Goal: Task Accomplishment & Management: Manage account settings

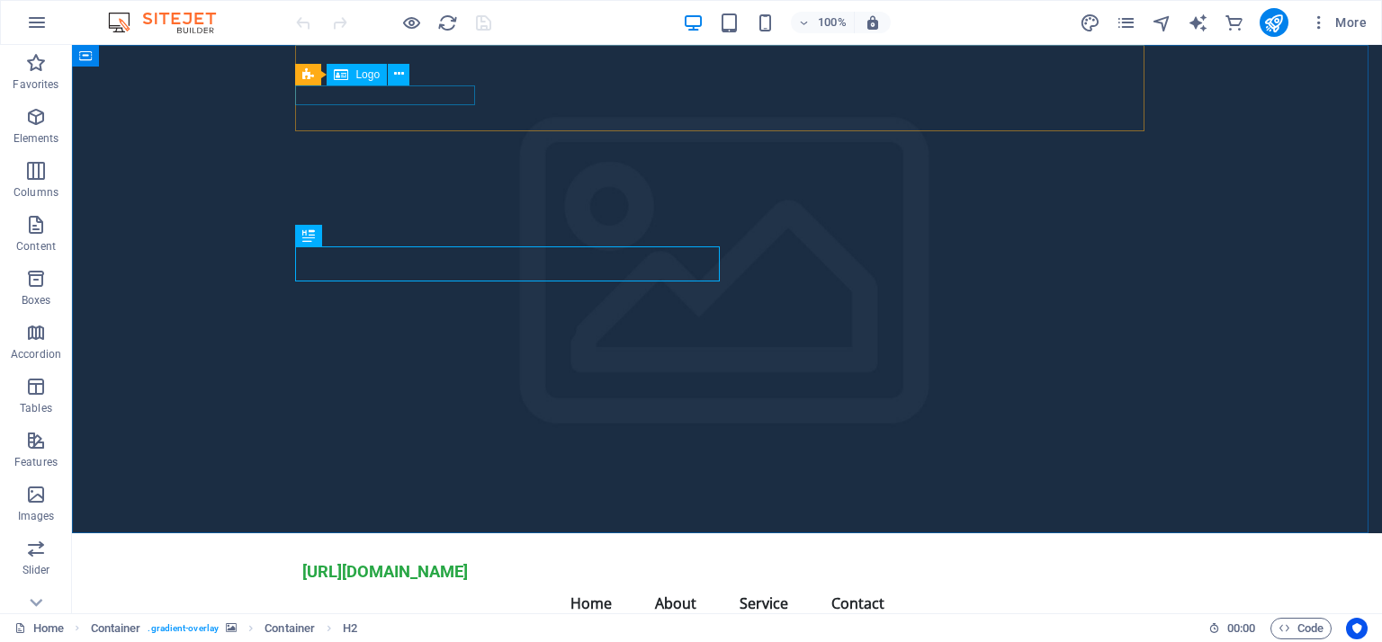
click at [364, 82] on div "Logo" at bounding box center [357, 75] width 60 height 22
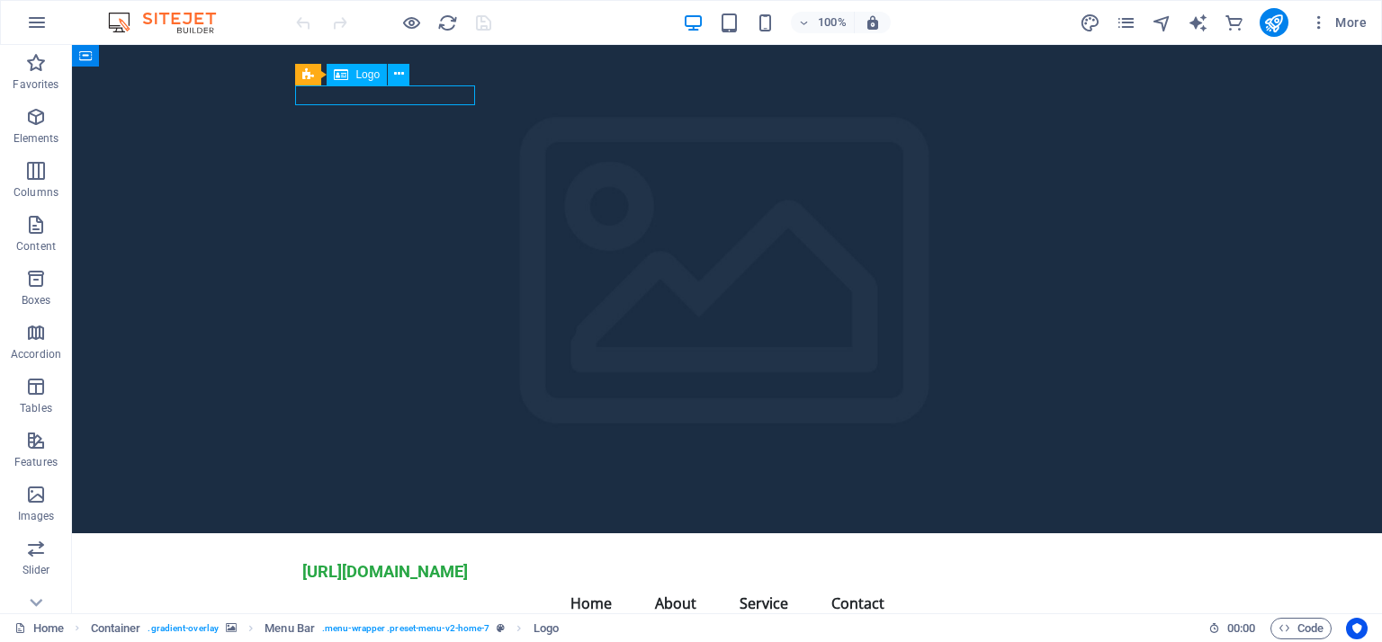
click at [363, 74] on span "Logo" at bounding box center [367, 74] width 24 height 11
click at [371, 562] on div "[URL][DOMAIN_NAME]" at bounding box center [726, 572] width 849 height 20
select select "px"
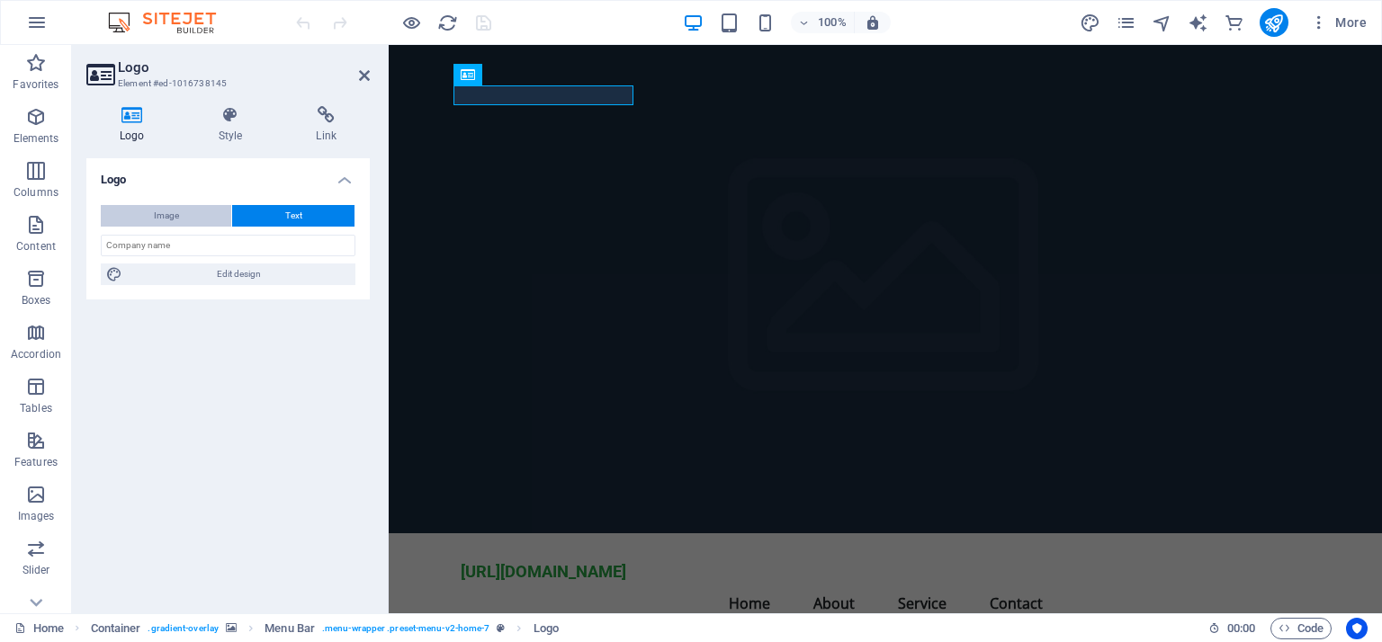
click at [159, 214] on span "Image" at bounding box center [166, 216] width 25 height 22
select select "DISABLED_OPTION_VALUE"
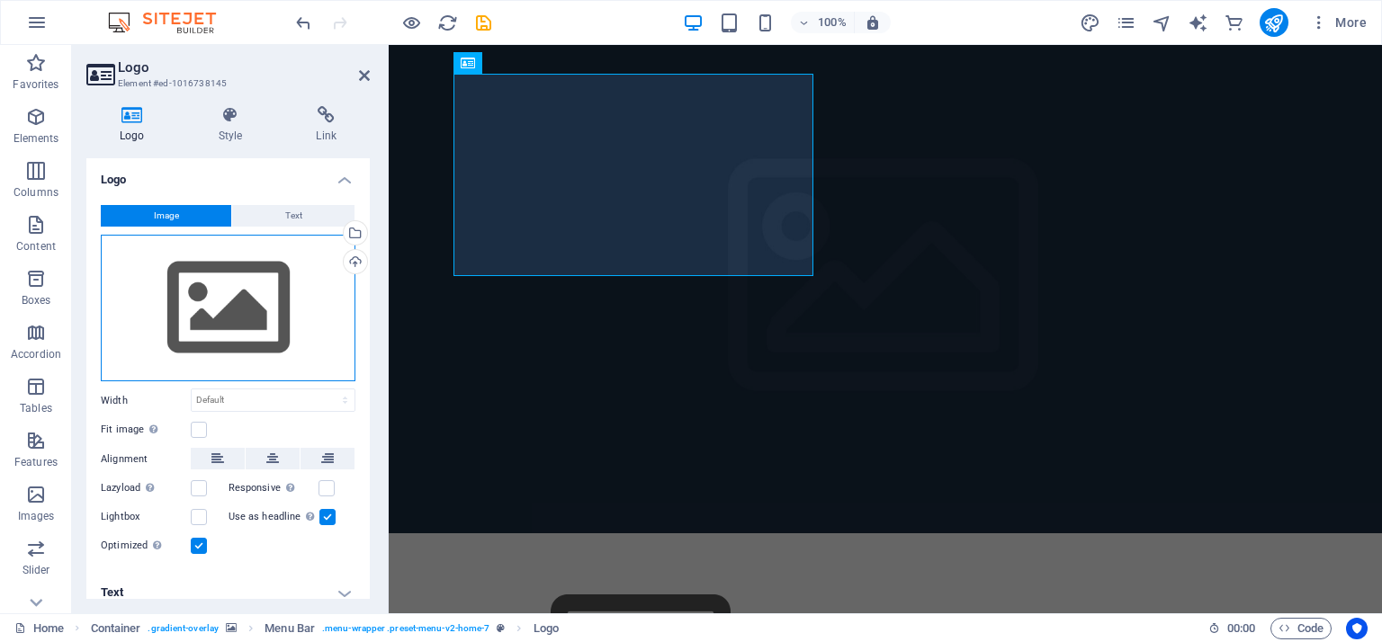
click at [246, 305] on div "Drag files here, click to choose files or select files from Files or our free s…" at bounding box center [228, 309] width 255 height 148
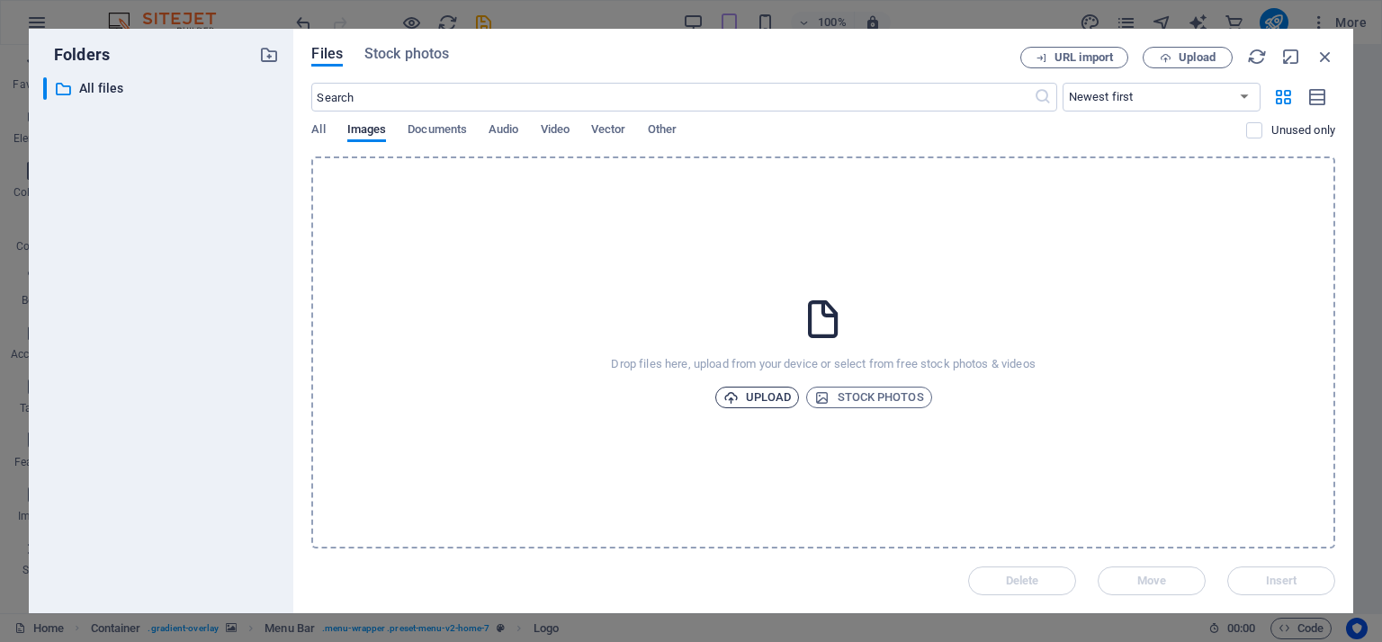
click at [757, 395] on span "Upload" at bounding box center [757, 398] width 68 height 22
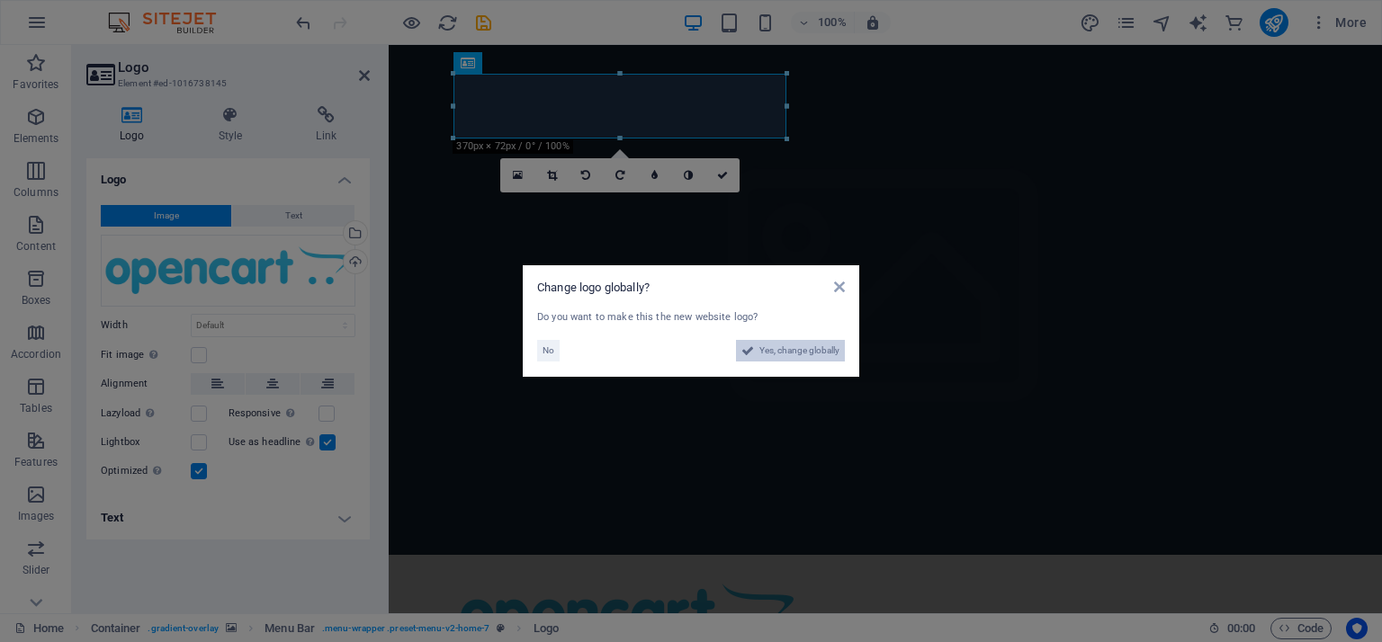
click at [794, 347] on span "Yes, change globally" at bounding box center [799, 351] width 80 height 22
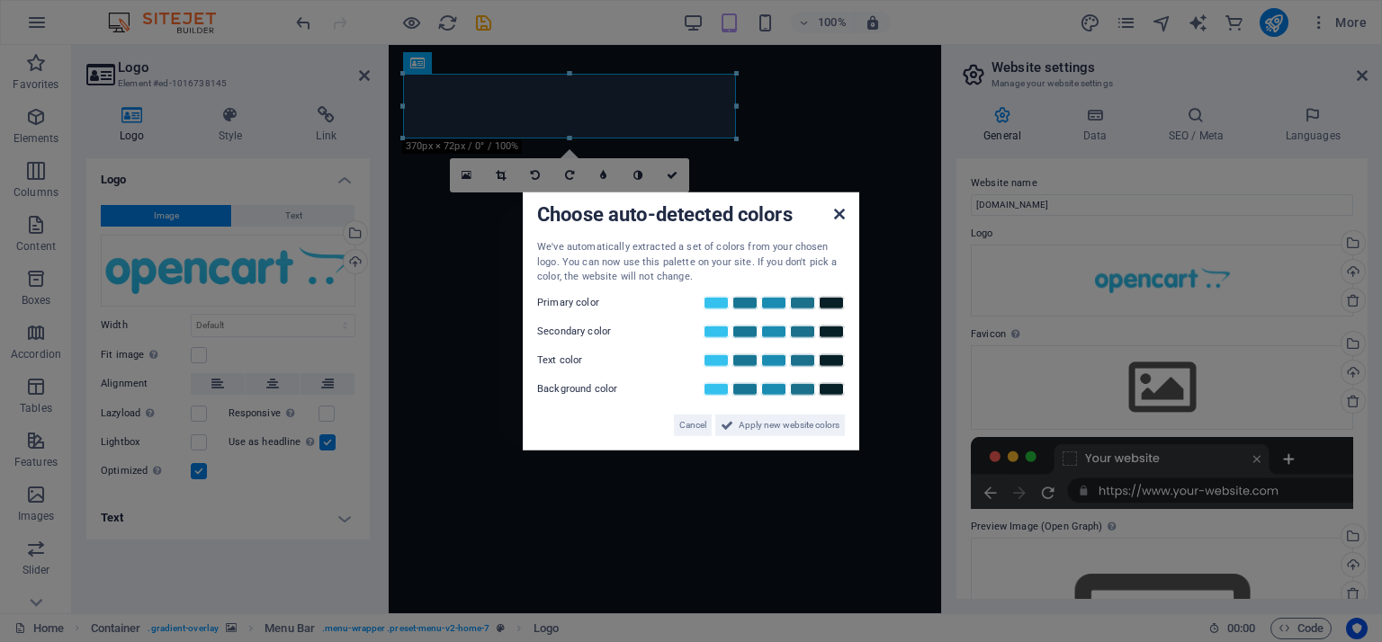
click at [835, 215] on icon at bounding box center [839, 214] width 11 height 14
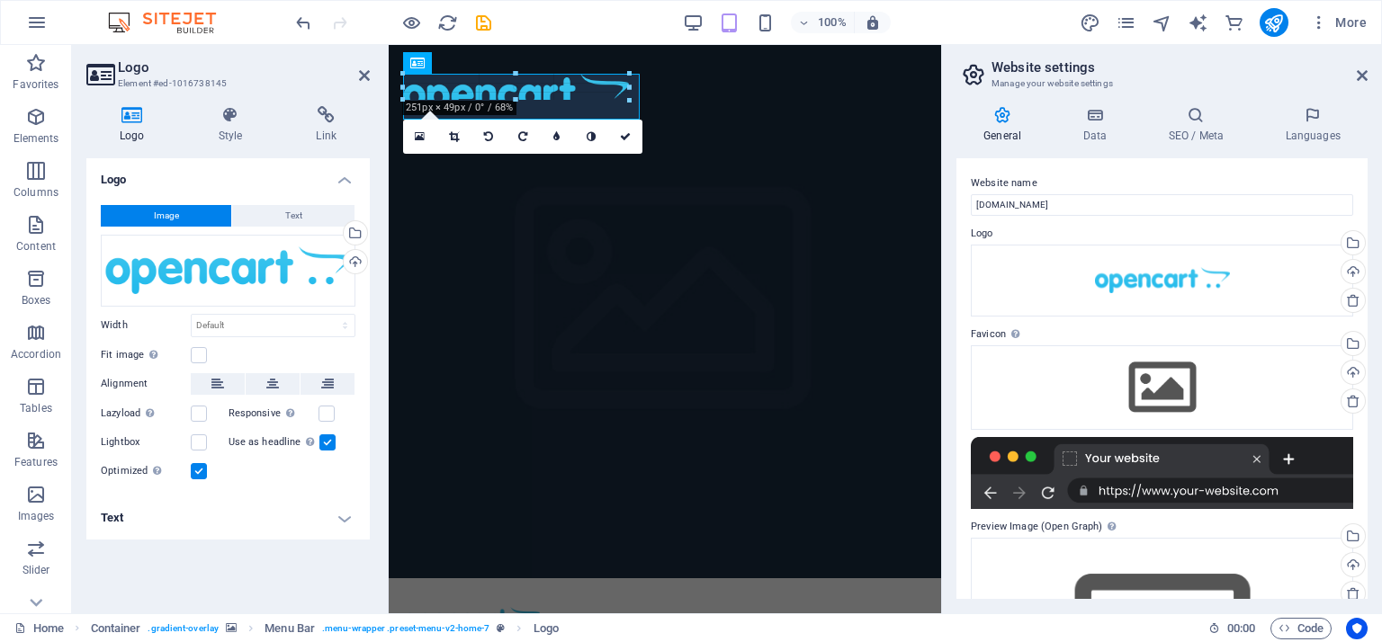
drag, startPoint x: 735, startPoint y: 103, endPoint x: 539, endPoint y: 103, distance: 196.1
type input "154"
select select "px"
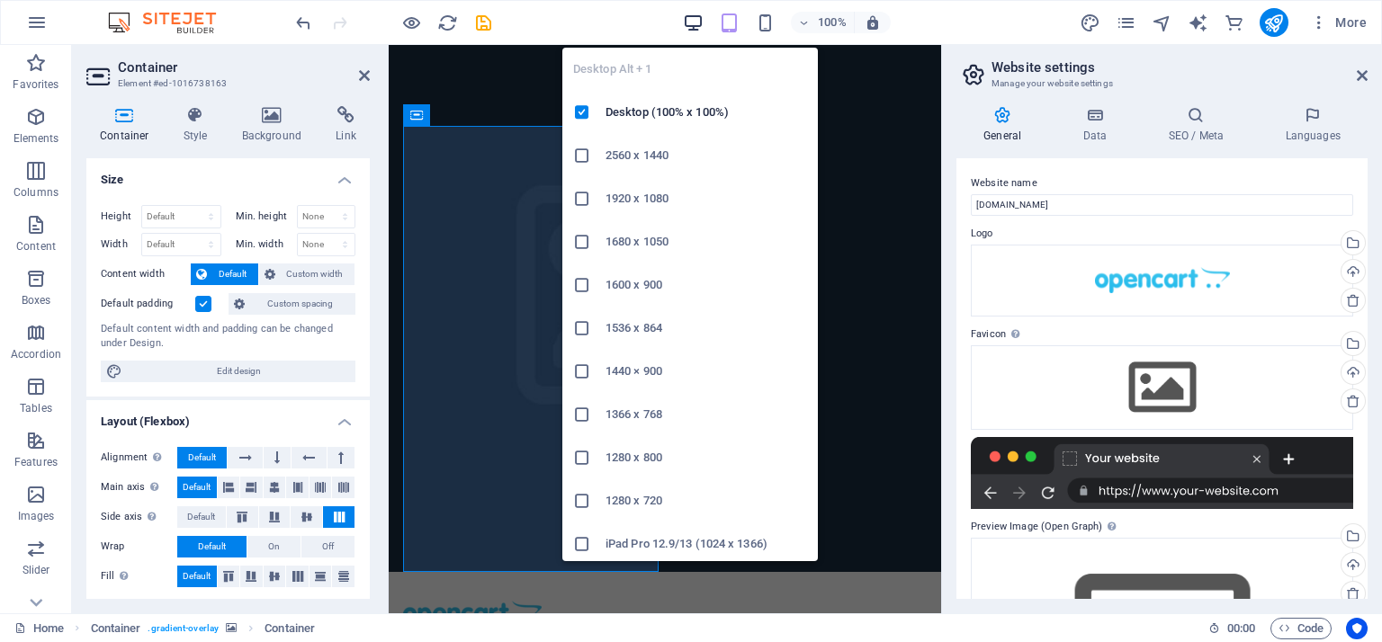
click at [693, 17] on icon "button" at bounding box center [693, 23] width 21 height 21
click at [626, 119] on h6 "Desktop (100% x 100%)" at bounding box center [706, 113] width 202 height 22
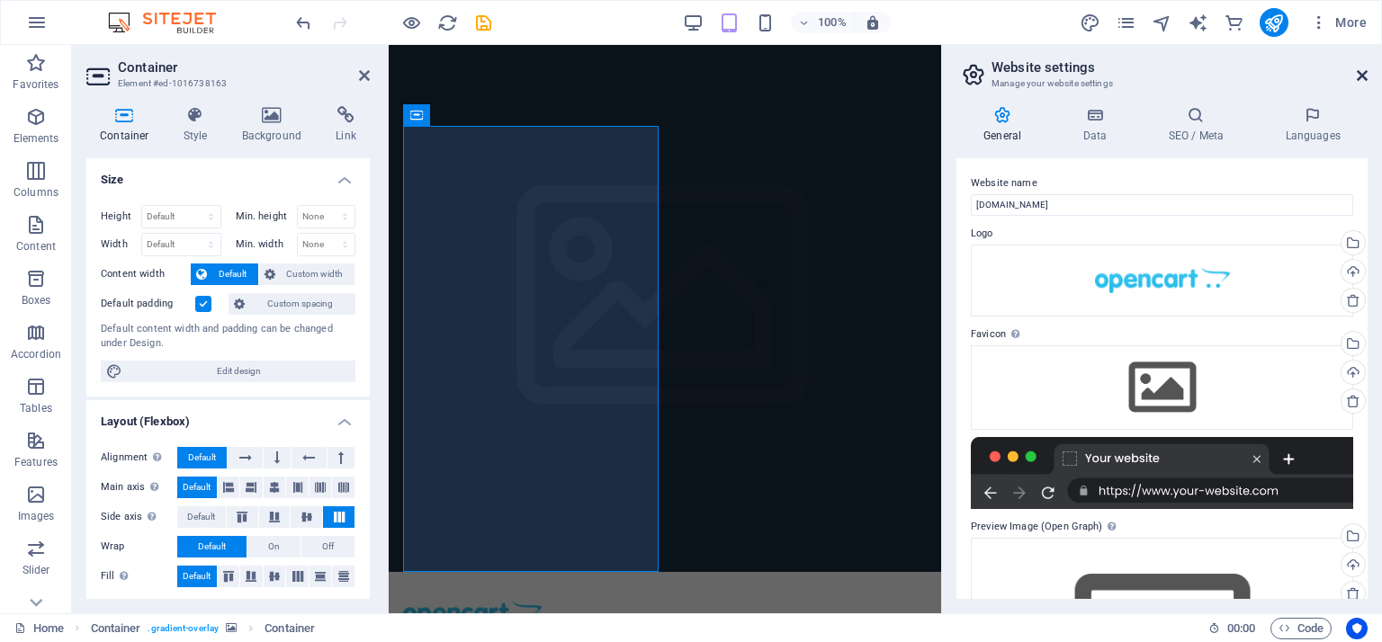
drag, startPoint x: 1360, startPoint y: 71, endPoint x: 968, endPoint y: 26, distance: 394.8
click at [1360, 71] on icon at bounding box center [1362, 75] width 11 height 14
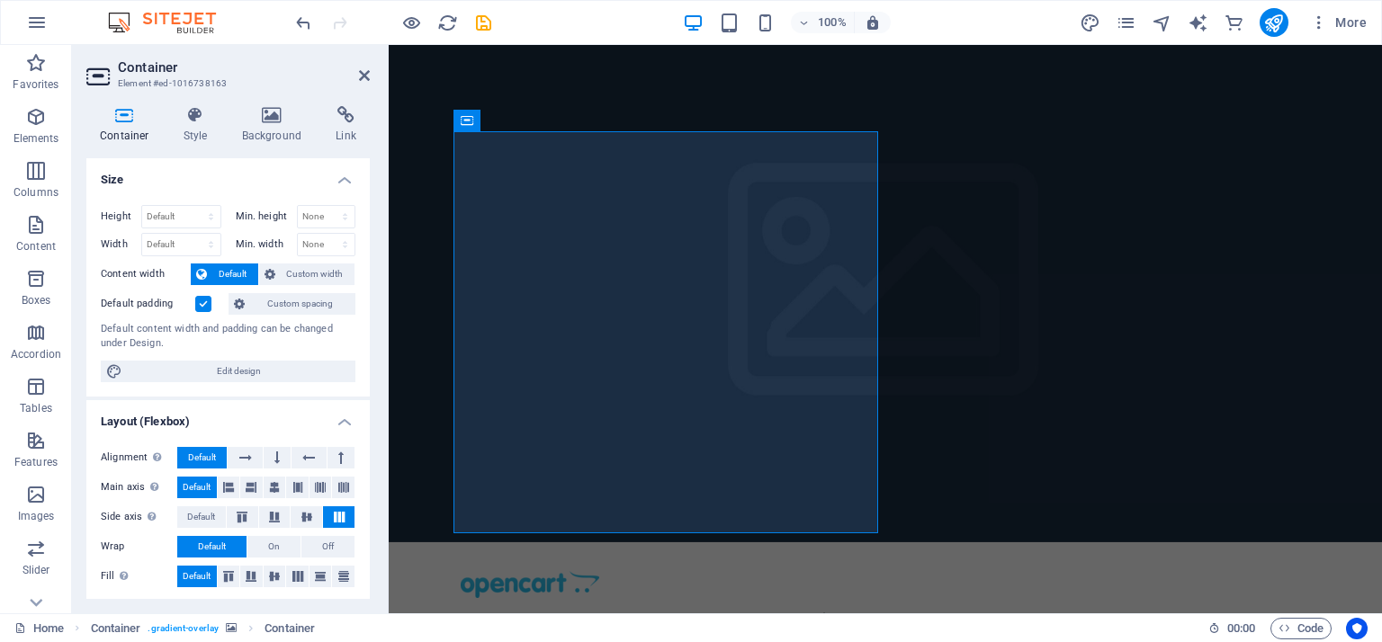
click at [1023, 258] on figure at bounding box center [885, 293] width 993 height 497
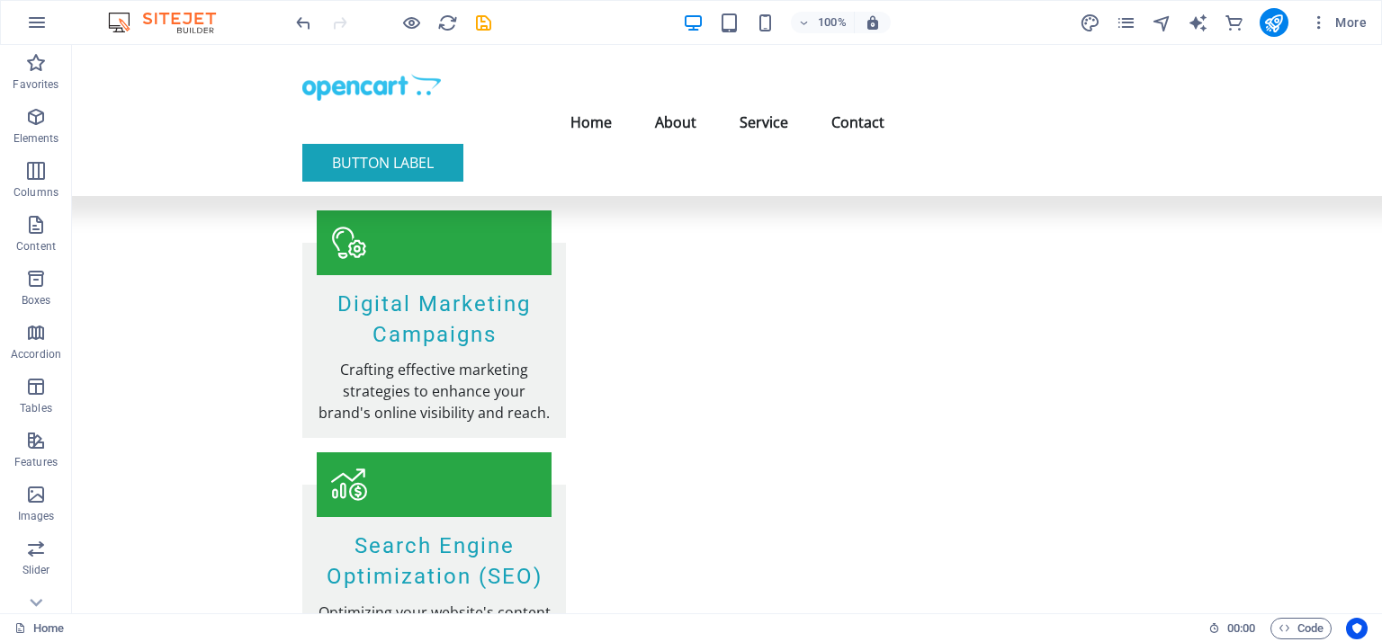
scroll to position [2257, 0]
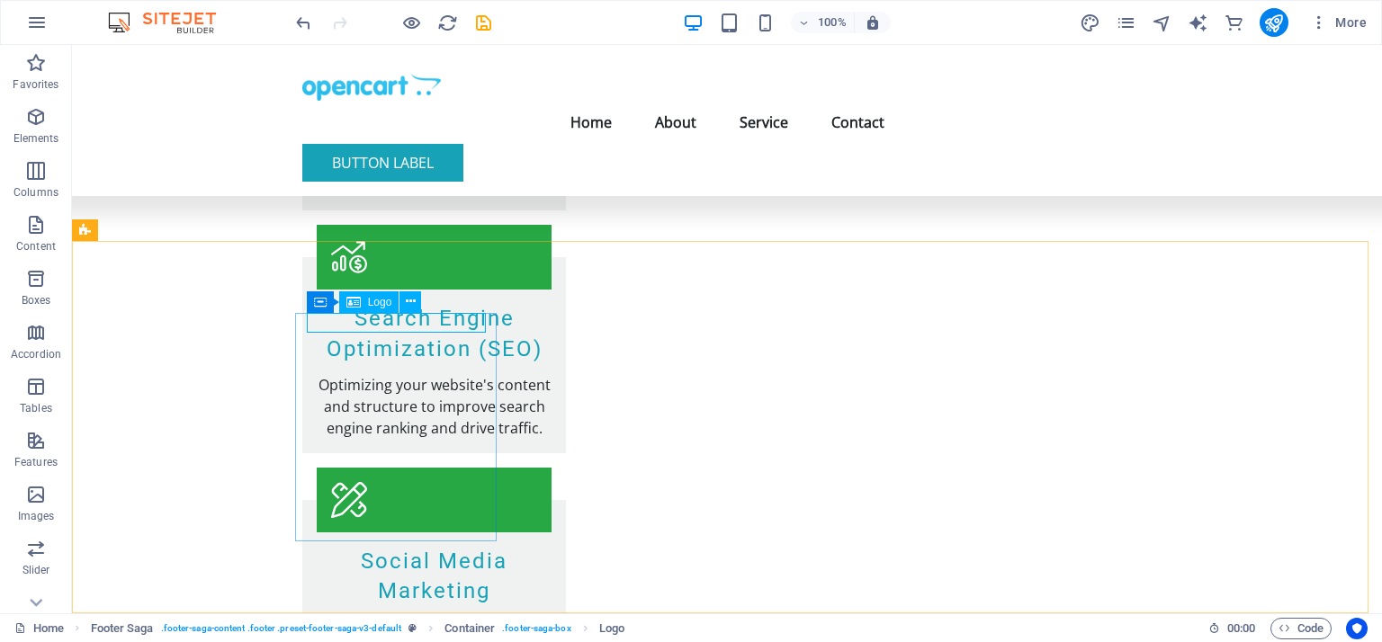
click at [374, 303] on span "Logo" at bounding box center [380, 302] width 24 height 11
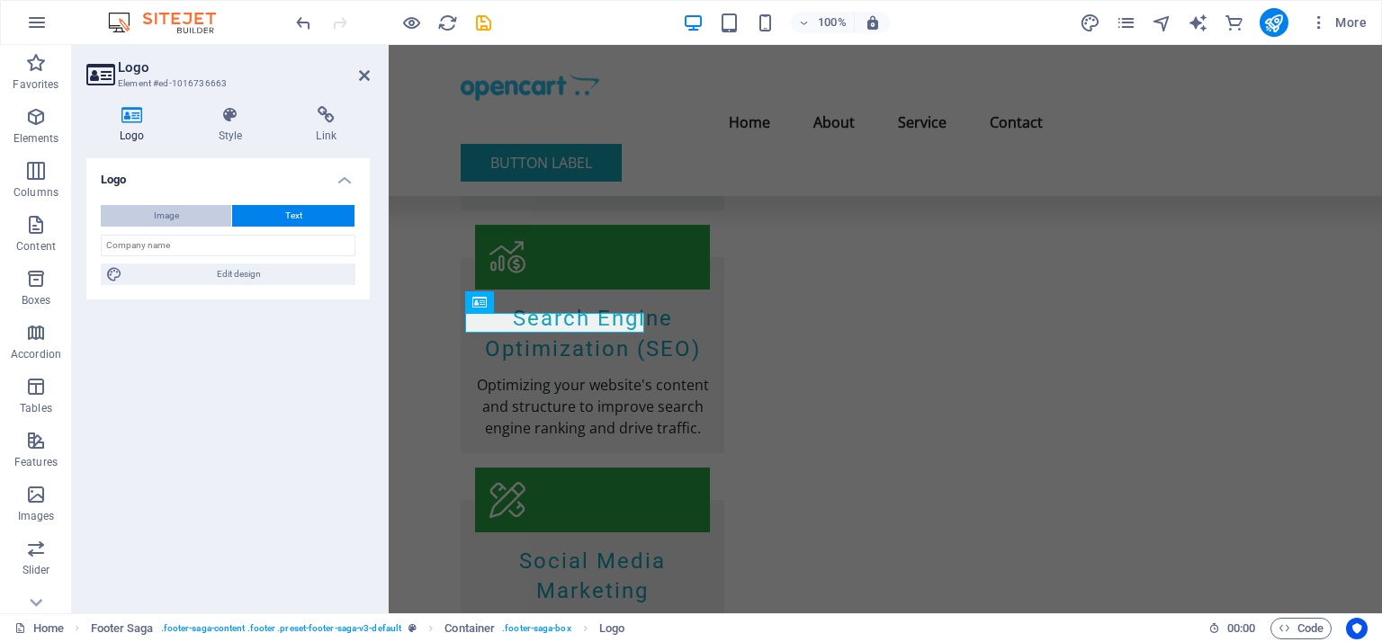
click at [162, 215] on span "Image" at bounding box center [166, 216] width 25 height 22
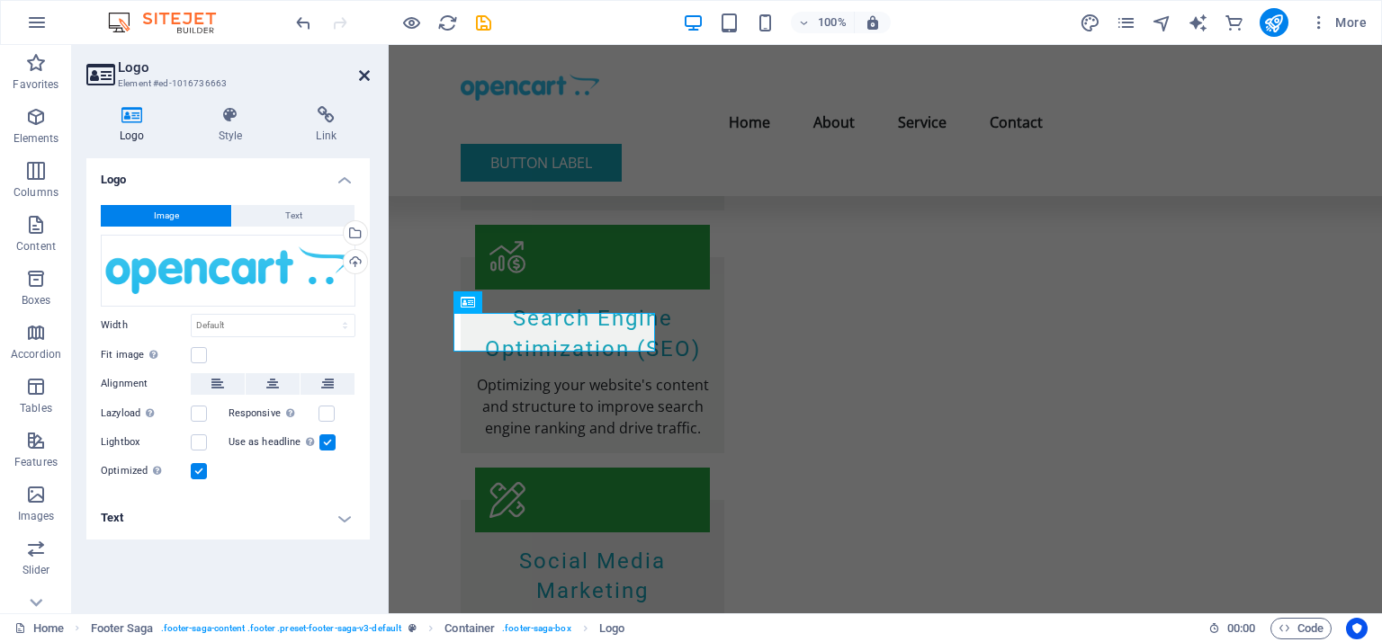
click at [365, 75] on icon at bounding box center [364, 75] width 11 height 14
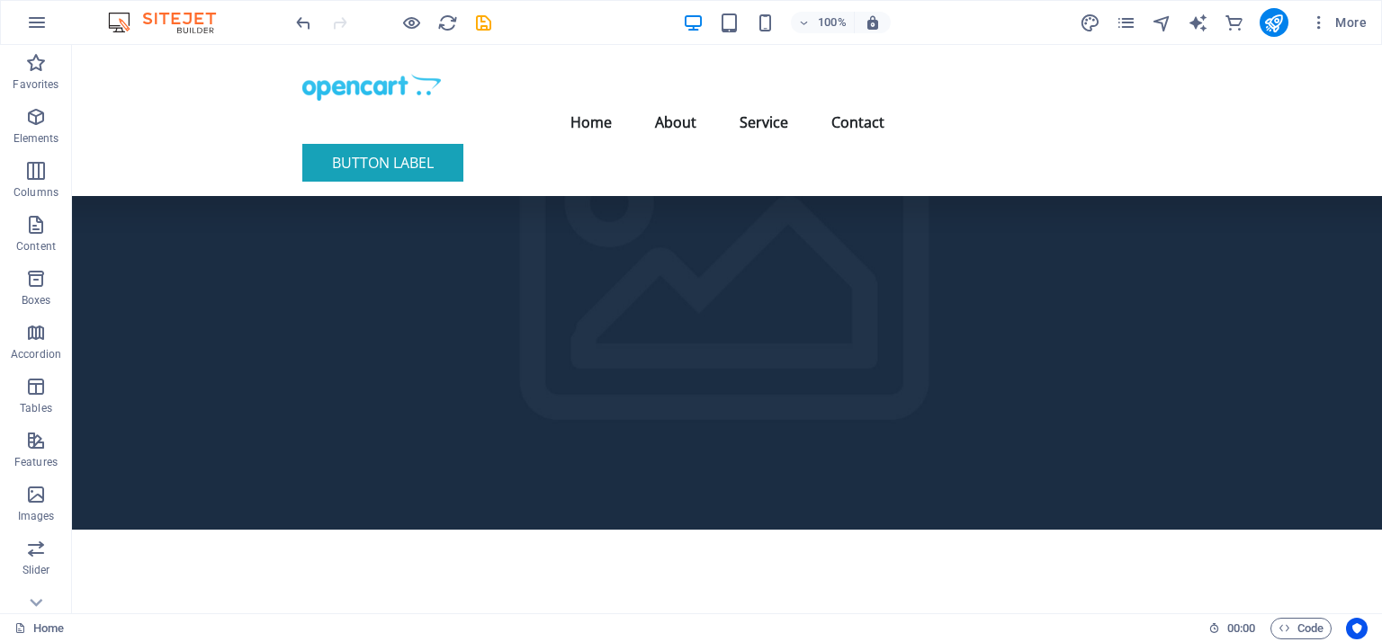
scroll to position [0, 0]
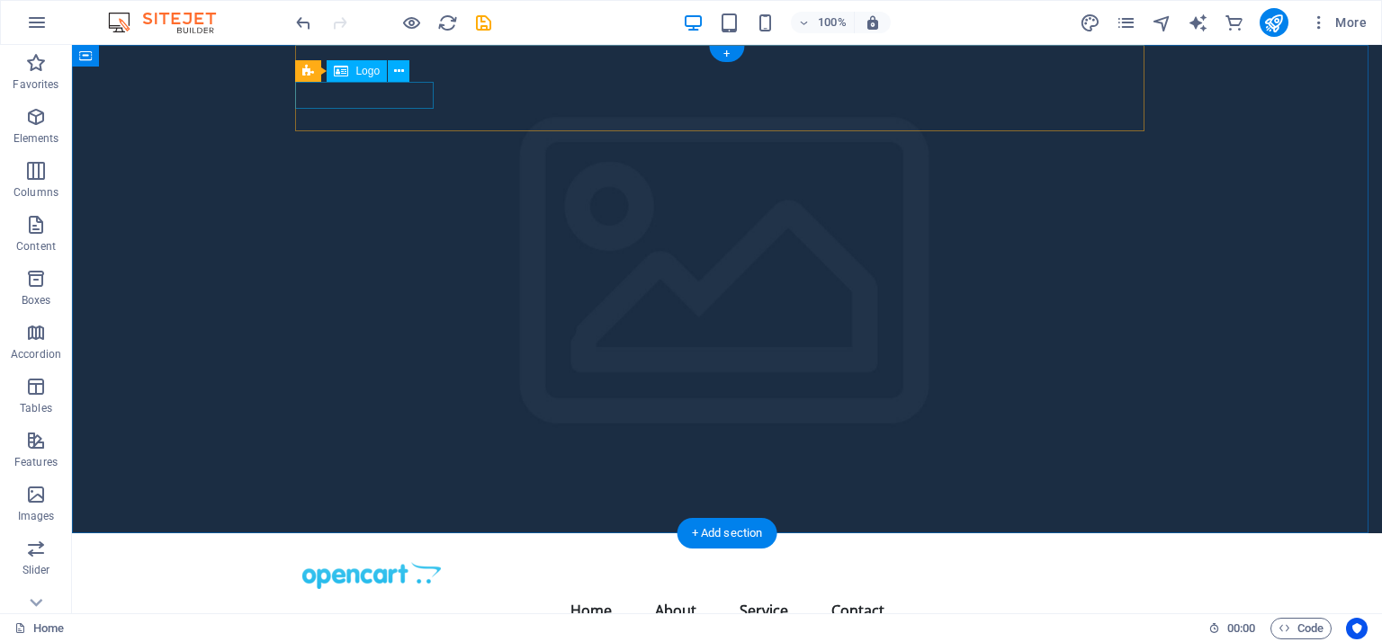
click at [414, 562] on div at bounding box center [726, 575] width 849 height 27
click at [409, 562] on div at bounding box center [726, 575] width 849 height 27
select select "px"
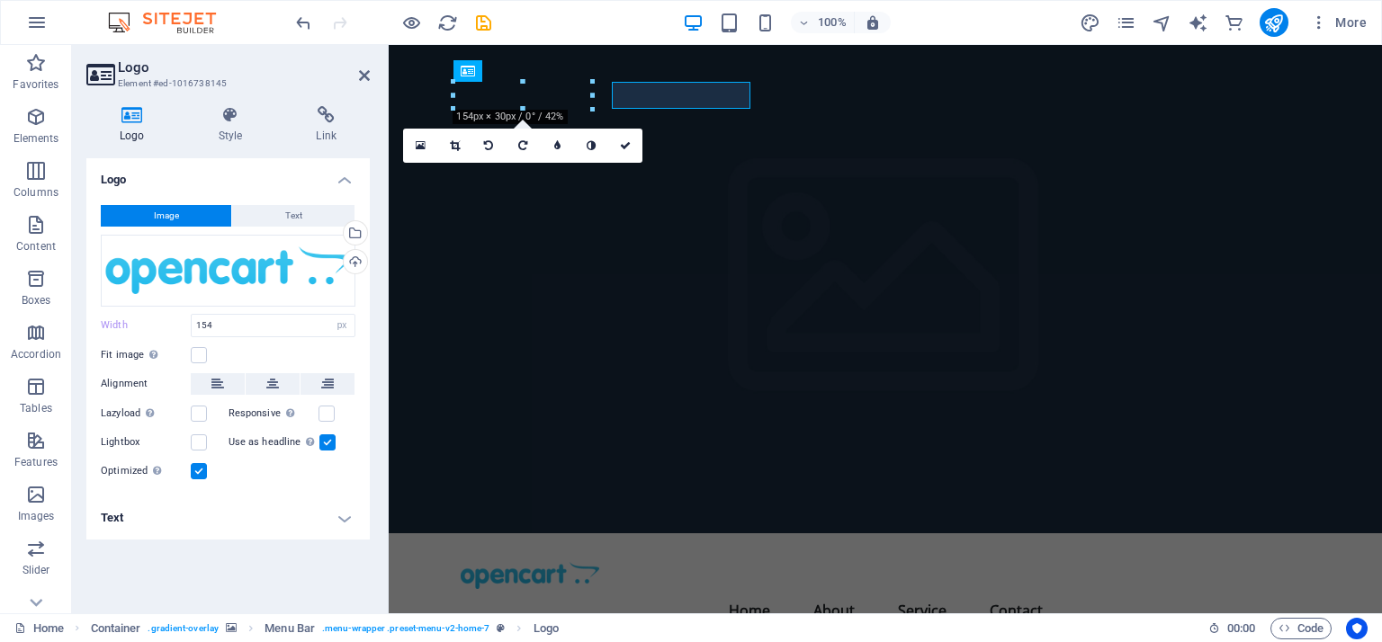
select select "DISABLED_OPTION_VALUE"
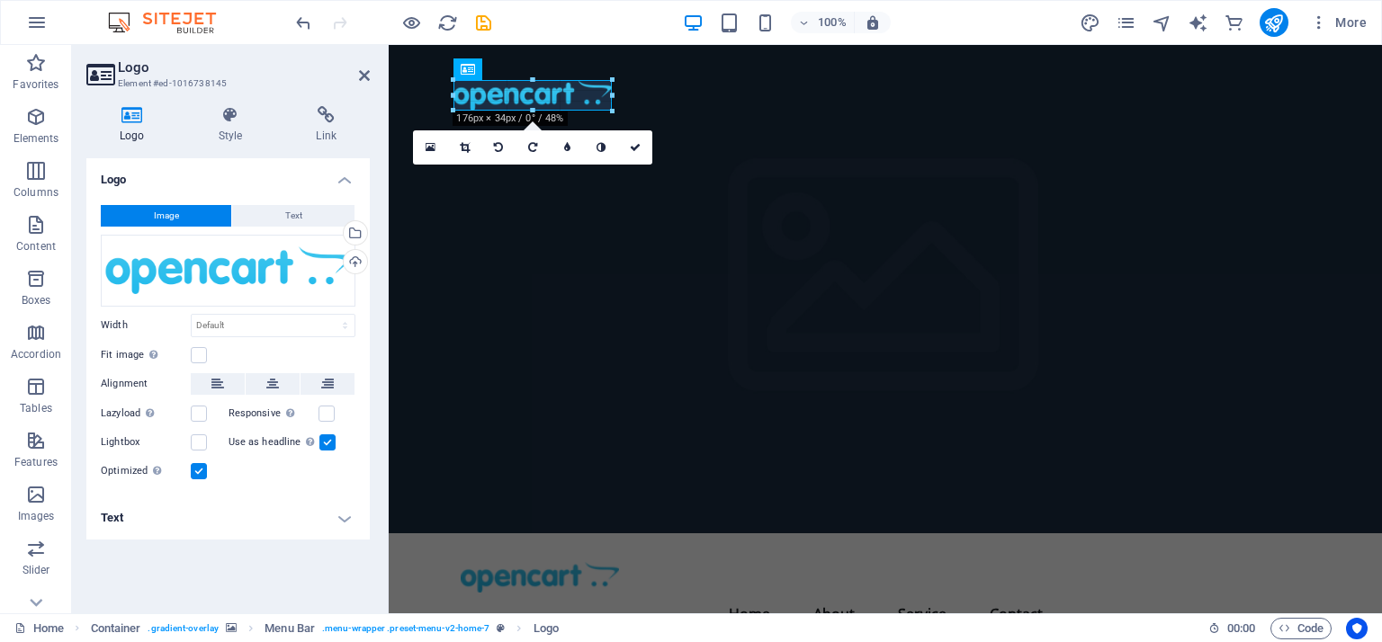
drag, startPoint x: 453, startPoint y: 95, endPoint x: 40, endPoint y: 50, distance: 416.3
type input "176"
select select "px"
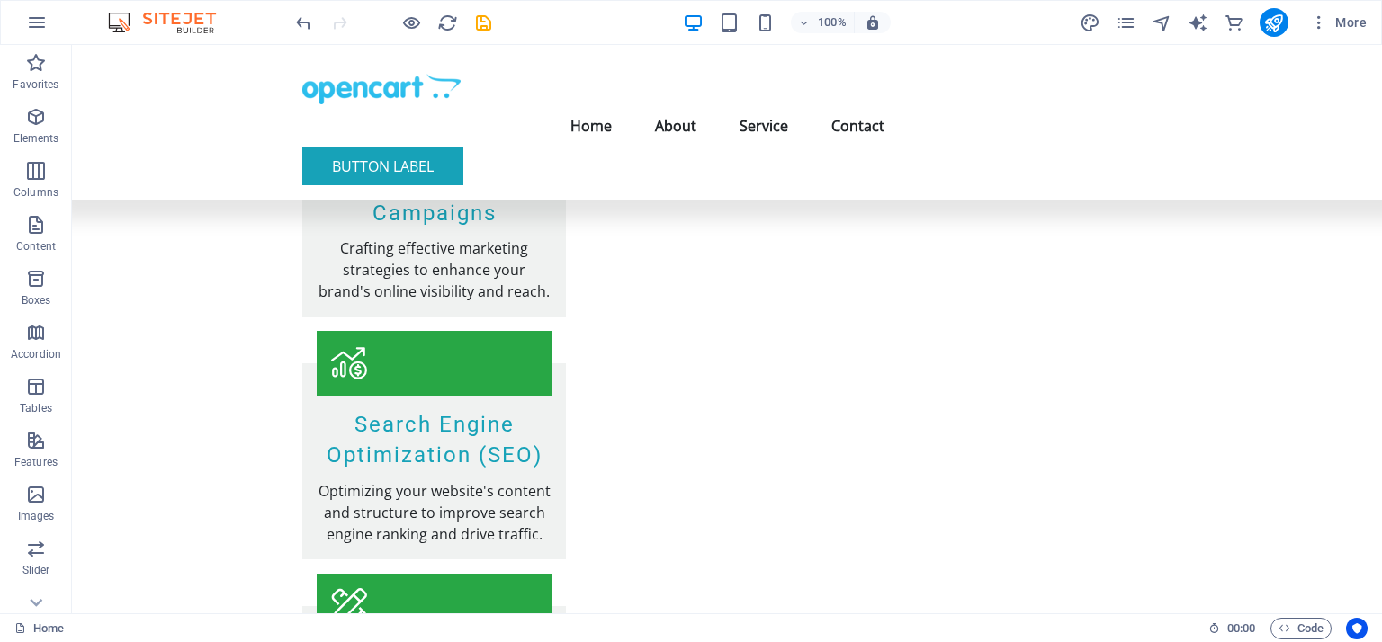
scroll to position [2277, 0]
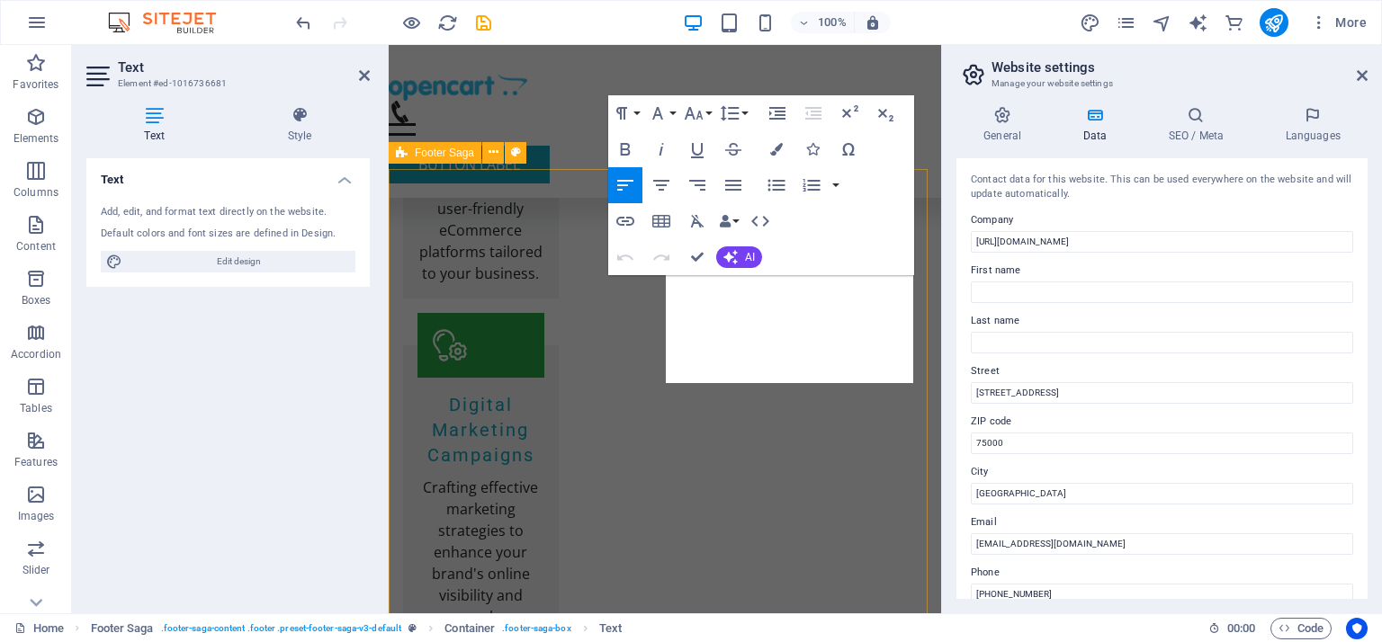
scroll to position [2752, 0]
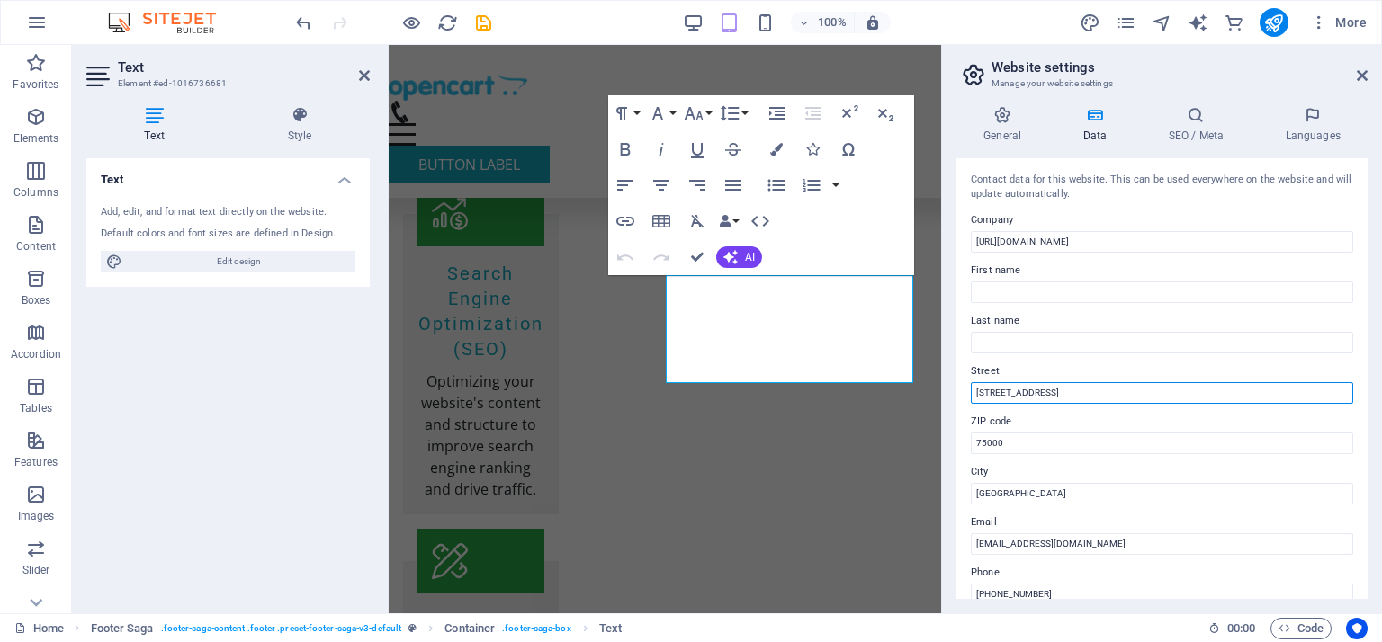
drag, startPoint x: 1058, startPoint y: 382, endPoint x: 970, endPoint y: 377, distance: 88.3
click at [971, 377] on div "Street 123 Business Ave" at bounding box center [1162, 382] width 382 height 43
type input "558/17 Sector W Phase III Dha"
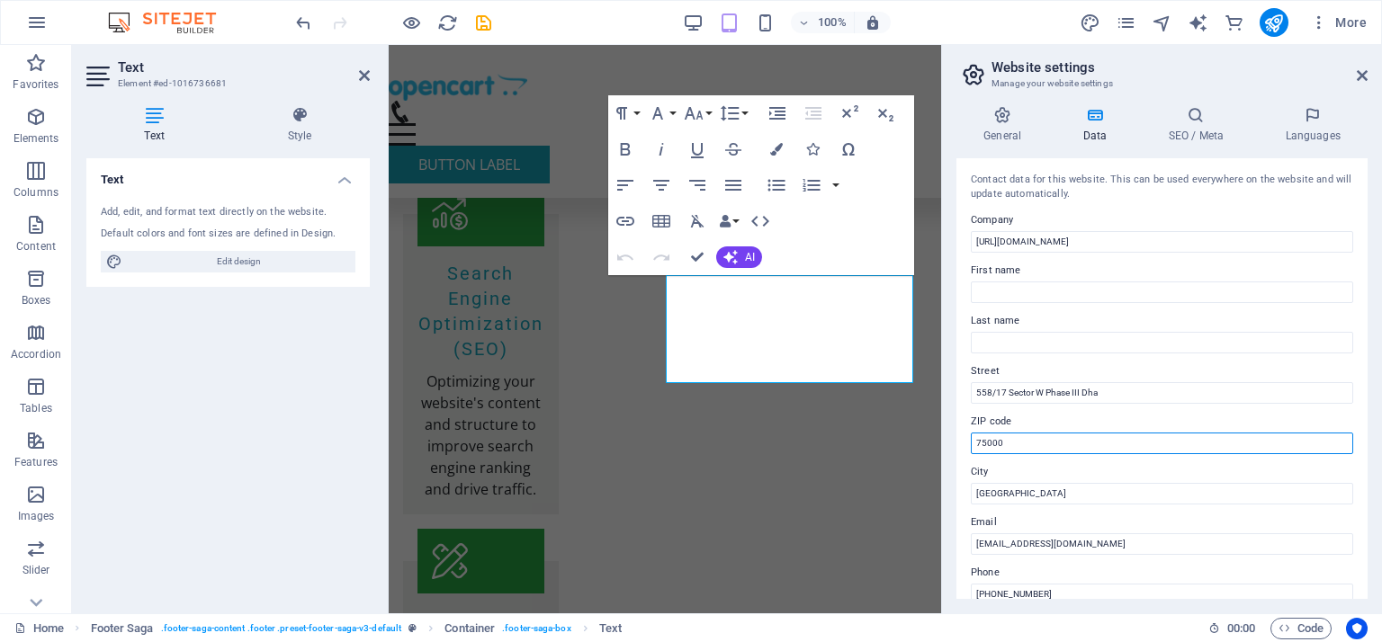
drag, startPoint x: 1396, startPoint y: 490, endPoint x: 928, endPoint y: 433, distance: 471.3
type input "54000"
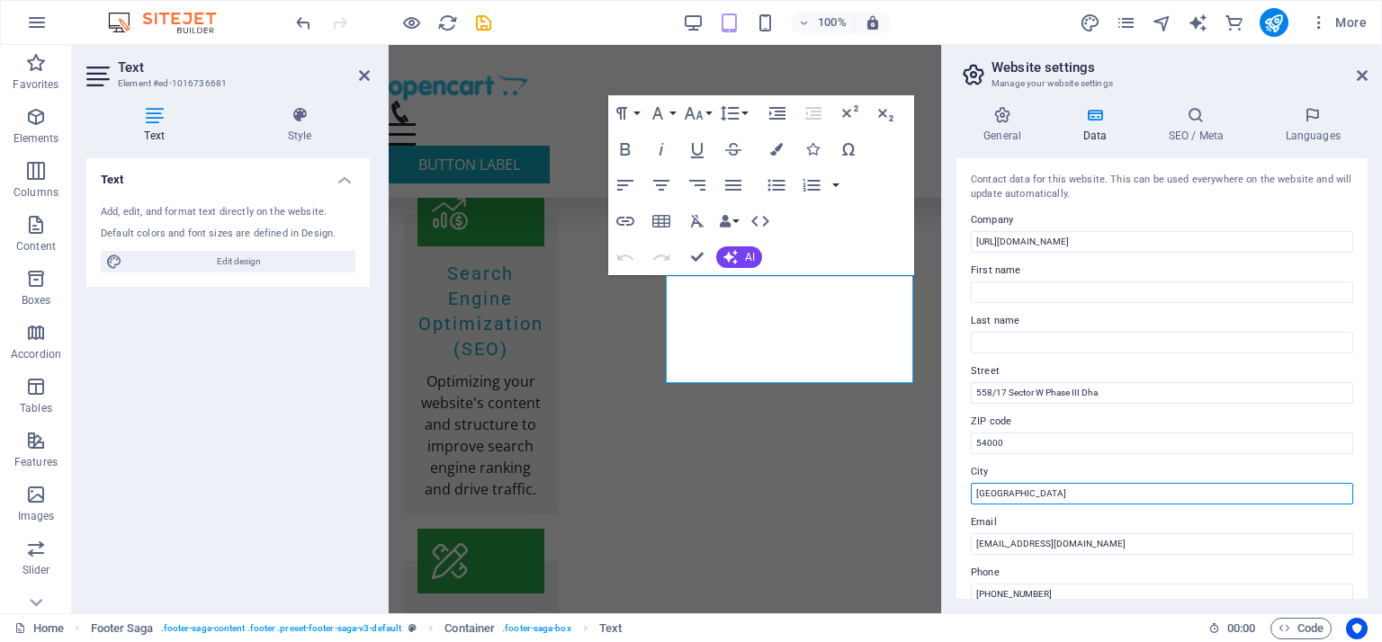
drag, startPoint x: 1013, startPoint y: 496, endPoint x: 942, endPoint y: 495, distance: 71.1
click at [942, 495] on aside "Website settings Manage your website settings General Data SEO / Meta Languages…" at bounding box center [1161, 329] width 441 height 569
type input "Lahore"
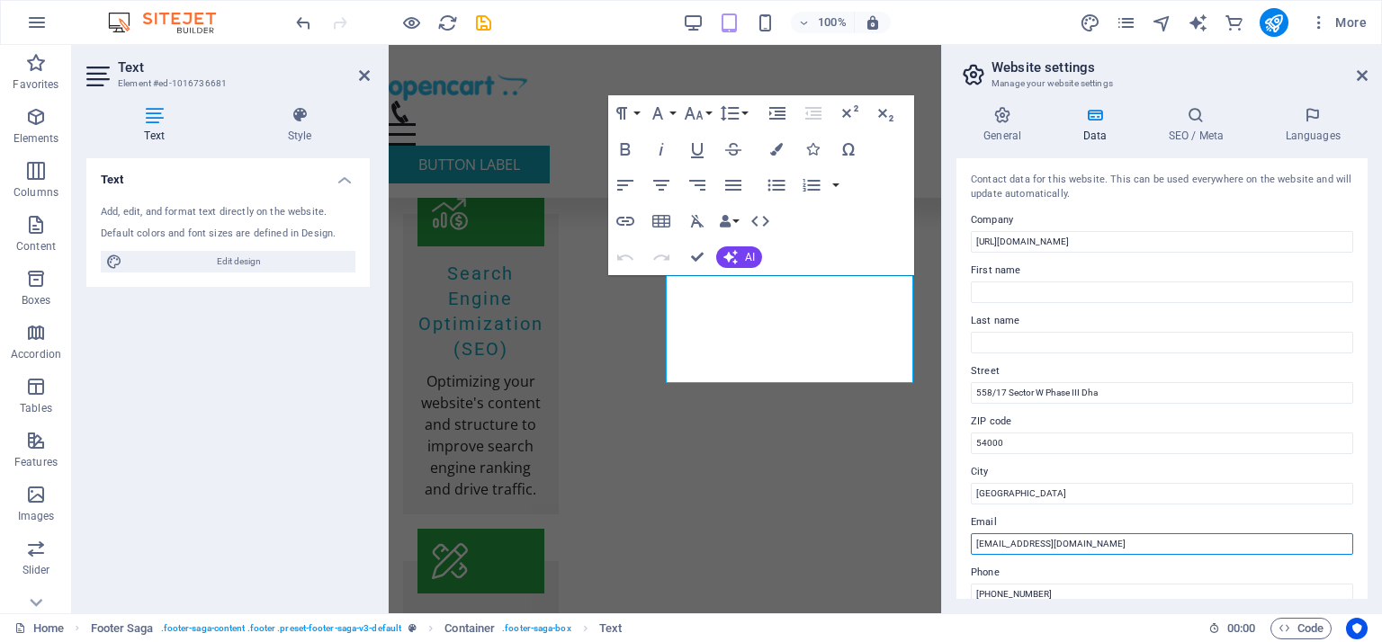
click at [1090, 539] on input "info@opencart.com.pk" at bounding box center [1162, 544] width 382 height 22
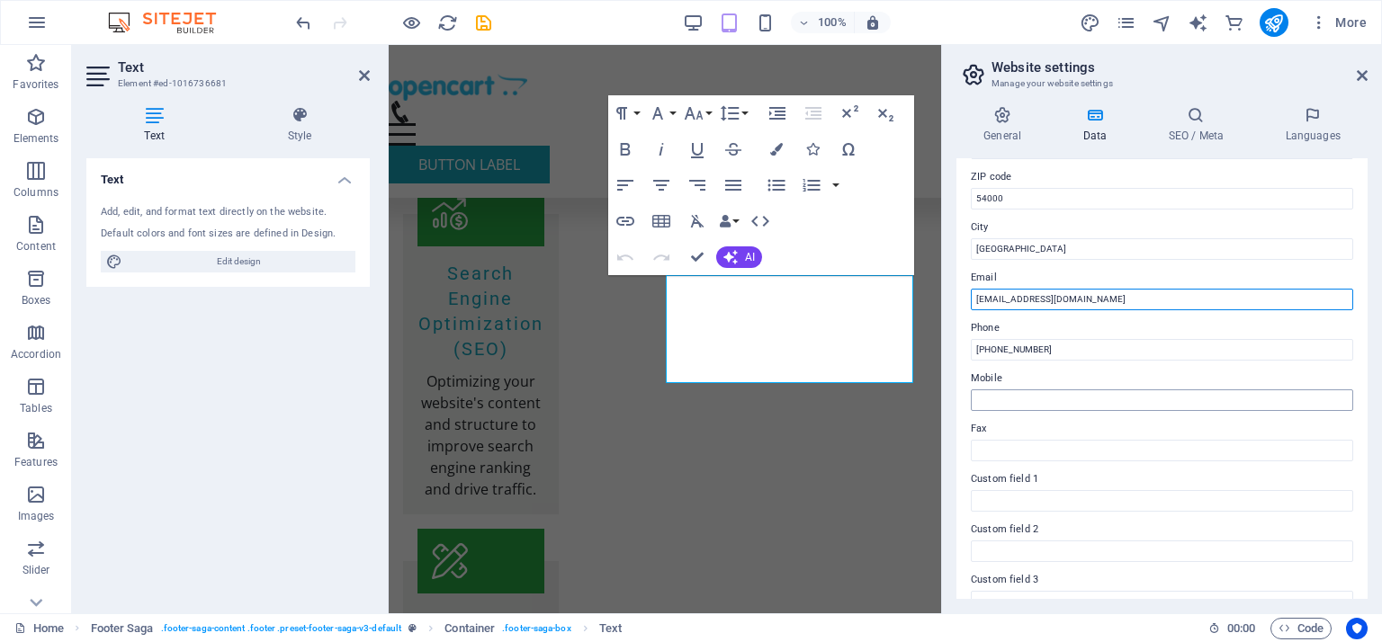
scroll to position [246, 0]
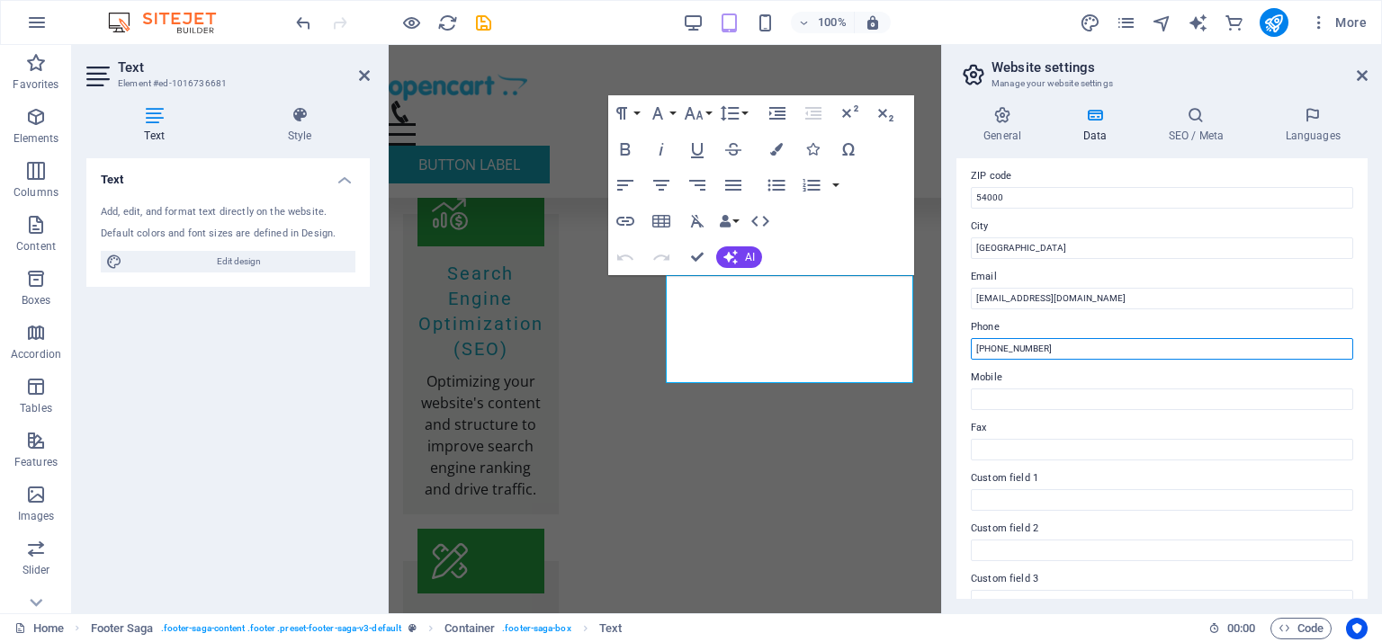
drag, startPoint x: 1073, startPoint y: 351, endPoint x: 993, endPoint y: 340, distance: 80.8
click at [993, 340] on input "+92 21 1234567" at bounding box center [1162, 349] width 382 height 22
type input "[PHONE_NUMBER]"
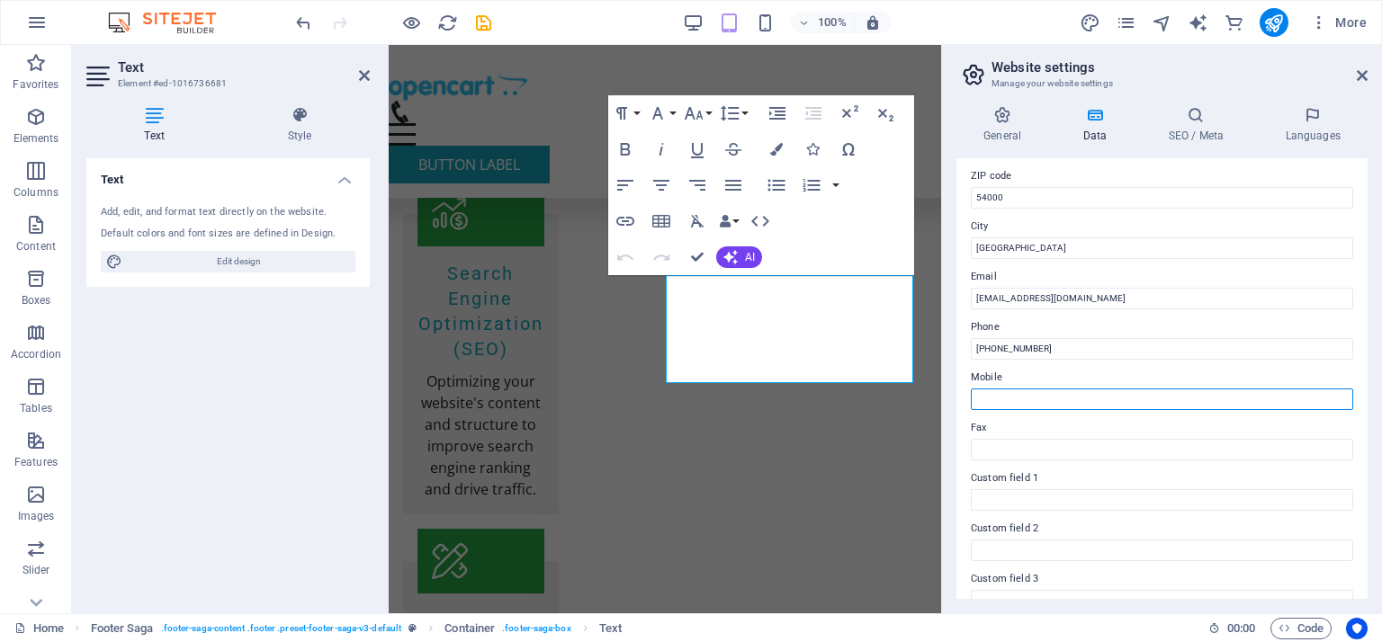
click at [1014, 395] on input "Mobile" at bounding box center [1162, 400] width 382 height 22
type input "+92 3216979000"
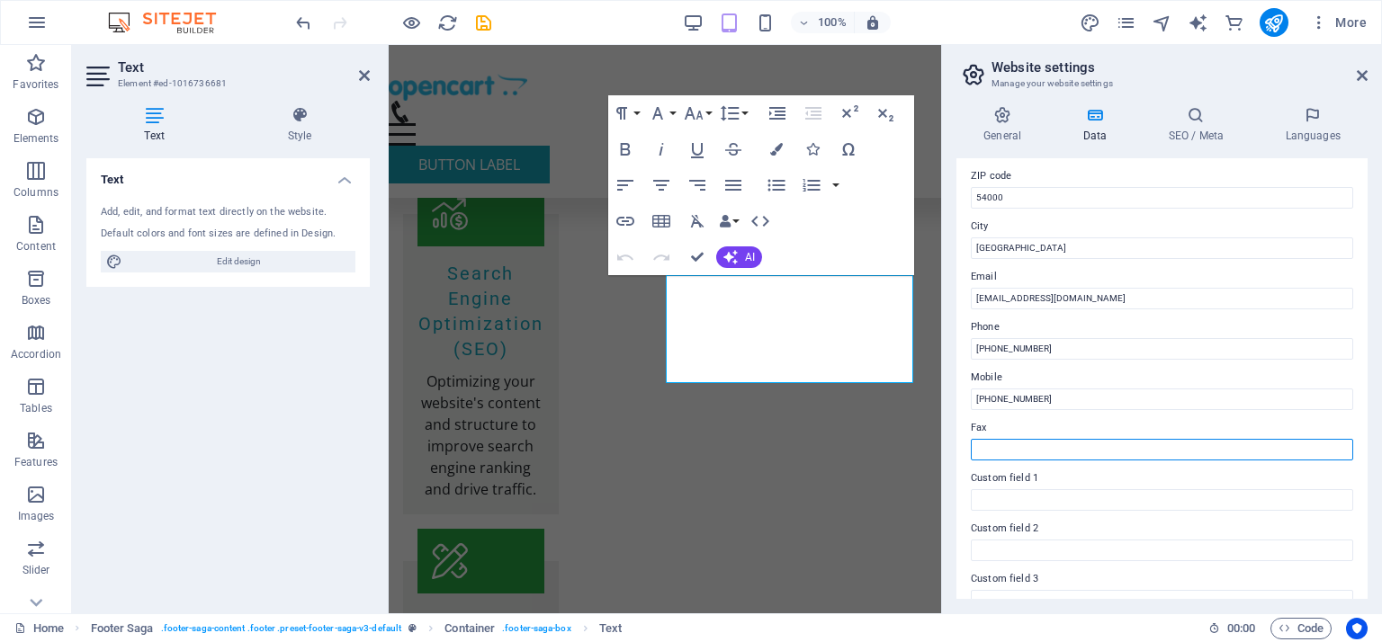
click at [1099, 455] on input "Fax" at bounding box center [1162, 450] width 382 height 22
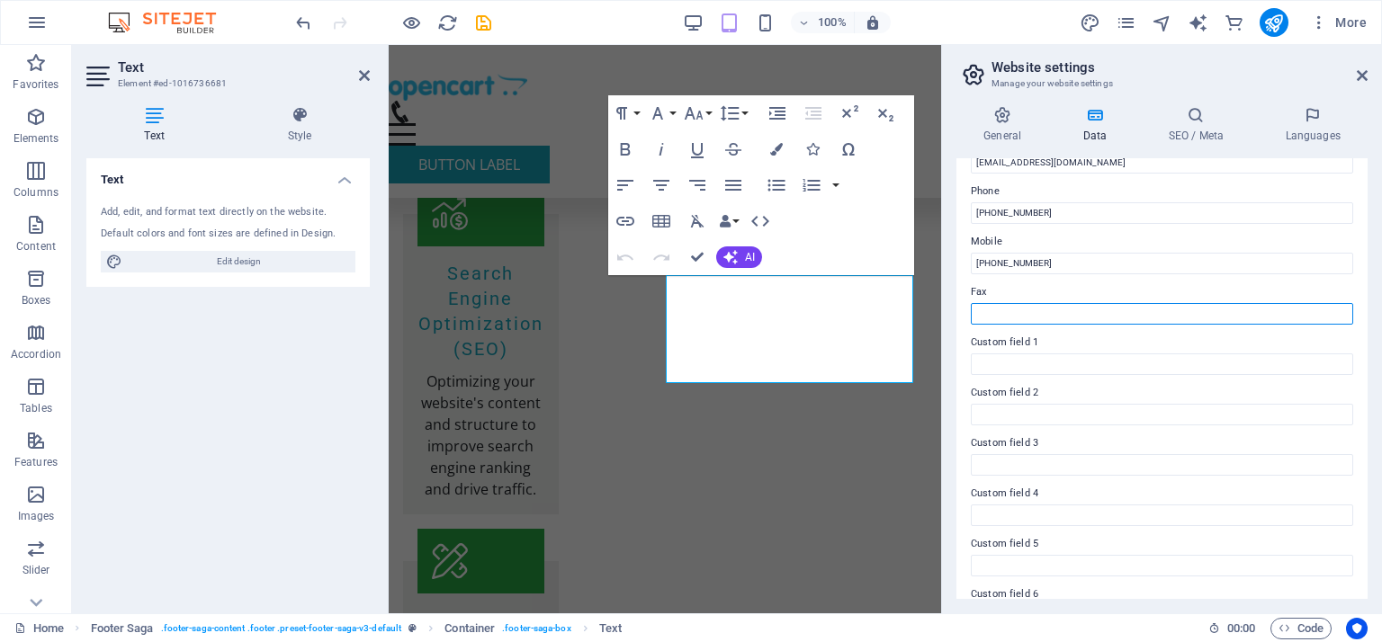
scroll to position [423, 0]
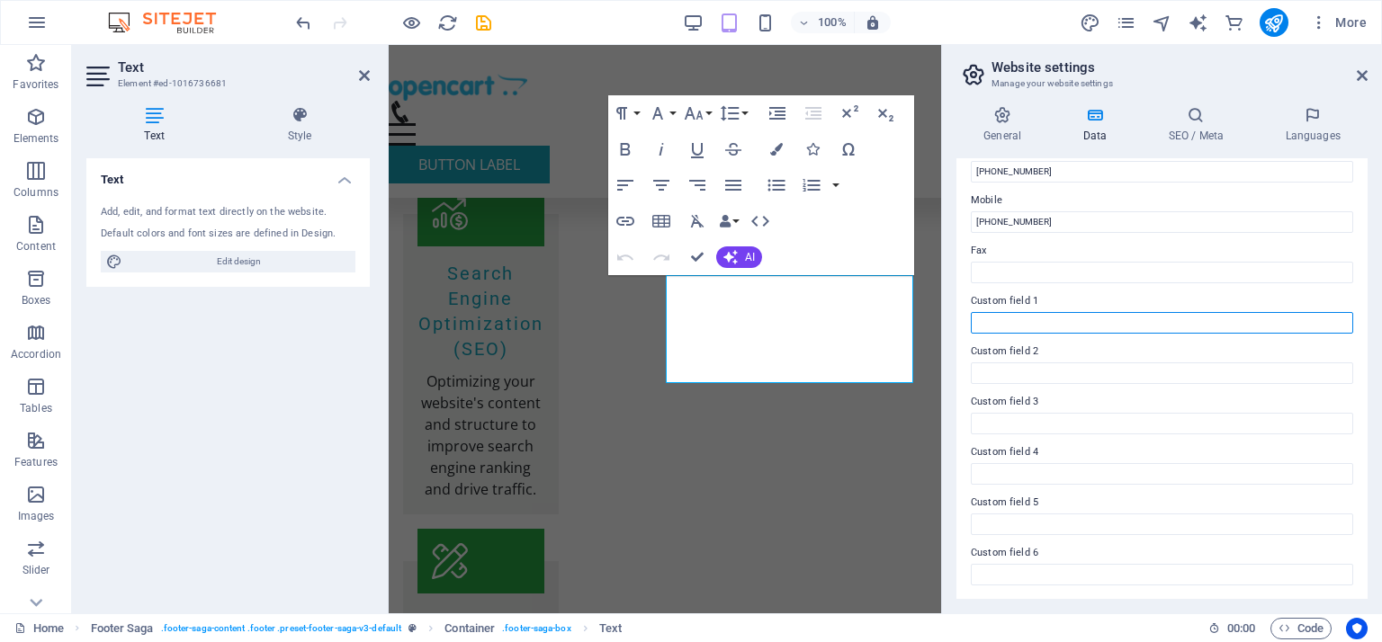
click at [1107, 321] on input "Custom field 1" at bounding box center [1162, 323] width 382 height 22
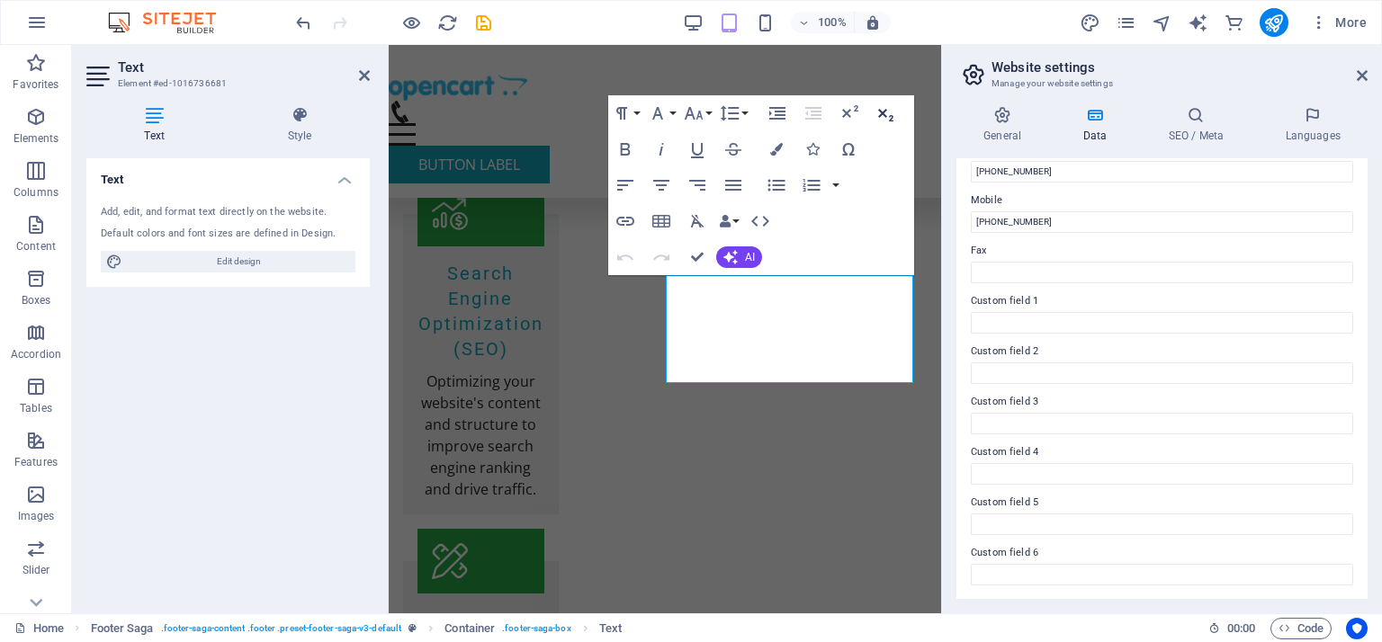
click at [882, 112] on icon "button" at bounding box center [885, 115] width 15 height 13
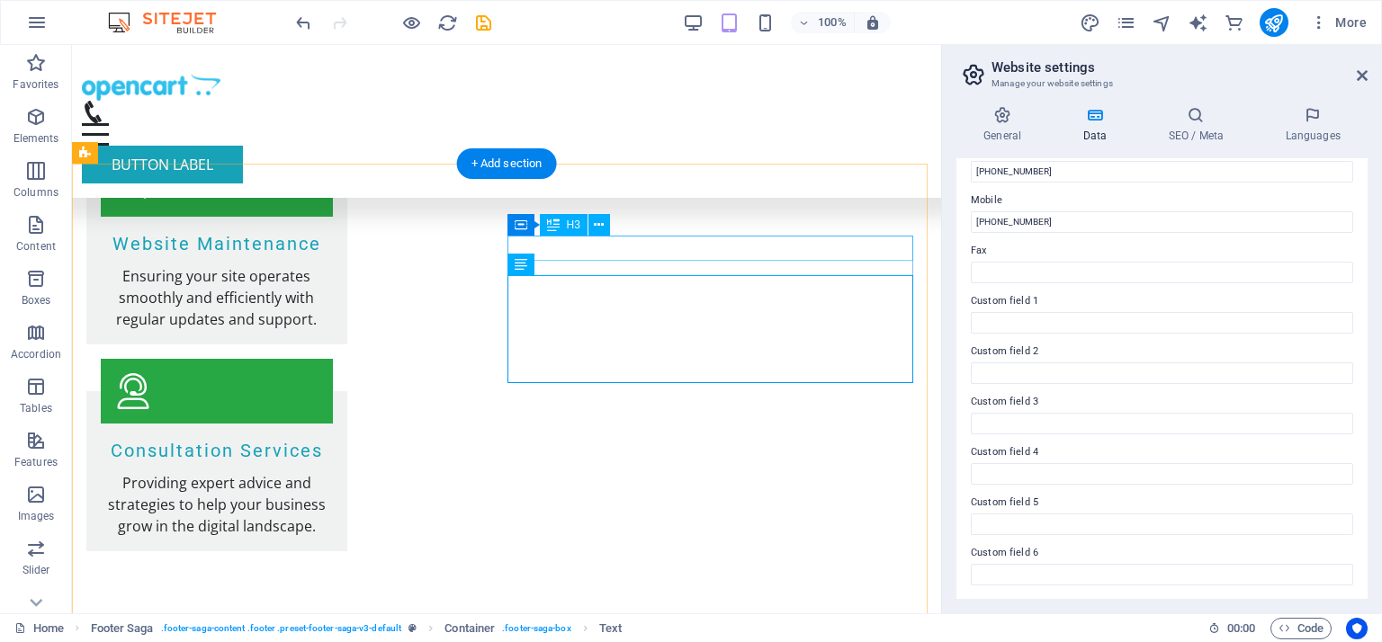
scroll to position [2298, 0]
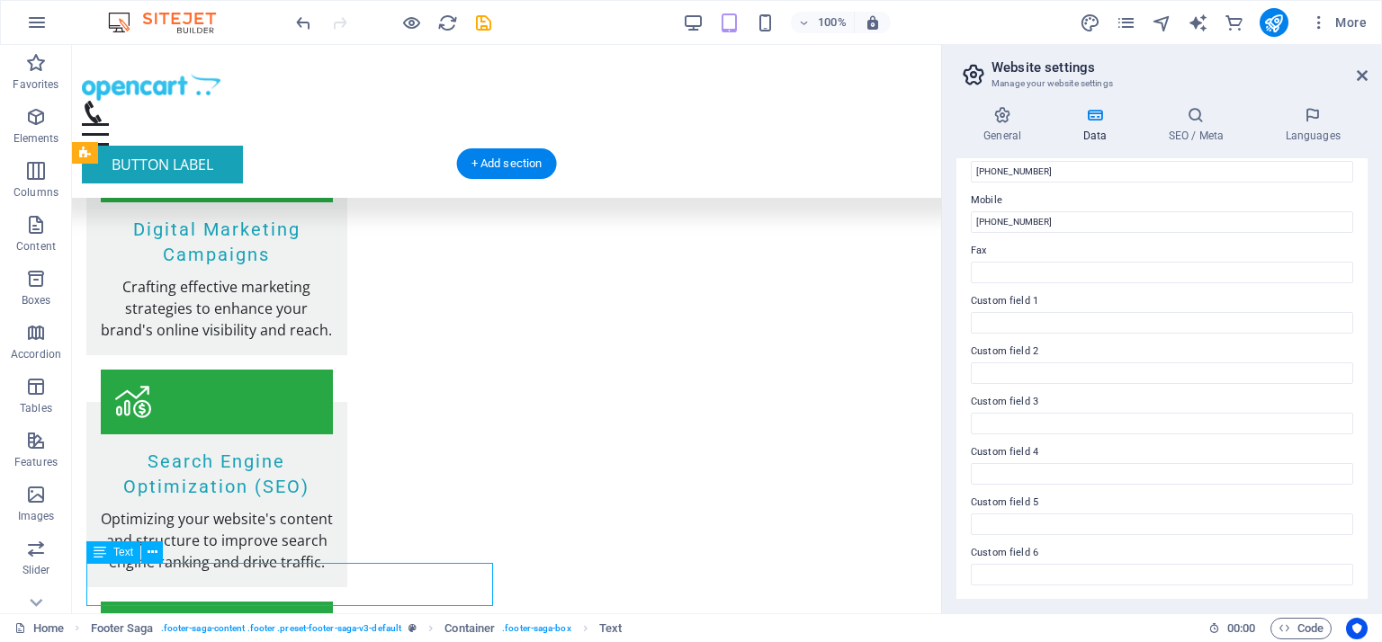
scroll to position [2821, 0]
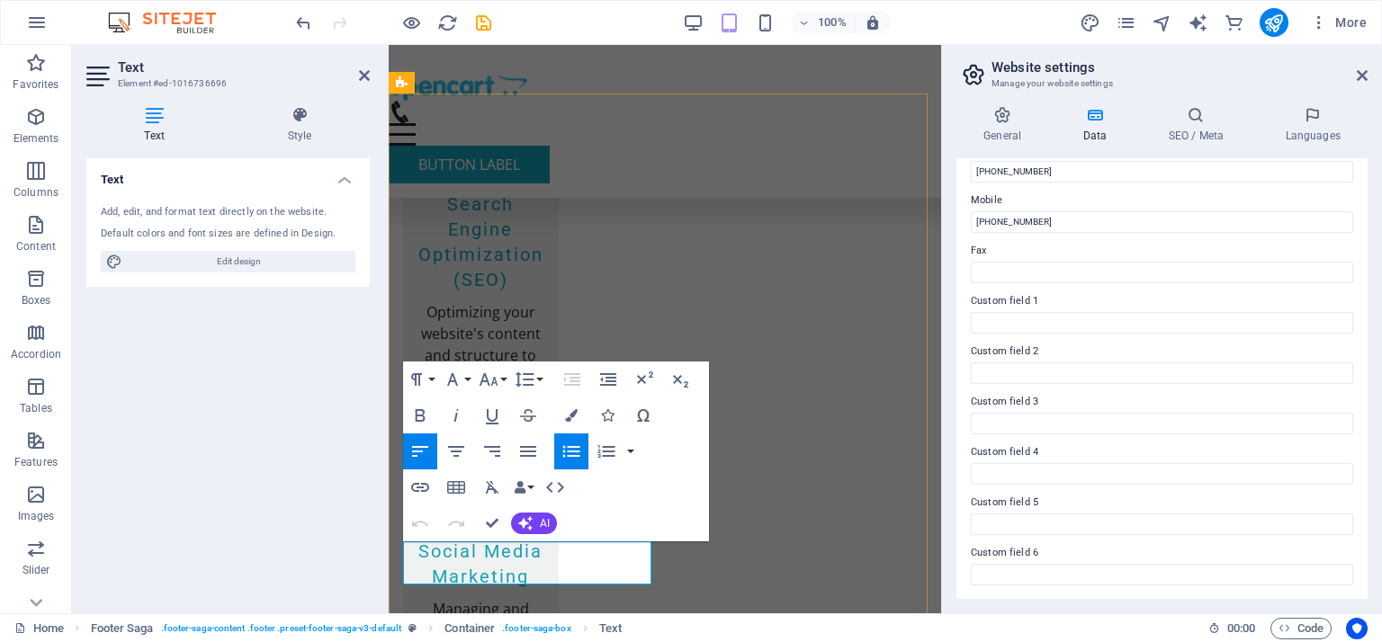
click at [452, 531] on icon "button" at bounding box center [451, 528] width 22 height 22
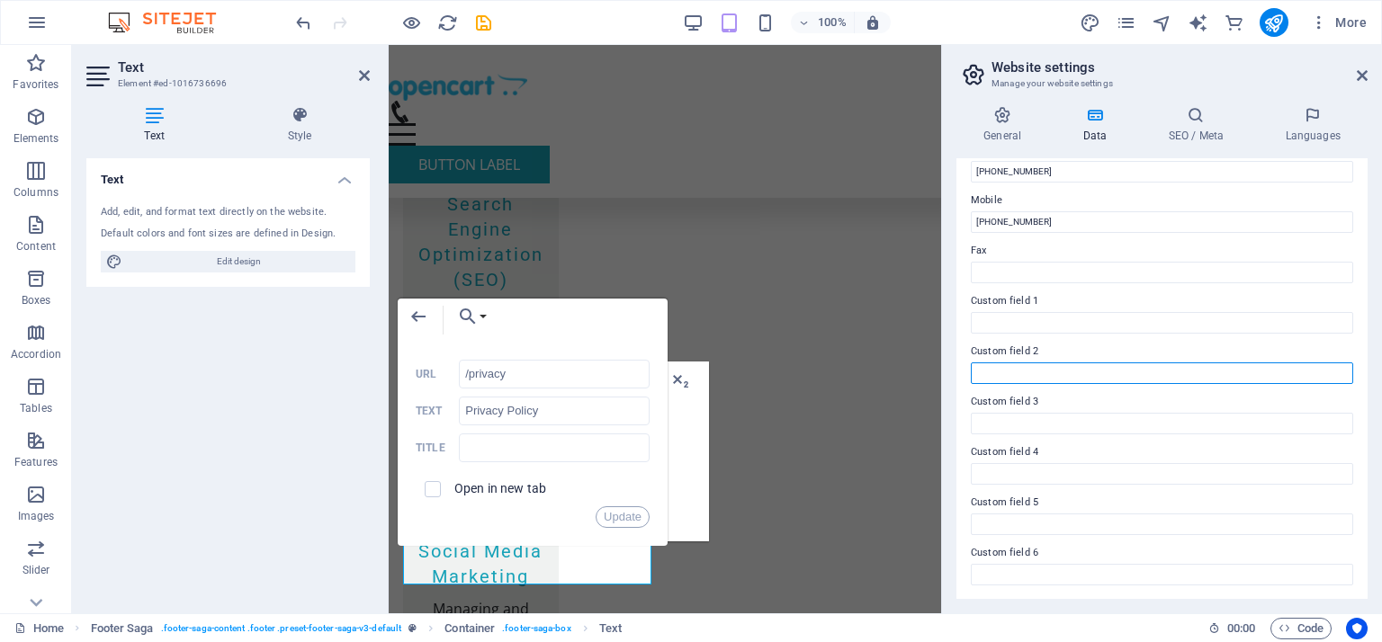
click at [1030, 367] on input "Custom field 2" at bounding box center [1162, 374] width 382 height 22
click at [966, 130] on h4 "General" at bounding box center [1005, 125] width 99 height 38
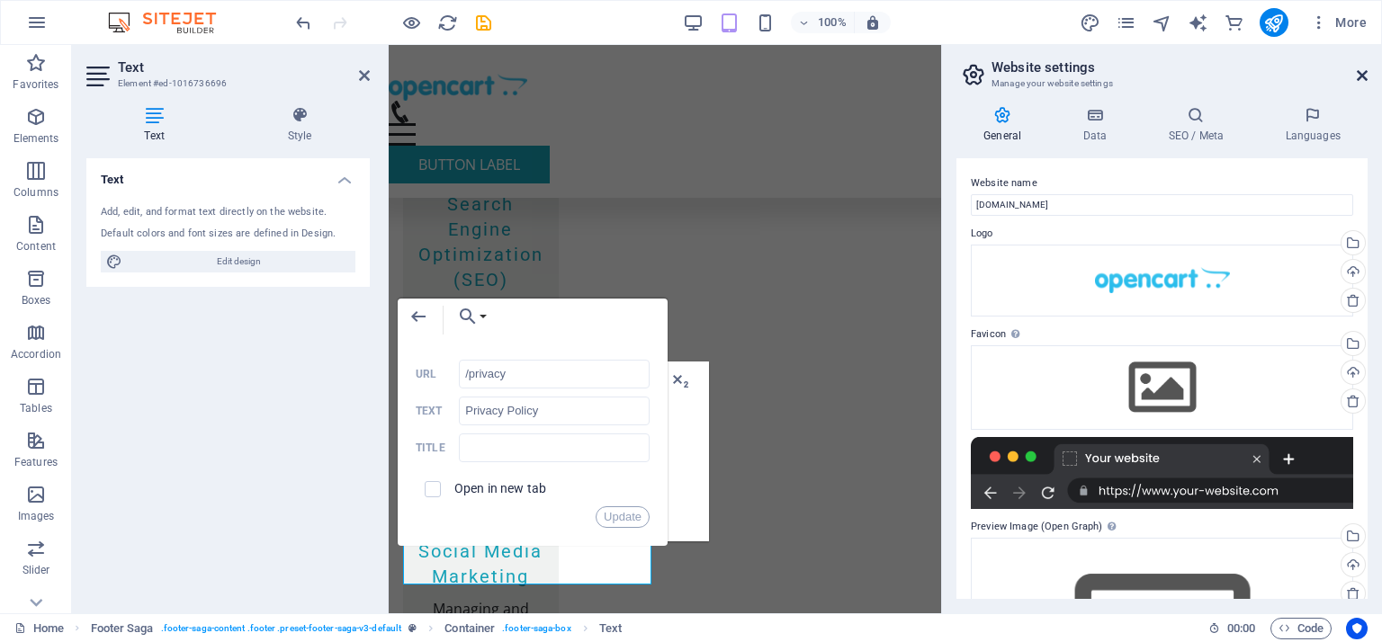
drag, startPoint x: 967, startPoint y: 23, endPoint x: 1356, endPoint y: 68, distance: 391.2
click at [1357, 68] on icon at bounding box center [1362, 75] width 11 height 14
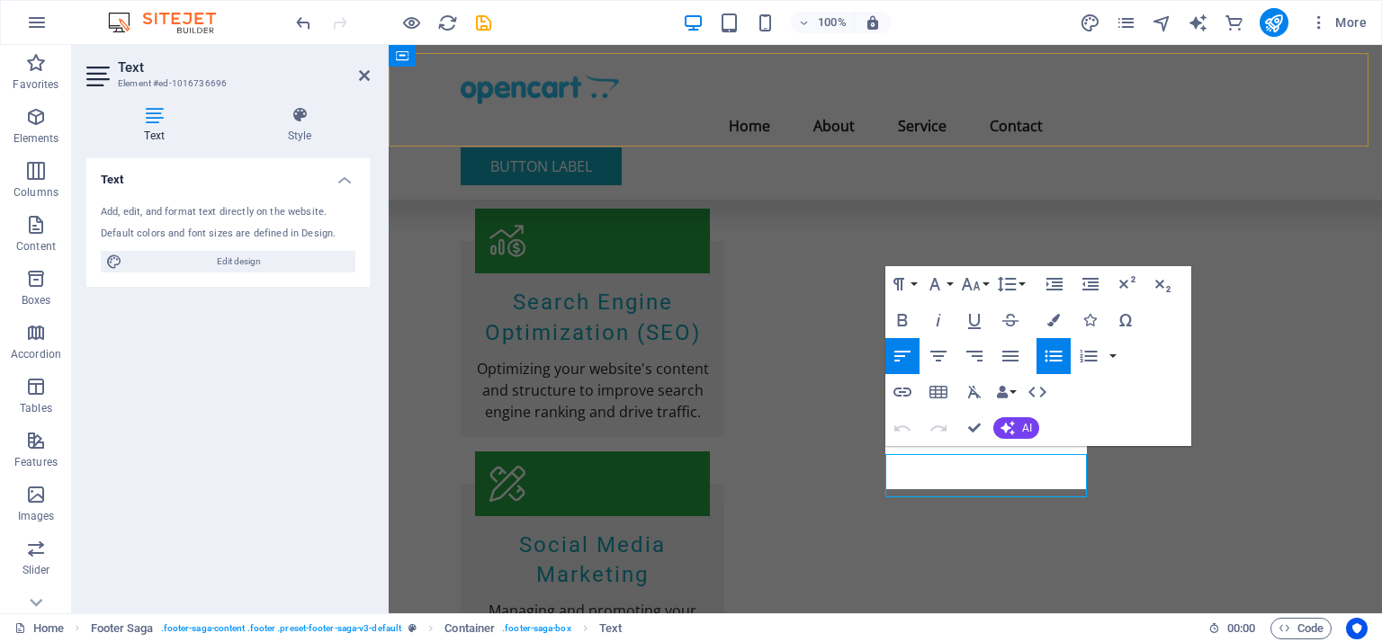
scroll to position [2277, 0]
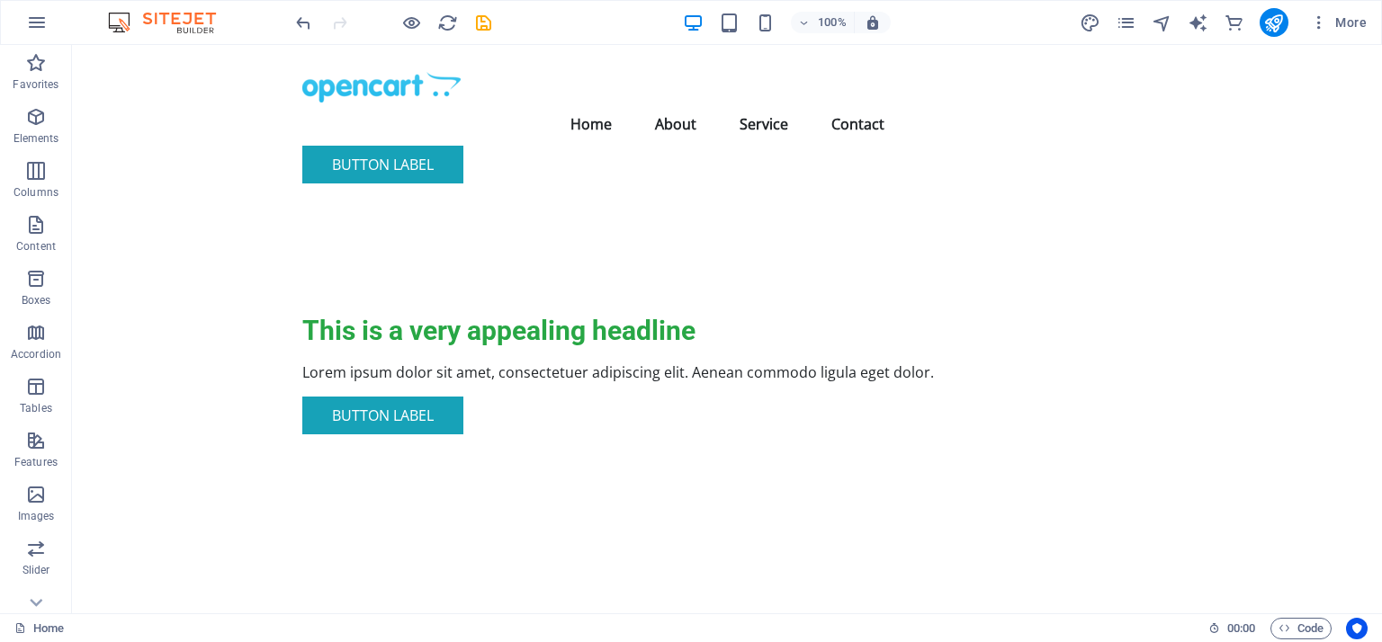
scroll to position [0, 0]
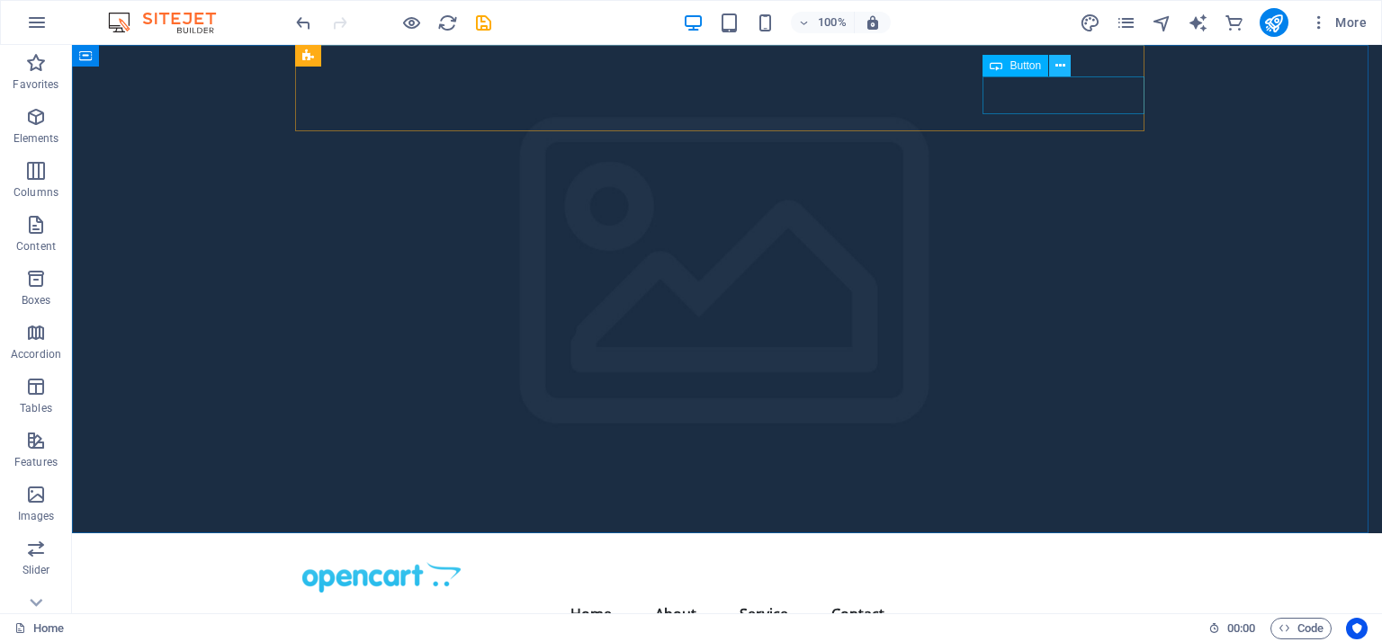
click at [1055, 65] on icon at bounding box center [1060, 66] width 10 height 19
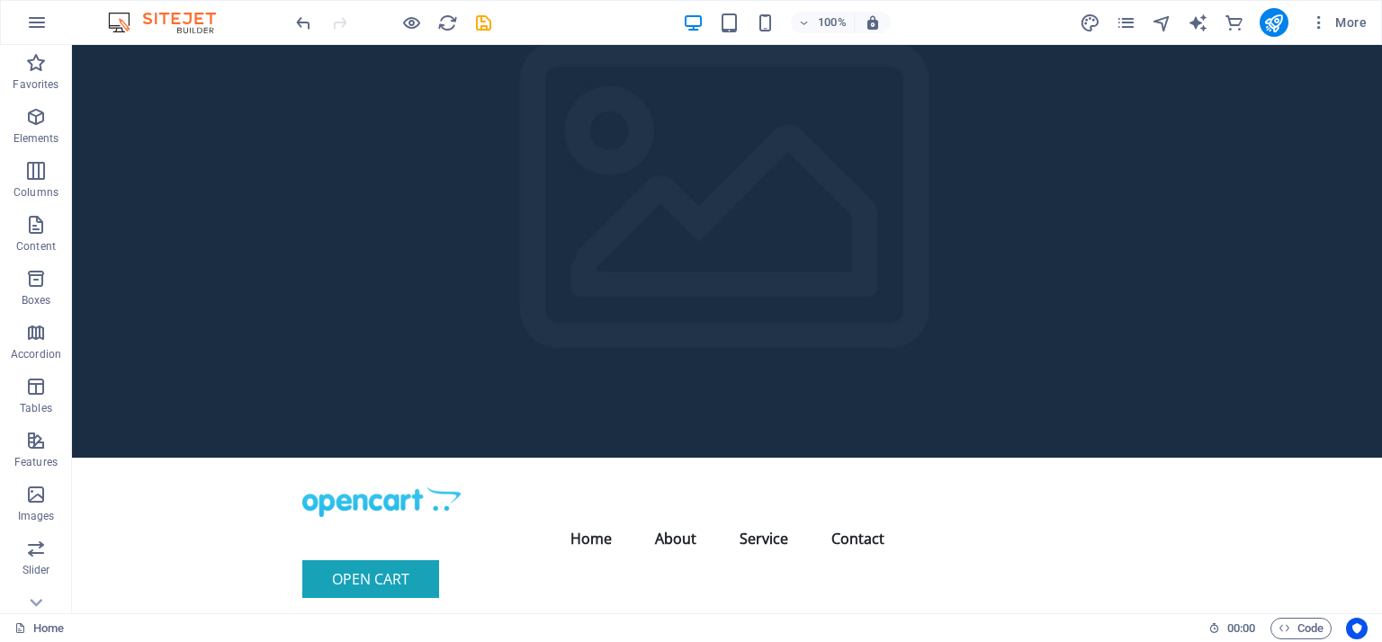
scroll to position [68, 0]
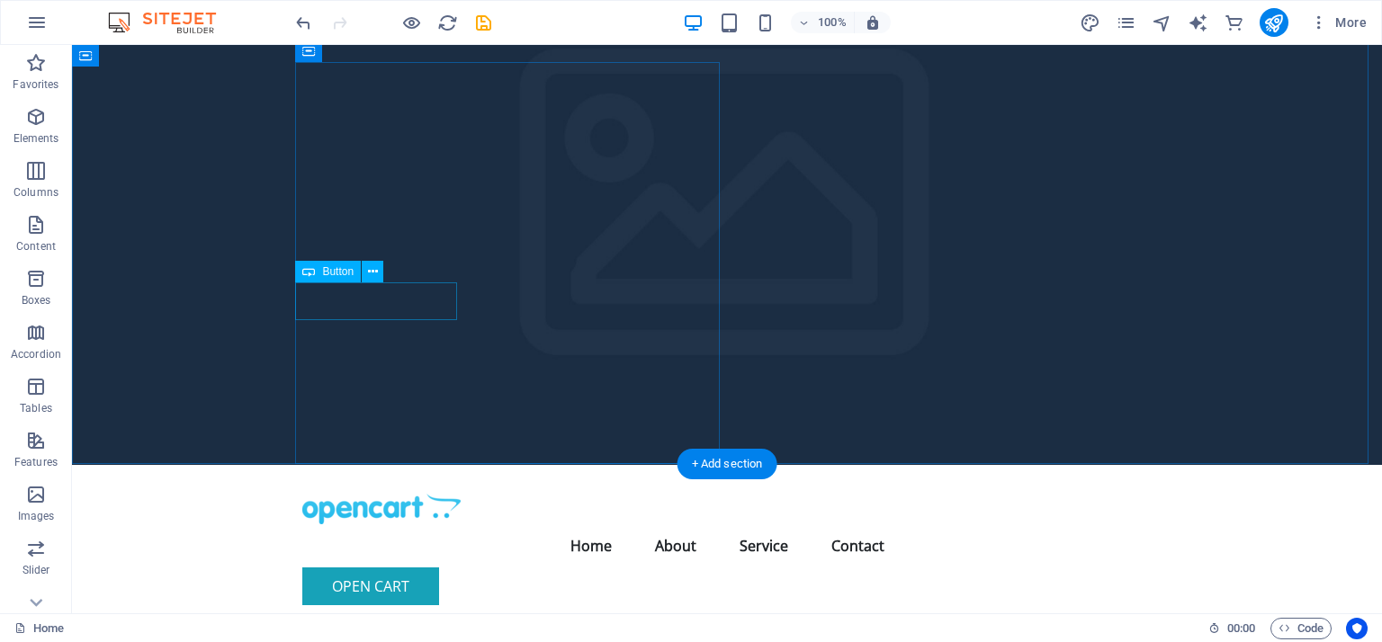
click at [327, 280] on div "Button" at bounding box center [328, 272] width 66 height 22
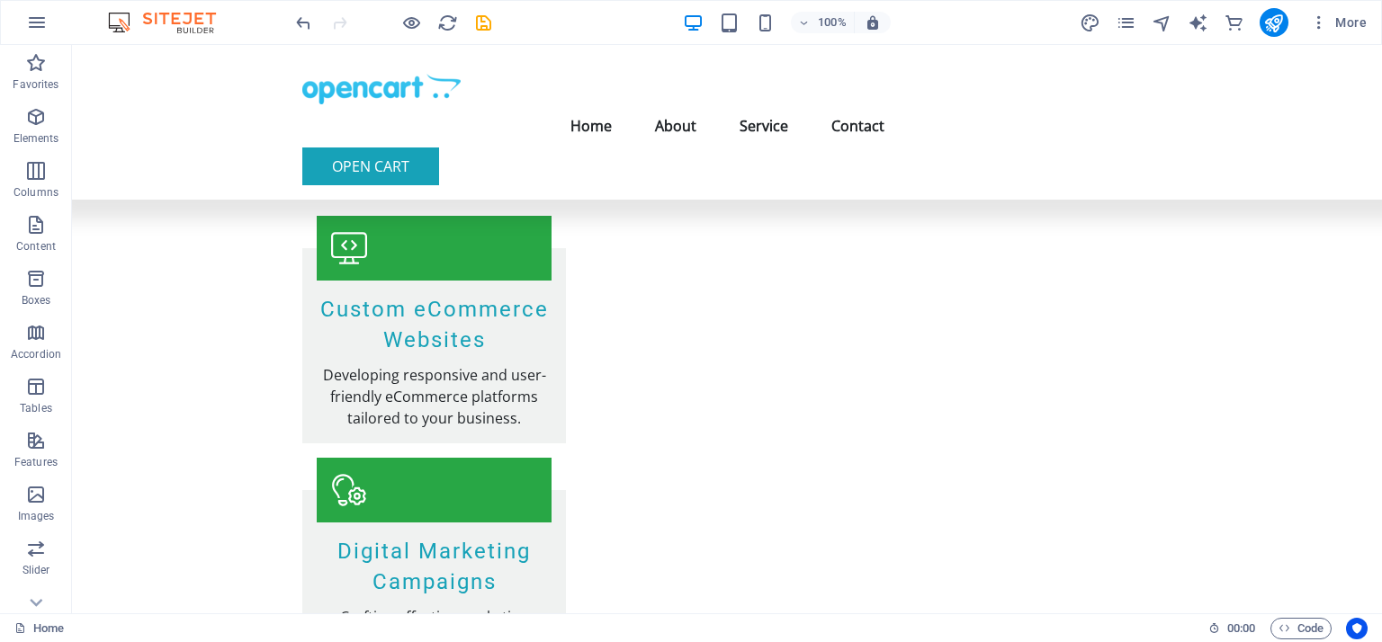
scroll to position [1904, 0]
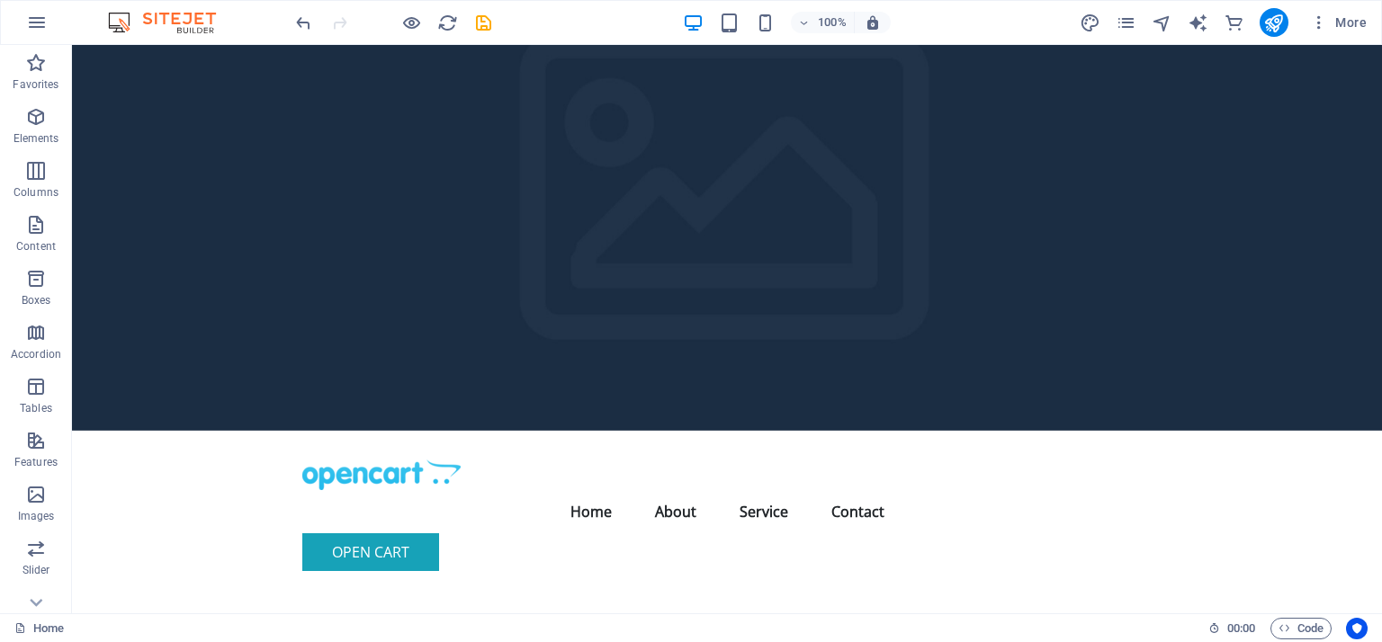
scroll to position [0, 0]
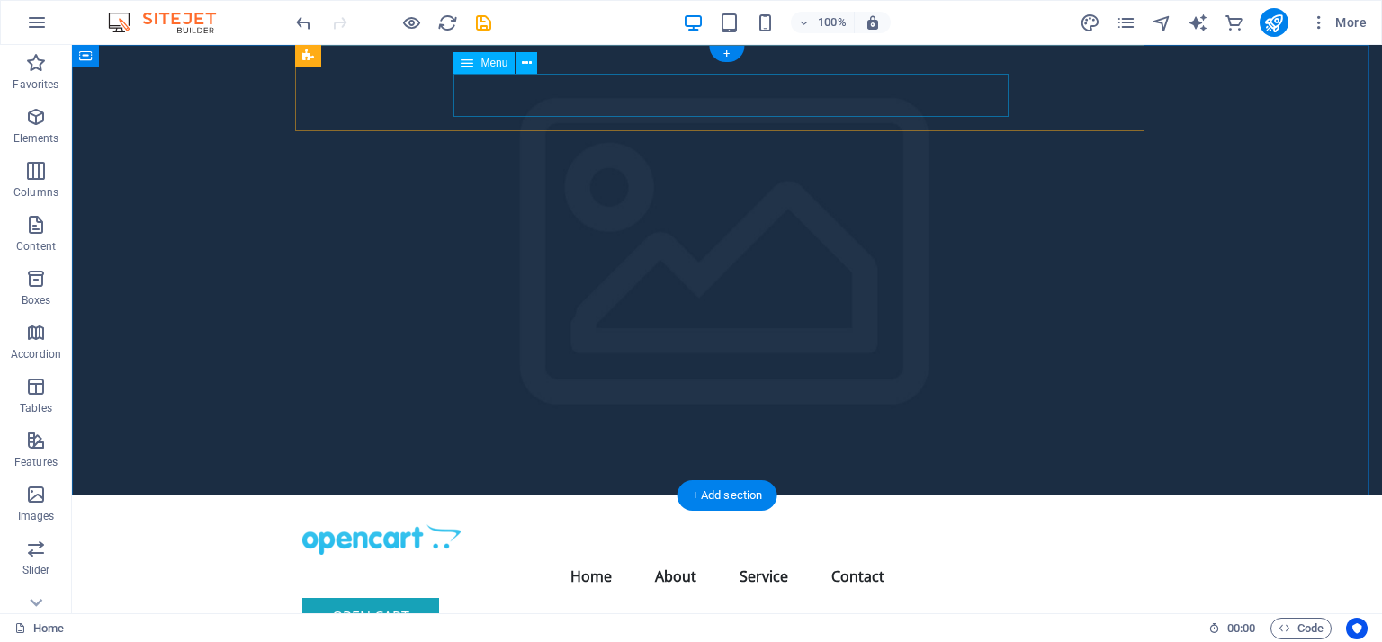
click at [669, 555] on nav "Home About Service Contact" at bounding box center [726, 576] width 849 height 43
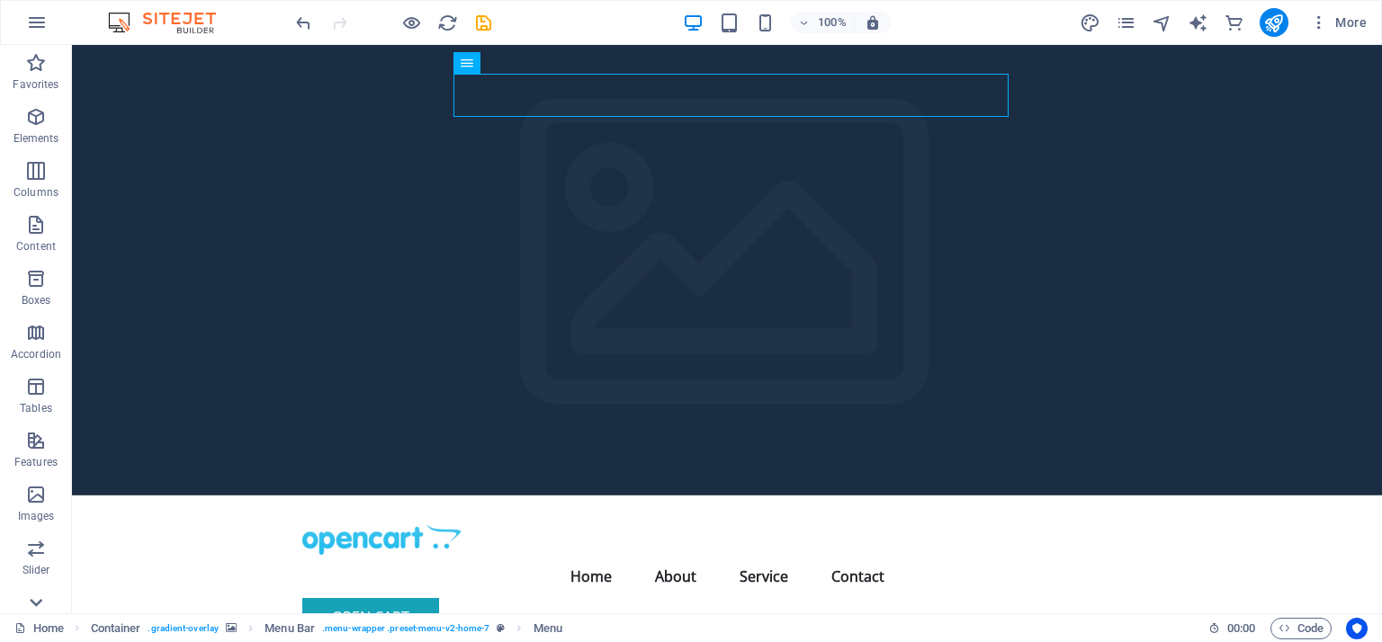
click at [36, 596] on icon at bounding box center [35, 602] width 25 height 25
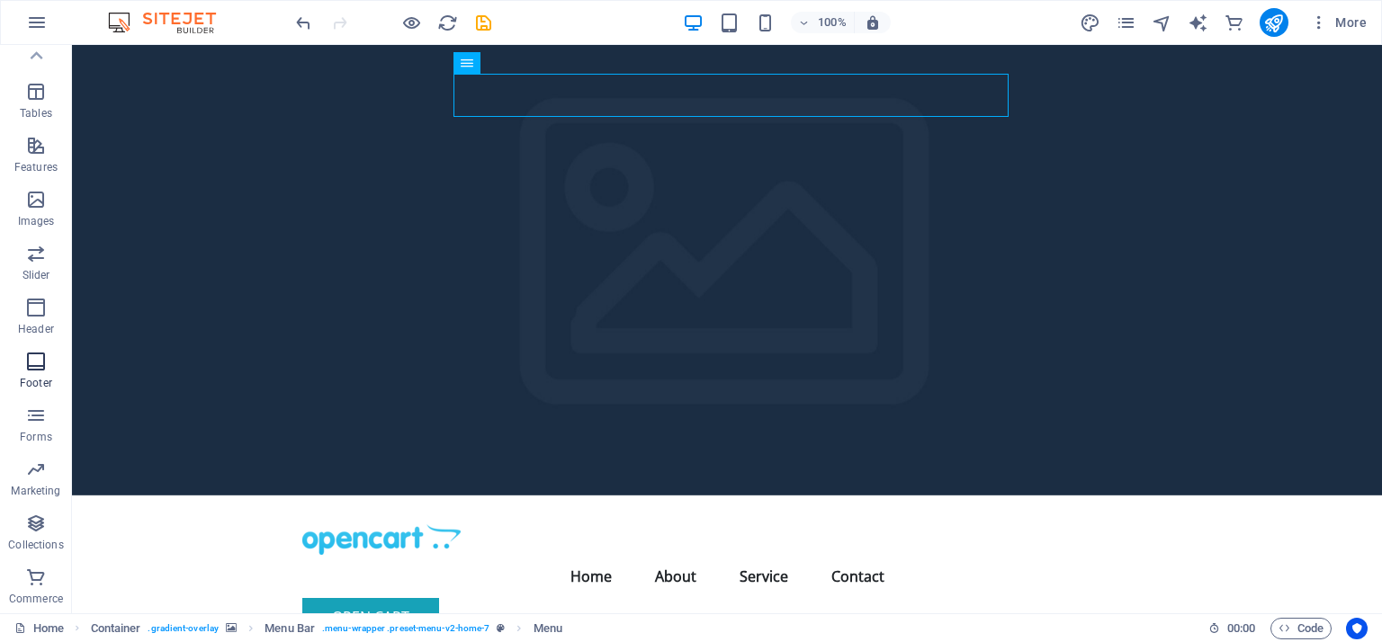
click at [36, 376] on p "Footer" at bounding box center [36, 383] width 32 height 14
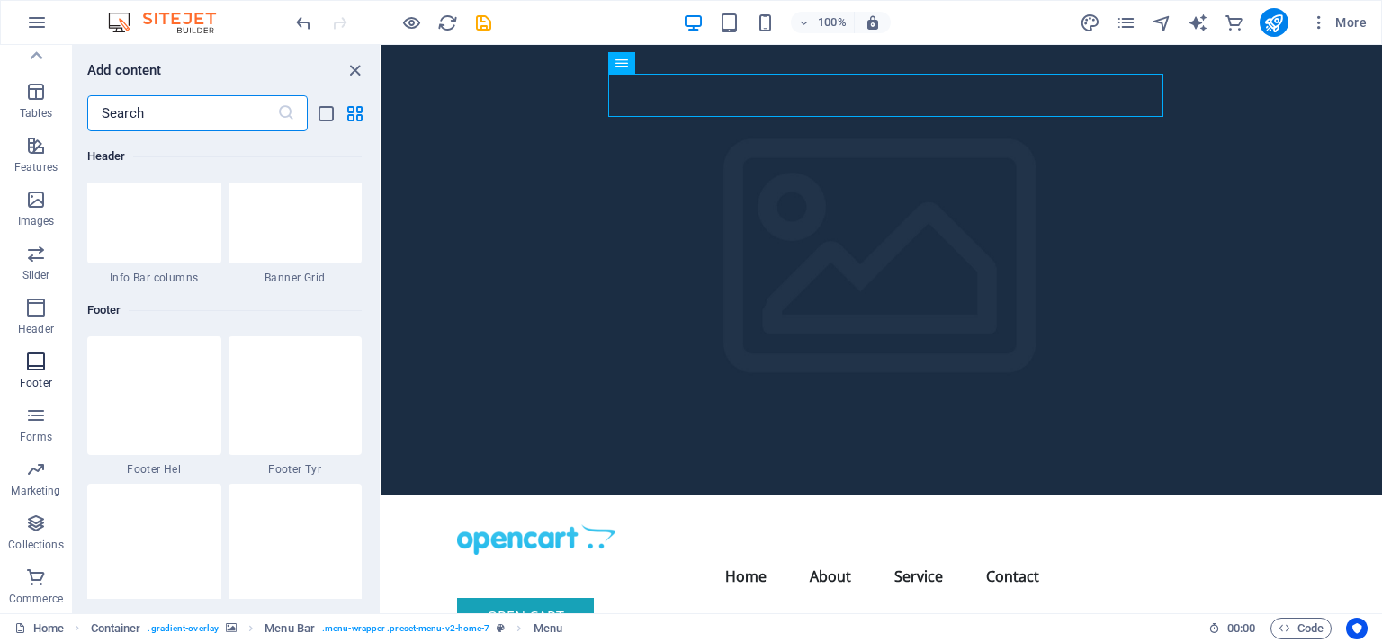
scroll to position [11910, 0]
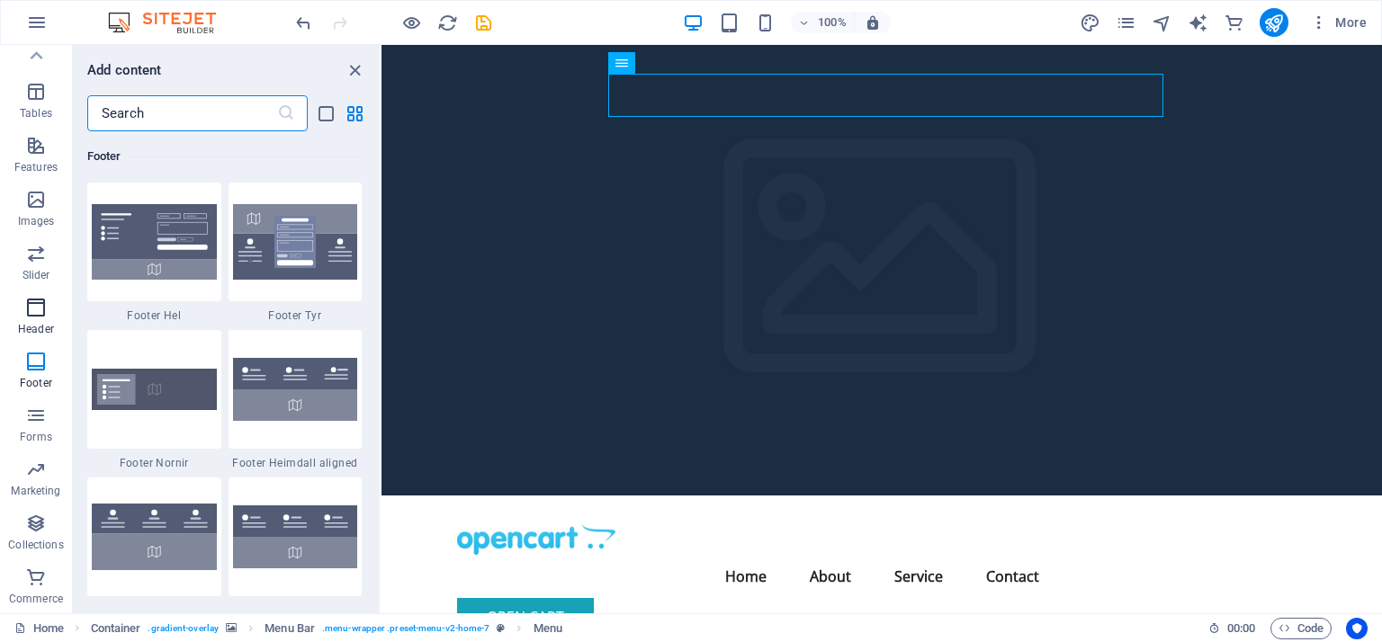
click at [29, 309] on icon "button" at bounding box center [36, 308] width 22 height 22
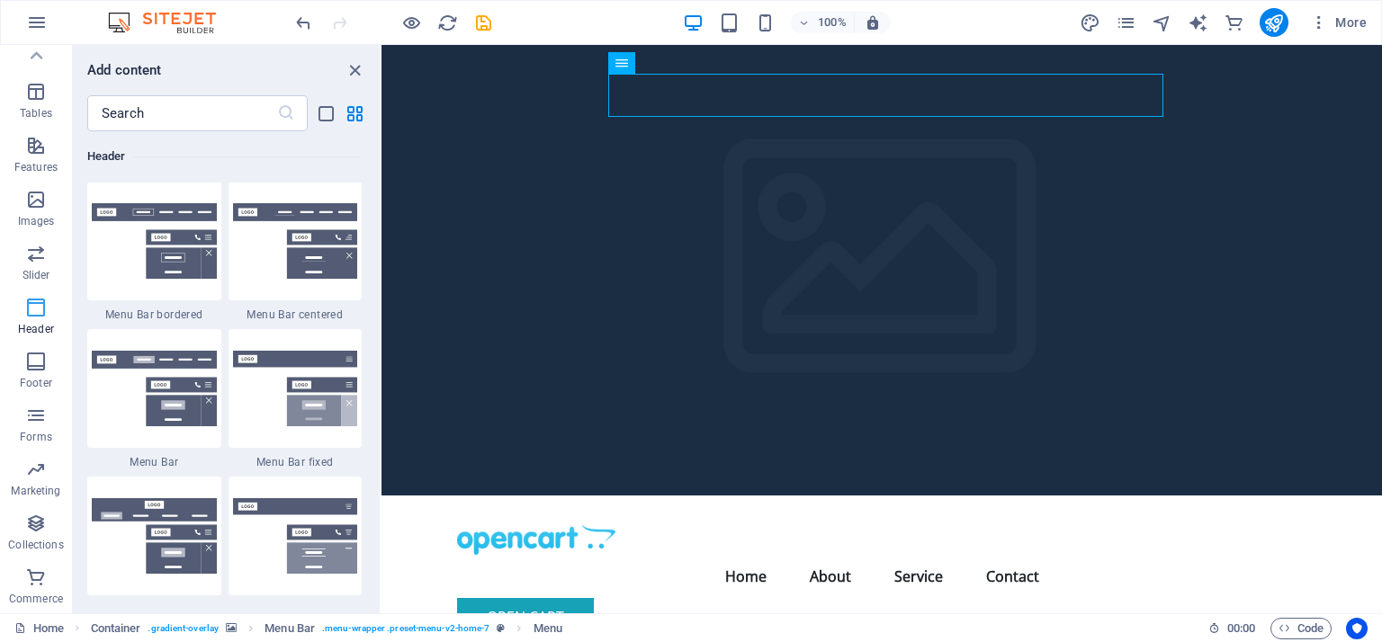
scroll to position [10833, 0]
click at [32, 261] on icon "button" at bounding box center [36, 254] width 22 height 22
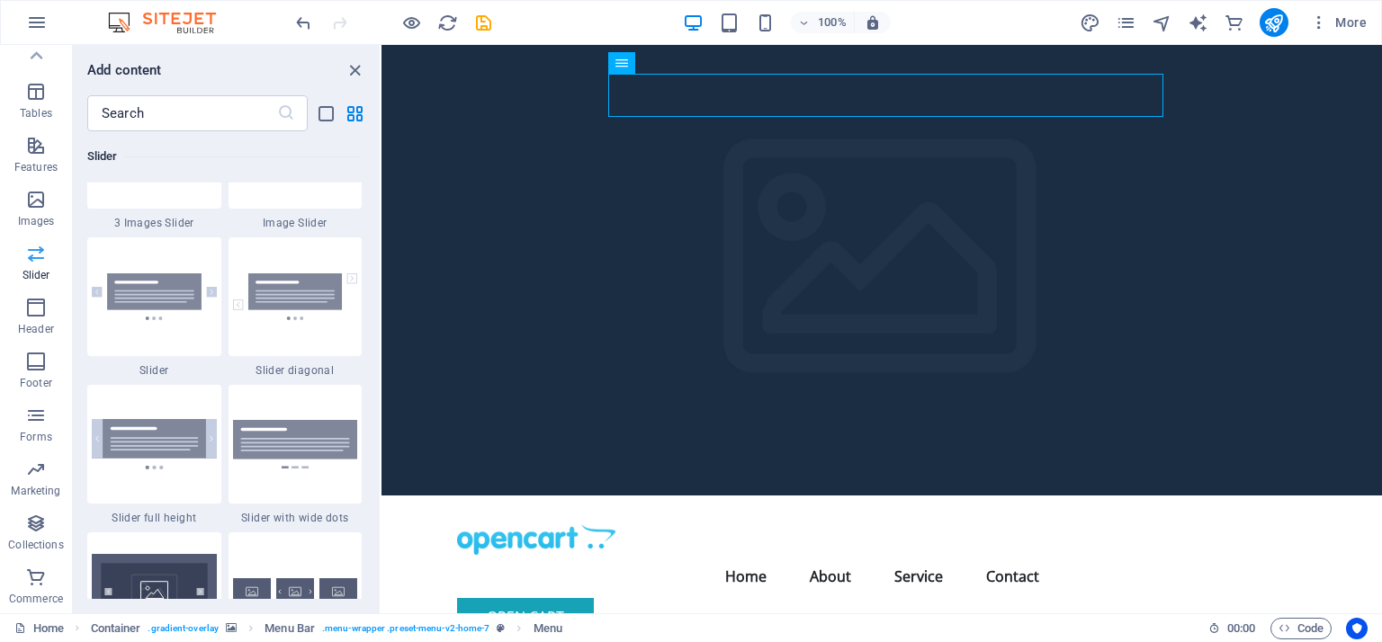
scroll to position [10199, 0]
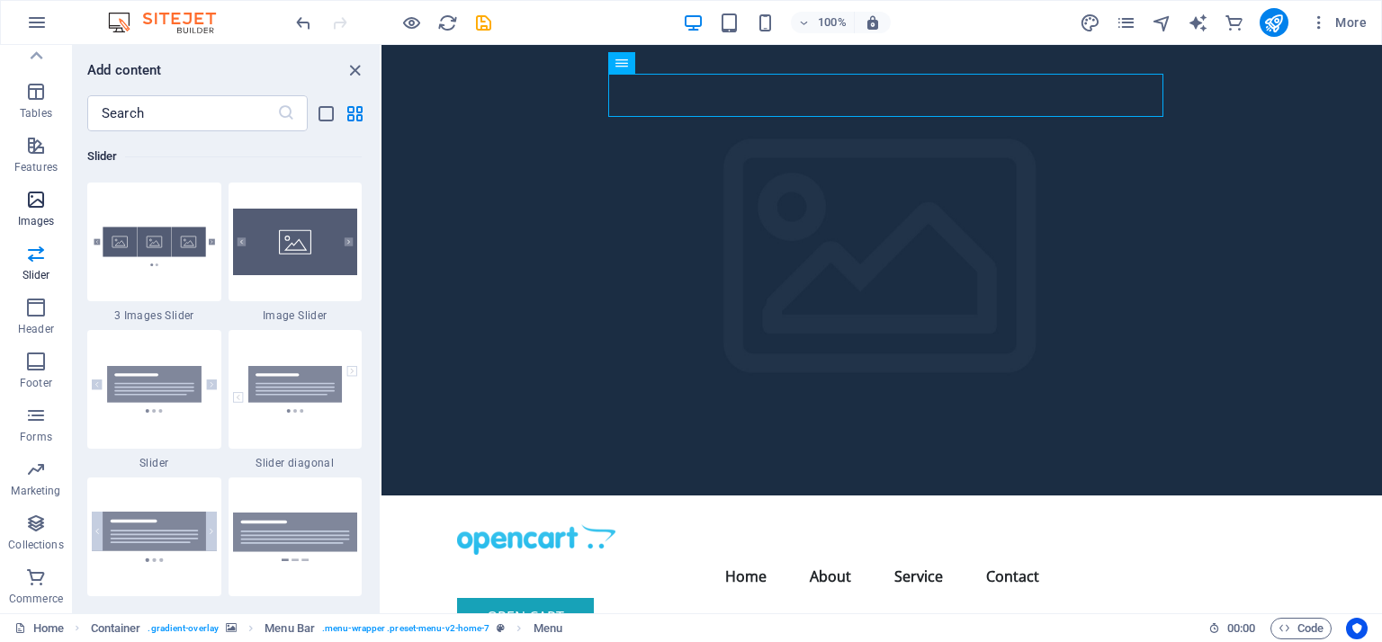
click at [35, 210] on icon "button" at bounding box center [36, 200] width 22 height 22
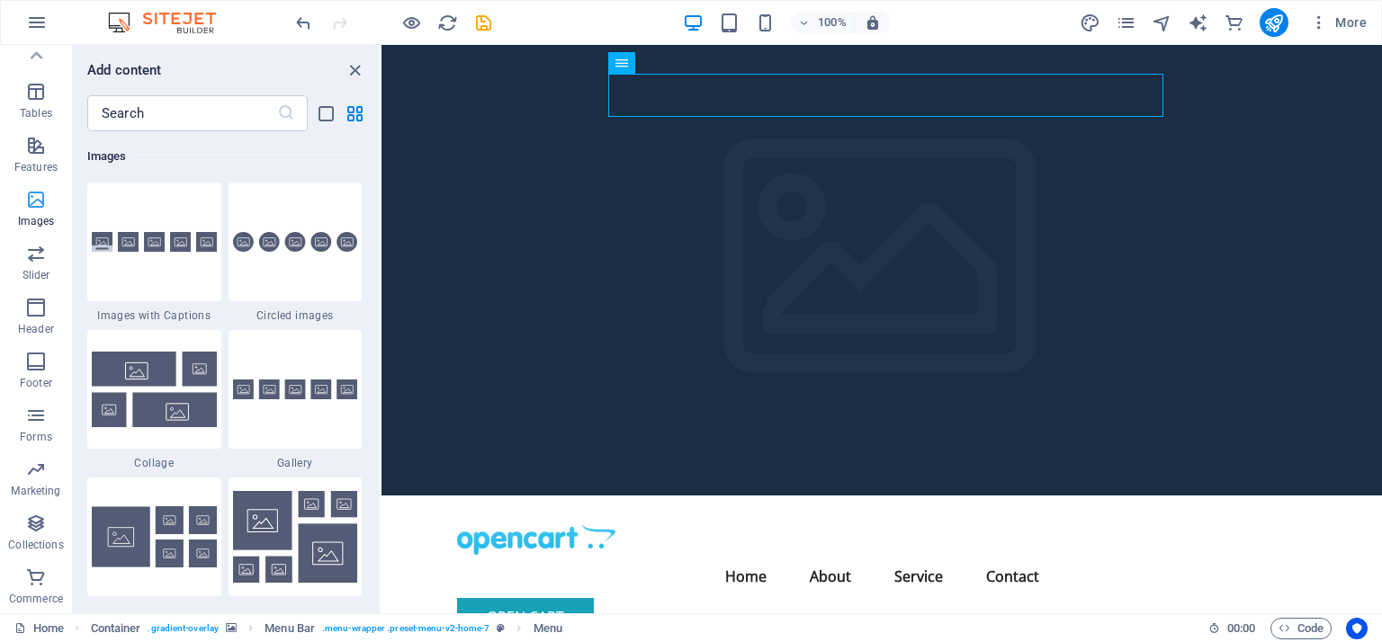
scroll to position [9122, 0]
click at [40, 159] on span "Features" at bounding box center [36, 156] width 72 height 43
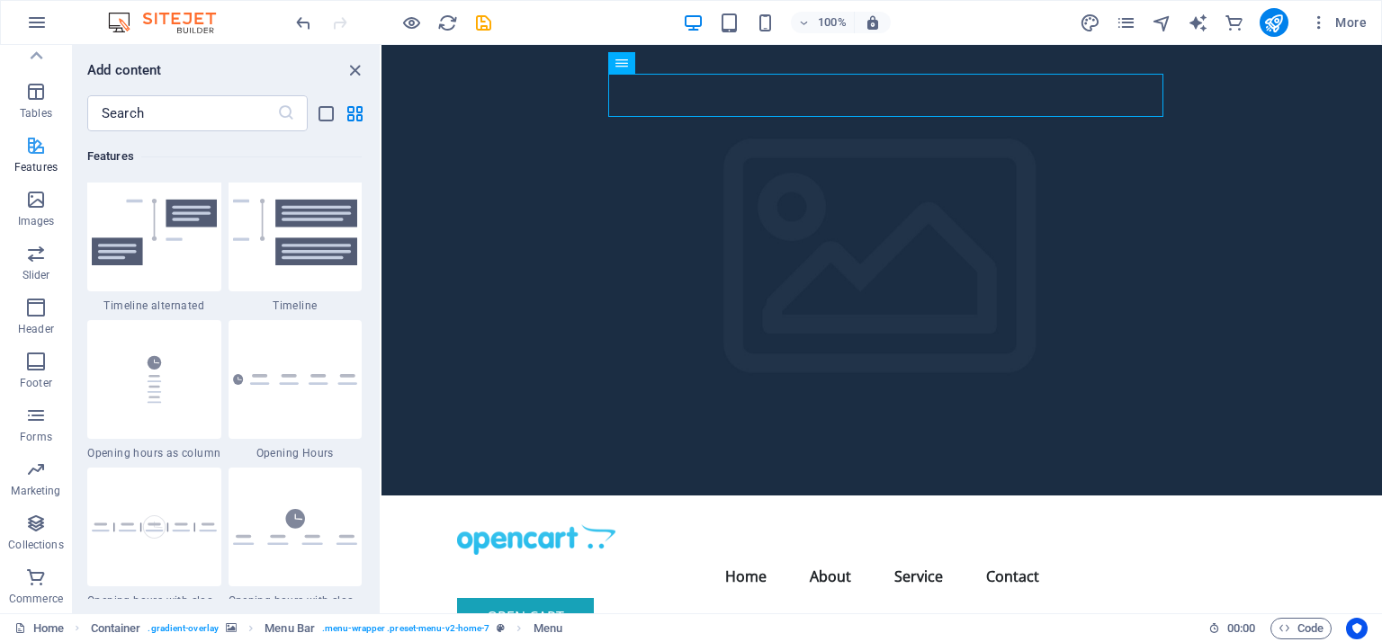
scroll to position [7012, 0]
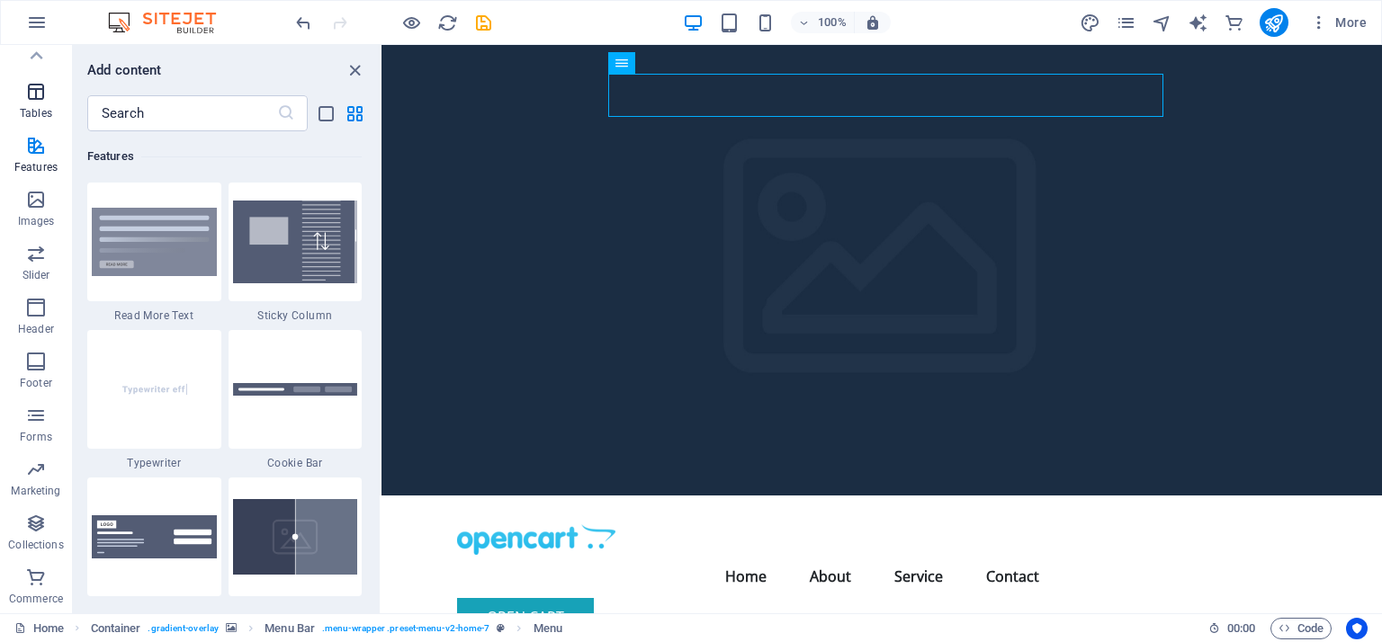
click at [41, 111] on p "Tables" at bounding box center [36, 113] width 32 height 14
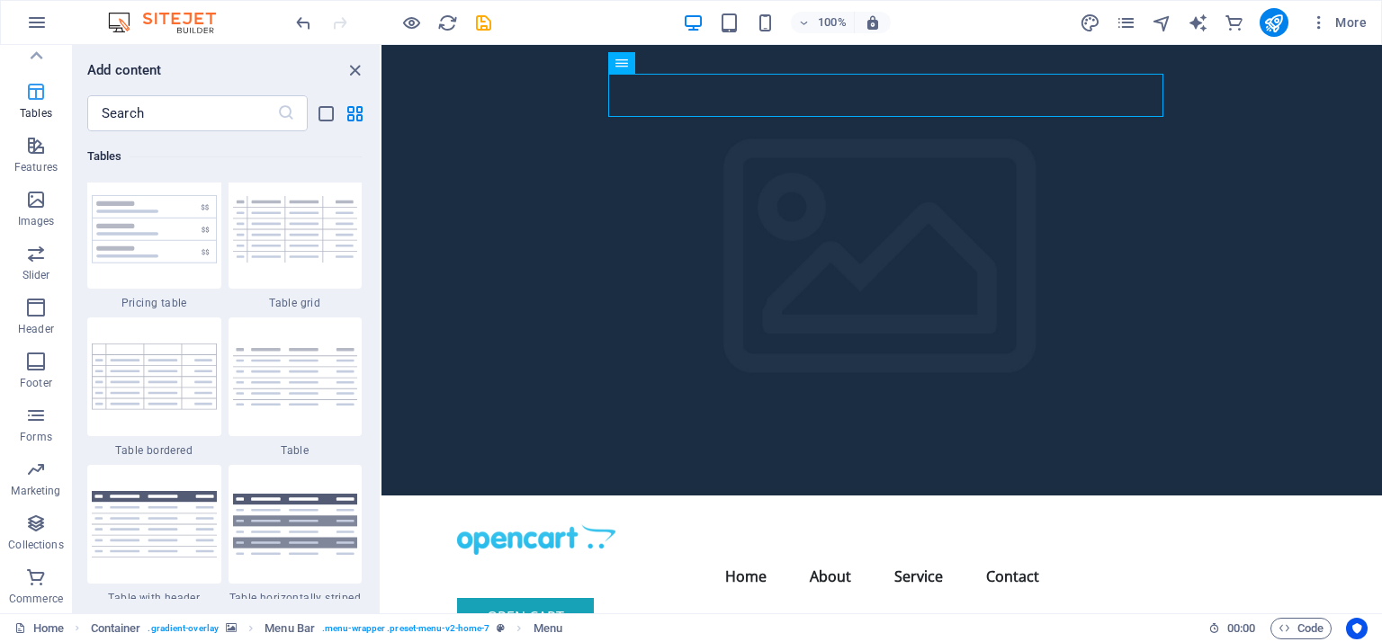
scroll to position [6231, 0]
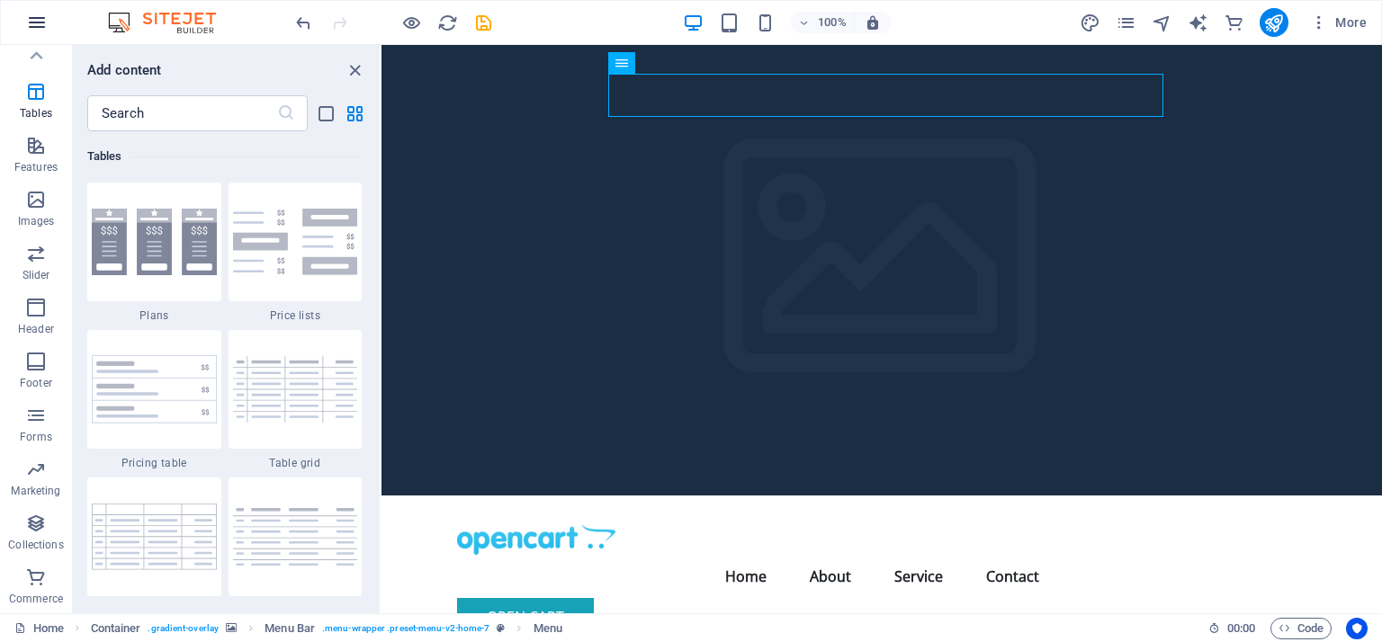
click at [37, 27] on icon "button" at bounding box center [37, 23] width 22 height 22
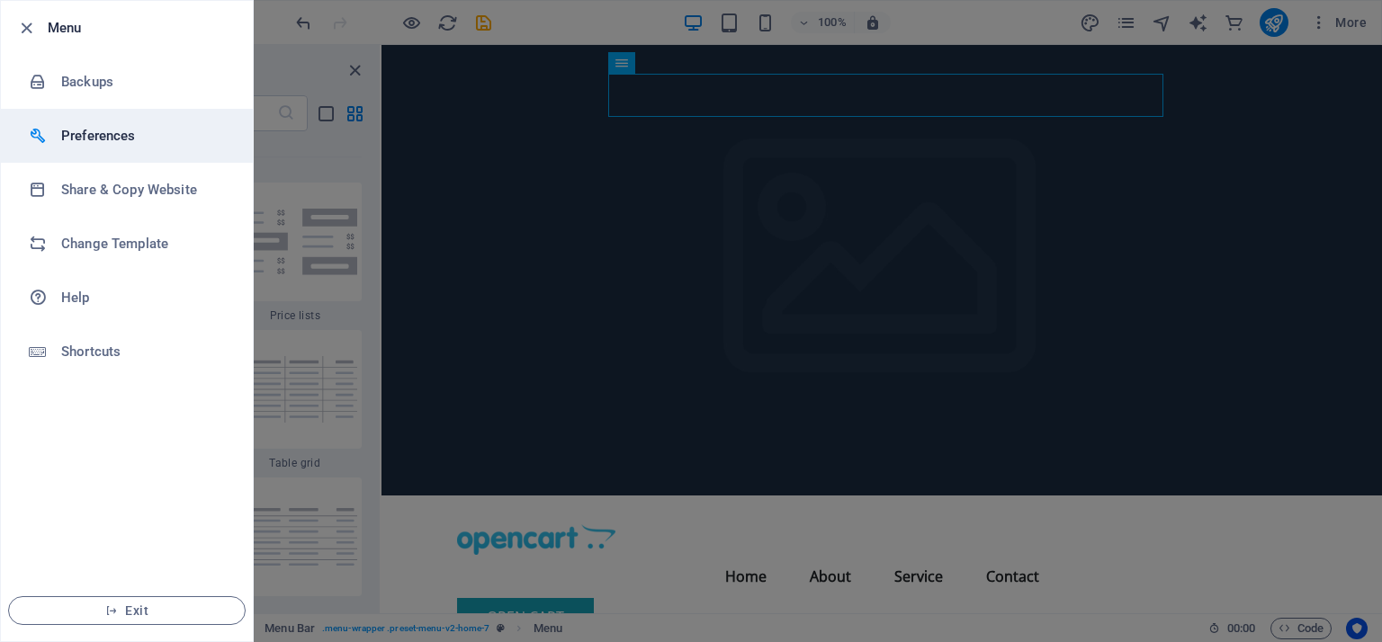
click at [90, 130] on h6 "Preferences" at bounding box center [144, 136] width 166 height 22
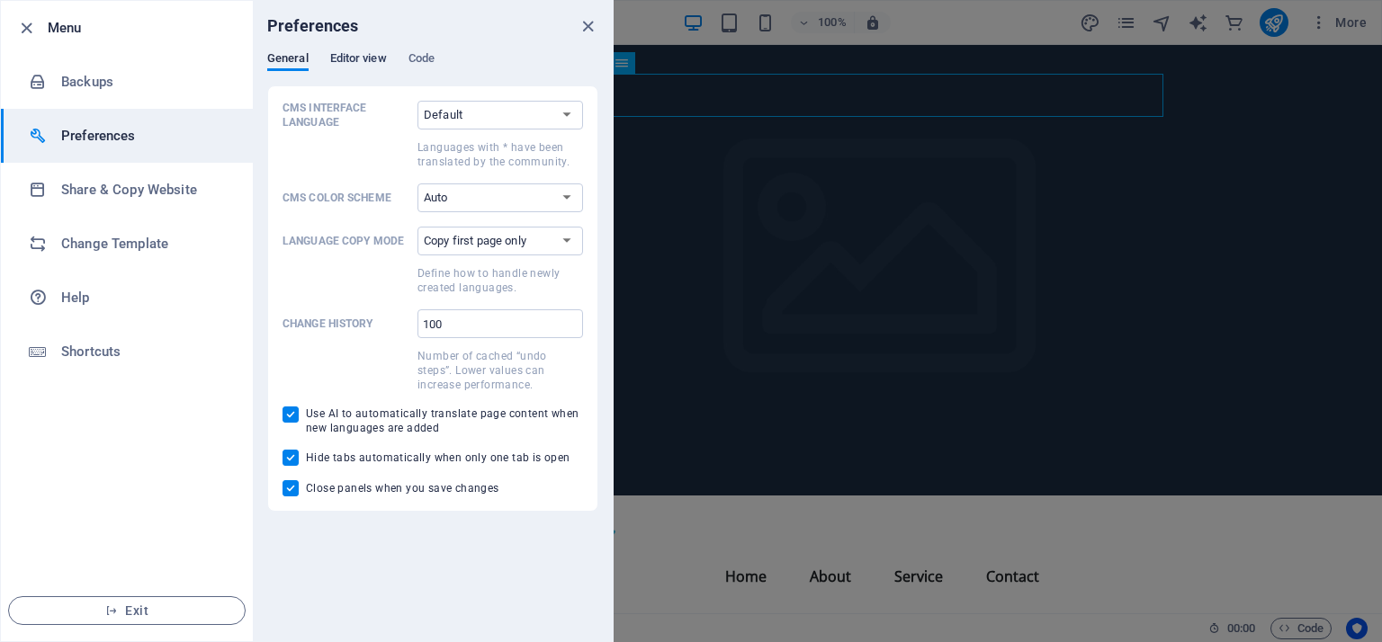
click at [346, 58] on span "Editor view" at bounding box center [358, 60] width 57 height 25
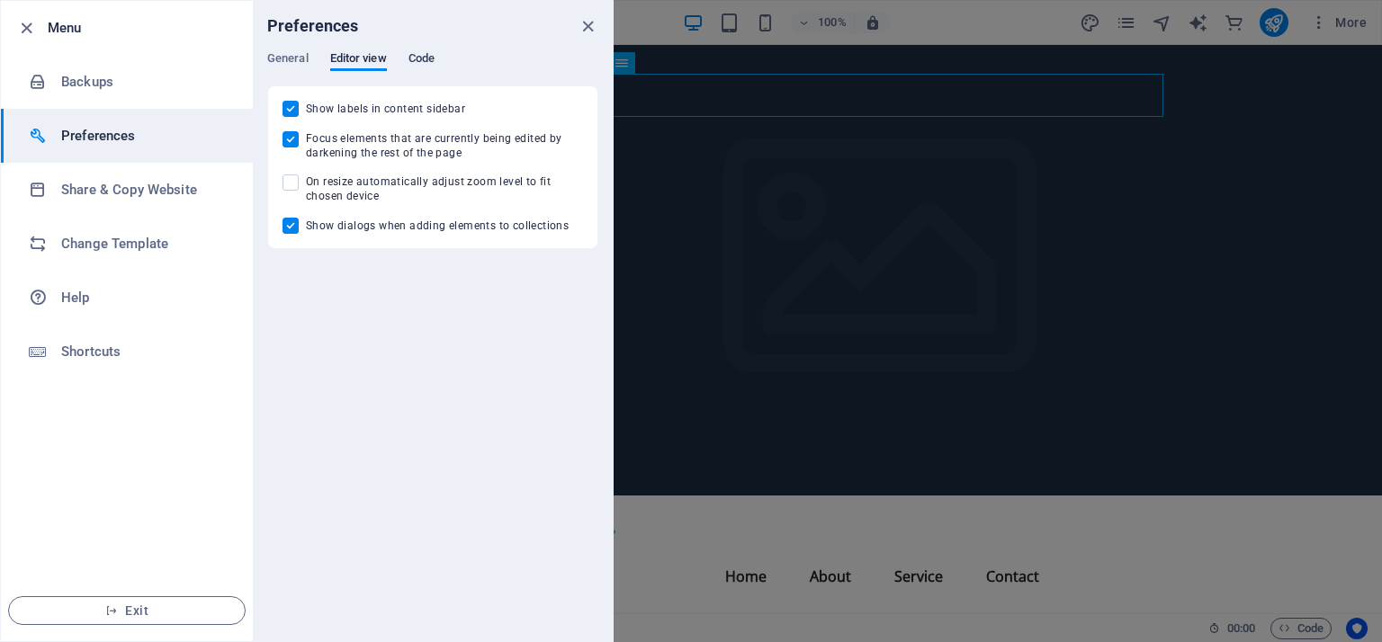
click at [425, 58] on span "Code" at bounding box center [421, 60] width 26 height 25
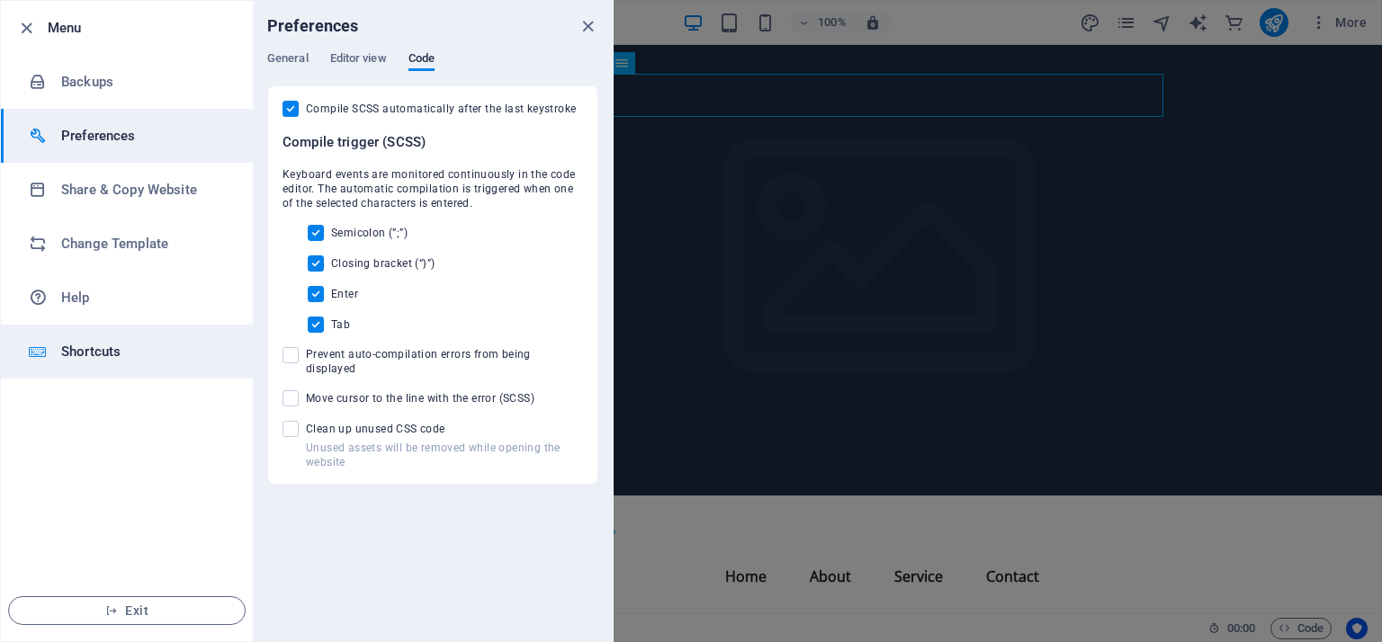
click at [85, 355] on h6 "Shortcuts" at bounding box center [144, 352] width 166 height 22
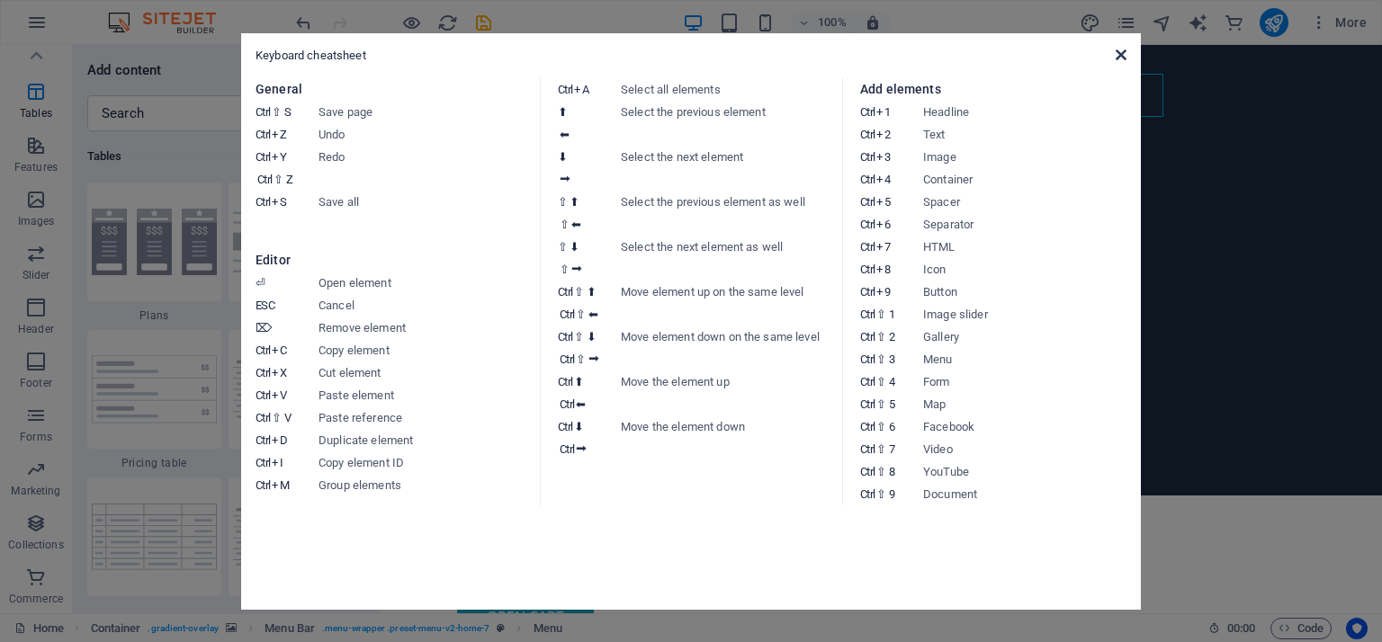
click at [1121, 56] on icon at bounding box center [1121, 55] width 11 height 14
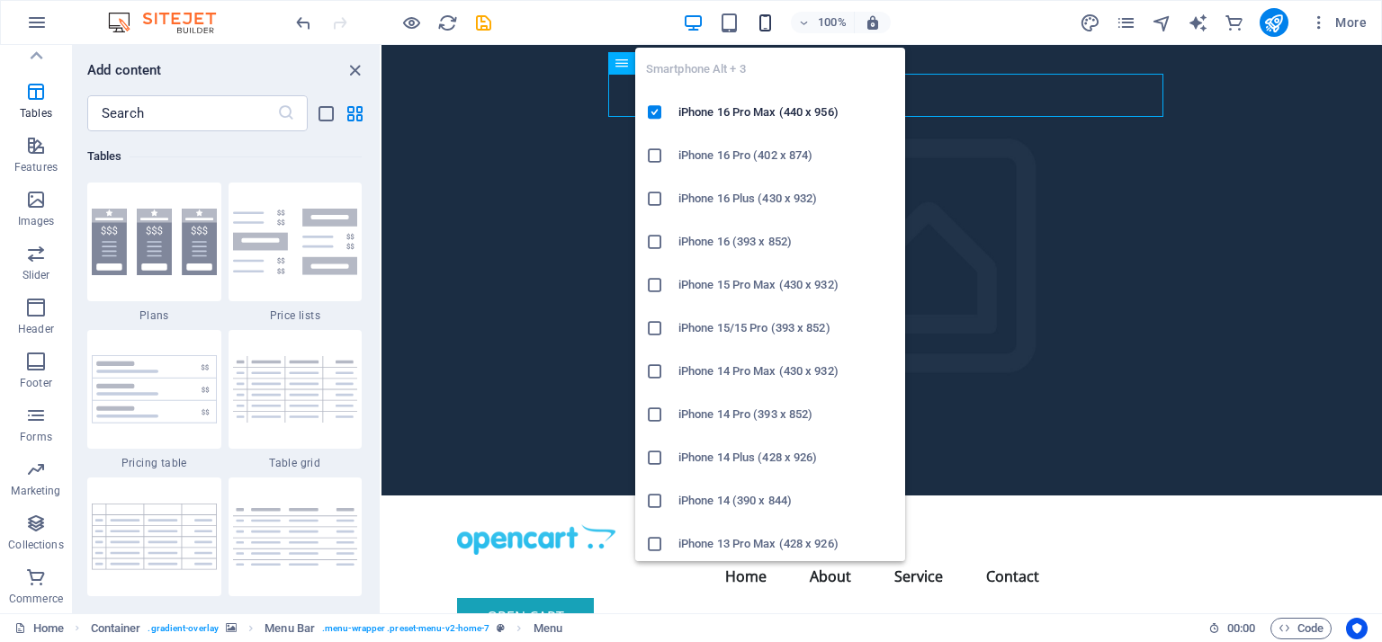
click at [760, 23] on icon "button" at bounding box center [765, 23] width 21 height 21
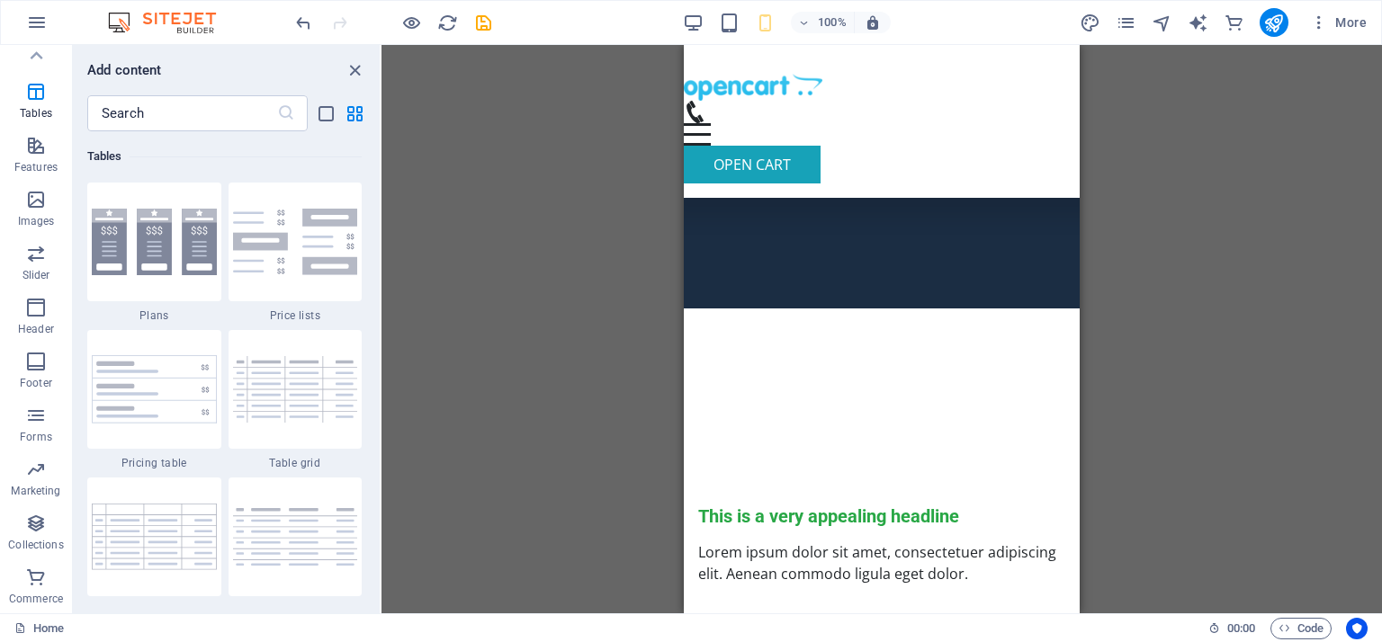
scroll to position [0, 0]
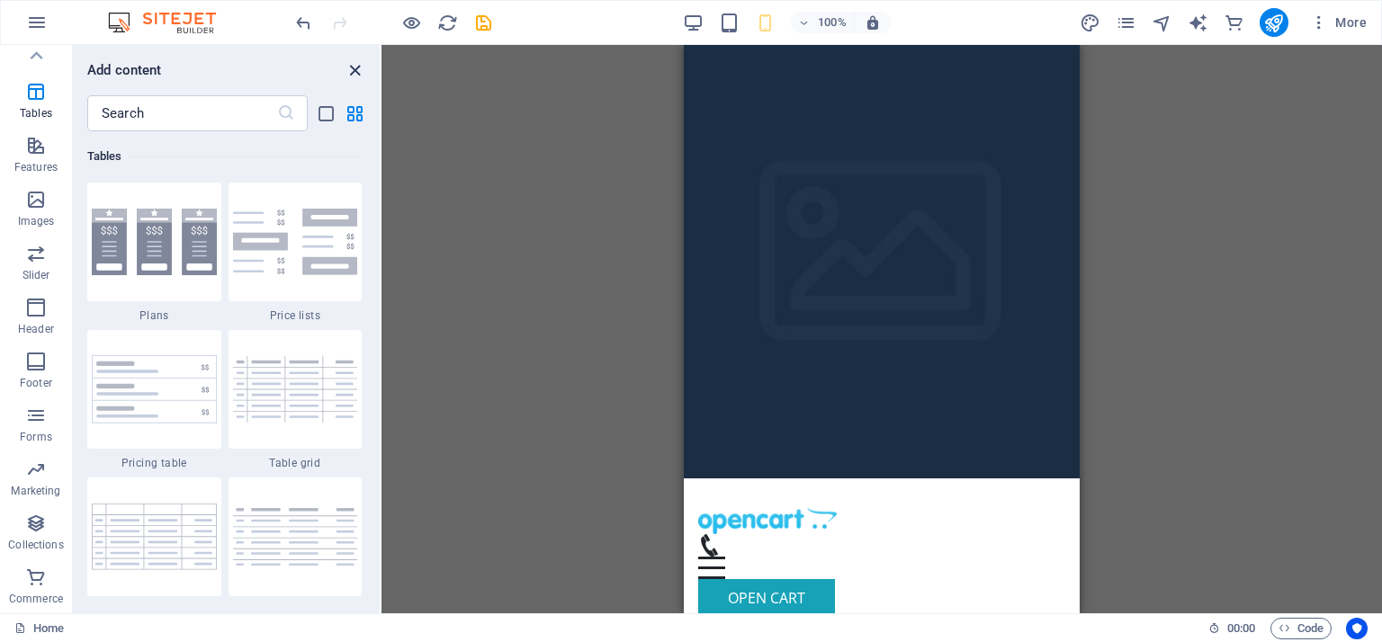
click at [349, 67] on icon "close panel" at bounding box center [355, 70] width 21 height 21
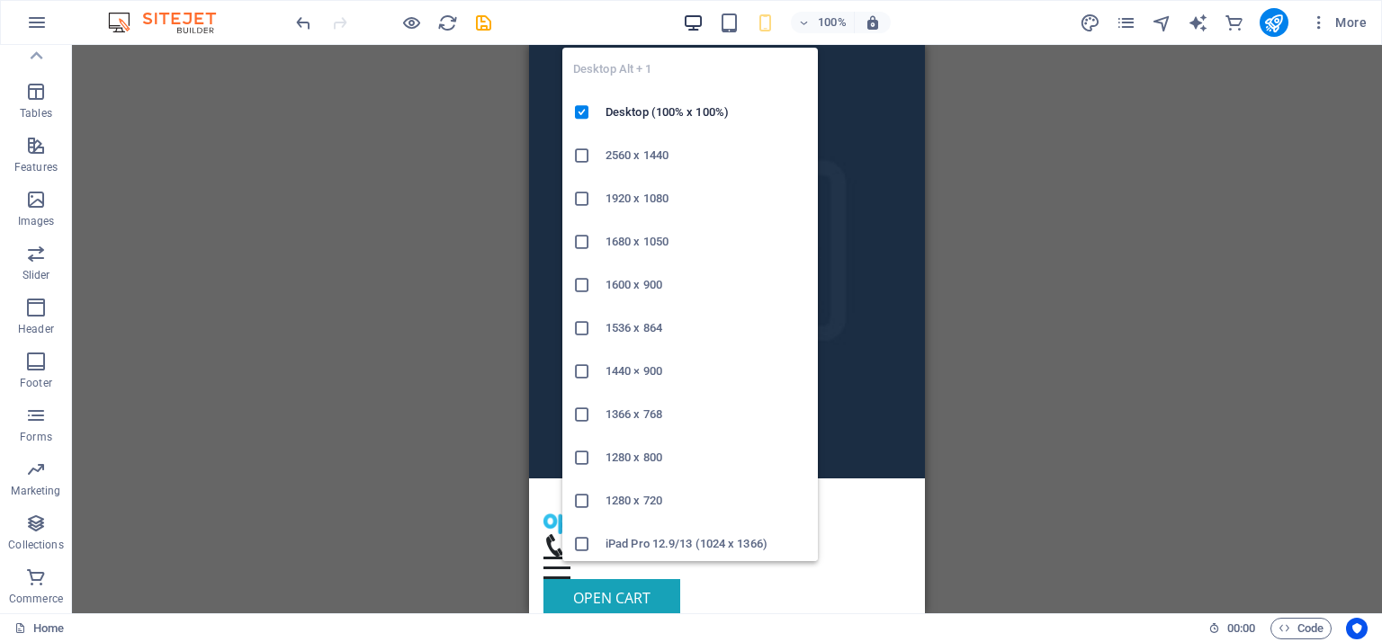
click at [696, 27] on icon "button" at bounding box center [693, 23] width 21 height 21
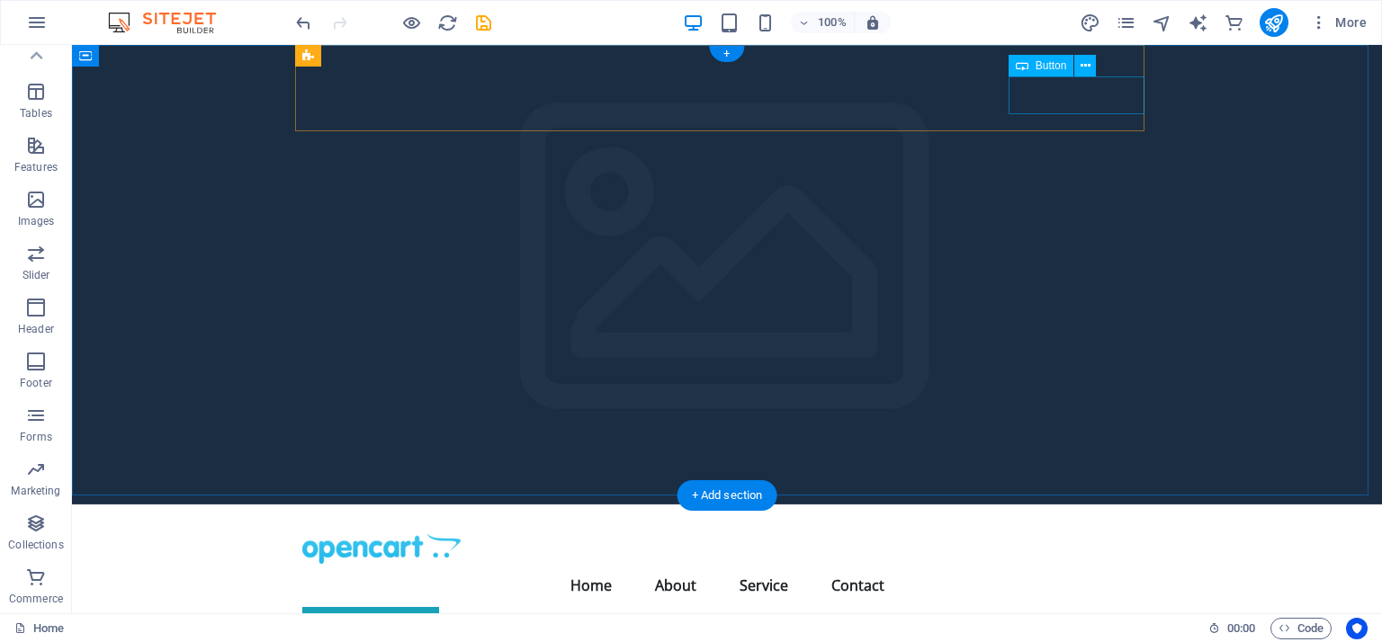
click at [1082, 607] on div "Open Cart" at bounding box center [726, 626] width 849 height 38
click at [1134, 607] on div "Open Cart" at bounding box center [726, 626] width 849 height 38
click at [1124, 607] on div "Open Cart" at bounding box center [726, 626] width 849 height 38
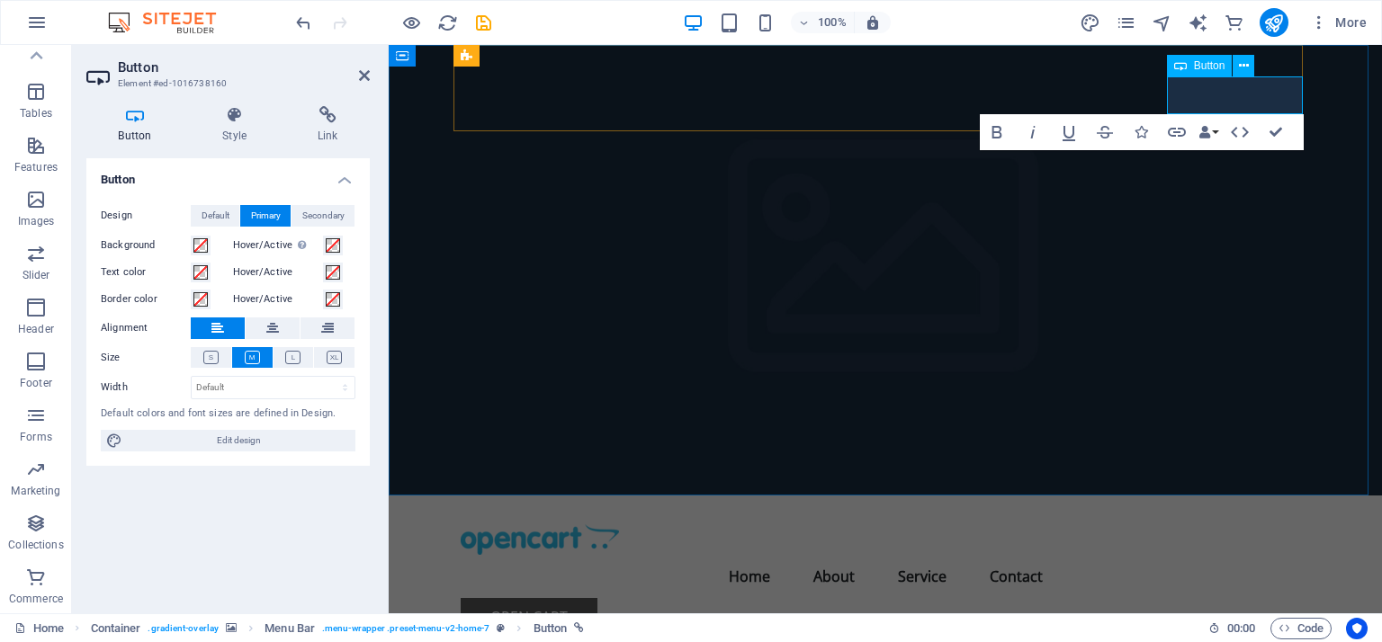
click at [597, 598] on link "Open Cart" at bounding box center [529, 617] width 137 height 38
click at [1246, 68] on icon at bounding box center [1244, 66] width 10 height 19
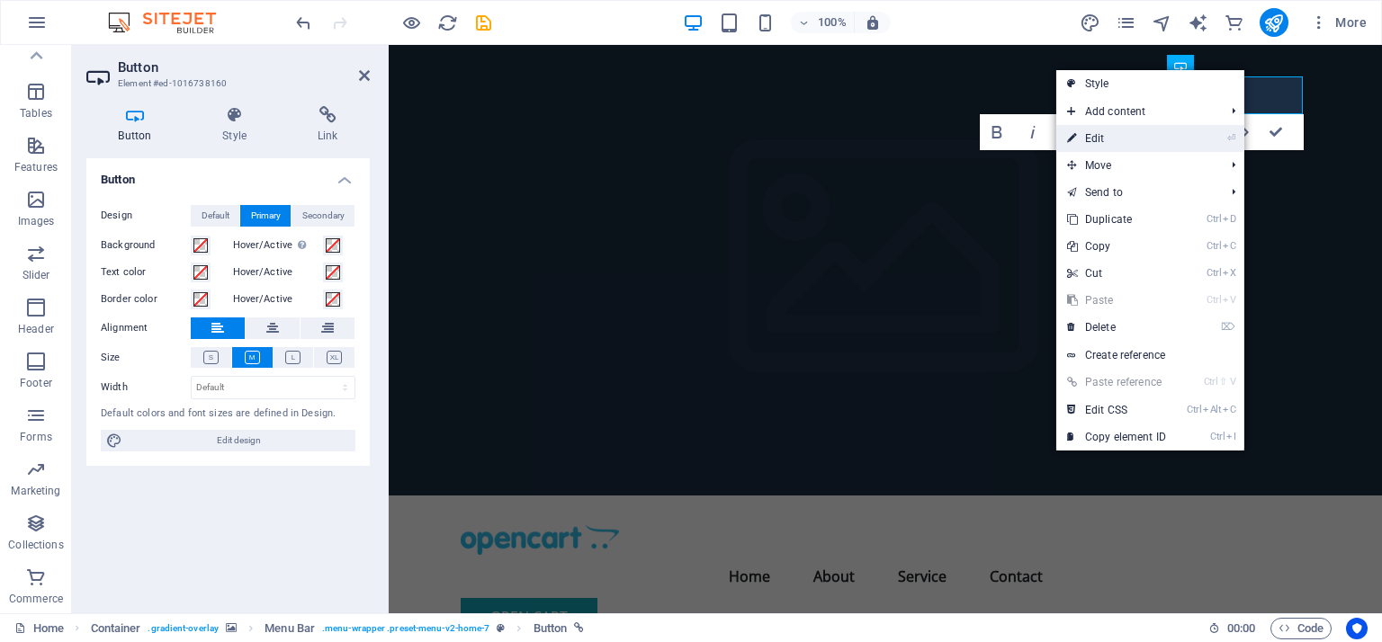
click at [1145, 132] on link "⏎ Edit" at bounding box center [1116, 138] width 121 height 27
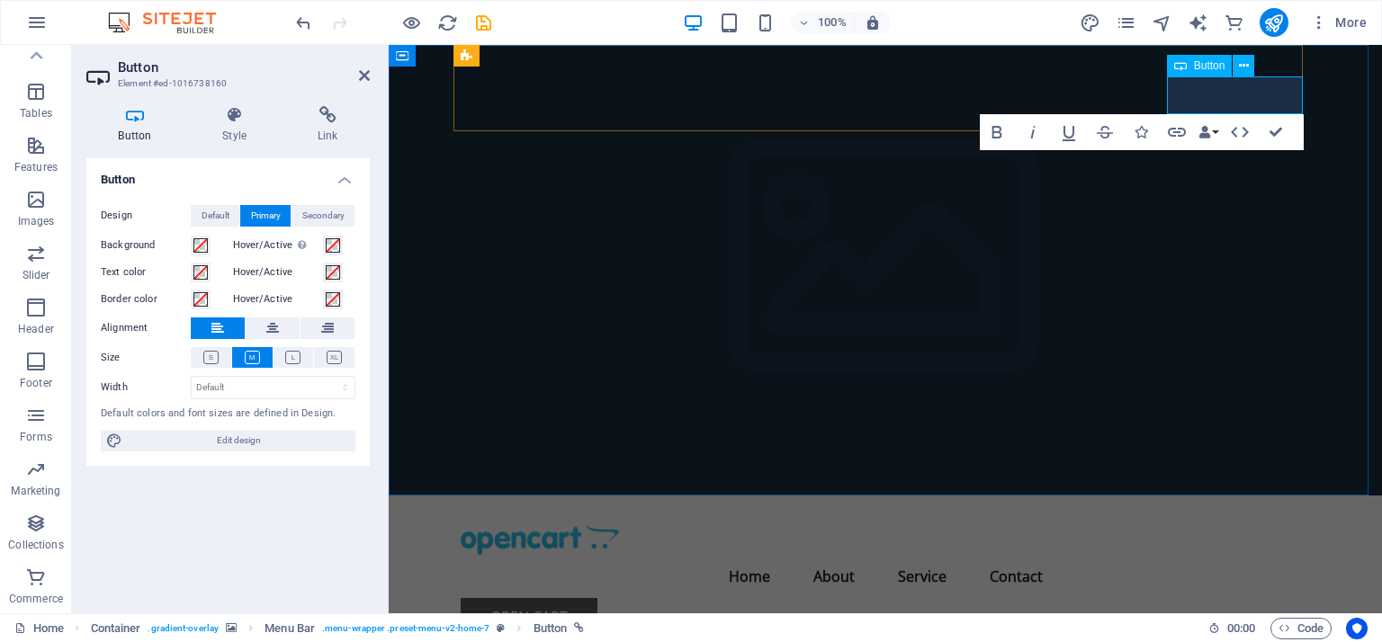
drag, startPoint x: 1292, startPoint y: 91, endPoint x: 1277, endPoint y: 97, distance: 16.5
click at [597, 598] on link "Open Cart" at bounding box center [529, 617] width 137 height 38
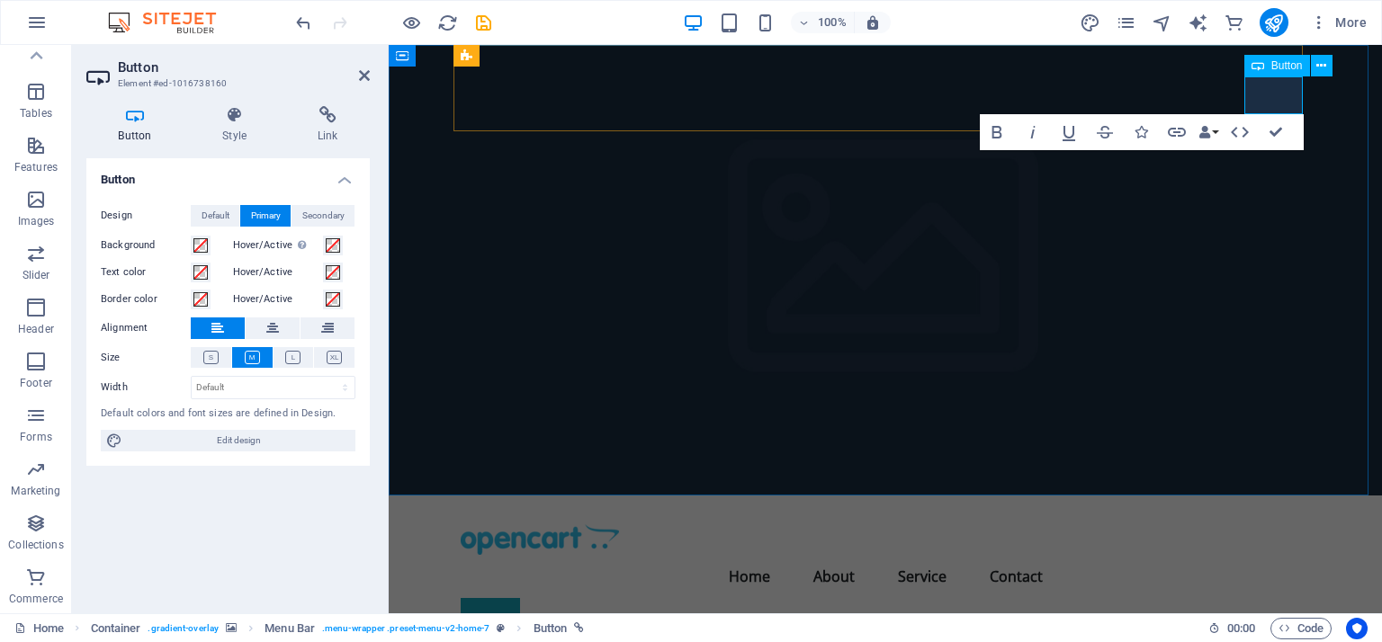
click at [1255, 68] on icon at bounding box center [1257, 66] width 13 height 22
click at [1320, 65] on icon at bounding box center [1321, 66] width 10 height 19
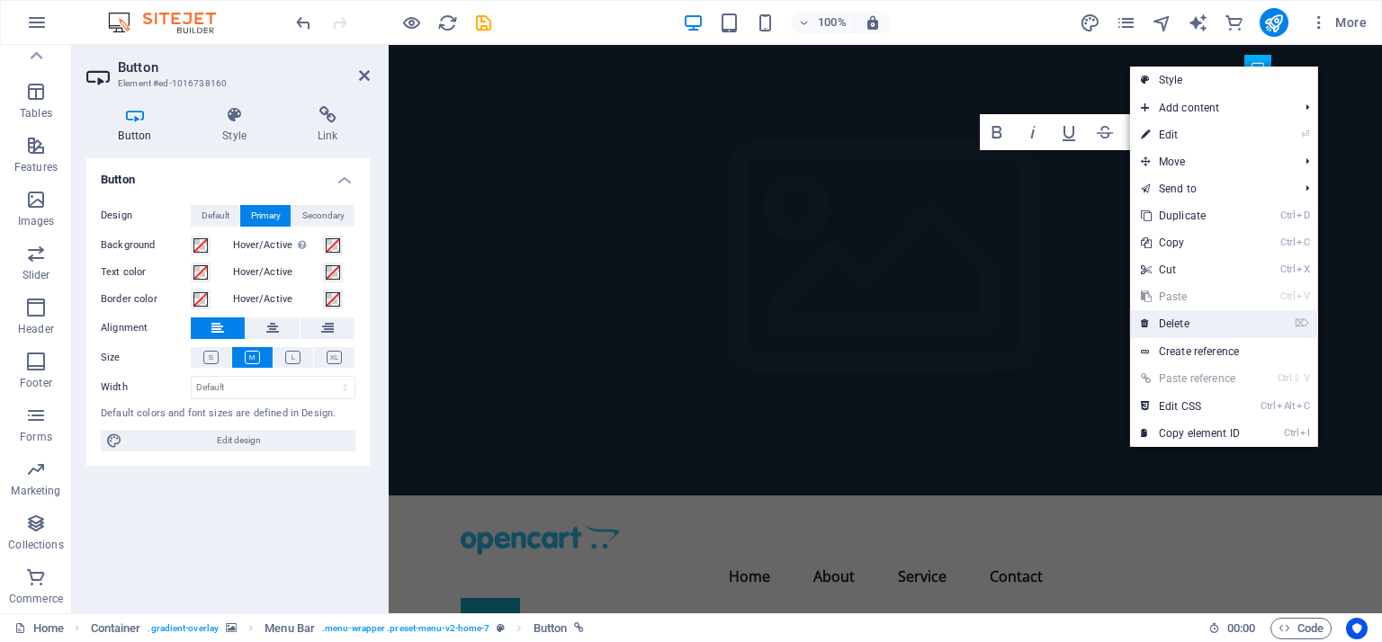
click at [1184, 320] on link "⌦ Delete" at bounding box center [1190, 323] width 121 height 27
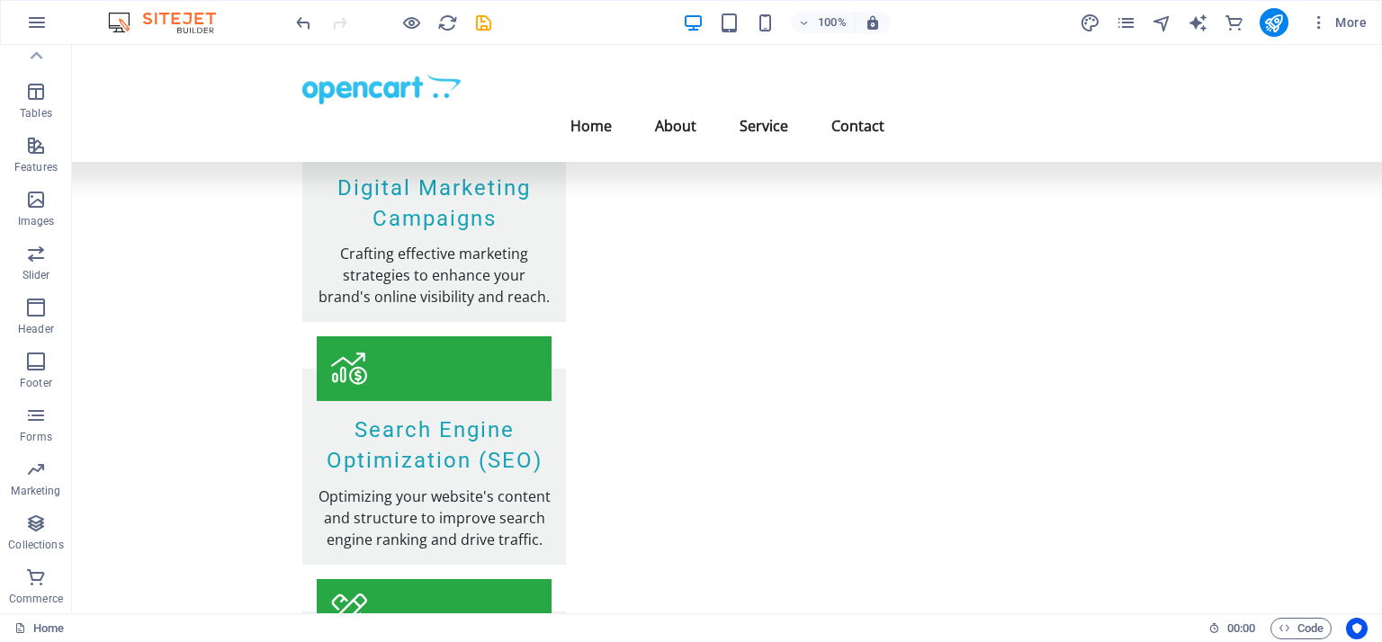
scroll to position [2239, 0]
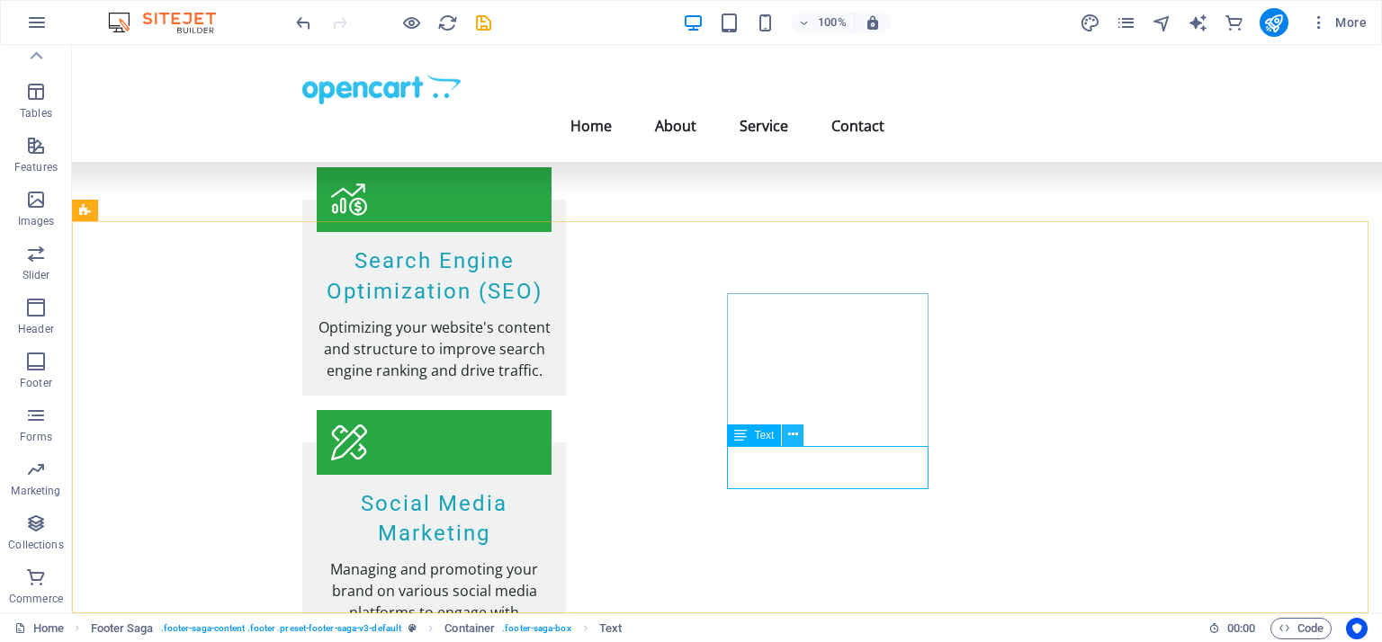
click at [793, 434] on icon at bounding box center [793, 435] width 10 height 19
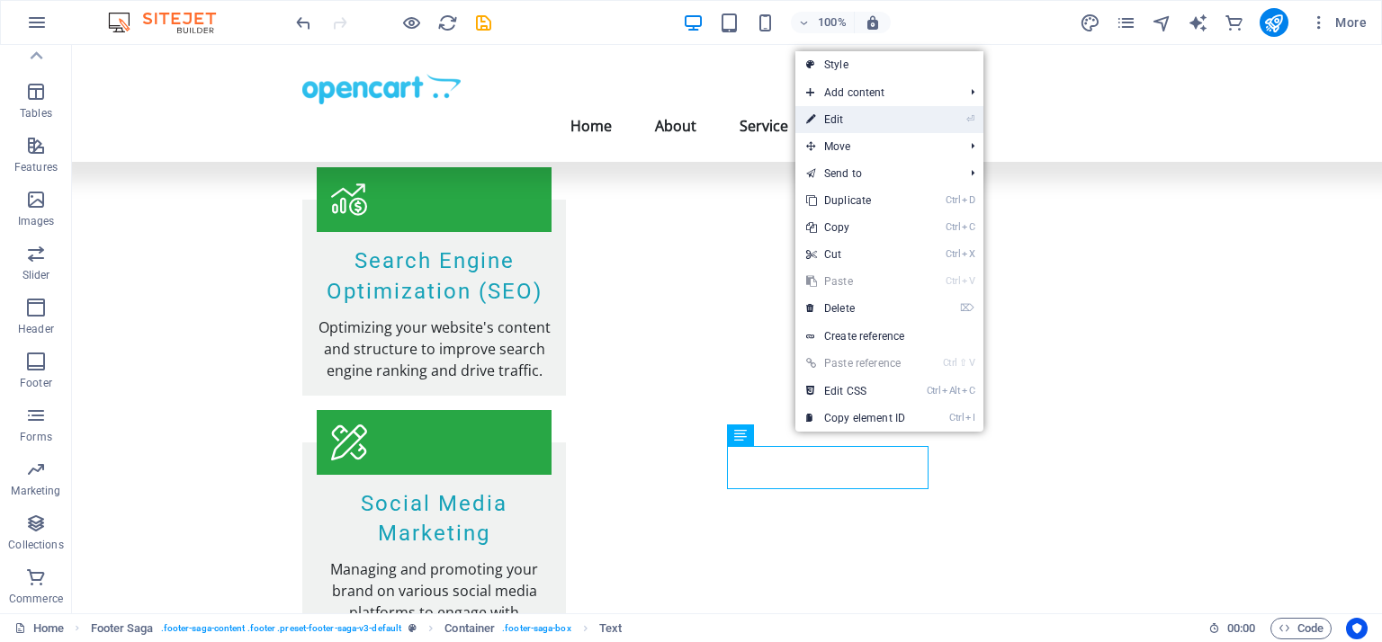
click at [883, 121] on link "⏎ Edit" at bounding box center [855, 119] width 121 height 27
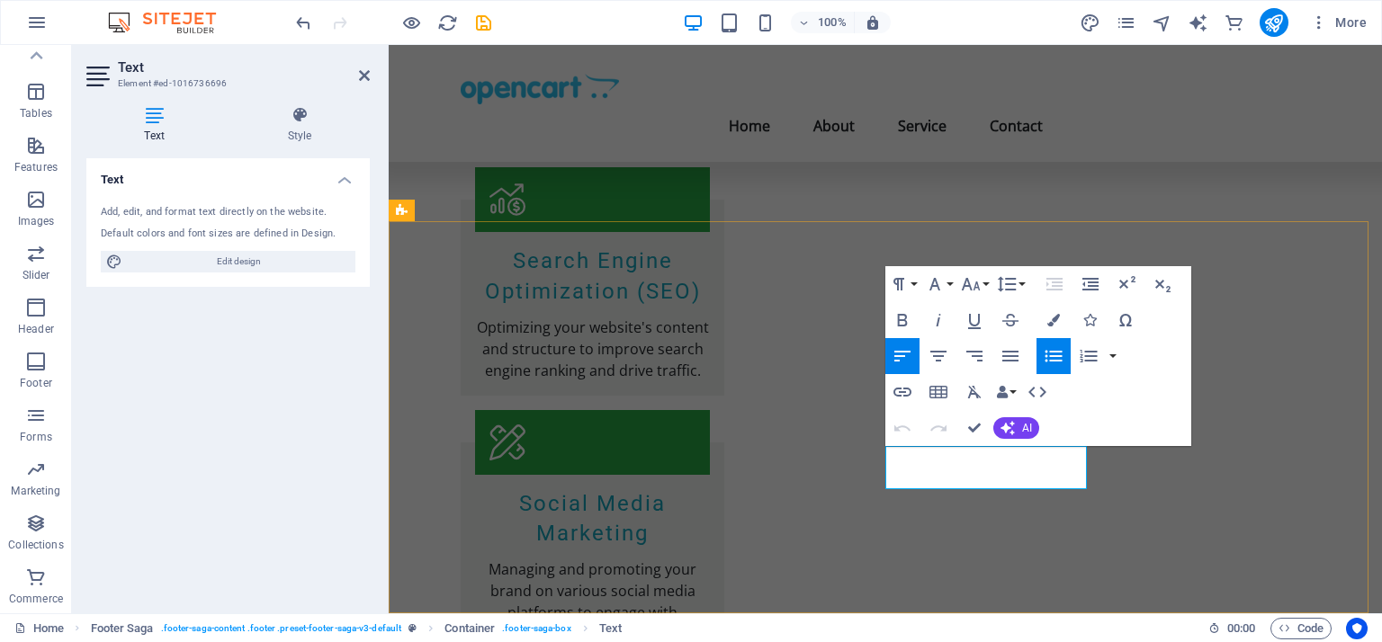
click at [1156, 284] on icon "button" at bounding box center [1162, 284] width 22 height 22
click at [1133, 284] on icon "button" at bounding box center [1127, 284] width 22 height 22
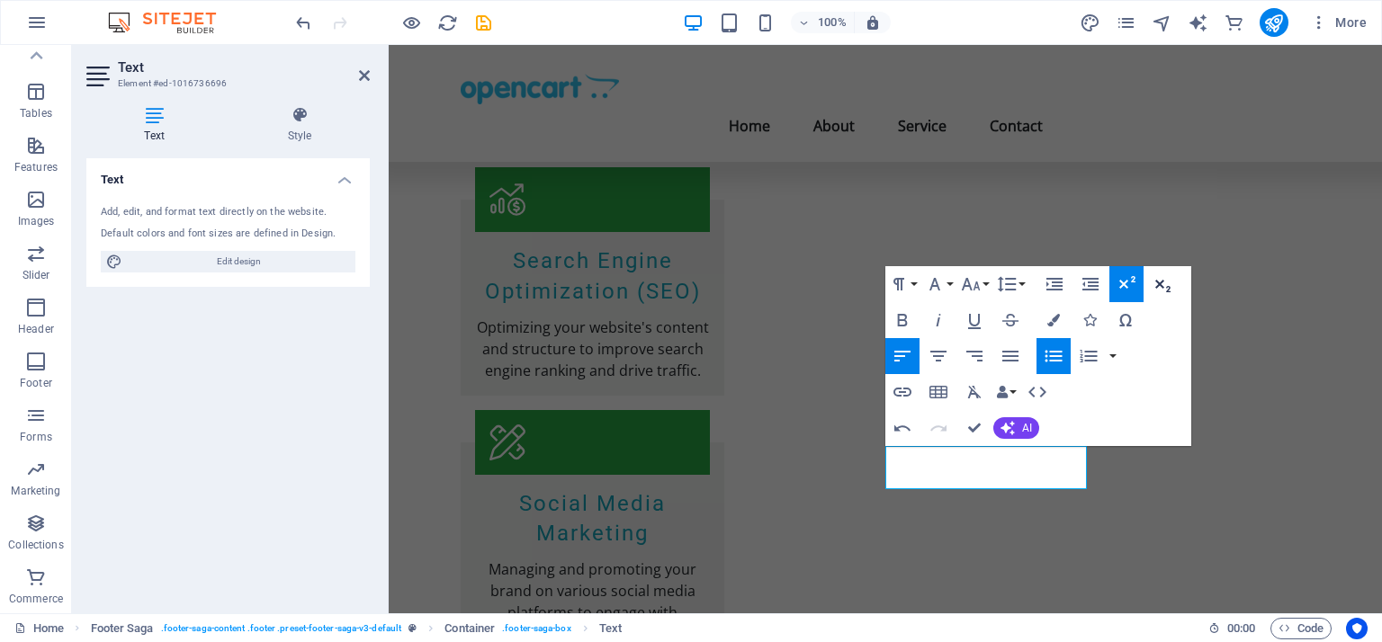
click at [1156, 286] on icon "button" at bounding box center [1162, 284] width 22 height 22
click at [1056, 283] on icon "button" at bounding box center [1055, 284] width 22 height 22
click at [1090, 283] on icon "button" at bounding box center [1091, 284] width 22 height 22
click at [1126, 279] on icon "button" at bounding box center [1127, 284] width 22 height 22
click at [1165, 291] on icon "button" at bounding box center [1162, 284] width 22 height 22
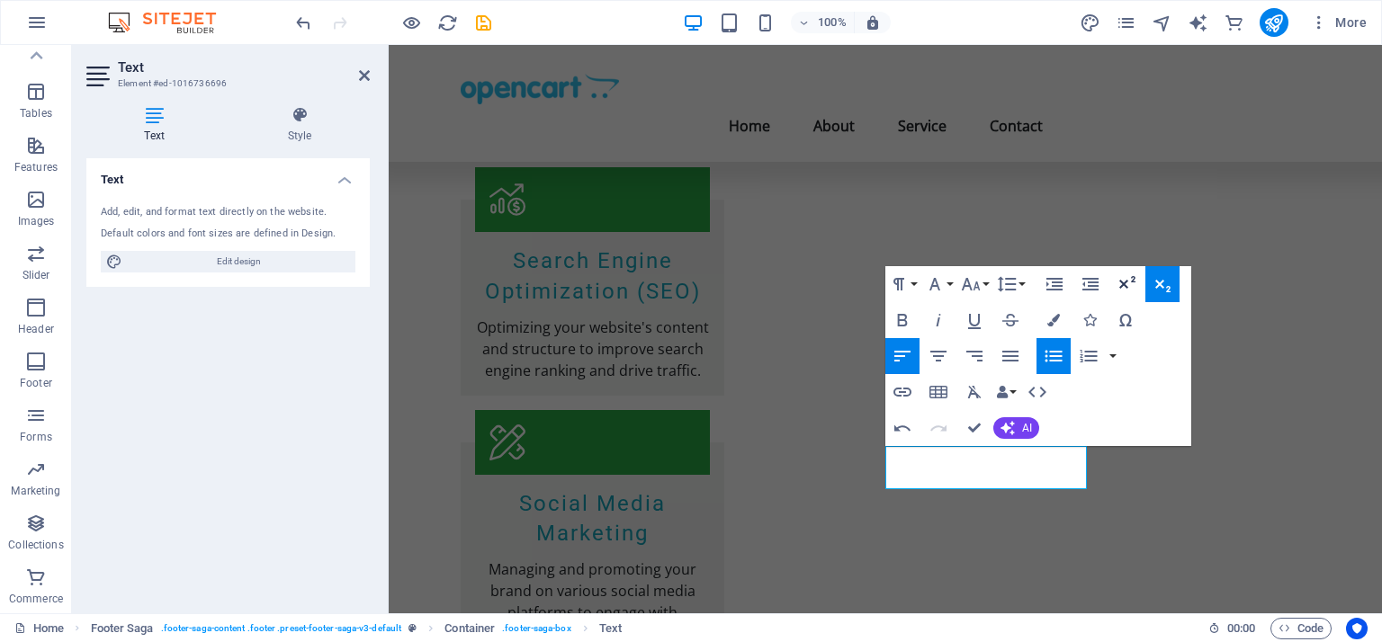
click at [1125, 282] on icon "button" at bounding box center [1127, 282] width 16 height 13
click at [937, 352] on icon "button" at bounding box center [938, 356] width 16 height 11
click at [900, 354] on icon "button" at bounding box center [903, 356] width 22 height 22
click at [989, 347] on button "Align Right" at bounding box center [974, 356] width 34 height 36
click at [904, 355] on icon "button" at bounding box center [903, 356] width 22 height 22
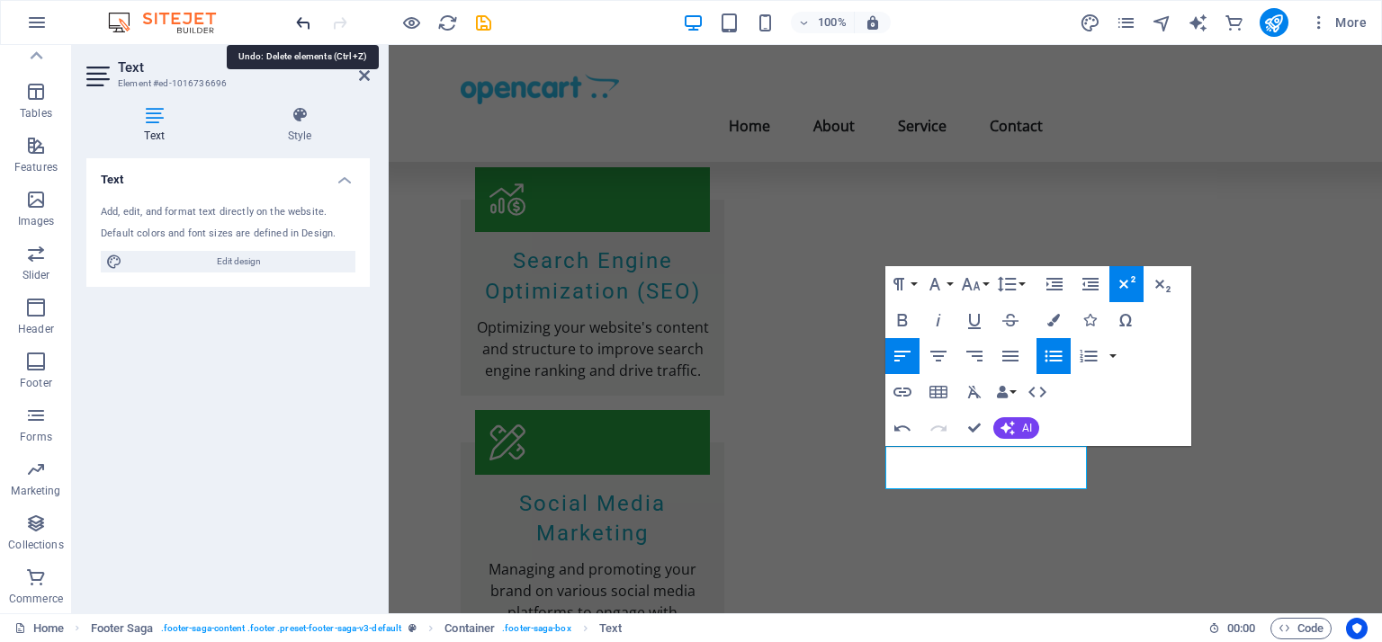
click at [298, 13] on icon "undo" at bounding box center [303, 23] width 21 height 21
click at [301, 21] on icon "undo" at bounding box center [303, 23] width 21 height 21
click at [362, 69] on icon at bounding box center [364, 75] width 11 height 14
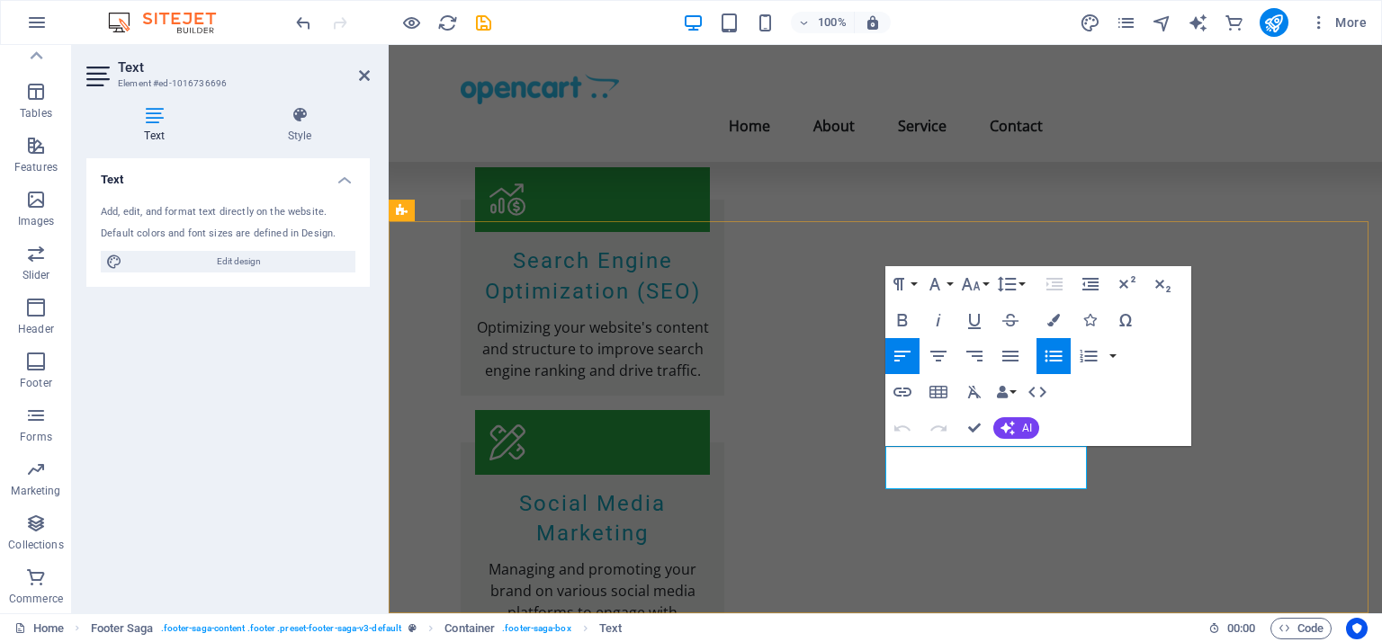
drag, startPoint x: 968, startPoint y: 473, endPoint x: 937, endPoint y: 474, distance: 30.6
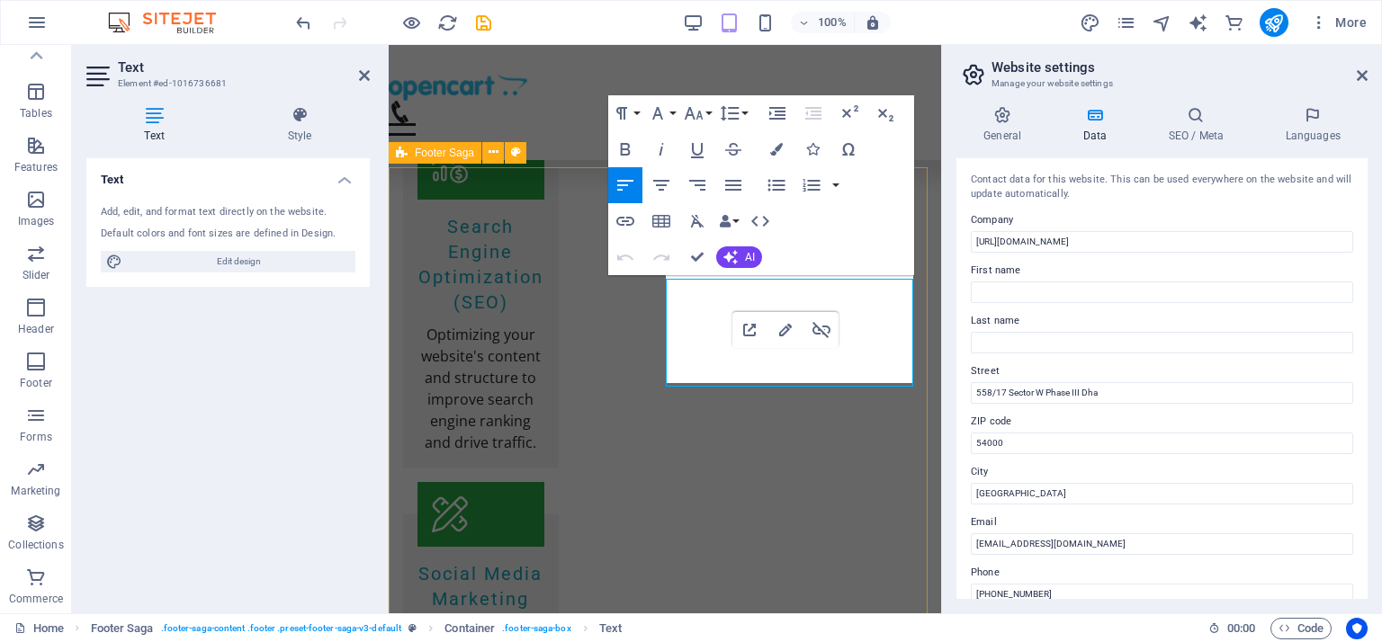
scroll to position [2703, 0]
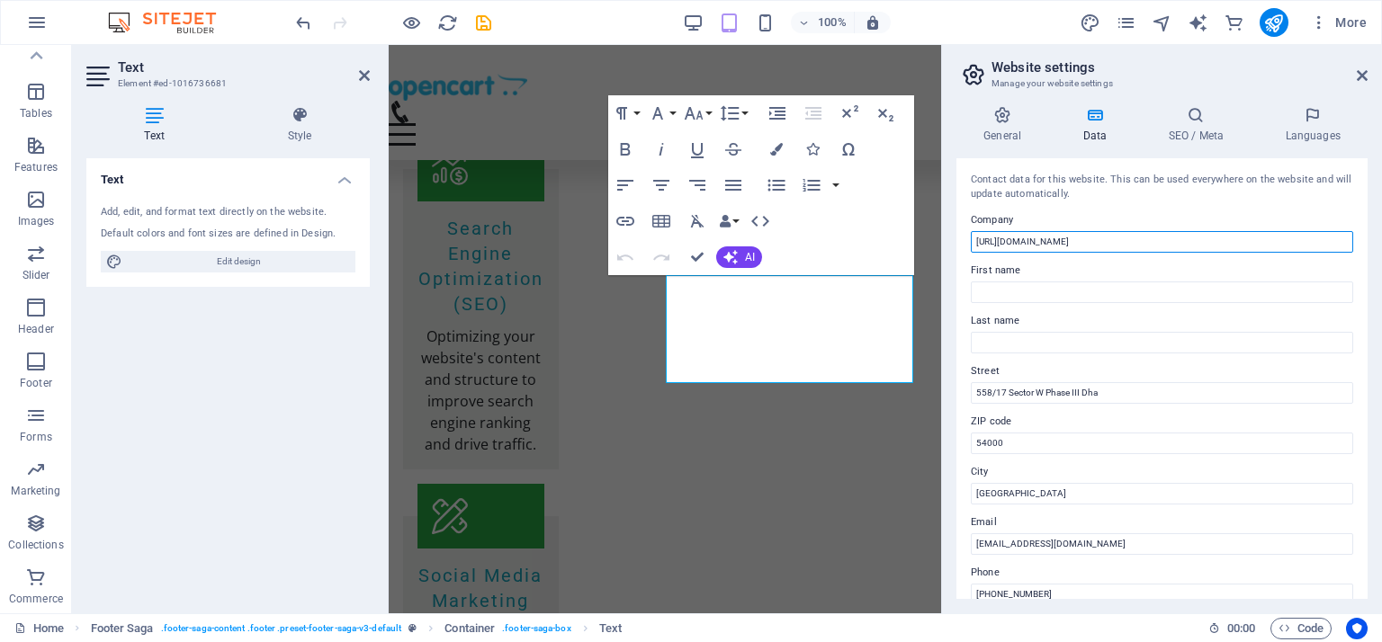
drag, startPoint x: 1098, startPoint y: 240, endPoint x: 1072, endPoint y: 242, distance: 26.2
click at [1072, 242] on input "[URL][DOMAIN_NAME]" at bounding box center [1162, 242] width 382 height 22
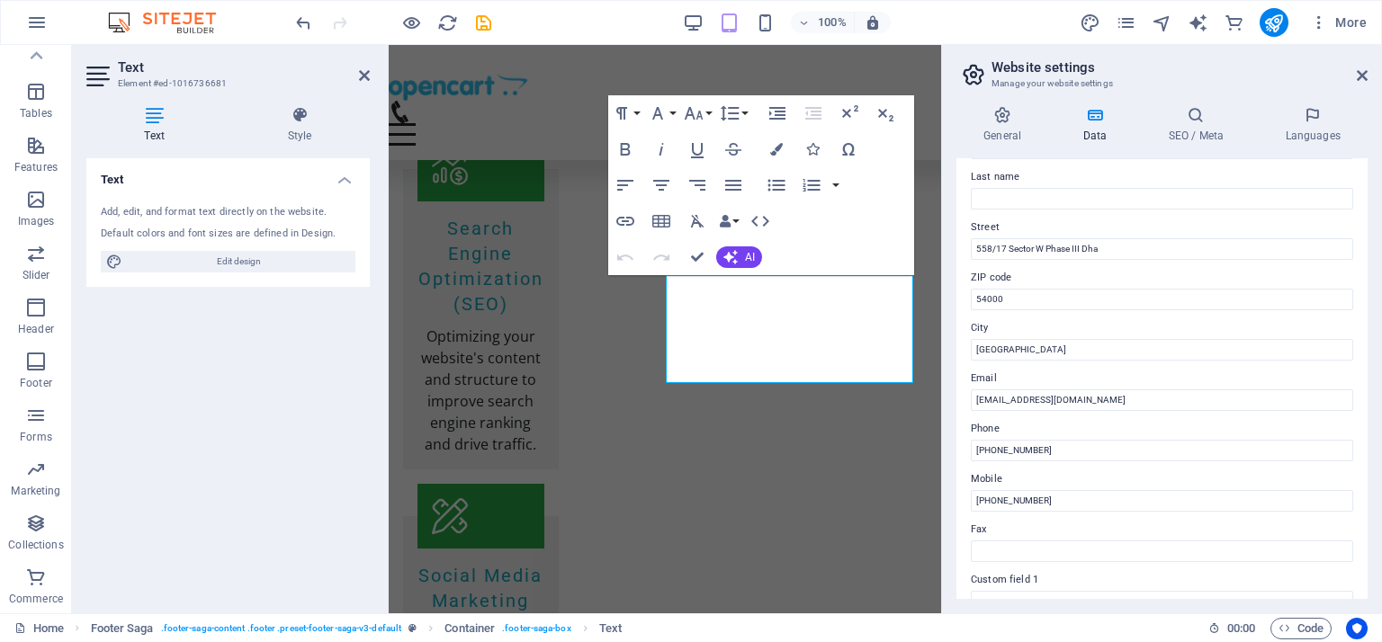
scroll to position [145, 0]
drag, startPoint x: 1076, startPoint y: 401, endPoint x: 942, endPoint y: 403, distance: 134.1
click at [942, 403] on aside "Website settings Manage your website settings General Data SEO / Meta Languages…" at bounding box center [1161, 329] width 441 height 569
paste input "tariqdpr@yahoo.com"
type input "tariqdpr@yahoo.com"
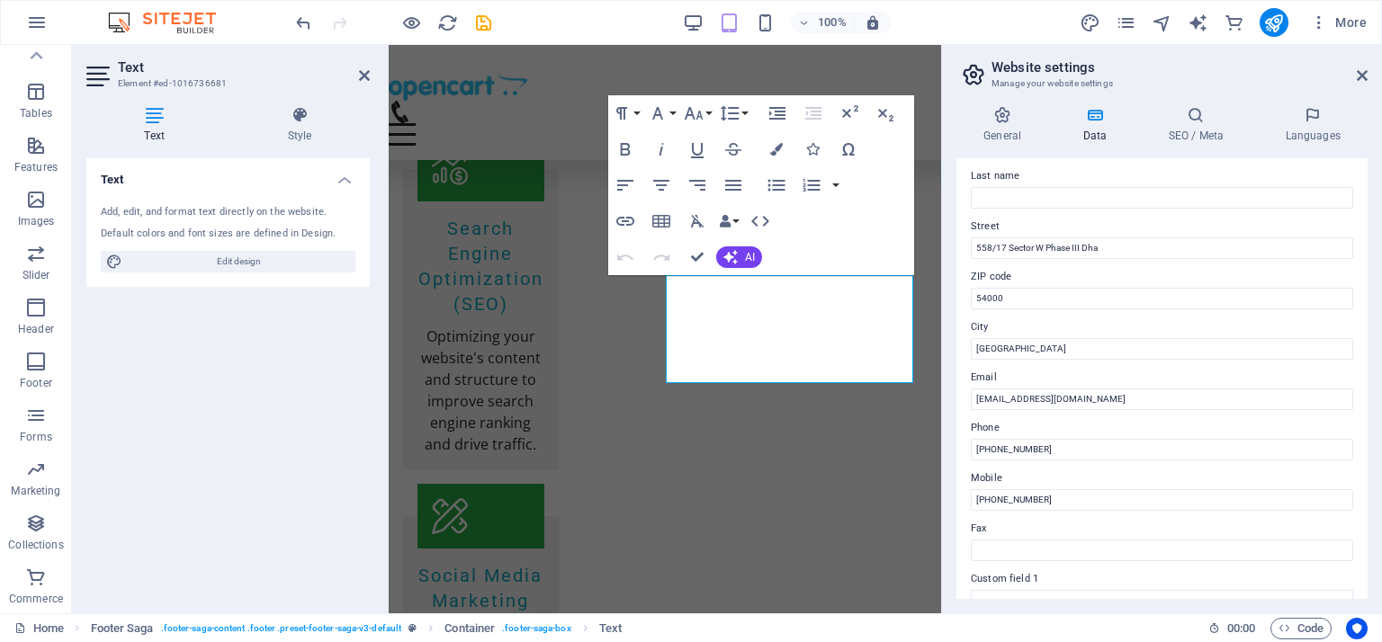
click at [1009, 425] on label "Phone" at bounding box center [1162, 428] width 382 height 22
click at [1009, 439] on input "[PHONE_NUMBER]" at bounding box center [1162, 450] width 382 height 22
drag, startPoint x: 1058, startPoint y: 498, endPoint x: 999, endPoint y: 504, distance: 59.6
click at [999, 504] on input "+92 3216979000" at bounding box center [1162, 500] width 382 height 22
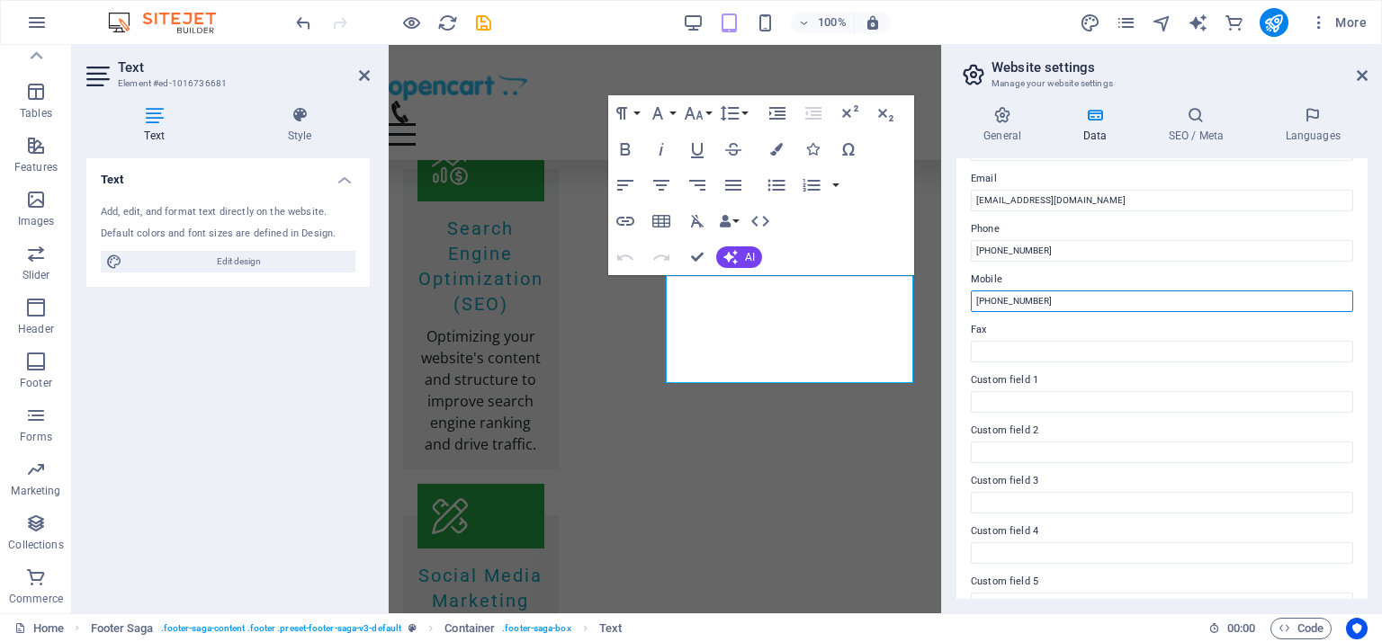
scroll to position [423, 0]
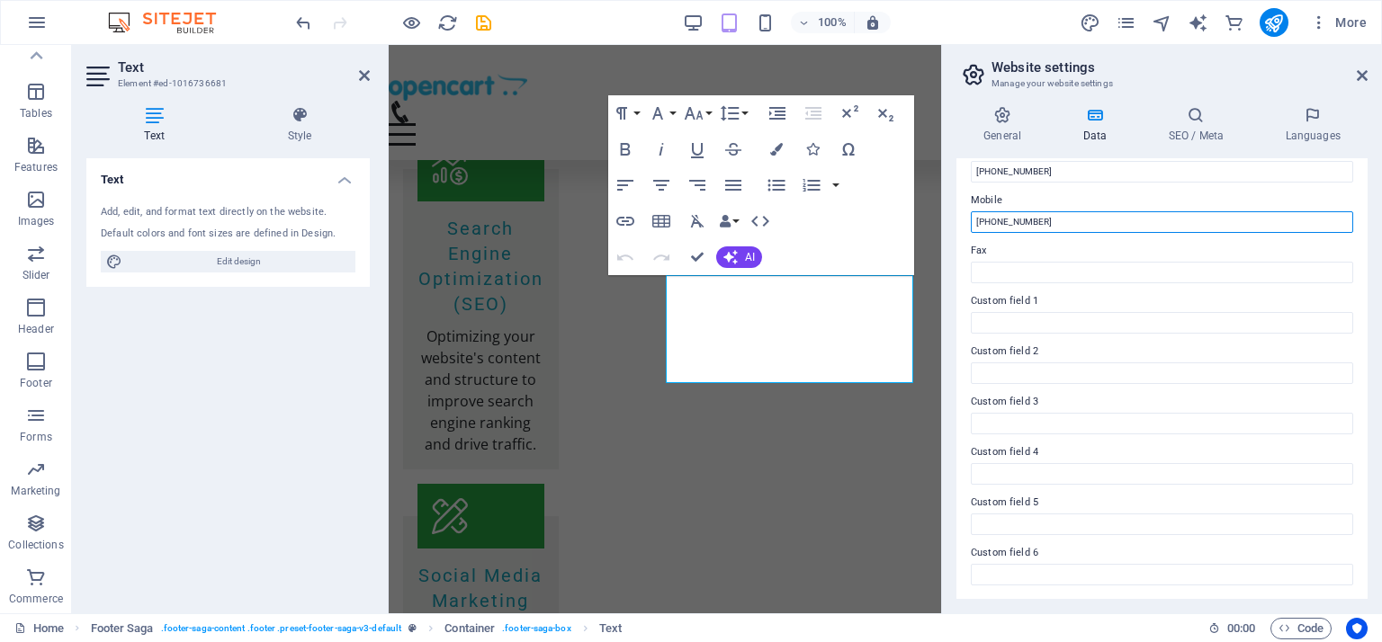
type input "[PHONE_NUMBER]"
drag, startPoint x: 1366, startPoint y: 387, endPoint x: 1364, endPoint y: 269, distance: 117.9
click at [1364, 269] on div "Contact data for this website. This can be used everywhere on the website and w…" at bounding box center [1161, 378] width 411 height 441
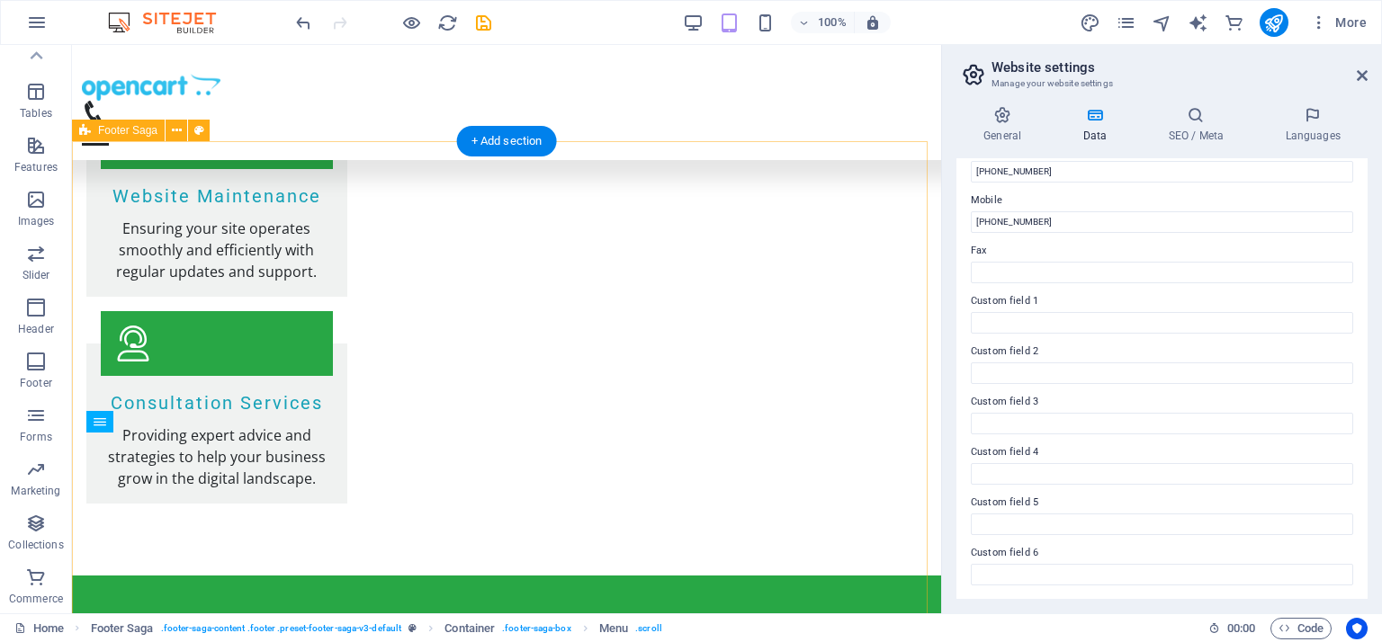
scroll to position [2271, 0]
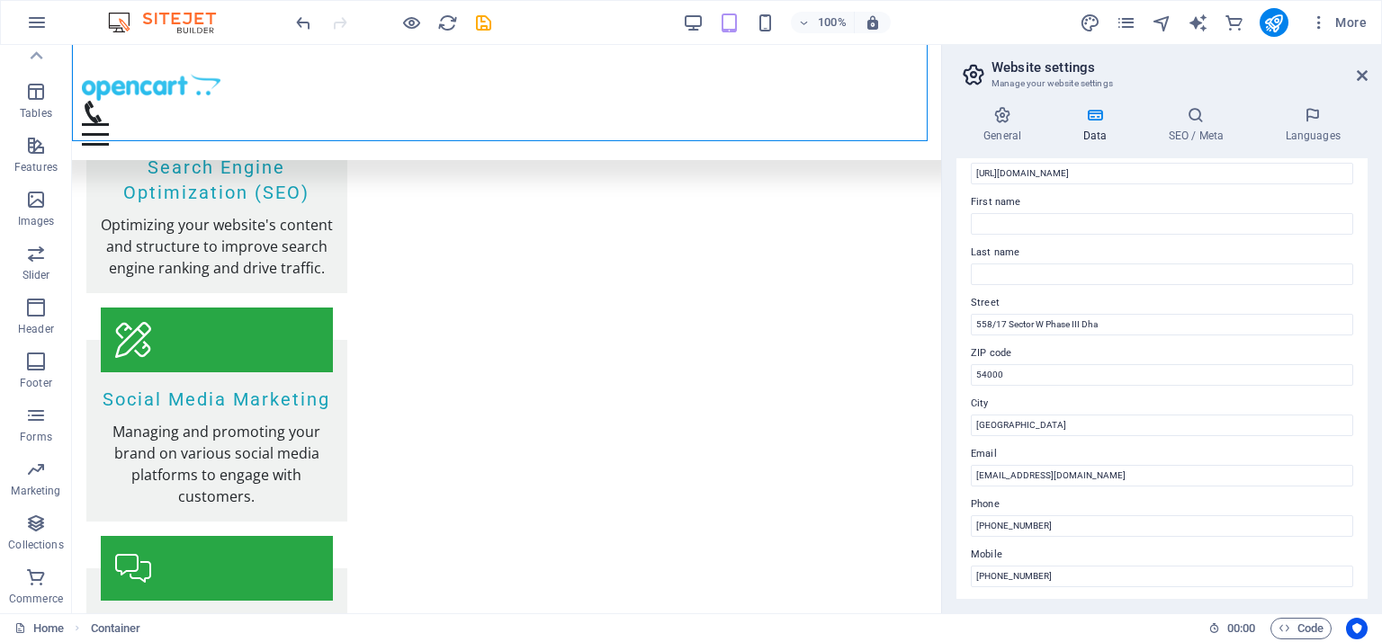
scroll to position [0, 0]
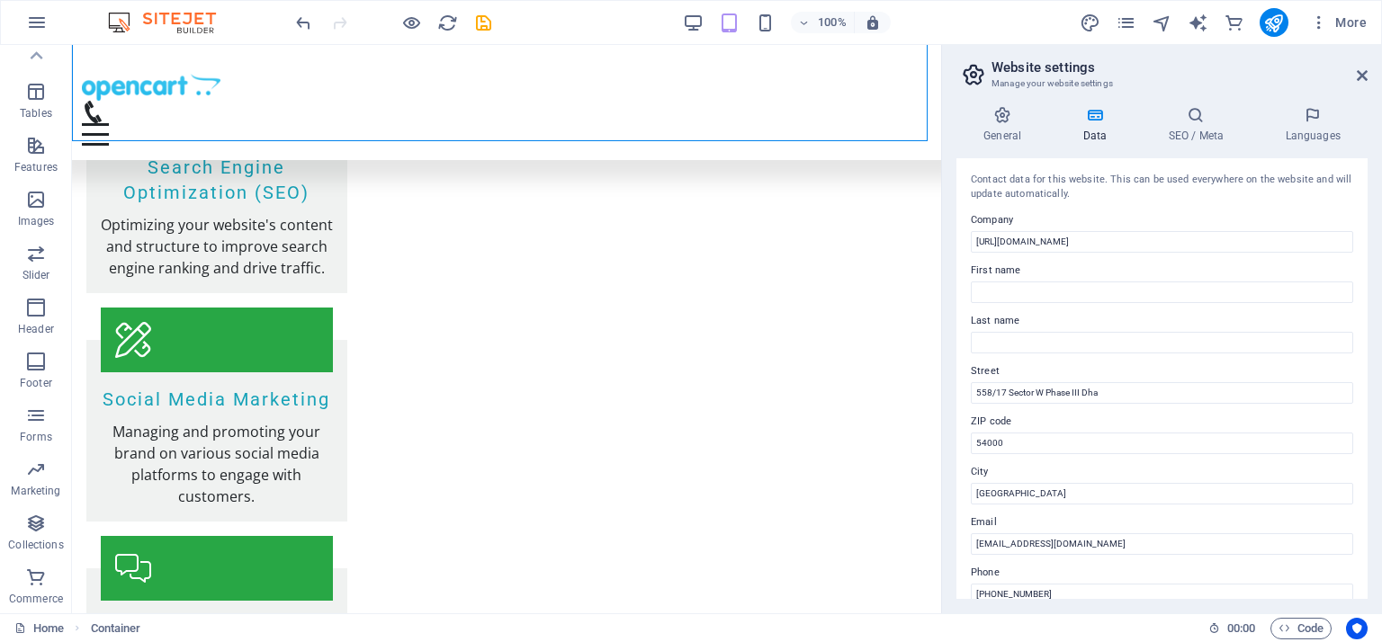
click at [1367, 67] on aside "Website settings Manage your website settings General Data SEO / Meta Languages…" at bounding box center [1161, 329] width 441 height 569
click at [1365, 74] on icon at bounding box center [1362, 75] width 11 height 14
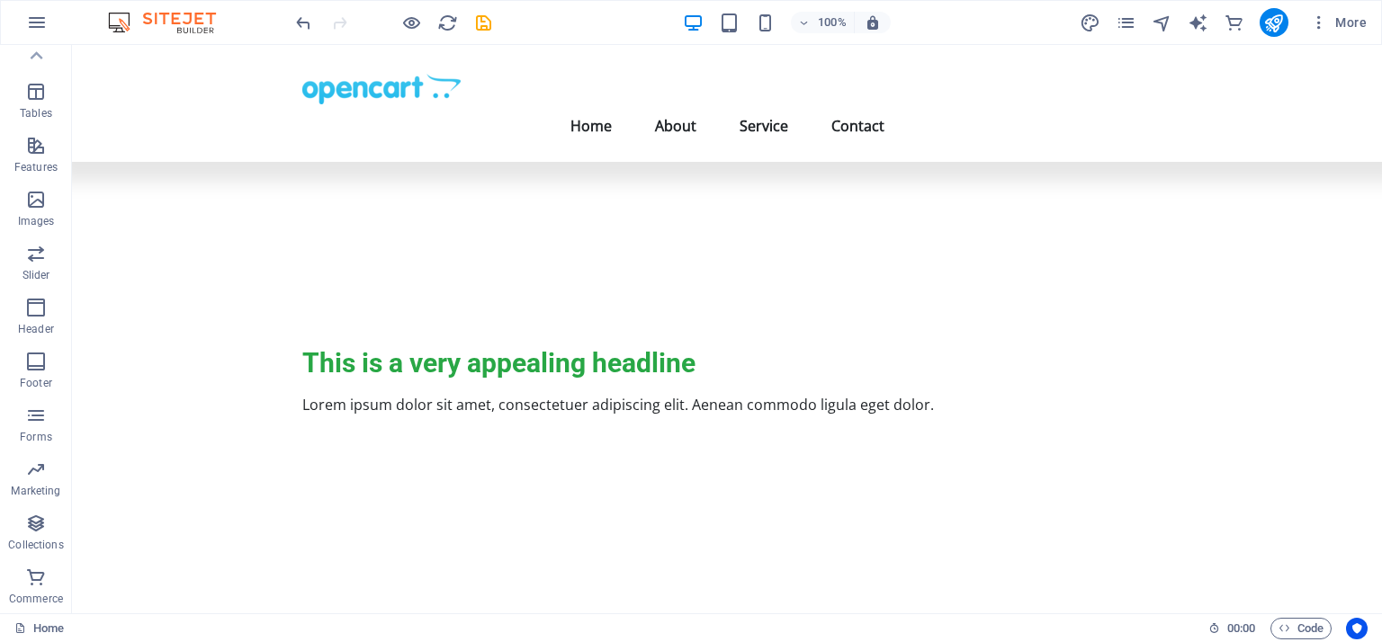
scroll to position [345, 0]
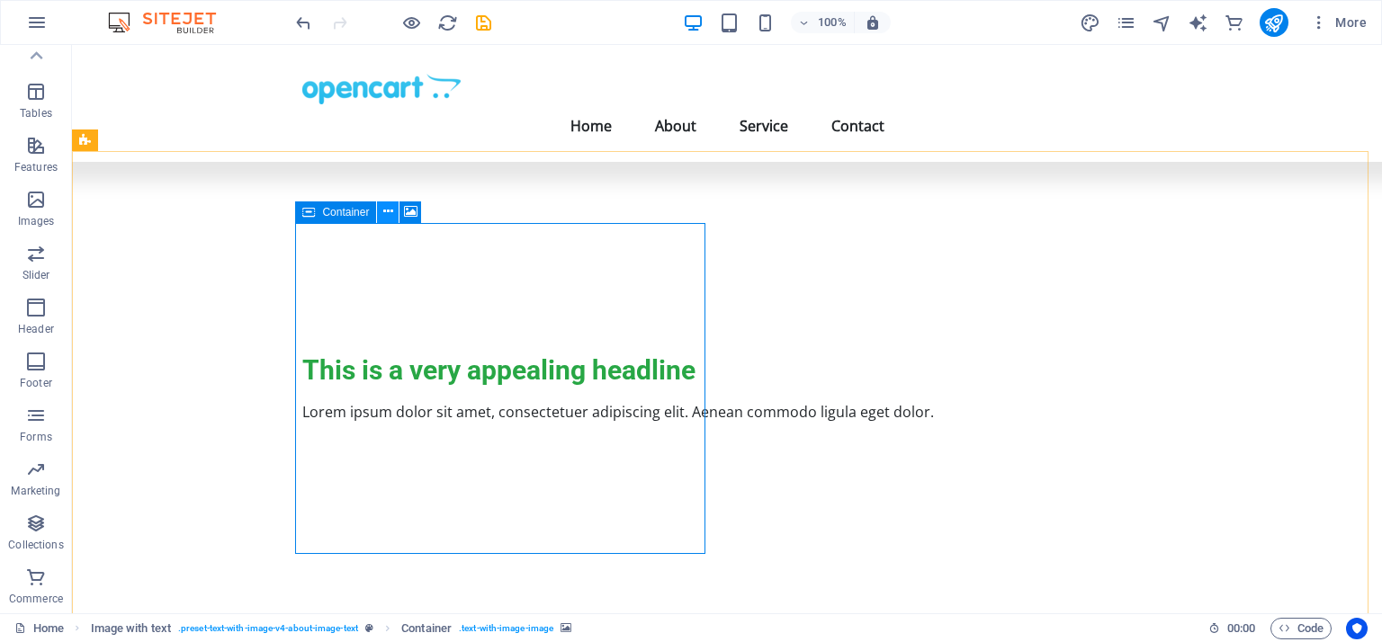
click at [387, 215] on icon at bounding box center [388, 211] width 10 height 19
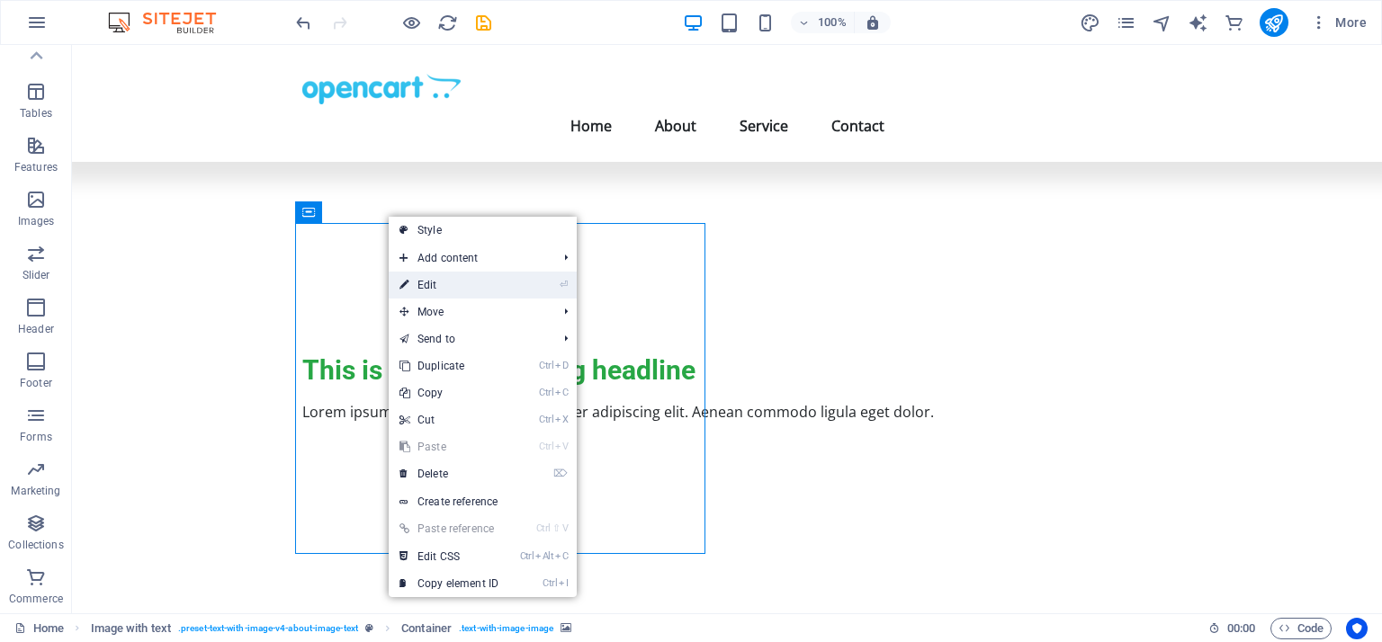
click at [444, 287] on link "⏎ Edit" at bounding box center [449, 285] width 121 height 27
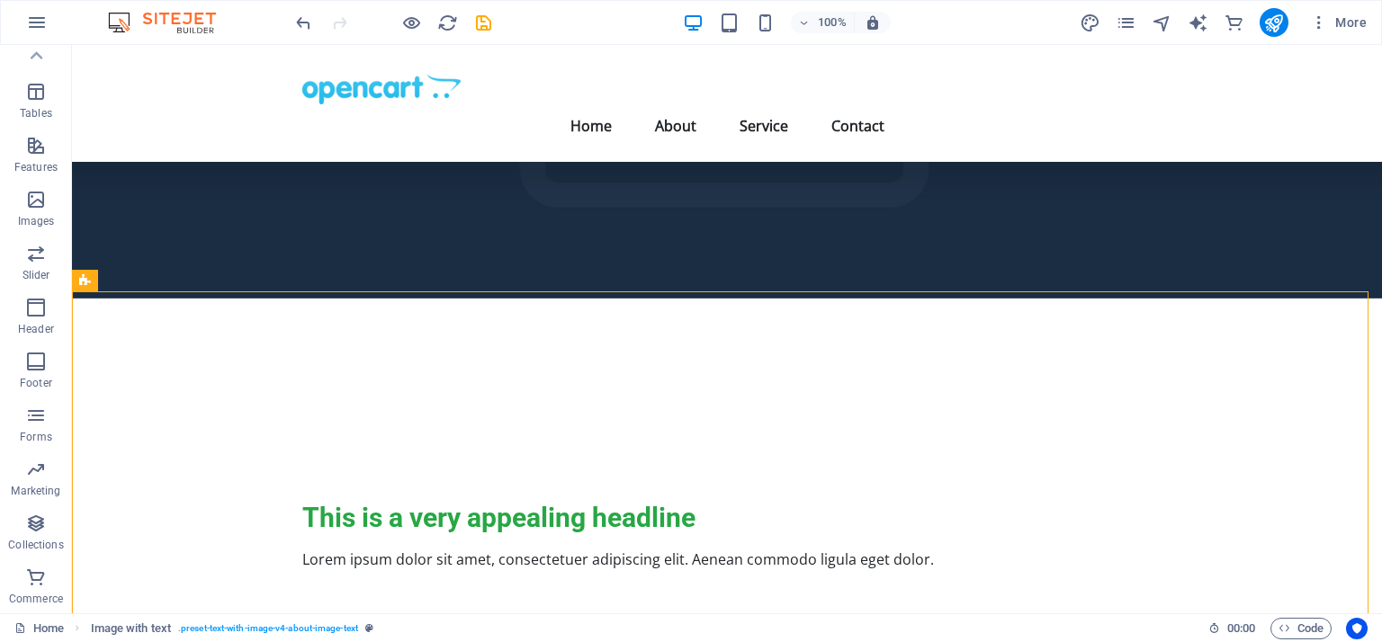
scroll to position [186, 0]
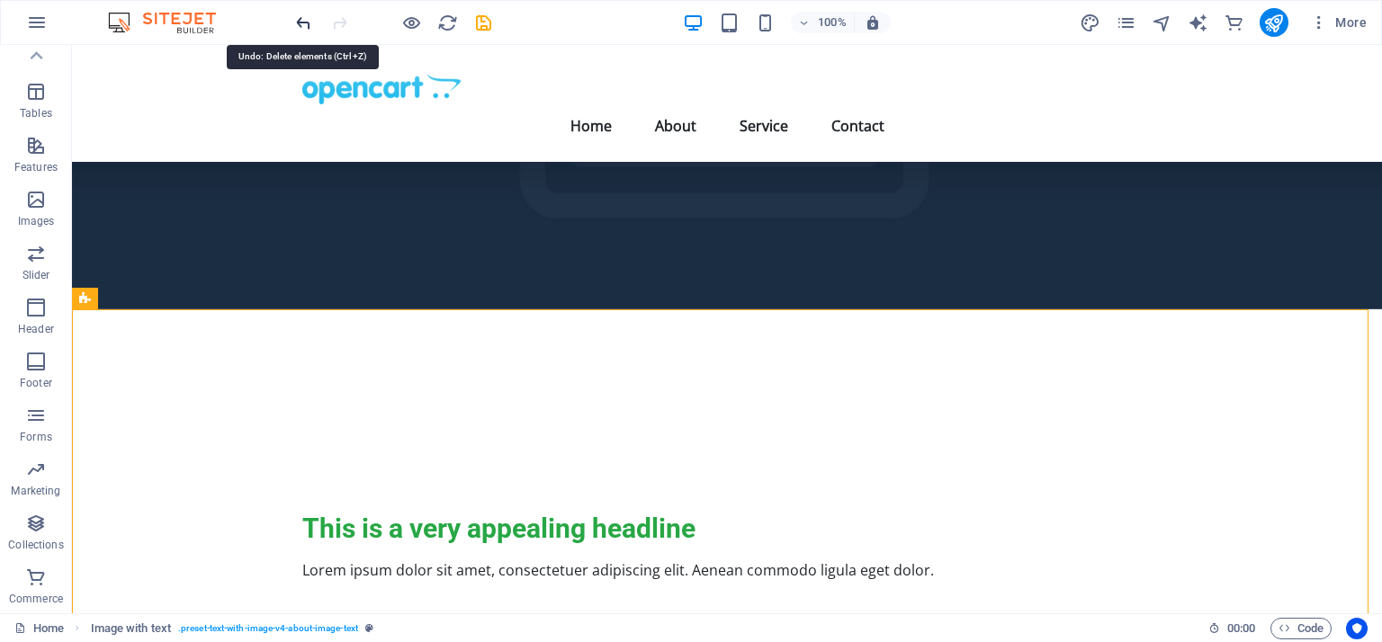
click at [300, 22] on icon "undo" at bounding box center [303, 23] width 21 height 21
click at [335, 22] on icon "redo" at bounding box center [339, 23] width 21 height 21
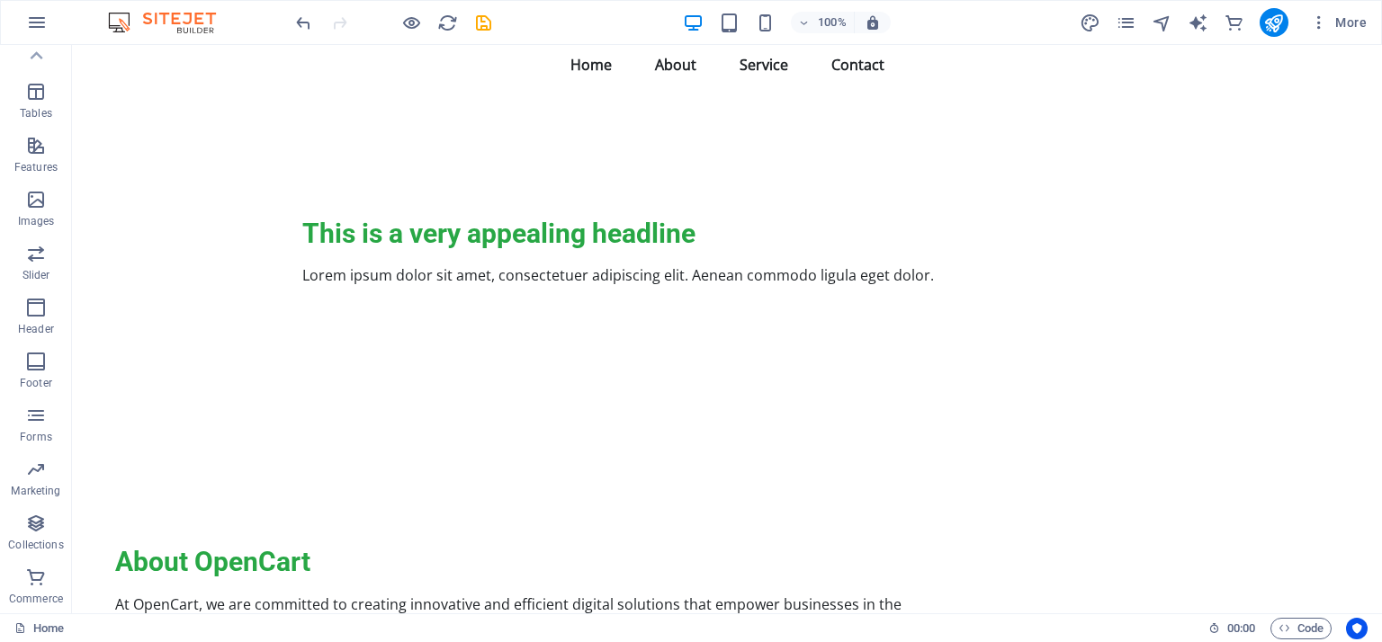
scroll to position [0, 0]
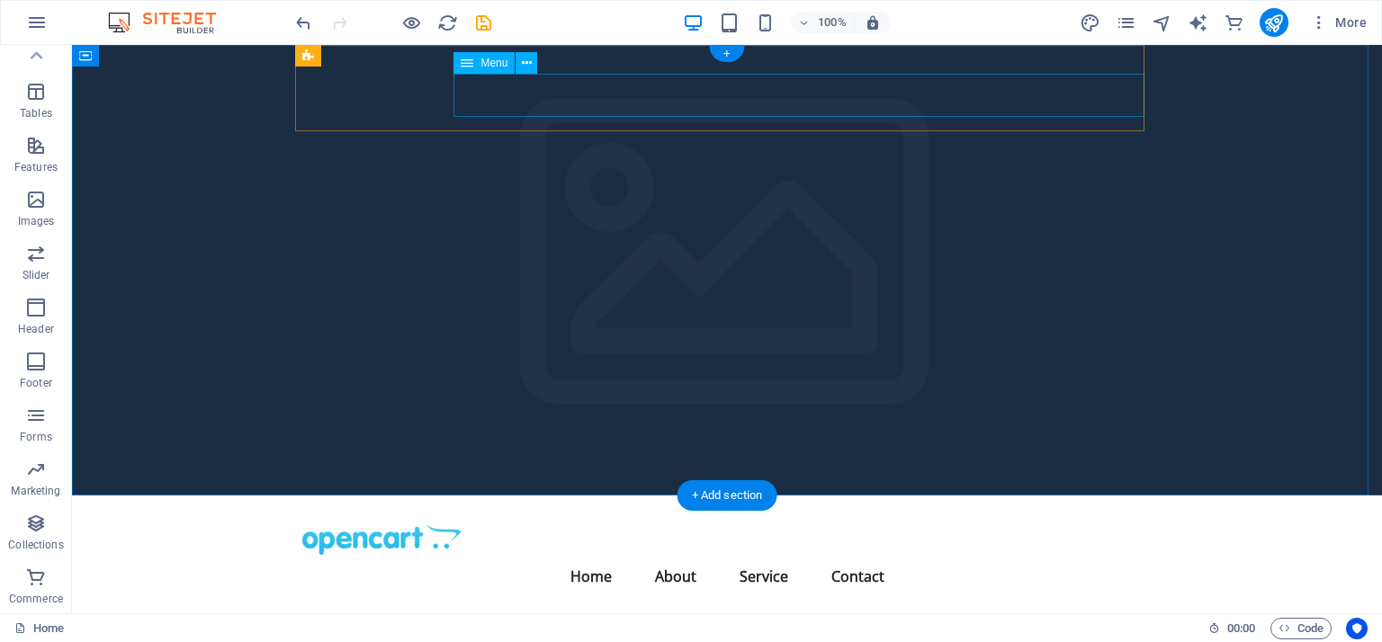
click at [664, 555] on nav "Home About Service Contact" at bounding box center [726, 576] width 849 height 43
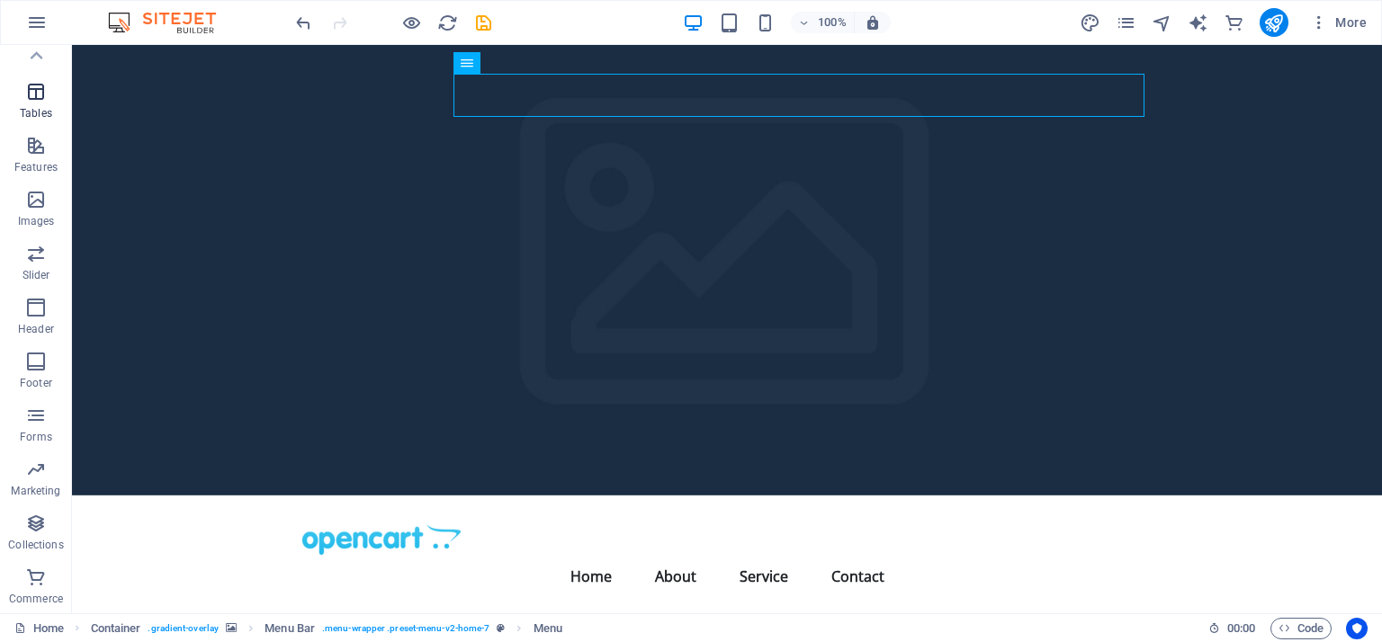
click at [37, 94] on icon "button" at bounding box center [36, 92] width 22 height 22
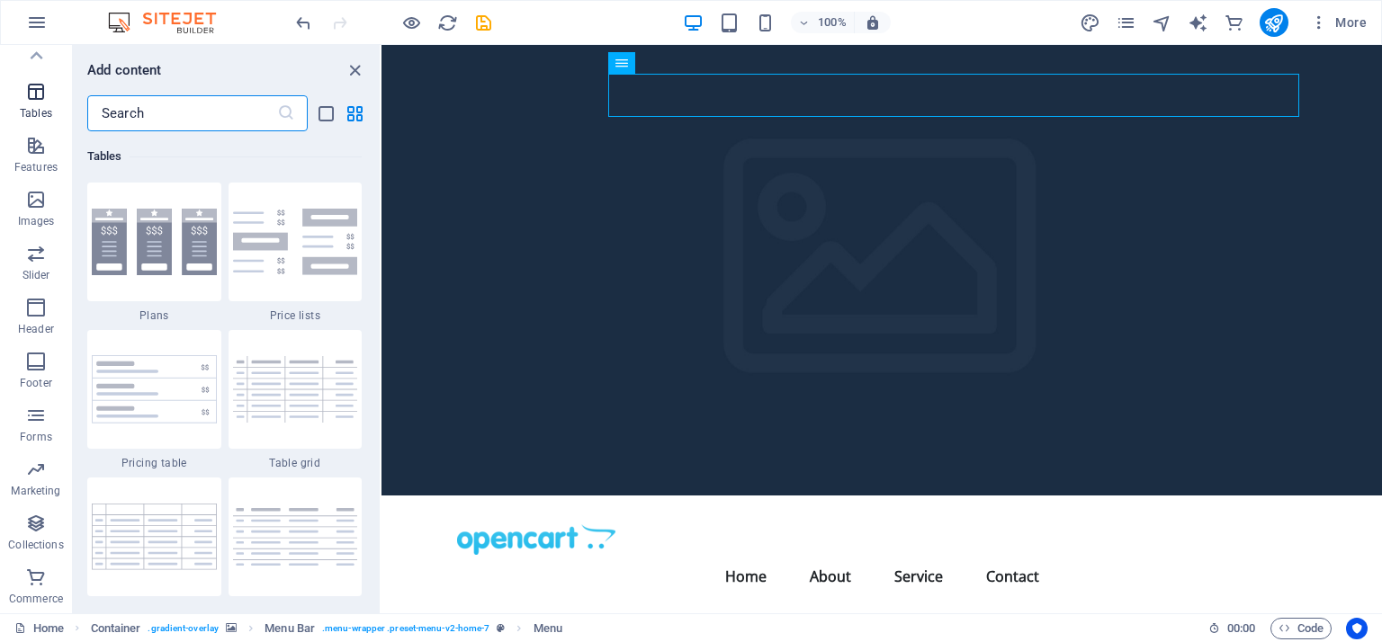
scroll to position [6231, 0]
click at [37, 19] on icon "button" at bounding box center [37, 23] width 22 height 22
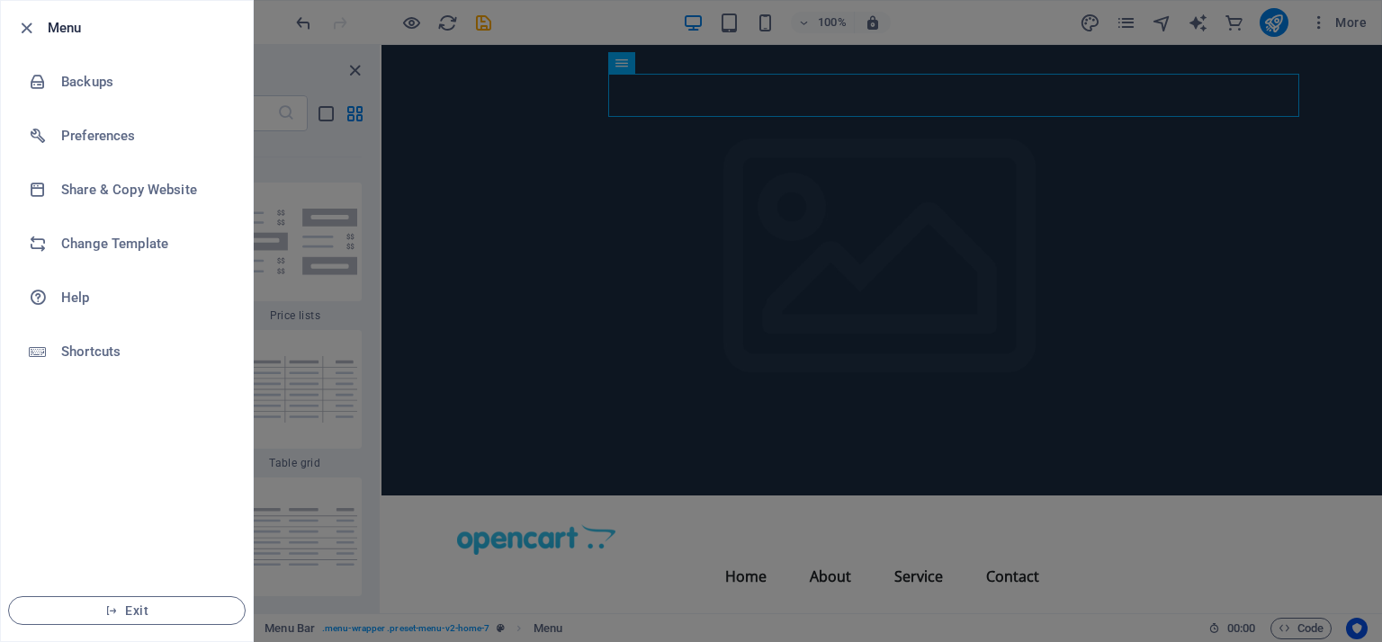
click at [65, 31] on h6 "Menu" at bounding box center [143, 28] width 191 height 22
click at [84, 129] on h6 "Preferences" at bounding box center [144, 136] width 166 height 22
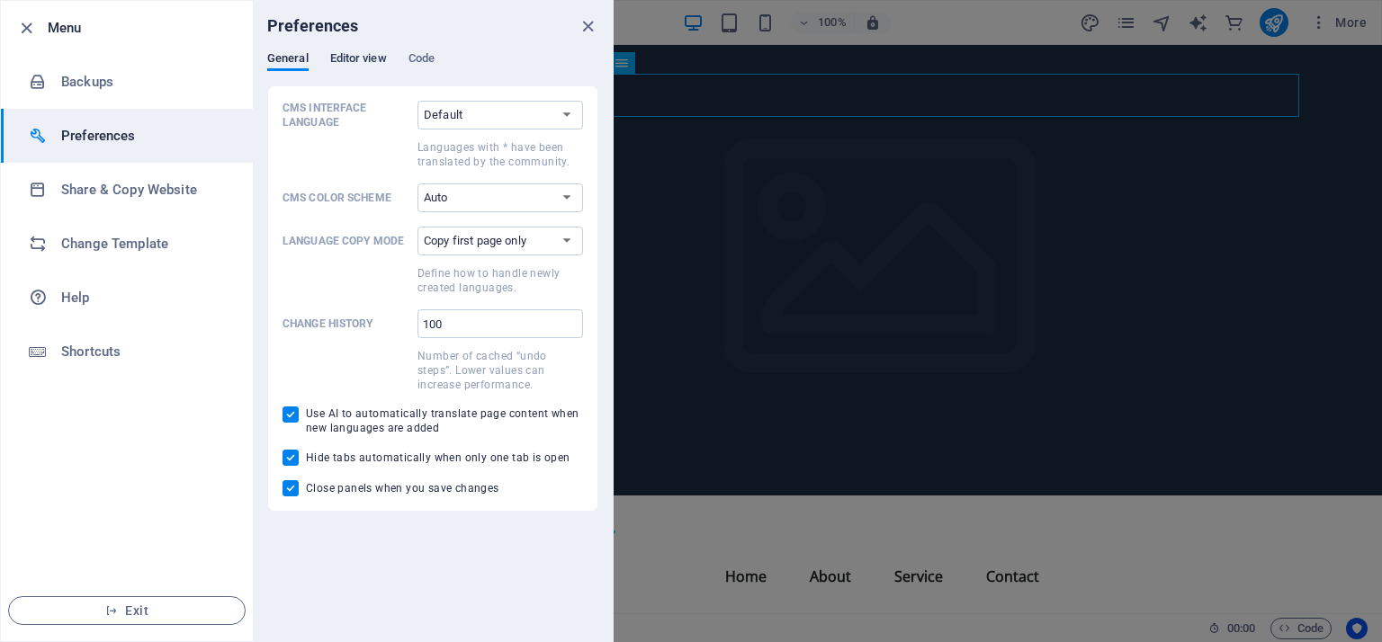
click at [358, 62] on span "Editor view" at bounding box center [358, 60] width 57 height 25
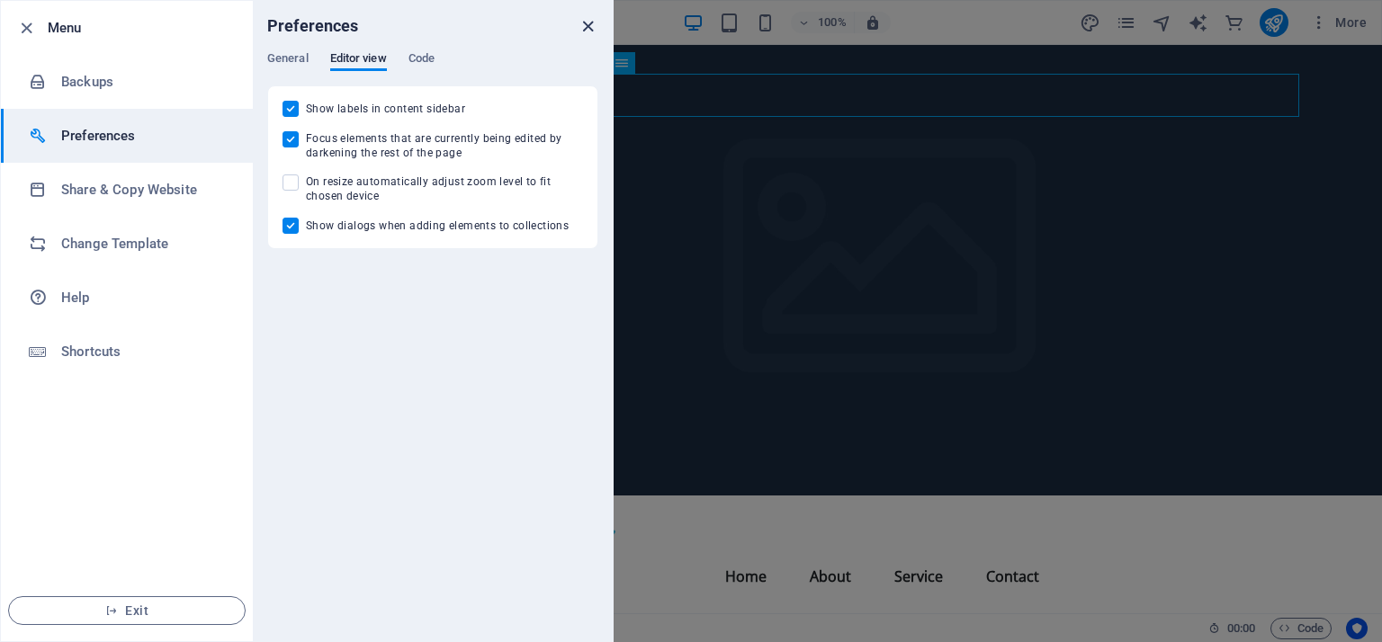
click at [587, 28] on icon "close" at bounding box center [588, 26] width 21 height 21
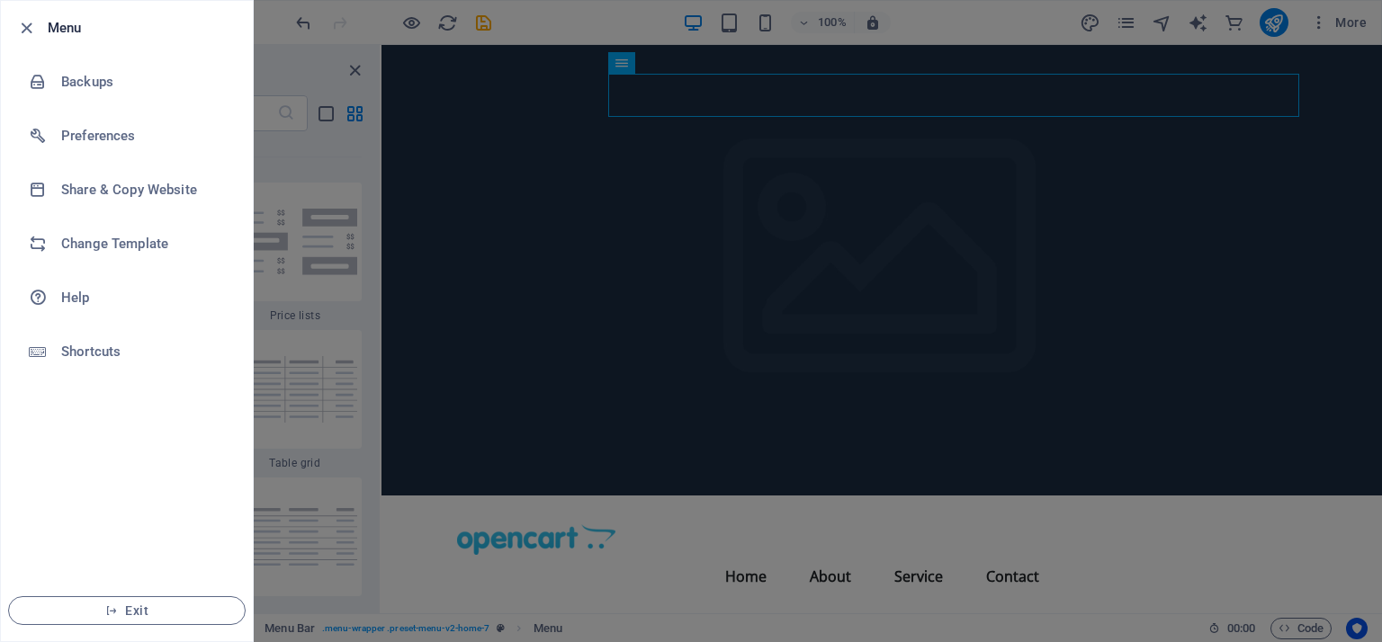
click at [887, 248] on div at bounding box center [691, 321] width 1382 height 642
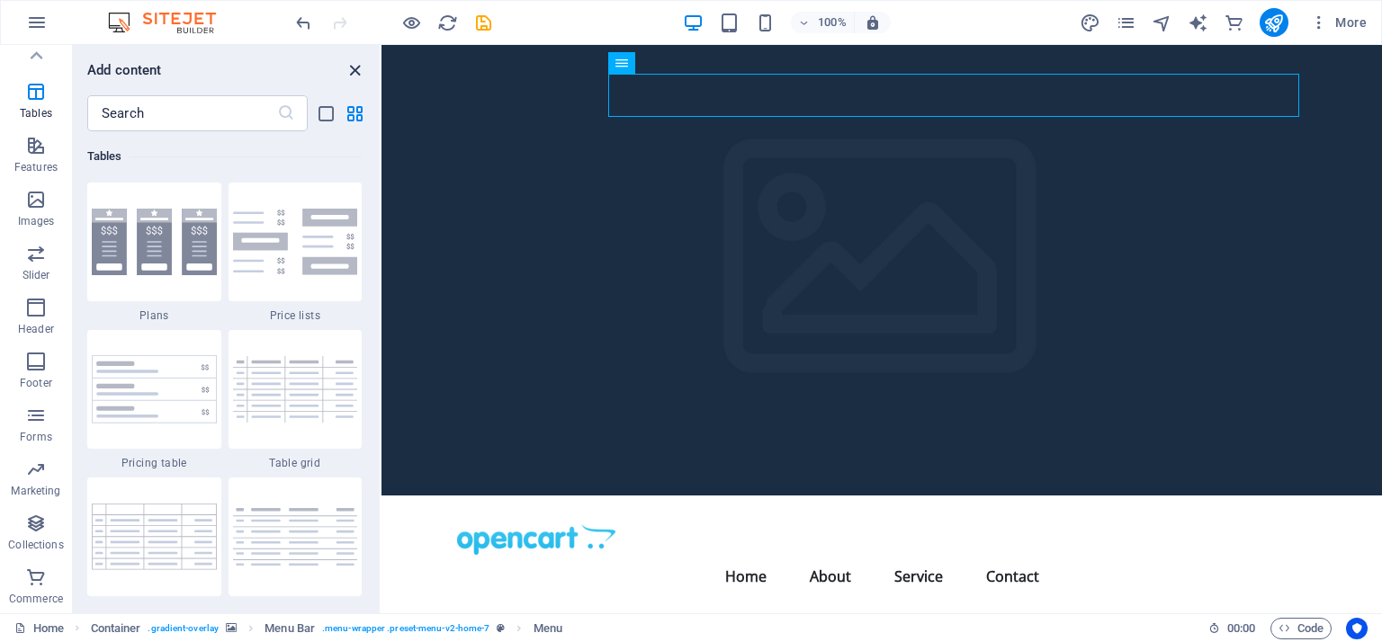
click at [352, 74] on icon "close panel" at bounding box center [355, 70] width 21 height 21
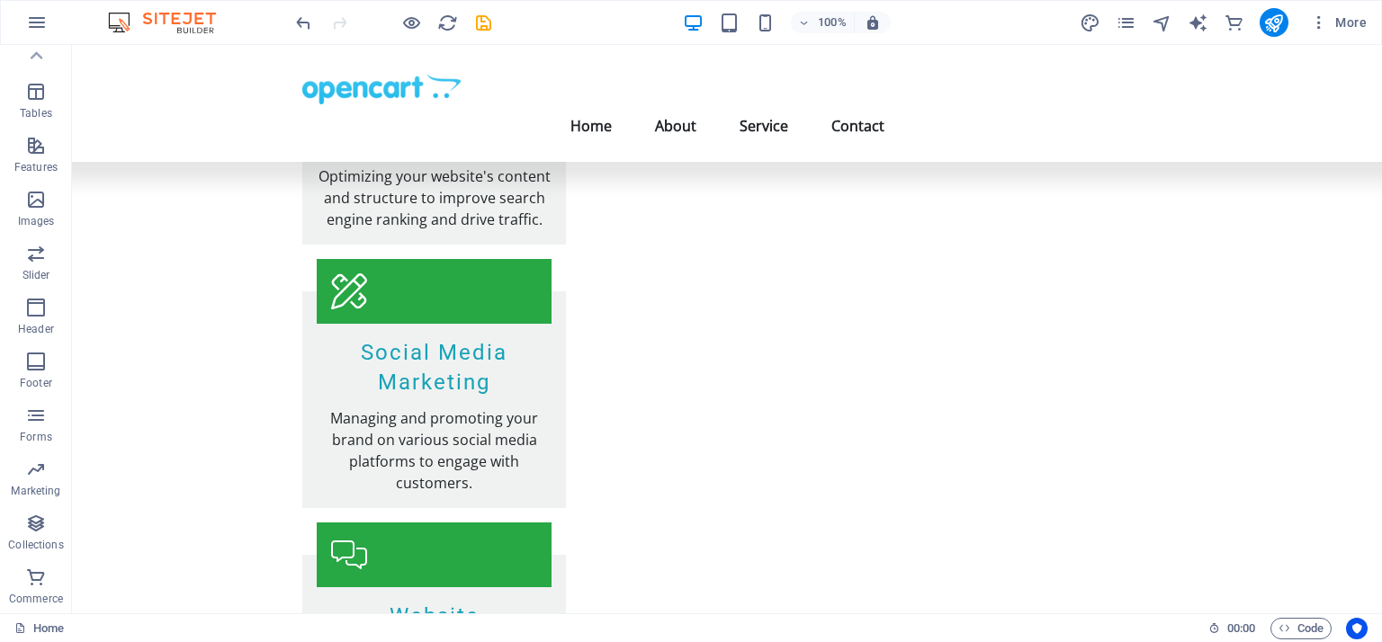
scroll to position [2153, 0]
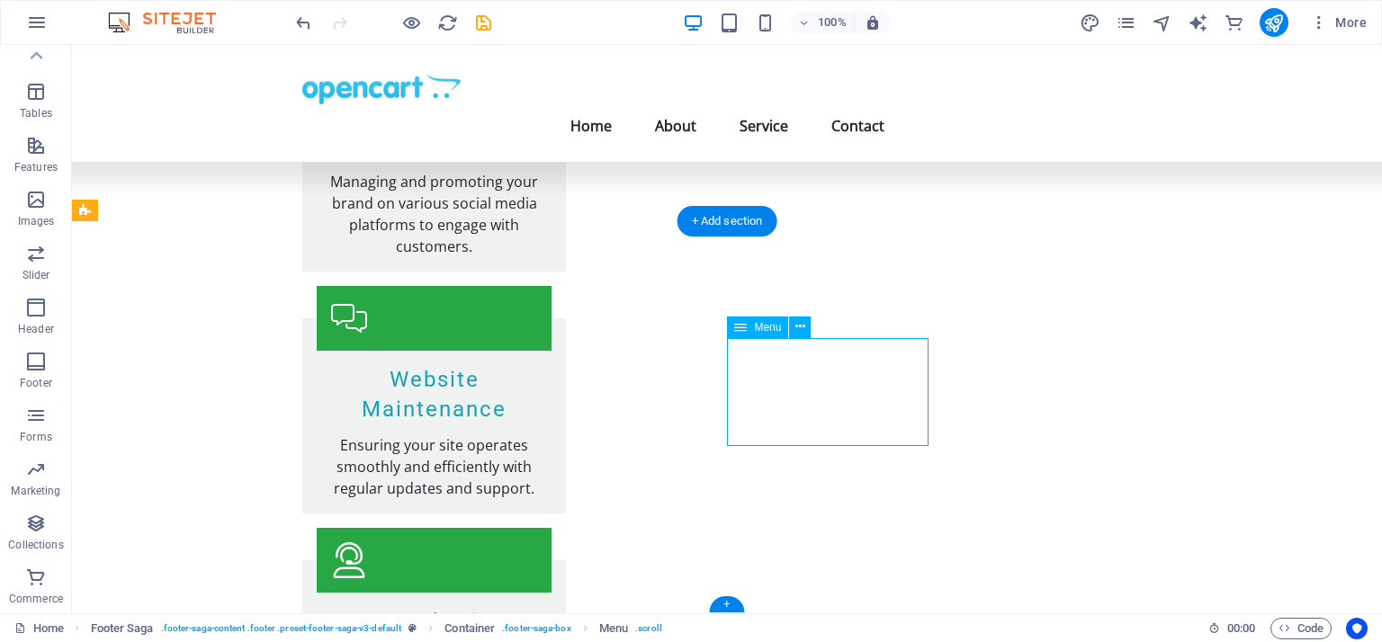
select select
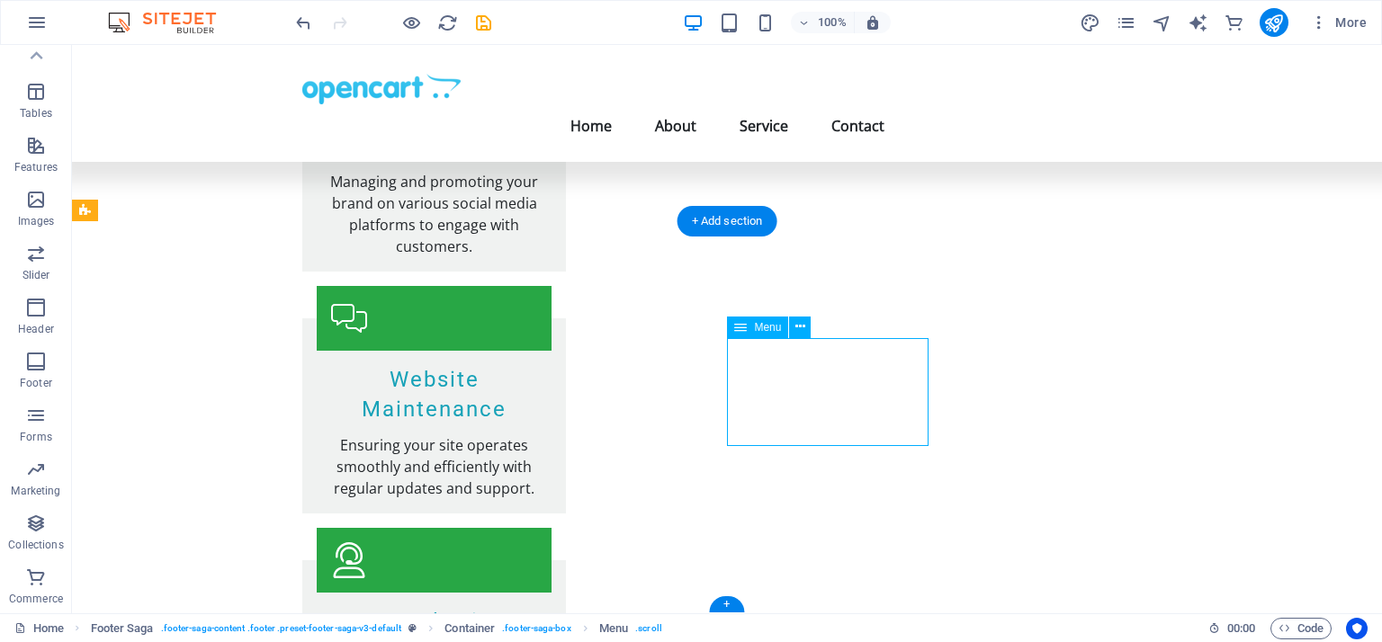
select select
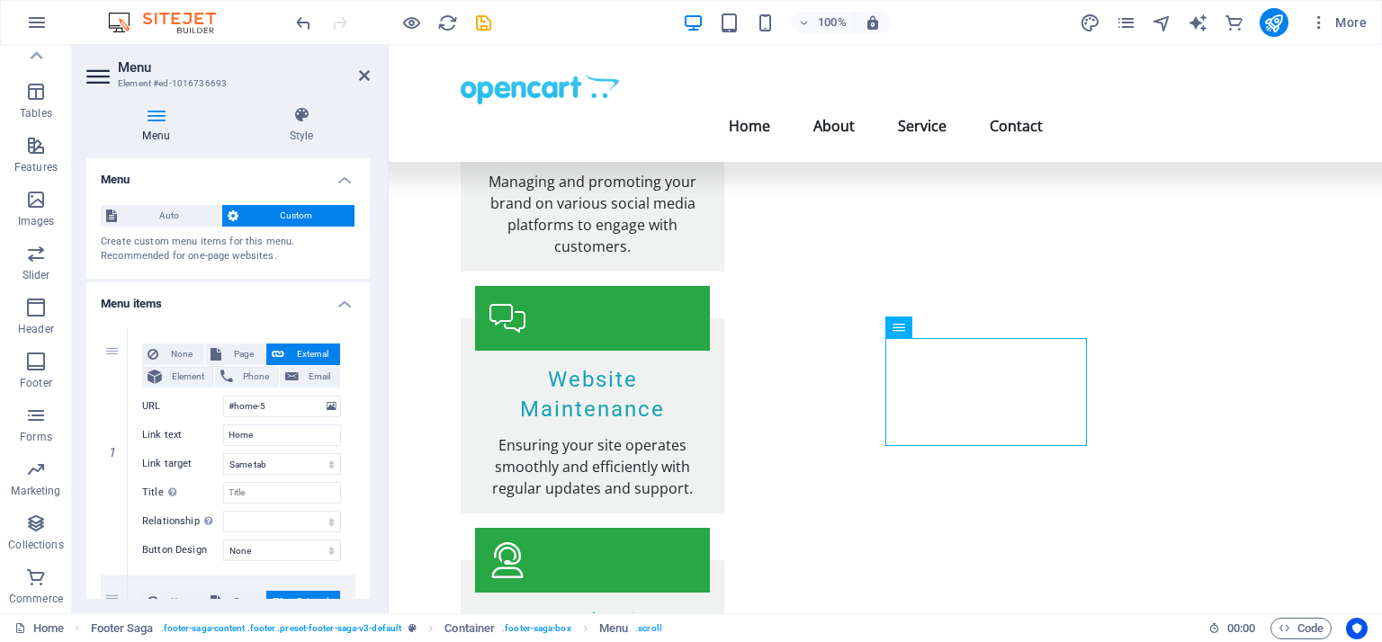
drag, startPoint x: 365, startPoint y: 251, endPoint x: 365, endPoint y: 288, distance: 36.9
drag, startPoint x: 364, startPoint y: 281, endPoint x: 364, endPoint y: 298, distance: 17.1
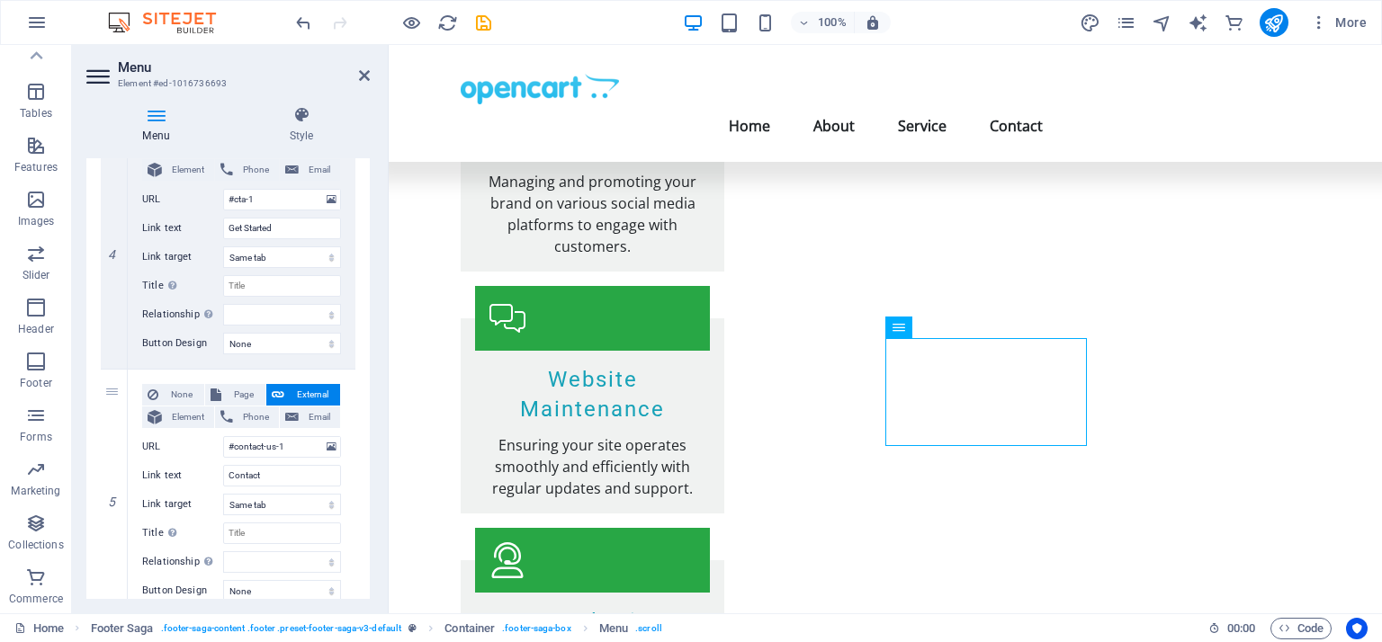
scroll to position [1016, 0]
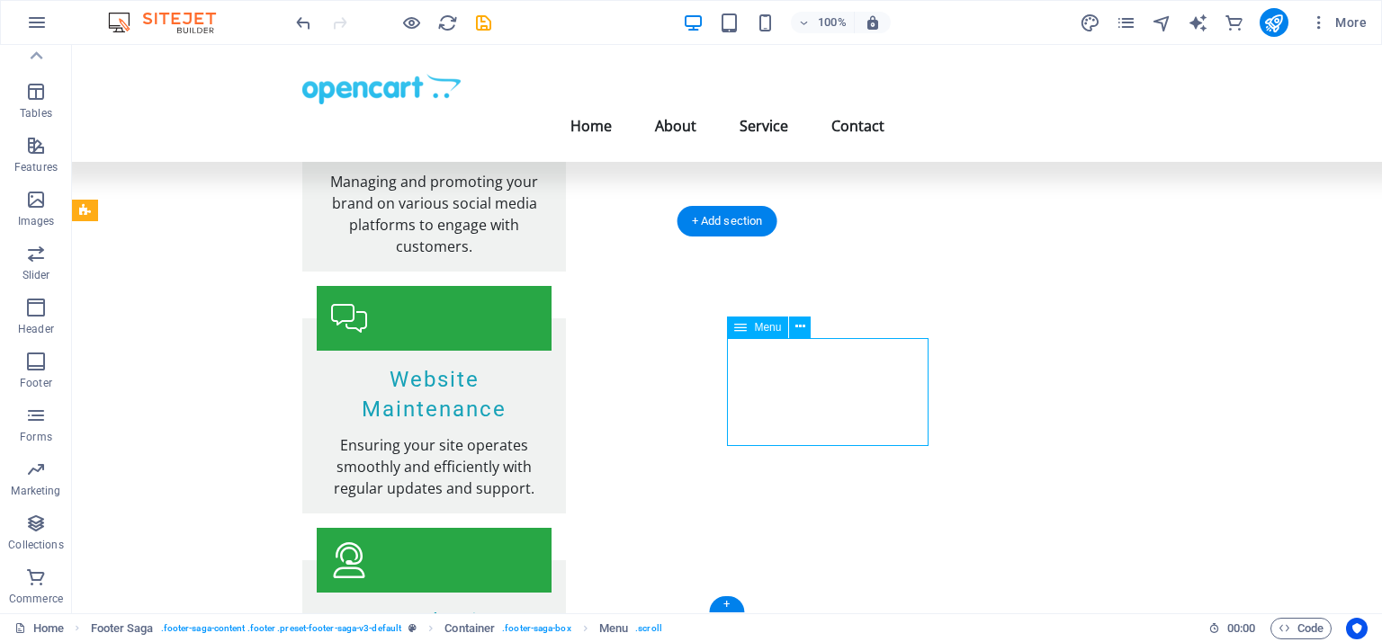
select select
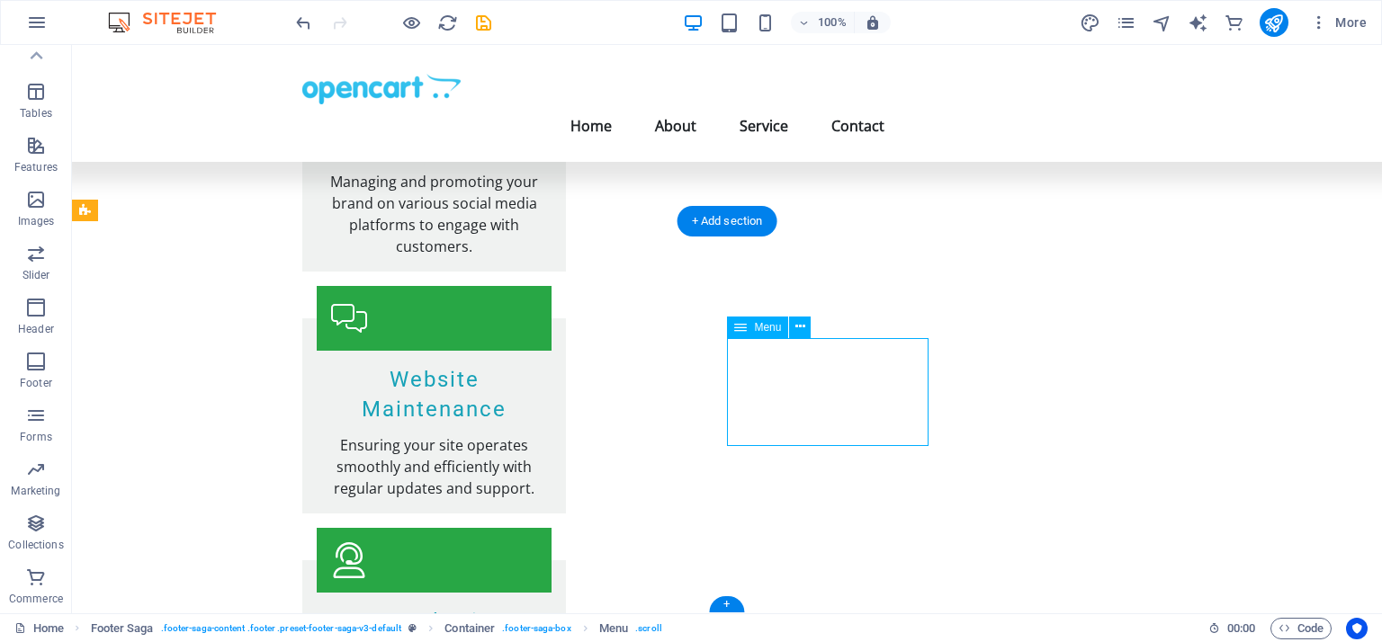
select select
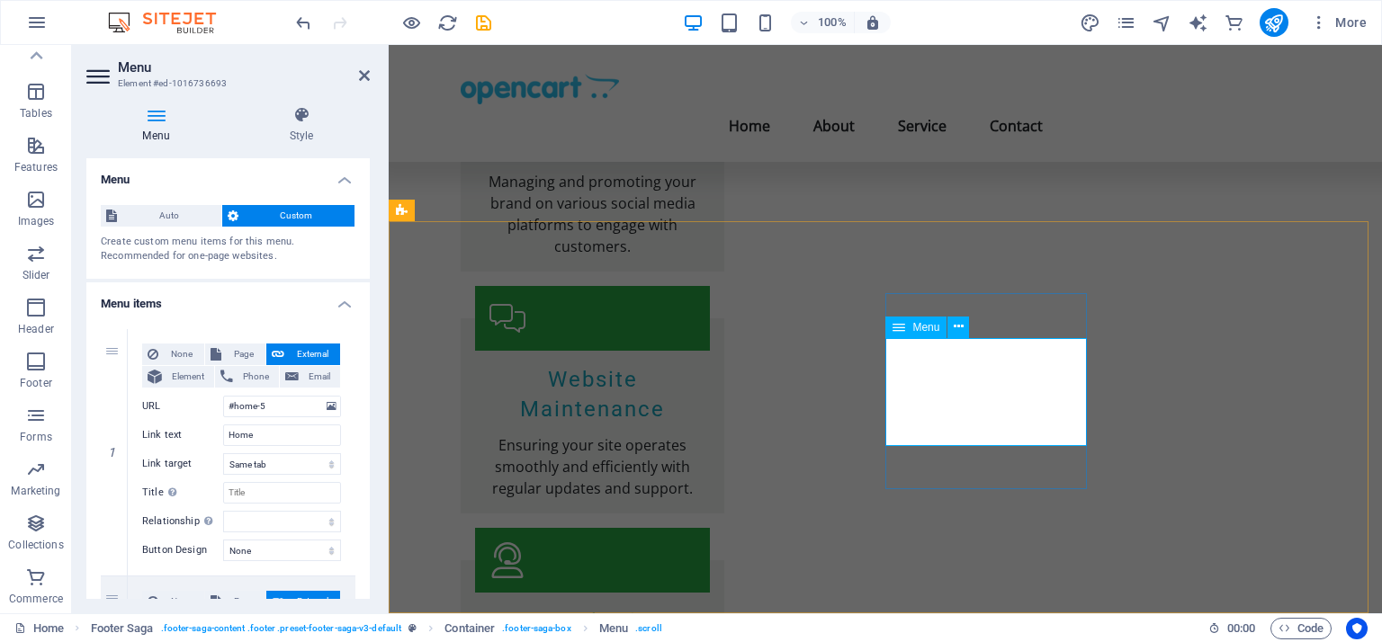
click at [978, 282] on icon at bounding box center [977, 282] width 10 height 19
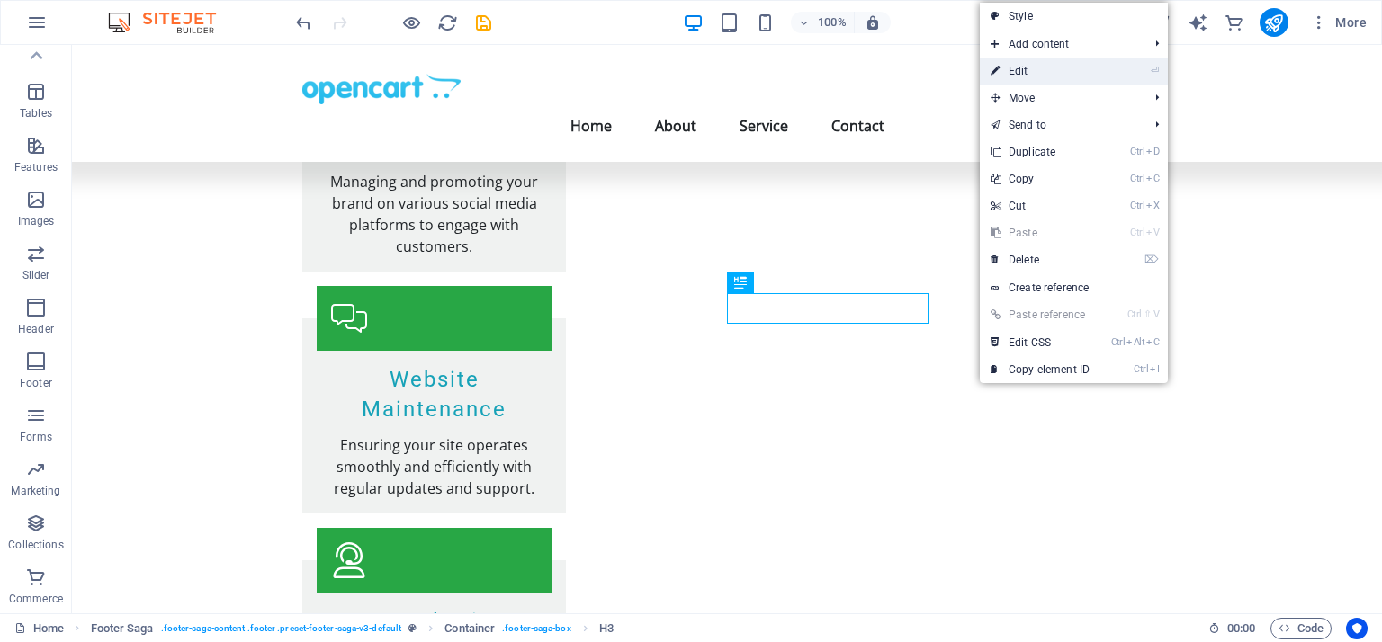
click at [1017, 63] on link "⏎ Edit" at bounding box center [1040, 71] width 121 height 27
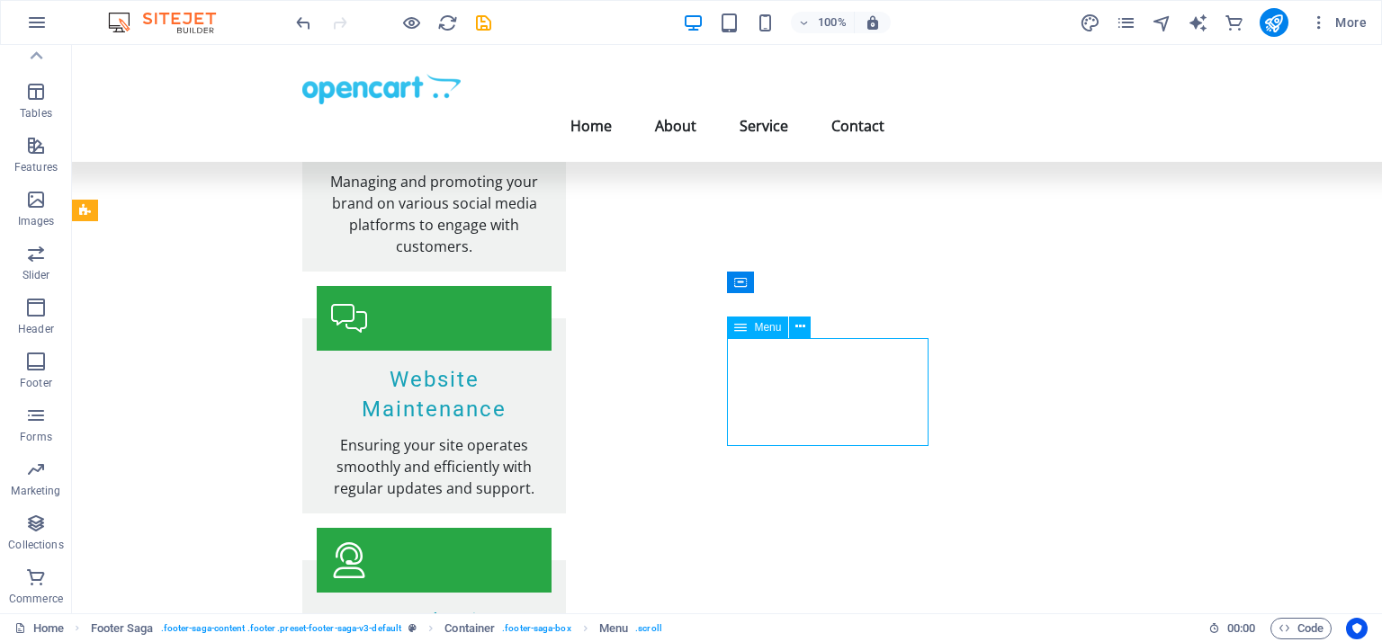
select select
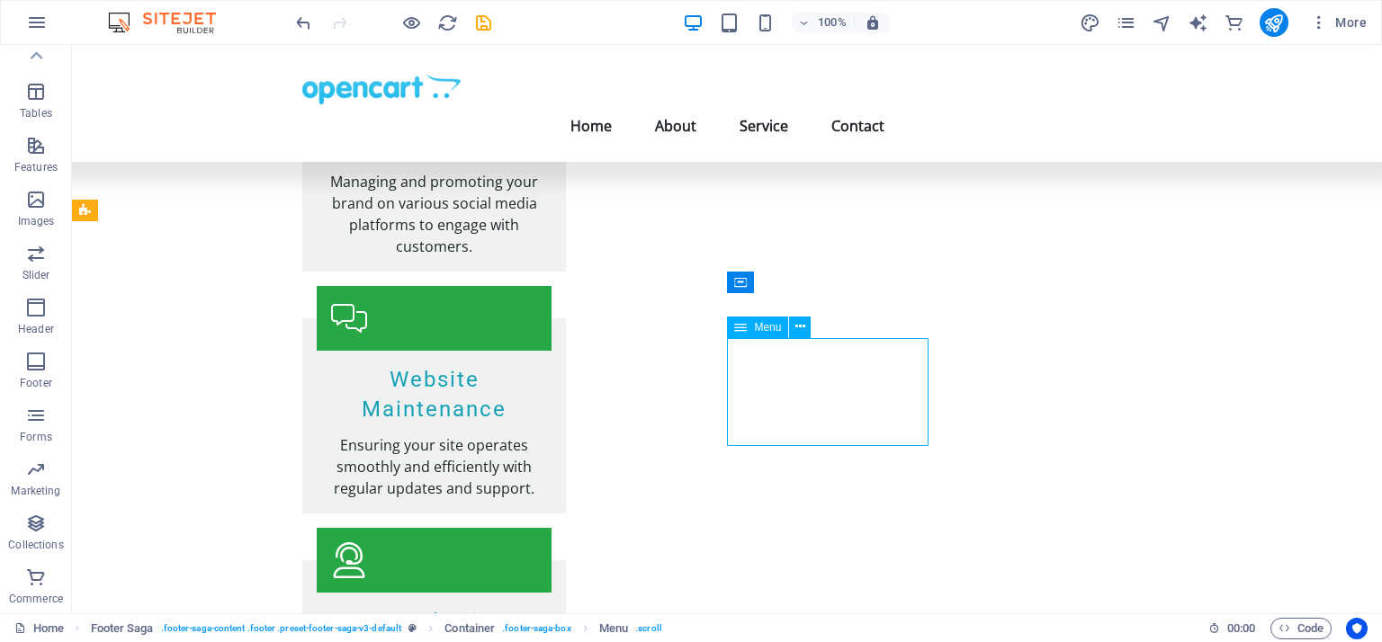
select select
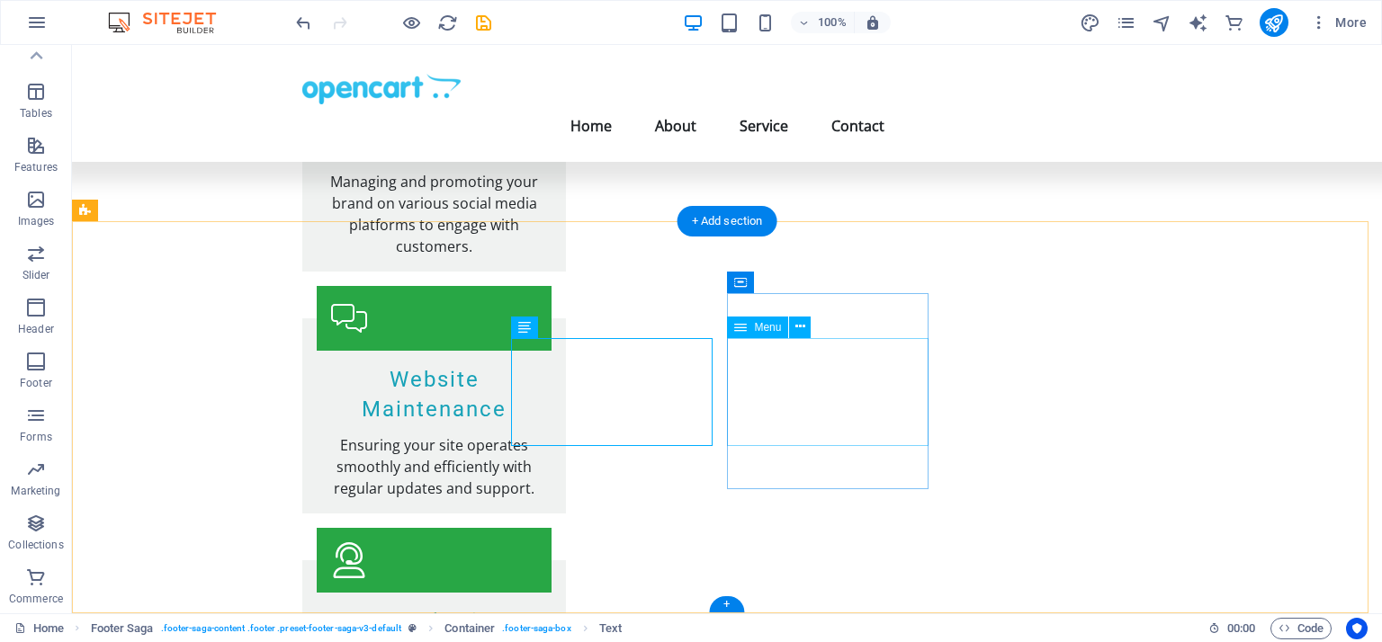
select select
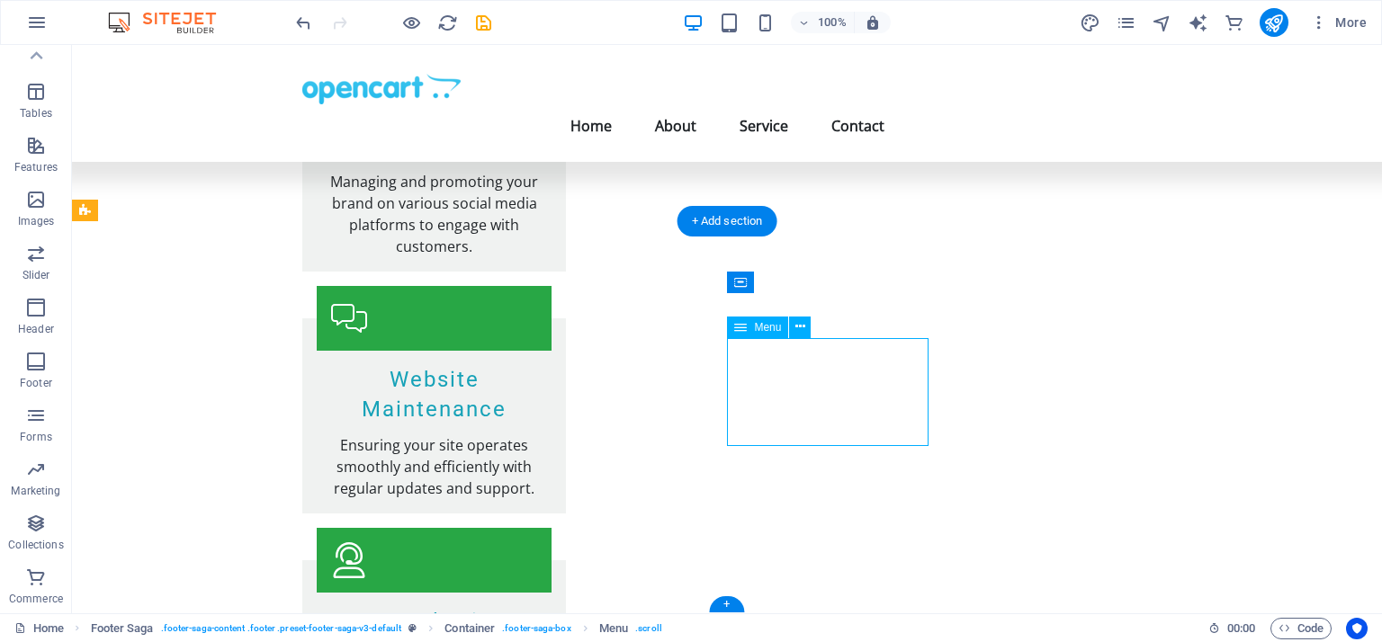
select select
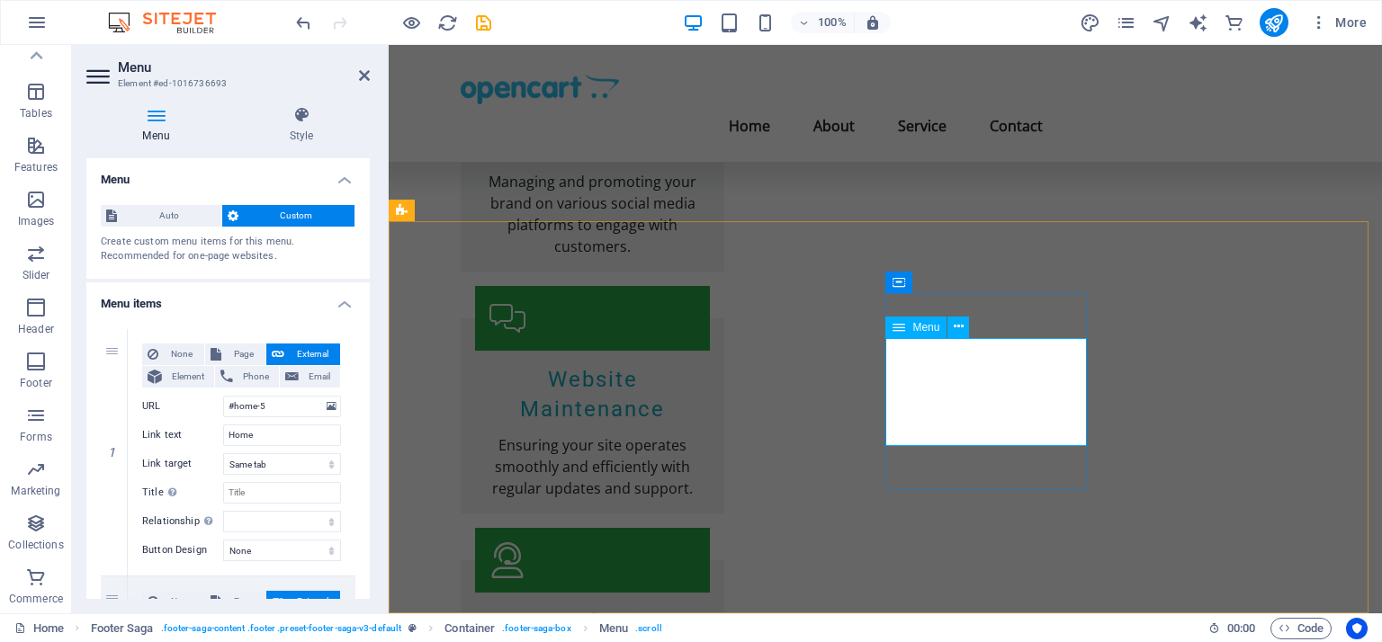
click at [957, 322] on icon at bounding box center [959, 327] width 10 height 19
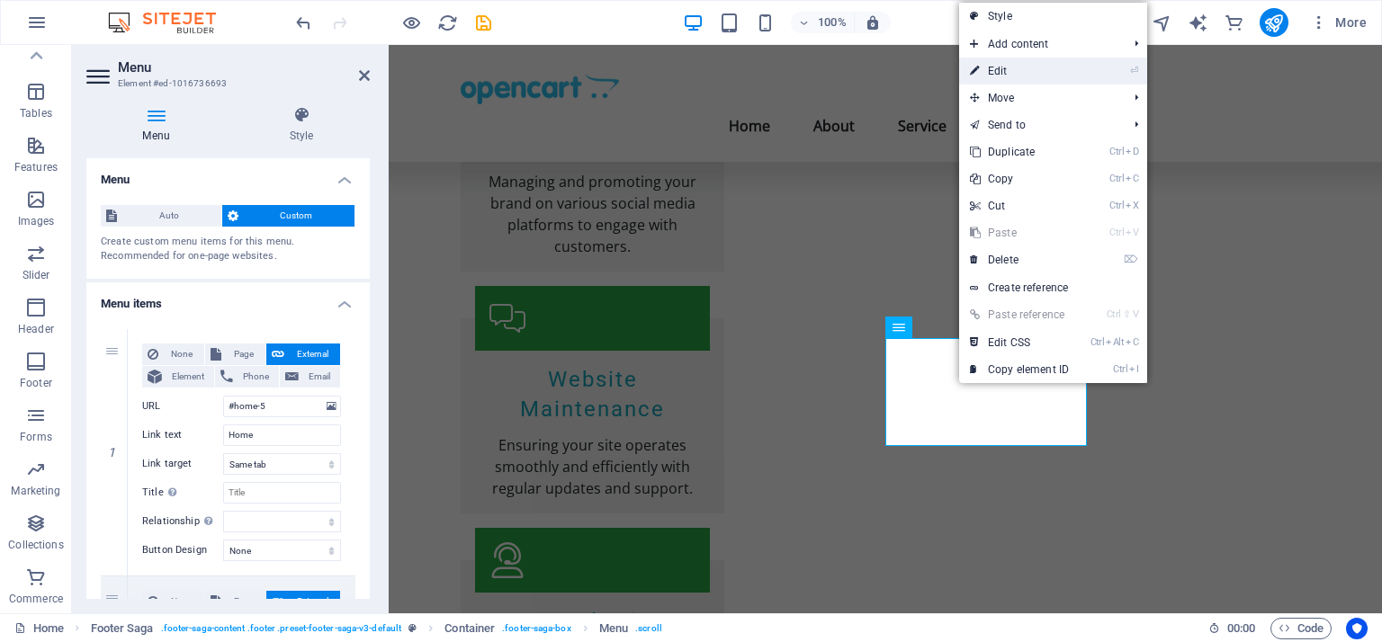
click at [1004, 70] on link "⏎ Edit" at bounding box center [1019, 71] width 121 height 27
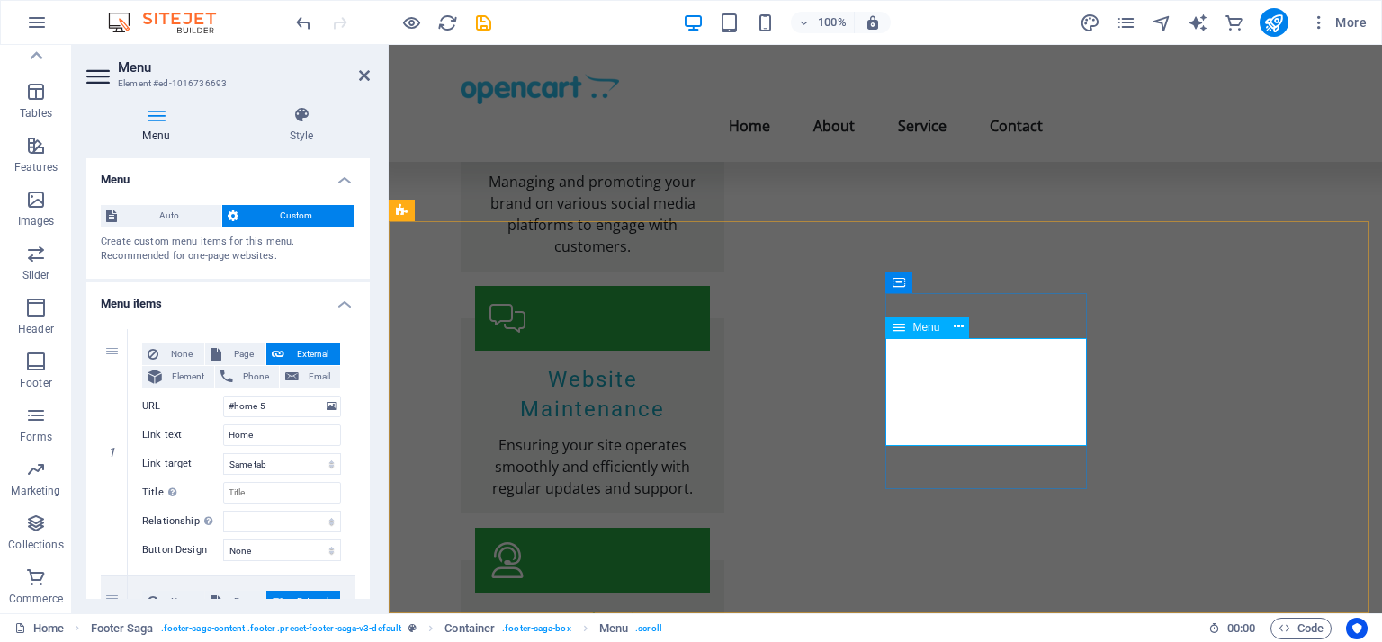
click at [954, 330] on icon at bounding box center [959, 327] width 10 height 19
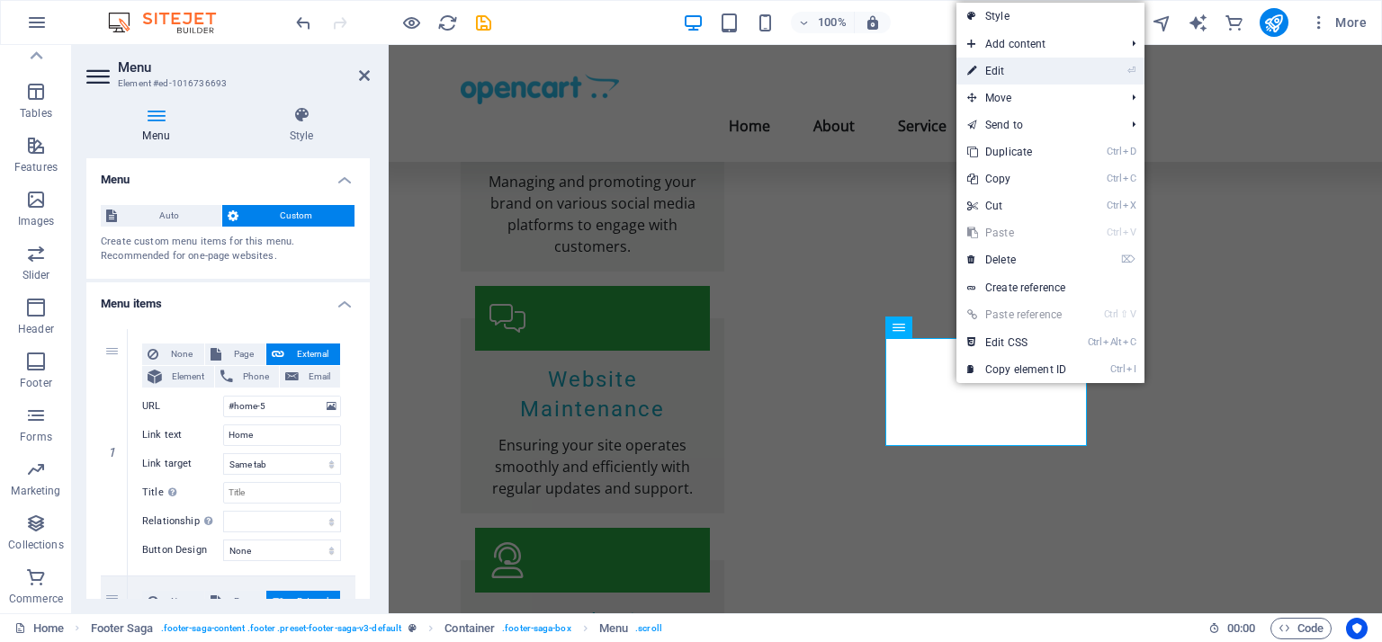
click at [988, 67] on link "⏎ Edit" at bounding box center [1016, 71] width 121 height 27
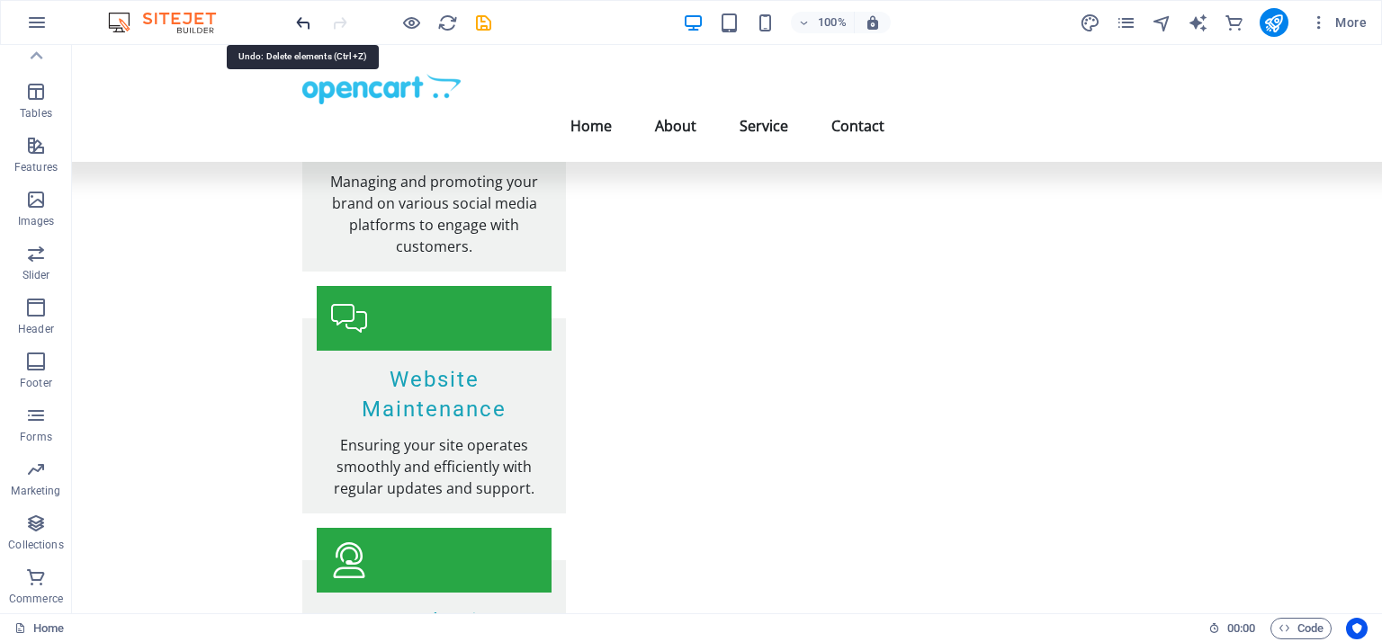
click at [306, 23] on icon "undo" at bounding box center [303, 23] width 21 height 21
click at [40, 582] on icon "button" at bounding box center [36, 578] width 22 height 22
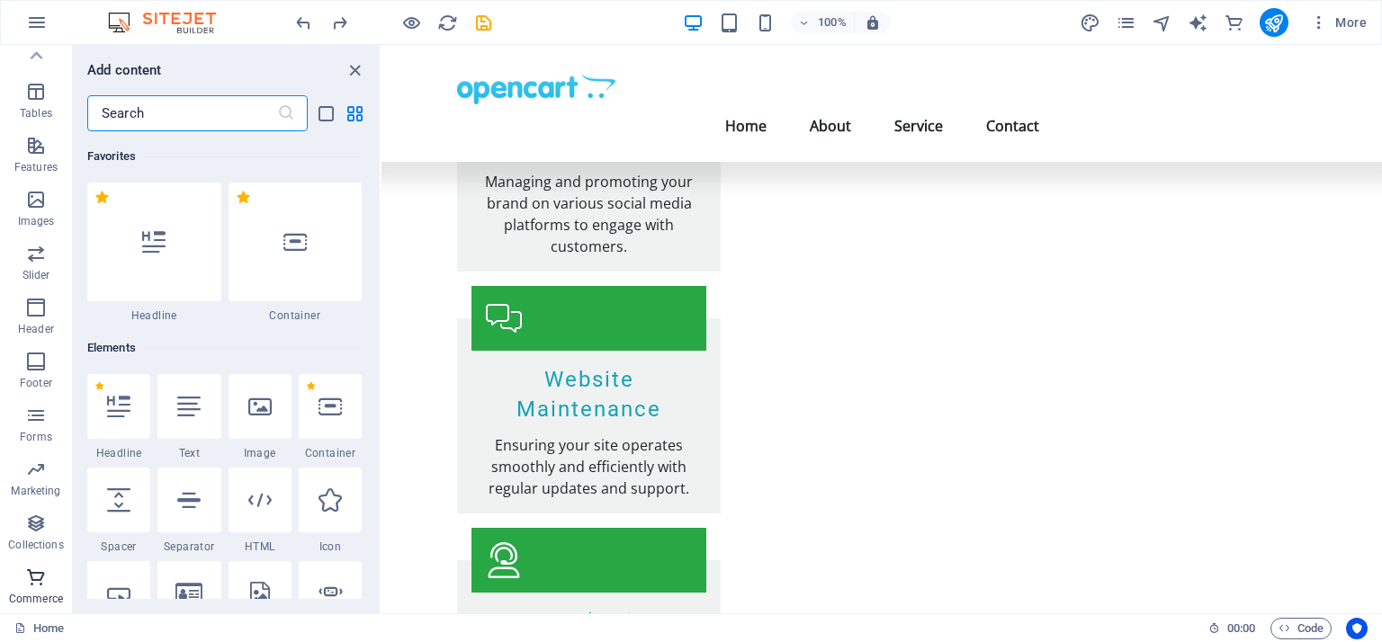
scroll to position [17336, 0]
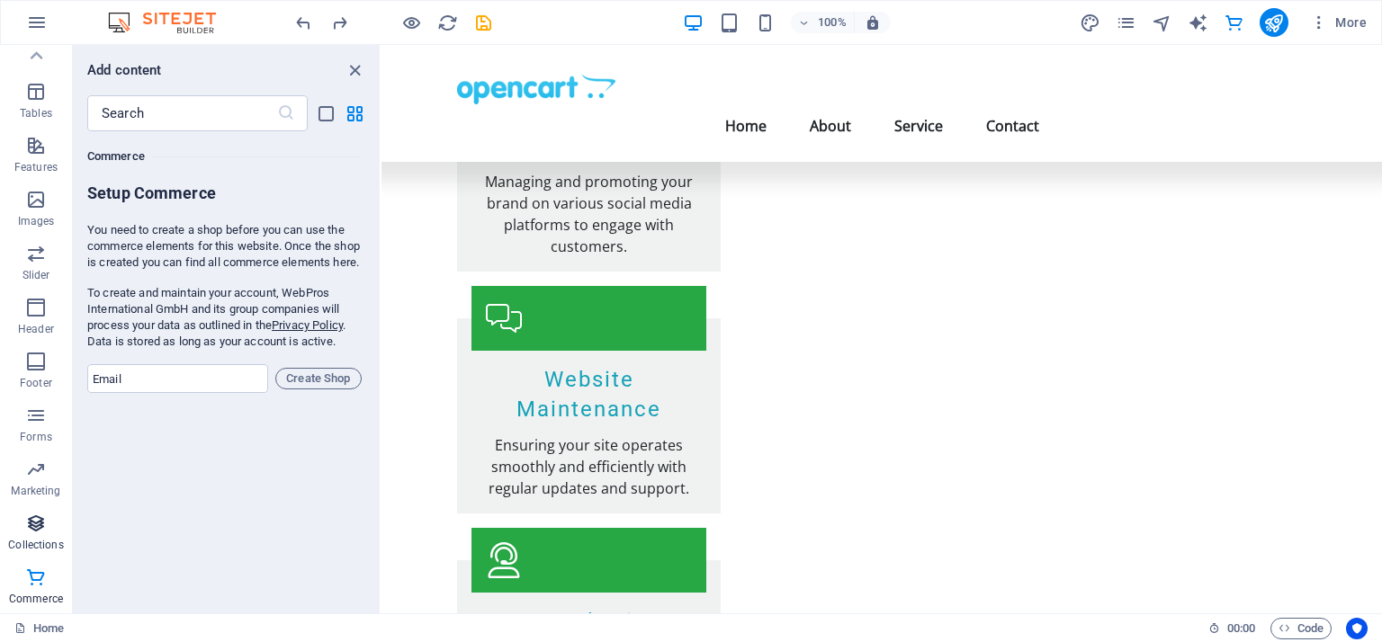
click at [29, 532] on icon "button" at bounding box center [36, 524] width 22 height 22
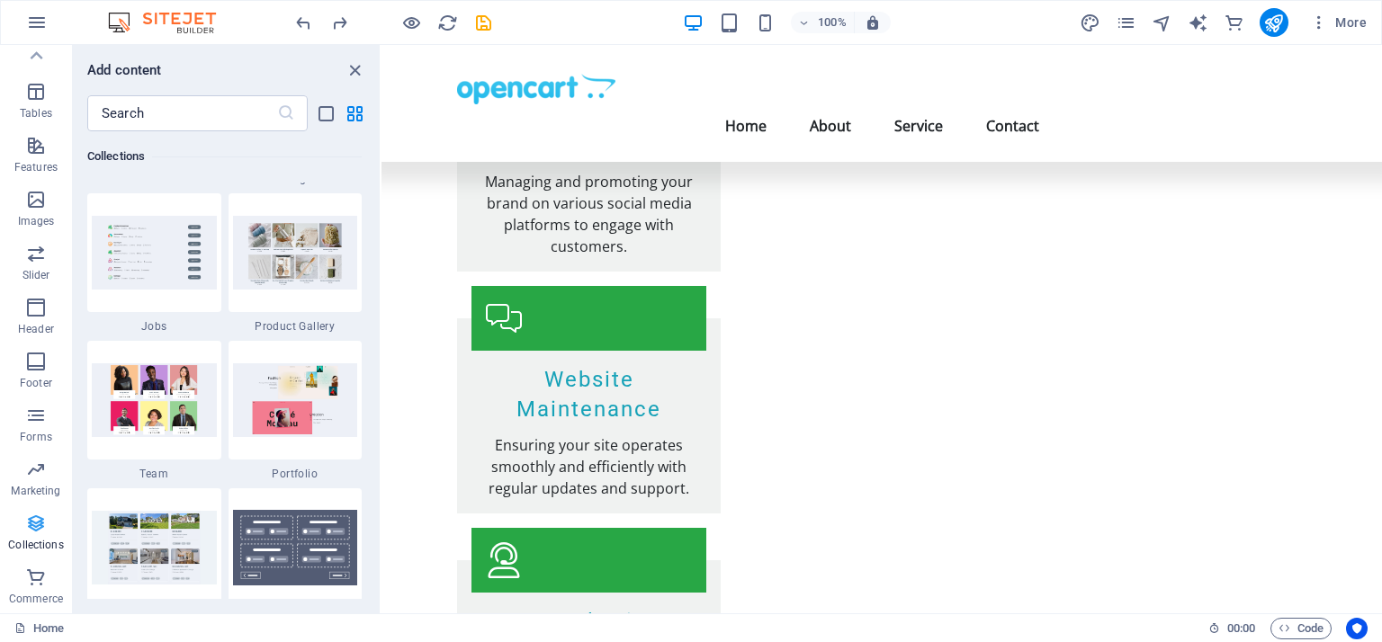
scroll to position [16468, 0]
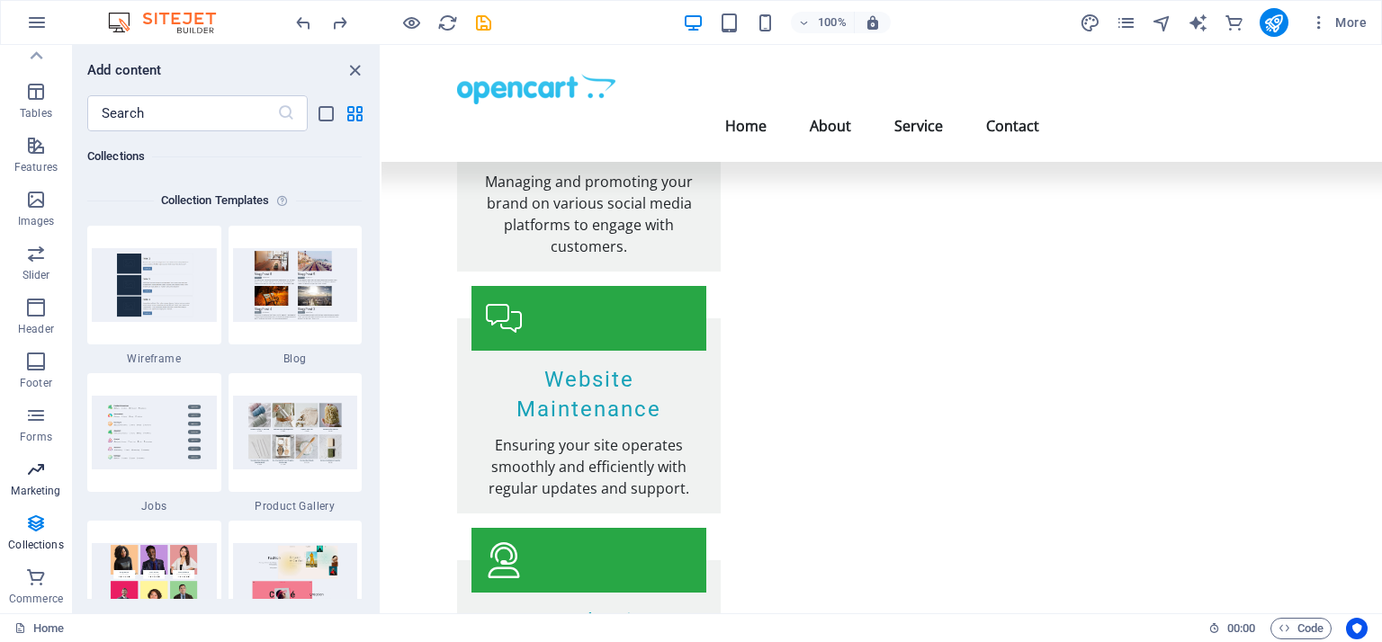
click at [31, 488] on p "Marketing" at bounding box center [35, 491] width 49 height 14
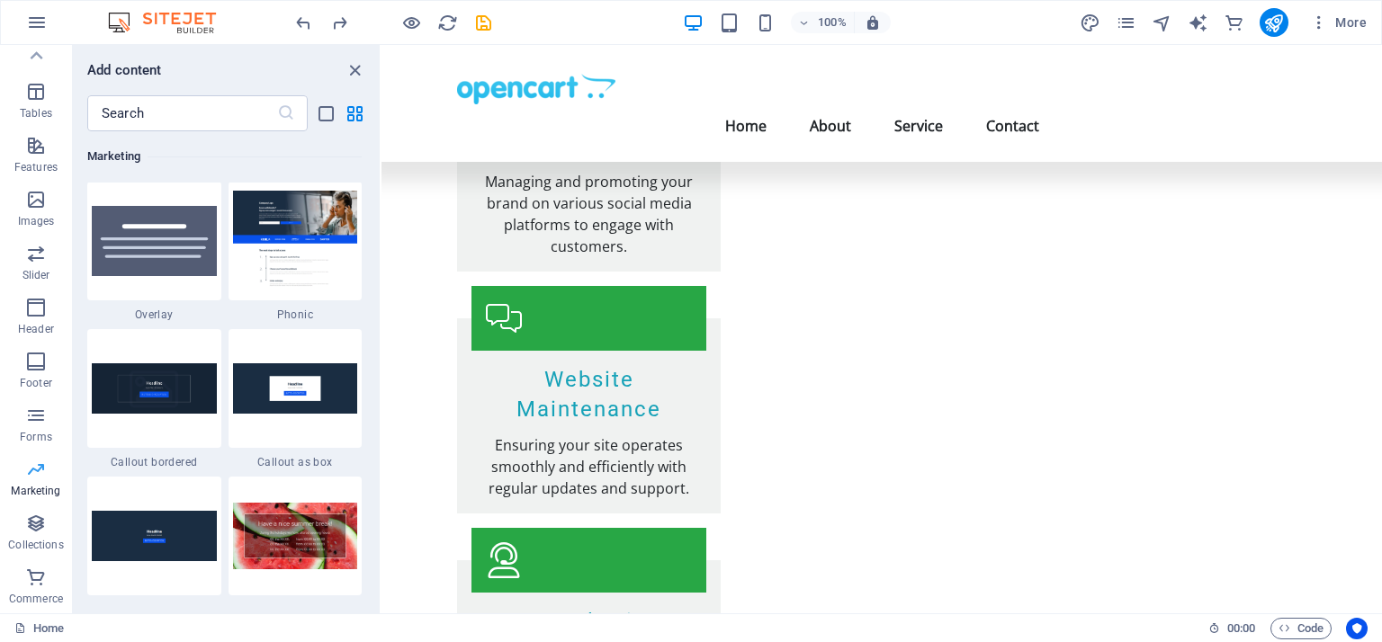
scroll to position [14654, 0]
click at [29, 432] on p "Forms" at bounding box center [36, 437] width 32 height 14
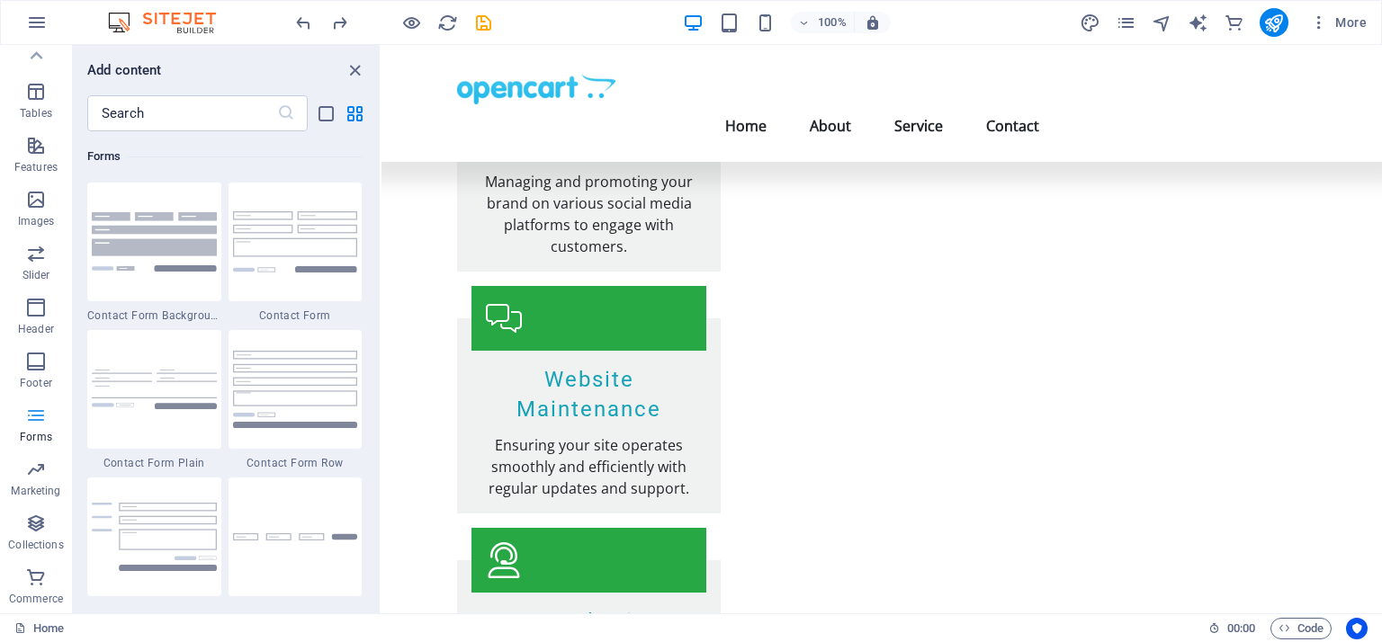
scroll to position [13134, 0]
click at [32, 377] on p "Footer" at bounding box center [36, 383] width 32 height 14
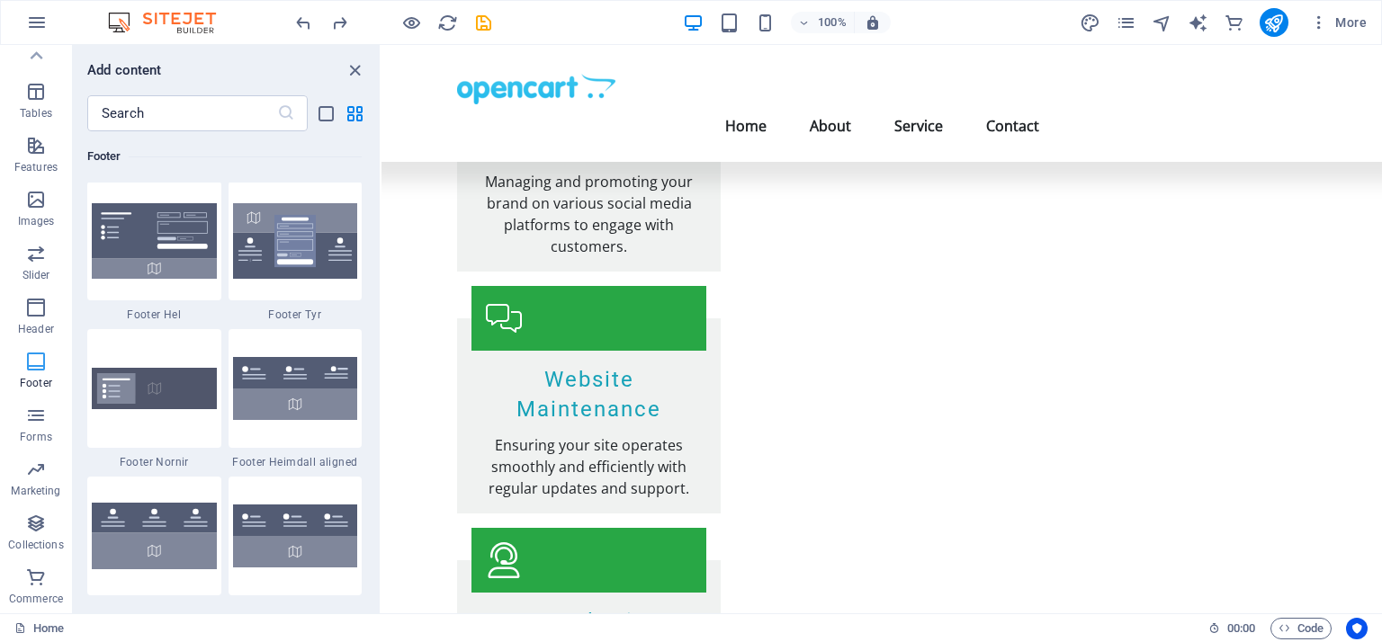
scroll to position [11910, 0]
click at [40, 333] on p "Header" at bounding box center [36, 329] width 36 height 14
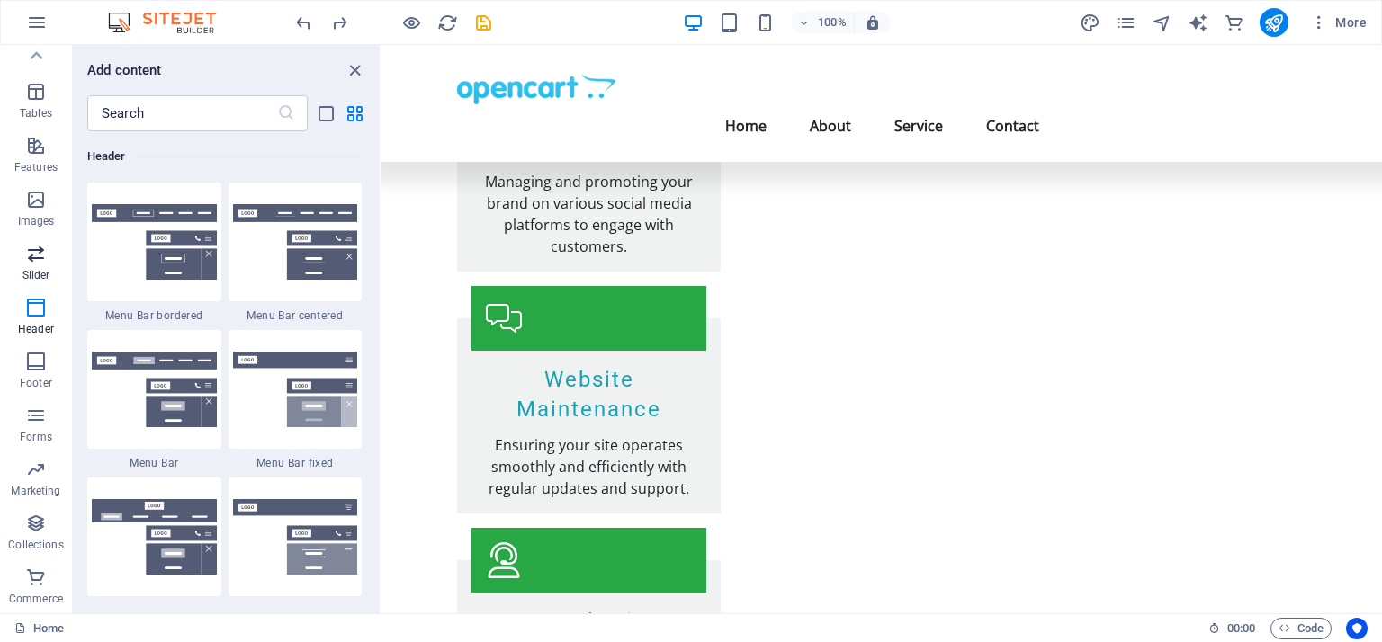
scroll to position [10833, 0]
click at [31, 587] on icon "button" at bounding box center [36, 578] width 22 height 22
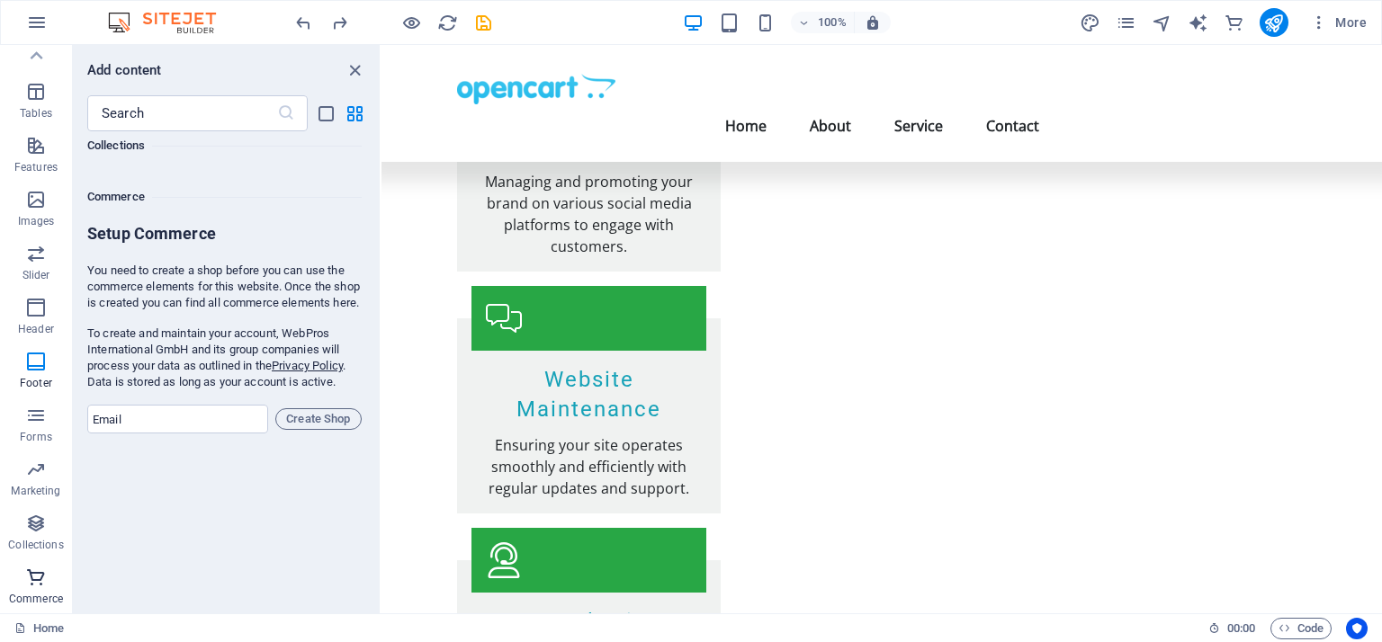
scroll to position [17336, 0]
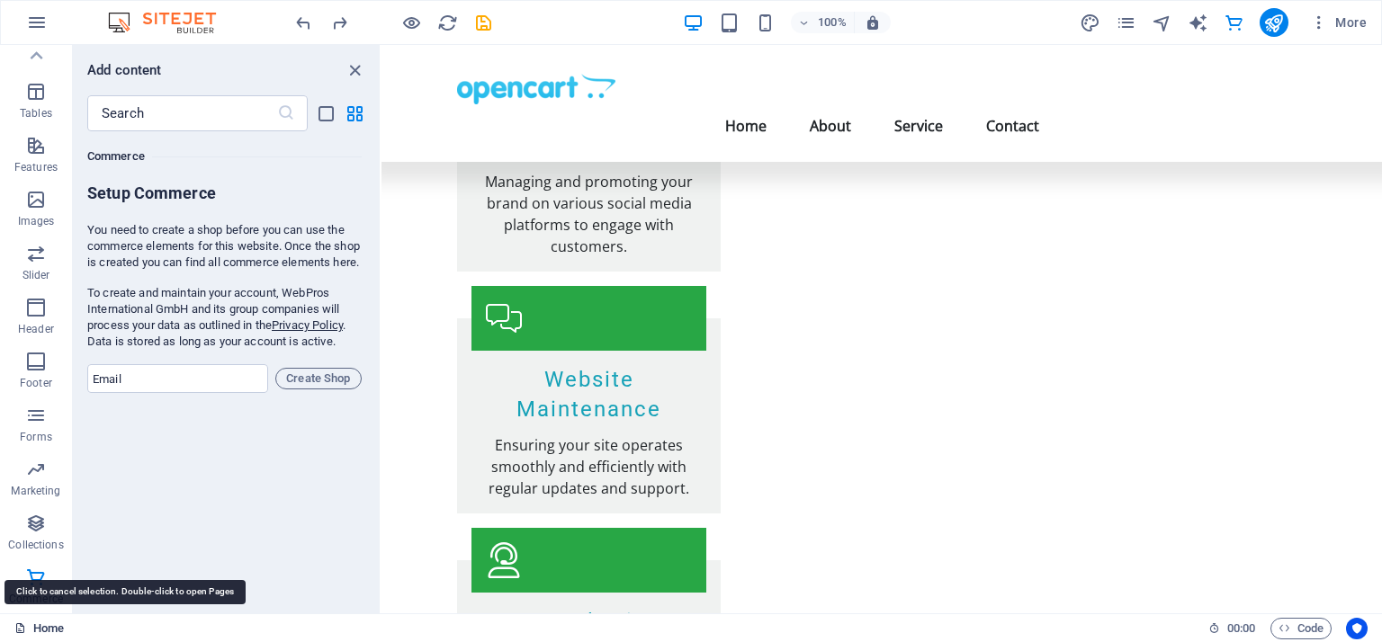
click at [25, 623] on icon at bounding box center [20, 629] width 12 height 12
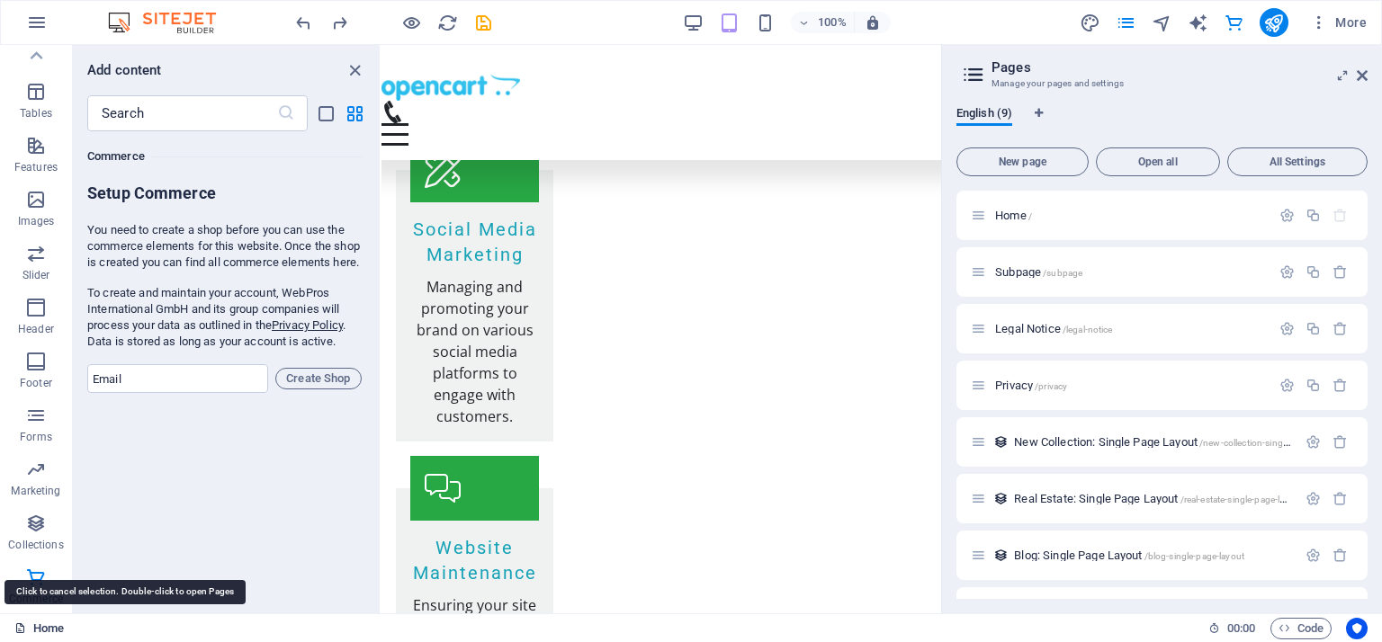
scroll to position [2387, 0]
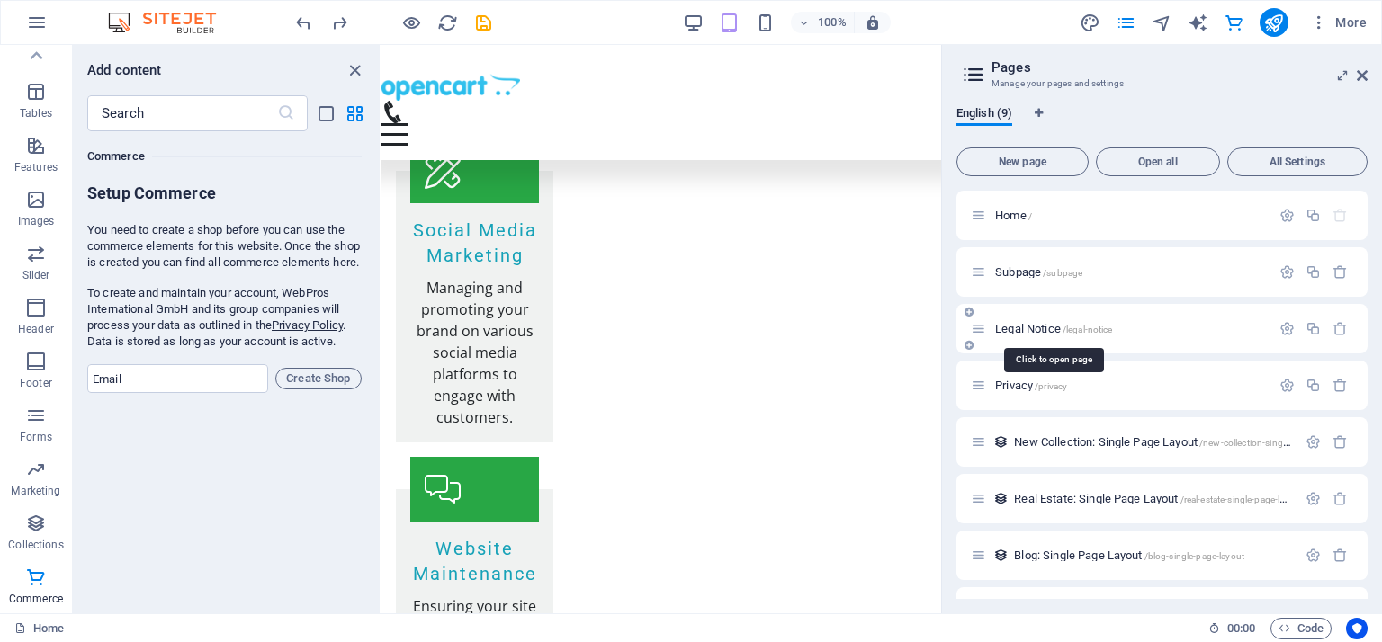
click at [1032, 329] on span "Legal Notice /legal-notice" at bounding box center [1053, 328] width 117 height 13
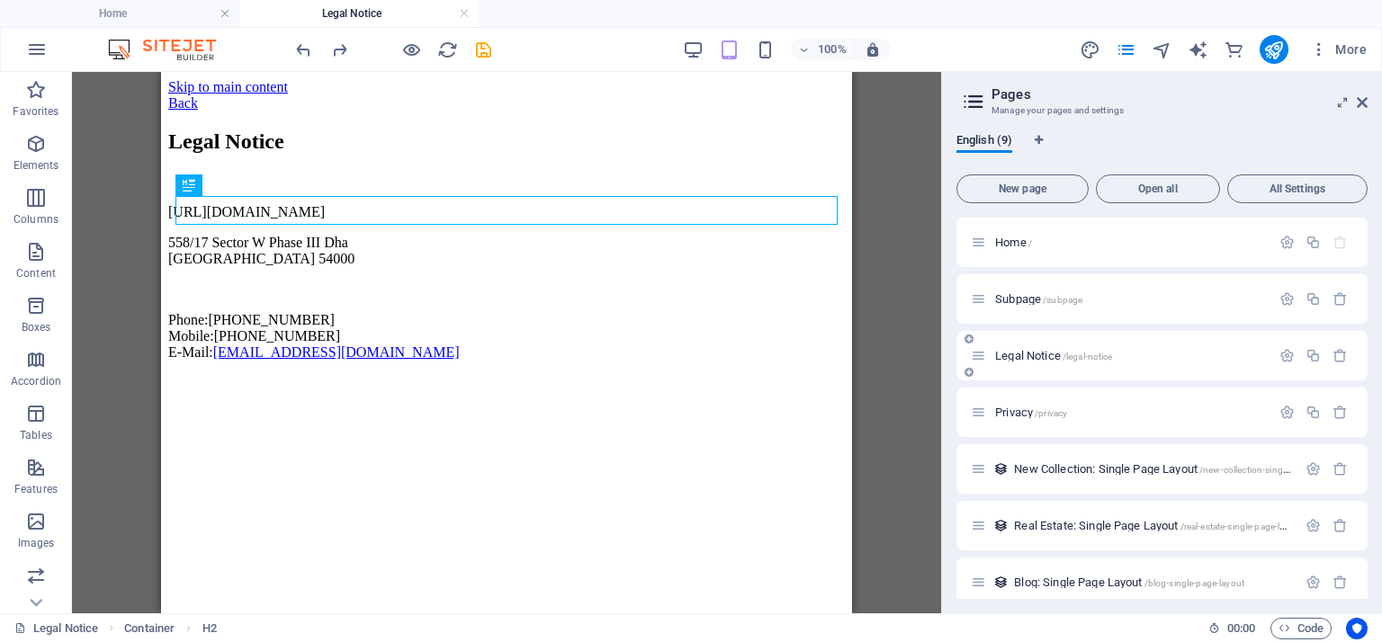
scroll to position [0, 0]
click at [1019, 413] on span "Privacy /privacy" at bounding box center [1031, 412] width 72 height 13
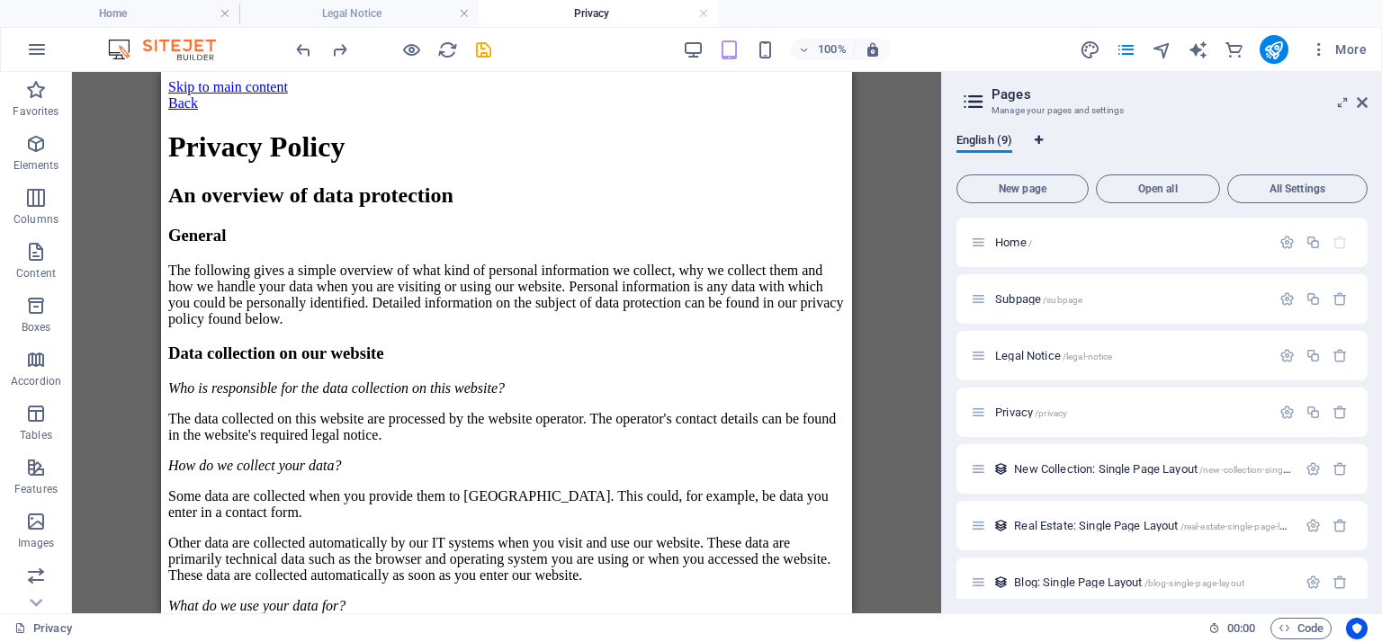
click at [1040, 135] on icon "Language Tabs" at bounding box center [1039, 140] width 8 height 11
select select "41"
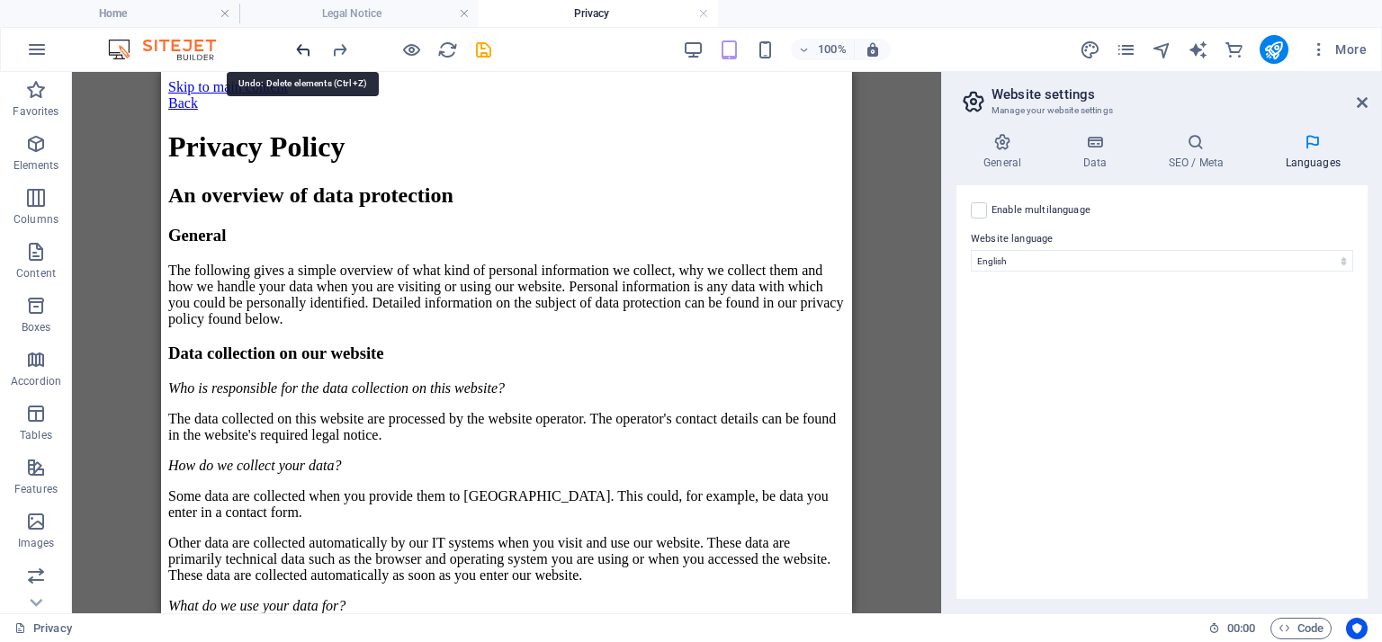
click at [302, 47] on icon "undo" at bounding box center [303, 50] width 21 height 21
click at [1359, 103] on icon at bounding box center [1362, 102] width 11 height 14
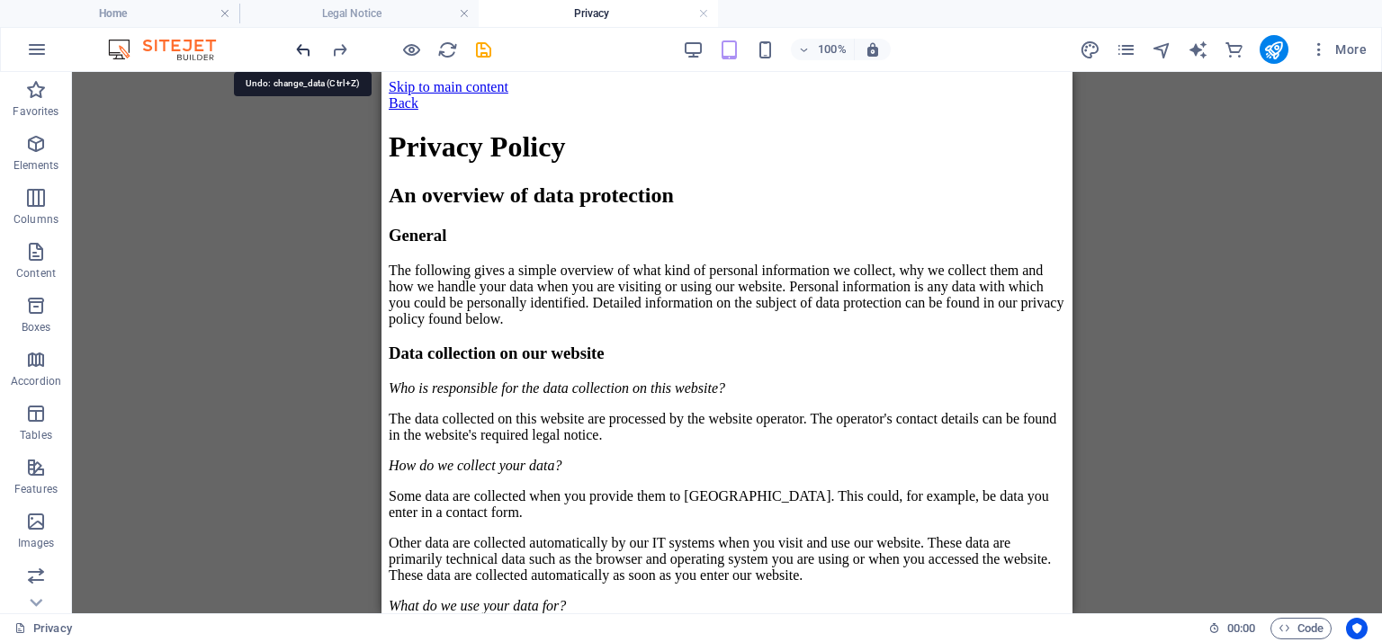
click at [300, 49] on icon "undo" at bounding box center [303, 50] width 21 height 21
click at [36, 602] on icon at bounding box center [35, 602] width 25 height 25
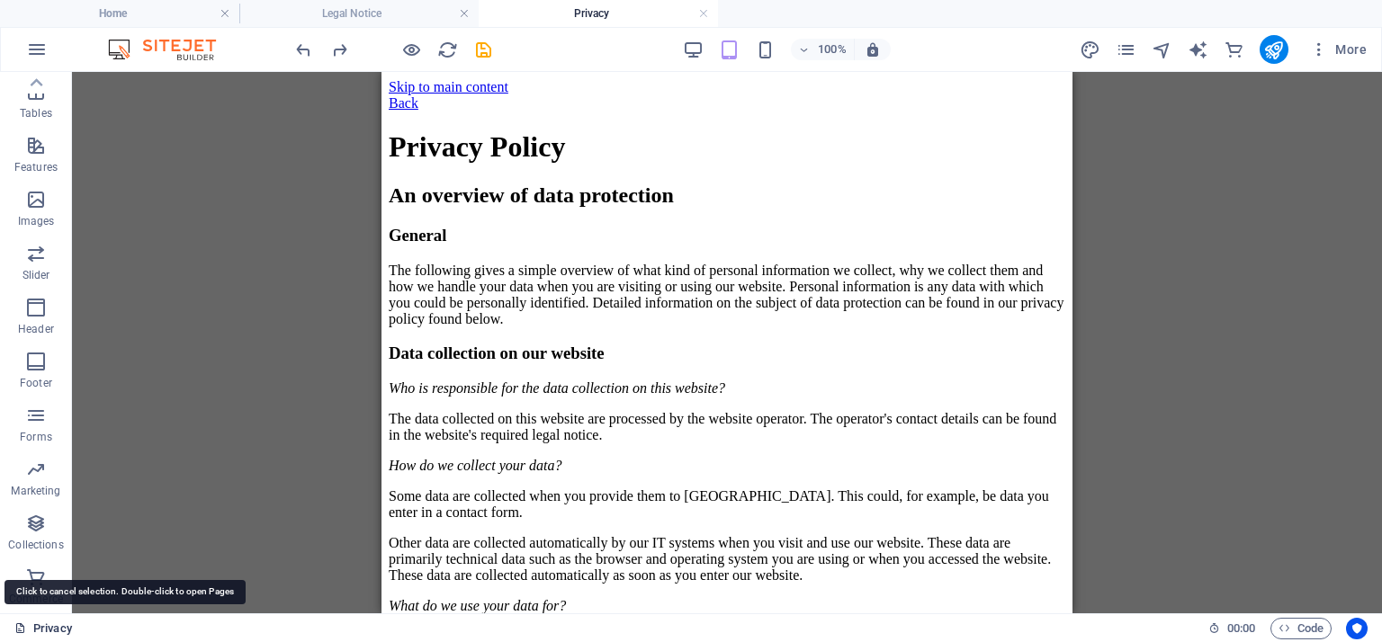
click at [40, 629] on link "Privacy" at bounding box center [43, 629] width 58 height 22
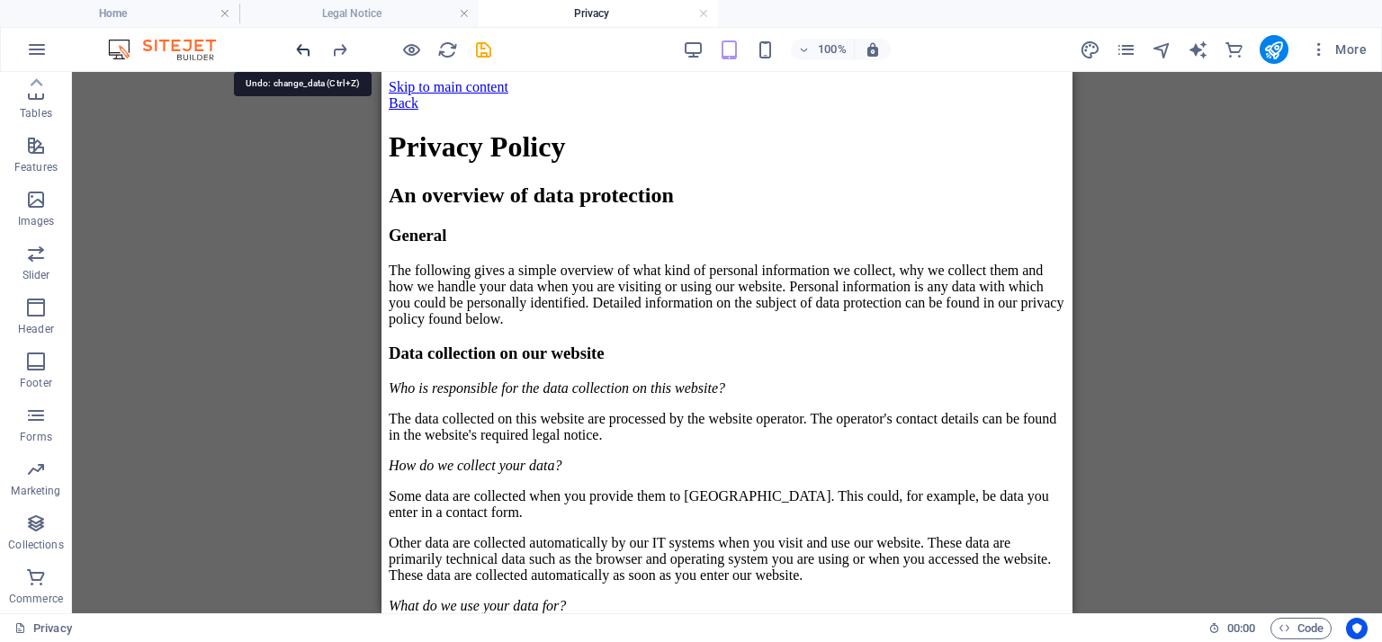
click at [300, 45] on icon "undo" at bounding box center [303, 50] width 21 height 21
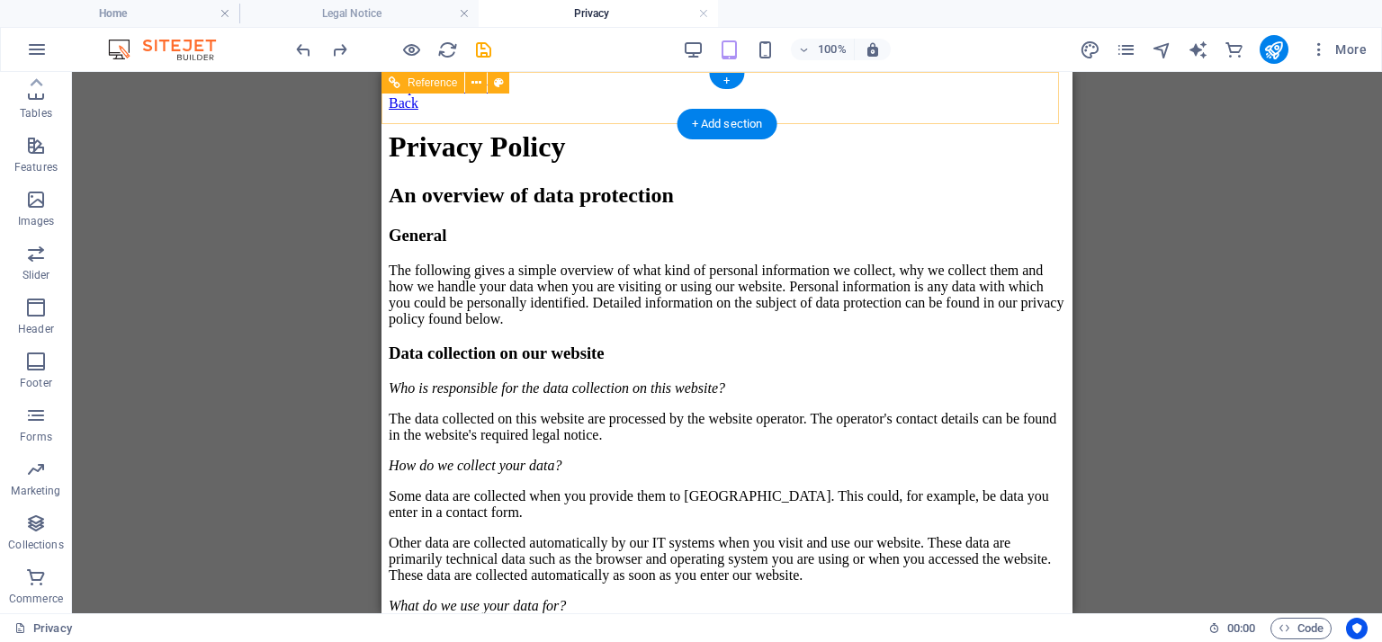
click at [400, 97] on div "Back" at bounding box center [727, 103] width 676 height 16
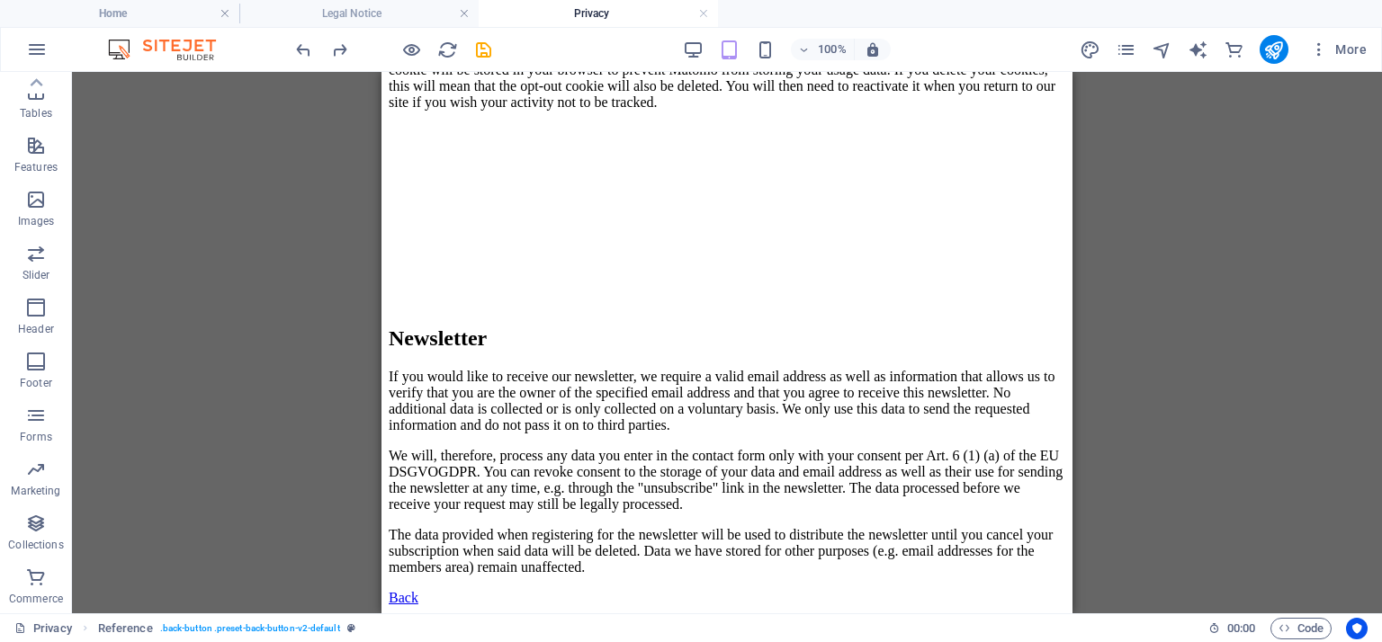
scroll to position [5107, 0]
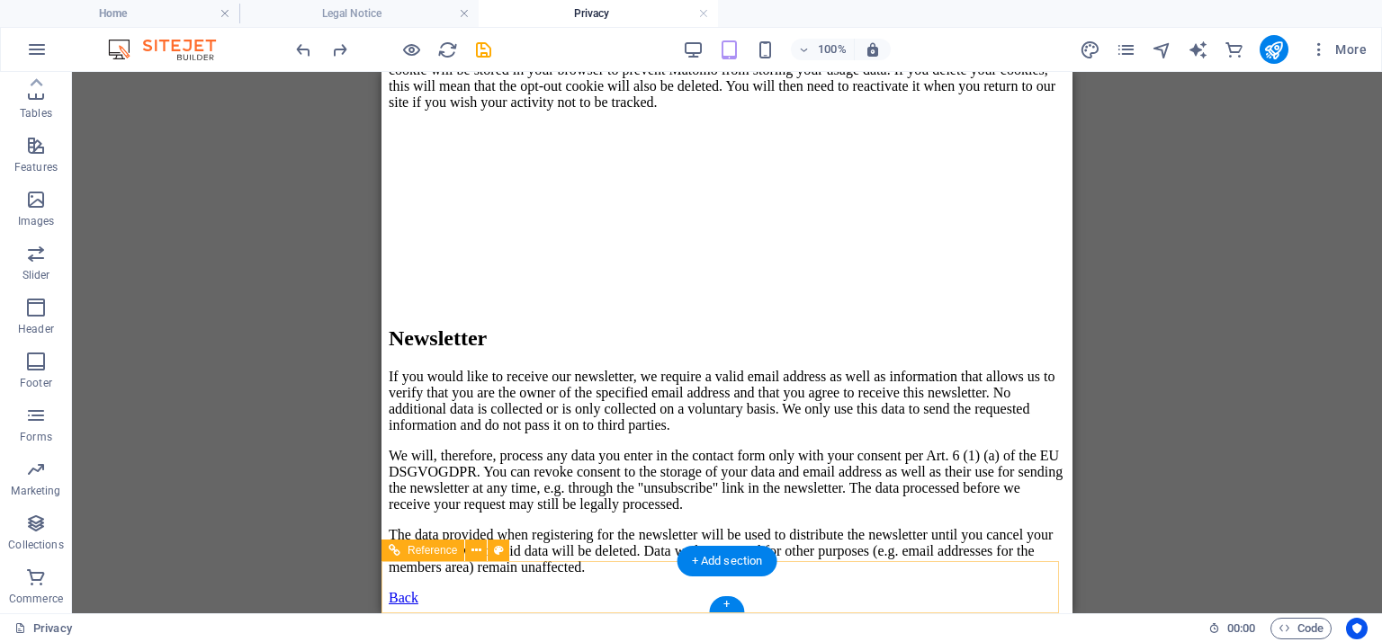
click at [415, 590] on div "Back" at bounding box center [727, 598] width 676 height 16
click at [399, 590] on div "Back" at bounding box center [727, 598] width 676 height 16
click at [172, 628] on span ". back-button .preset-back-button-v2-default" at bounding box center [250, 629] width 180 height 22
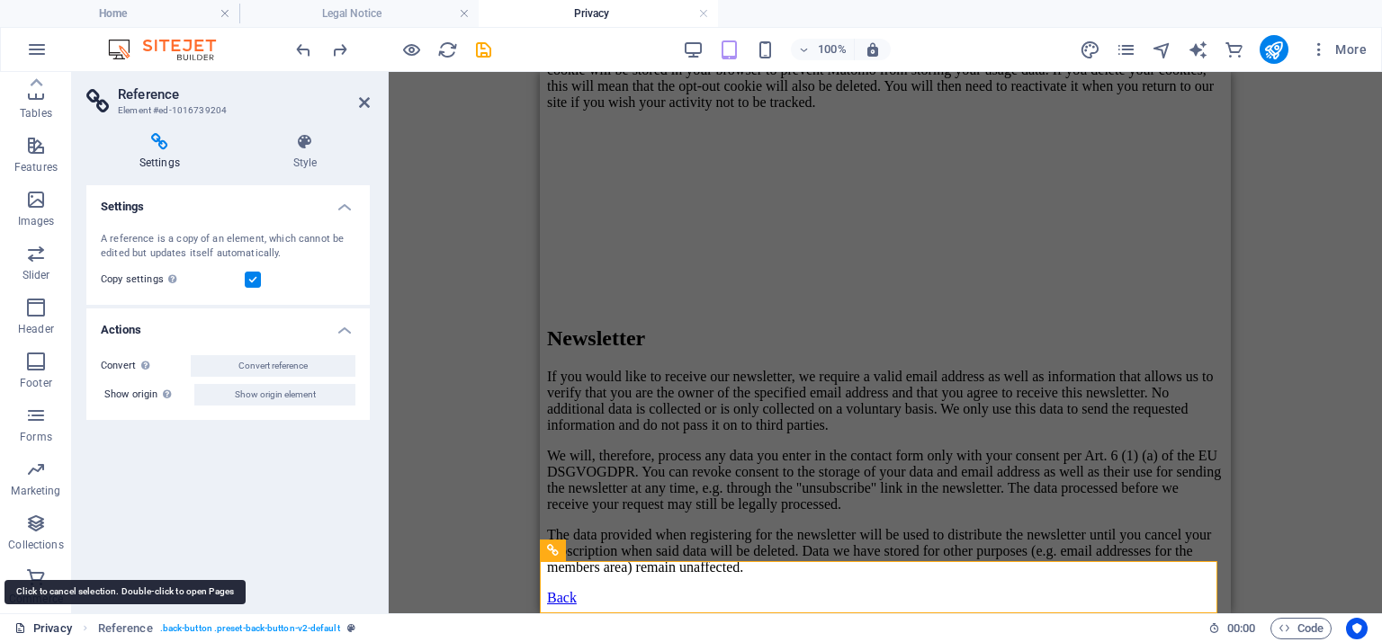
click at [50, 623] on link "Privacy" at bounding box center [43, 629] width 58 height 22
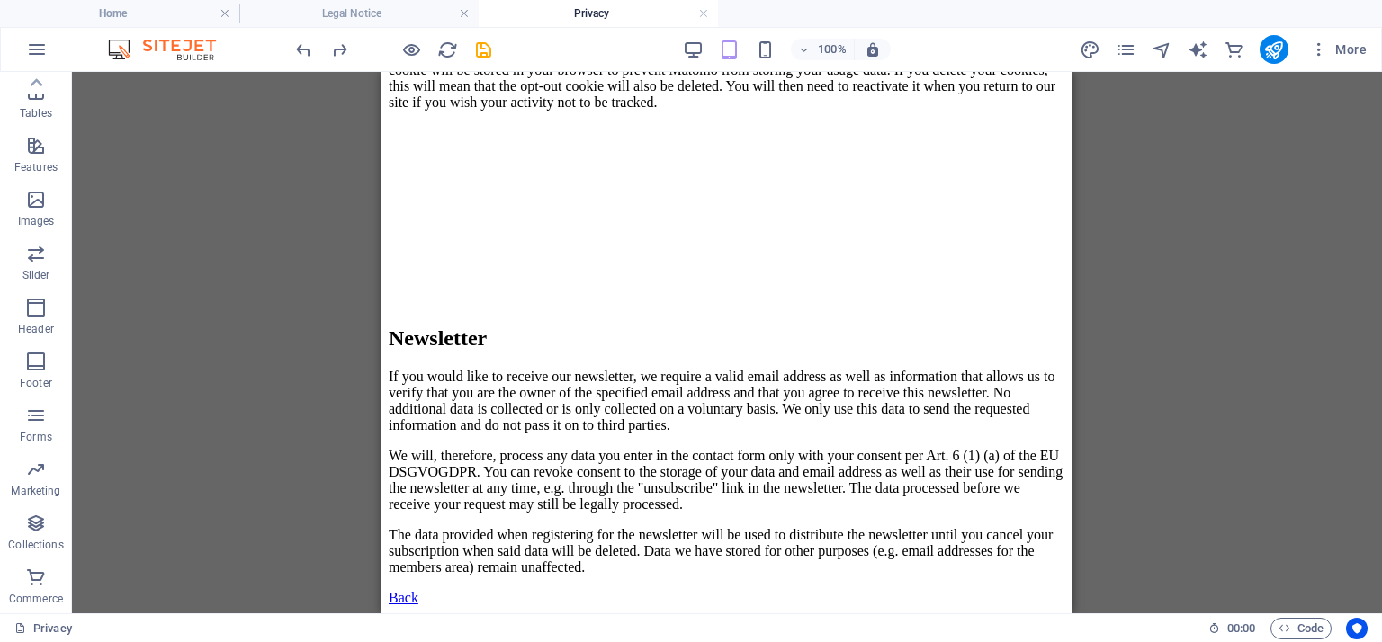
click at [13, 625] on div "Privacy 00 : 00 Code" at bounding box center [691, 628] width 1382 height 29
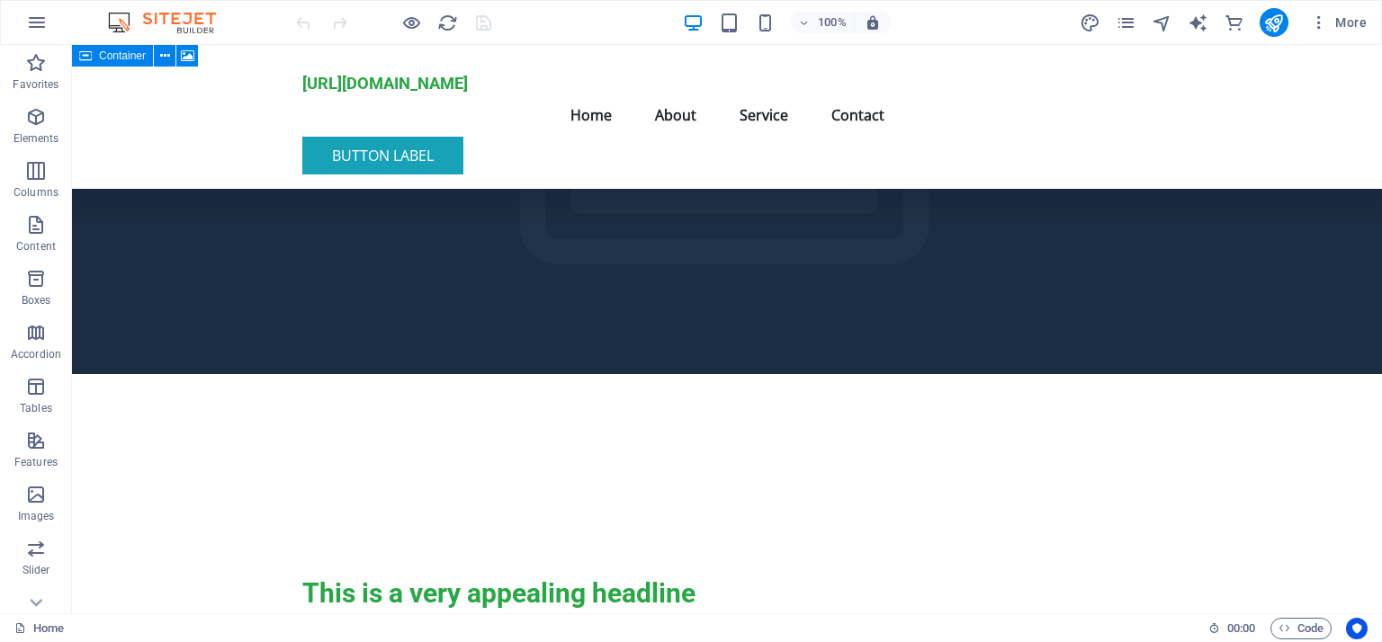
scroll to position [156, 0]
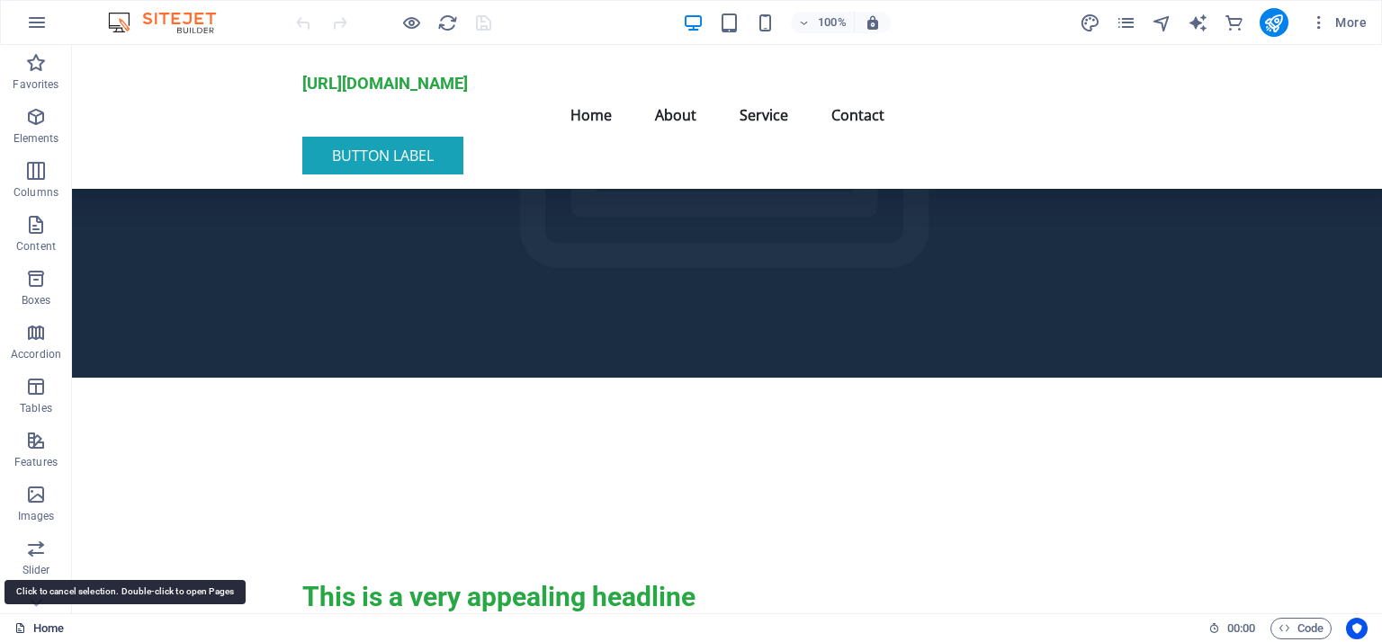
click at [42, 627] on link "Home" at bounding box center [38, 629] width 49 height 22
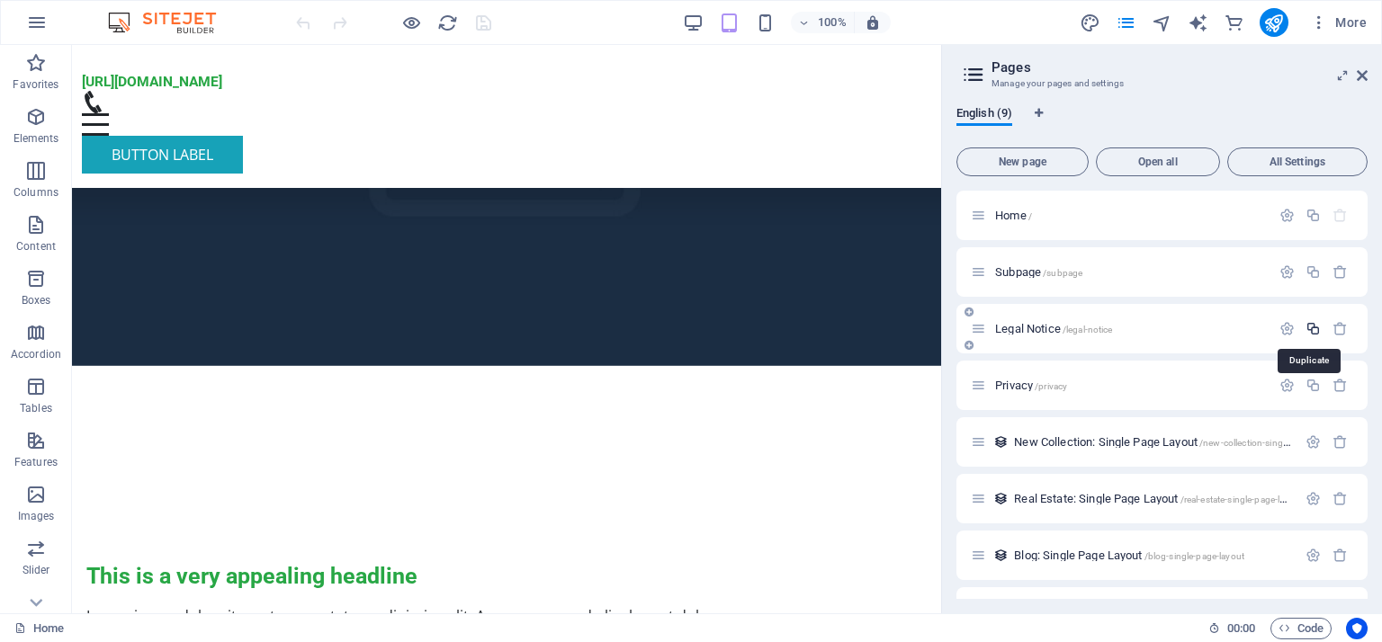
click at [1310, 326] on icon "button" at bounding box center [1312, 328] width 15 height 15
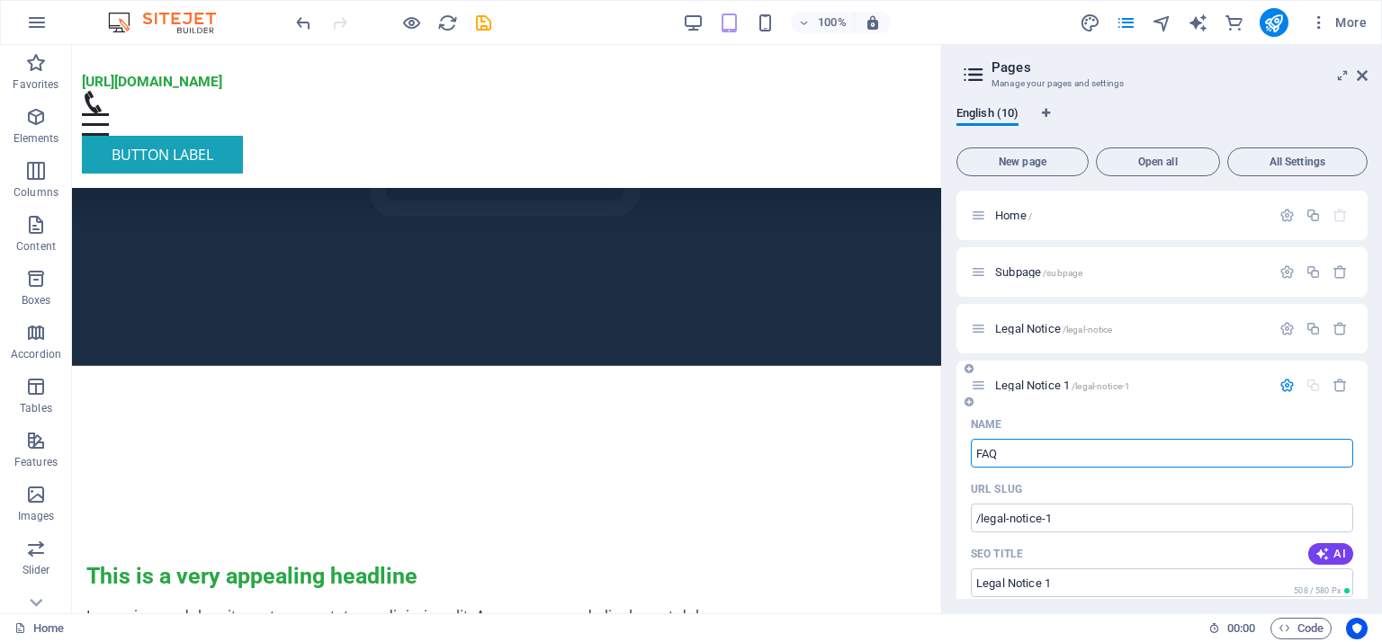
type input "FAQ"
type input "/faq"
type input "FAQ"
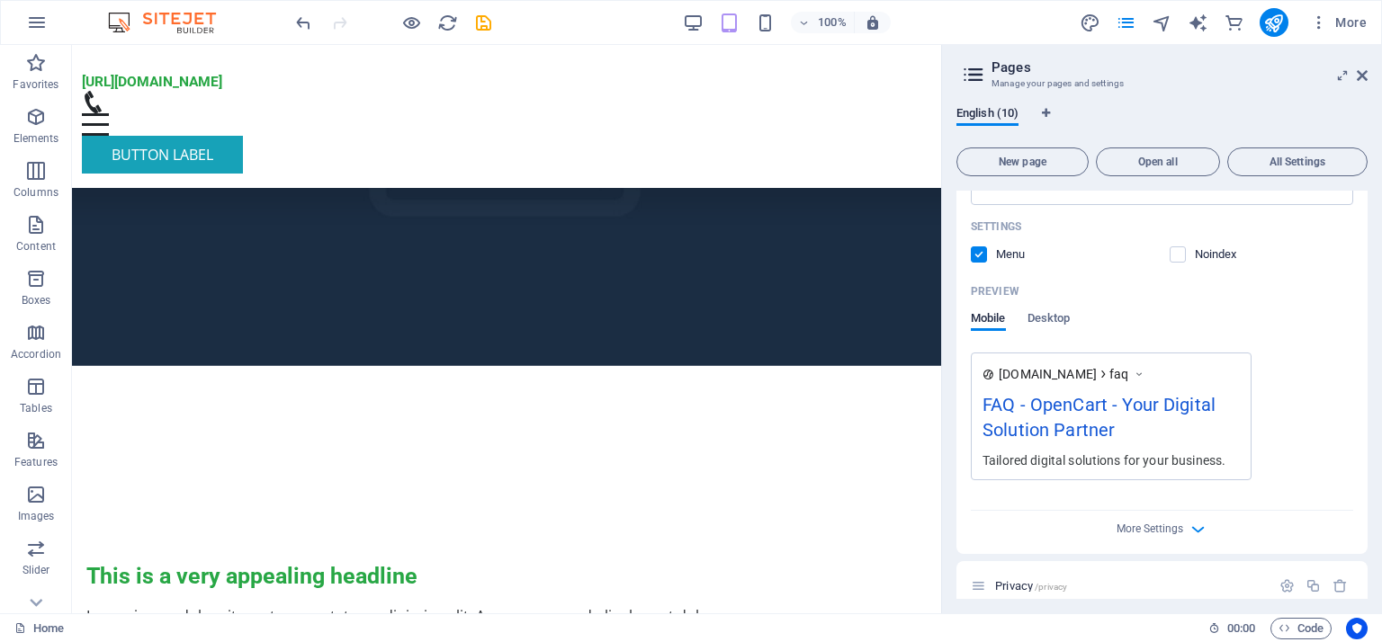
scroll to position [558, 0]
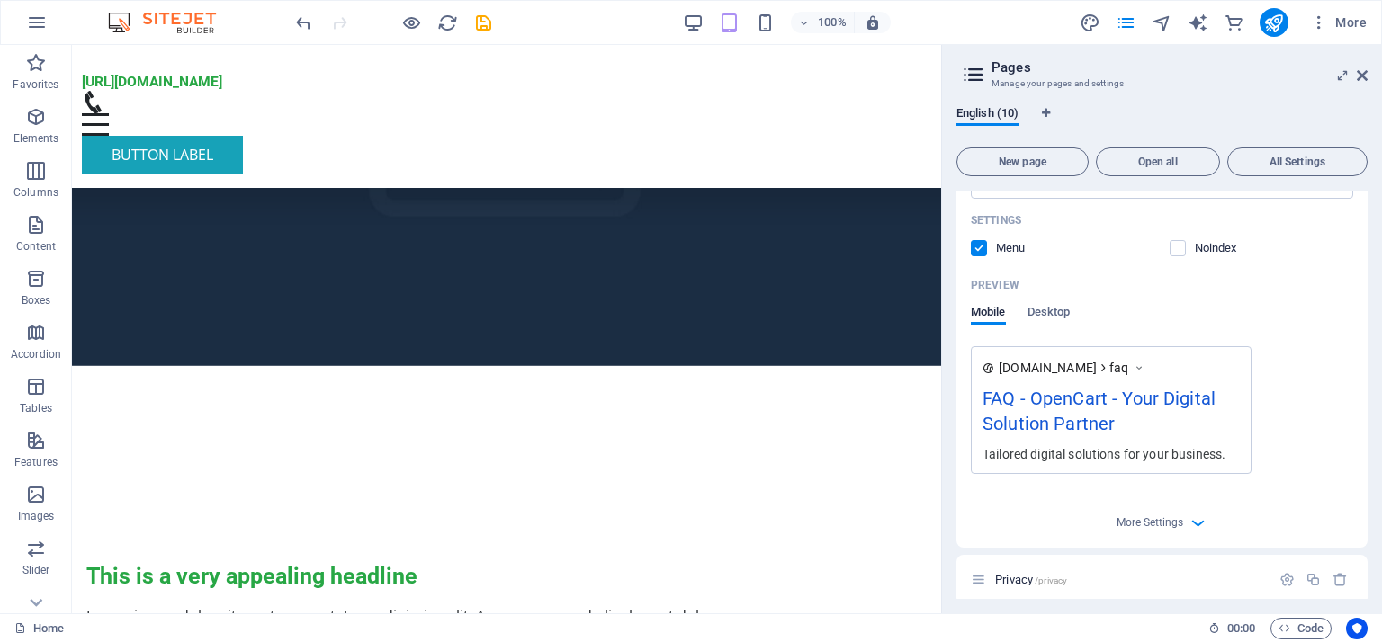
type input "FAQ"
click at [1180, 431] on div "FAQ - OpenCart - Your Digital Solution Partner" at bounding box center [1110, 415] width 257 height 60
click at [1209, 452] on div "Tailored digital solutions for your business." at bounding box center [1110, 453] width 257 height 19
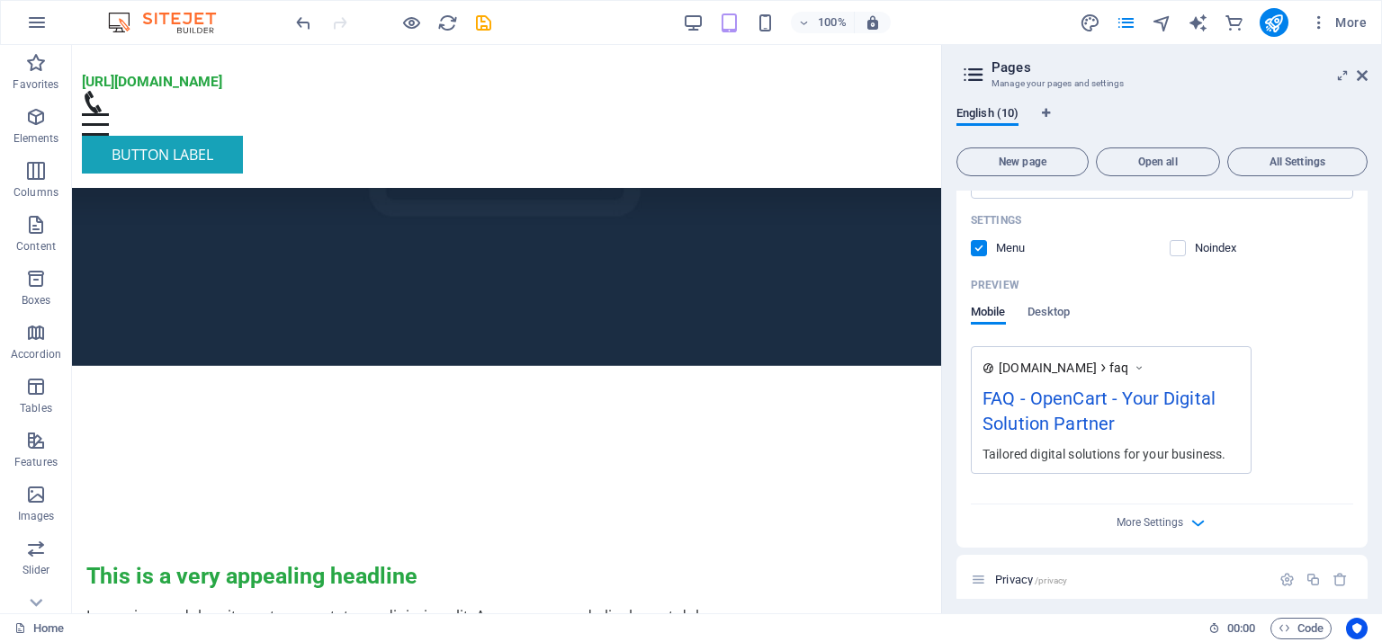
click at [1209, 452] on div "Tailored digital solutions for your business." at bounding box center [1110, 453] width 257 height 19
click at [1056, 306] on span "Desktop" at bounding box center [1048, 313] width 43 height 25
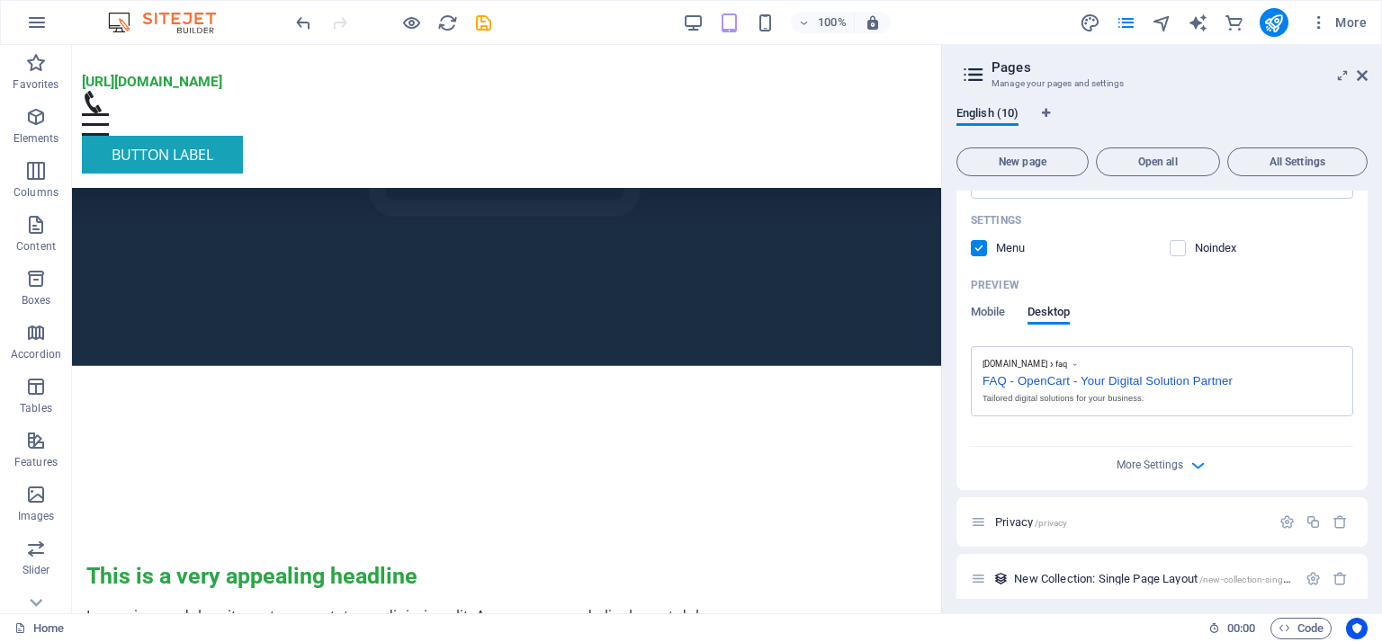
click at [1163, 400] on div "Tailored digital solutions for your business." at bounding box center [1161, 398] width 359 height 13
click at [1163, 399] on div "Tailored digital solutions for your business." at bounding box center [1161, 398] width 359 height 13
click at [1191, 462] on icon "button" at bounding box center [1197, 465] width 21 height 21
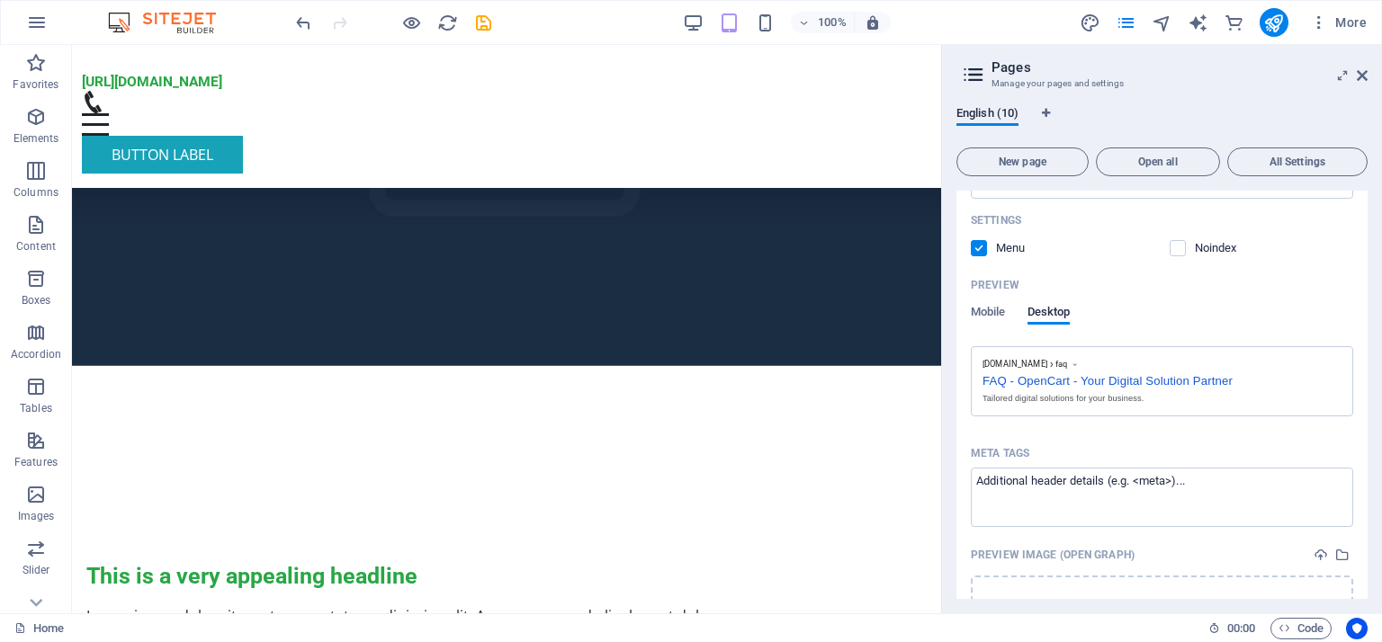
drag, startPoint x: 1366, startPoint y: 360, endPoint x: 1368, endPoint y: 449, distance: 89.1
click at [1368, 449] on div "English (10) New page Open all All Settings Home / Subpage /subpage Legal Notic…" at bounding box center [1162, 353] width 440 height 522
drag, startPoint x: 1363, startPoint y: 369, endPoint x: 1351, endPoint y: 459, distance: 90.7
click at [1351, 459] on div "Name FAQ ​ URL SLUG /faq ​ SEO Title AI FAQ ​ 419 / 580 Px SEO Description AI ​…" at bounding box center [1161, 300] width 411 height 897
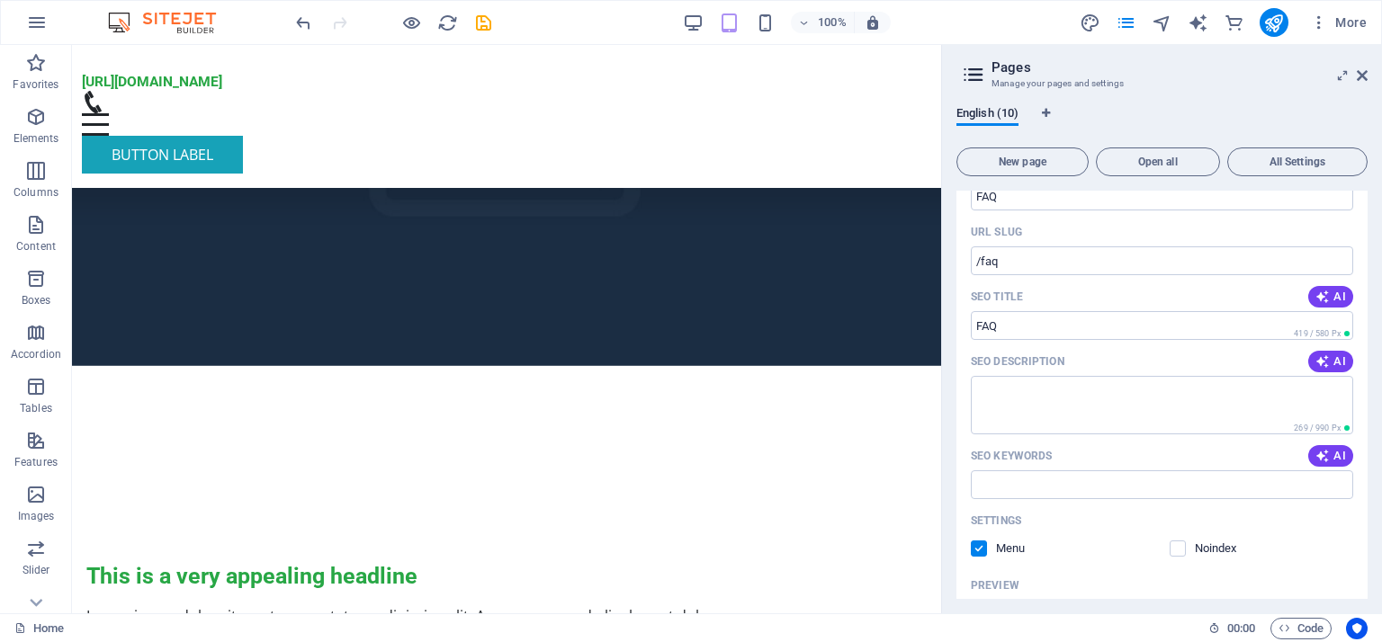
scroll to position [273, 0]
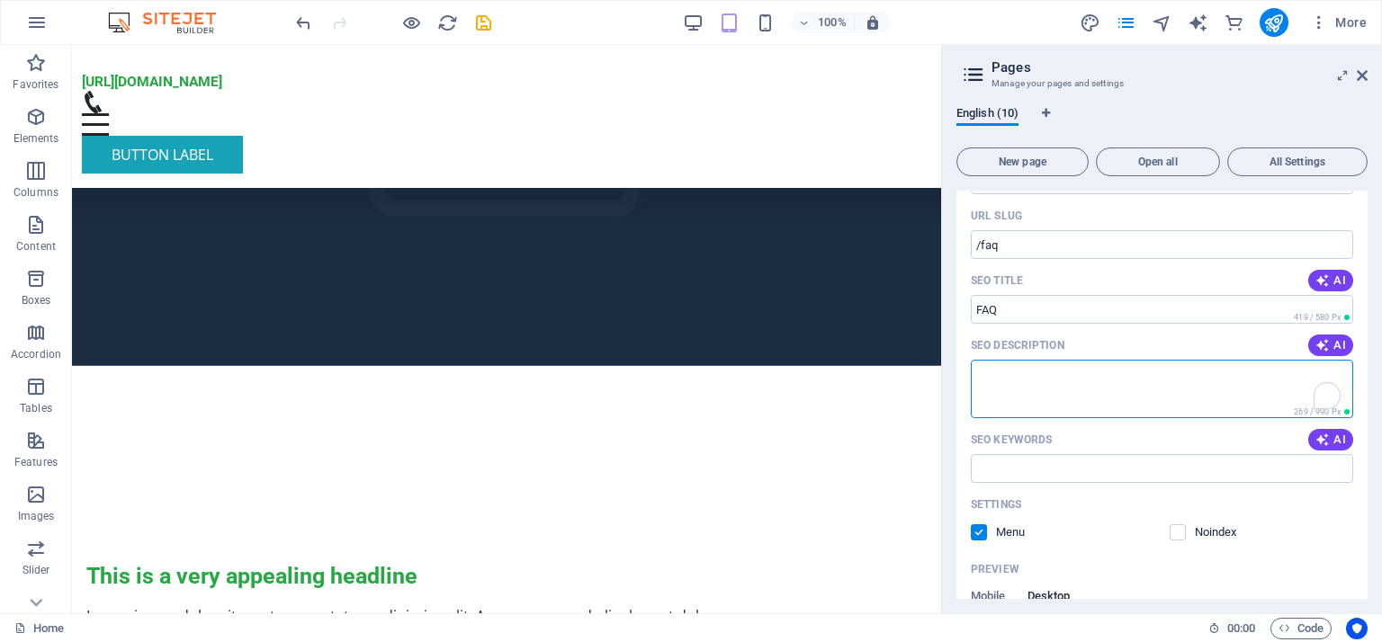
click at [1196, 384] on textarea "SEO Description" at bounding box center [1162, 389] width 382 height 58
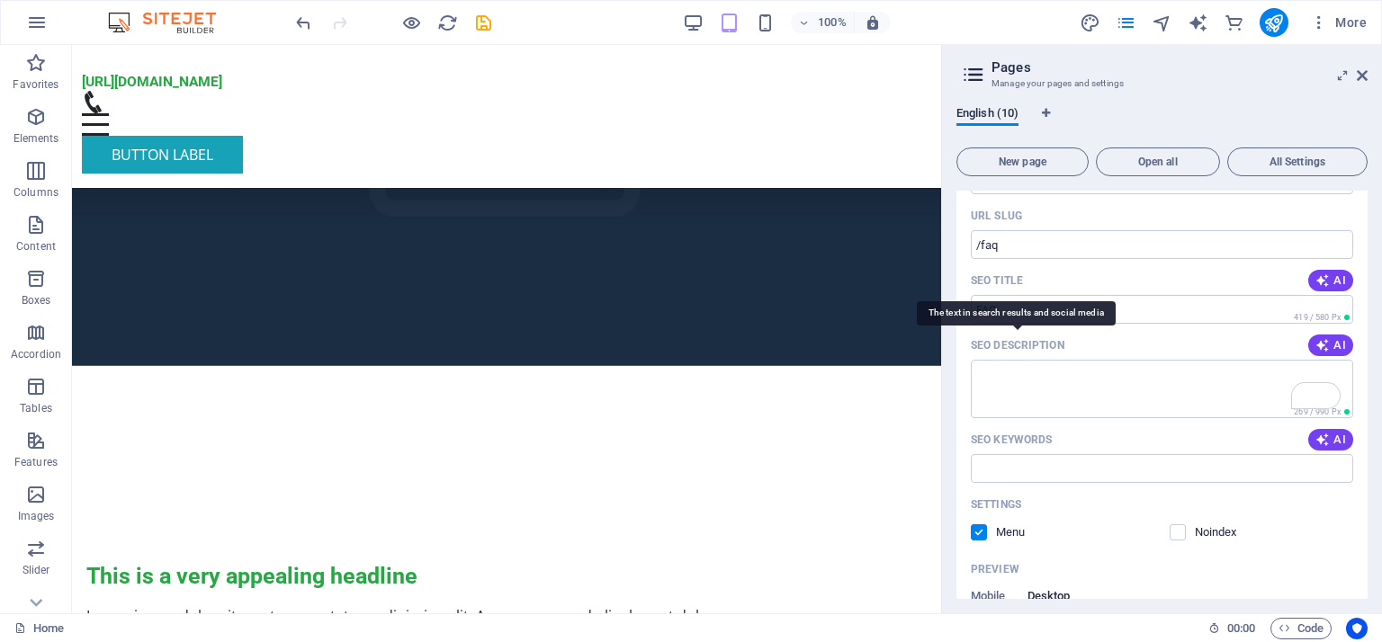
drag, startPoint x: 1069, startPoint y: 345, endPoint x: 980, endPoint y: 345, distance: 89.1
click at [980, 345] on div "SEO Description AI" at bounding box center [1162, 345] width 382 height 29
click at [1334, 345] on span "AI" at bounding box center [1330, 345] width 31 height 14
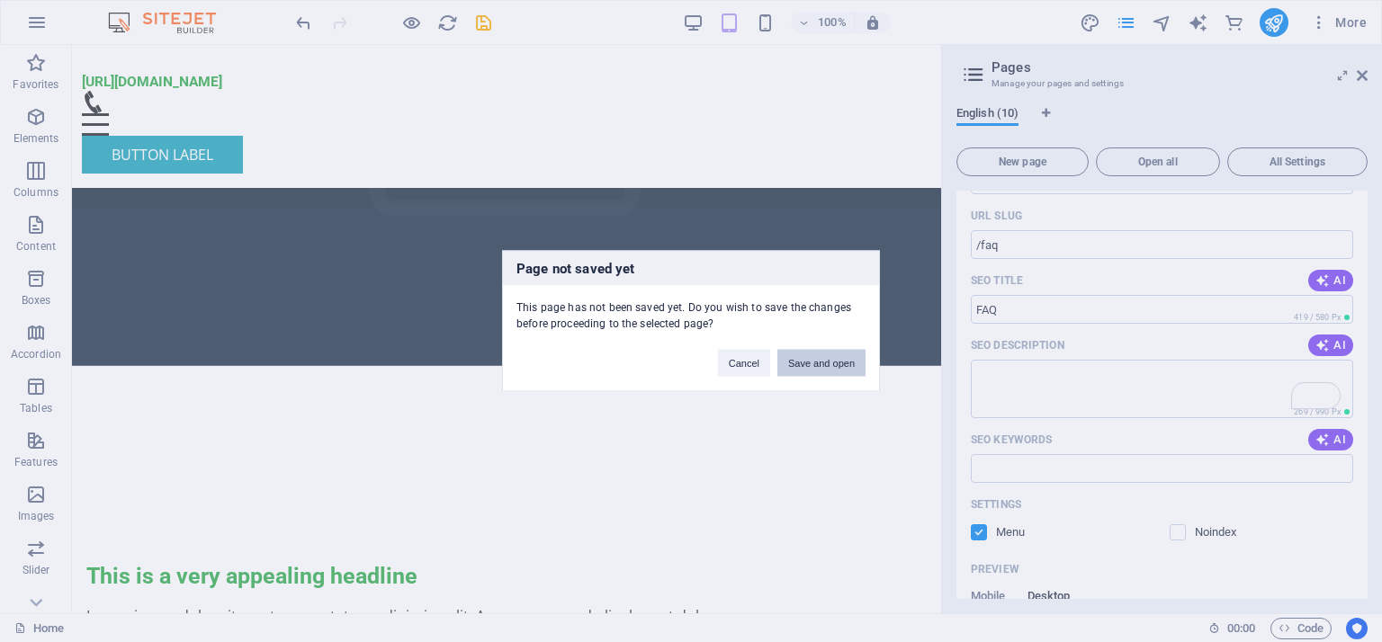
click at [825, 363] on button "Save and open" at bounding box center [821, 363] width 88 height 27
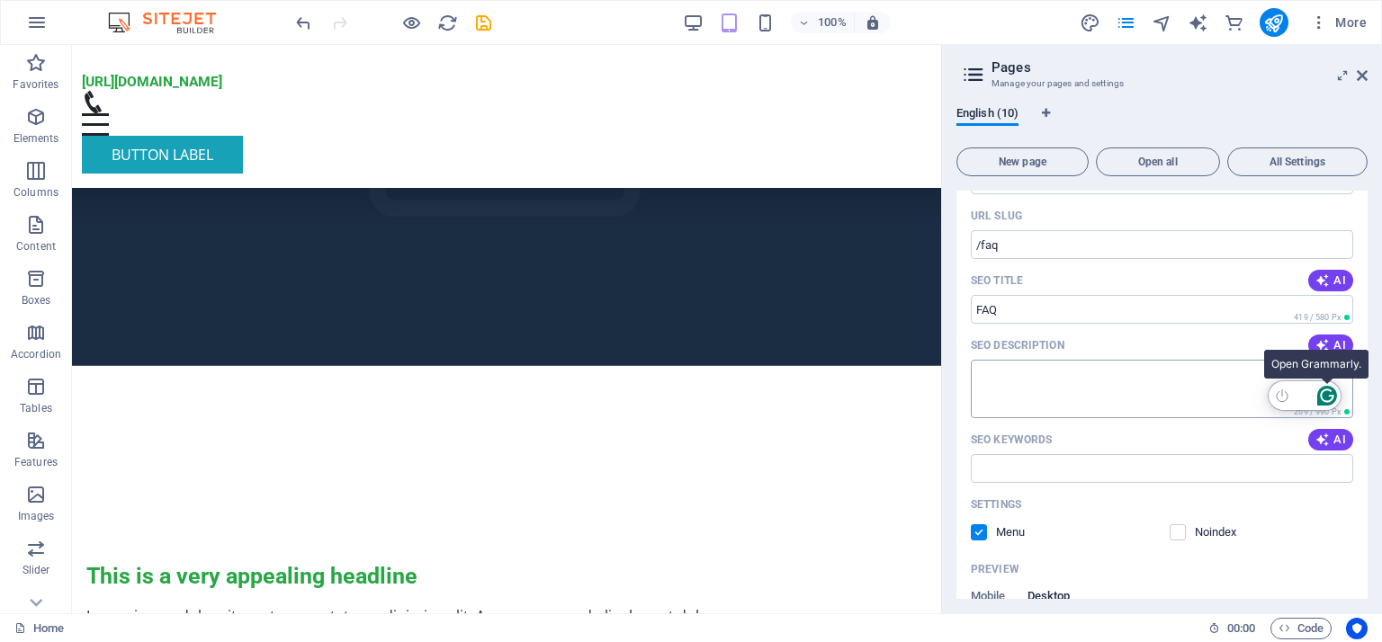
click at [1324, 396] on icon "Open Grammarly. 0 Suggestions." at bounding box center [1327, 396] width 20 height 20
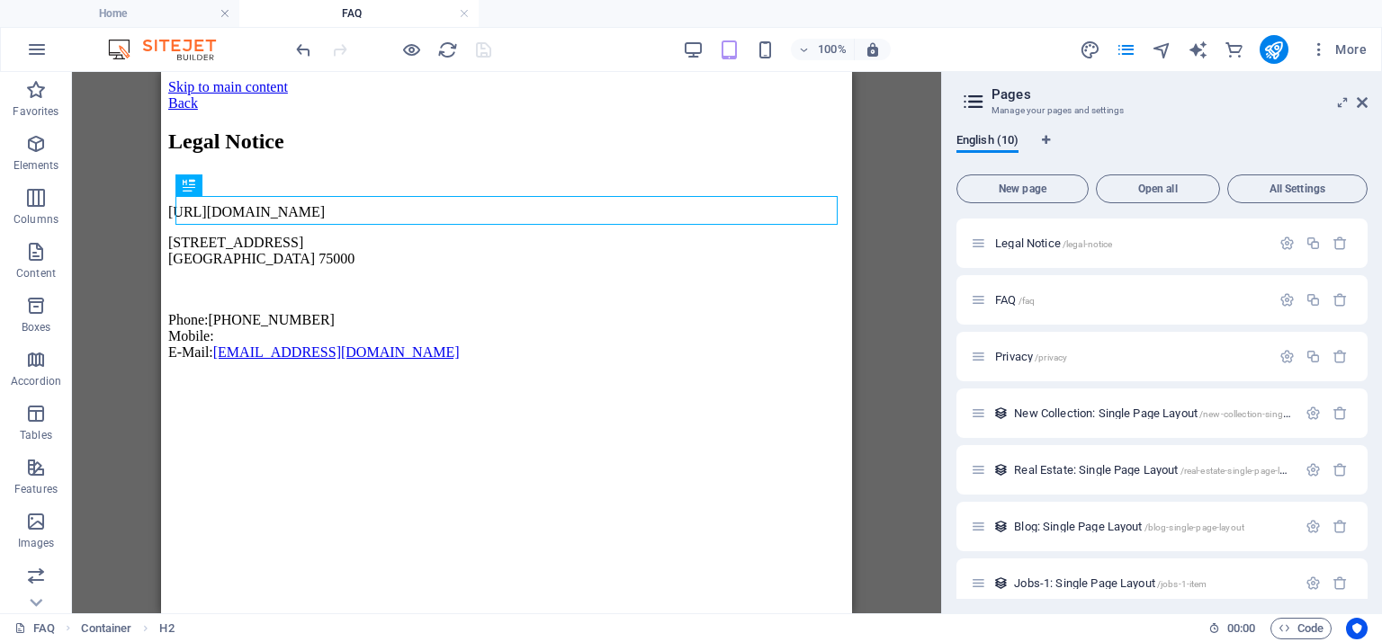
scroll to position [0, 0]
click at [1042, 302] on p "FAQ /faq" at bounding box center [1130, 300] width 270 height 12
click at [1274, 299] on button "button" at bounding box center [1287, 299] width 26 height 15
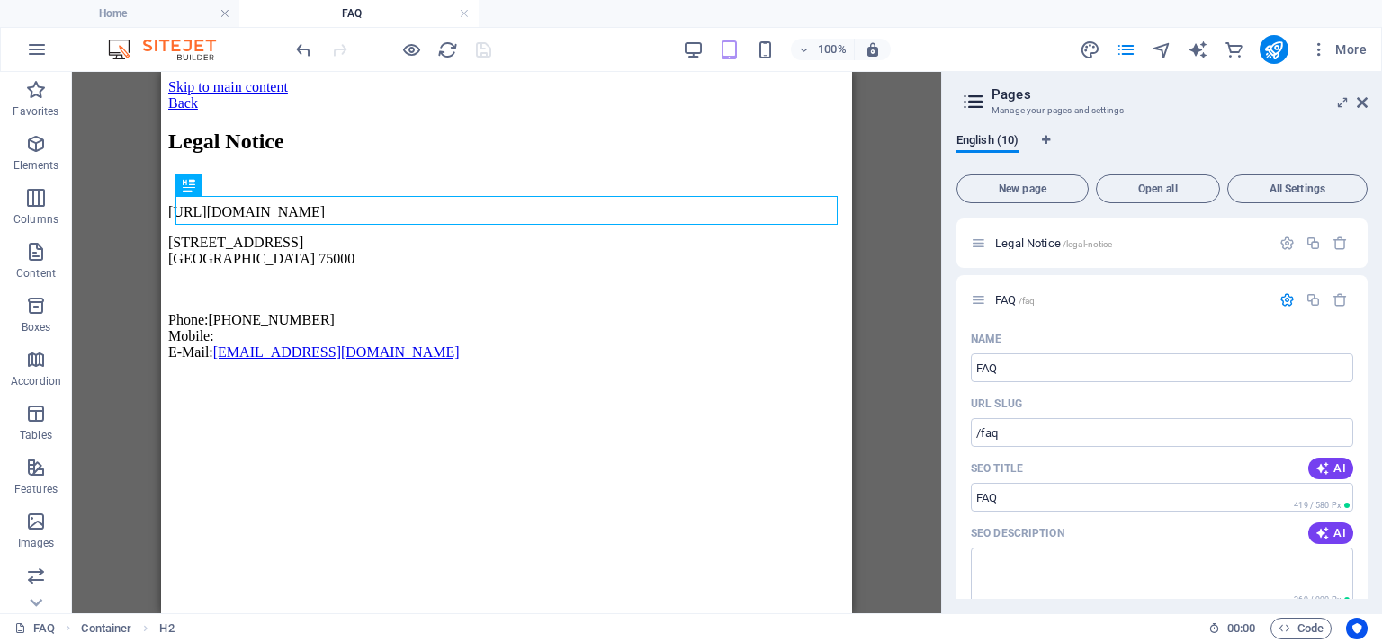
drag, startPoint x: 1367, startPoint y: 316, endPoint x: 1380, endPoint y: 421, distance: 106.0
click at [1380, 421] on div "English (10) New page Open all All Settings Home / Subpage /subpage Legal Notic…" at bounding box center [1162, 366] width 440 height 495
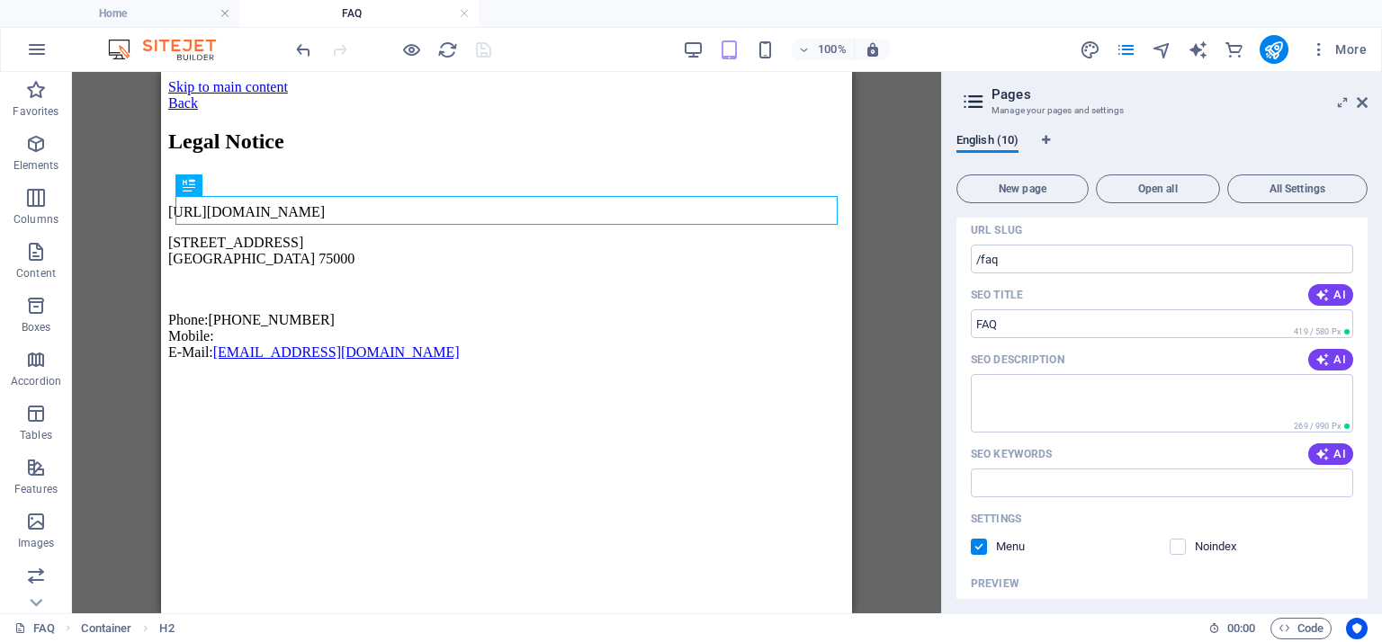
scroll to position [281, 0]
click at [1315, 363] on icon "button" at bounding box center [1322, 365] width 14 height 14
type textarea "Discover the legal notice for OpenCart Pakistan. Learn about our policies, cont…"
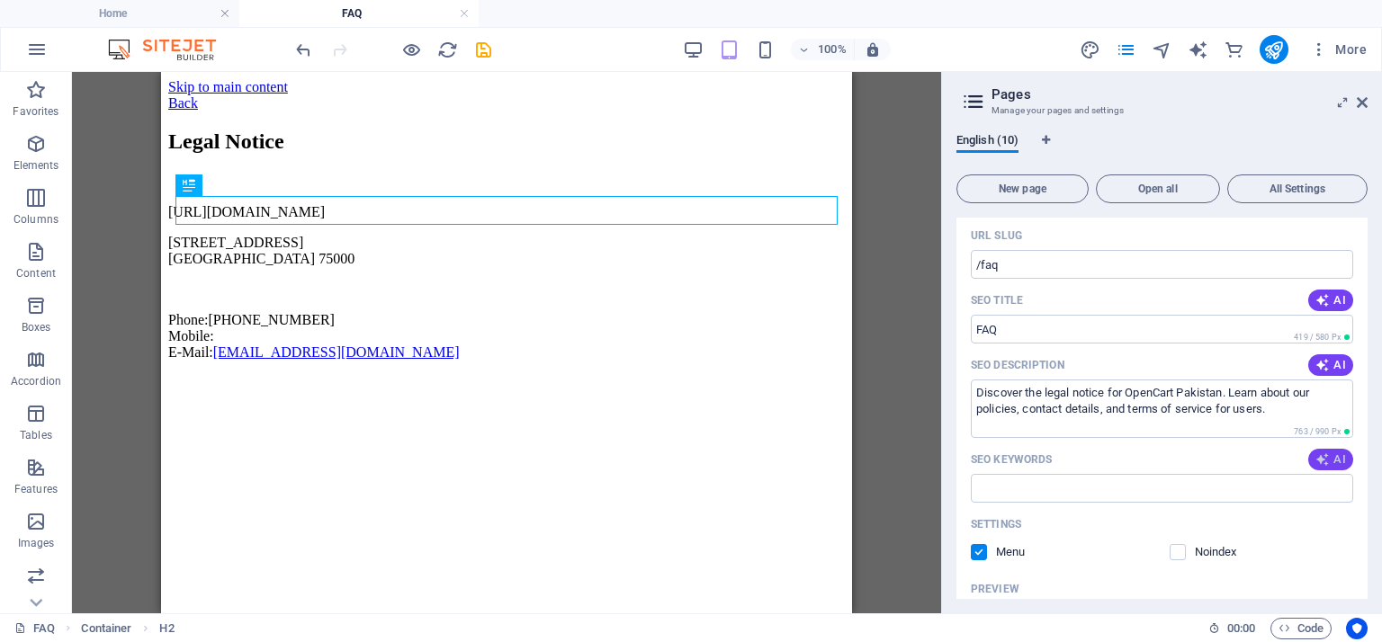
click at [1322, 457] on icon "button" at bounding box center [1322, 459] width 14 height 14
type input "legal notice, OpenCart legal information, Karachi business legal, contact OpenC…"
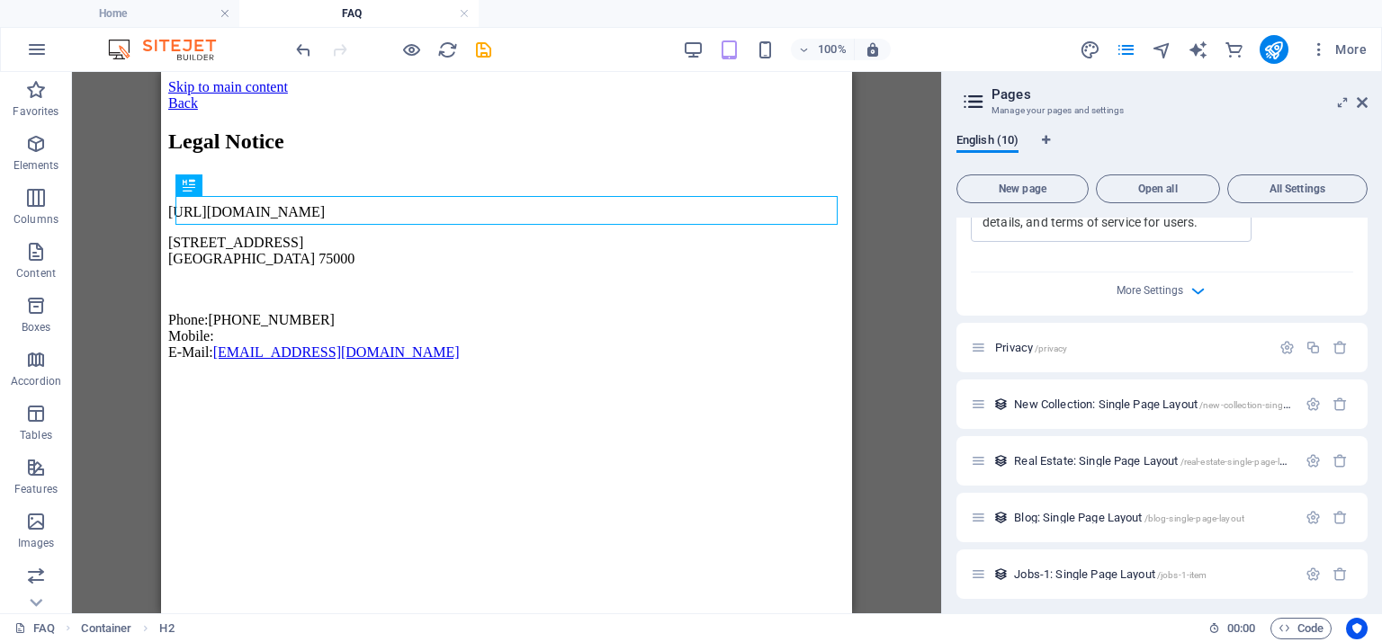
scroll to position [917, 0]
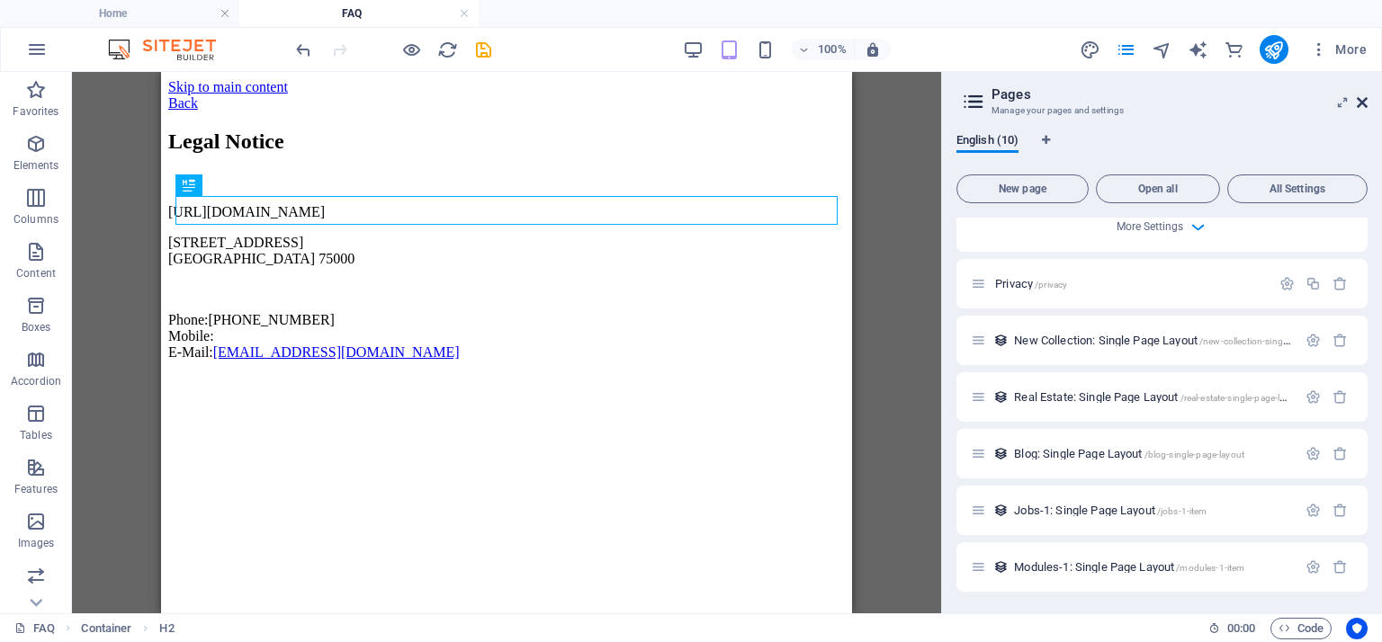
click at [1366, 100] on icon at bounding box center [1362, 102] width 11 height 14
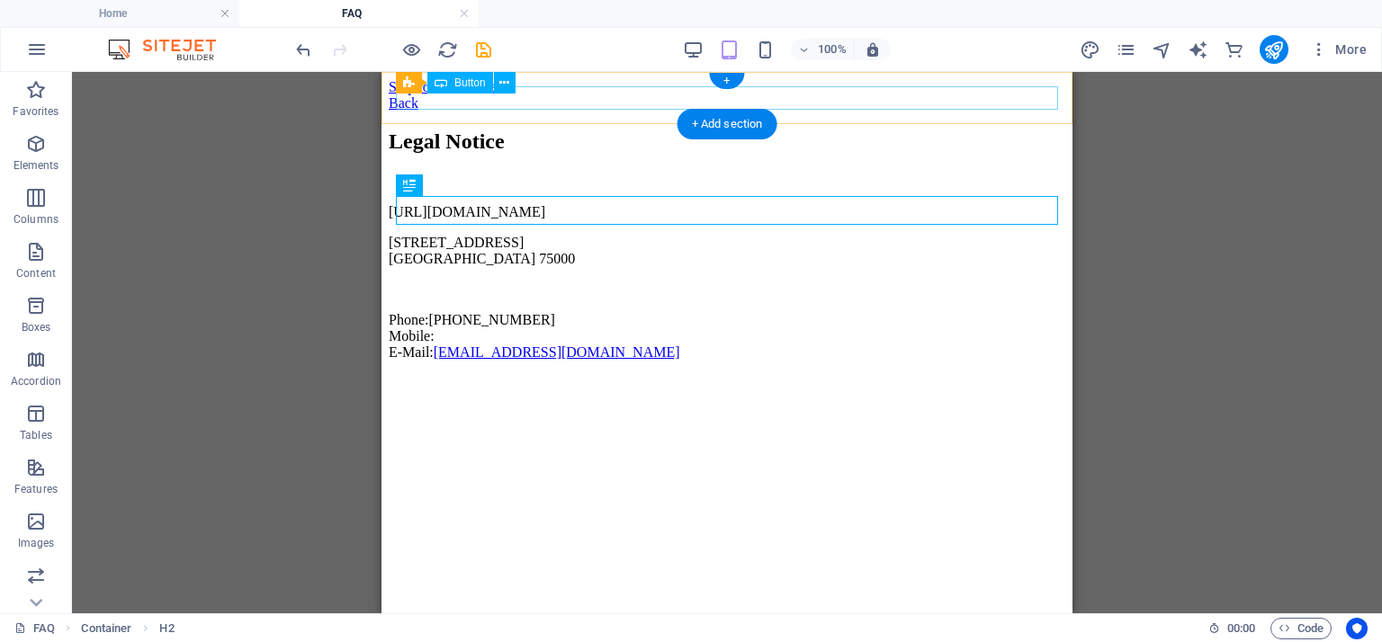
click at [409, 103] on div "Back" at bounding box center [727, 103] width 676 height 16
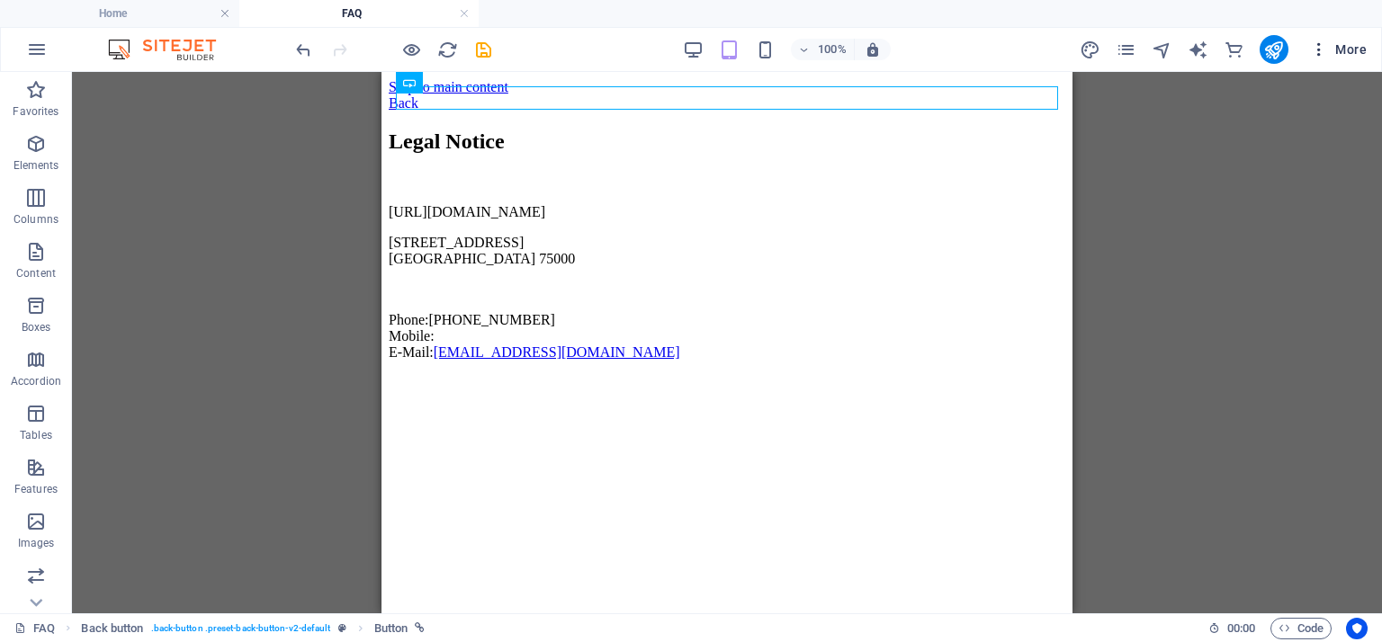
click at [1338, 54] on span "More" at bounding box center [1338, 49] width 57 height 18
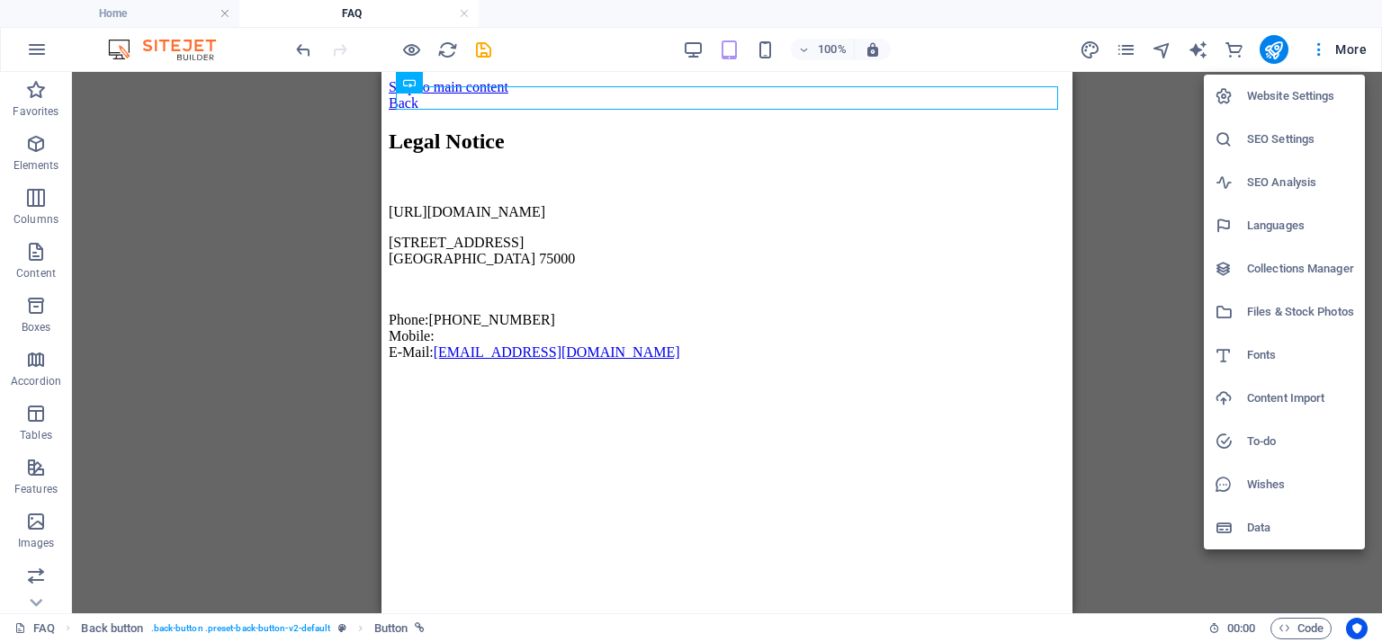
click at [1286, 99] on h6 "Website Settings" at bounding box center [1300, 96] width 107 height 22
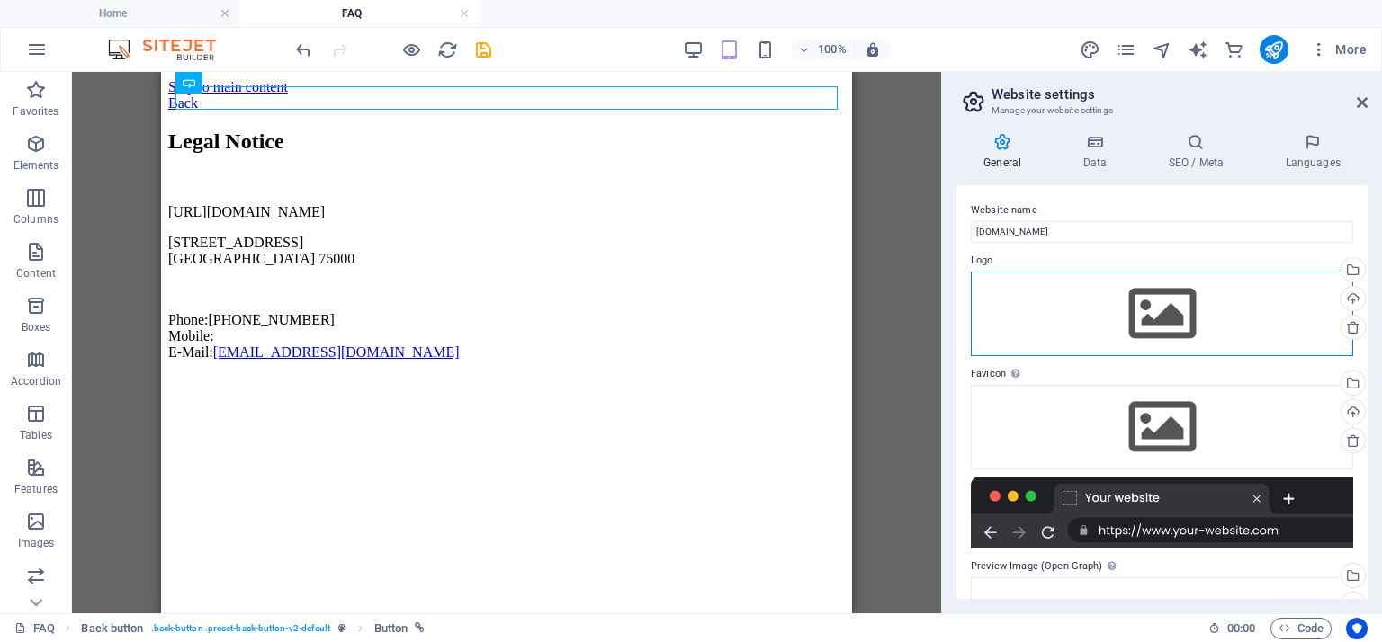
click at [1158, 322] on div "Drag files here, click to choose files or select files from Files or our free s…" at bounding box center [1162, 314] width 382 height 85
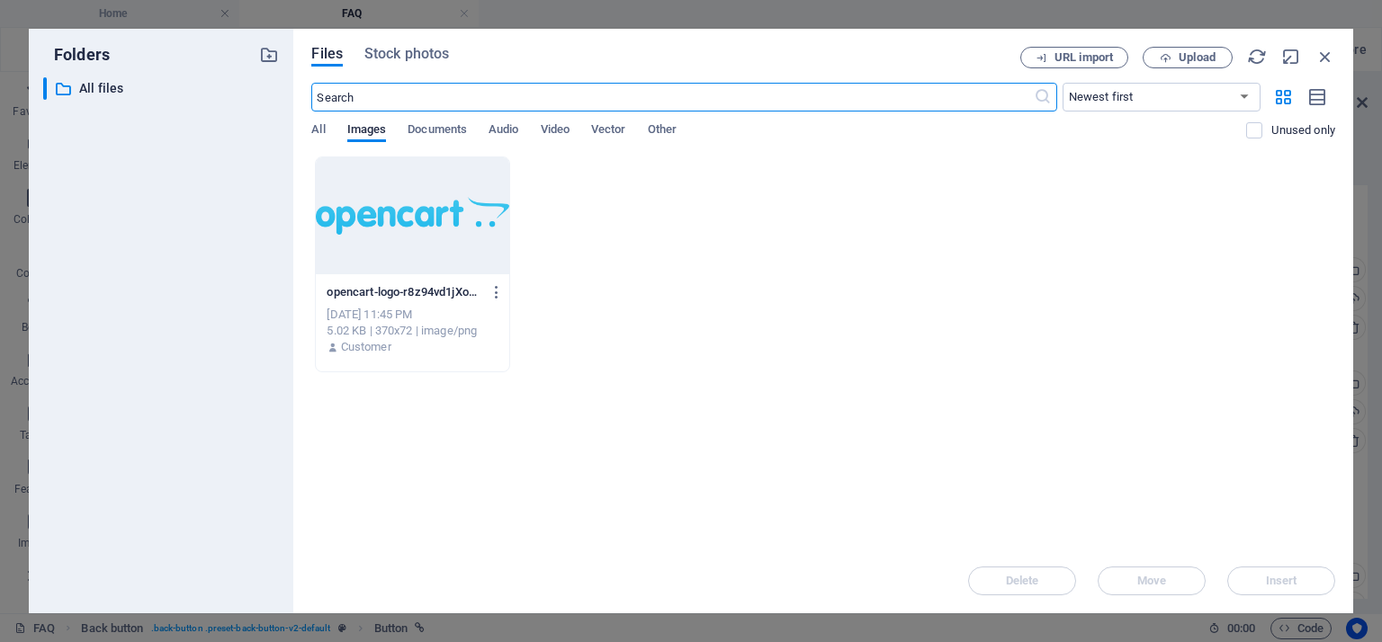
click at [394, 208] on div at bounding box center [412, 215] width 193 height 117
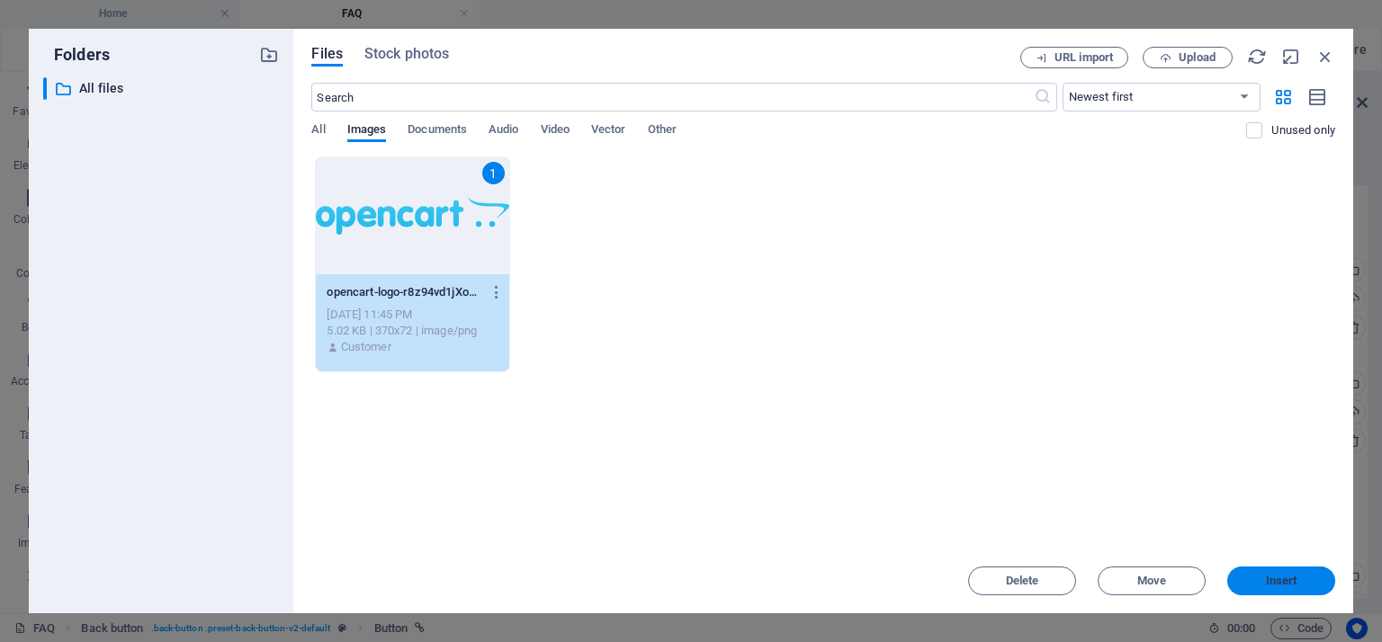
click at [1268, 580] on span "Insert" at bounding box center [1281, 581] width 31 height 11
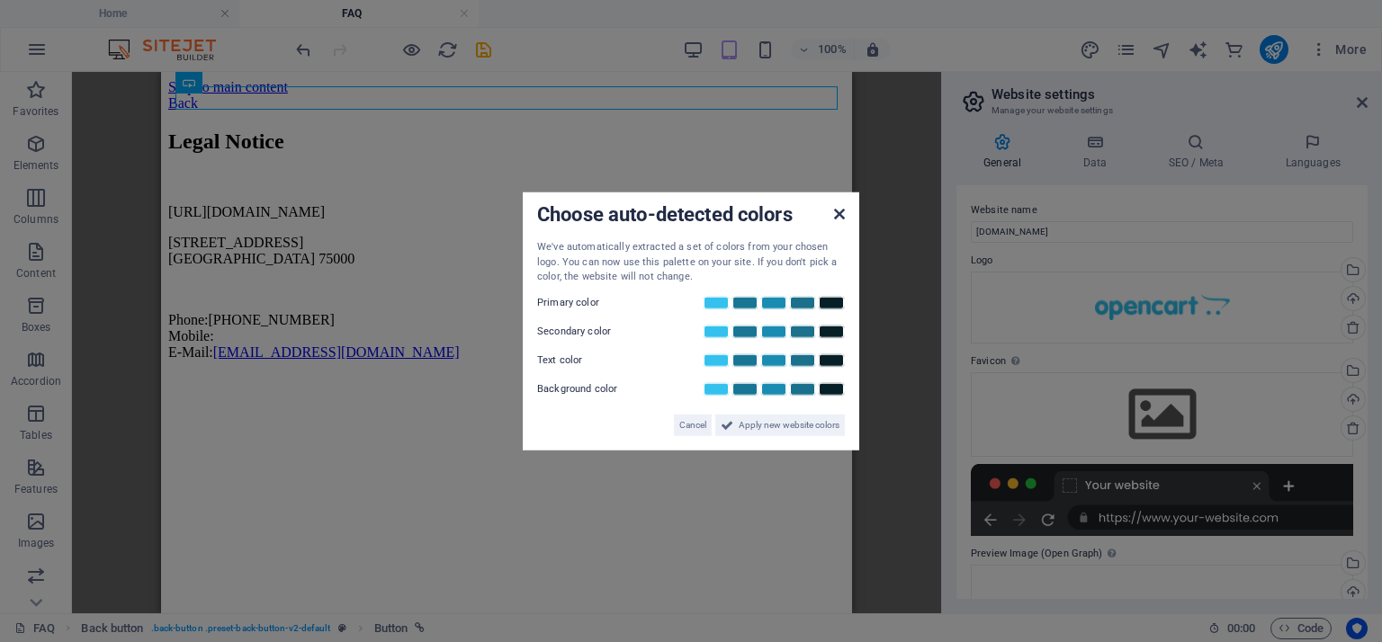
click at [838, 217] on icon at bounding box center [839, 214] width 11 height 14
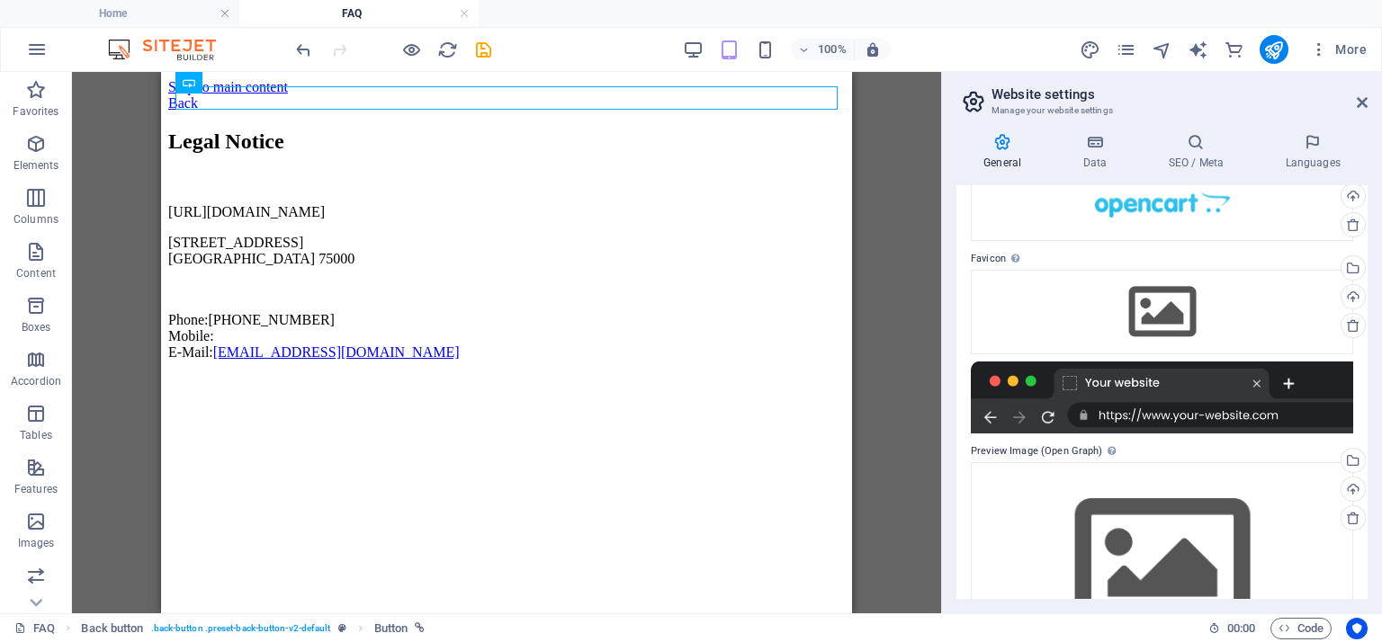
scroll to position [187, 0]
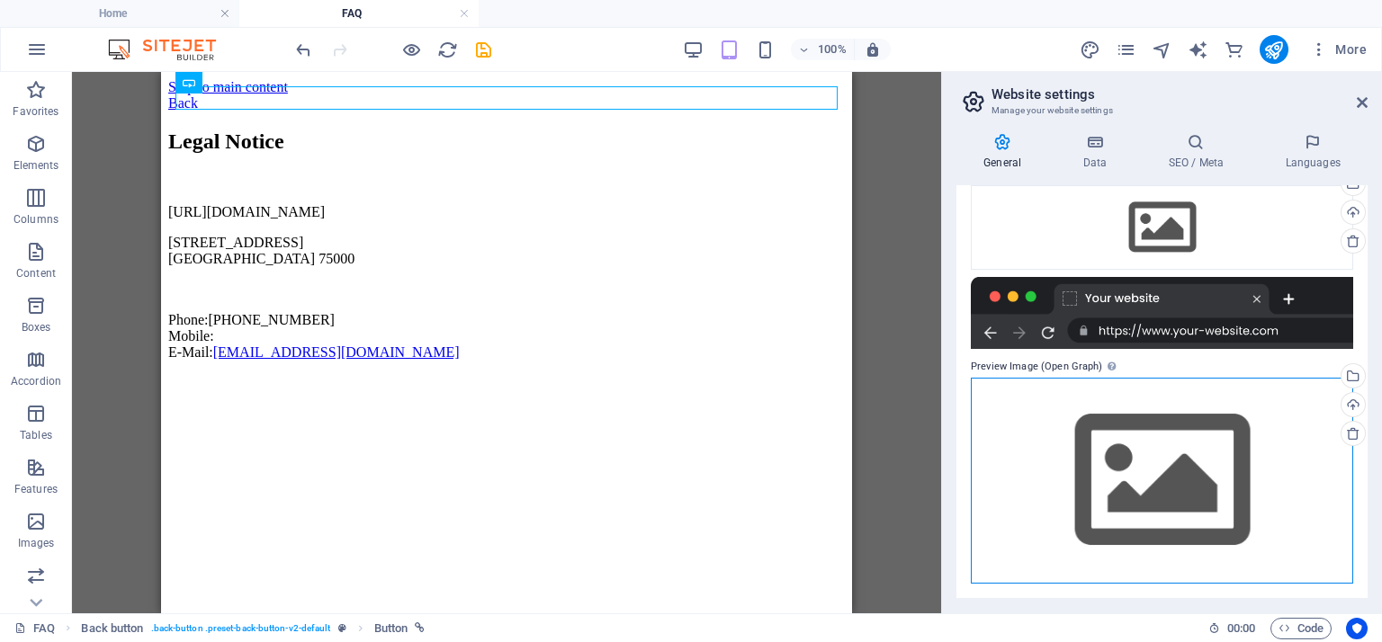
click at [1150, 488] on div "Drag files here, click to choose files or select files from Files or our free s…" at bounding box center [1162, 481] width 382 height 206
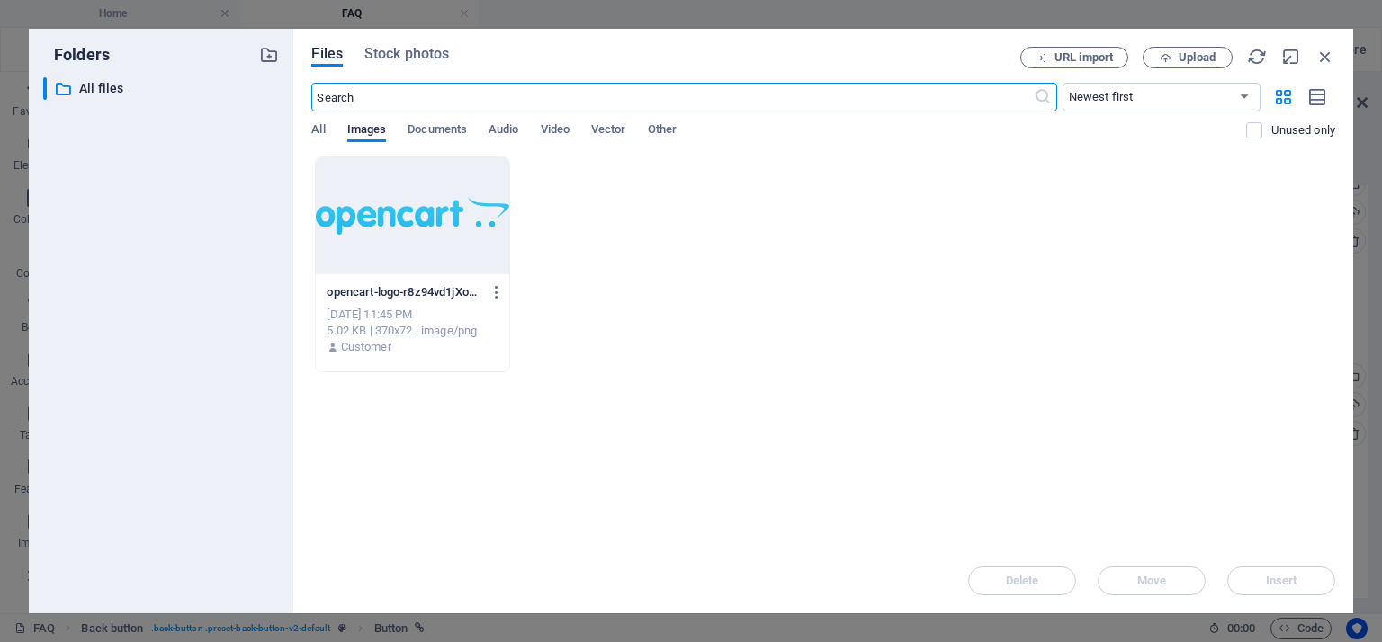
click at [454, 213] on div at bounding box center [412, 215] width 193 height 117
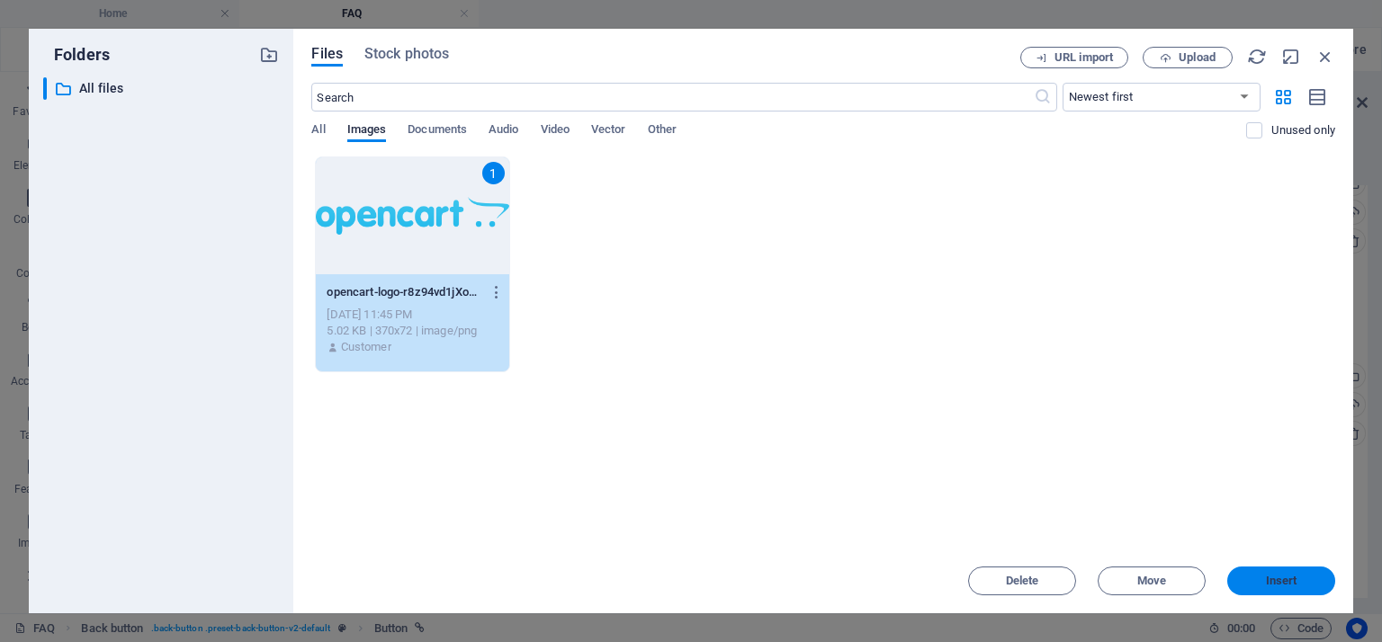
click at [1266, 595] on button "Insert" at bounding box center [1281, 581] width 108 height 29
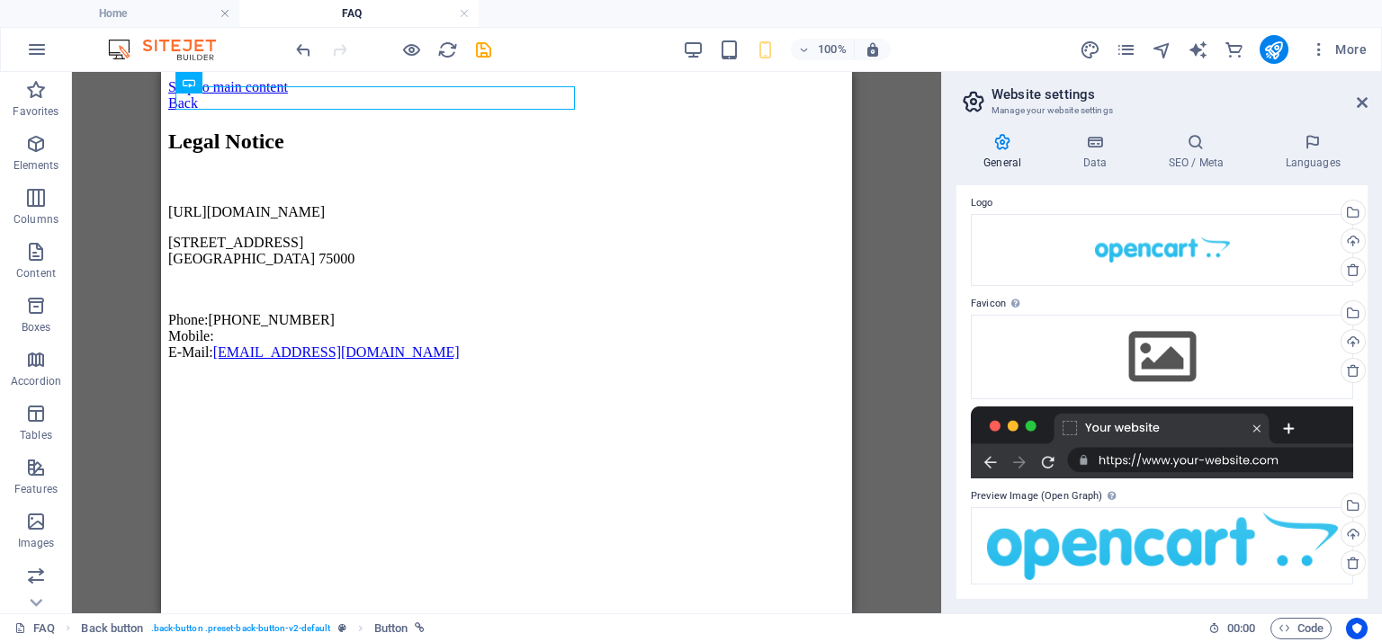
scroll to position [58, 0]
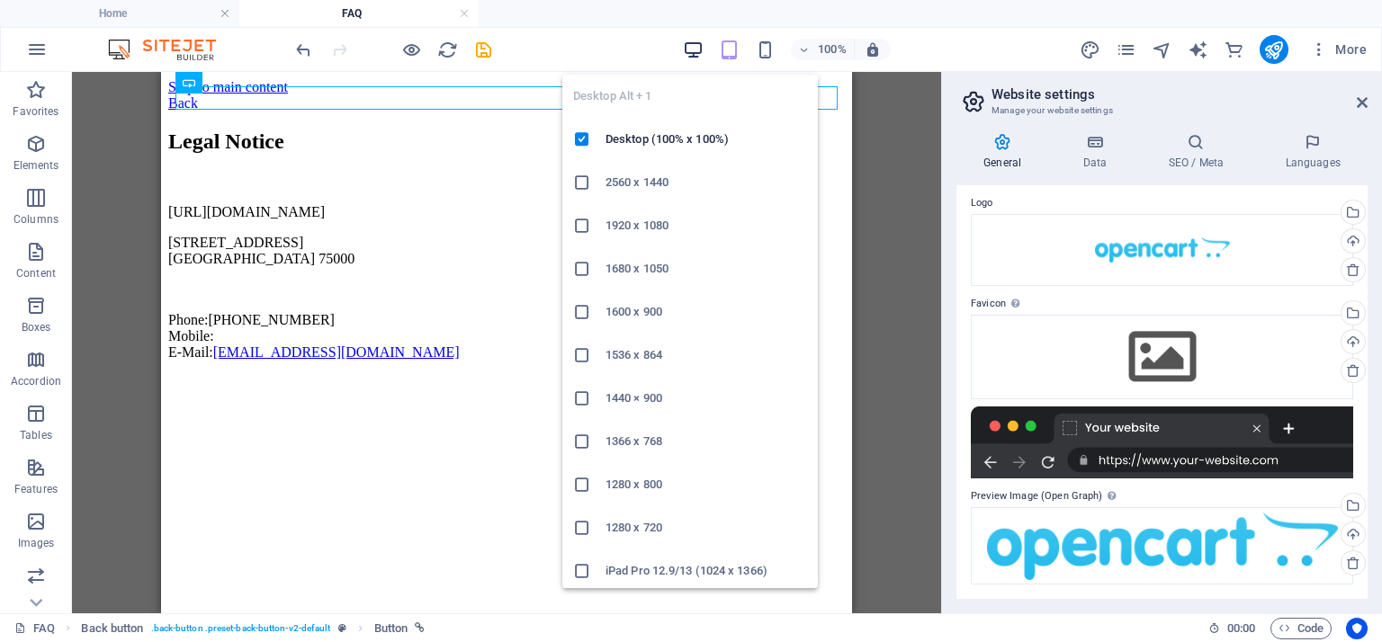
click at [698, 41] on icon "button" at bounding box center [693, 50] width 21 height 21
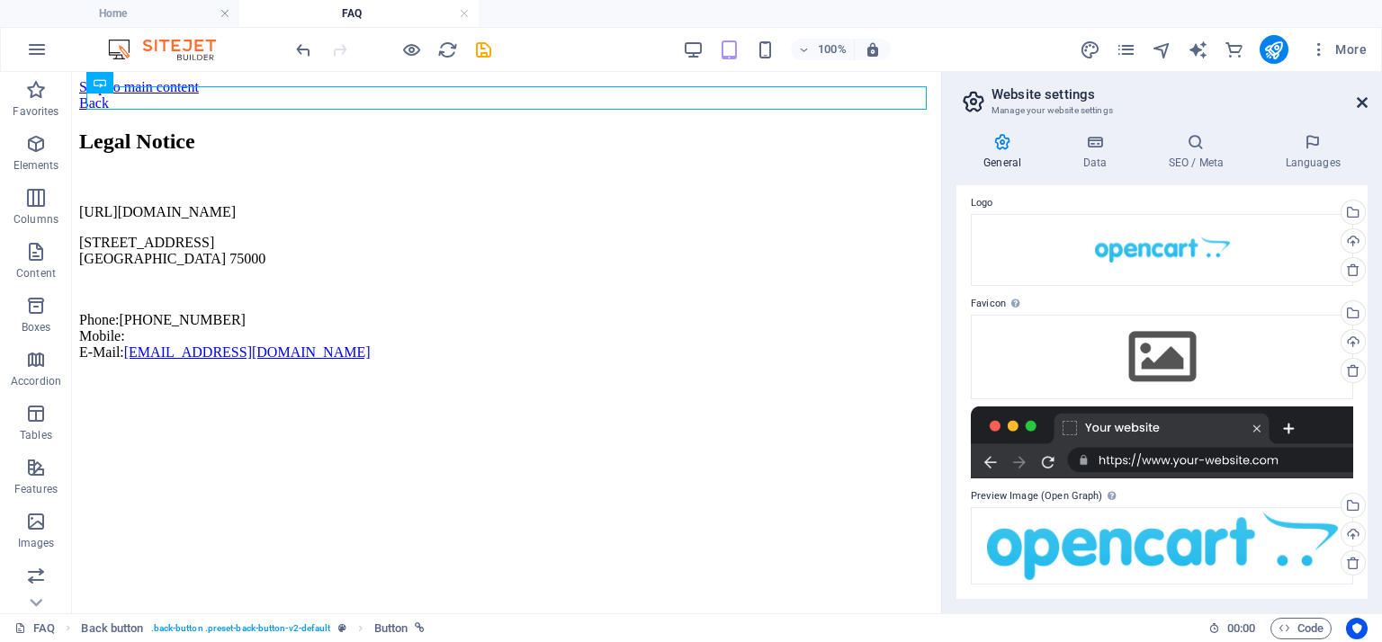
click at [1364, 102] on icon at bounding box center [1362, 102] width 11 height 14
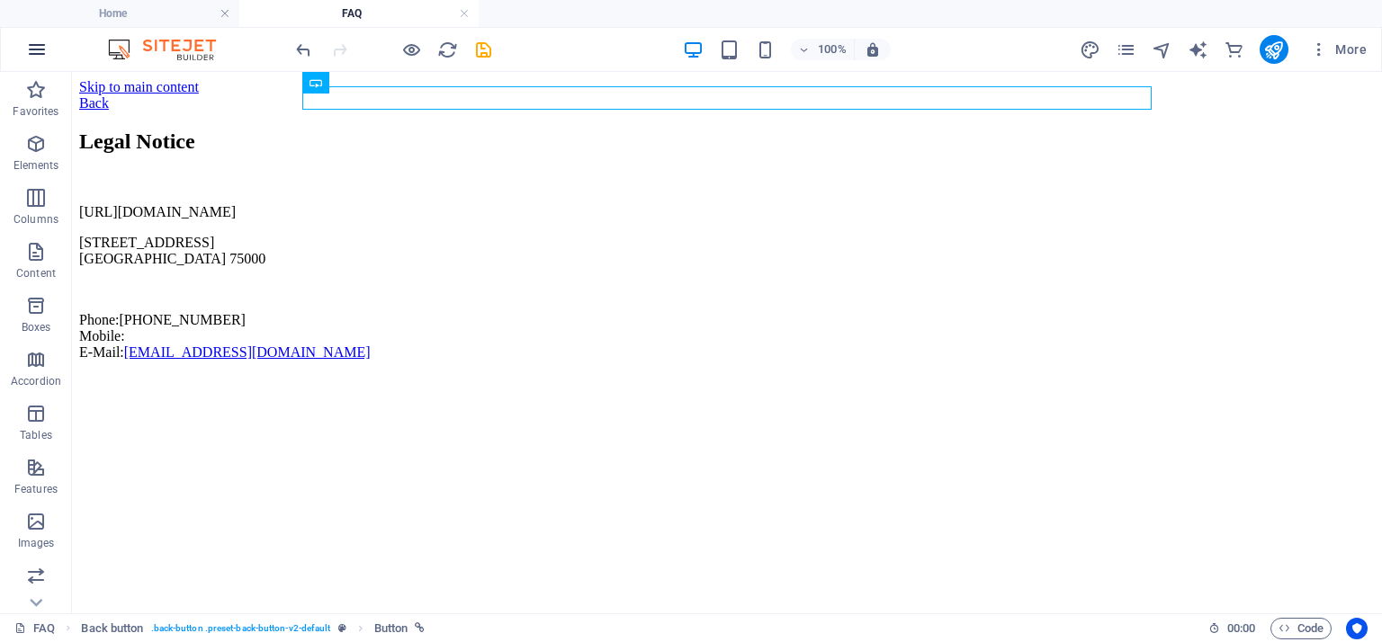
click at [36, 53] on icon "button" at bounding box center [37, 50] width 22 height 22
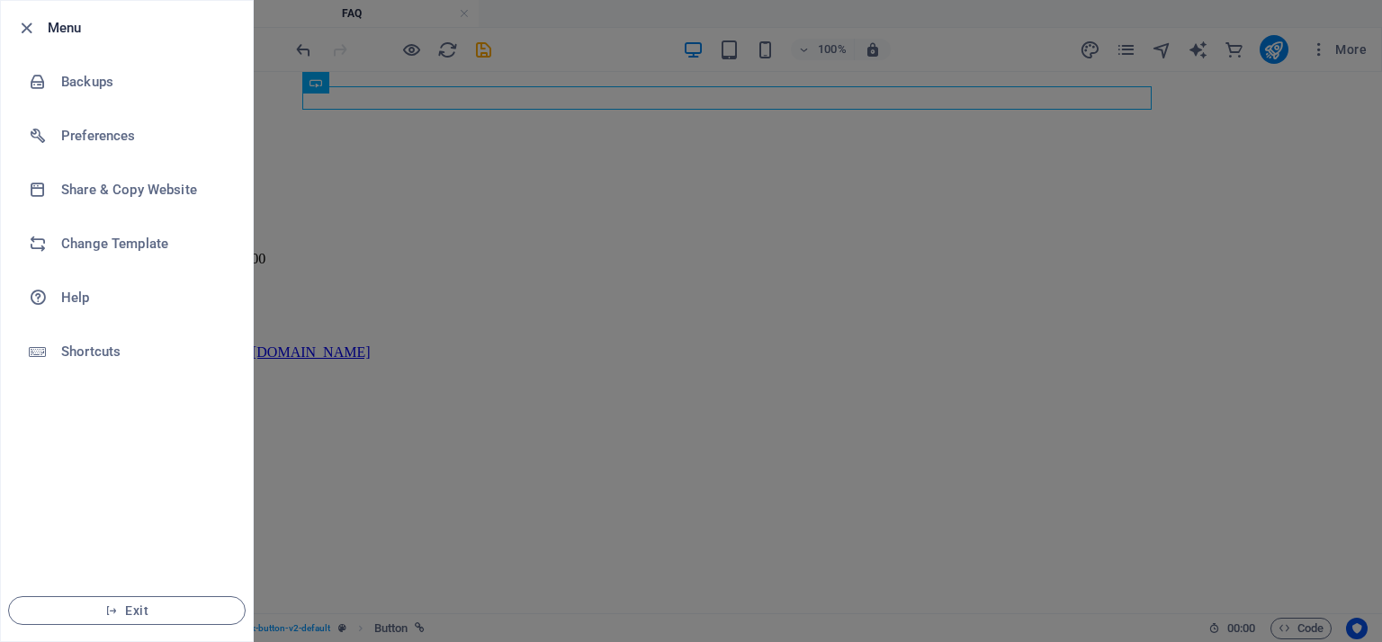
click at [782, 510] on div at bounding box center [691, 321] width 1382 height 642
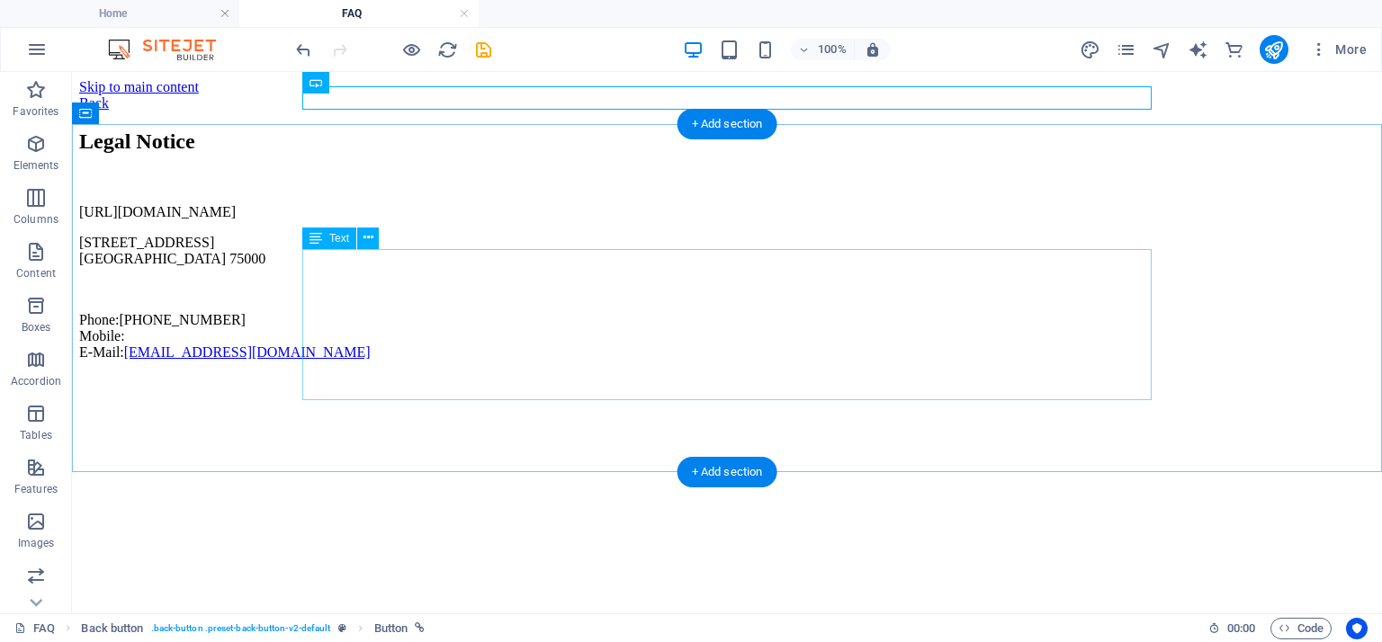
click at [410, 287] on div "https://opencart.com.pk 123 Business Ave Karachi 75000 Phone: +92 21 1234567 Mo…" at bounding box center [726, 282] width 1295 height 157
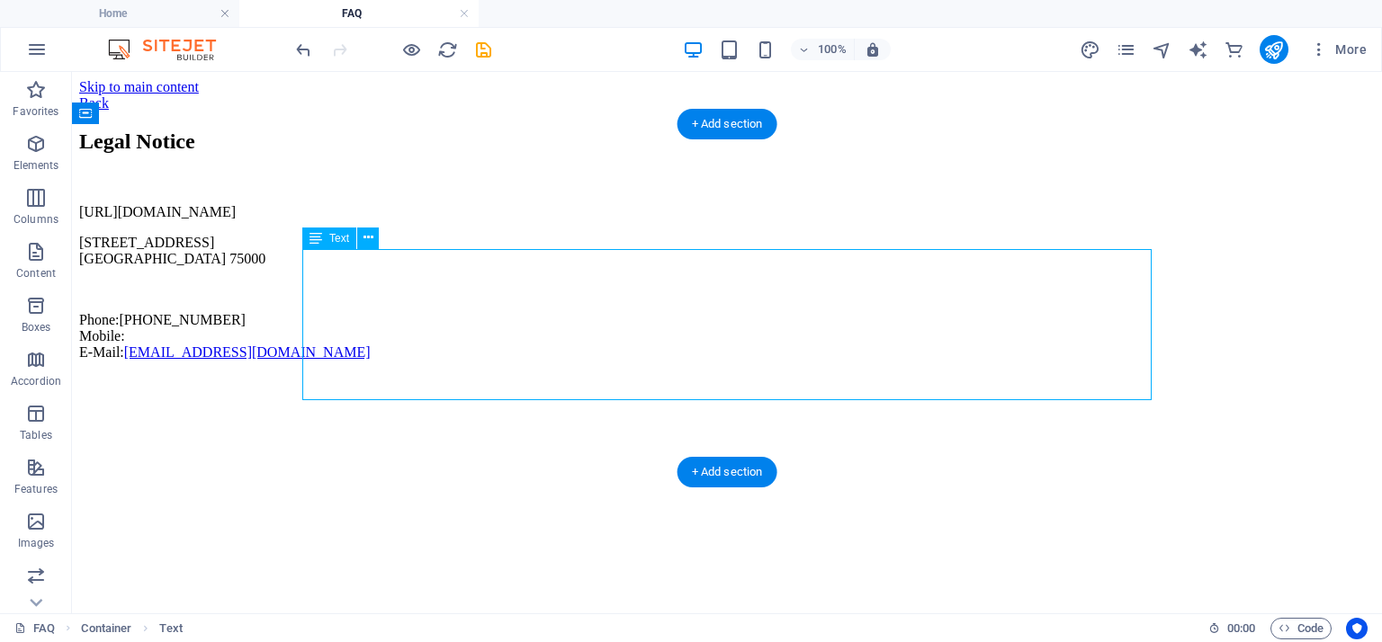
click at [420, 282] on div "https://opencart.com.pk 123 Business Ave Karachi 75000 Phone: +92 21 1234567 Mo…" at bounding box center [726, 282] width 1295 height 157
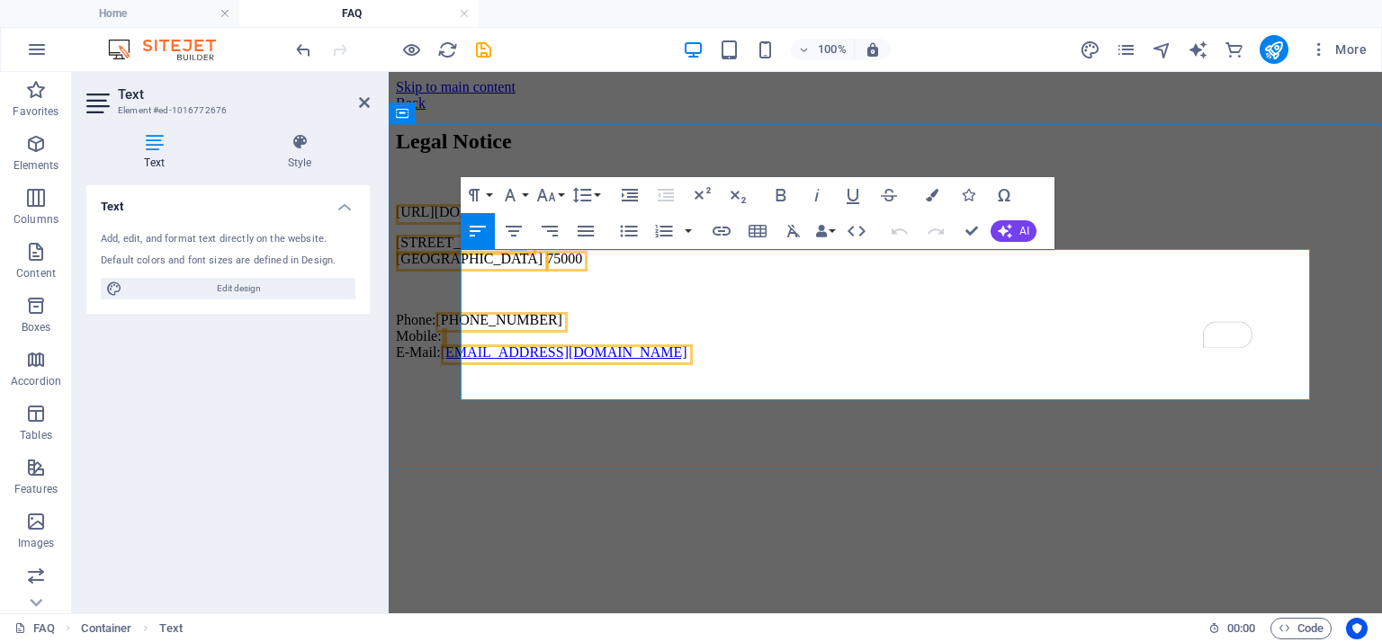
drag, startPoint x: 572, startPoint y: 277, endPoint x: 555, endPoint y: 278, distance: 17.1
click at [531, 250] on span "123 Business Ave" at bounding box center [463, 242] width 135 height 15
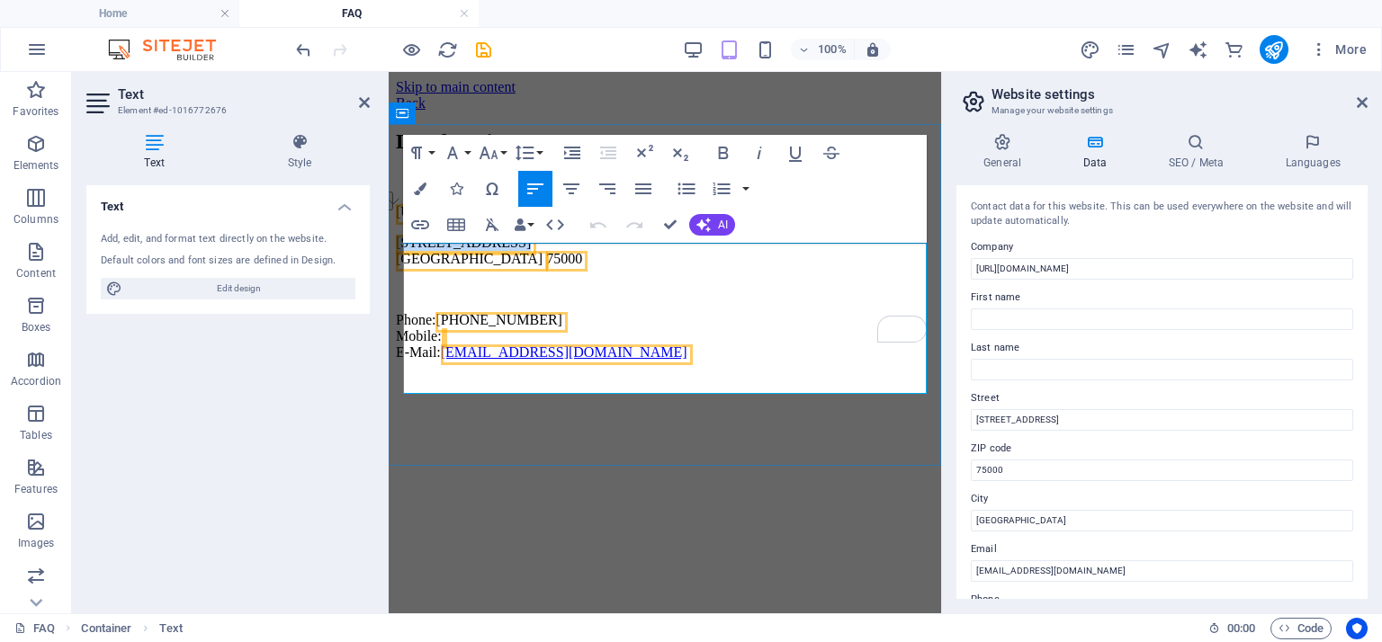
drag, startPoint x: 517, startPoint y: 270, endPoint x: 404, endPoint y: 274, distance: 113.4
click at [404, 250] on span "123 Business Ave" at bounding box center [463, 242] width 135 height 15
click at [452, 266] on span "Karachi" at bounding box center [469, 258] width 147 height 15
click at [448, 266] on span "Karachi" at bounding box center [469, 258] width 147 height 15
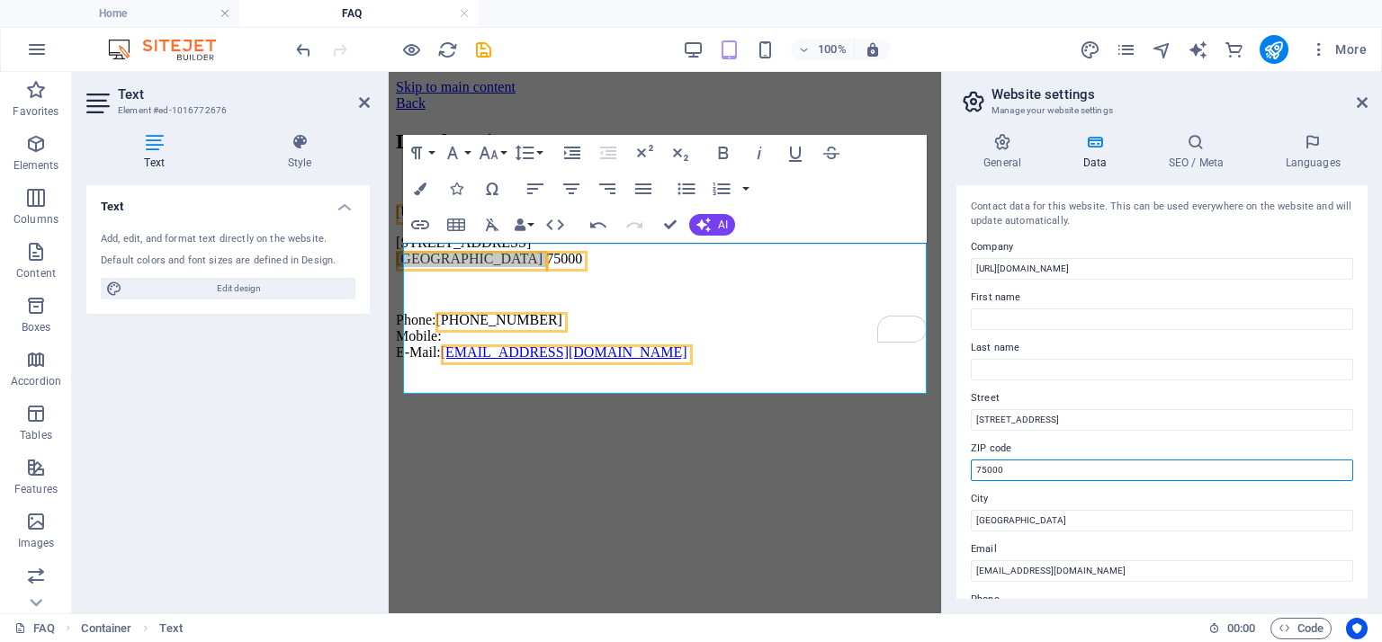
drag, startPoint x: 1400, startPoint y: 540, endPoint x: 935, endPoint y: 465, distance: 471.0
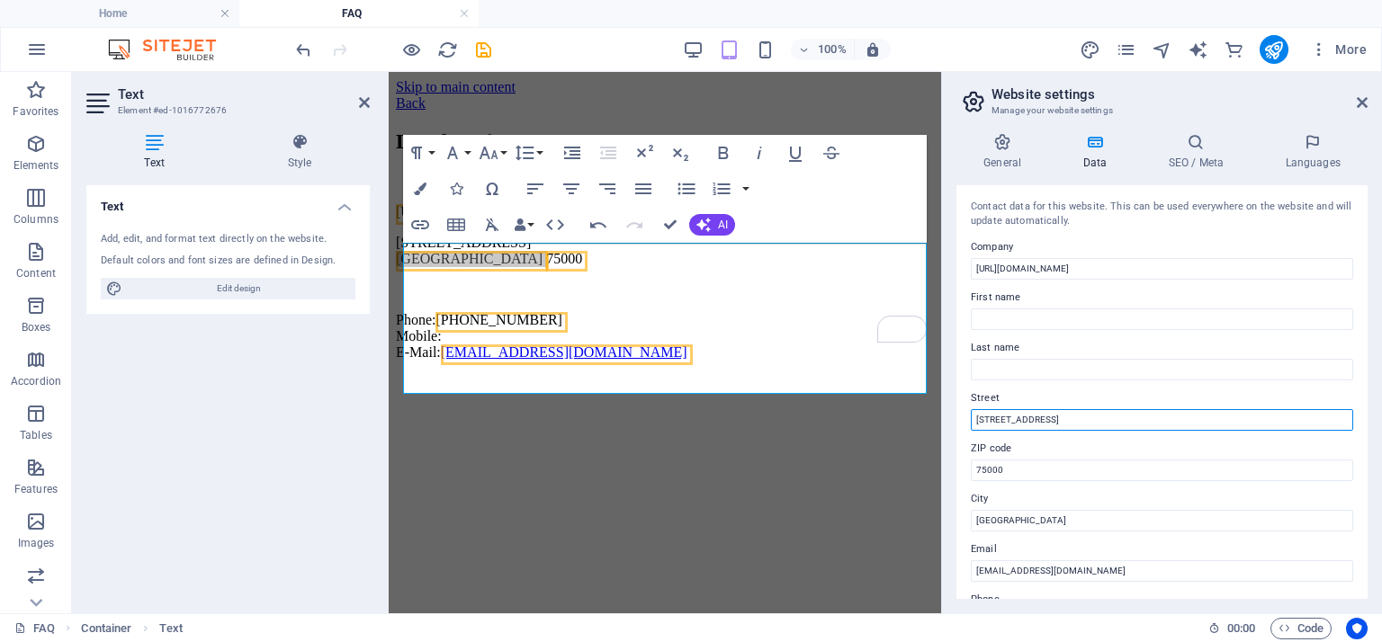
drag, startPoint x: 1051, startPoint y: 416, endPoint x: 1040, endPoint y: 417, distance: 10.8
click at [1040, 417] on input "123 Business Ave" at bounding box center [1162, 420] width 382 height 22
type input "123 Business AvLahore"
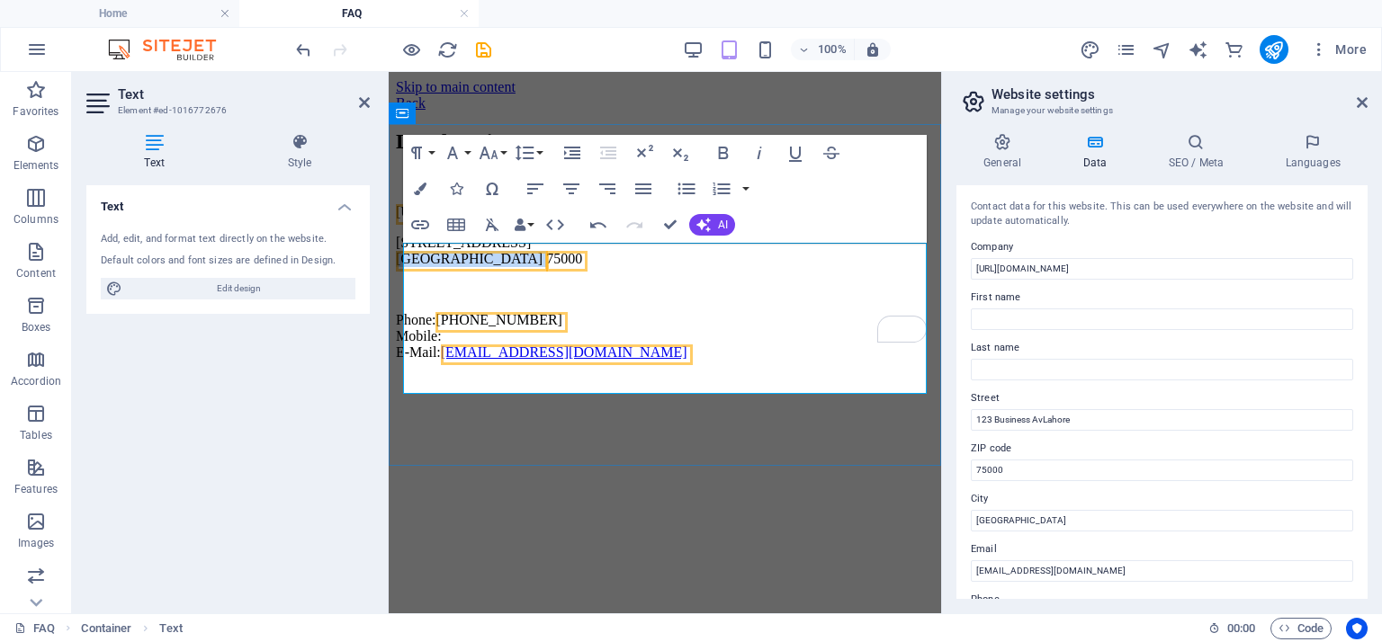
click at [445, 266] on span "Karachi" at bounding box center [469, 258] width 147 height 15
click at [528, 359] on p "Phone: +92 4234551463 Mobile: E-Mail: info@opencart.com.pk" at bounding box center [665, 336] width 538 height 49
click at [585, 360] on link "info@opencart.com.pk" at bounding box center [564, 352] width 246 height 15
click at [590, 360] on link "info@opencart.com.pk" at bounding box center [564, 352] width 246 height 15
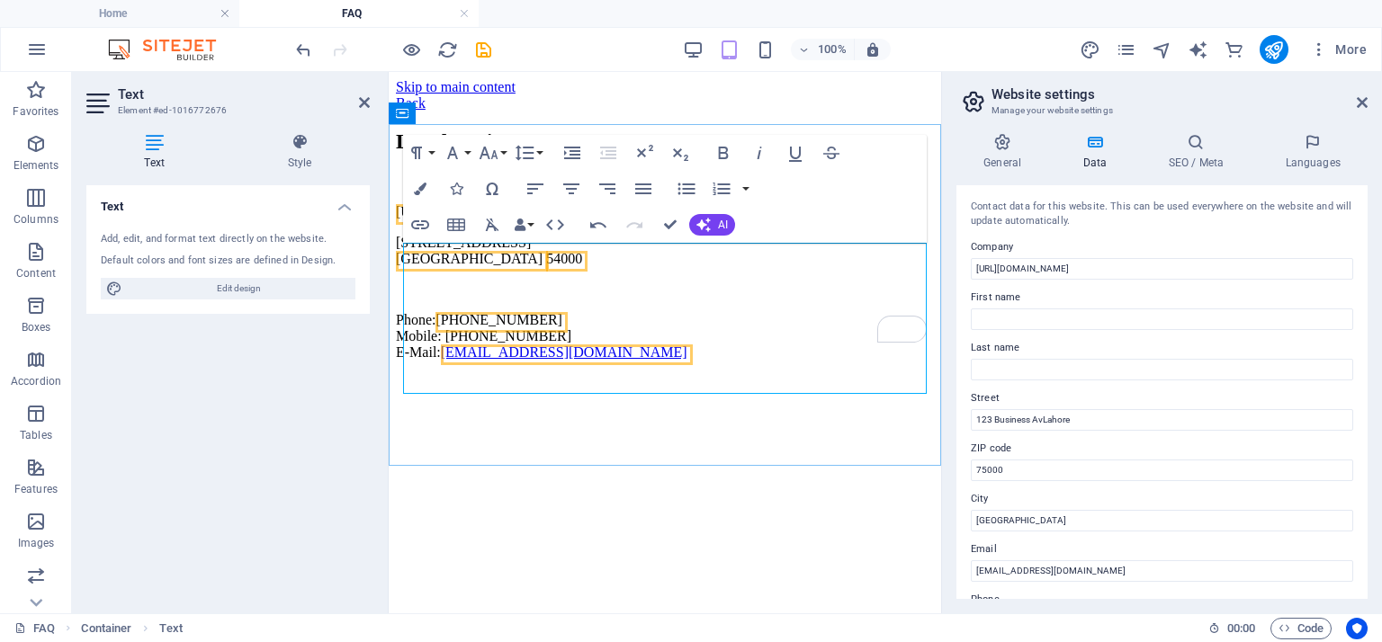
click at [593, 360] on link "info@opencart.com.pk" at bounding box center [564, 352] width 246 height 15
click at [592, 360] on link "info@opencart.com.pk" at bounding box center [564, 352] width 246 height 15
click at [561, 360] on link "info@opencart.com.pk" at bounding box center [564, 352] width 246 height 15
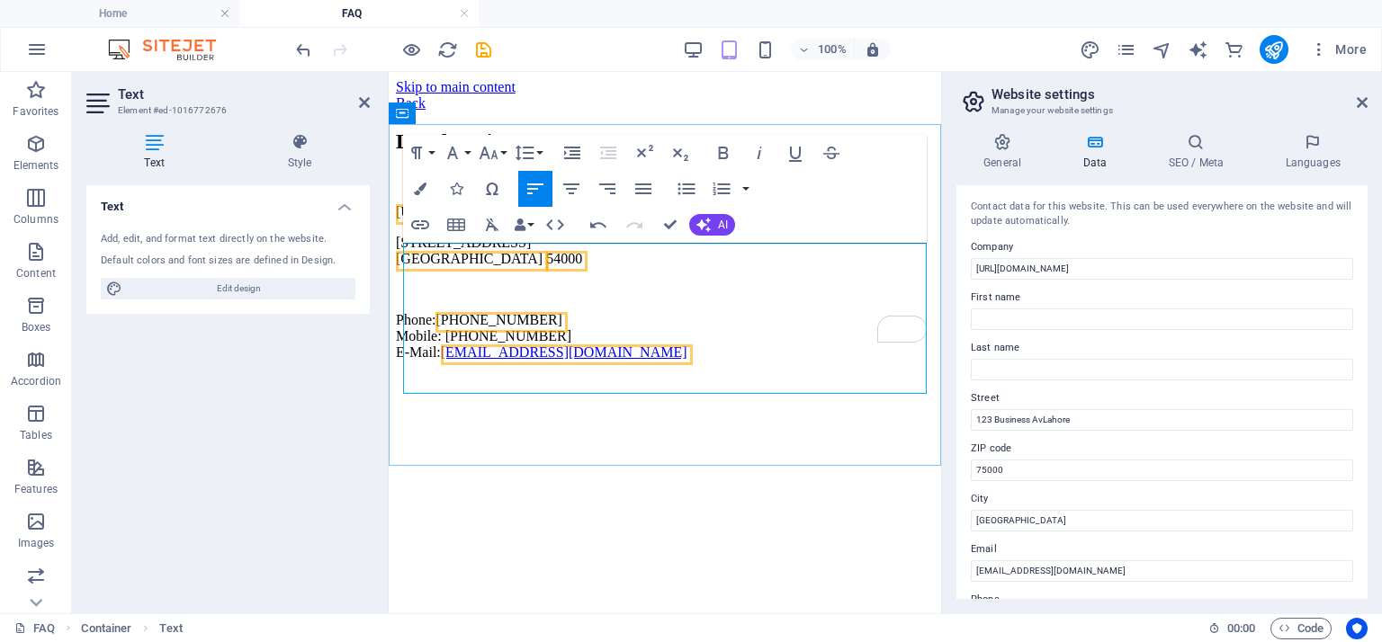
click at [561, 360] on link "info@opencart.com.pk" at bounding box center [564, 352] width 246 height 15
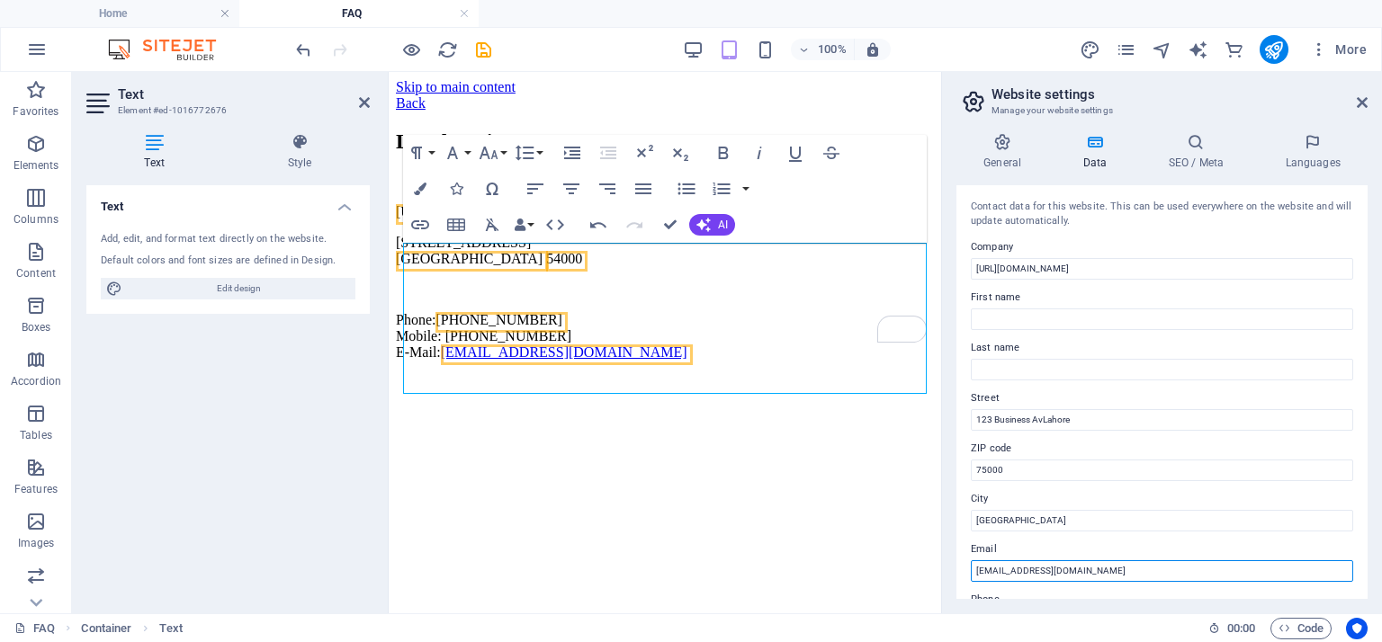
click at [1100, 579] on input "info@opencart.com.pk" at bounding box center [1162, 571] width 382 height 22
click at [1094, 564] on input "info@opencart.com.pk" at bounding box center [1162, 571] width 382 height 22
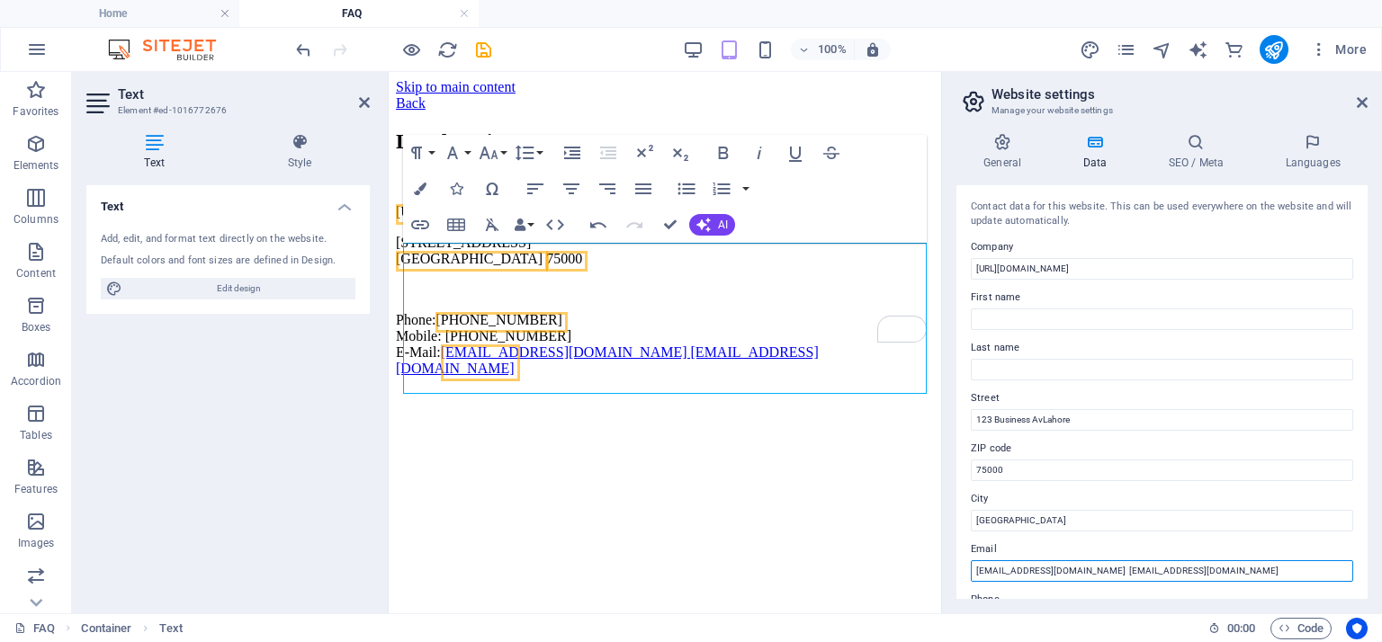
click at [1069, 569] on input "info@opencart.com.pk tariqdpr@yahoo.com" at bounding box center [1162, 571] width 382 height 22
type input "[EMAIL_ADDRESS][DOMAIN_NAME] [EMAIL_ADDRESS][DOMAIN_NAME]"
click at [861, 391] on html "Skip to main content Back Legal Notice https://opencart.com.pk 558/17 Sector W …" at bounding box center [665, 231] width 552 height 319
click at [1087, 154] on h4 "Data" at bounding box center [1097, 152] width 85 height 38
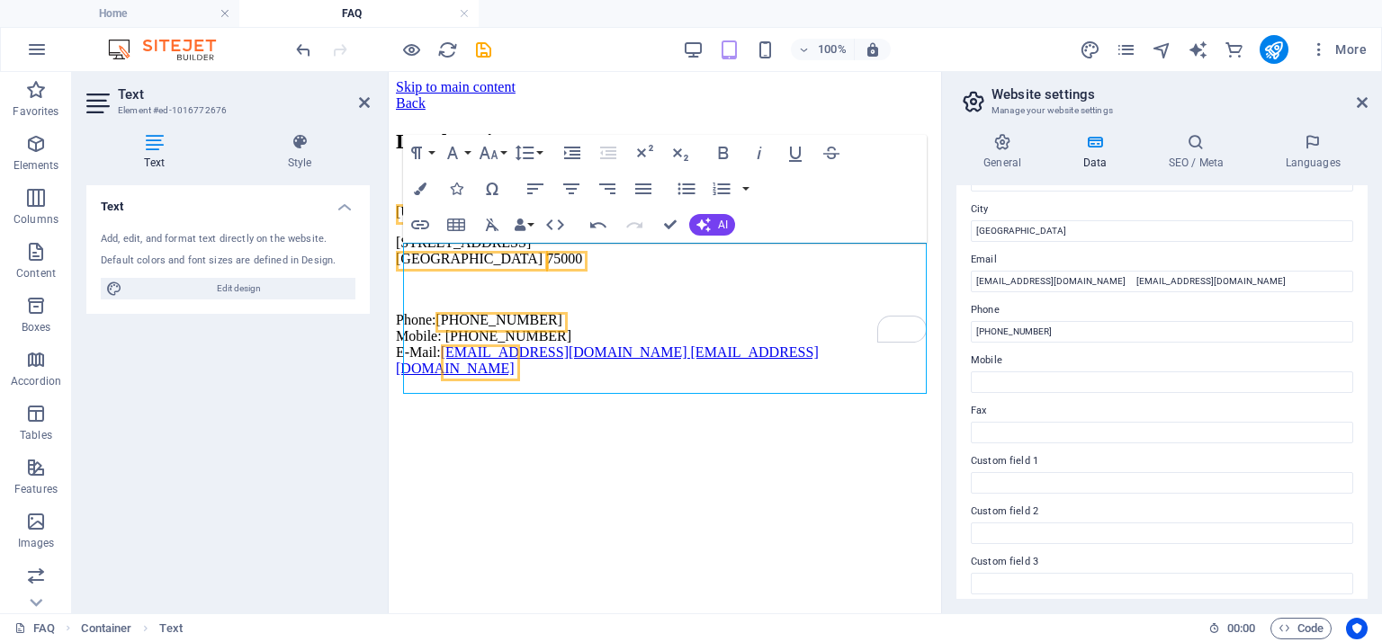
scroll to position [450, 0]
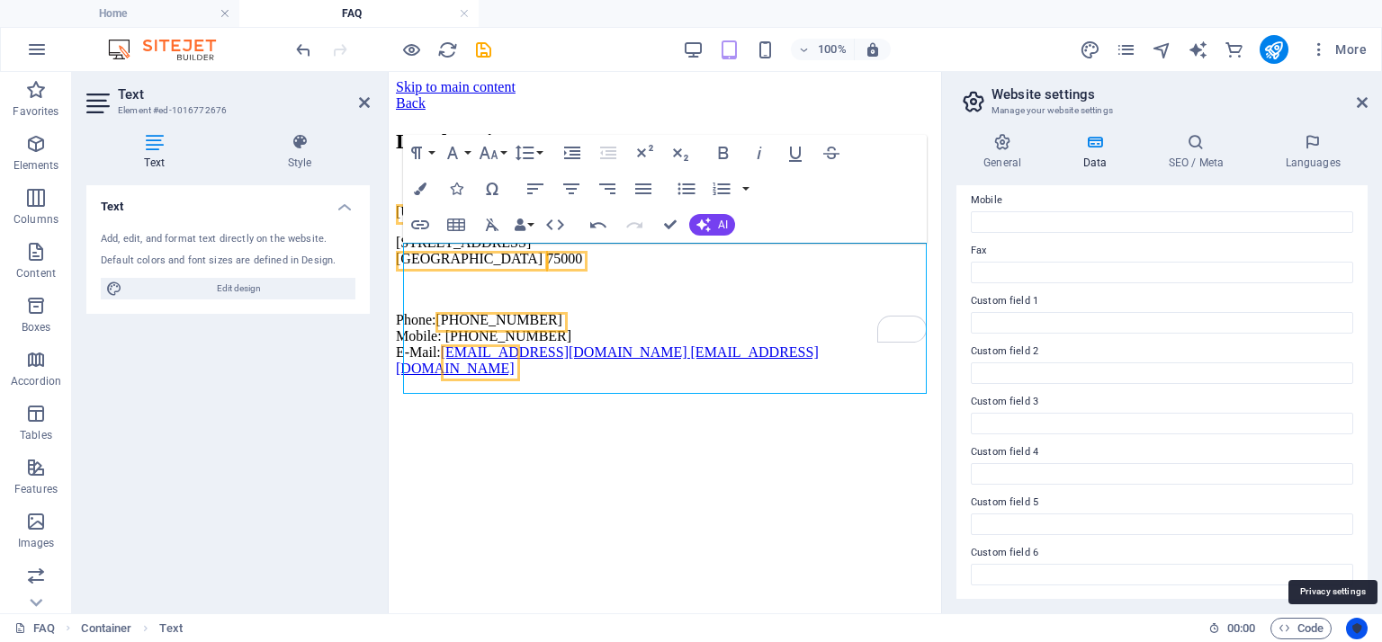
click at [1353, 632] on icon "Usercentrics" at bounding box center [1356, 629] width 13 height 13
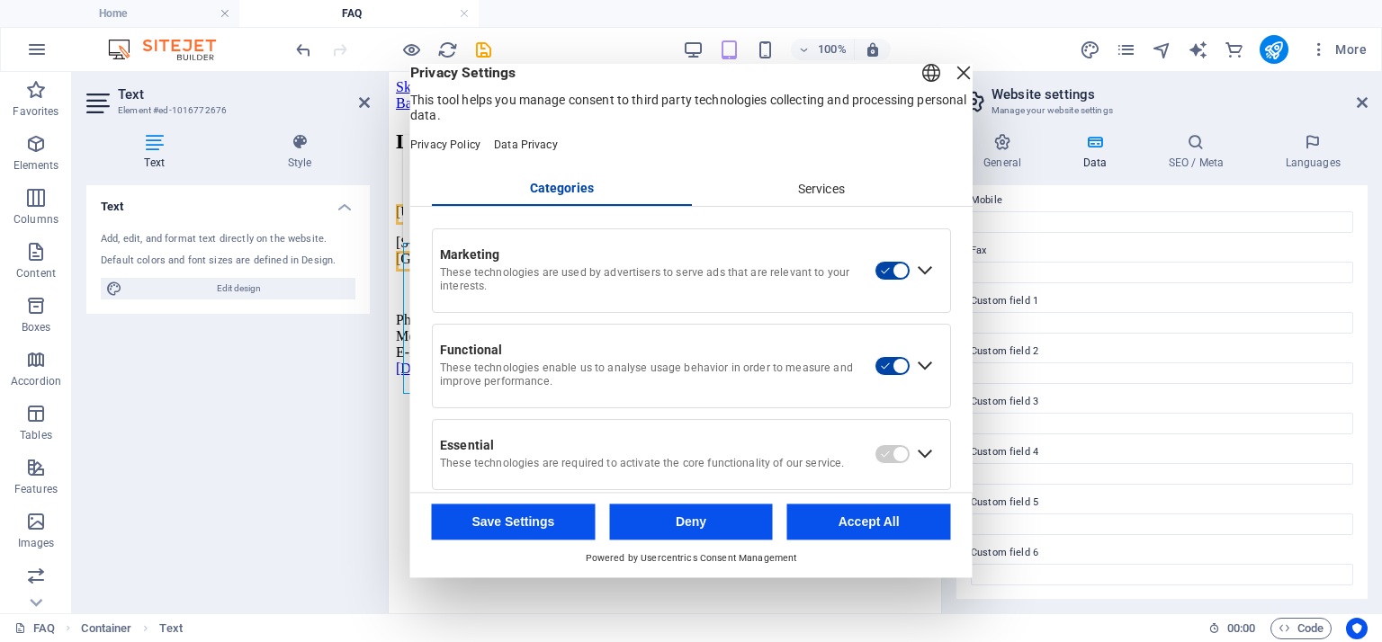
click at [828, 512] on button "Accept All" at bounding box center [869, 523] width 164 height 36
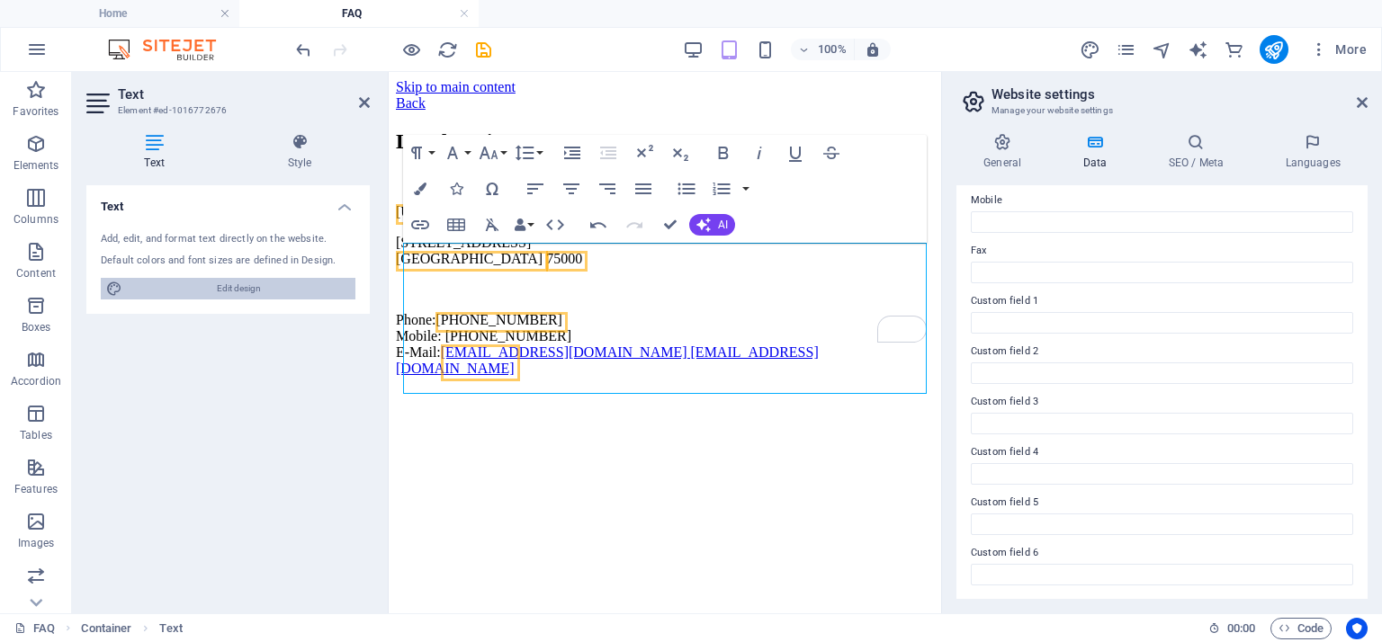
click at [241, 287] on span "Edit design" at bounding box center [239, 289] width 222 height 22
select select "px"
select select "200"
select select "px"
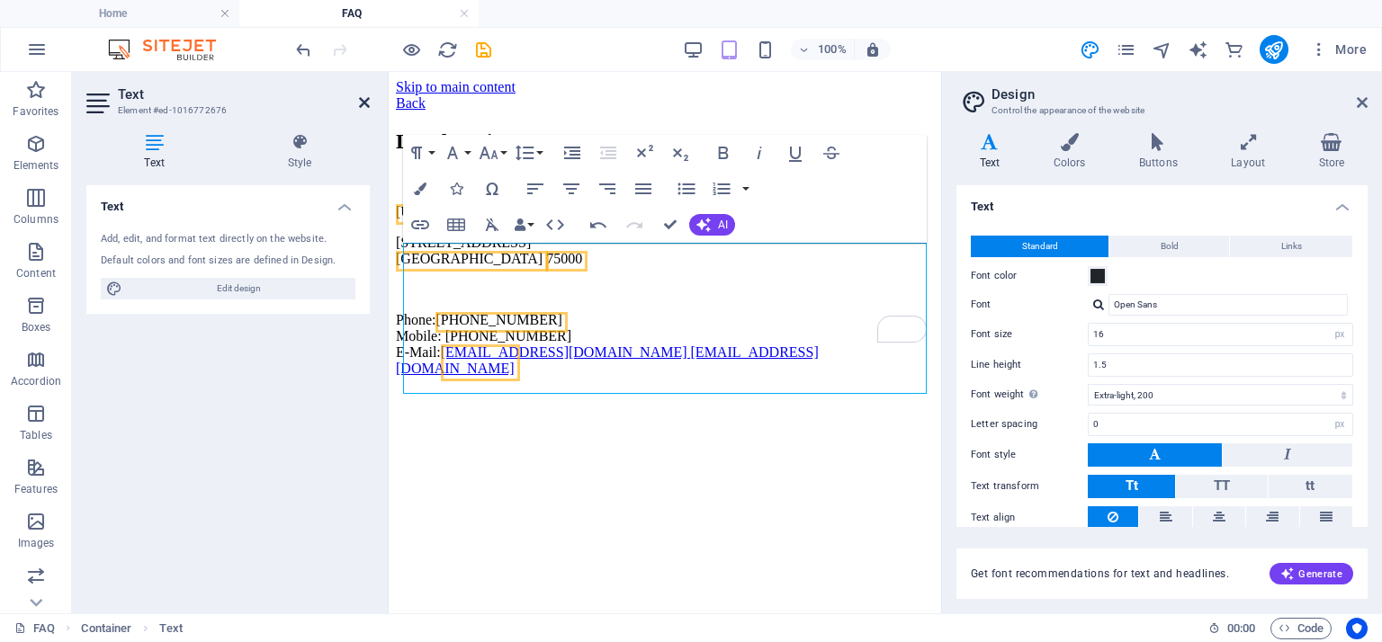
click at [367, 100] on icon at bounding box center [364, 102] width 11 height 14
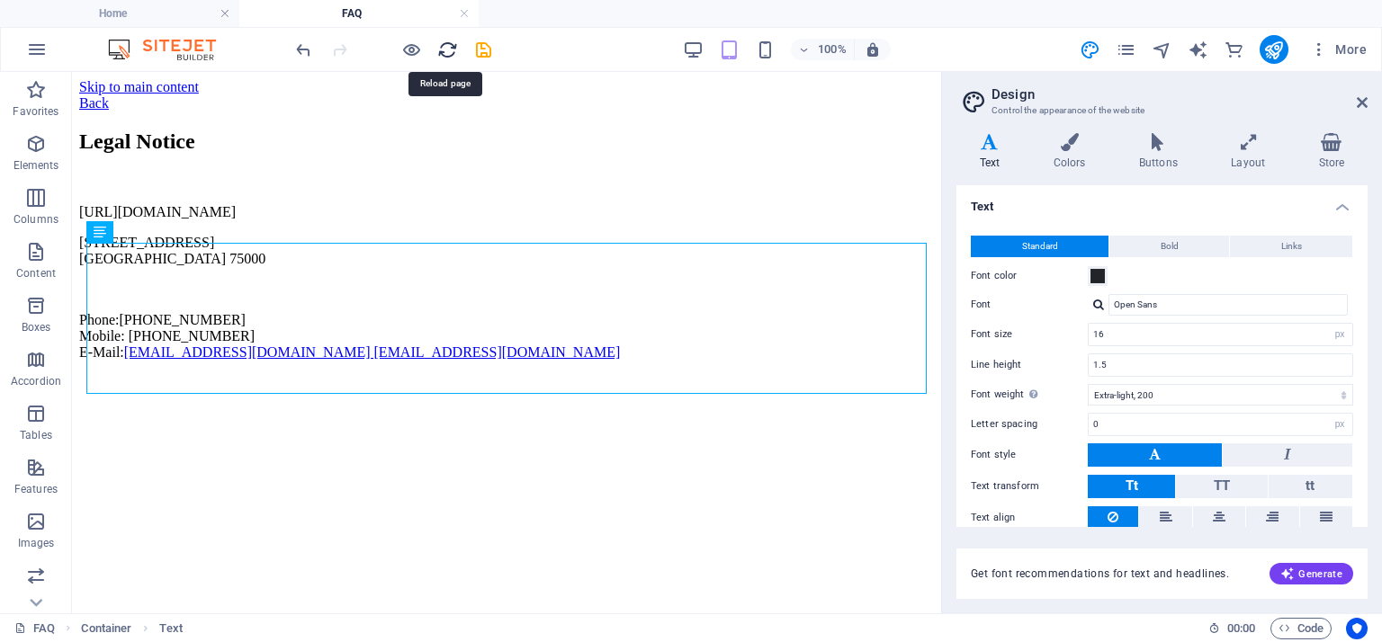
click at [451, 50] on icon "reload" at bounding box center [447, 50] width 21 height 21
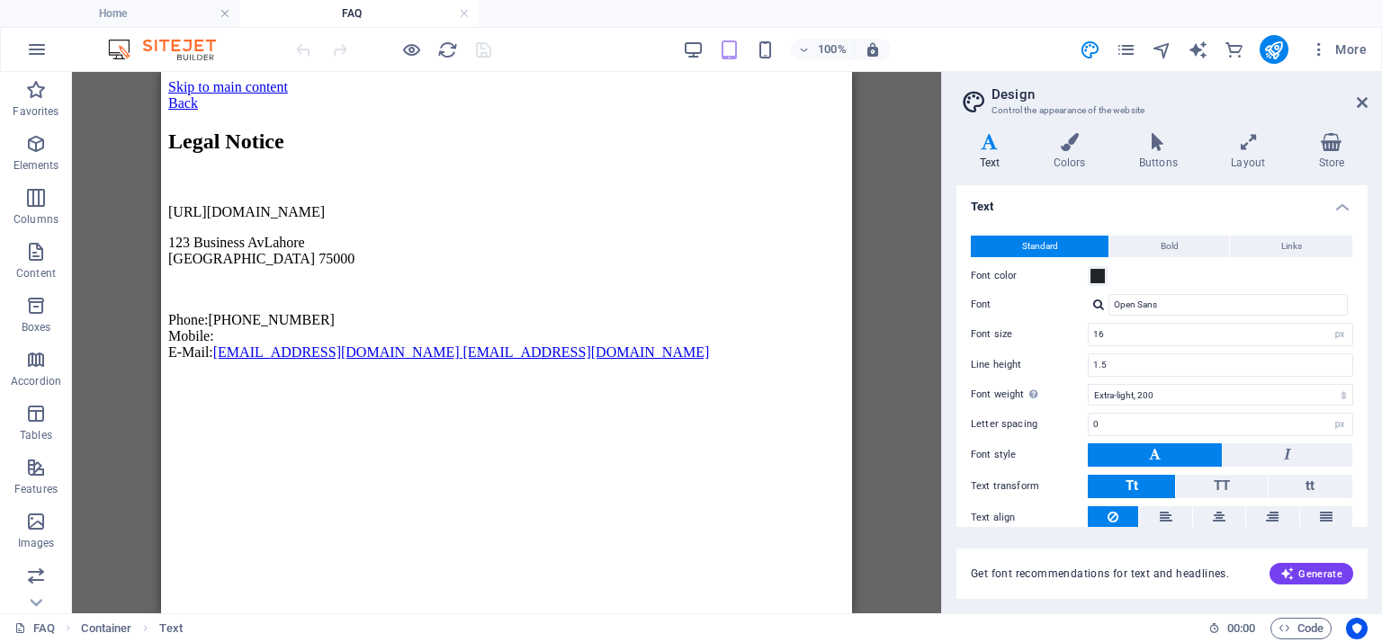
scroll to position [0, 0]
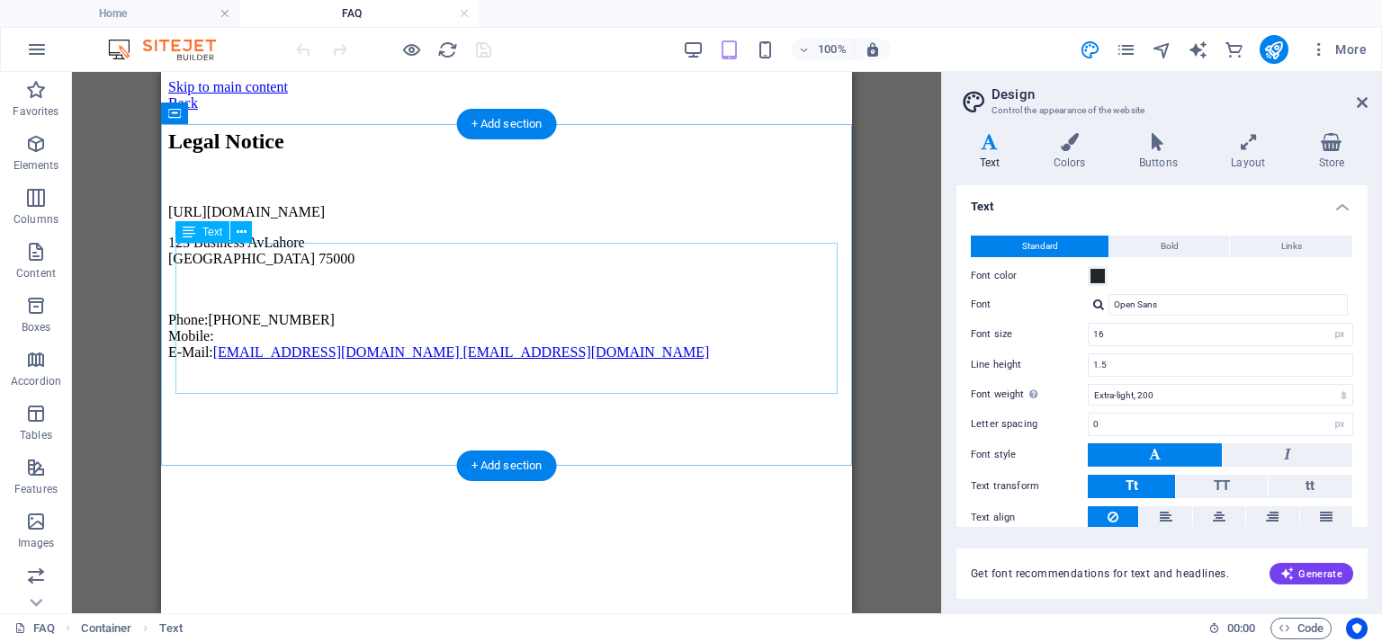
click at [293, 276] on div "https://opencart.com.pk 123 Business AvLahore Karachi 75000 Phone: +92 21 12345…" at bounding box center [506, 282] width 676 height 157
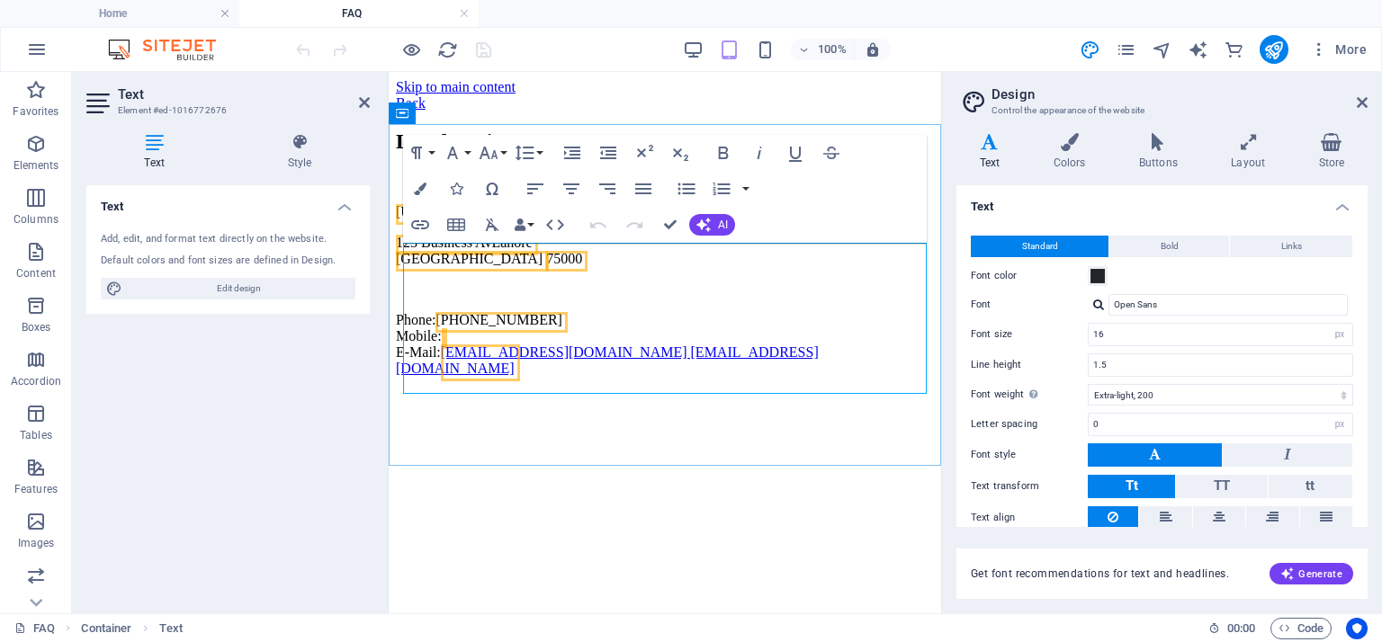
click at [551, 327] on span "+92 21 1234567" at bounding box center [498, 319] width 126 height 15
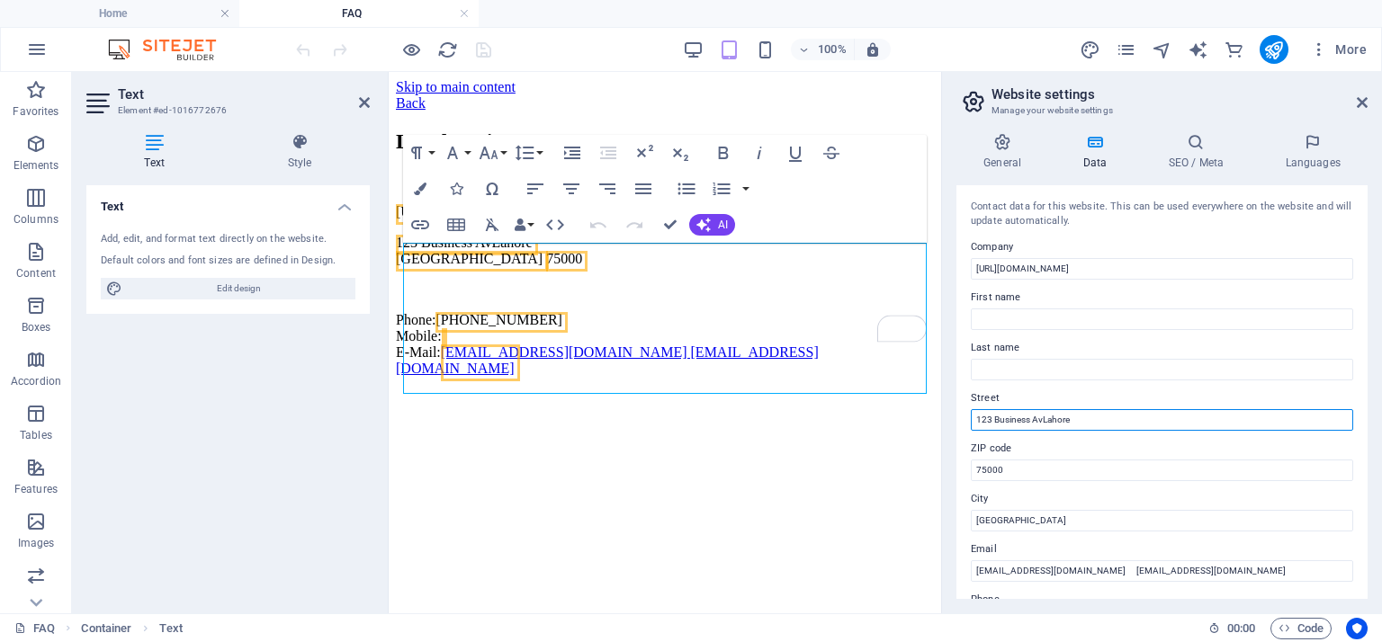
drag, startPoint x: 1076, startPoint y: 421, endPoint x: 943, endPoint y: 422, distance: 133.1
click at [949, 420] on div "General Data SEO / Meta Languages Website name opencart.com.pk Logo Drag files …" at bounding box center [1162, 366] width 440 height 495
type input "558/17 Sector W Phase III Dha"
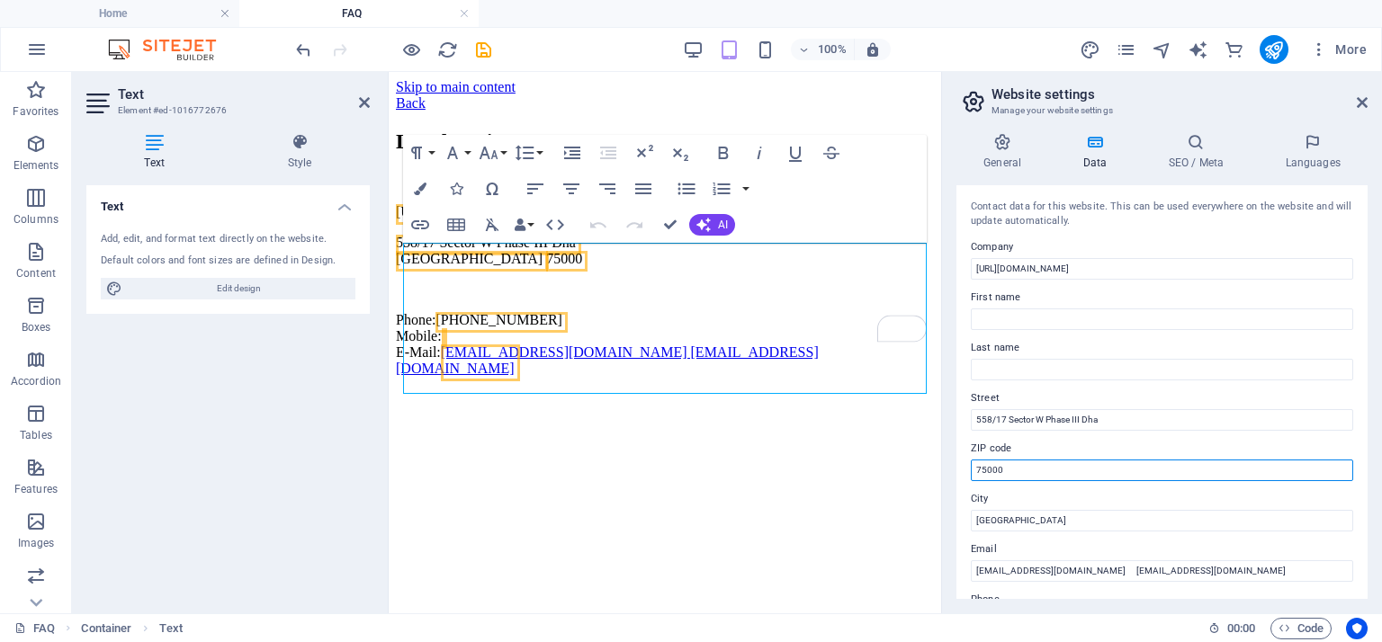
drag, startPoint x: 1339, startPoint y: 547, endPoint x: 873, endPoint y: 477, distance: 471.2
type input "54000"
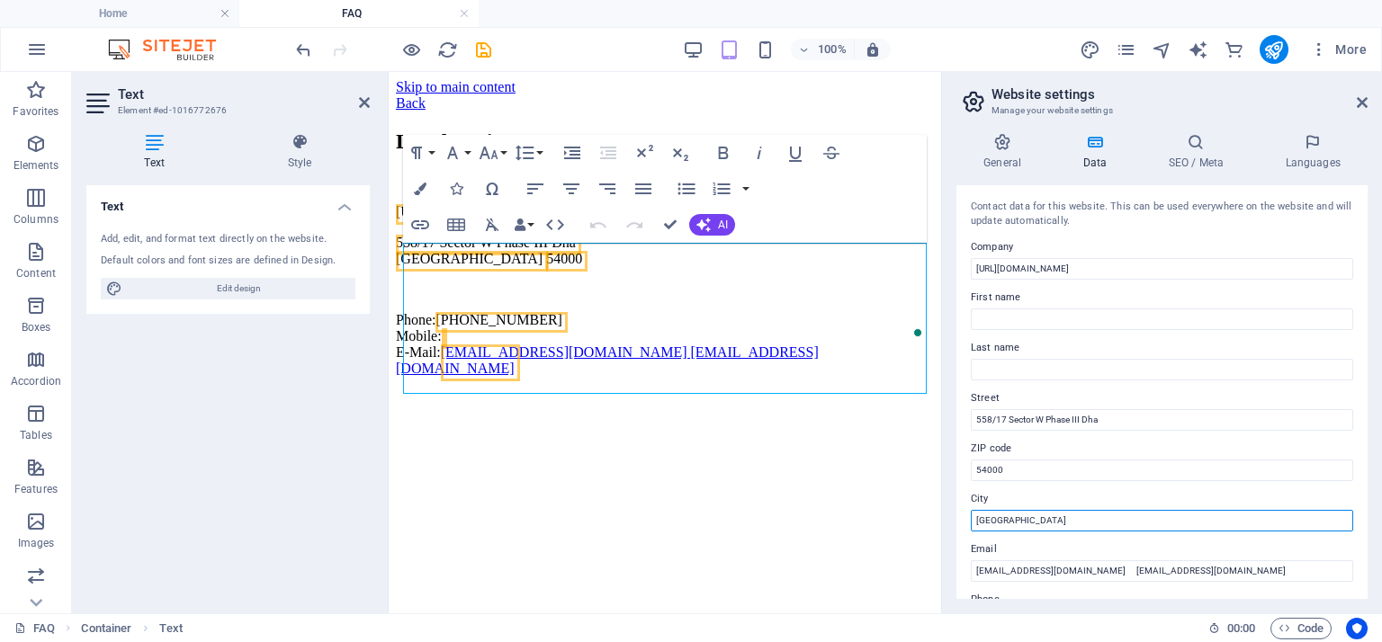
drag, startPoint x: 1342, startPoint y: 595, endPoint x: 824, endPoint y: 517, distance: 523.9
type input "Lahore"
click at [847, 391] on html "Skip to main content Back Legal Notice https://opencart.com.pk 558/17 Sector W …" at bounding box center [665, 231] width 552 height 319
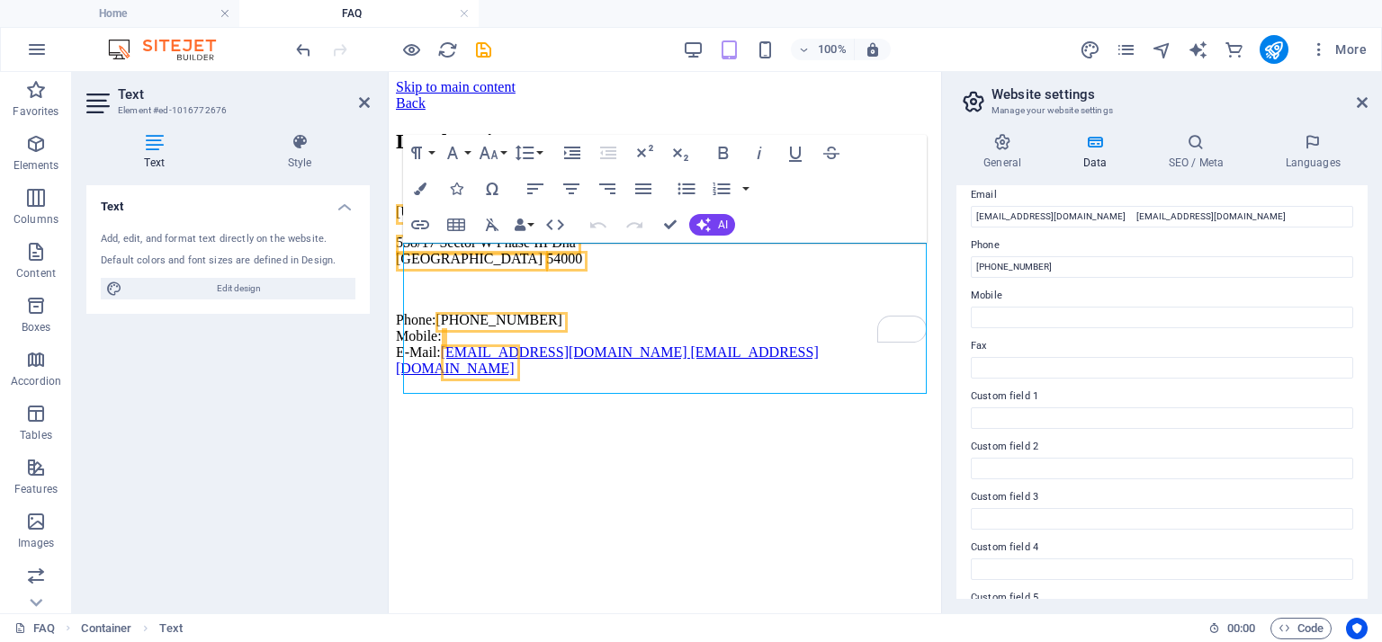
scroll to position [450, 0]
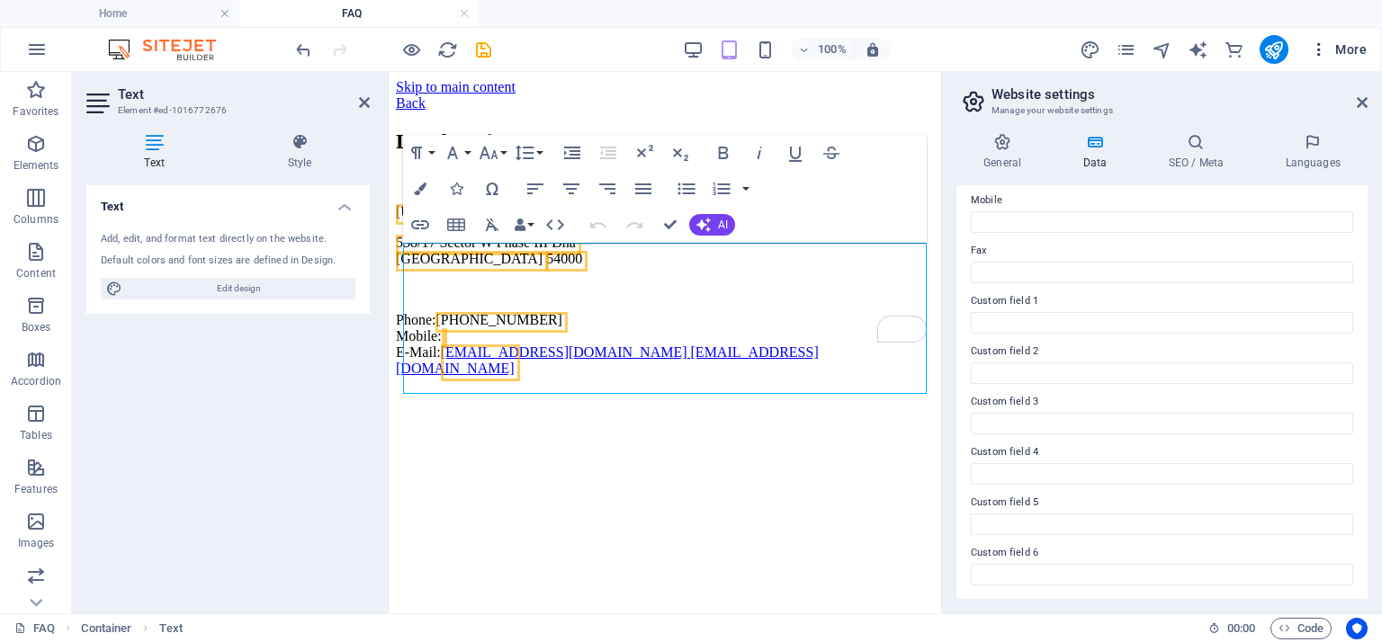
click at [1316, 49] on icon "button" at bounding box center [1319, 49] width 18 height 18
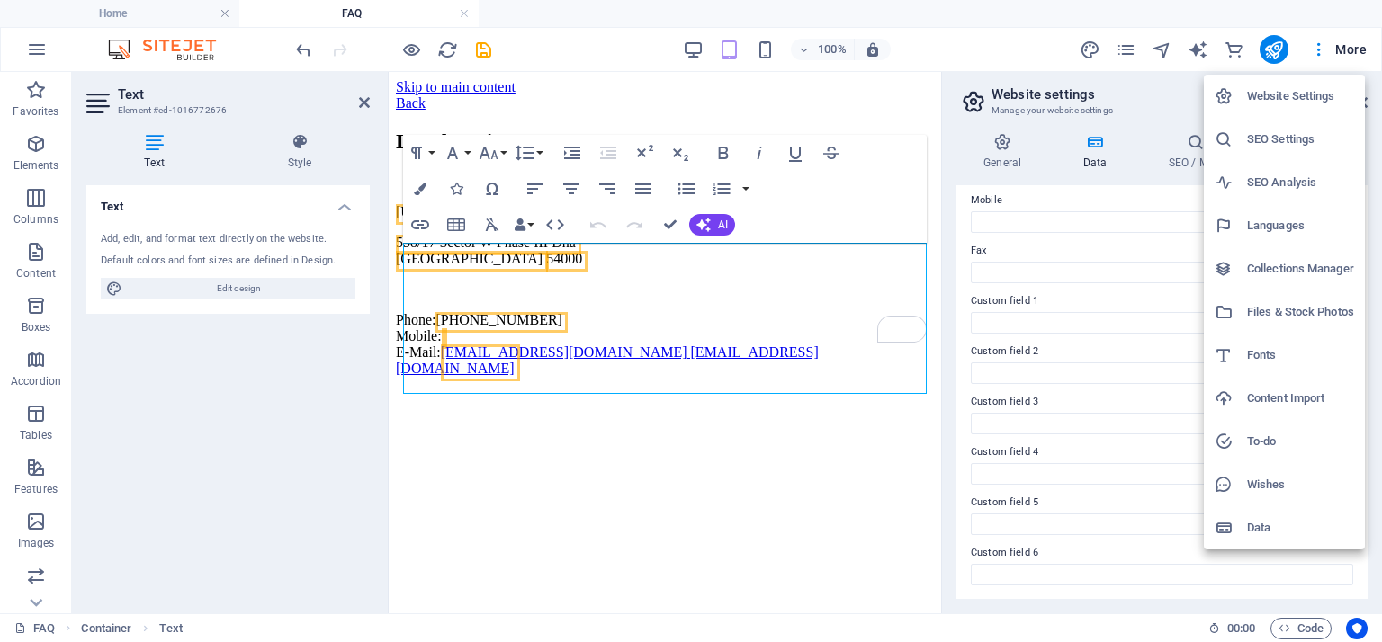
click at [1341, 48] on div at bounding box center [691, 321] width 1382 height 642
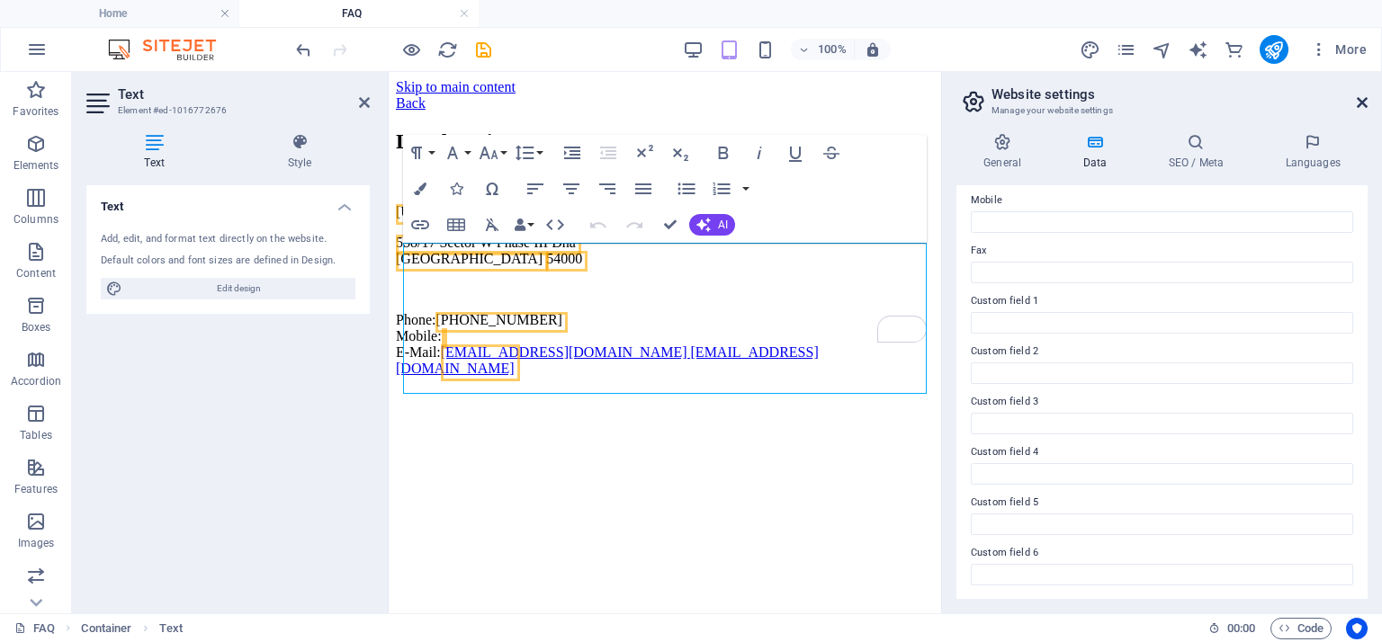
click at [1359, 99] on icon at bounding box center [1362, 102] width 11 height 14
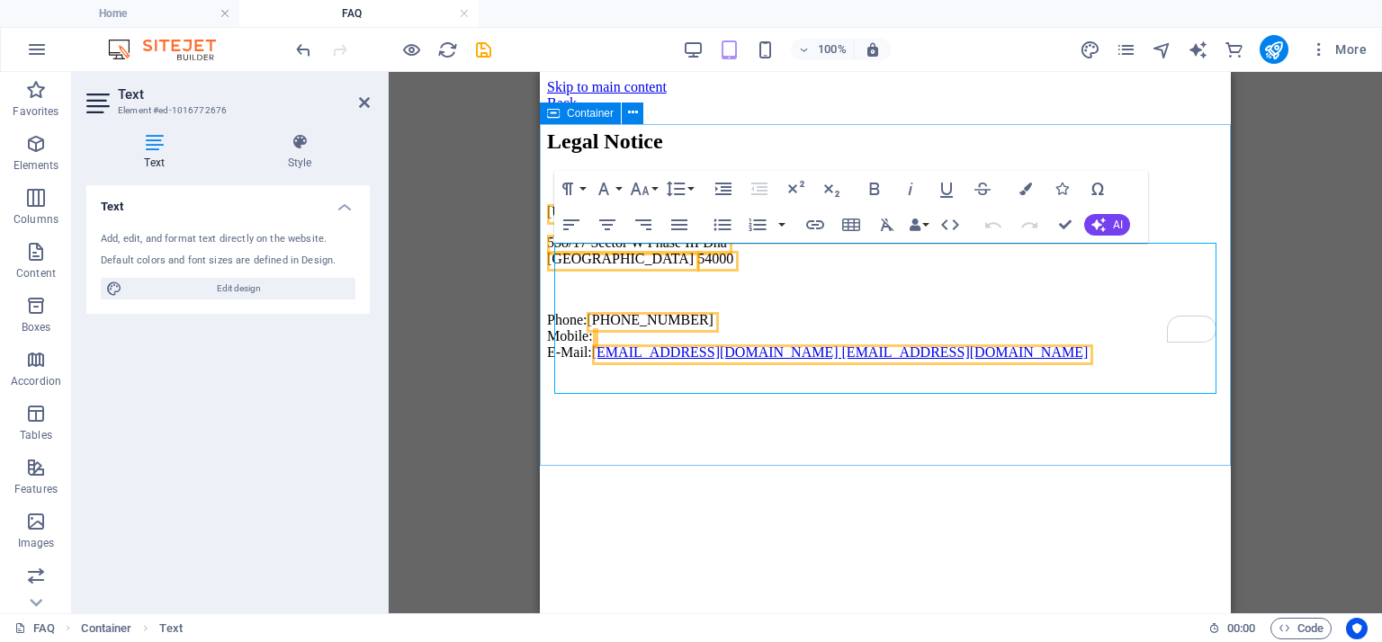
click at [831, 361] on div "Legal Notice https://opencart.com.pk 558/17 Sector W Phase III Dha Lahore 54000…" at bounding box center [885, 245] width 676 height 231
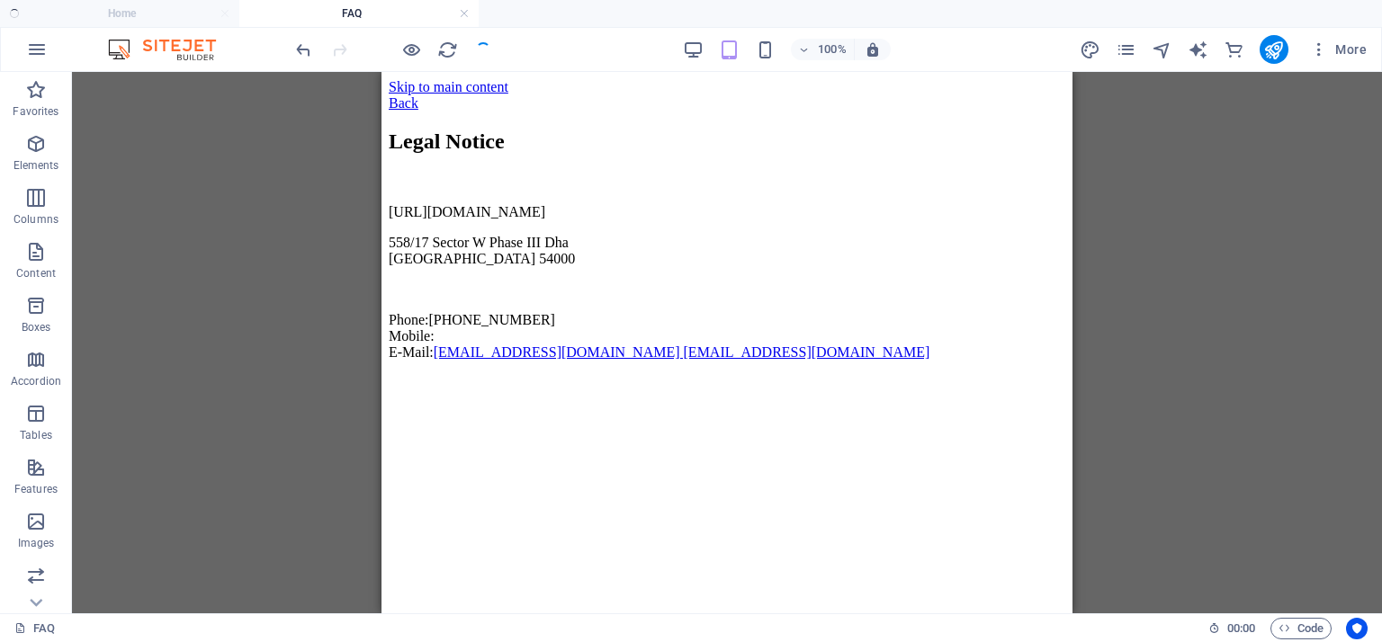
click at [1205, 249] on div "Text Container Drag here to replace the existing content. Press “Ctrl” if you w…" at bounding box center [727, 343] width 1310 height 542
click at [482, 49] on div at bounding box center [393, 49] width 202 height 29
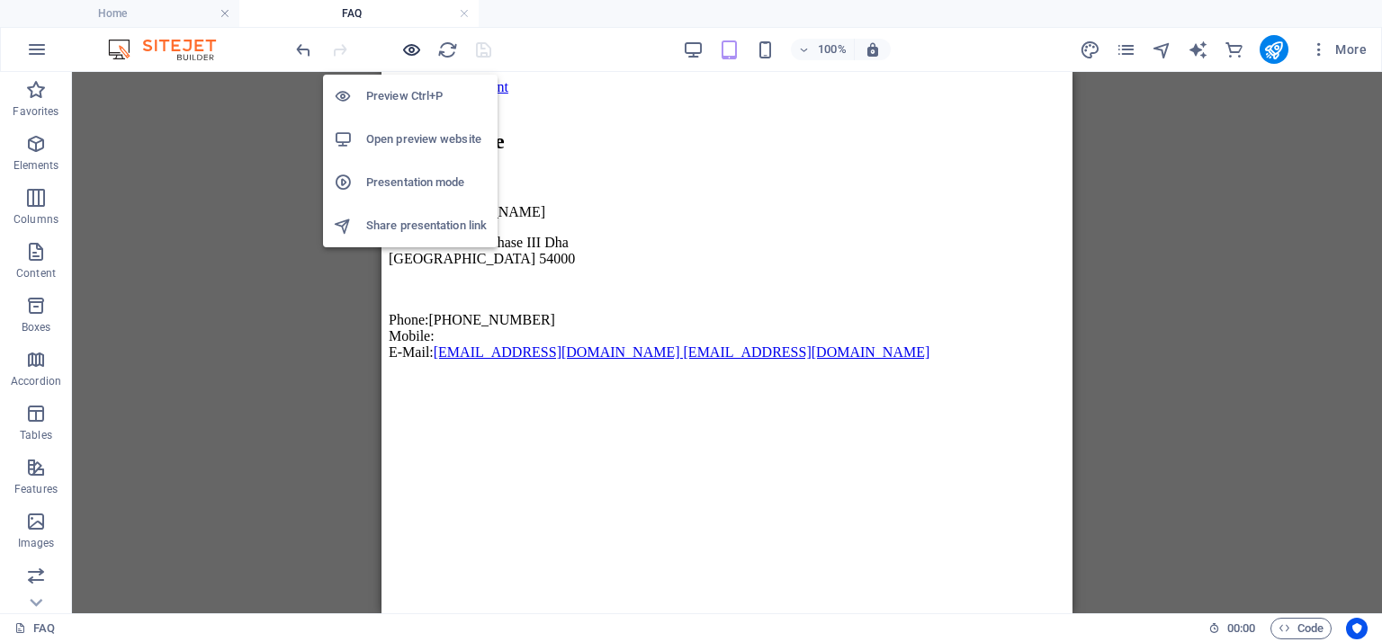
click at [412, 51] on icon "button" at bounding box center [411, 50] width 21 height 21
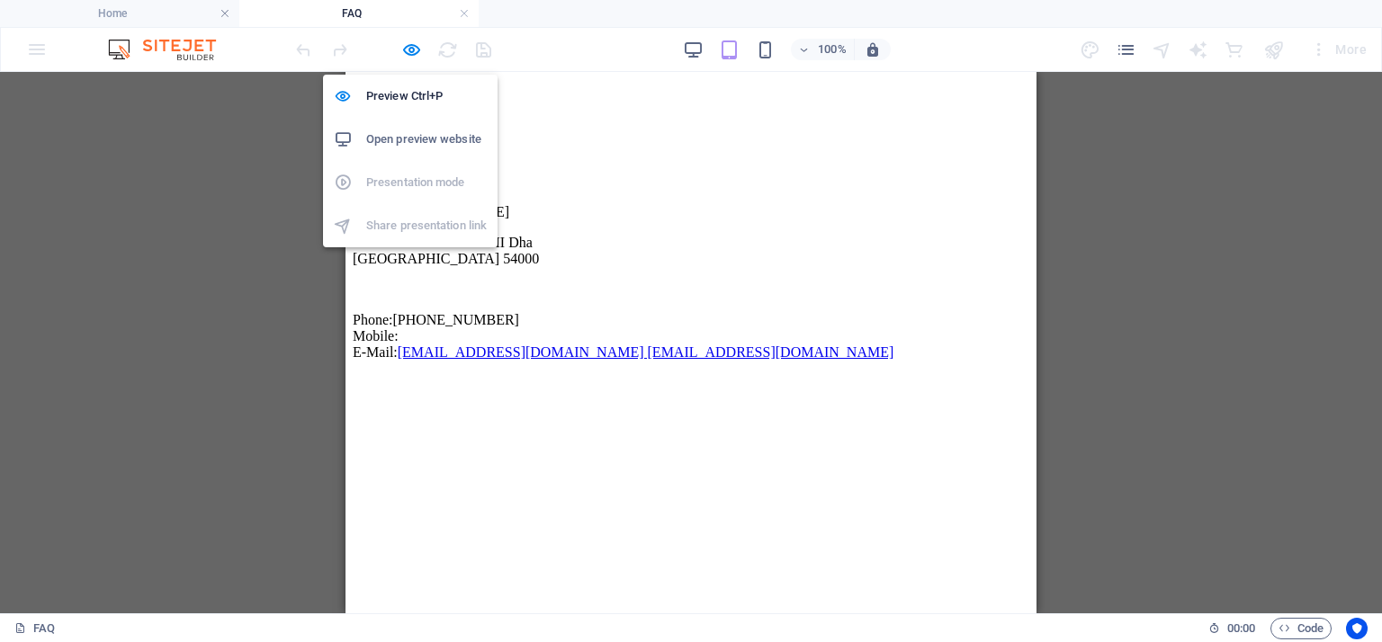
click at [395, 140] on h6 "Open preview website" at bounding box center [426, 140] width 121 height 22
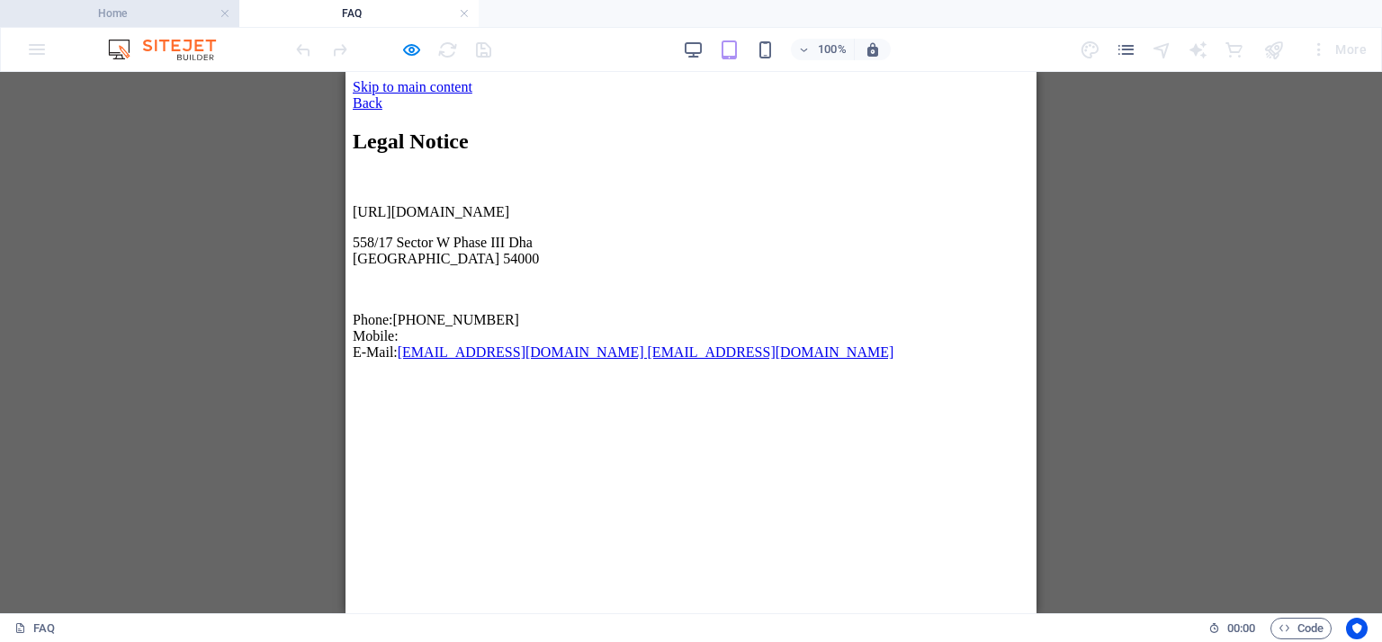
click at [104, 13] on h4 "Home" at bounding box center [119, 14] width 239 height 20
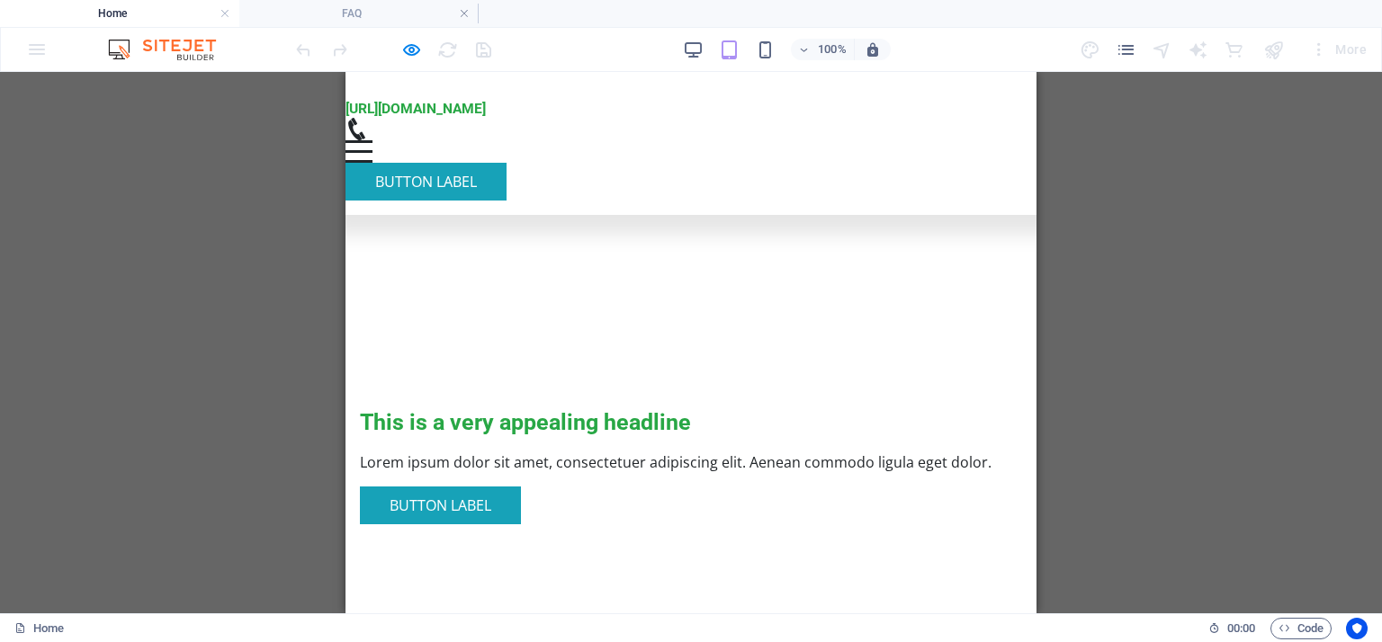
scroll to position [408, 0]
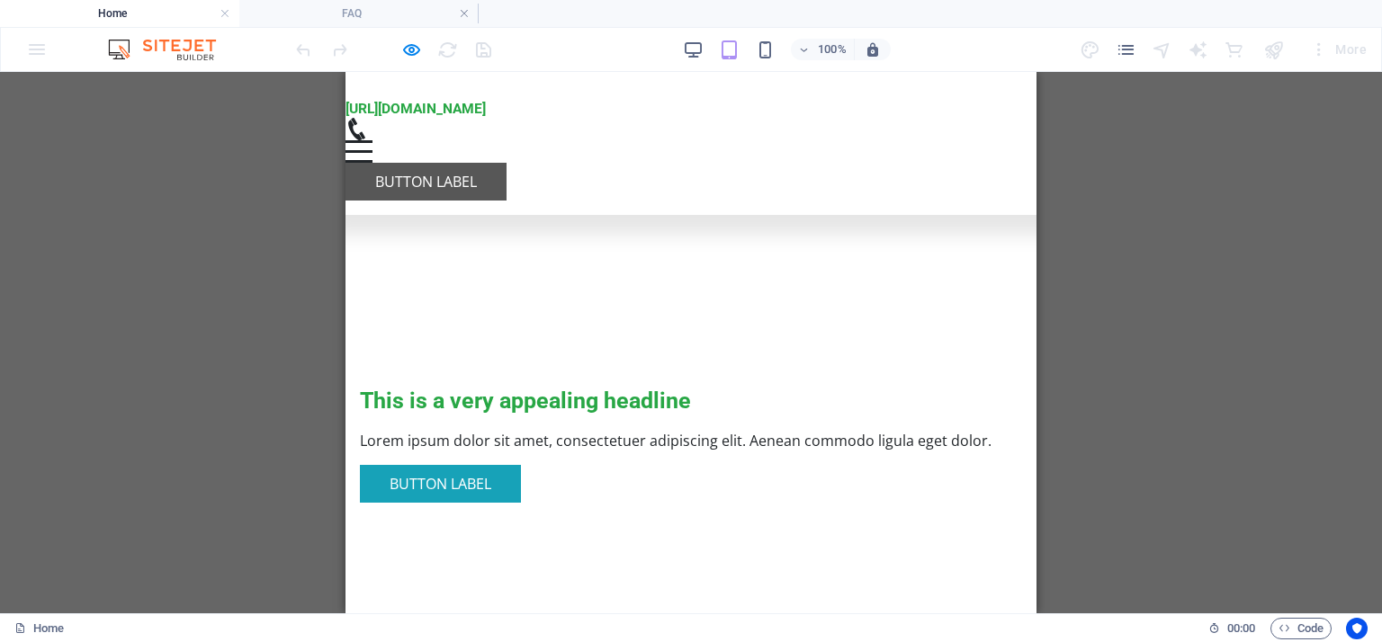
click at [506, 163] on link "Button label" at bounding box center [425, 182] width 161 height 38
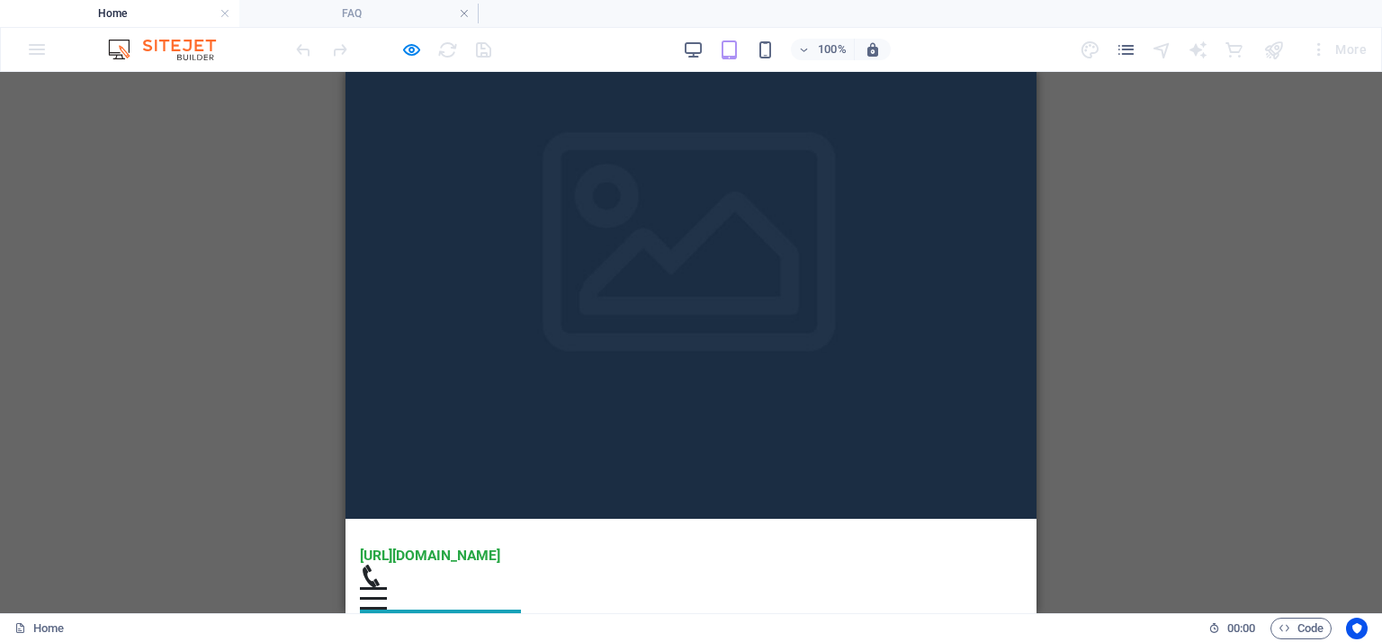
scroll to position [0, 0]
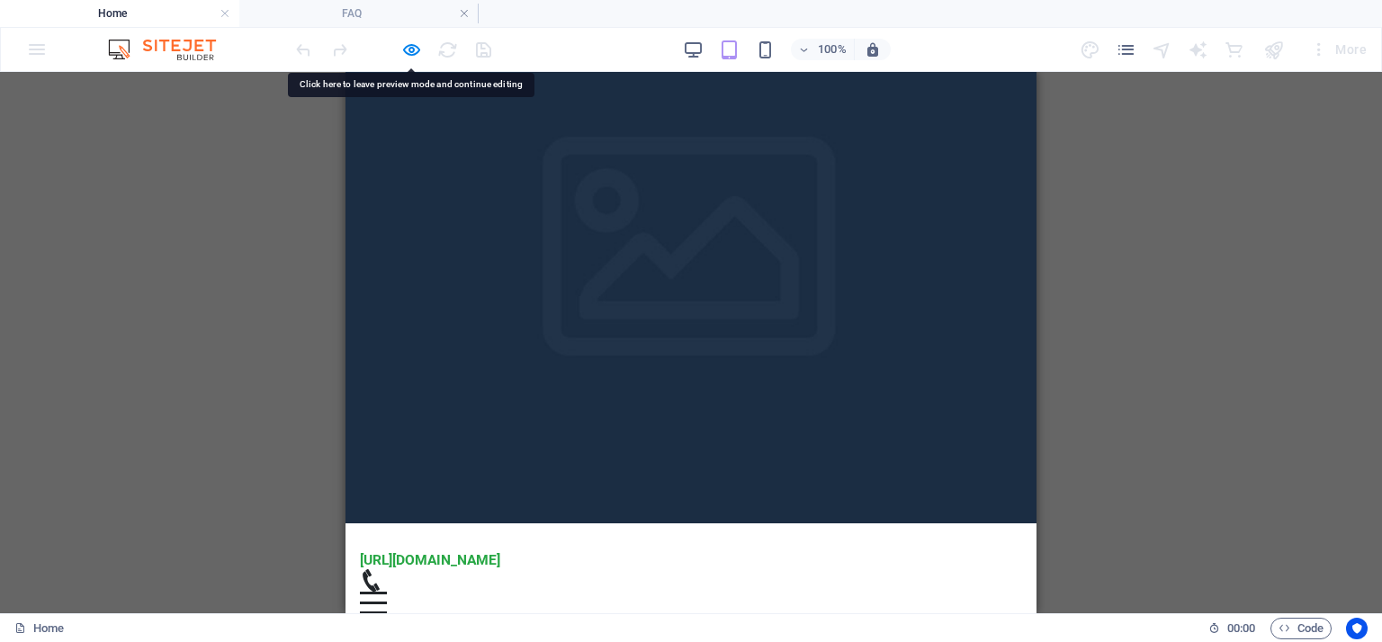
scroll to position [80, 0]
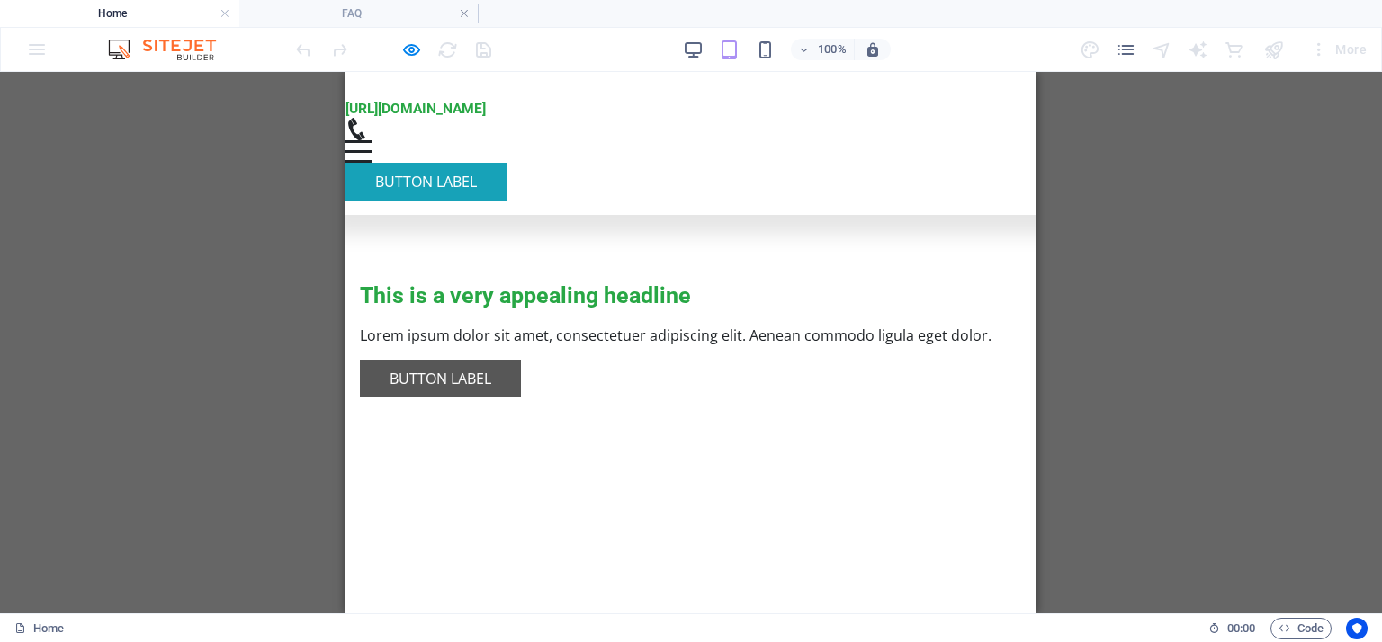
scroll to position [446, 0]
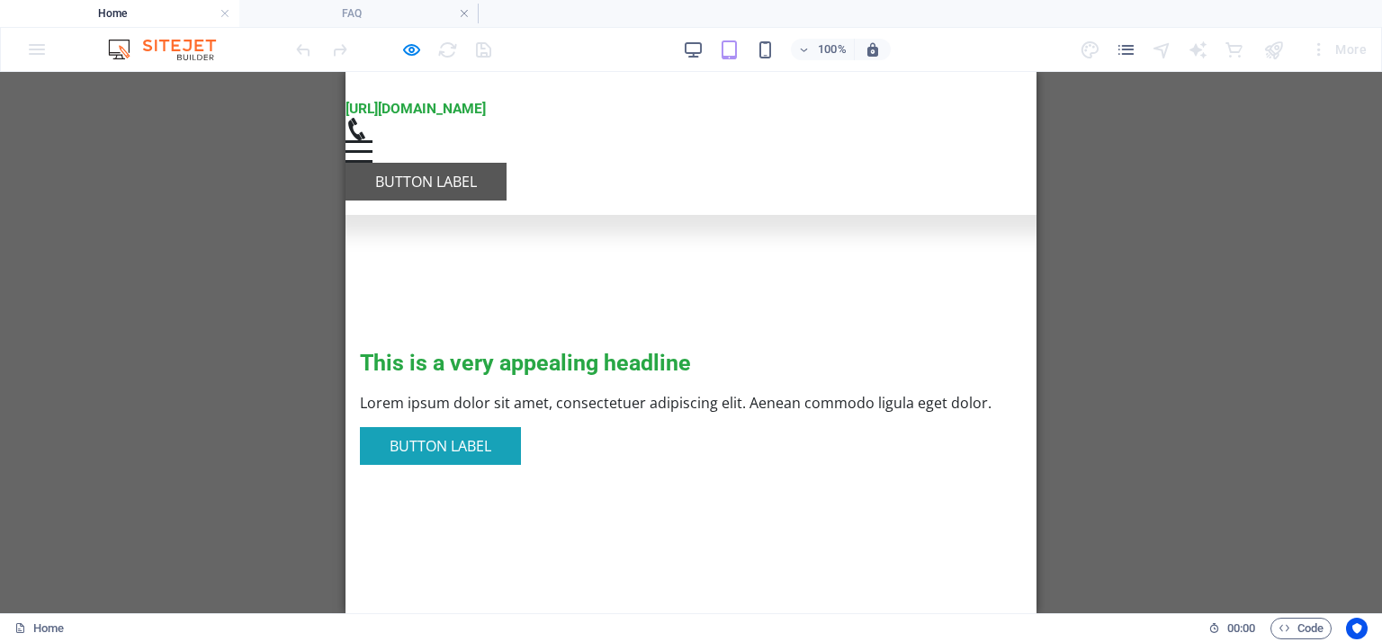
click at [506, 163] on link "Button label" at bounding box center [425, 182] width 161 height 38
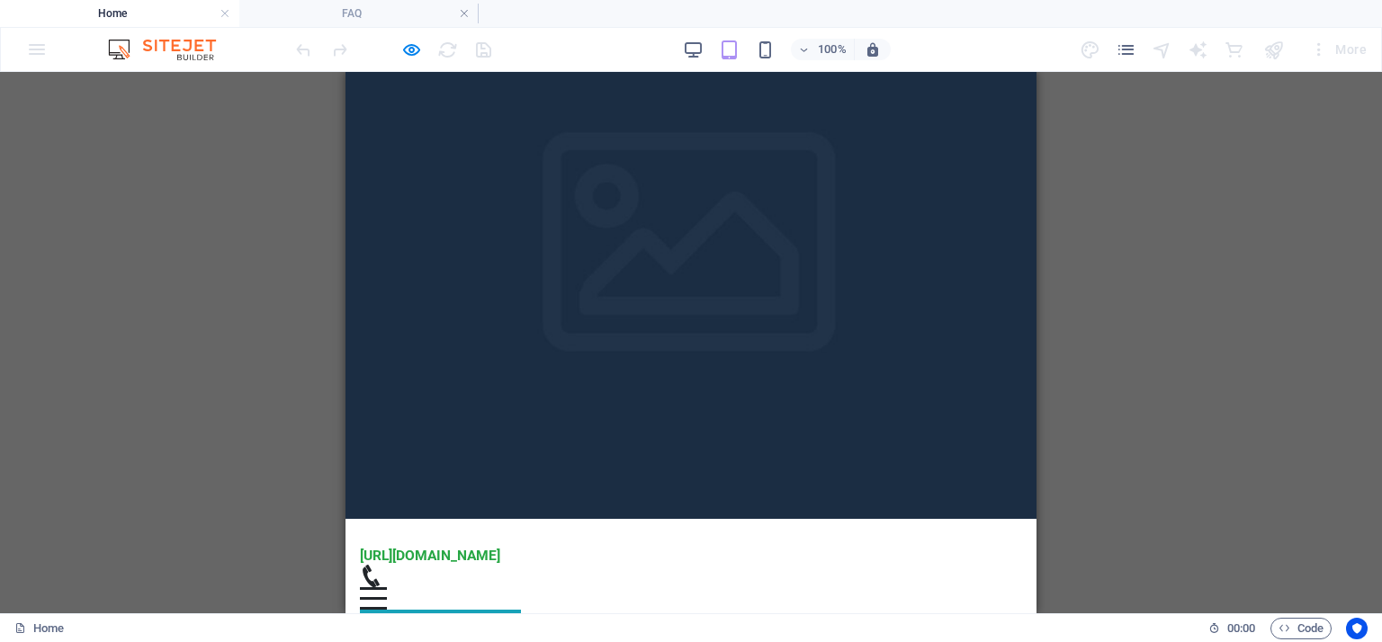
scroll to position [0, 0]
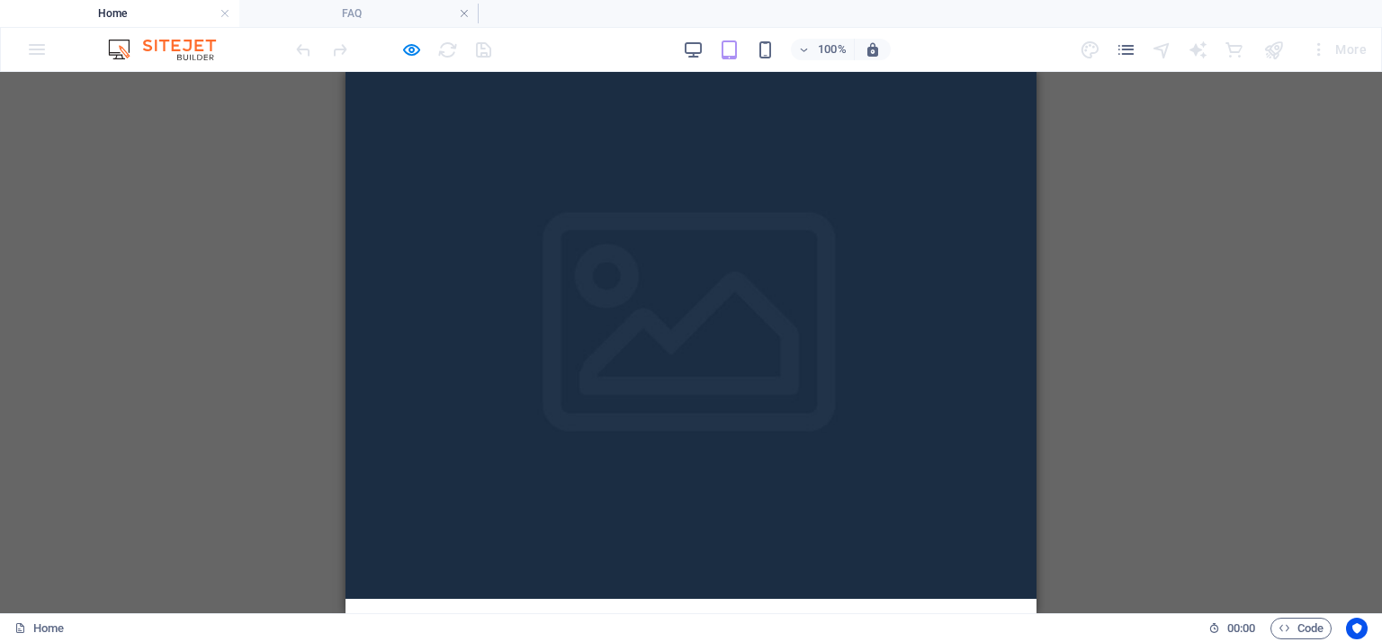
drag, startPoint x: 1028, startPoint y: 144, endPoint x: 1348, endPoint y: 129, distance: 320.6
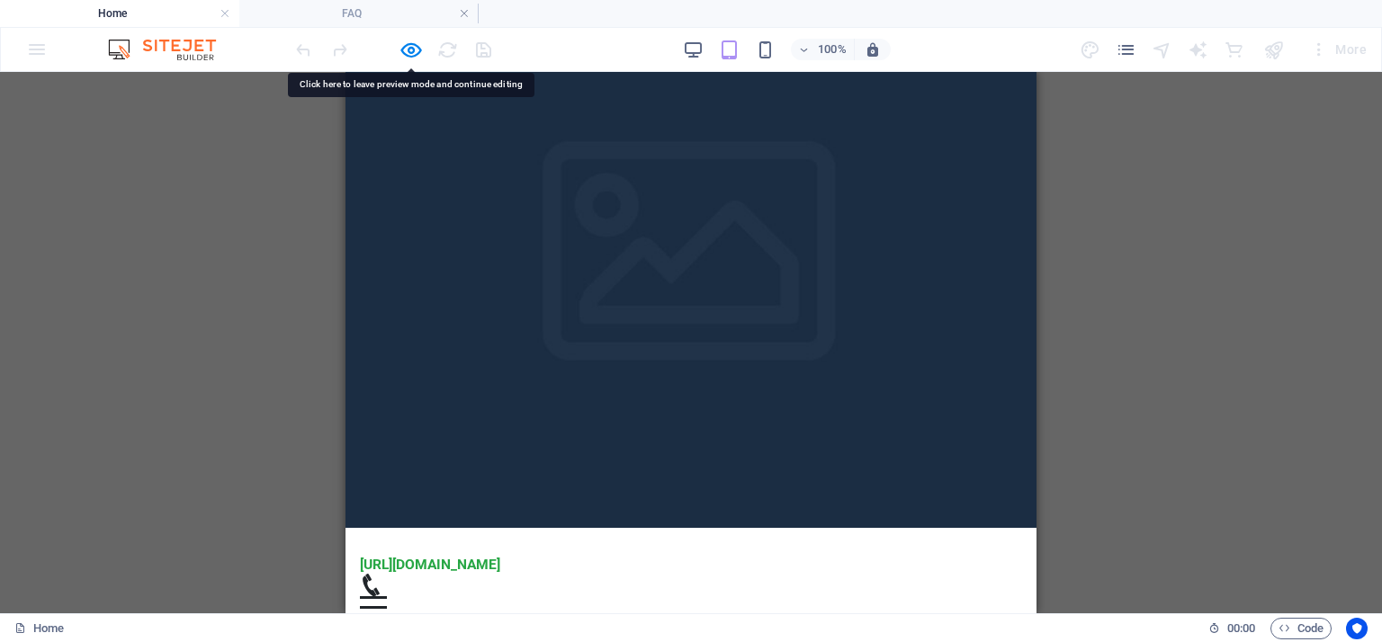
scroll to position [80, 0]
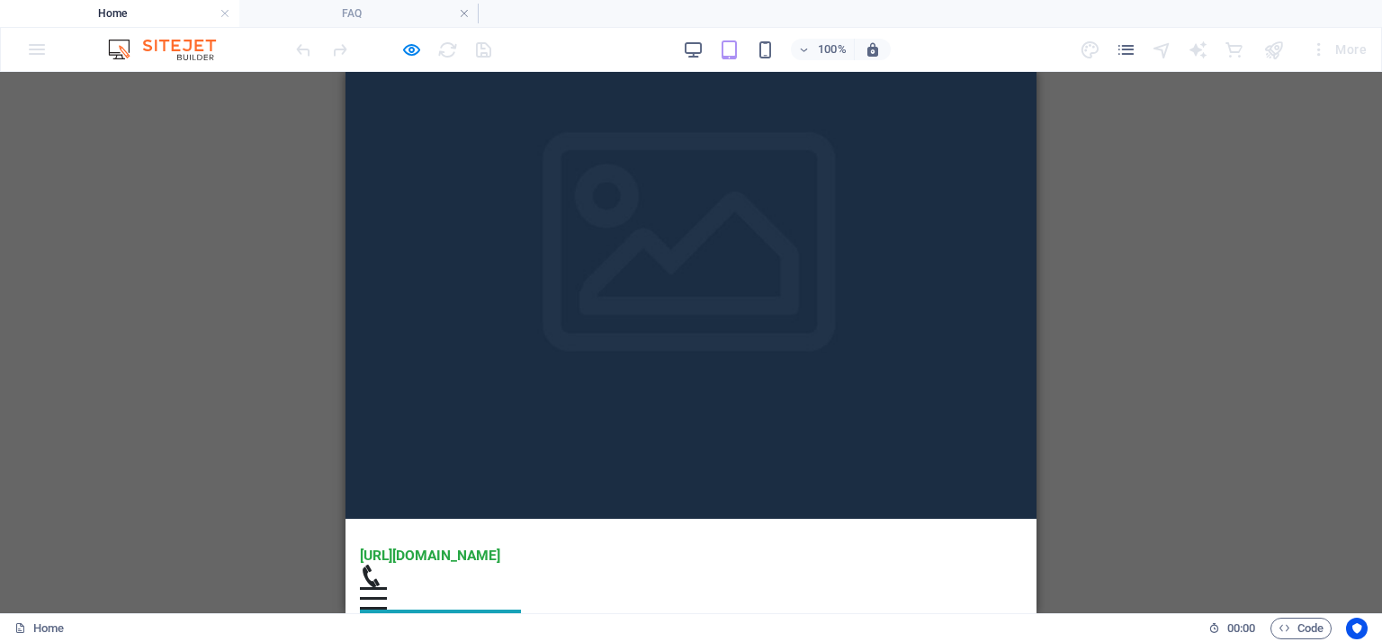
click at [34, 52] on div "100% More" at bounding box center [691, 49] width 1380 height 43
click at [223, 19] on link at bounding box center [225, 13] width 11 height 17
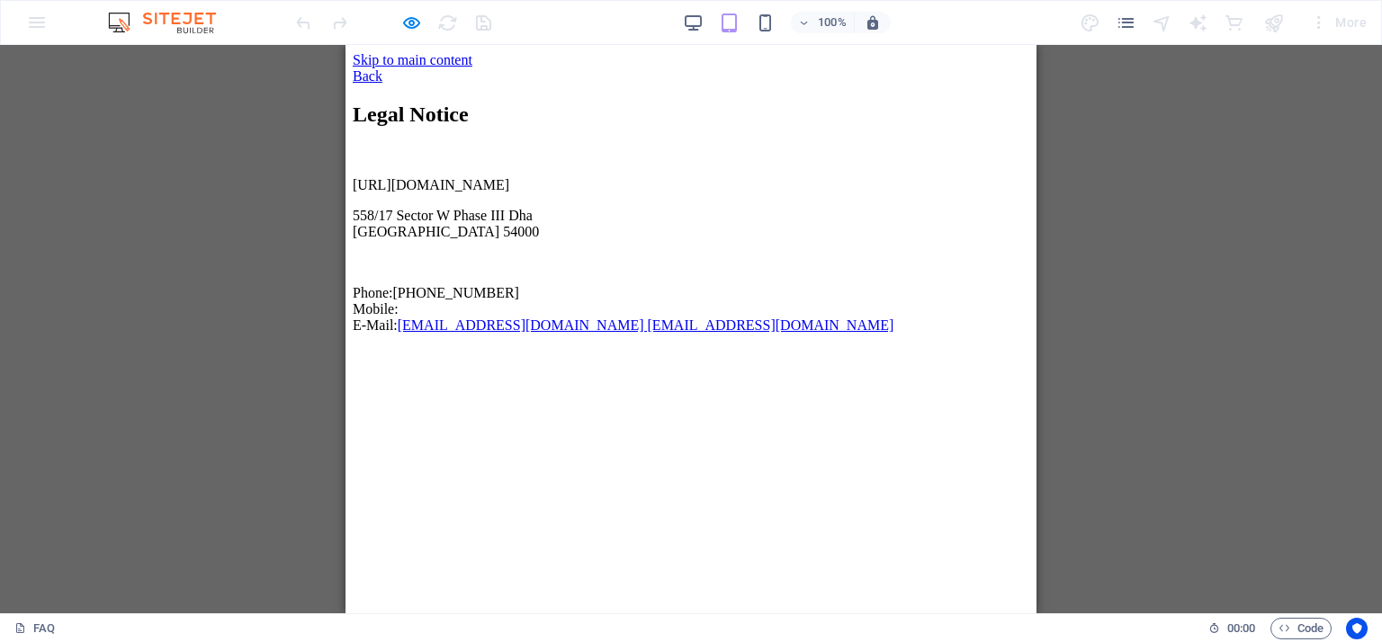
click at [175, 24] on img at bounding box center [170, 23] width 135 height 22
click at [35, 19] on div "100% More" at bounding box center [691, 22] width 1380 height 43
click at [376, 68] on link "Back" at bounding box center [368, 75] width 30 height 15
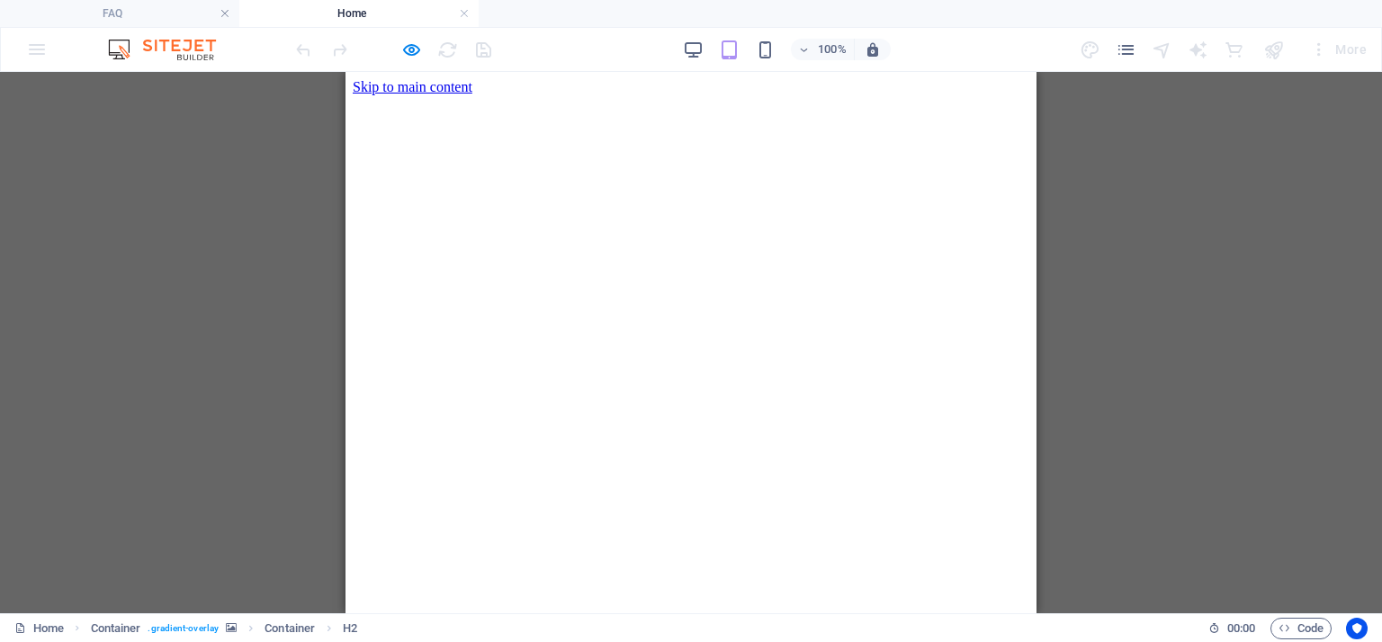
scroll to position [0, 0]
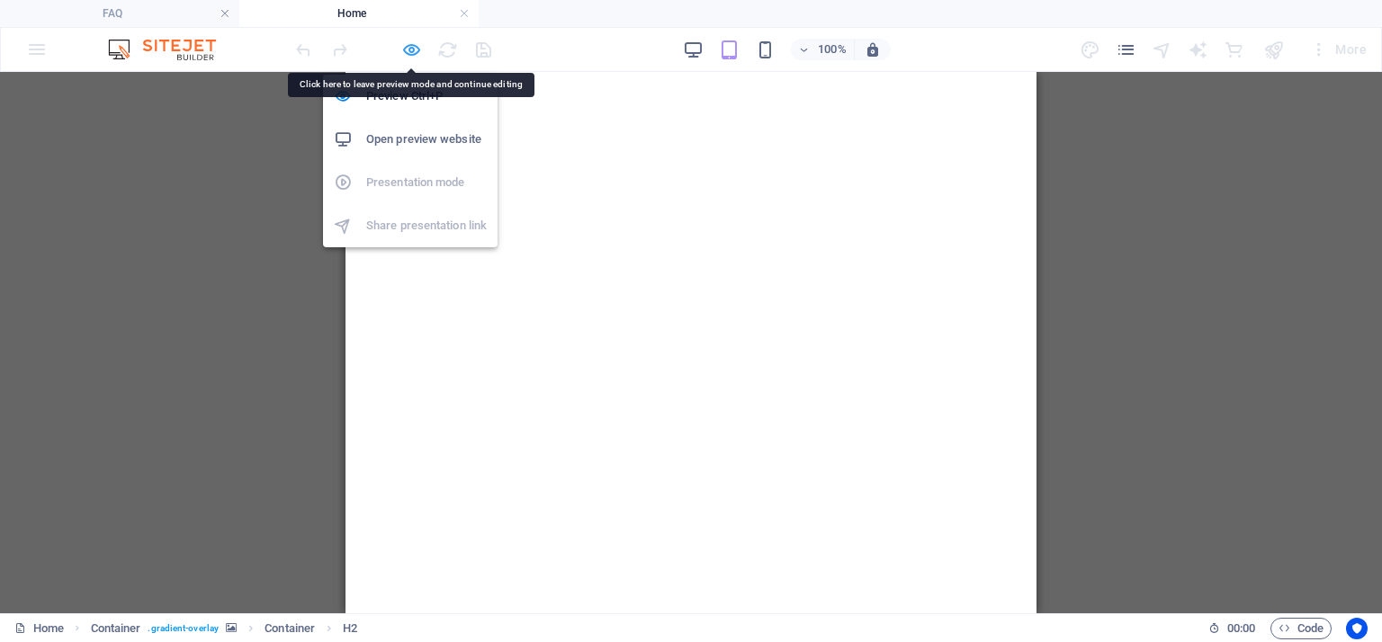
click at [419, 43] on icon "button" at bounding box center [411, 50] width 21 height 21
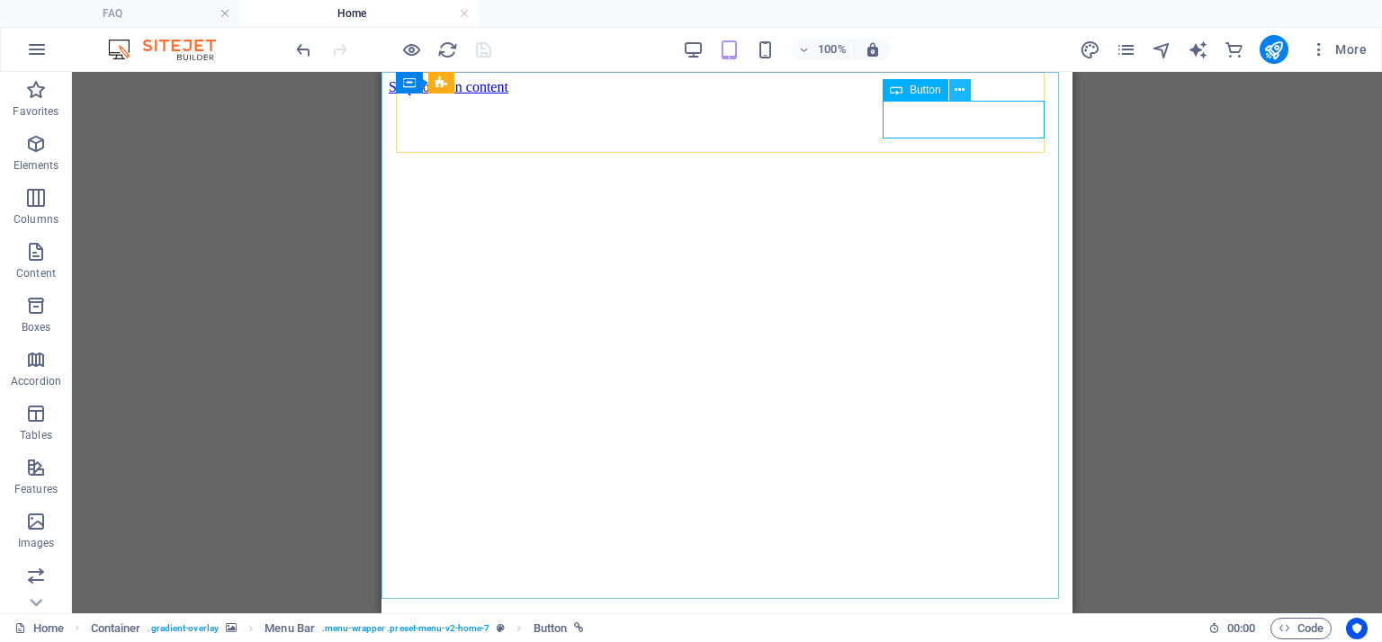
click at [959, 88] on icon at bounding box center [959, 90] width 10 height 19
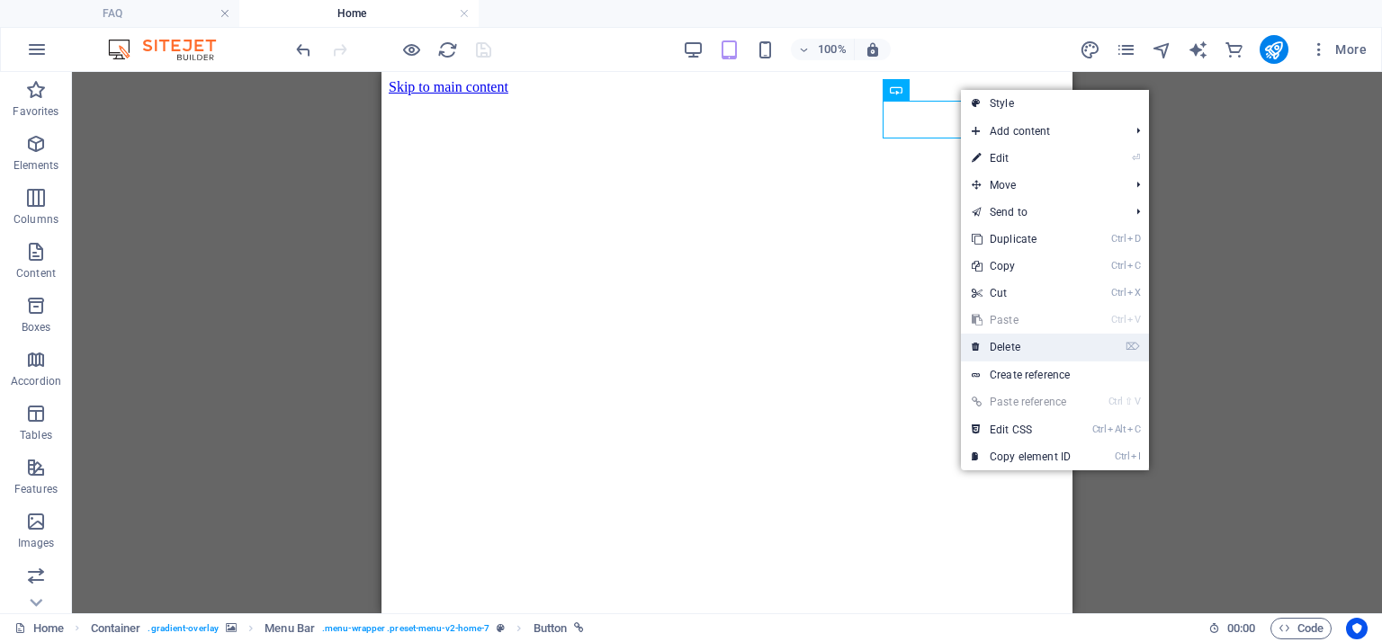
click at [1026, 350] on link "⌦ Delete" at bounding box center [1021, 347] width 121 height 27
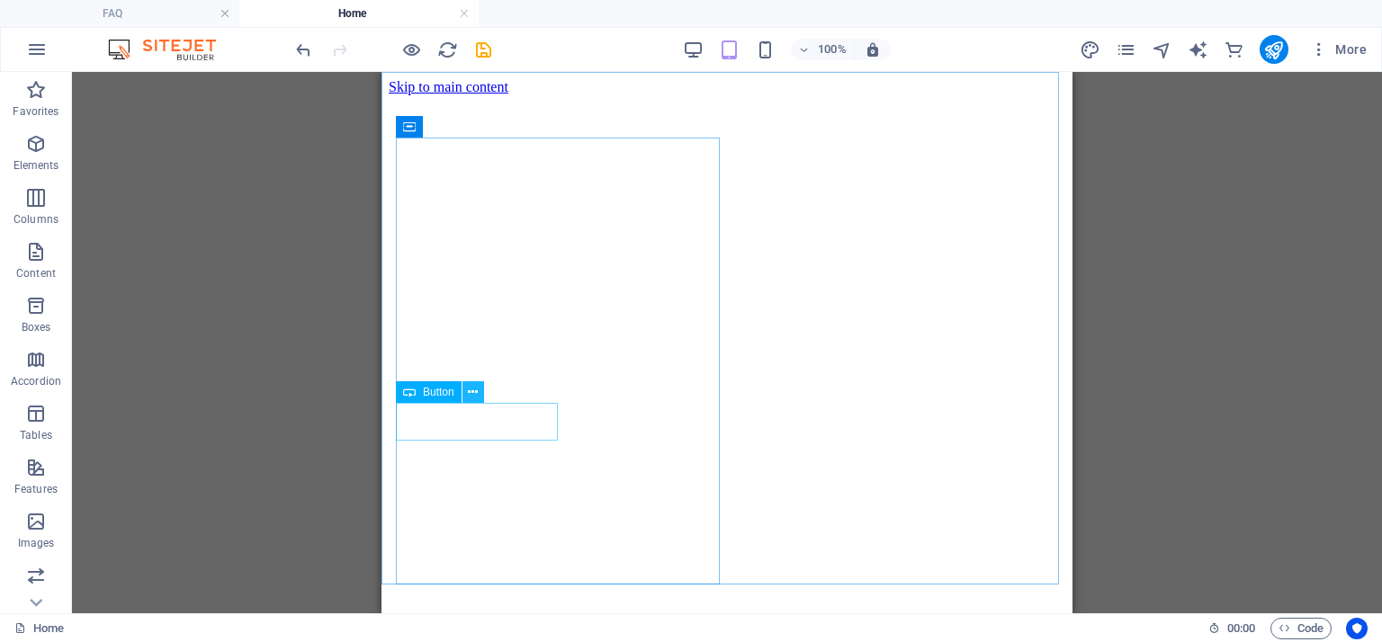
click at [468, 390] on icon at bounding box center [473, 392] width 10 height 19
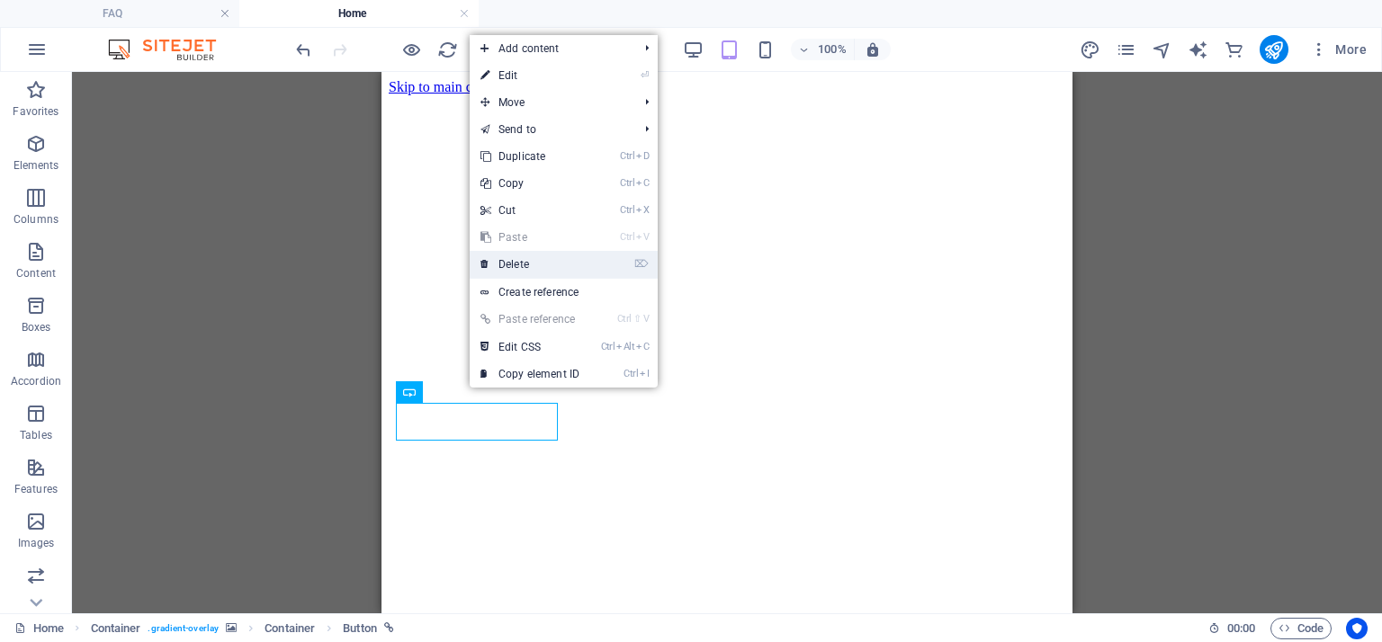
click at [518, 271] on link "⌦ Delete" at bounding box center [530, 264] width 121 height 27
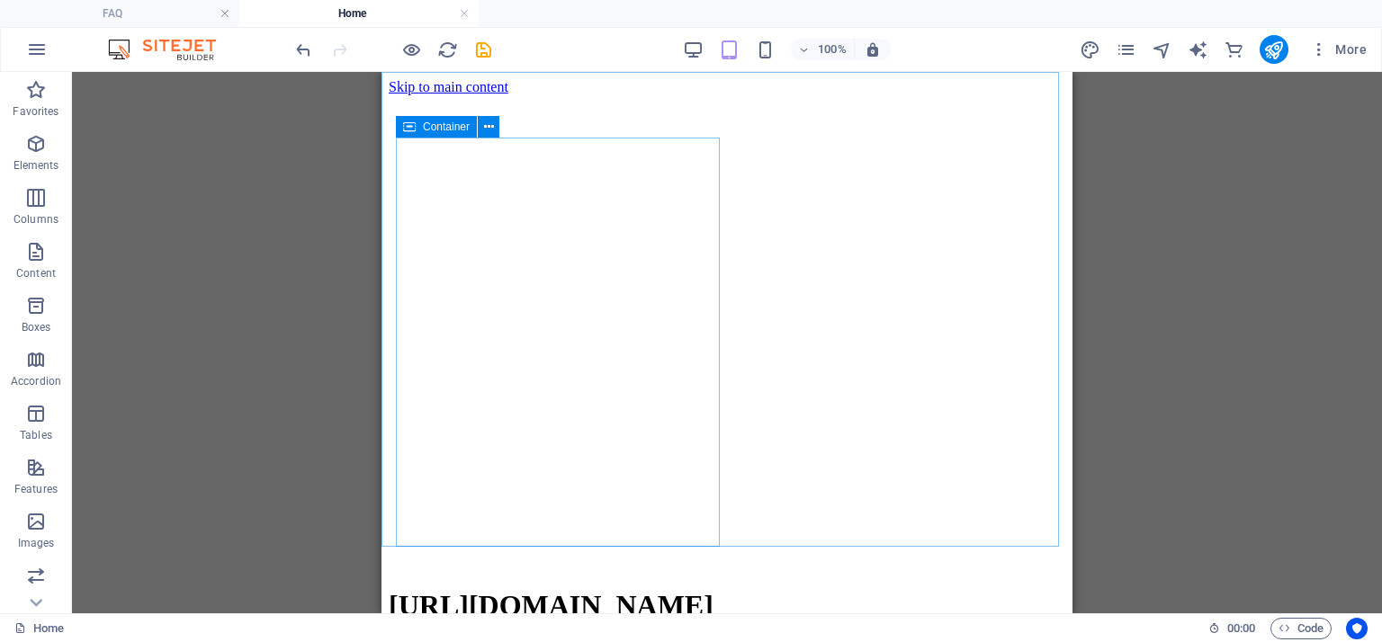
click at [509, 117] on div "Container" at bounding box center [453, 127] width 115 height 22
click at [497, 94] on span "Logo" at bounding box center [500, 92] width 24 height 11
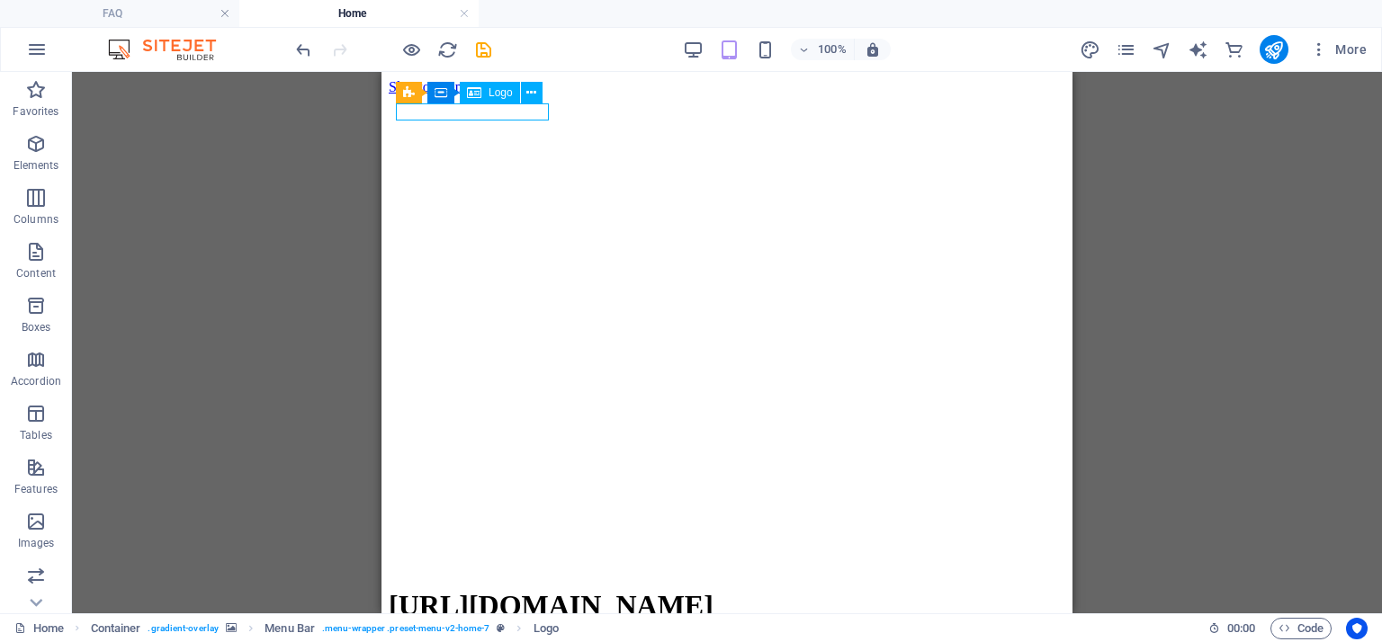
click at [486, 101] on div "Logo" at bounding box center [490, 93] width 60 height 22
click at [489, 96] on span "Logo" at bounding box center [500, 92] width 24 height 11
select select "px"
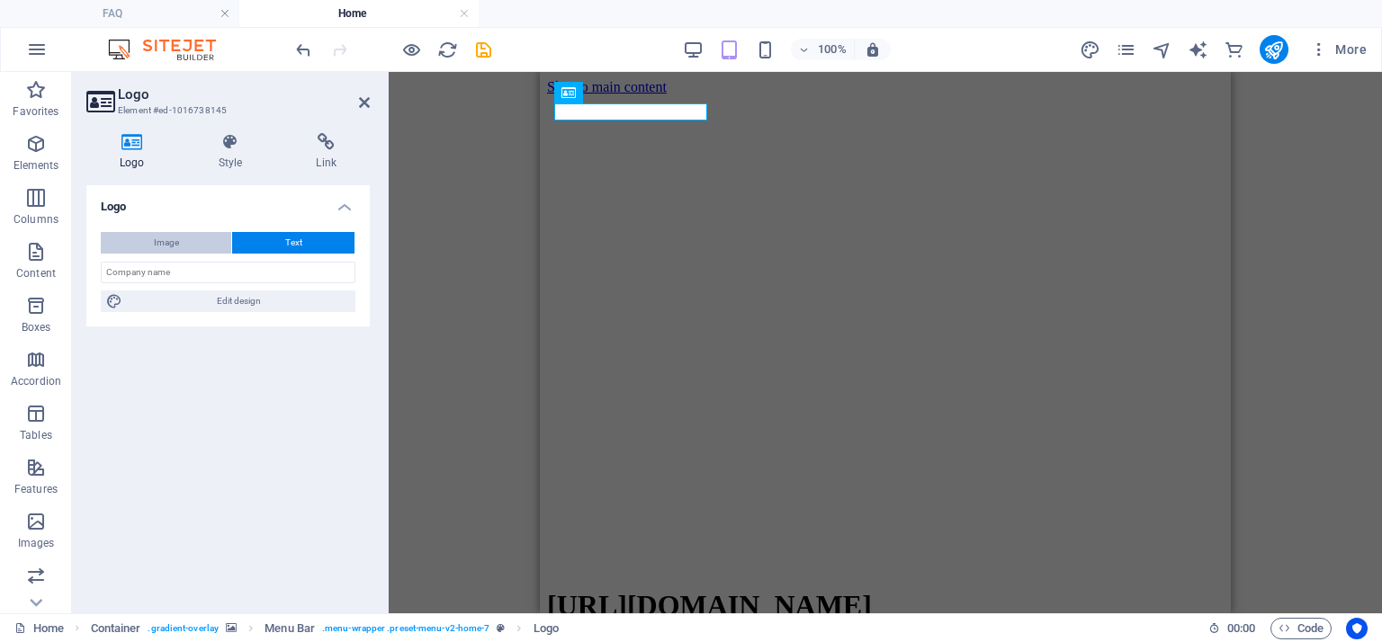
click at [176, 243] on span "Image" at bounding box center [166, 243] width 25 height 22
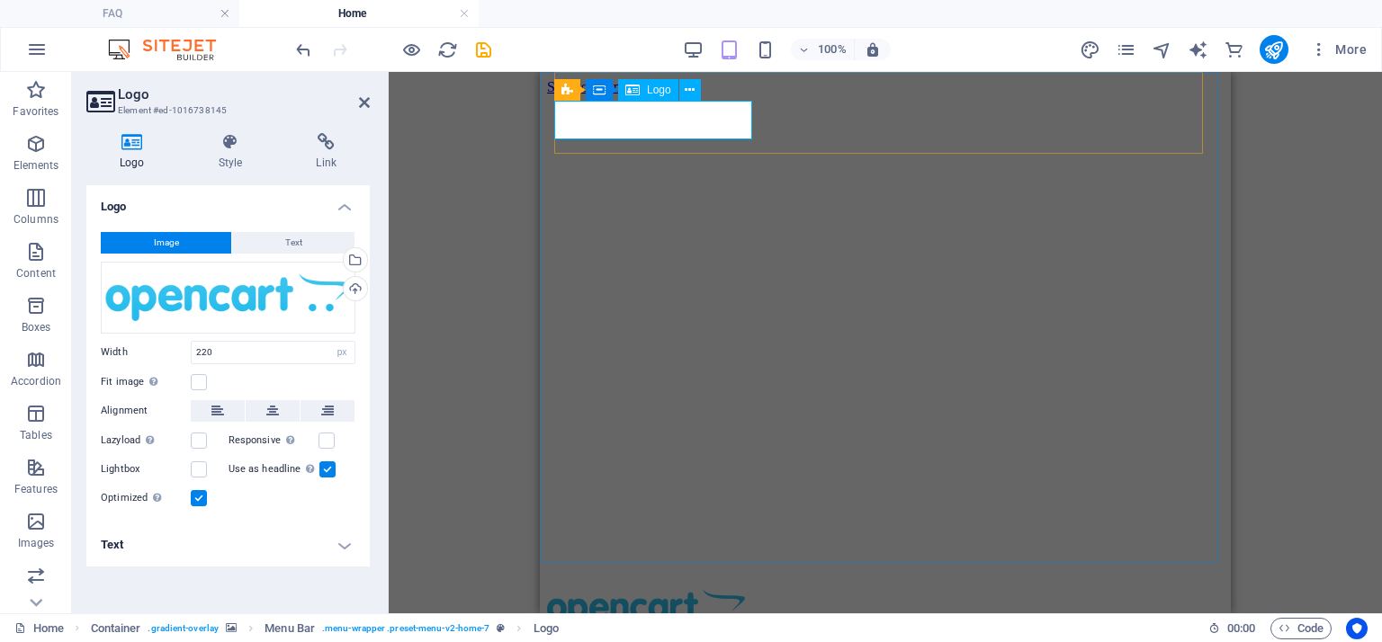
click at [737, 589] on div at bounding box center [885, 612] width 676 height 46
click at [727, 589] on div at bounding box center [885, 612] width 676 height 46
click at [137, 151] on h4 "Logo" at bounding box center [135, 152] width 99 height 38
click at [367, 100] on icon at bounding box center [364, 102] width 11 height 14
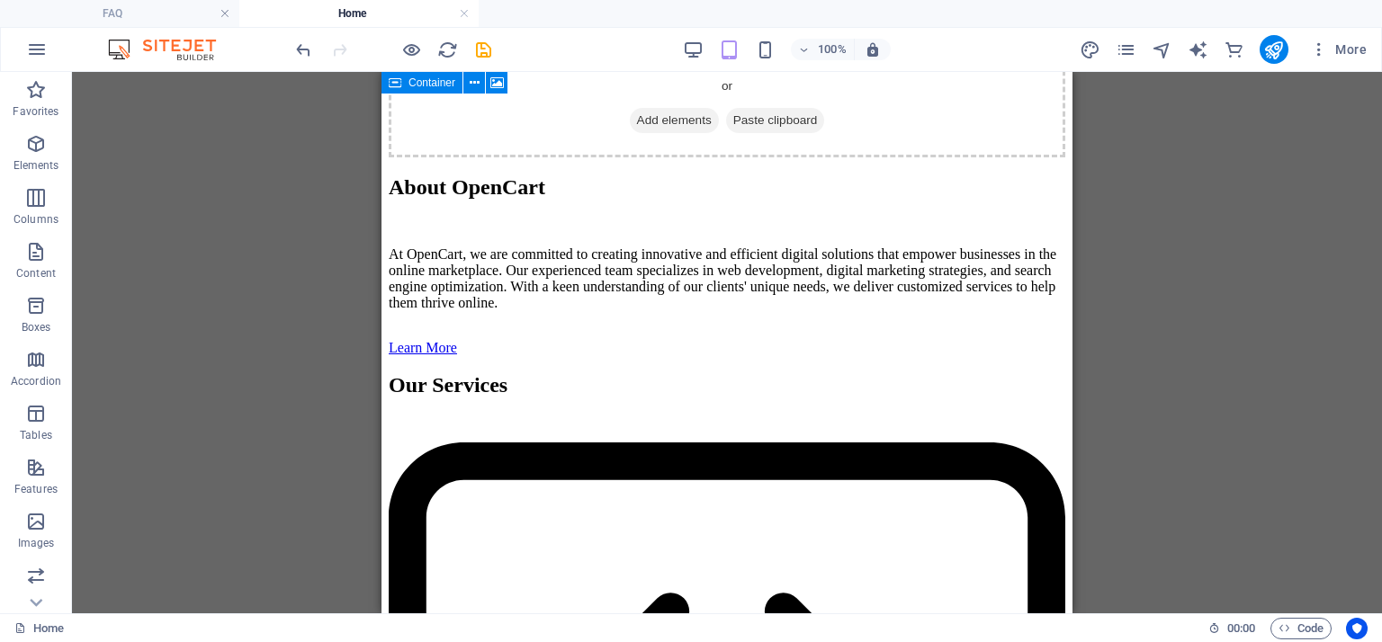
scroll to position [2409, 0]
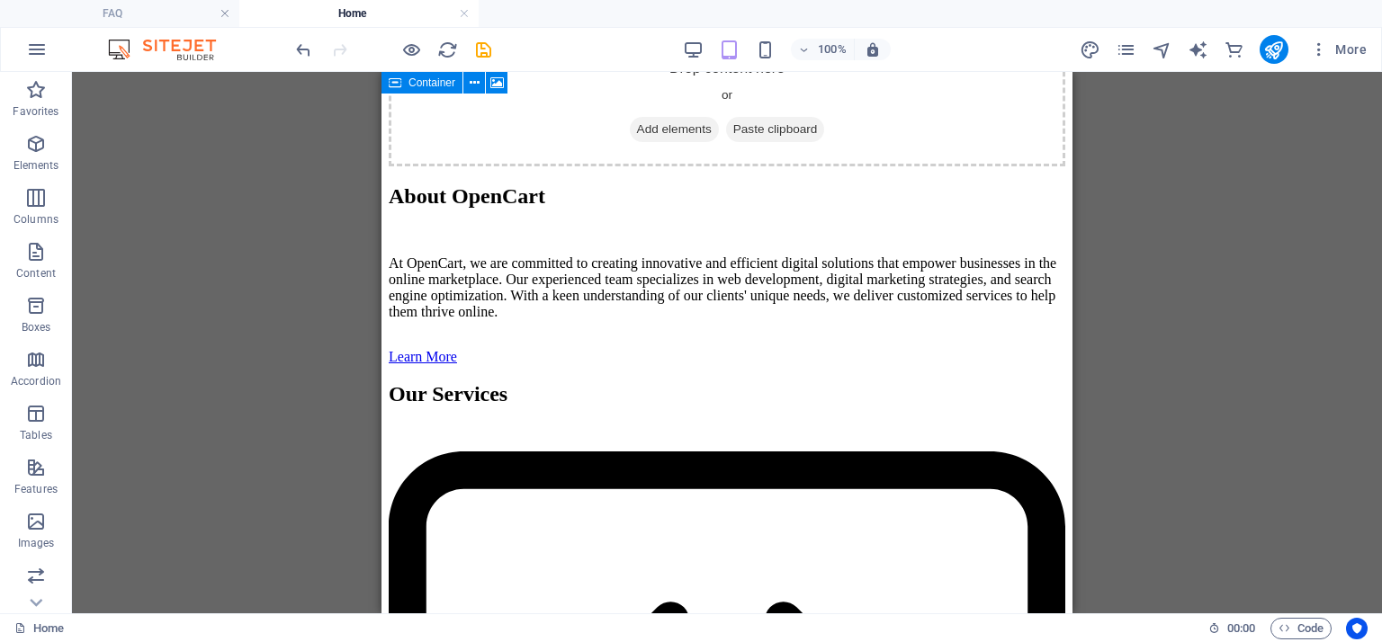
drag, startPoint x: 1070, startPoint y: 143, endPoint x: 1483, endPoint y: 612, distance: 624.6
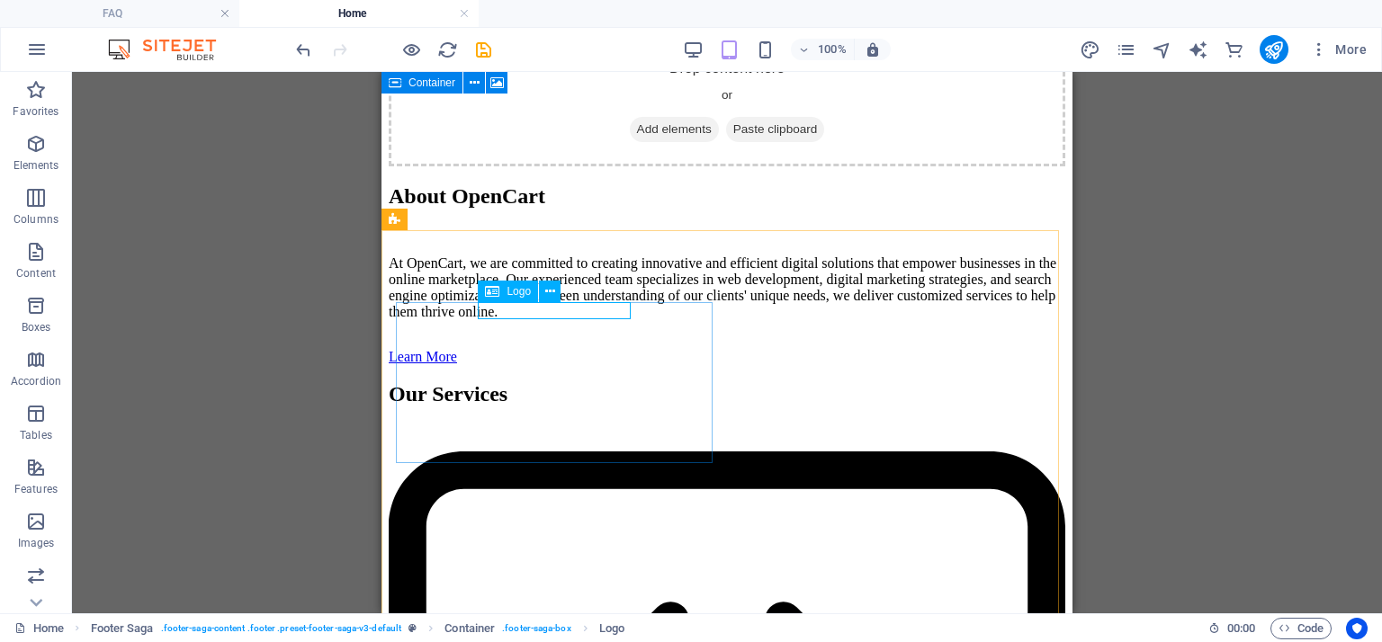
click at [518, 291] on span "Logo" at bounding box center [518, 291] width 24 height 11
click at [515, 295] on span "Logo" at bounding box center [518, 291] width 24 height 11
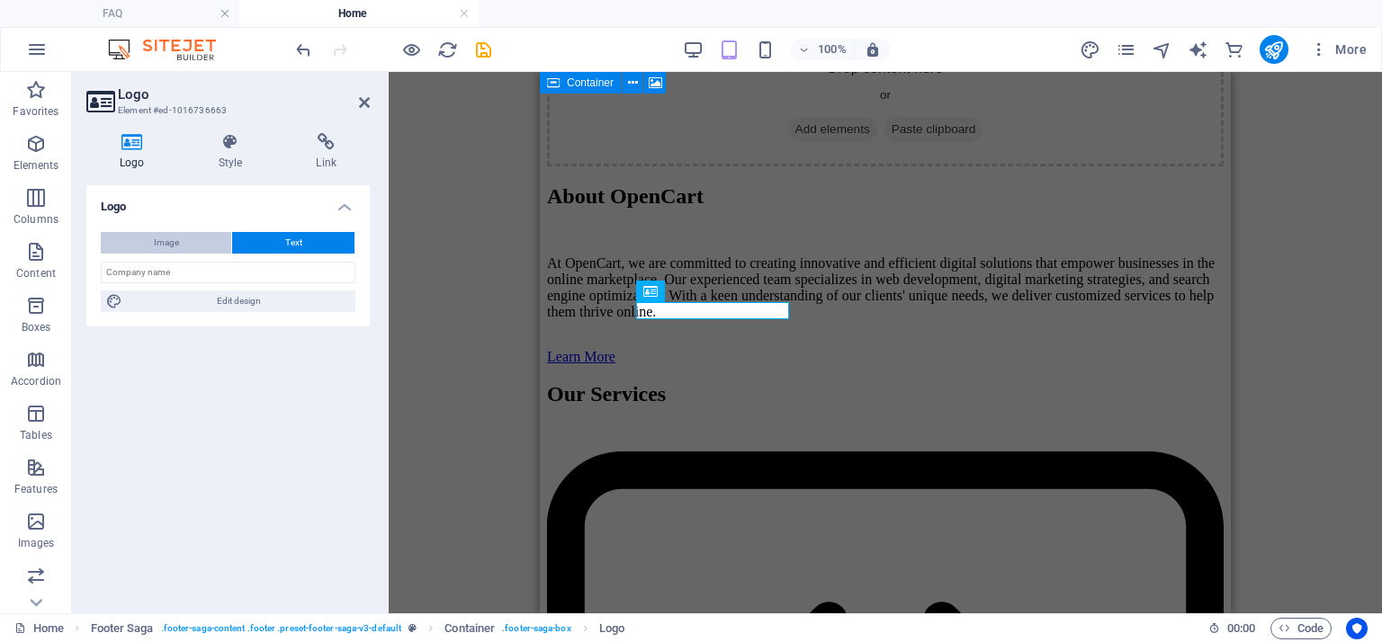
click at [147, 244] on button "Image" at bounding box center [166, 243] width 130 height 22
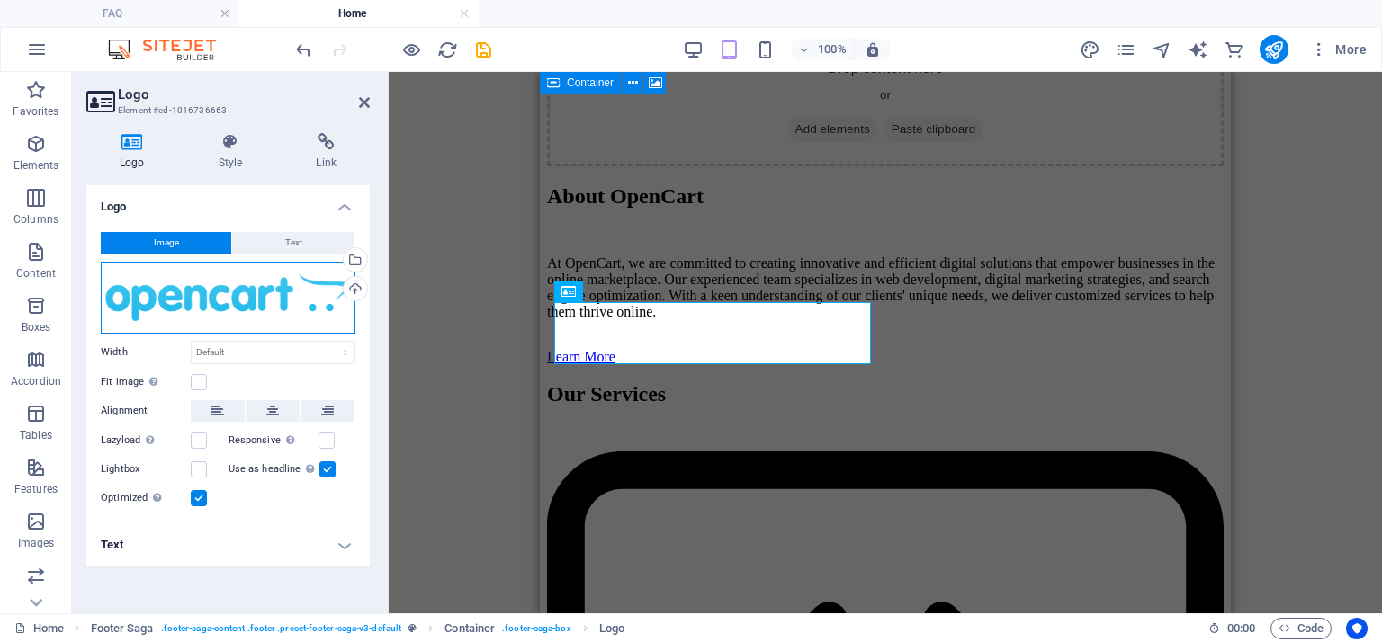
click at [206, 305] on div "Drag files here, click to choose files or select files from Files or our free s…" at bounding box center [228, 298] width 255 height 72
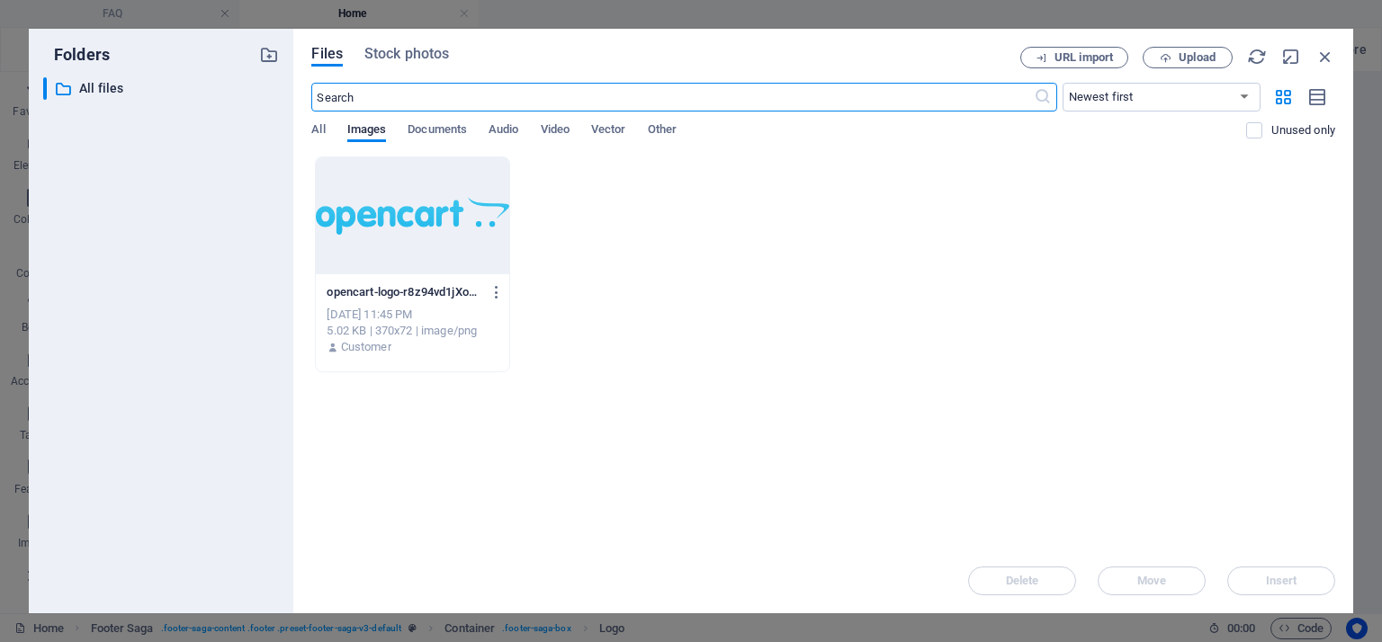
scroll to position [2654, 0]
click at [446, 223] on div at bounding box center [412, 215] width 193 height 117
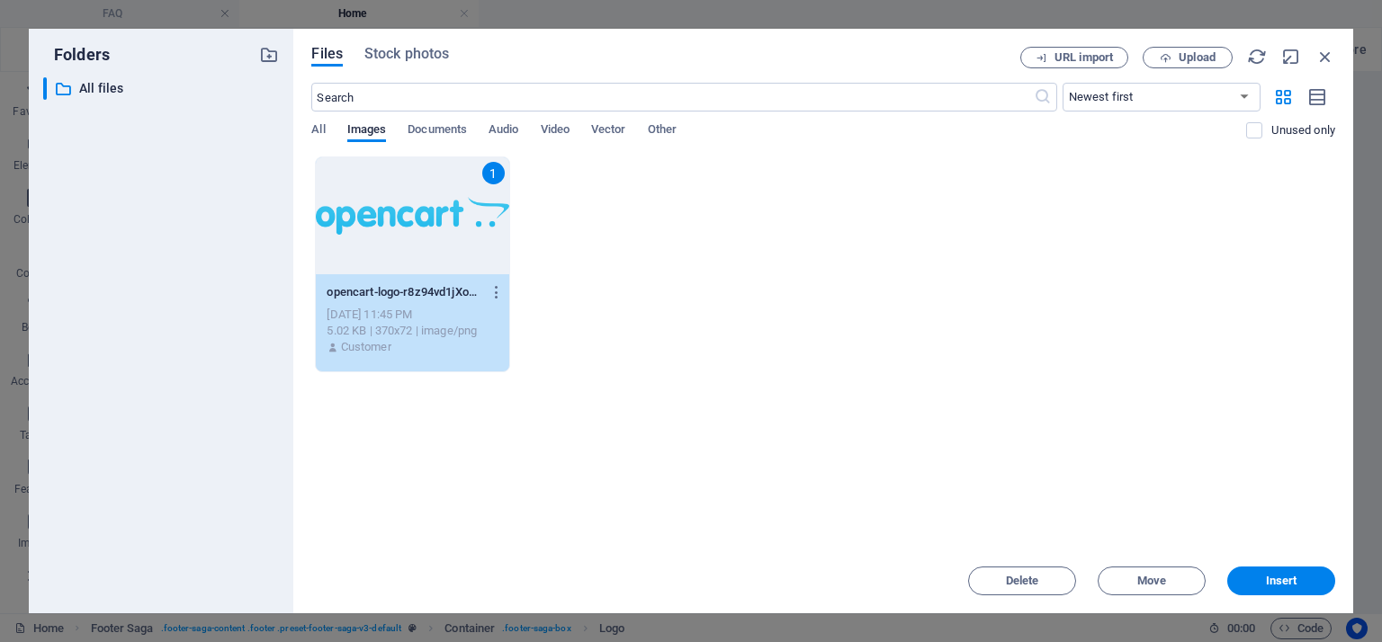
click at [1295, 576] on span "Insert" at bounding box center [1281, 581] width 94 height 11
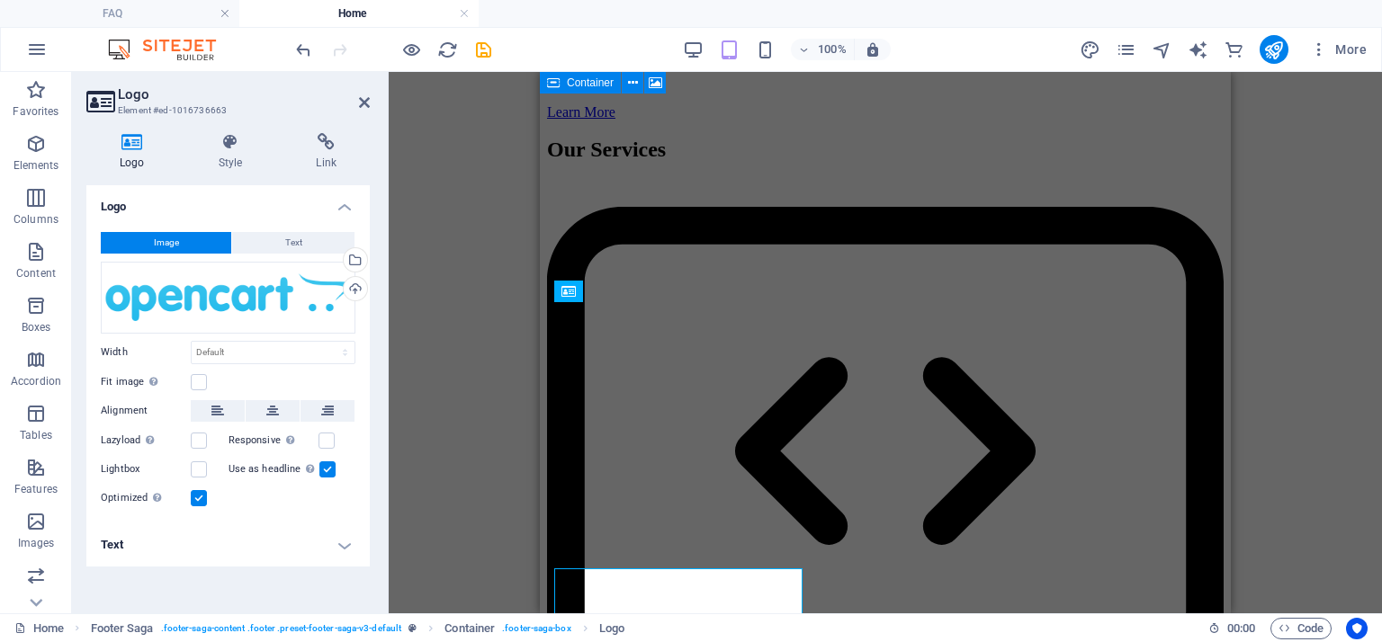
scroll to position [2409, 0]
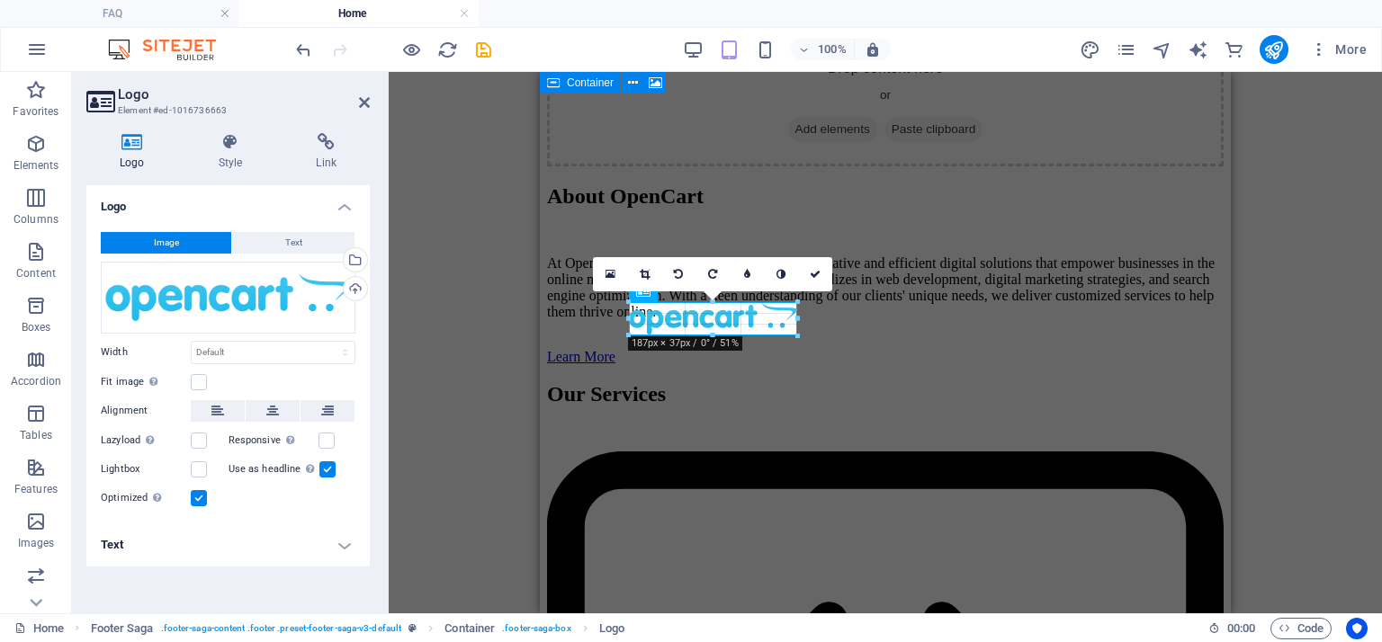
drag, startPoint x: 871, startPoint y: 332, endPoint x: 183, endPoint y: 271, distance: 690.9
type input "186"
select select "px"
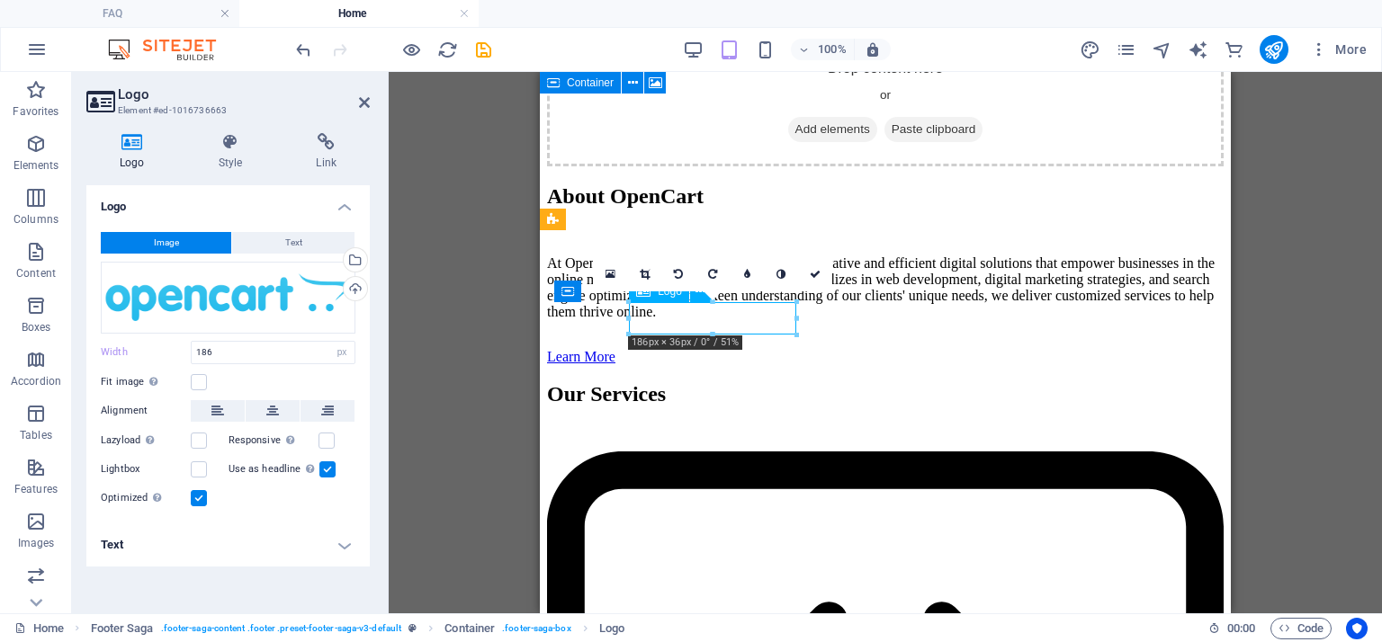
drag, startPoint x: 726, startPoint y: 316, endPoint x: 694, endPoint y: 318, distance: 32.5
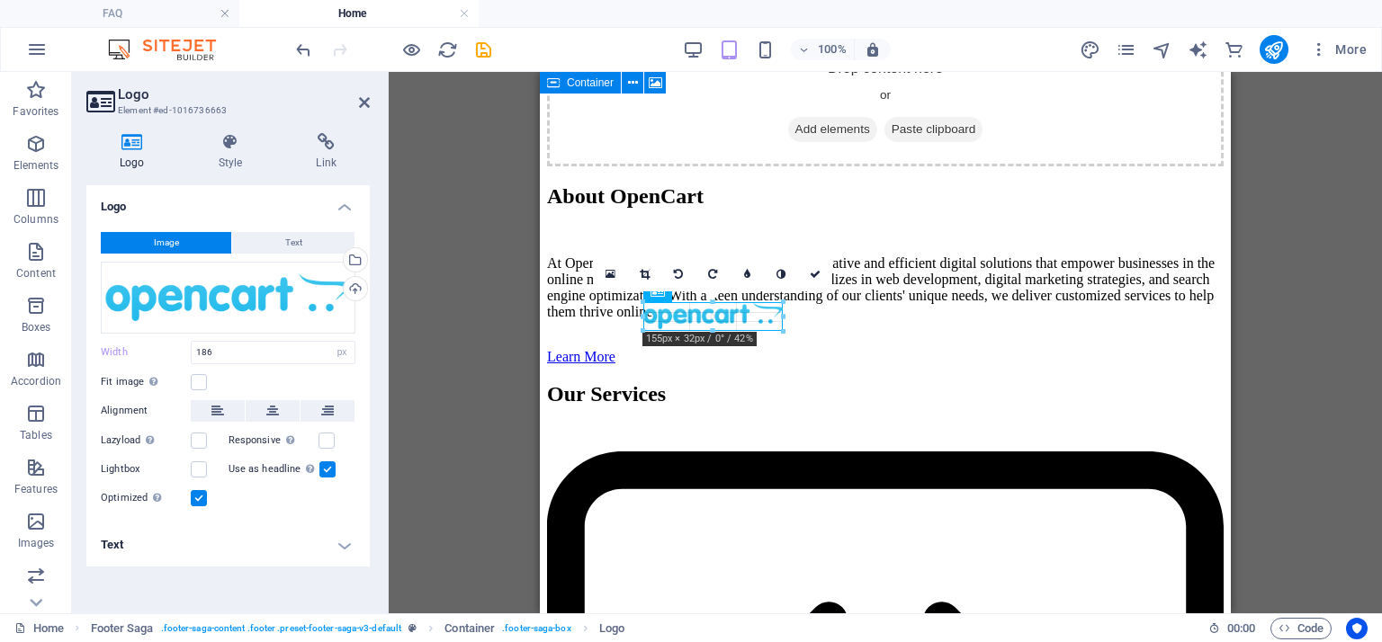
drag, startPoint x: 629, startPoint y: 318, endPoint x: 113, endPoint y: 248, distance: 520.2
type input "155"
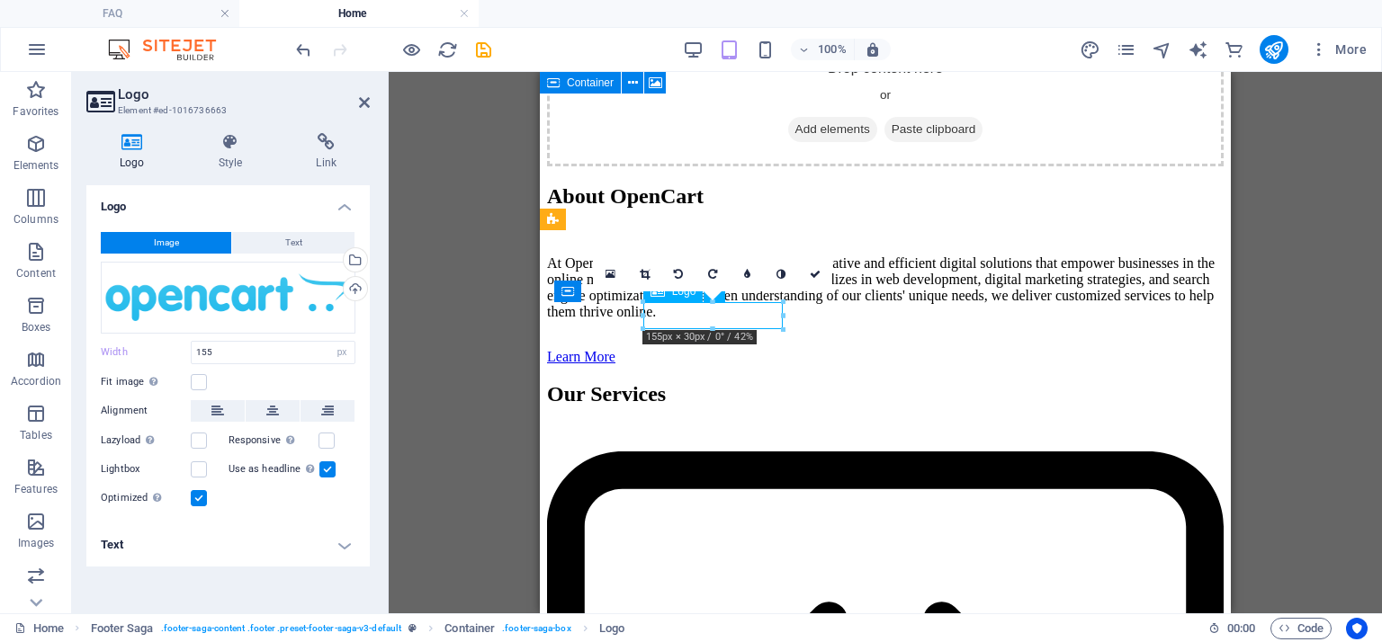
drag, startPoint x: 755, startPoint y: 317, endPoint x: 730, endPoint y: 317, distance: 25.2
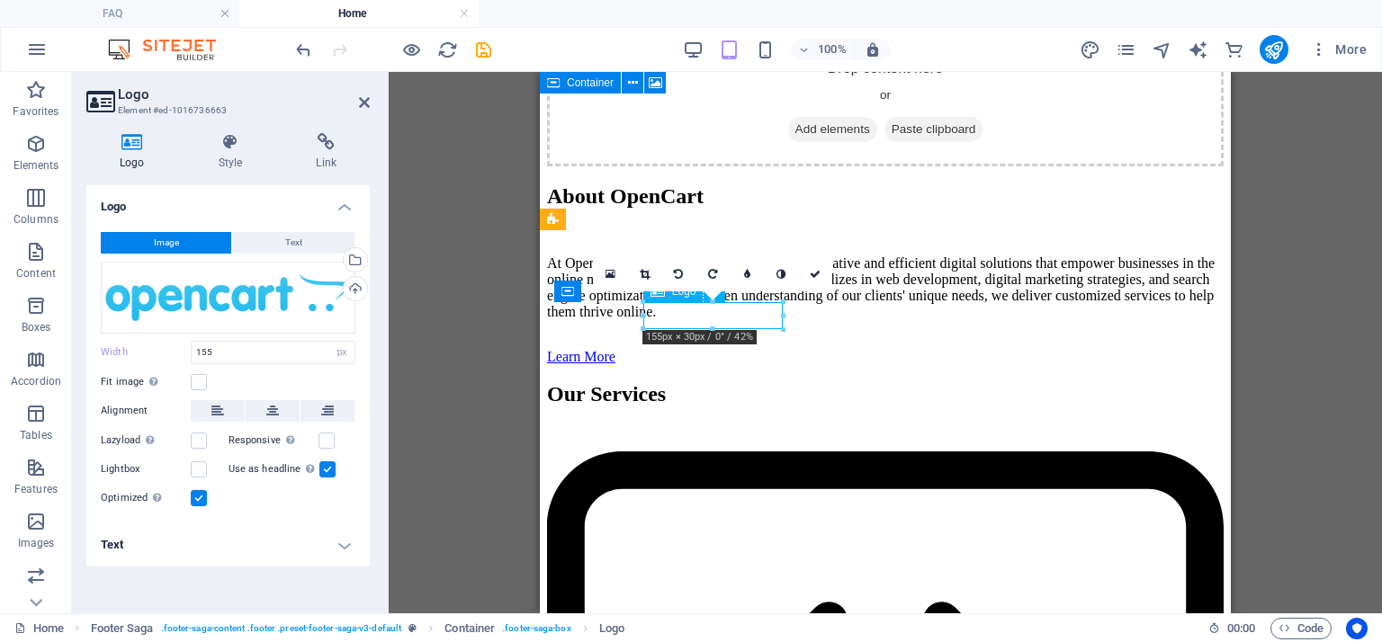
drag, startPoint x: 679, startPoint y: 309, endPoint x: 653, endPoint y: 309, distance: 26.1
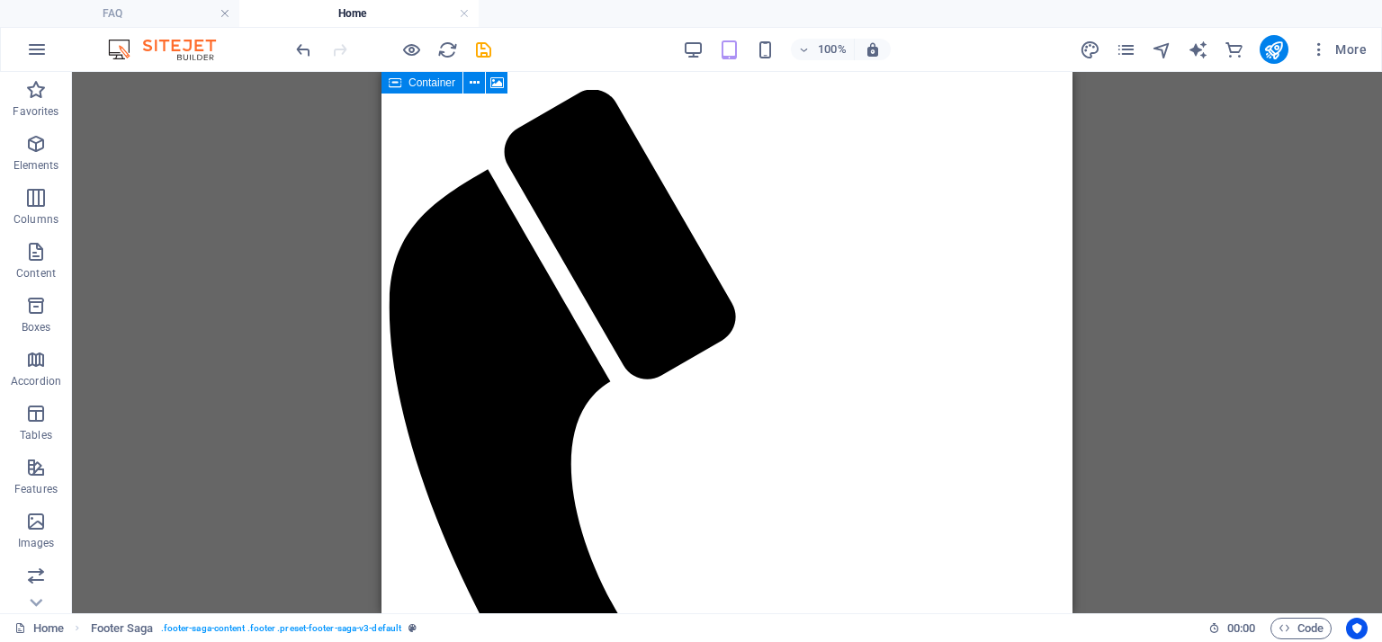
scroll to position [298, 0]
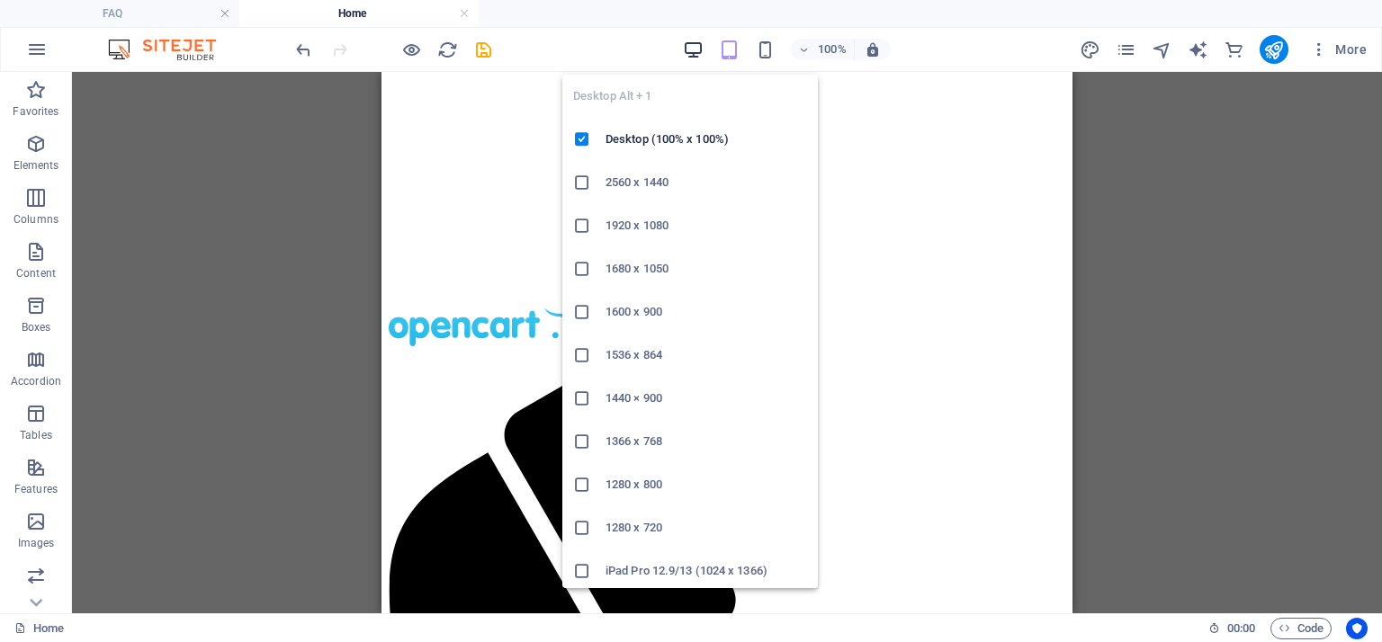
click at [700, 49] on icon "button" at bounding box center [693, 50] width 21 height 21
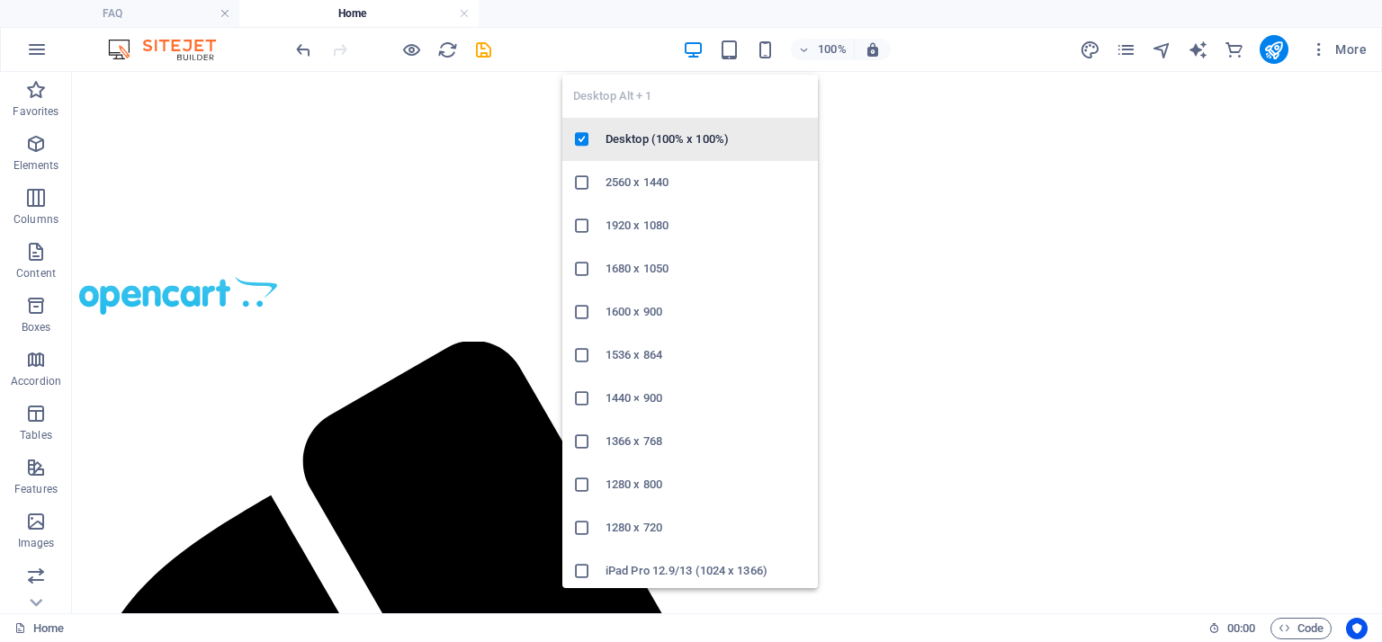
click at [653, 139] on h6 "Desktop (100% x 100%)" at bounding box center [706, 140] width 202 height 22
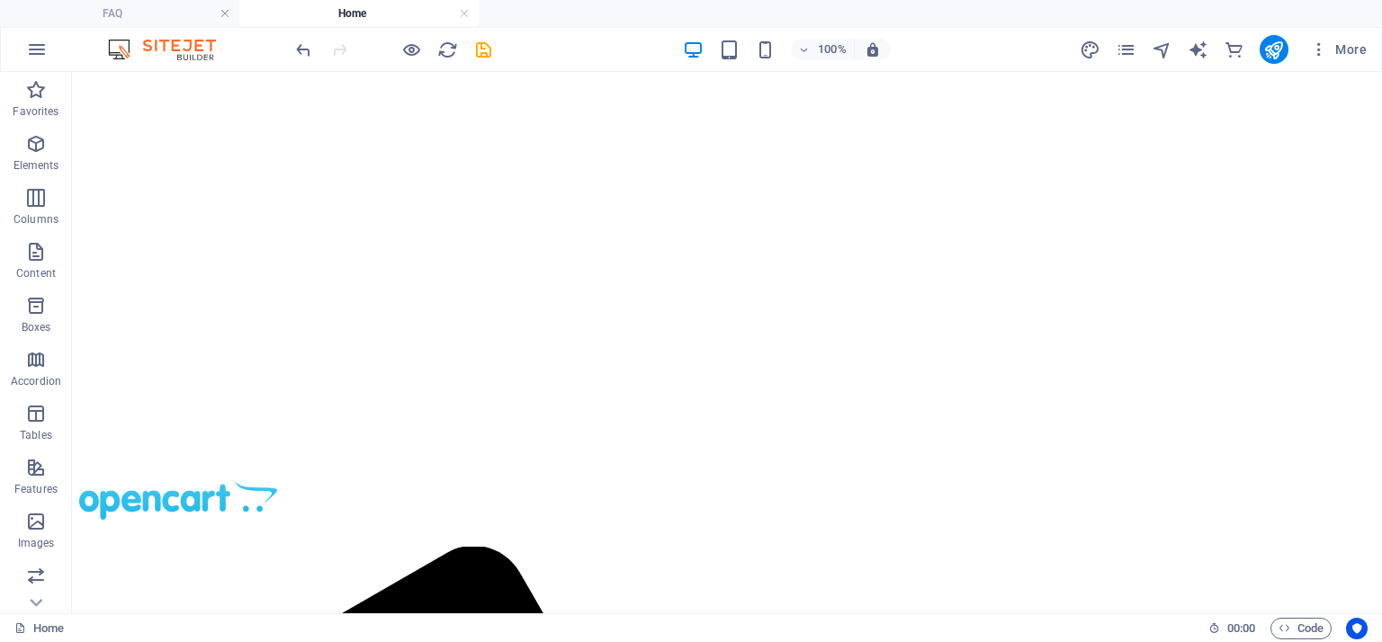
scroll to position [88, 0]
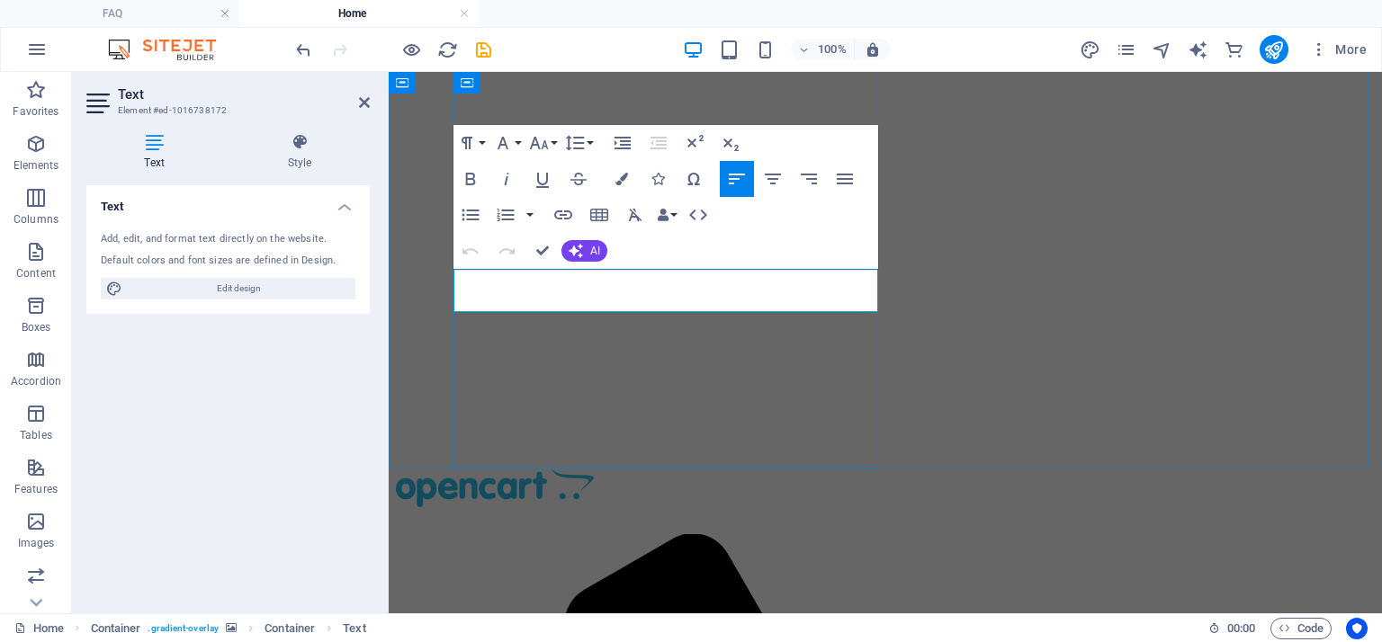
drag, startPoint x: 698, startPoint y: 302, endPoint x: 456, endPoint y: 283, distance: 242.7
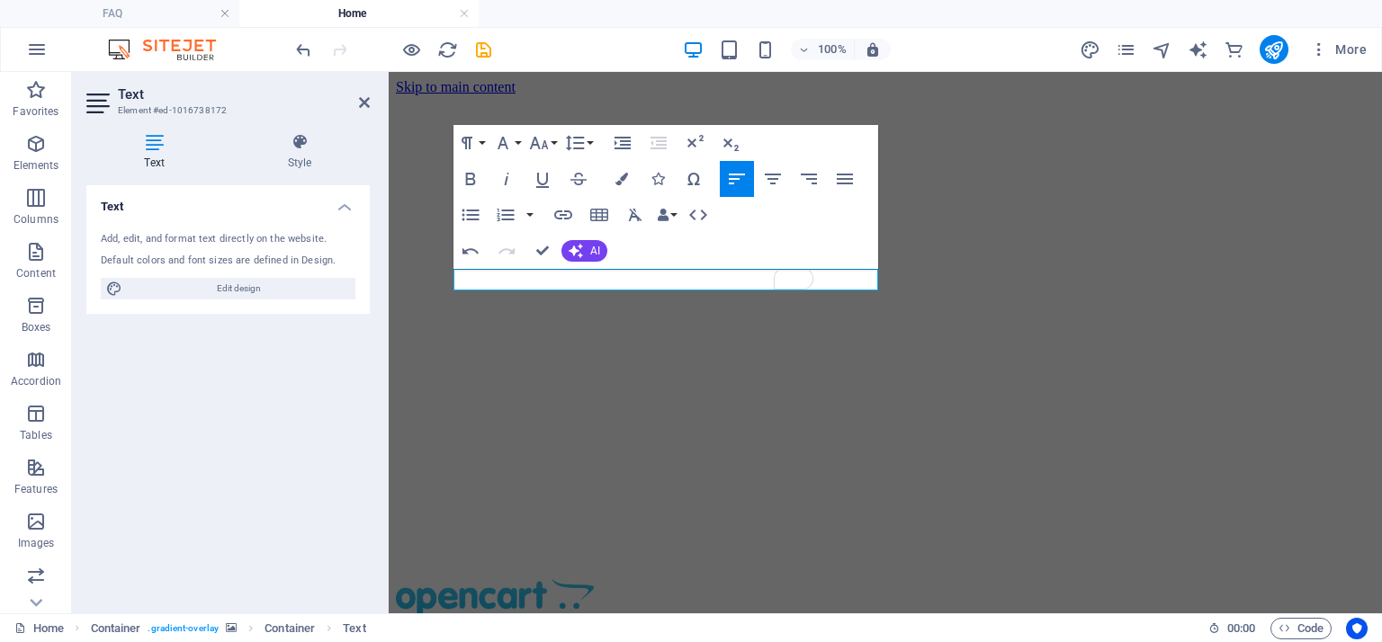
scroll to position [88, 0]
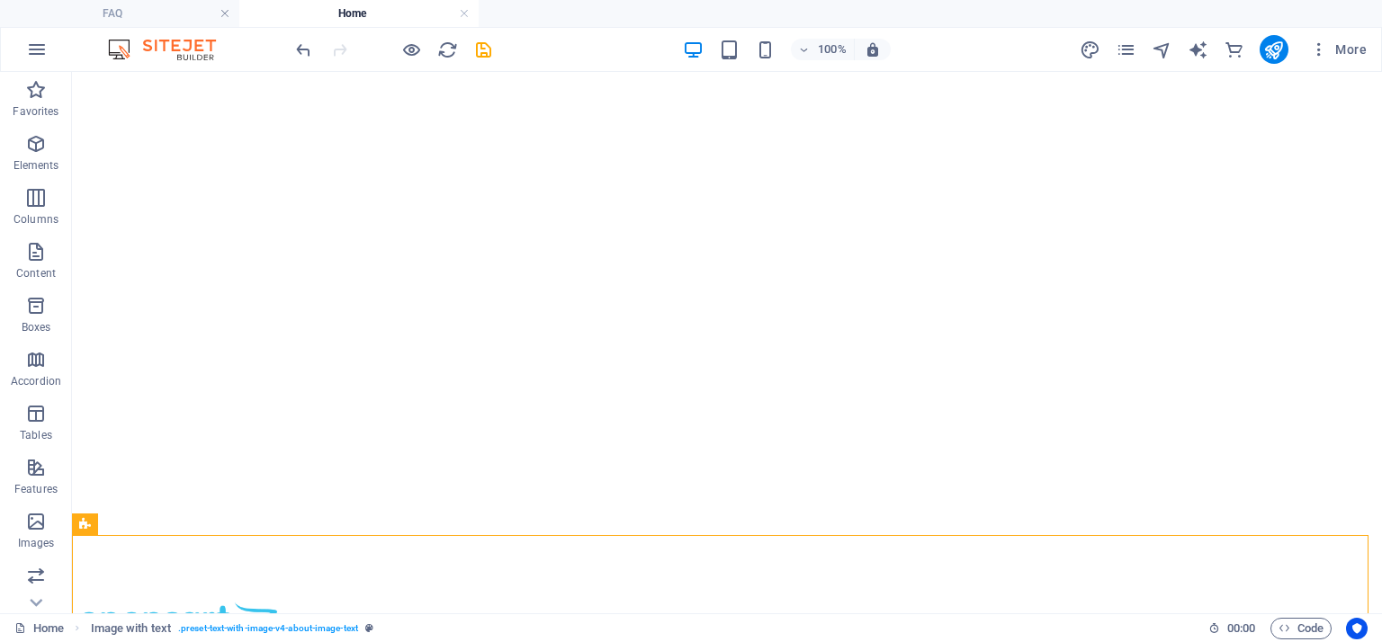
scroll to position [0, 0]
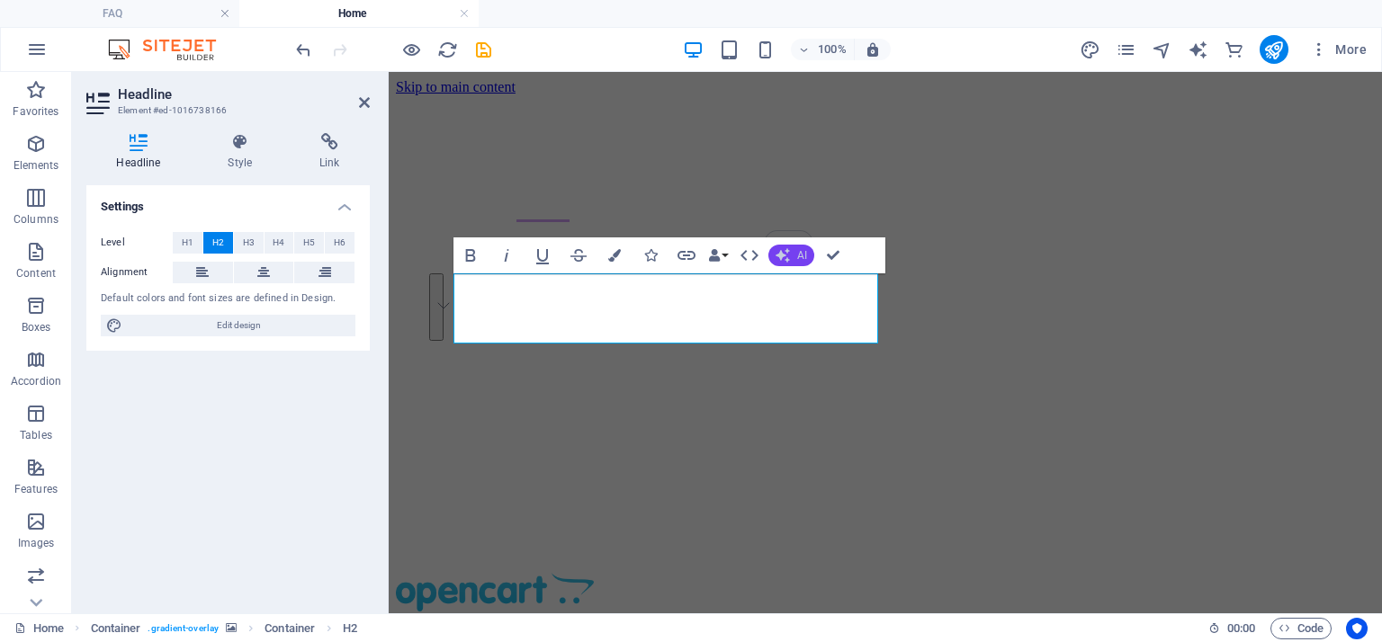
click at [792, 258] on button "AI" at bounding box center [791, 256] width 46 height 22
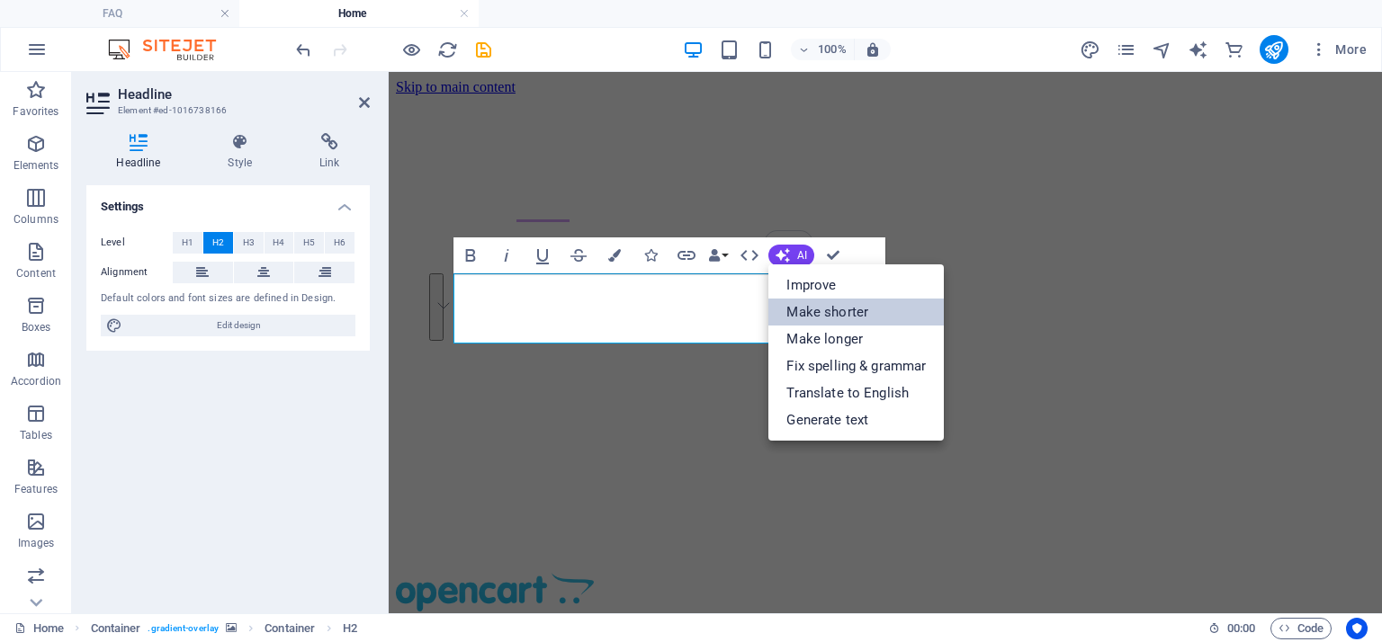
click at [802, 305] on link "Make shorter" at bounding box center [855, 312] width 175 height 27
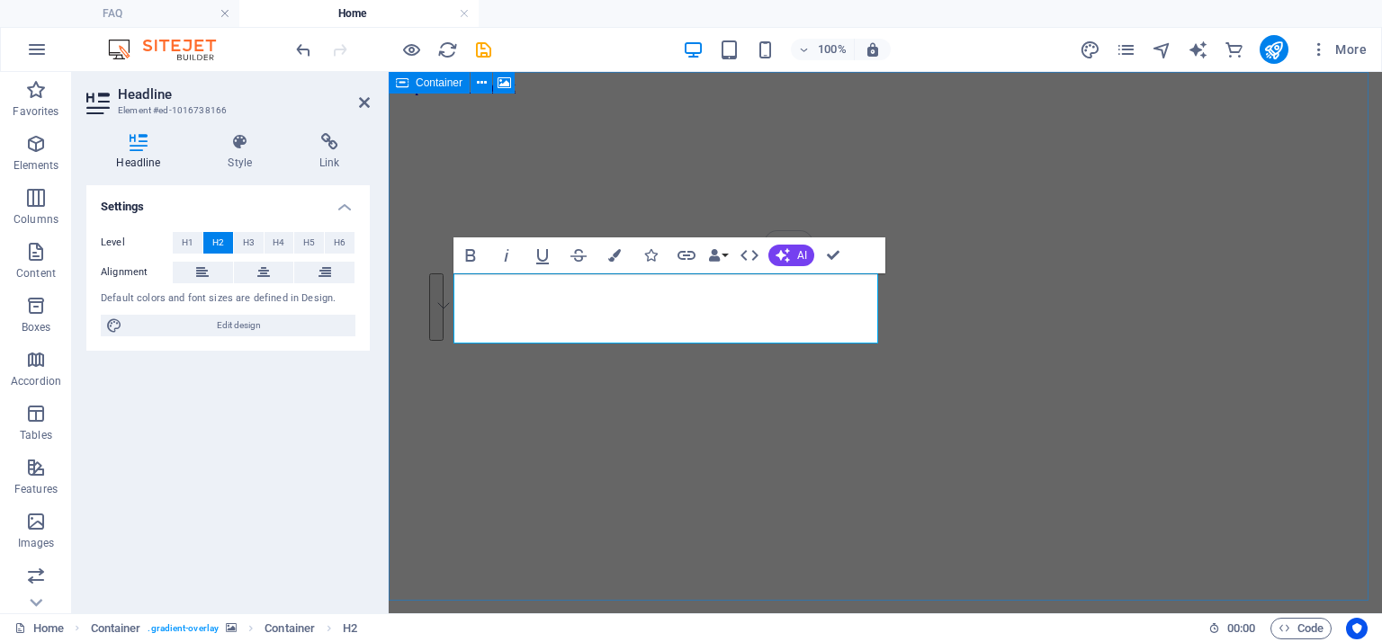
drag, startPoint x: 584, startPoint y: 315, endPoint x: 437, endPoint y: 279, distance: 151.0
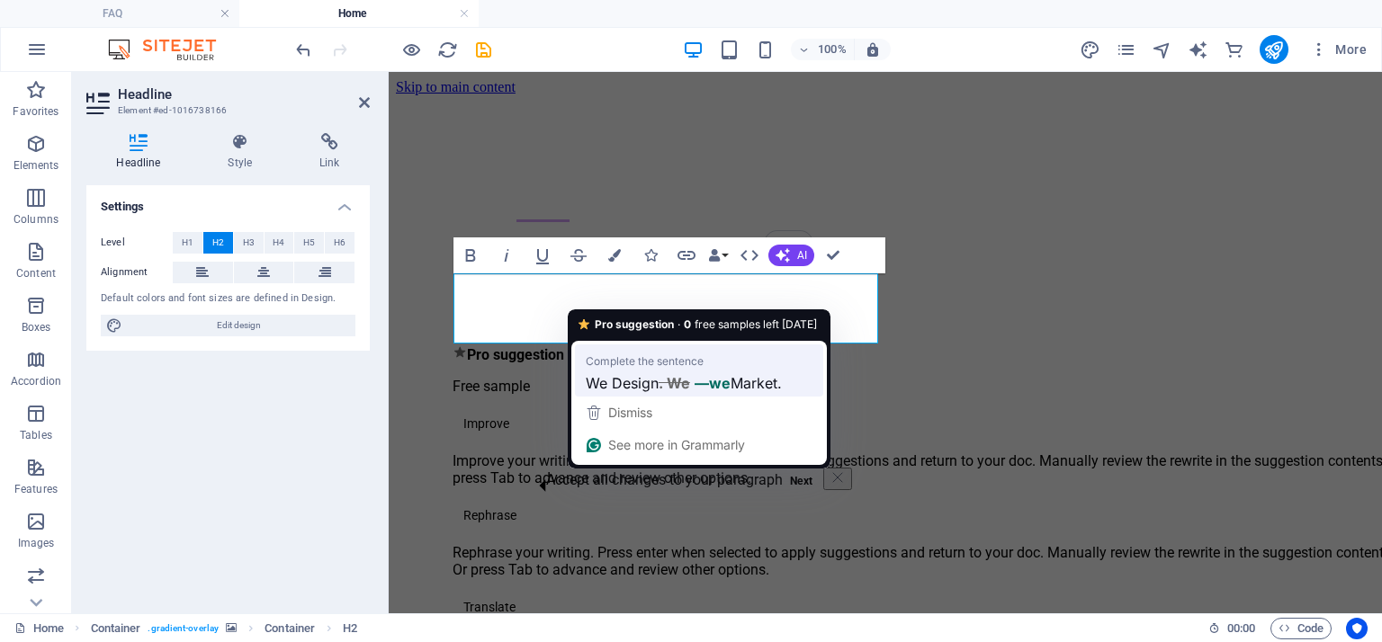
click at [619, 378] on span "We Design" at bounding box center [622, 383] width 73 height 22
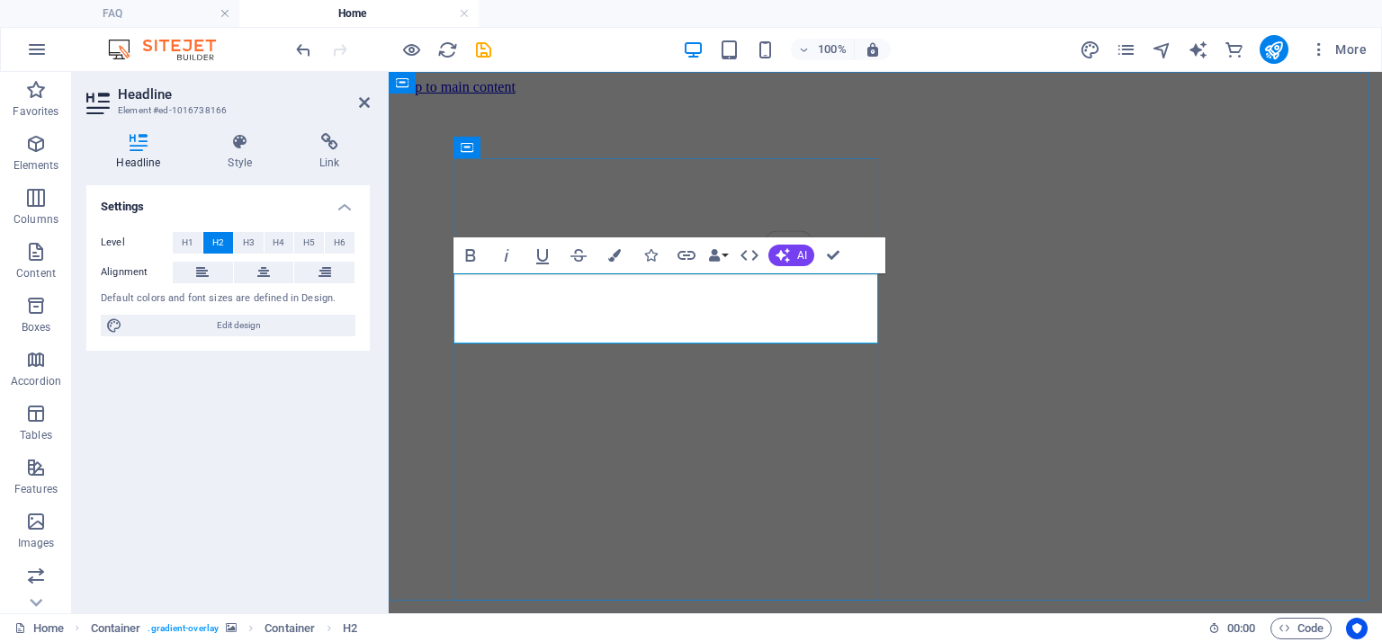
click at [726, 255] on button "Data Bindings" at bounding box center [717, 255] width 25 height 36
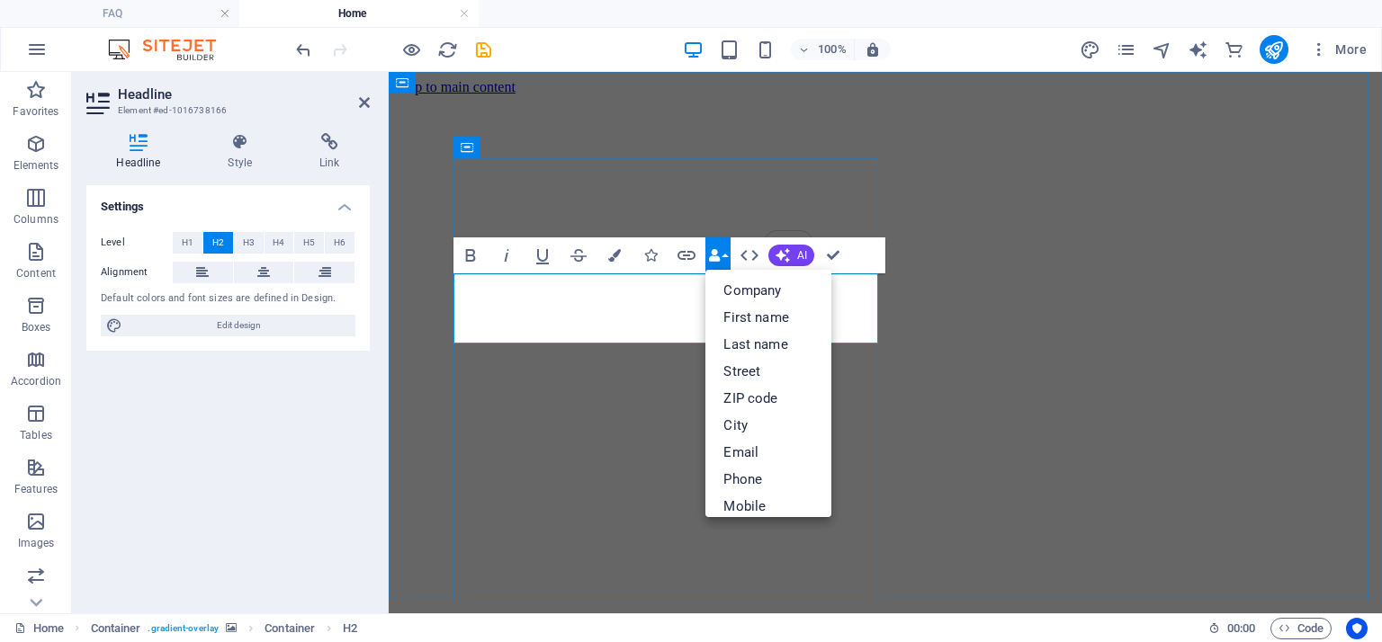
drag, startPoint x: 457, startPoint y: 291, endPoint x: 645, endPoint y: 320, distance: 190.3
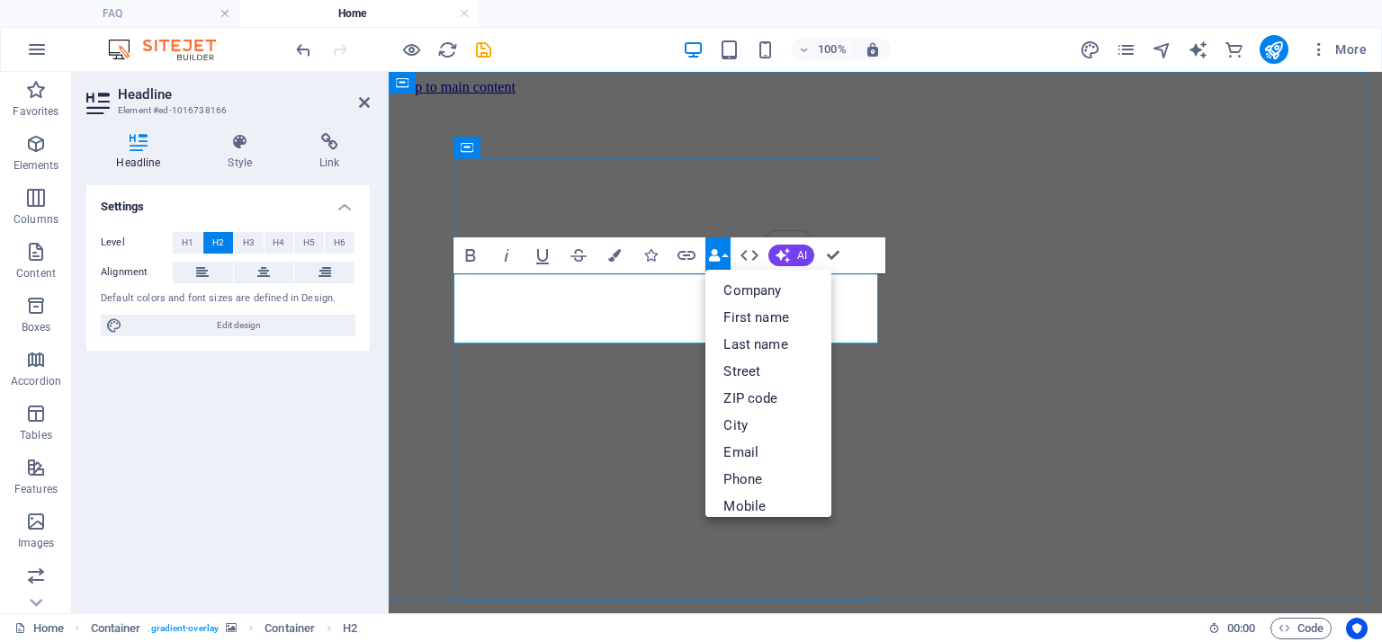
click at [687, 255] on icon "button" at bounding box center [686, 255] width 18 height 9
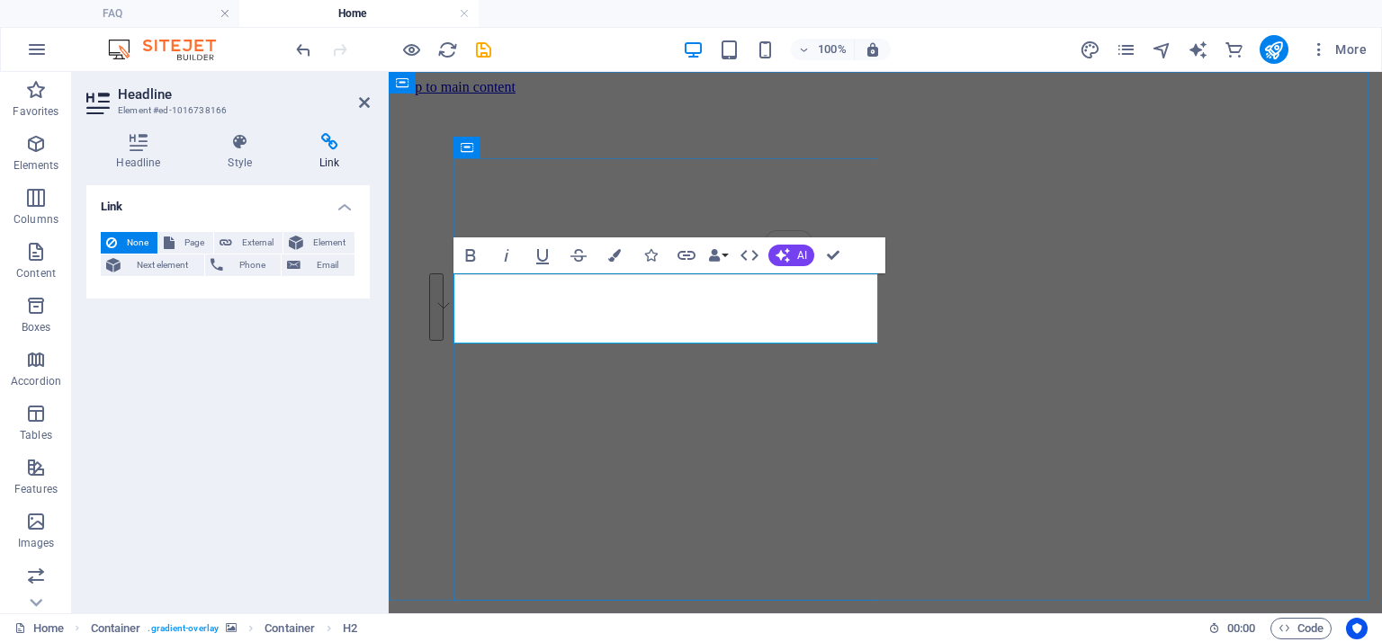
drag, startPoint x: 455, startPoint y: 289, endPoint x: 655, endPoint y: 324, distance: 202.8
click at [516, 258] on icon "button" at bounding box center [507, 256] width 22 height 22
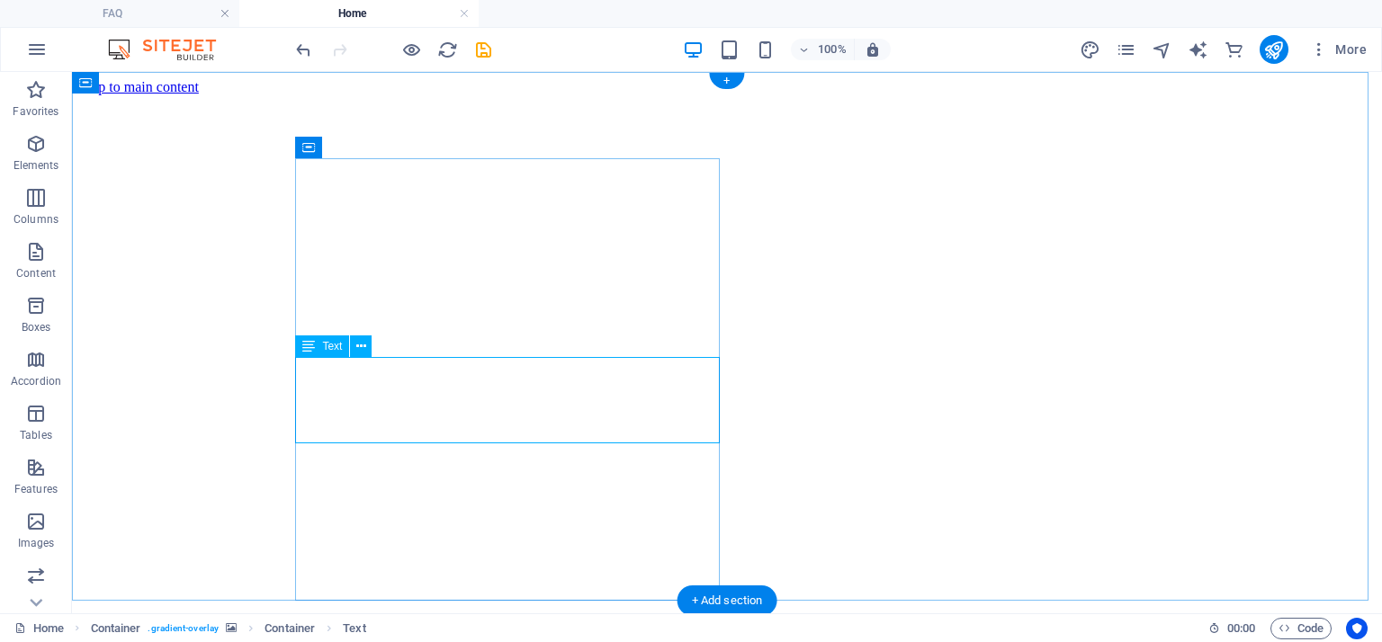
drag, startPoint x: 708, startPoint y: 431, endPoint x: 672, endPoint y: 430, distance: 36.0
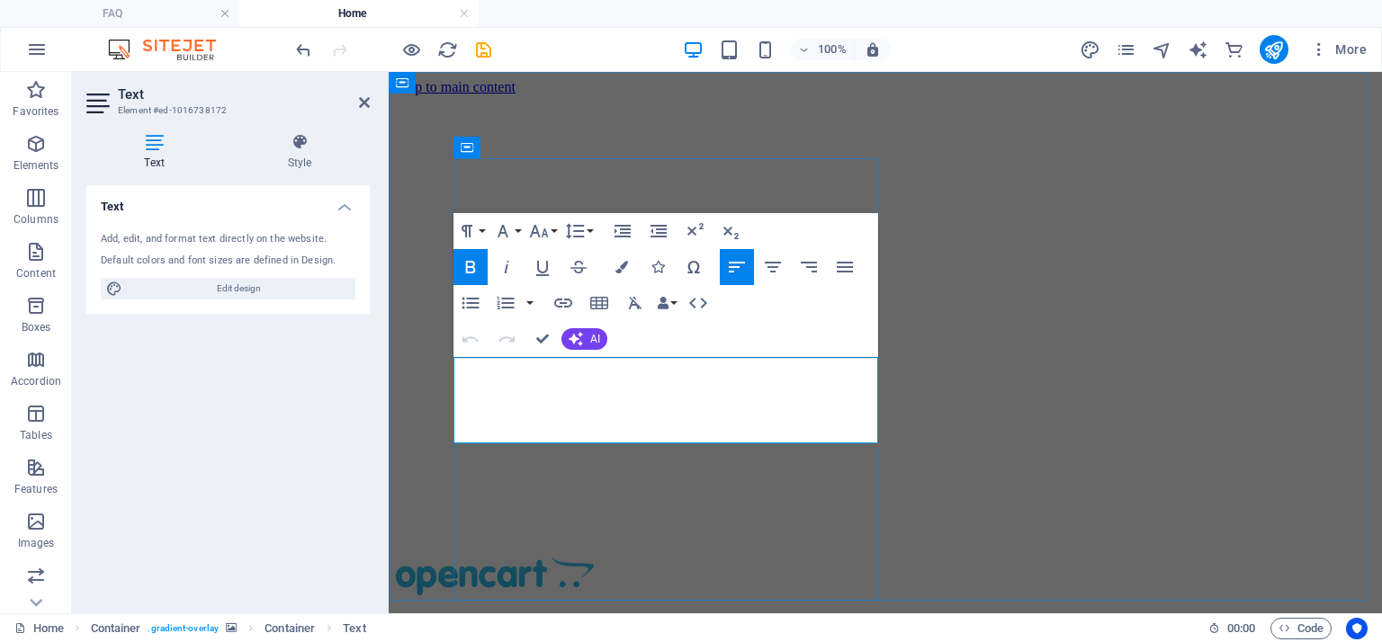
drag, startPoint x: 453, startPoint y: 367, endPoint x: 874, endPoint y: 444, distance: 428.1
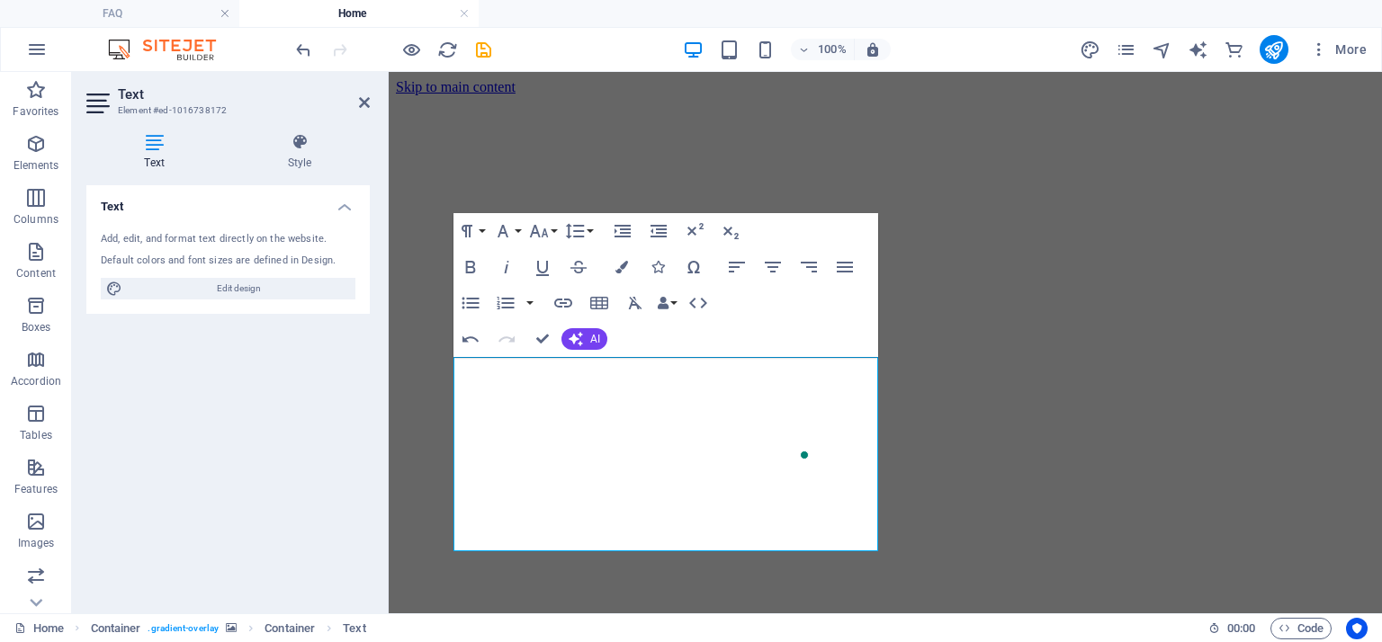
click at [1042, 95] on figure at bounding box center [885, 95] width 979 height 0
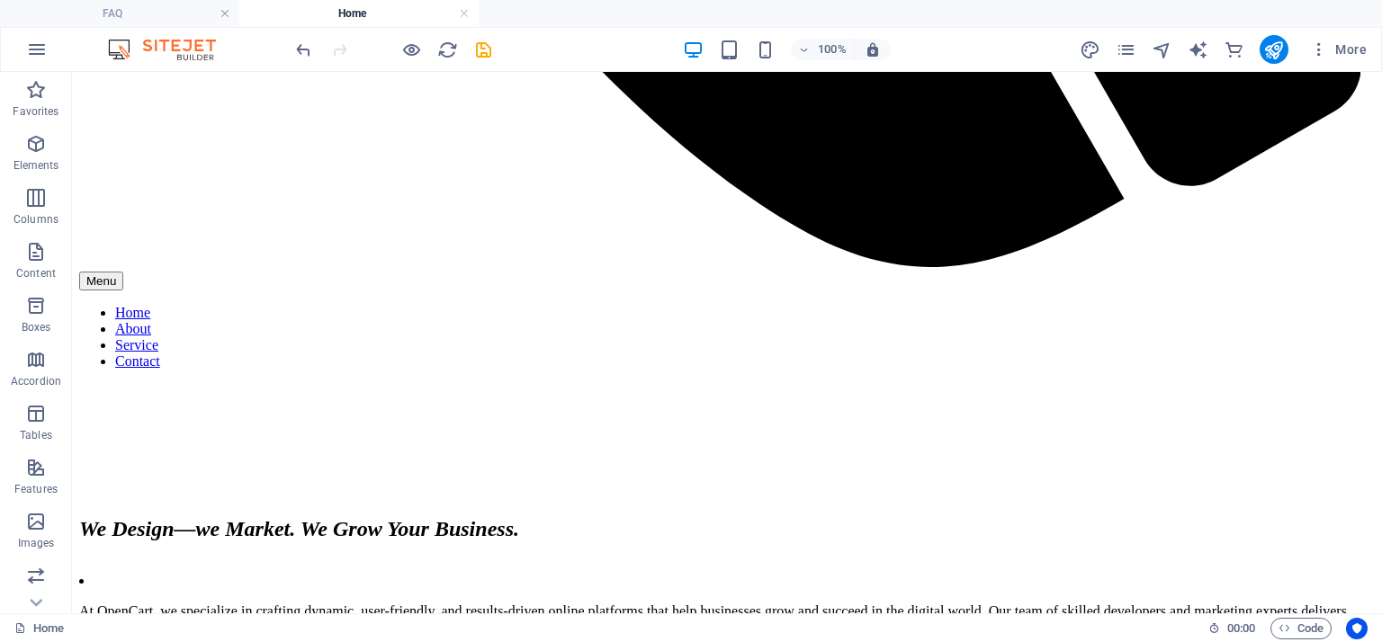
scroll to position [2452, 0]
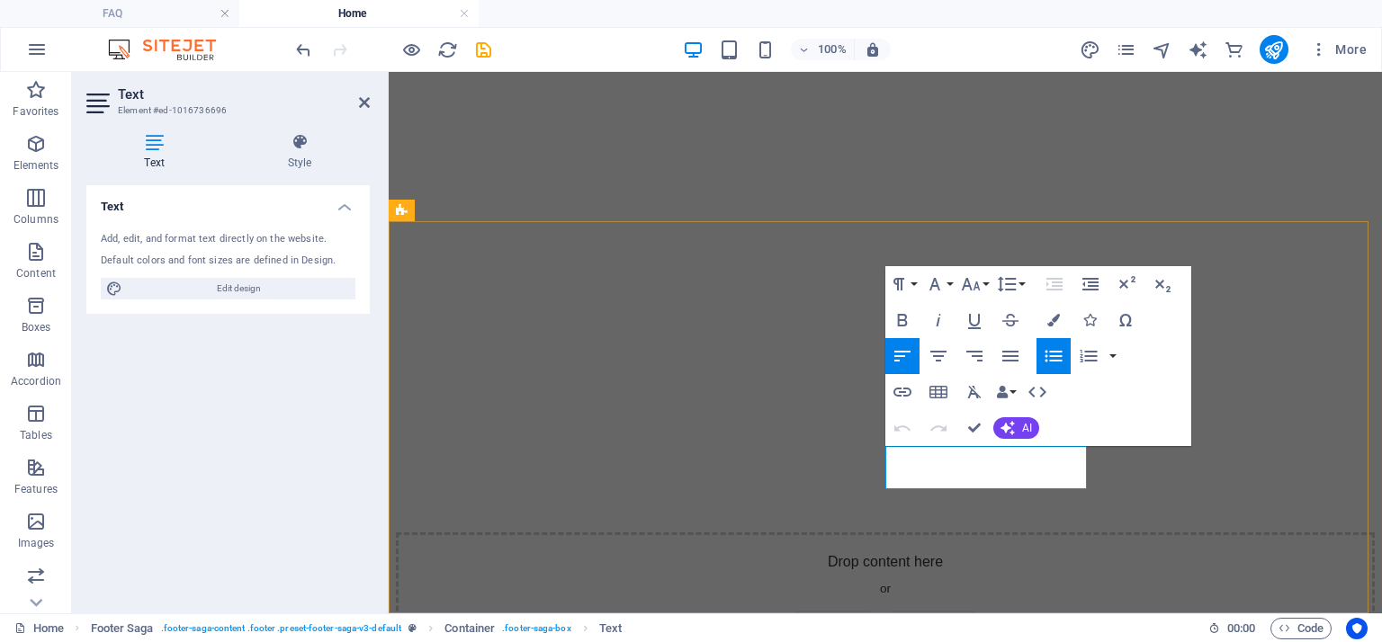
drag, startPoint x: 968, startPoint y: 451, endPoint x: 950, endPoint y: 451, distance: 18.0
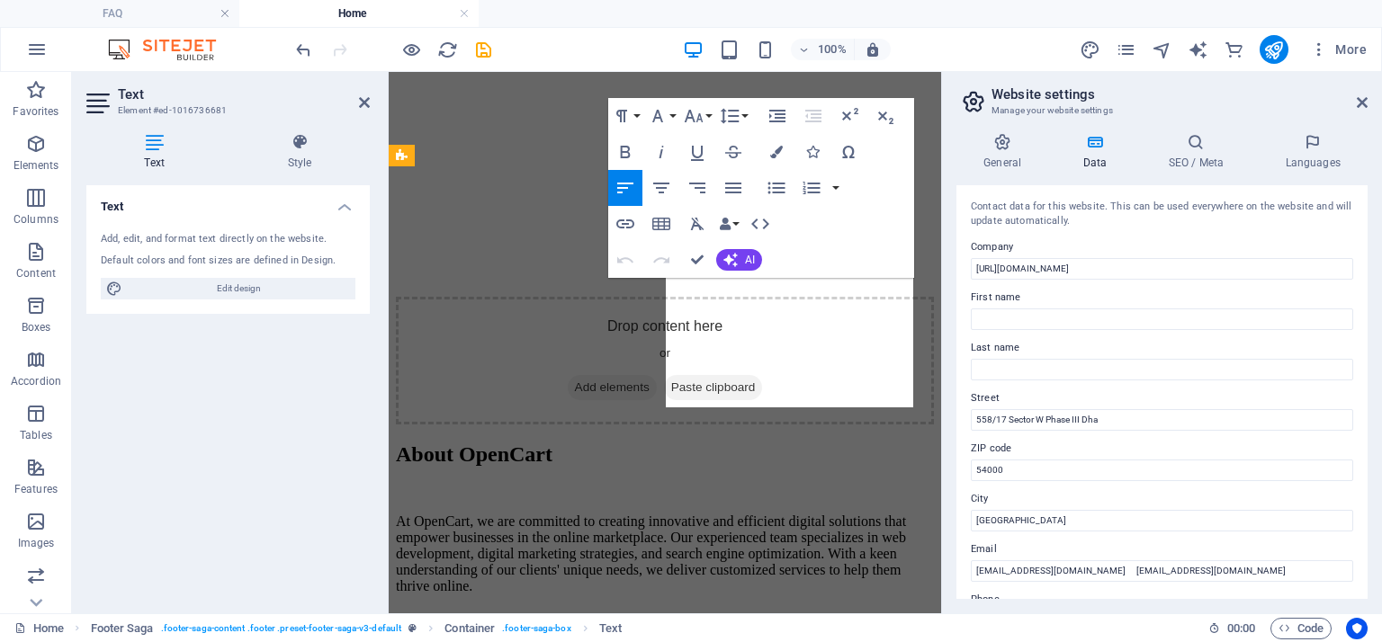
scroll to position [2998, 0]
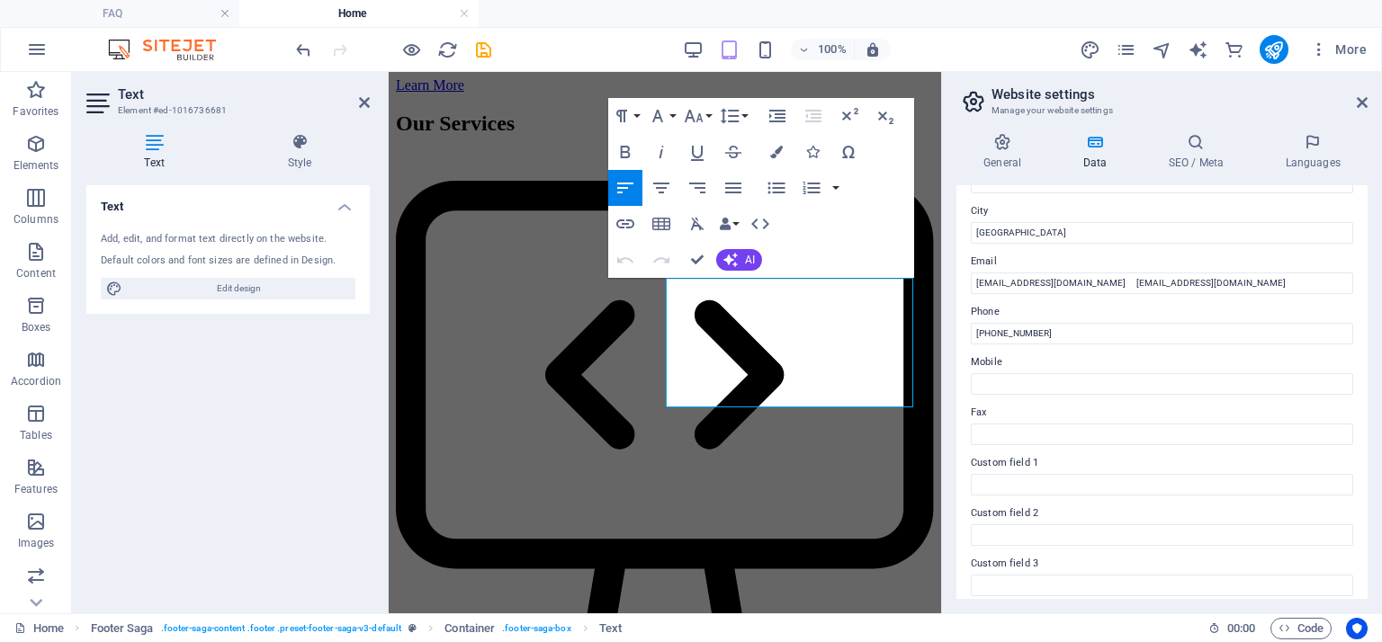
scroll to position [302, 0]
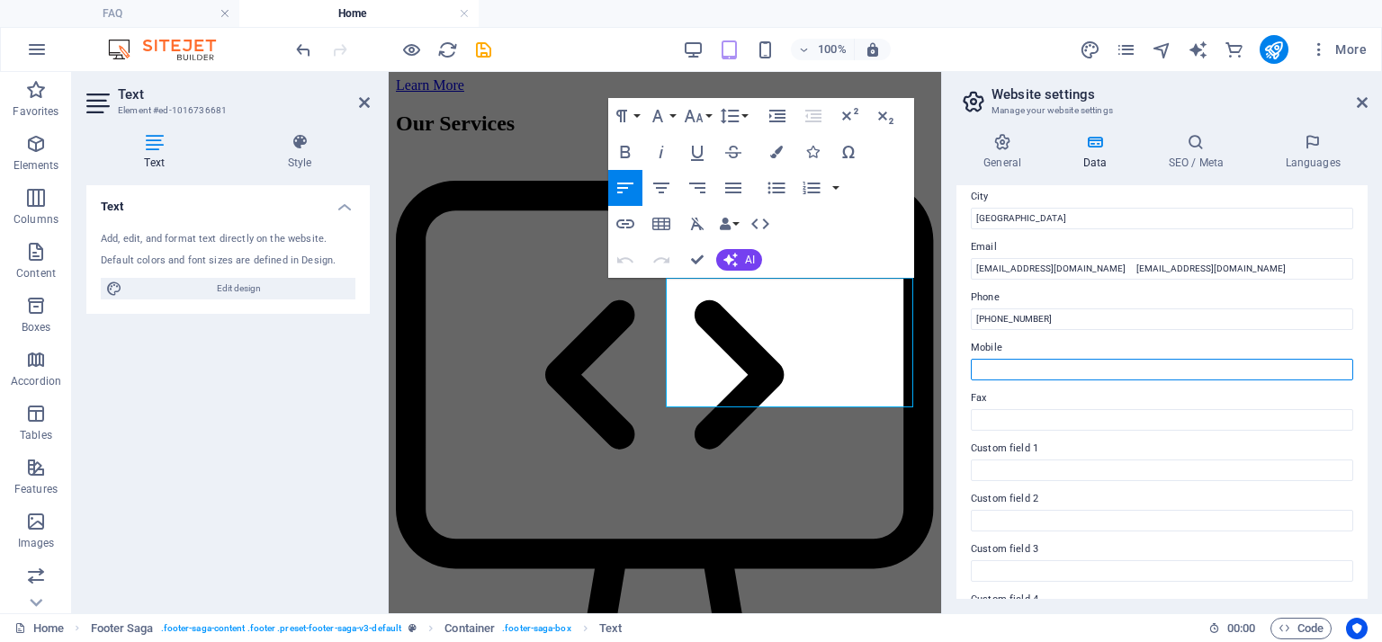
click at [994, 370] on input "Mobile" at bounding box center [1162, 370] width 382 height 22
type input "[PHONE_NUMBER]"
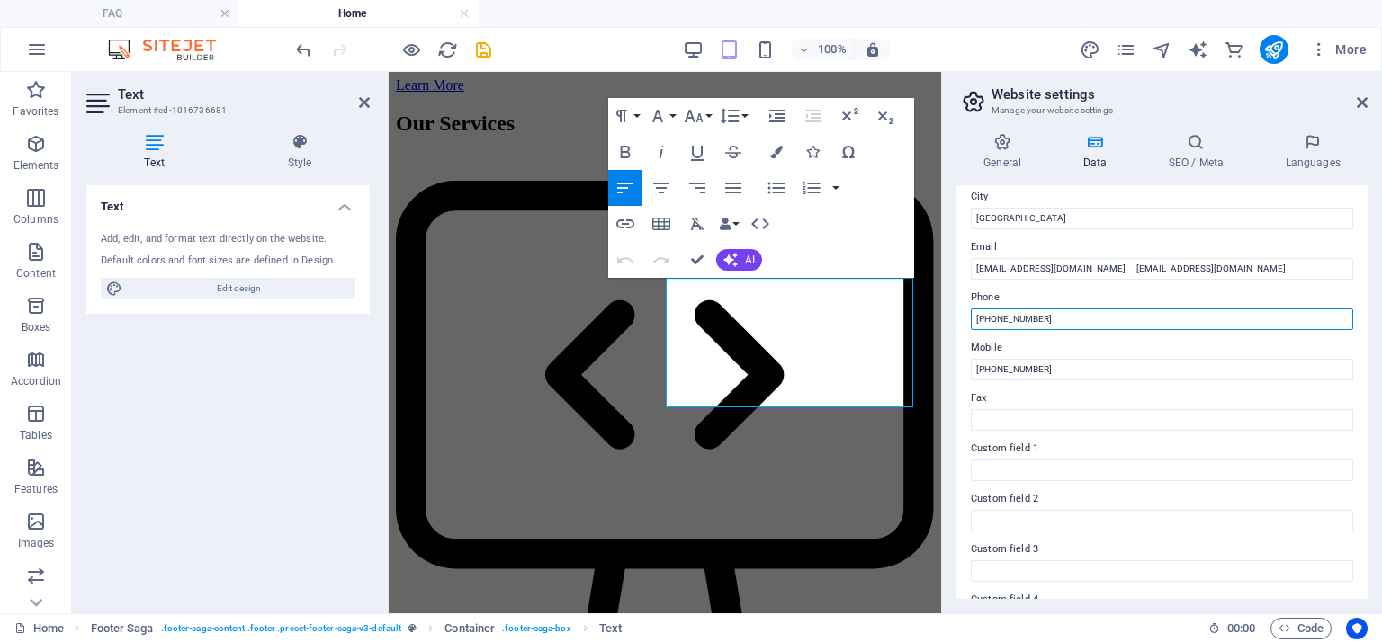
drag, startPoint x: 1054, startPoint y: 321, endPoint x: 992, endPoint y: 318, distance: 62.2
click at [992, 318] on input "+92 21 1234567" at bounding box center [1162, 320] width 382 height 22
type input "[PHONE_NUMBER]"
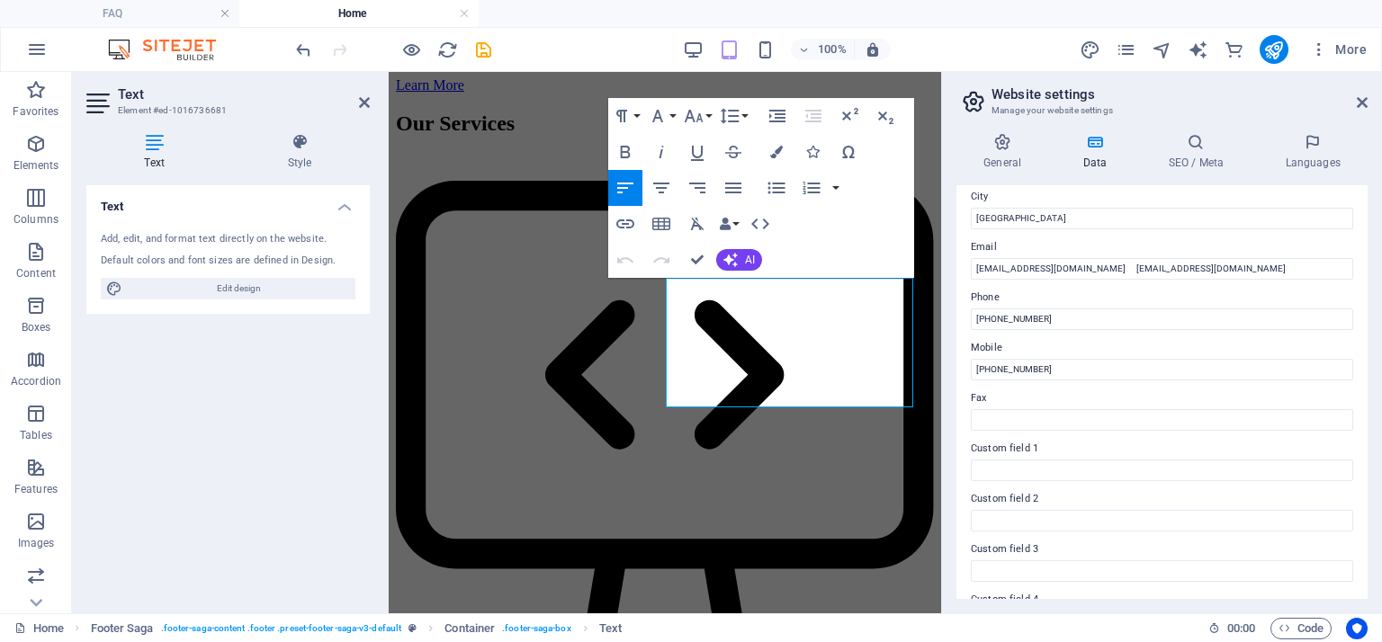
click at [1375, 438] on div "General Data SEO / Meta Languages Website name opencart.com.pk Logo Drag files …" at bounding box center [1162, 366] width 440 height 495
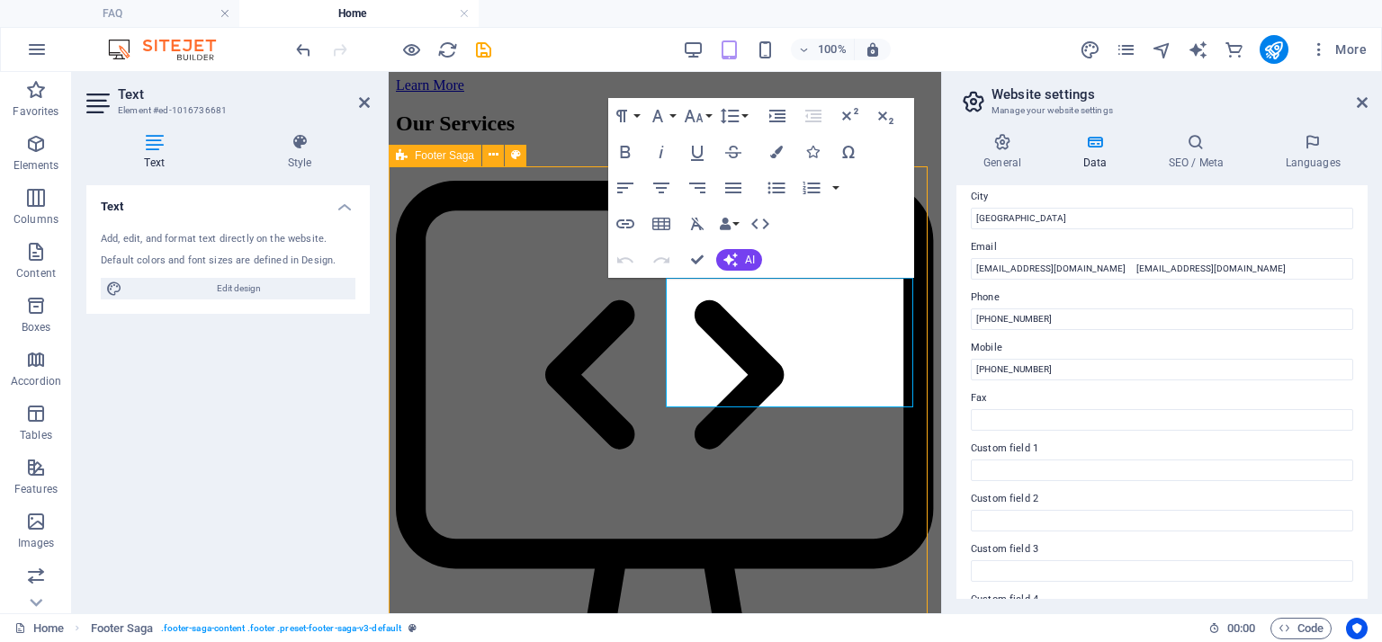
select select "footer"
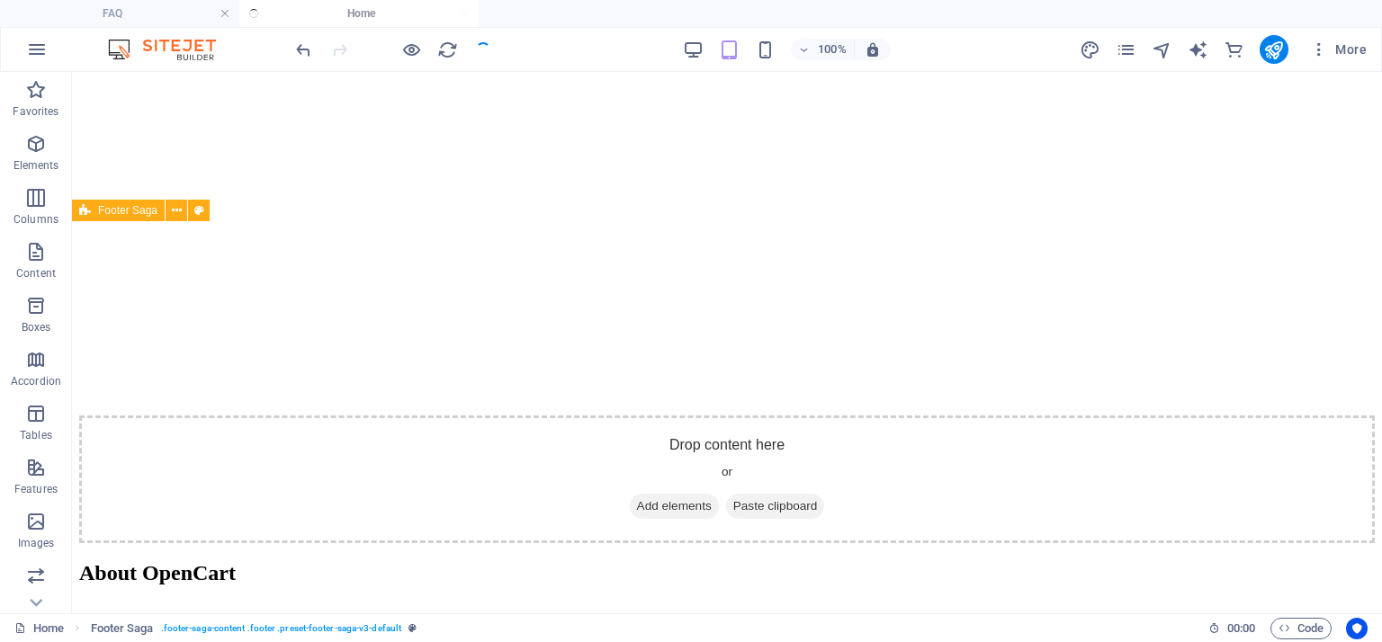
checkbox input "false"
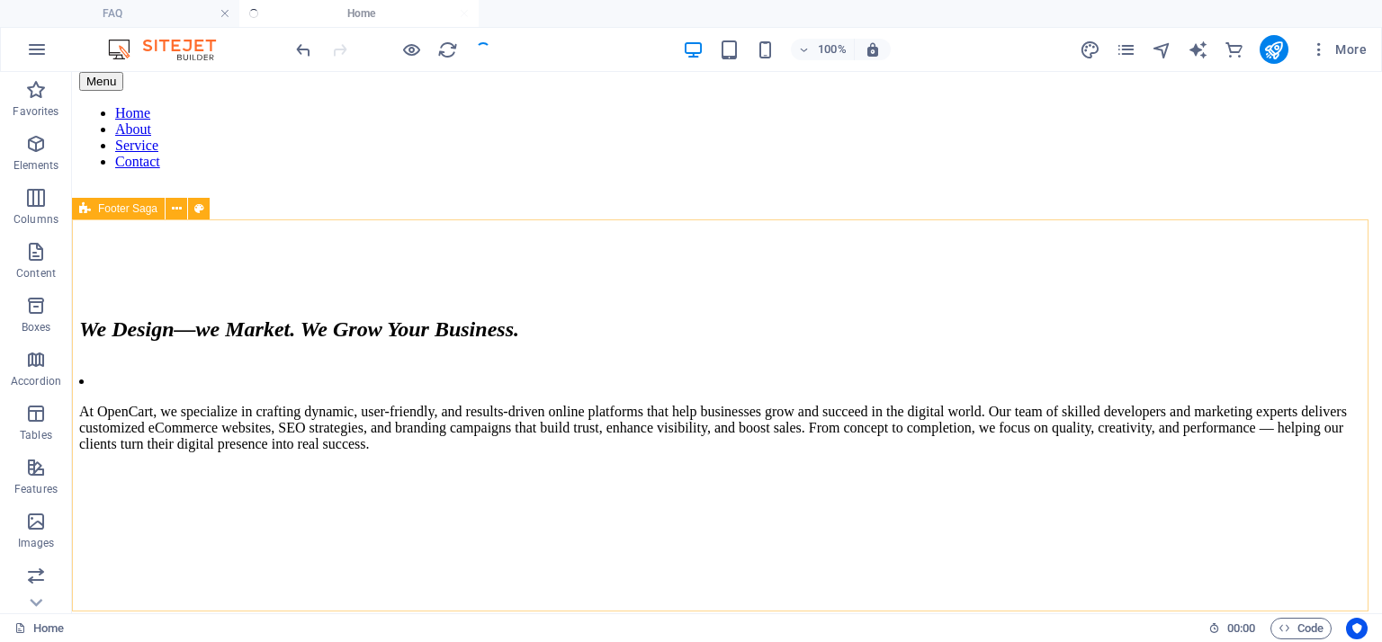
scroll to position [2452, 0]
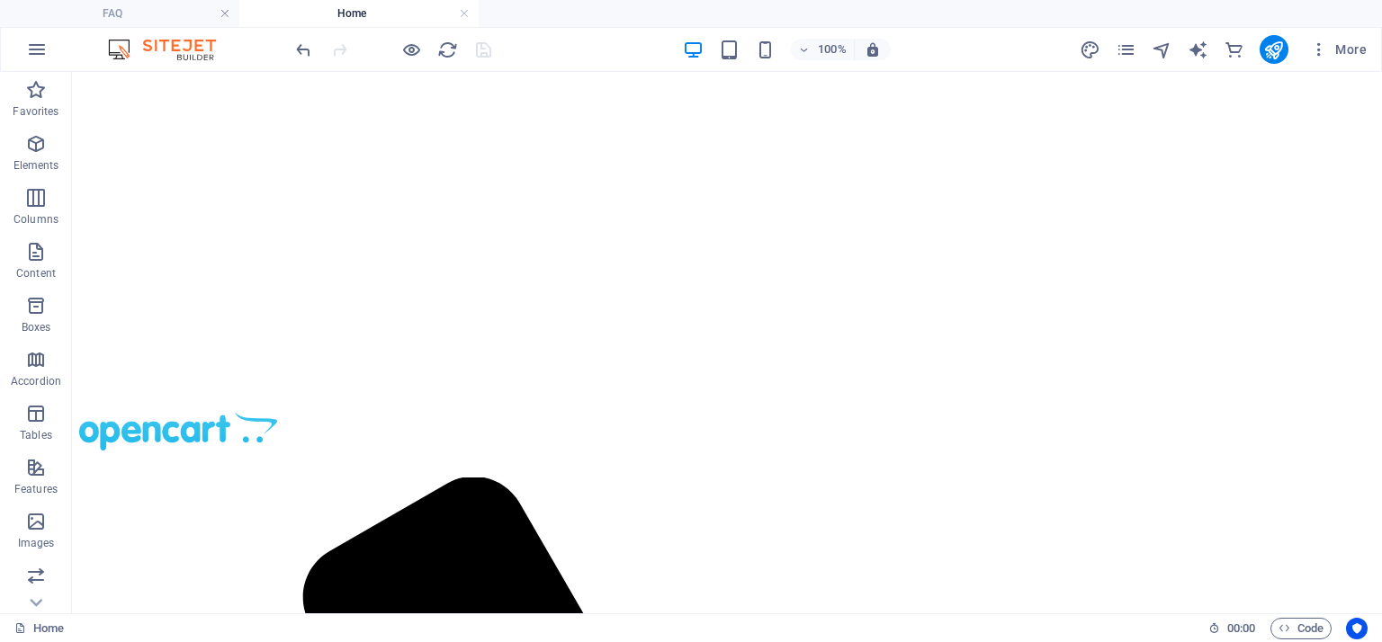
scroll to position [0, 0]
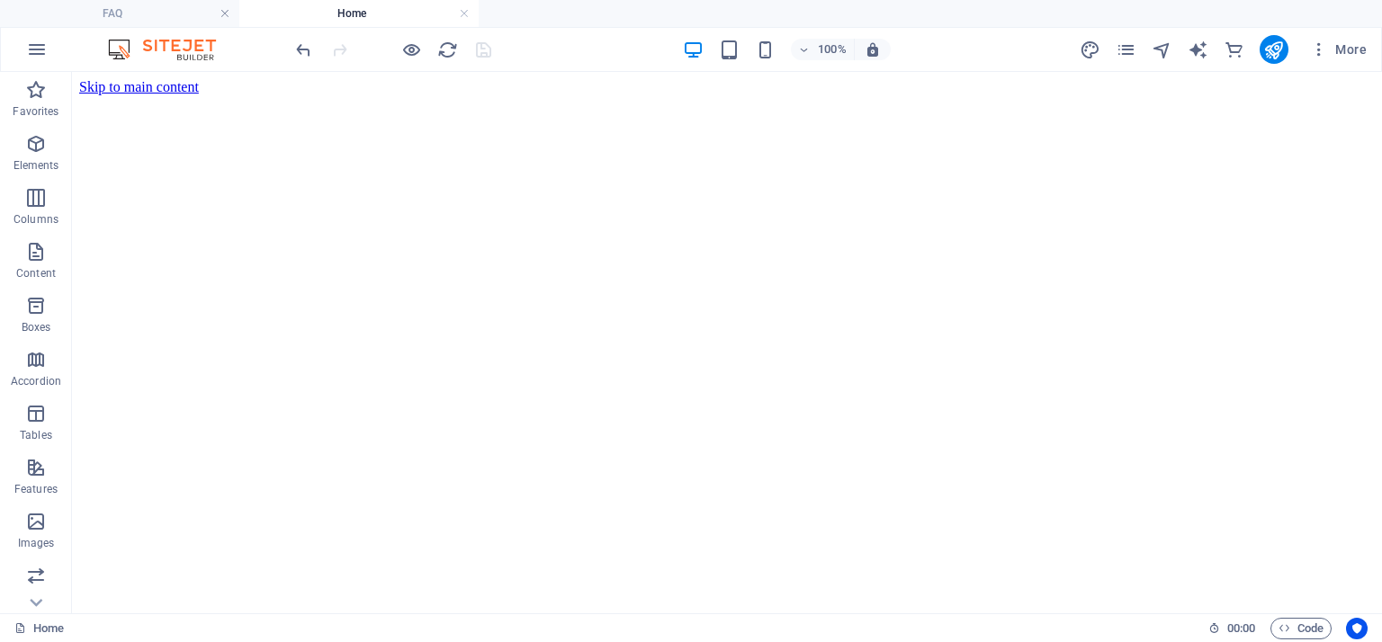
drag, startPoint x: 1371, startPoint y: 527, endPoint x: 1451, endPoint y: 121, distance: 414.4
click at [33, 57] on icon "button" at bounding box center [37, 50] width 22 height 22
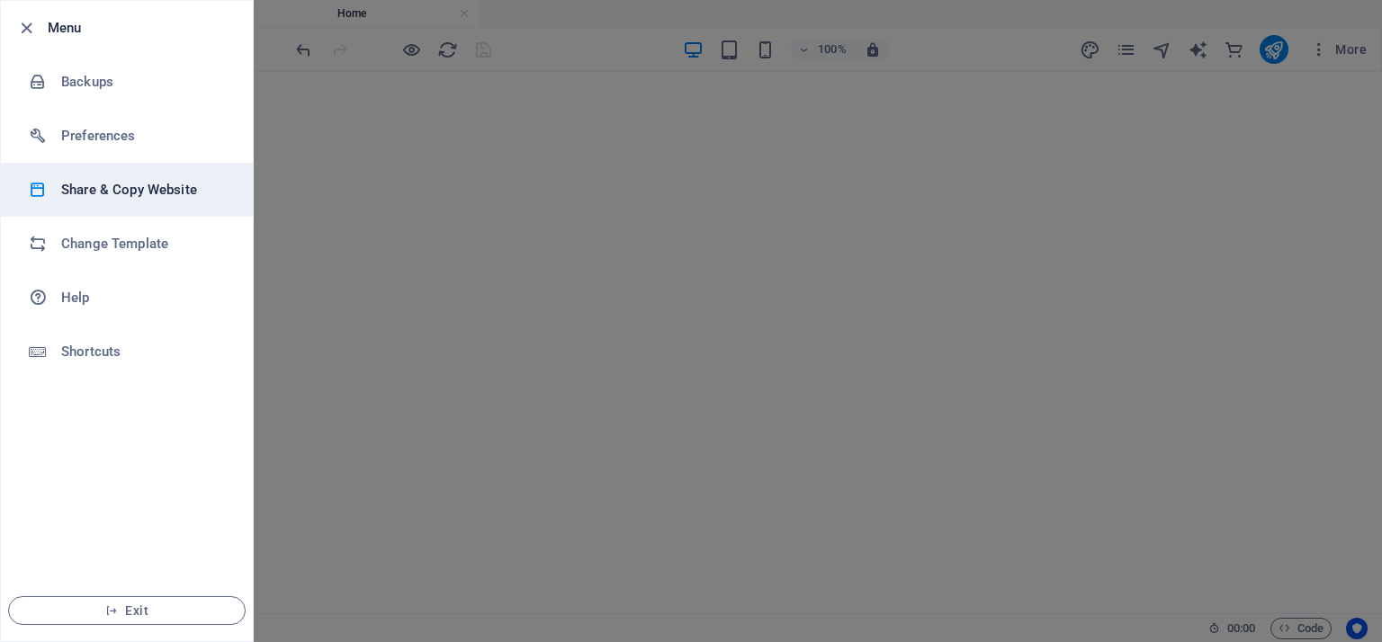
click at [121, 183] on h6 "Share & Copy Website" at bounding box center [144, 190] width 166 height 22
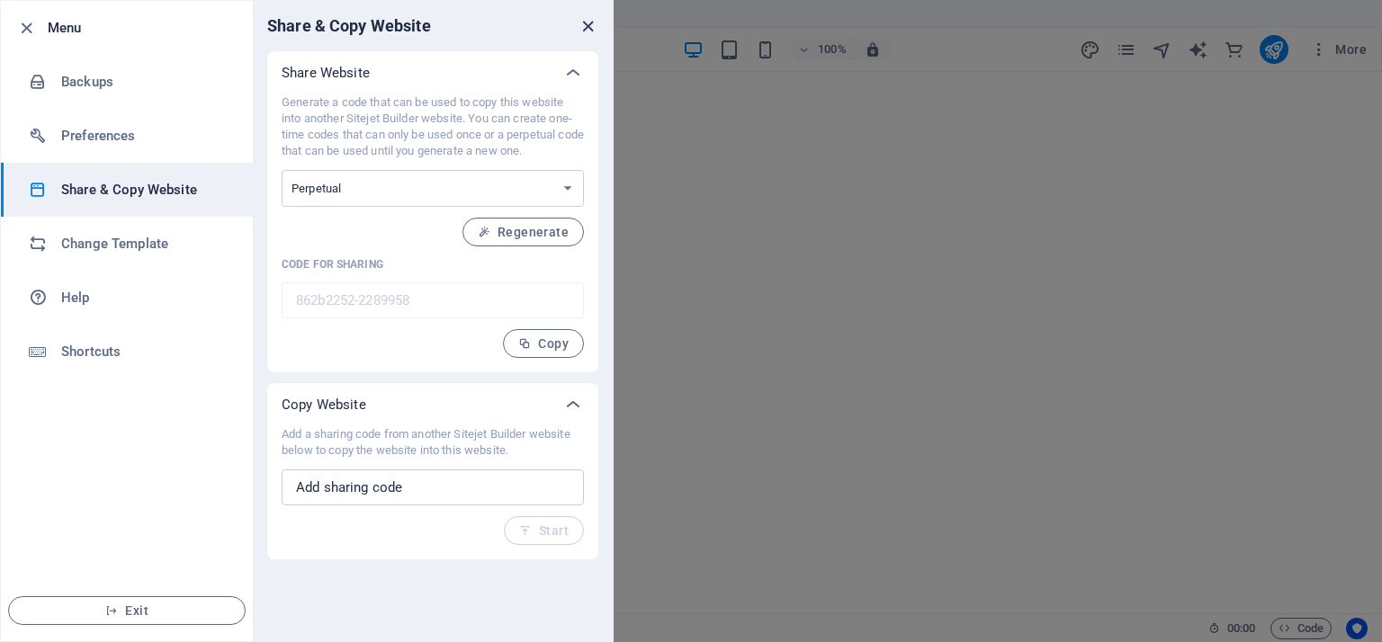
click at [584, 24] on icon "close" at bounding box center [588, 26] width 21 height 21
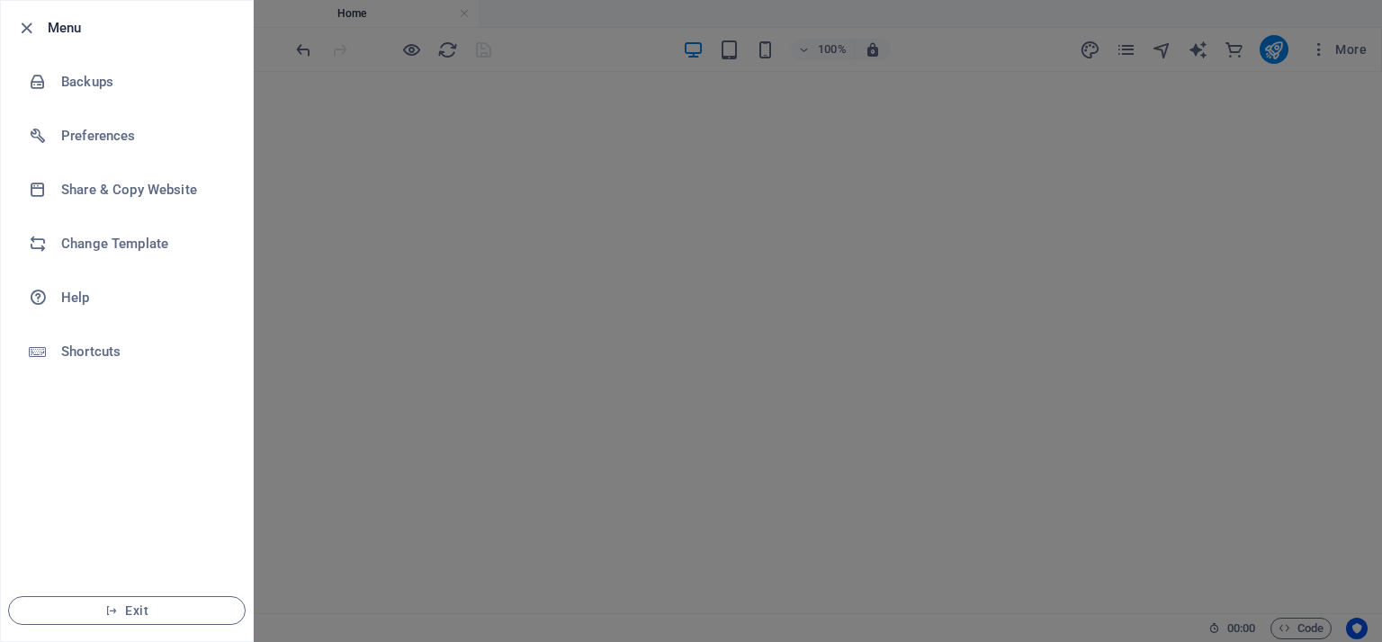
click at [1166, 242] on div at bounding box center [691, 321] width 1382 height 642
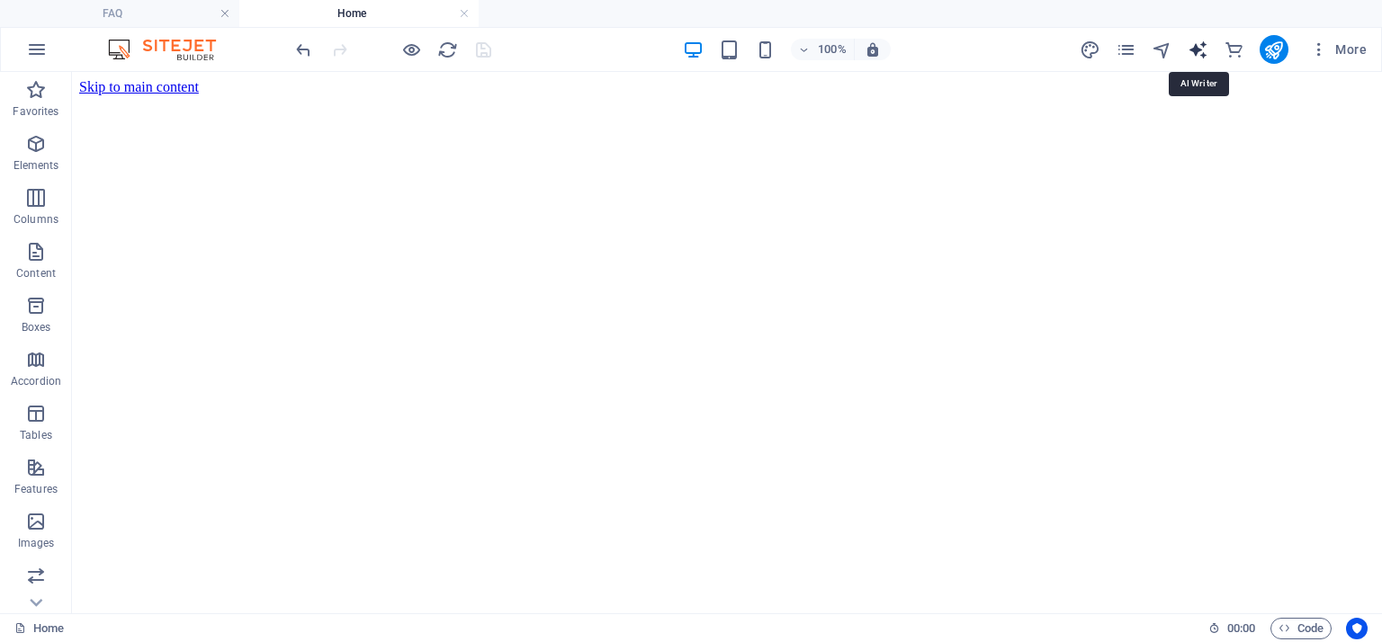
click at [1205, 40] on icon "text_generator" at bounding box center [1197, 50] width 21 height 21
select select "English"
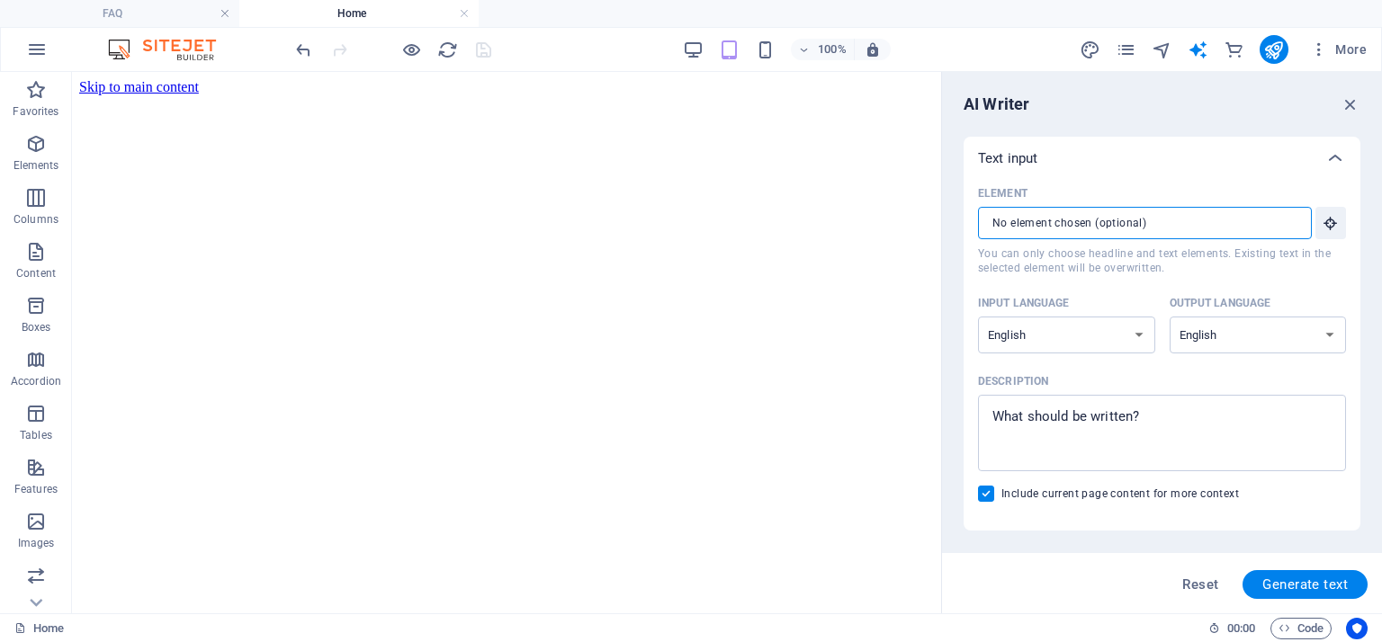
click at [1195, 223] on input "Element ​ You can only choose headline and text elements. Existing text in the …" at bounding box center [1138, 223] width 321 height 32
click at [1317, 578] on span "Generate text" at bounding box center [1304, 585] width 85 height 14
type textarea "x"
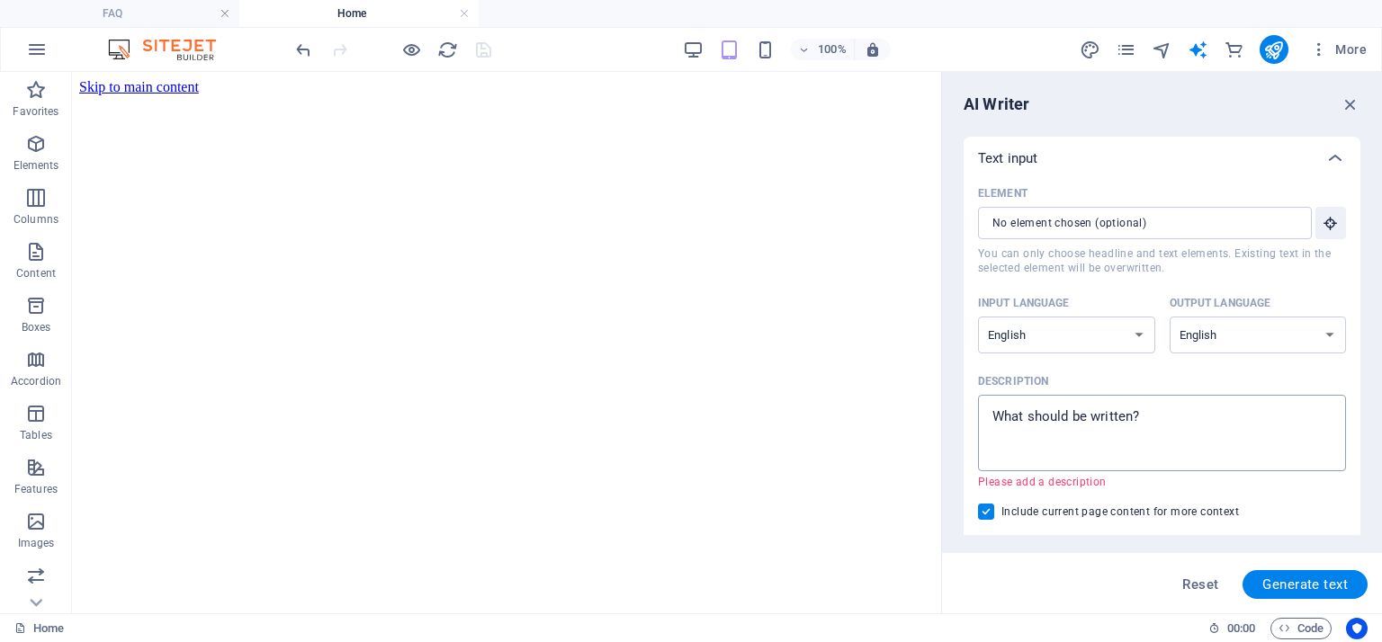
click at [1148, 442] on textarea "Description x ​ Please add a description" at bounding box center [1162, 433] width 350 height 58
click at [1292, 443] on div "Rewrite with Grammarly" at bounding box center [1288, 440] width 20 height 21
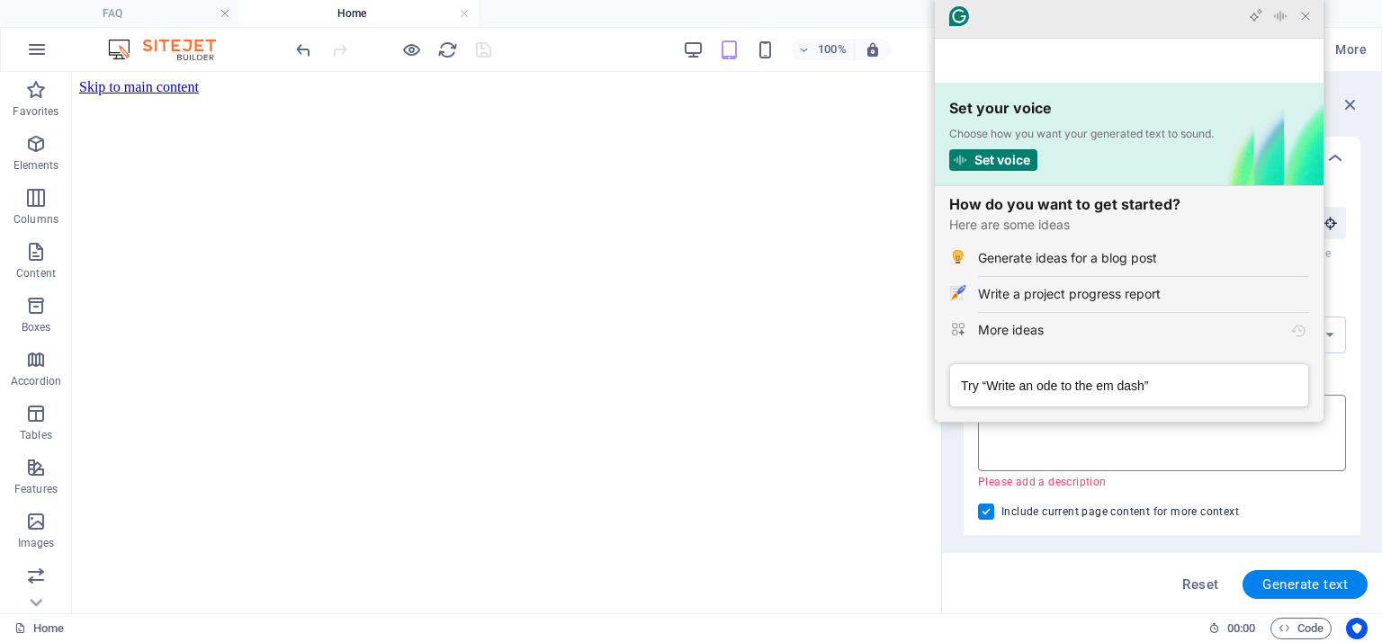
click at [1296, 27] on icon "Close Grammarly Assistant" at bounding box center [1306, 16] width 22 height 22
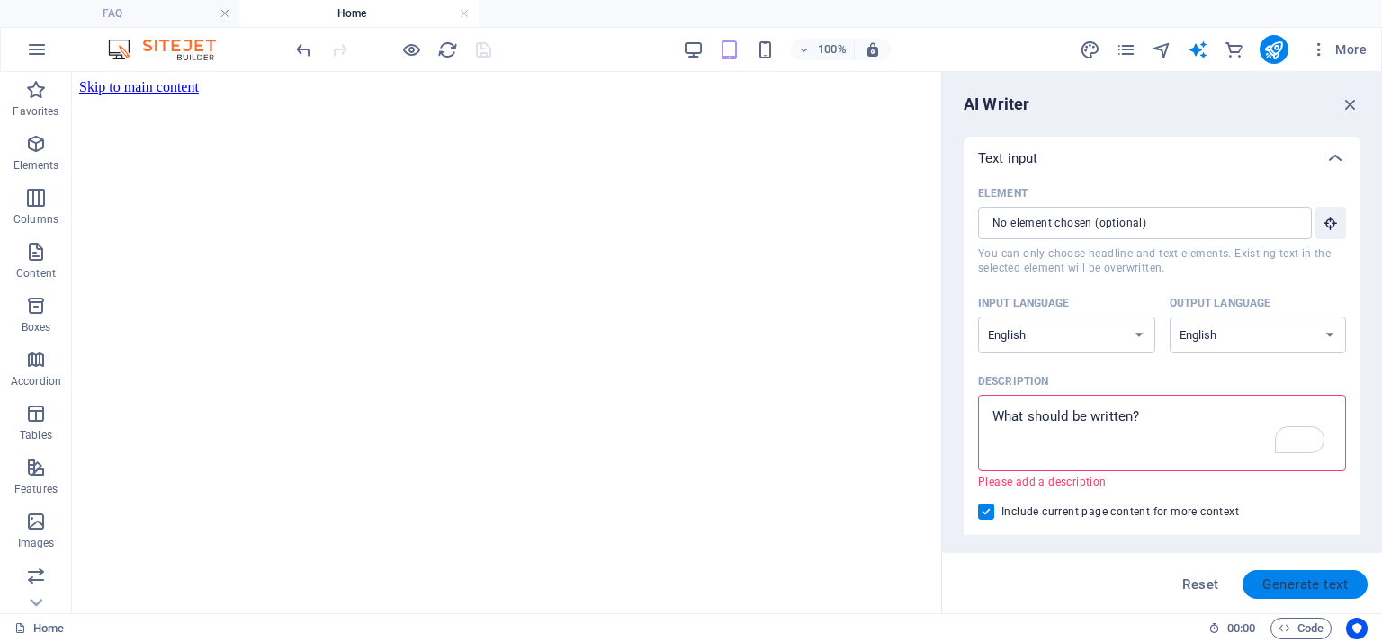
click at [1286, 578] on span "Generate text" at bounding box center [1304, 585] width 85 height 14
type textarea "x"
click at [1187, 416] on textarea "Description x ​ Please add a description" at bounding box center [1162, 433] width 350 height 58
type textarea "x"
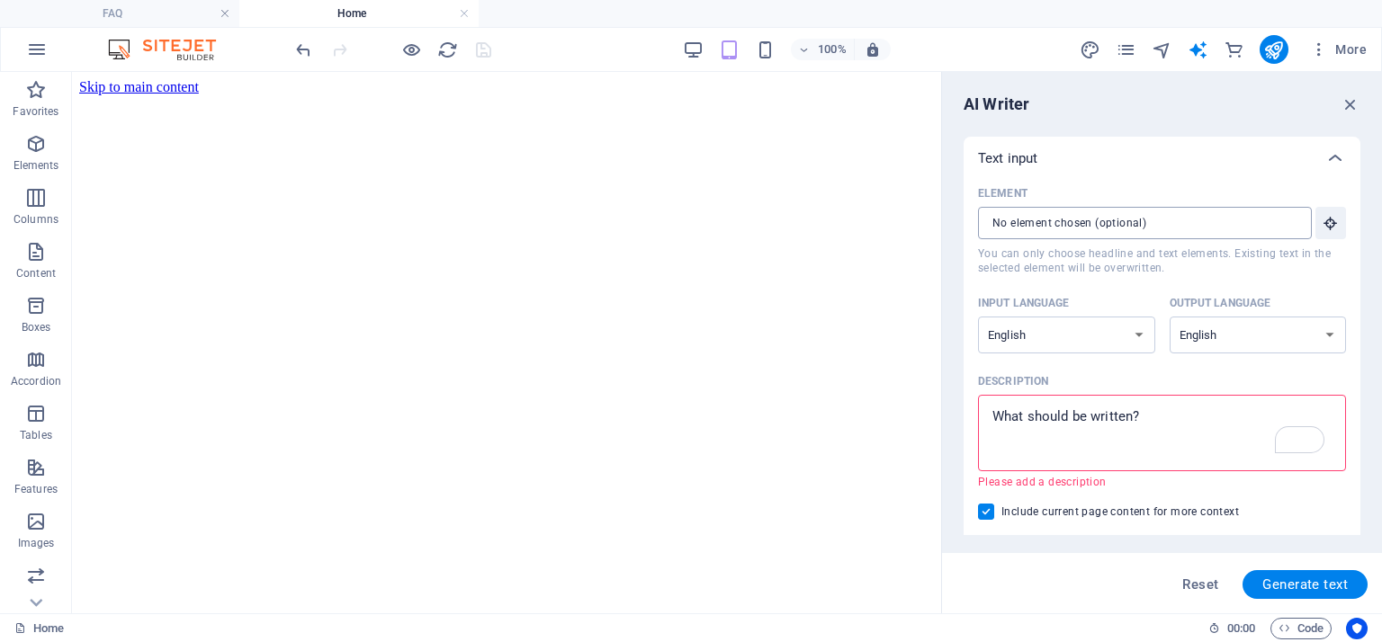
click at [1136, 221] on input "Element ​ You can only choose headline and text elements. Existing text in the …" at bounding box center [1138, 223] width 321 height 32
click at [1328, 222] on icon "button" at bounding box center [1330, 223] width 16 height 16
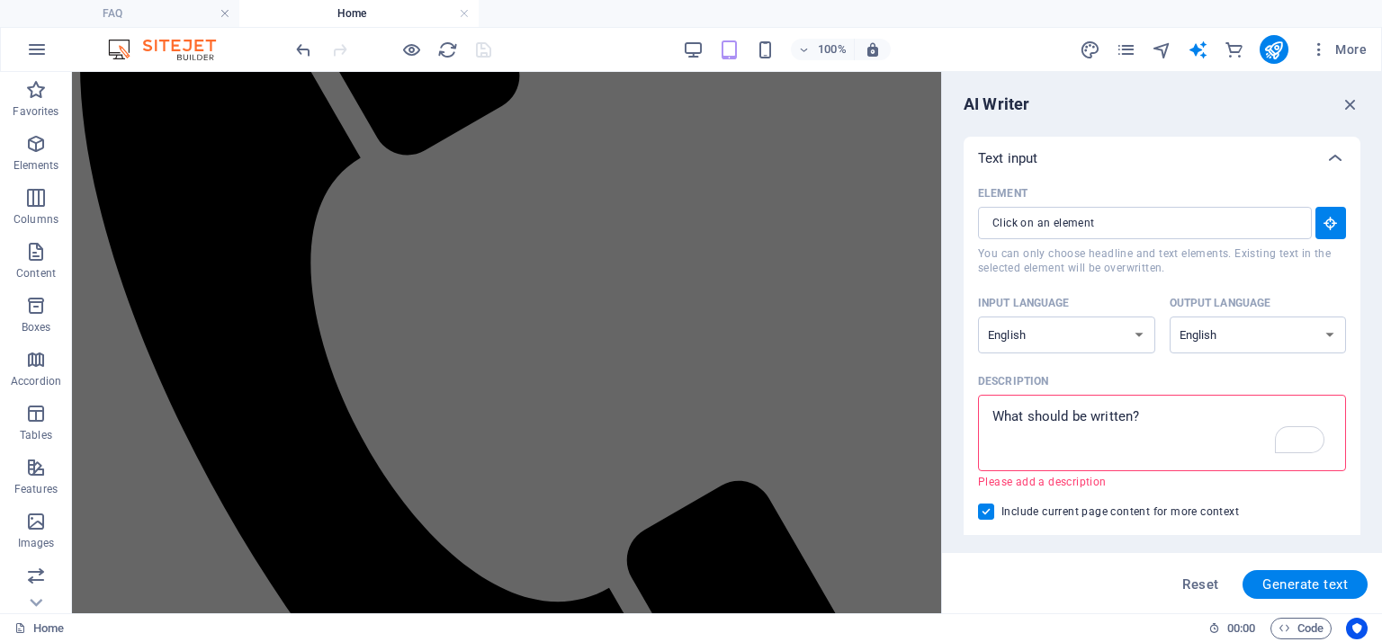
drag, startPoint x: 931, startPoint y: 147, endPoint x: 1262, endPoint y: 168, distance: 331.8
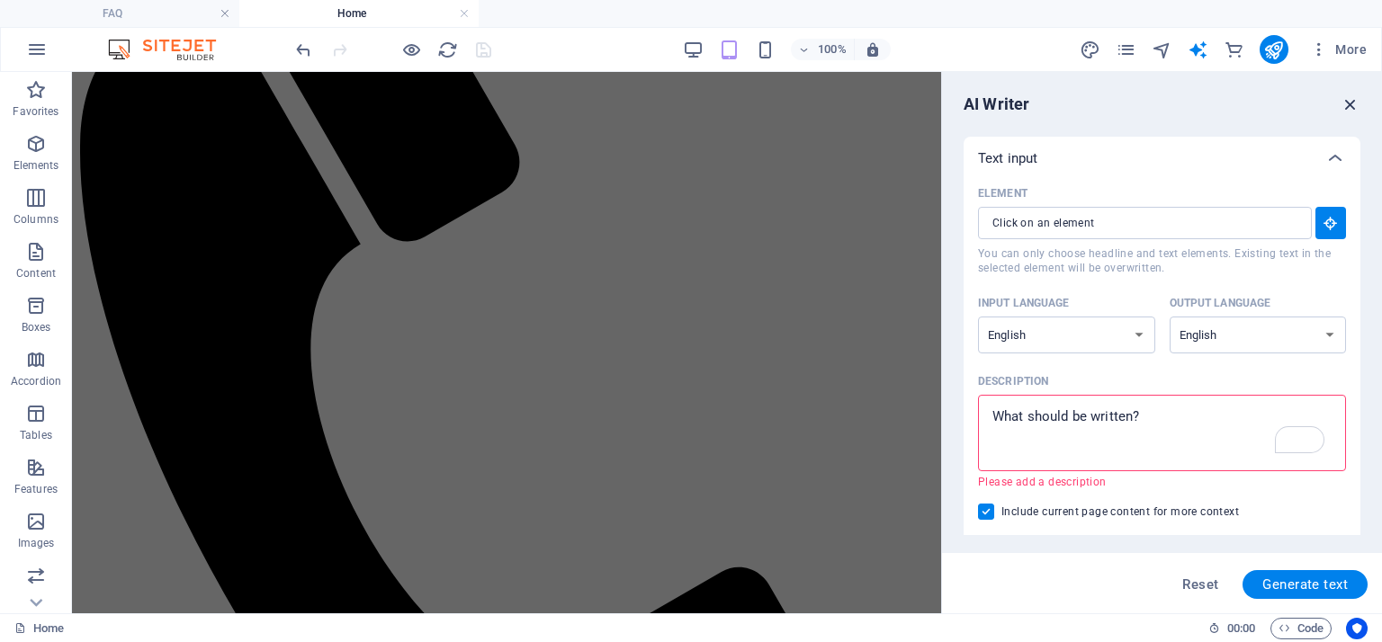
click at [1354, 101] on icon "button" at bounding box center [1350, 104] width 20 height 20
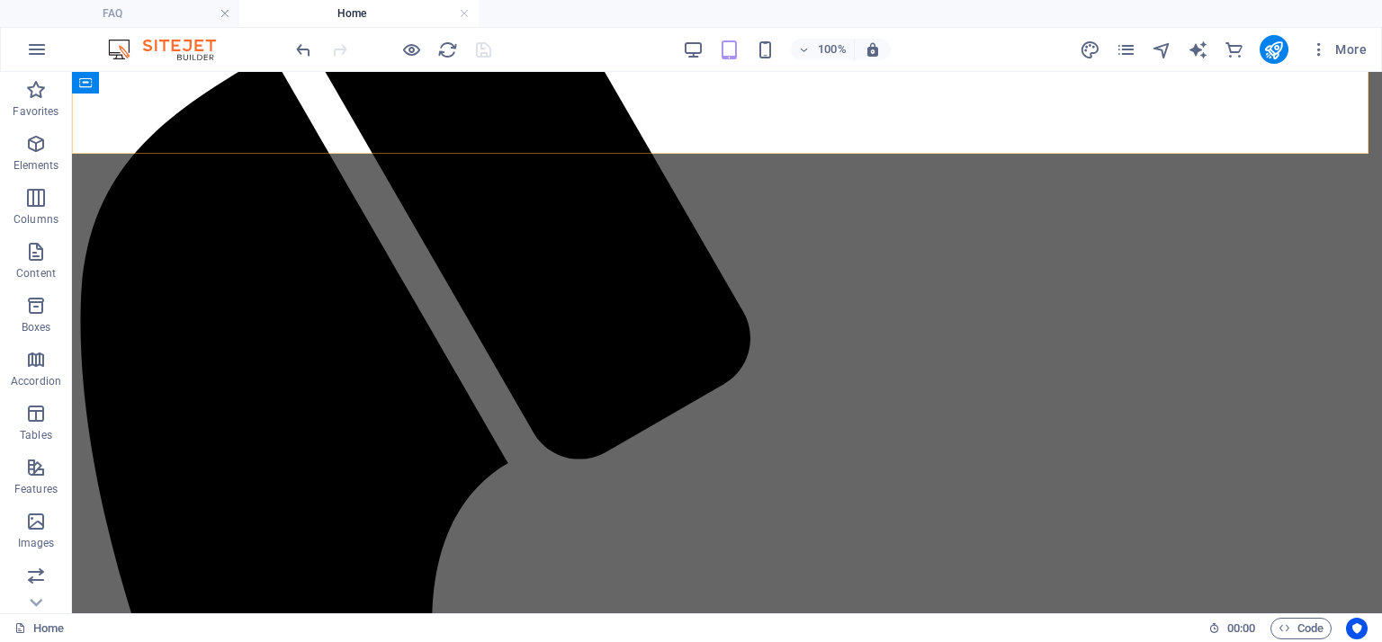
scroll to position [940, 0]
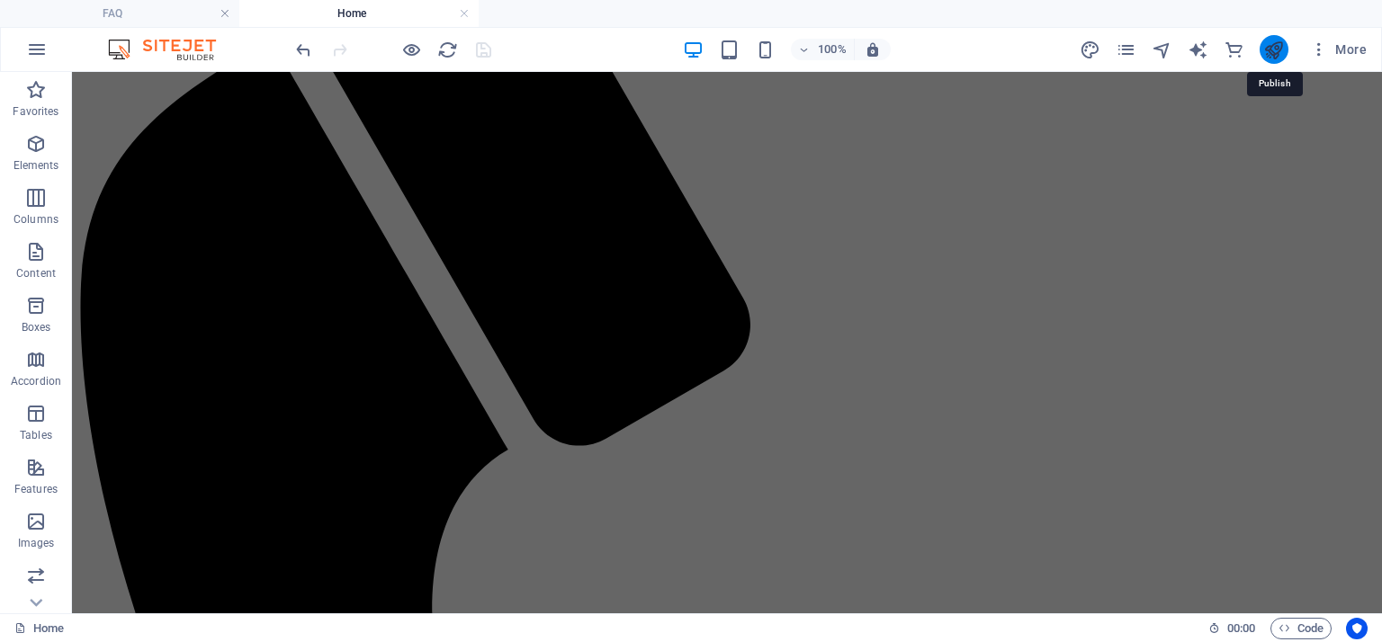
click at [1277, 53] on icon "publish" at bounding box center [1273, 50] width 21 height 21
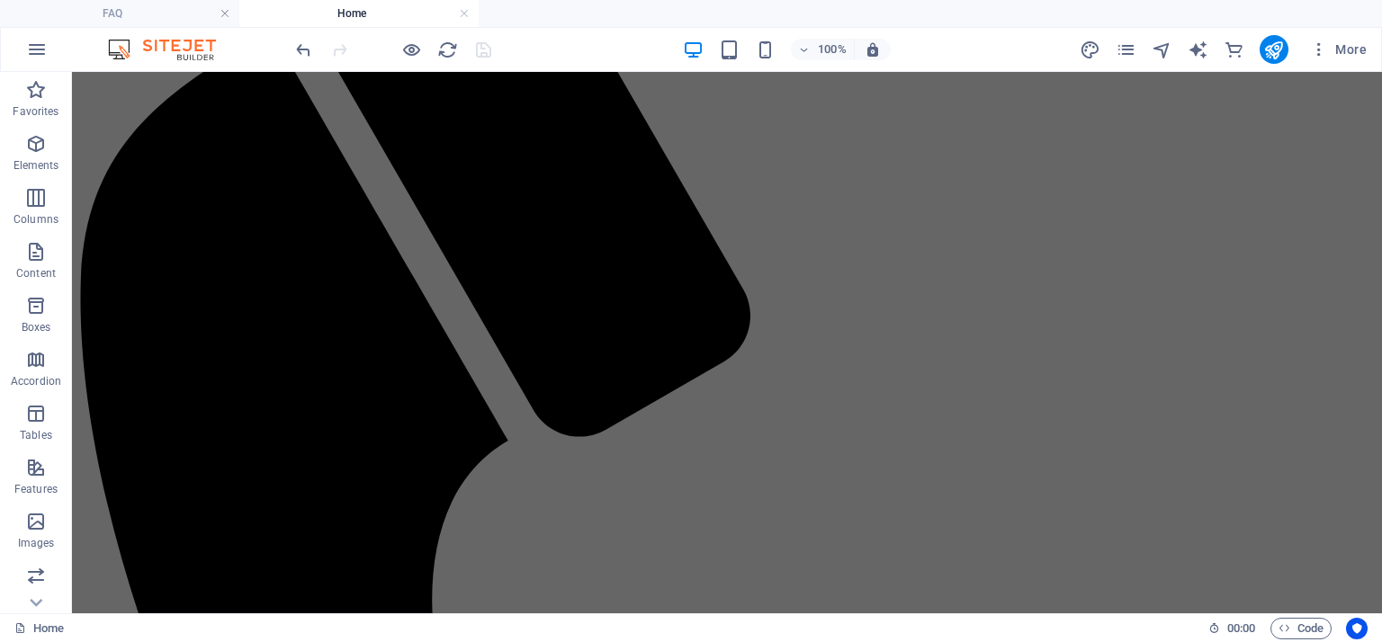
click at [483, 53] on div at bounding box center [393, 49] width 202 height 29
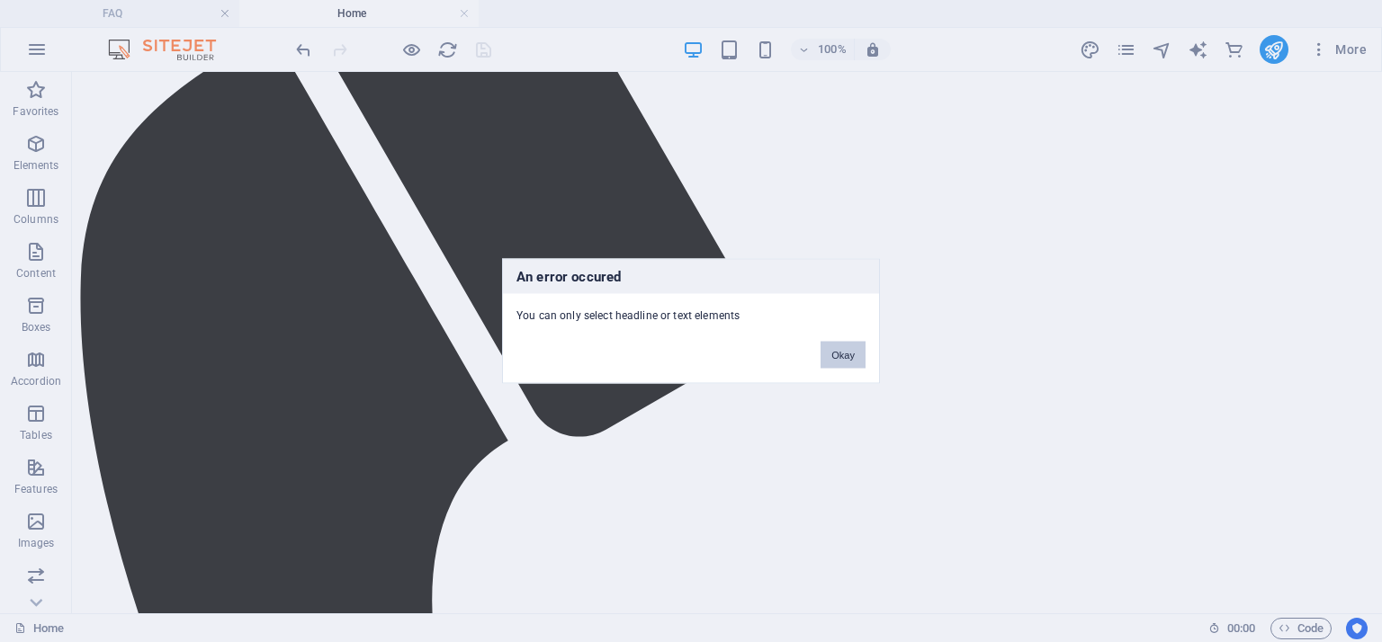
click at [852, 355] on button "Okay" at bounding box center [842, 355] width 45 height 27
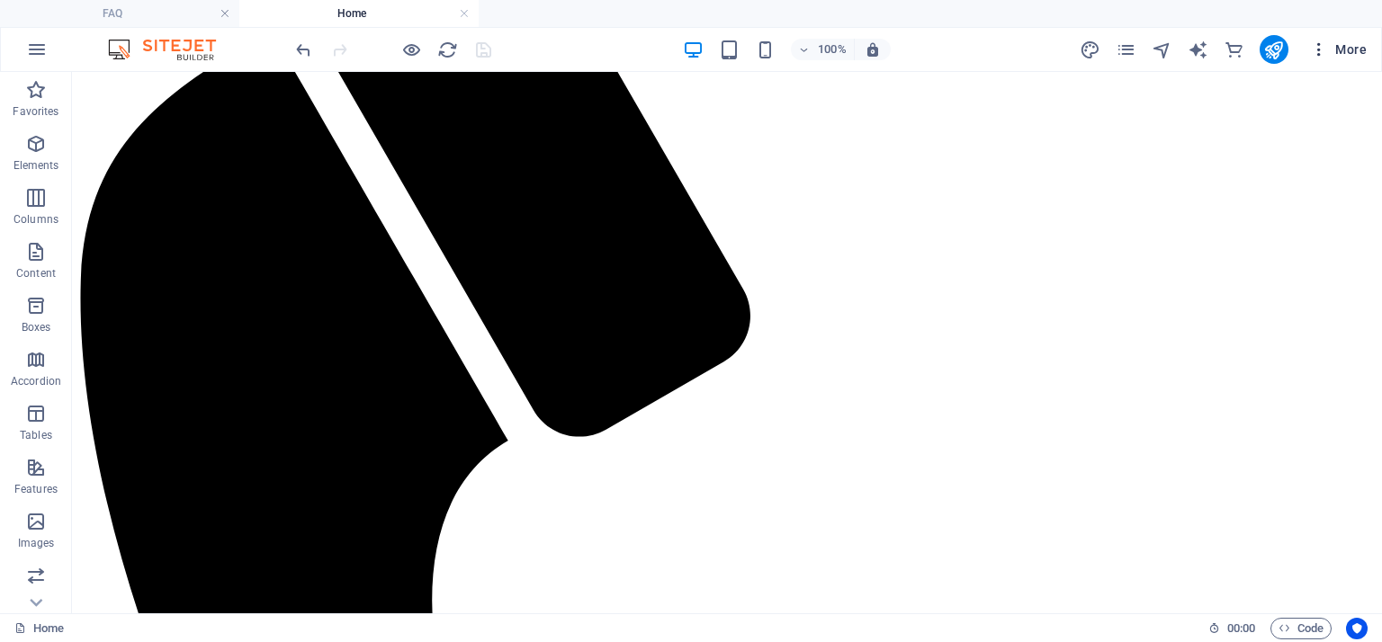
click at [1321, 51] on icon "button" at bounding box center [1319, 49] width 18 height 18
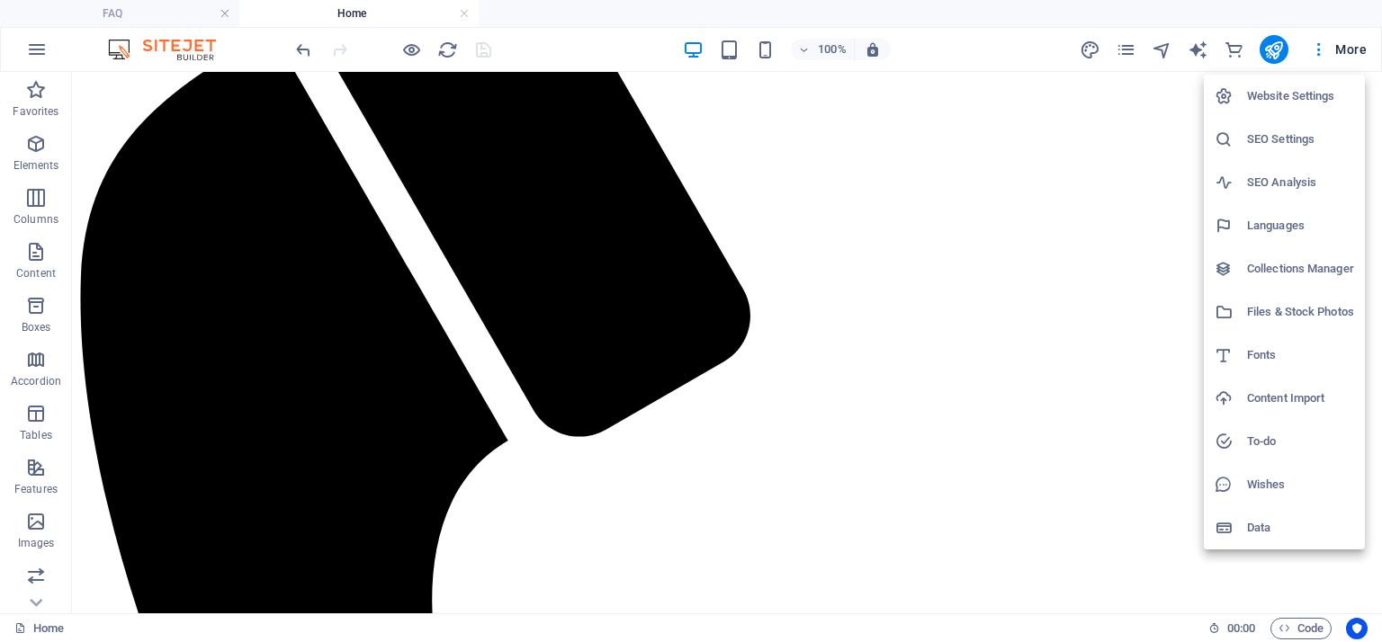
click at [1340, 51] on div at bounding box center [691, 321] width 1382 height 642
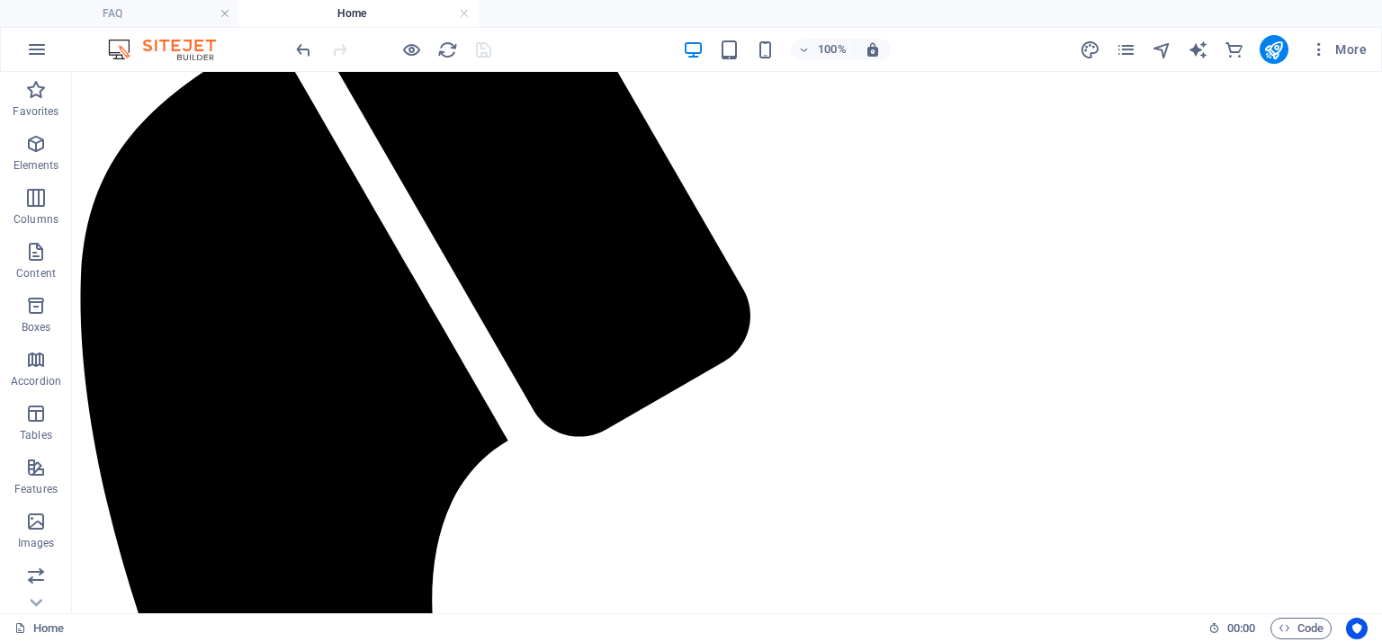
click at [1340, 51] on span "More" at bounding box center [1338, 49] width 57 height 18
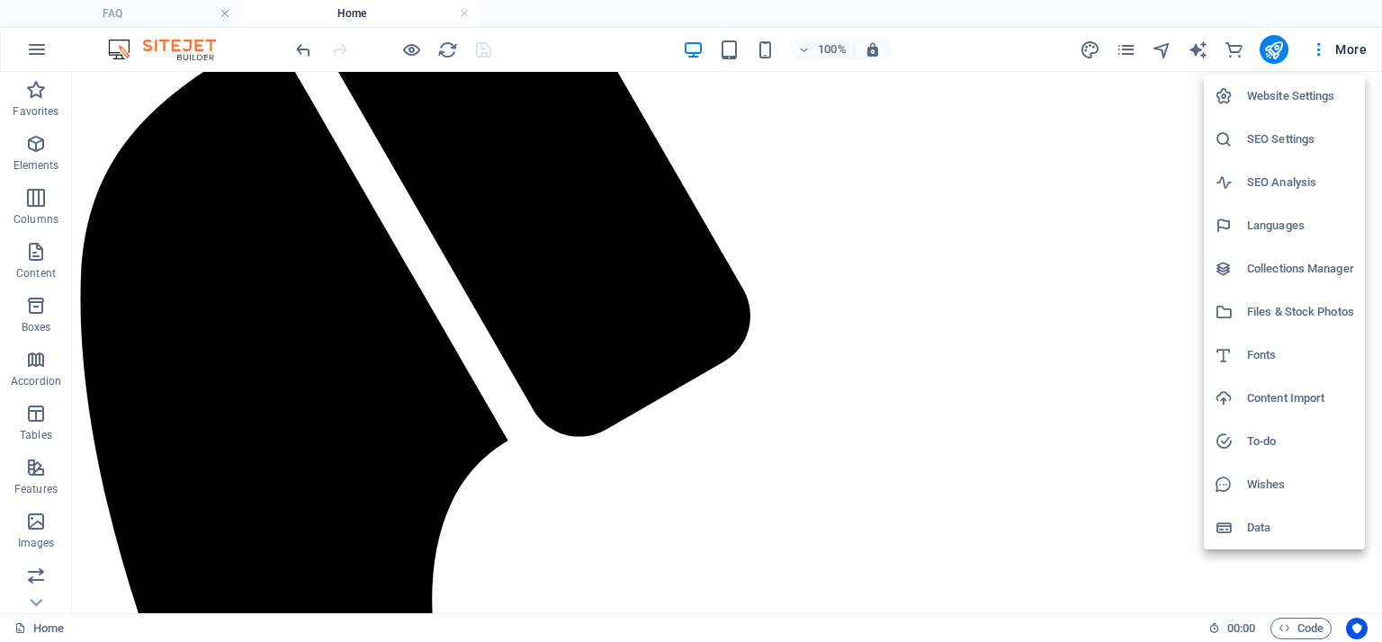
click at [867, 48] on div at bounding box center [691, 321] width 1382 height 642
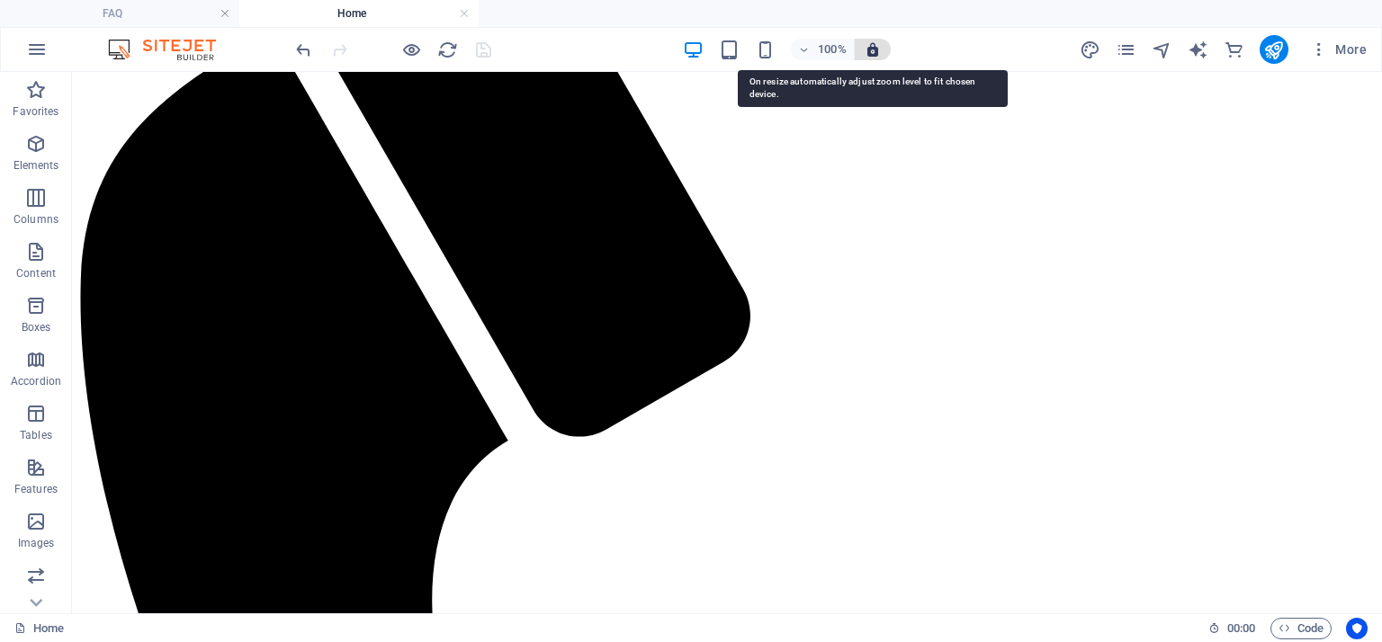
click at [871, 49] on icon "button" at bounding box center [873, 49] width 16 height 16
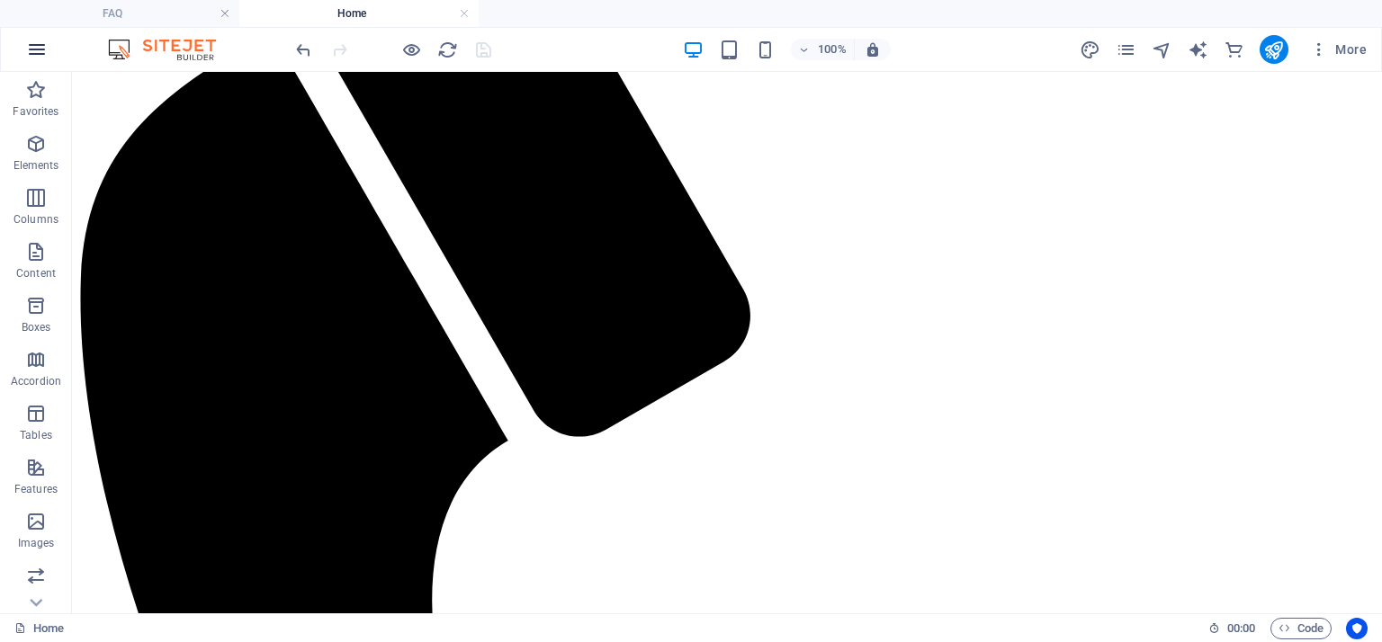
click at [31, 54] on icon "button" at bounding box center [37, 50] width 22 height 22
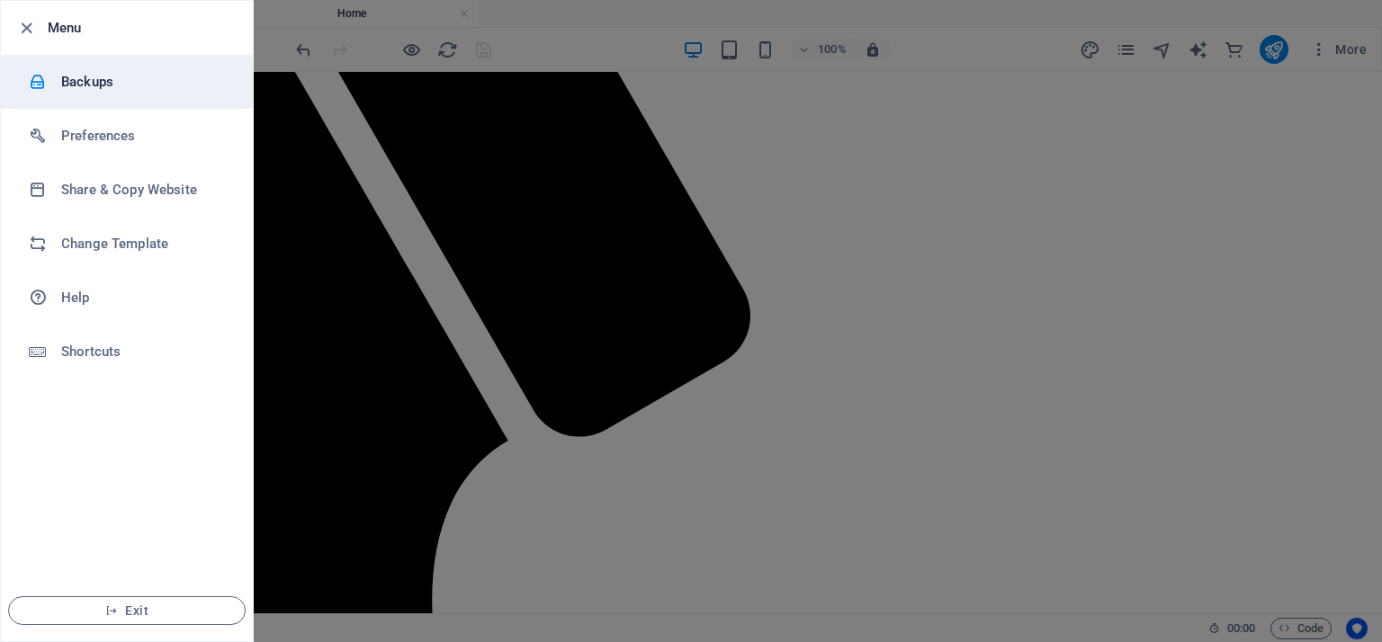
click at [112, 88] on h6 "Backups" at bounding box center [144, 82] width 166 height 22
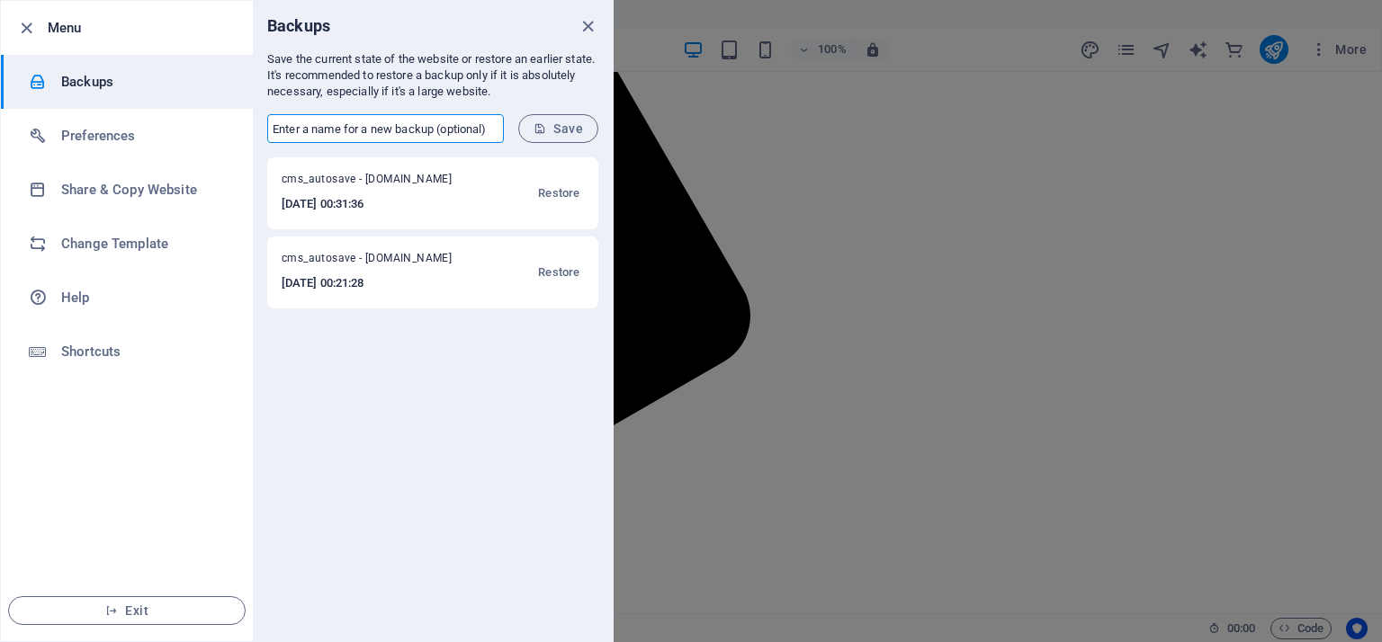
click at [427, 129] on input "text" at bounding box center [385, 128] width 237 height 29
type input "Fresh Update"
click at [544, 136] on button "Save" at bounding box center [558, 128] width 80 height 29
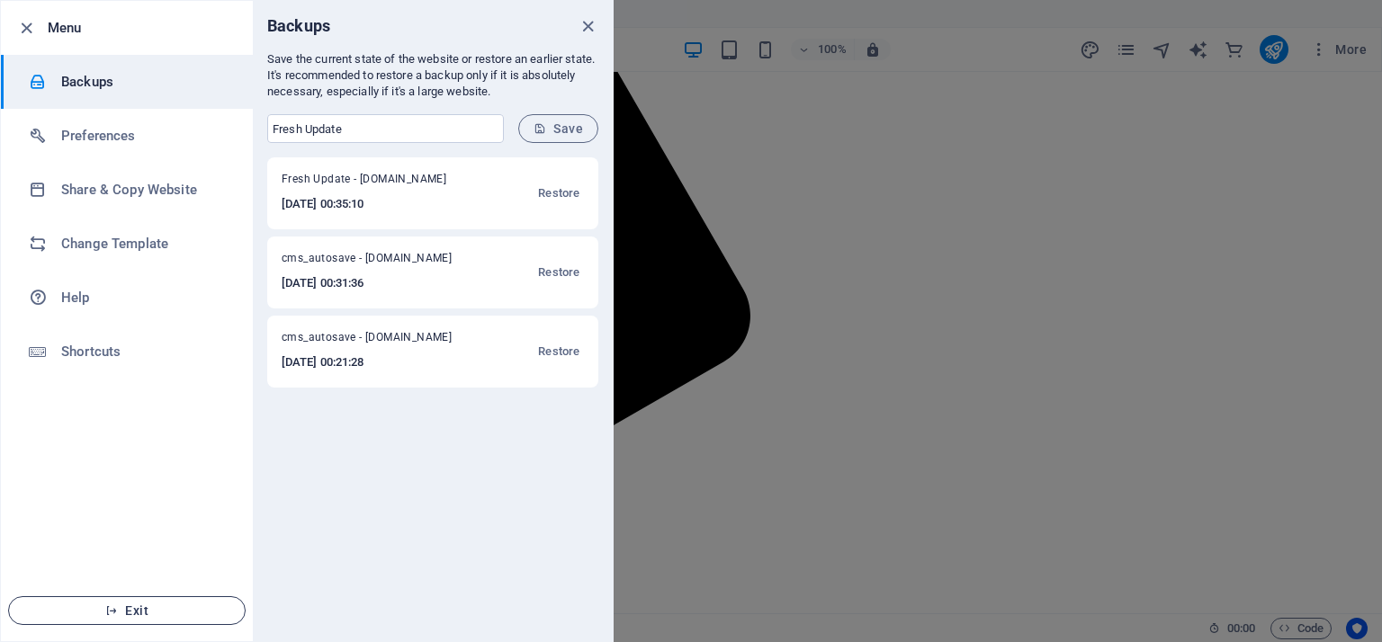
click at [146, 602] on button "Exit" at bounding box center [126, 610] width 237 height 29
click at [585, 25] on icon "close" at bounding box center [588, 26] width 21 height 21
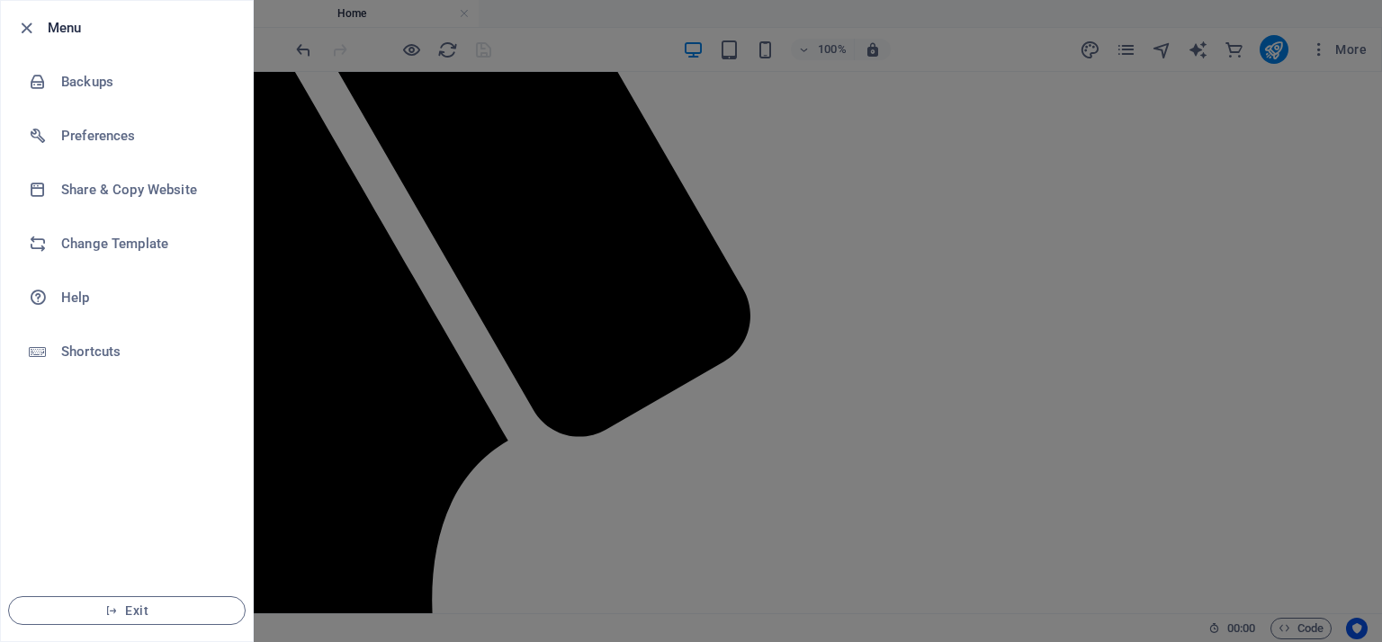
click at [719, 220] on div at bounding box center [691, 321] width 1382 height 642
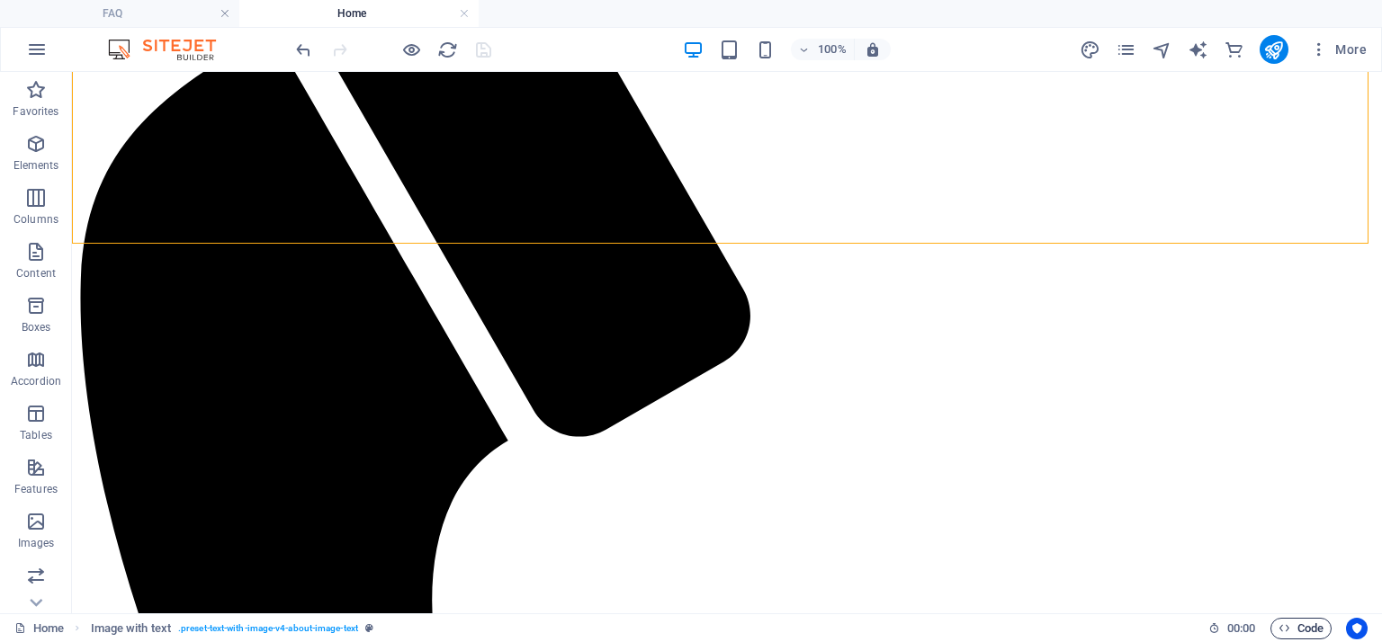
click at [1287, 627] on span "Code" at bounding box center [1300, 629] width 45 height 22
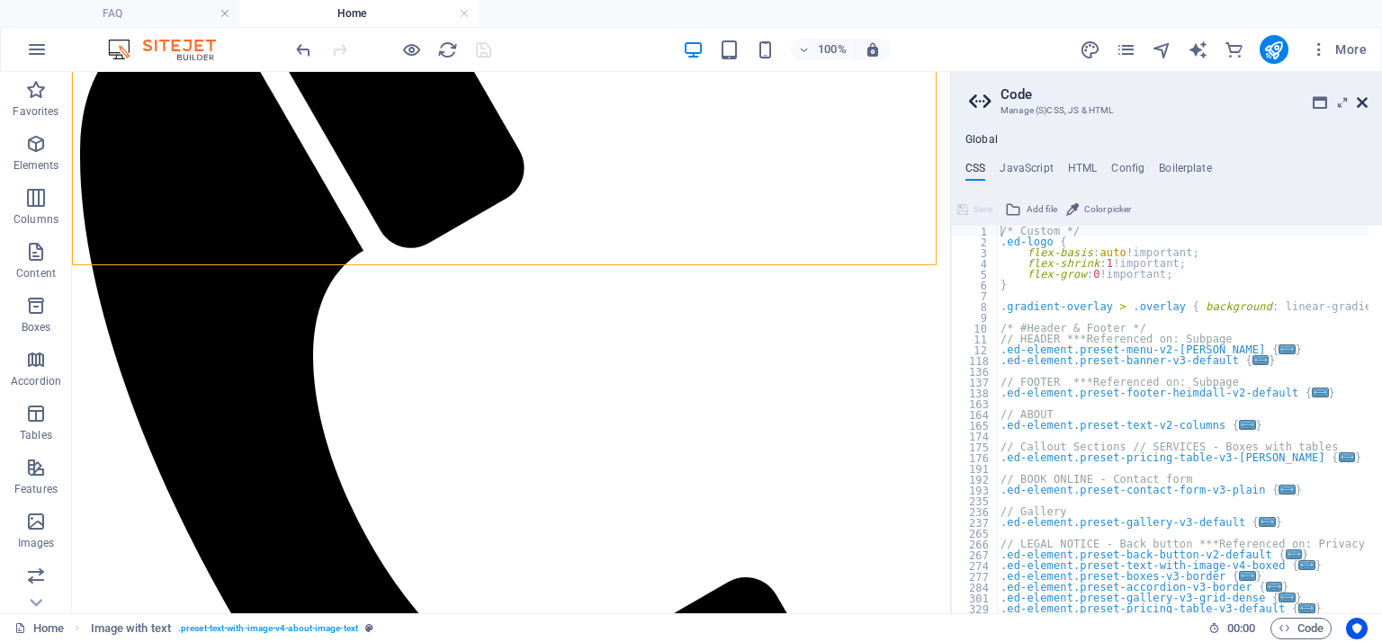
click at [1362, 98] on icon at bounding box center [1362, 102] width 11 height 14
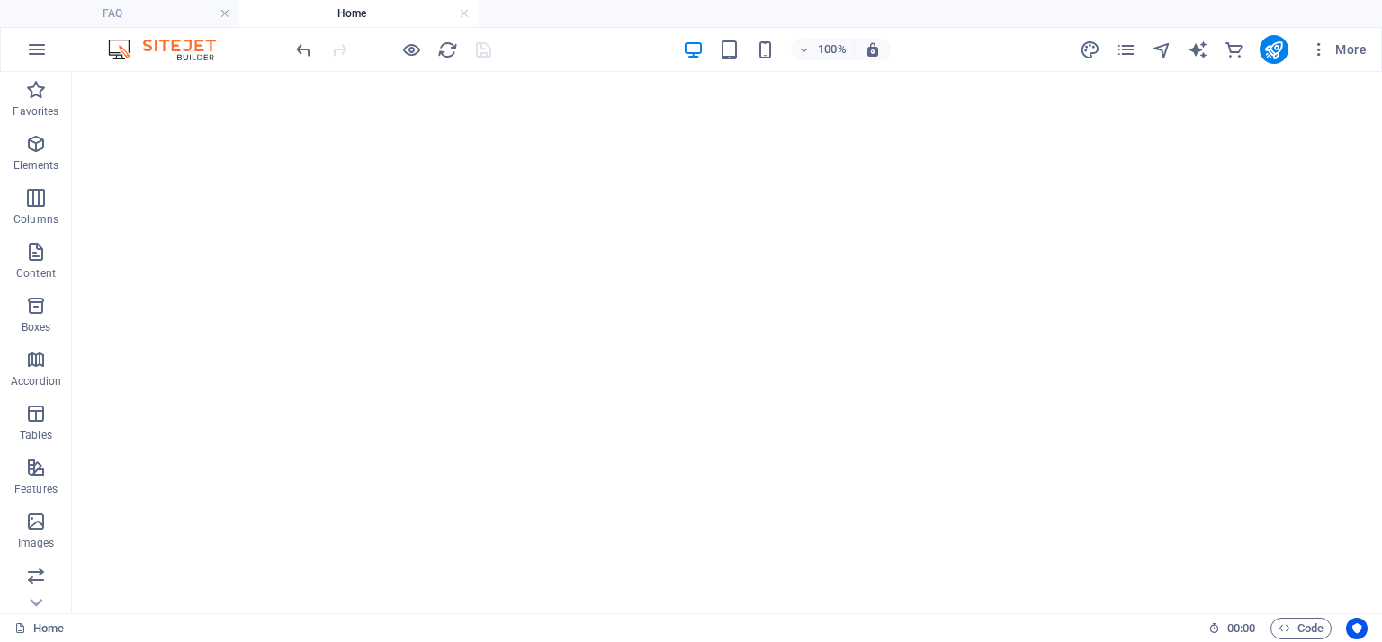
scroll to position [0, 0]
drag, startPoint x: 1375, startPoint y: 258, endPoint x: 1376, endPoint y: 87, distance: 170.9
click at [807, 95] on figure at bounding box center [726, 95] width 1295 height 0
click at [1276, 49] on icon "publish" at bounding box center [1273, 50] width 21 height 21
click at [1268, 53] on icon "publish" at bounding box center [1273, 50] width 21 height 21
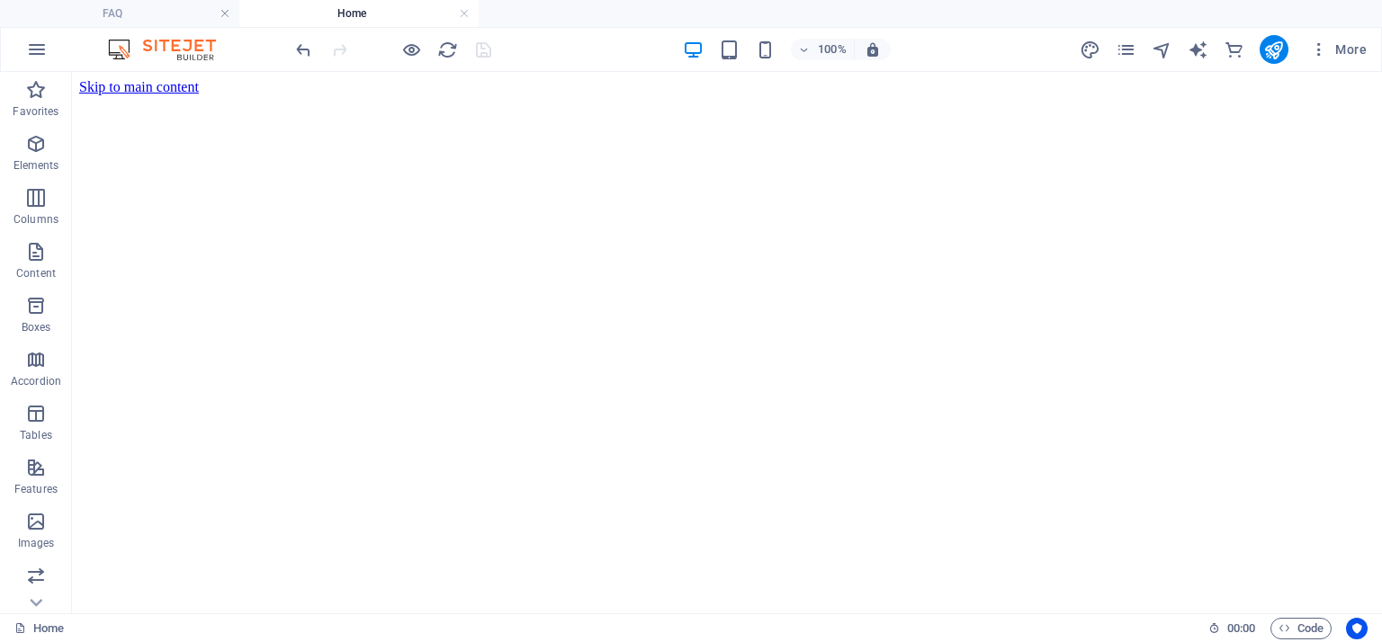
click at [963, 33] on div "100% More" at bounding box center [691, 49] width 1380 height 43
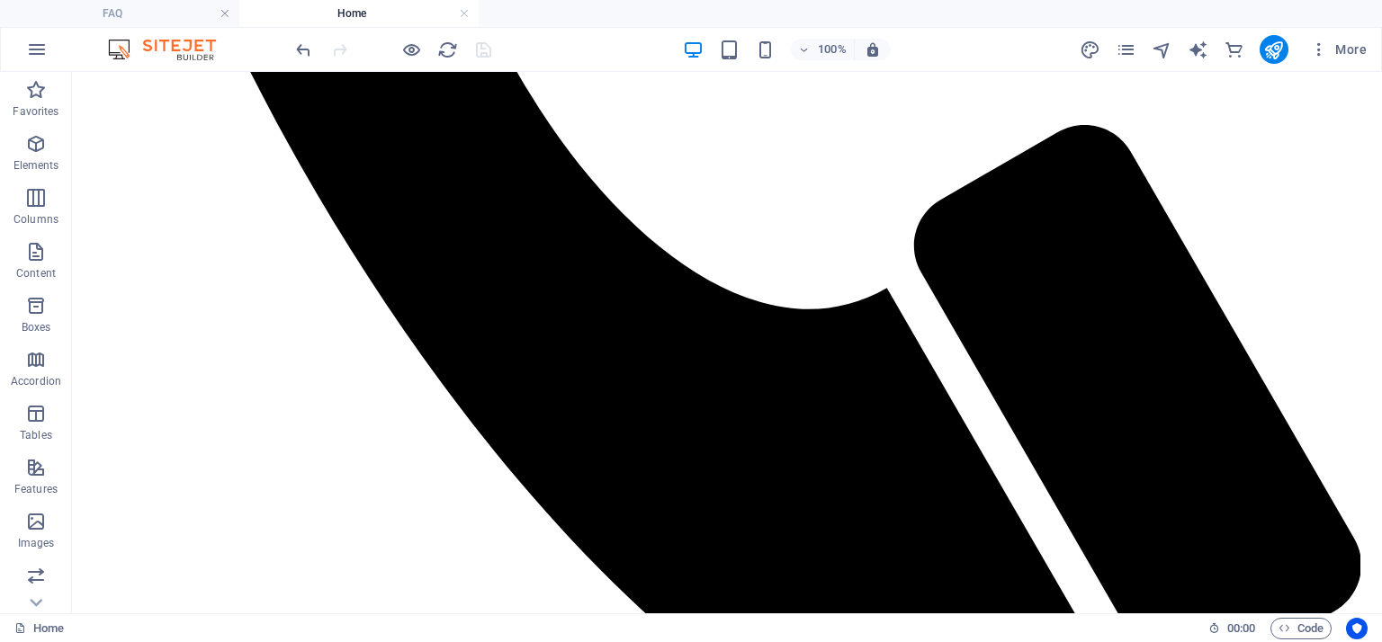
scroll to position [2452, 0]
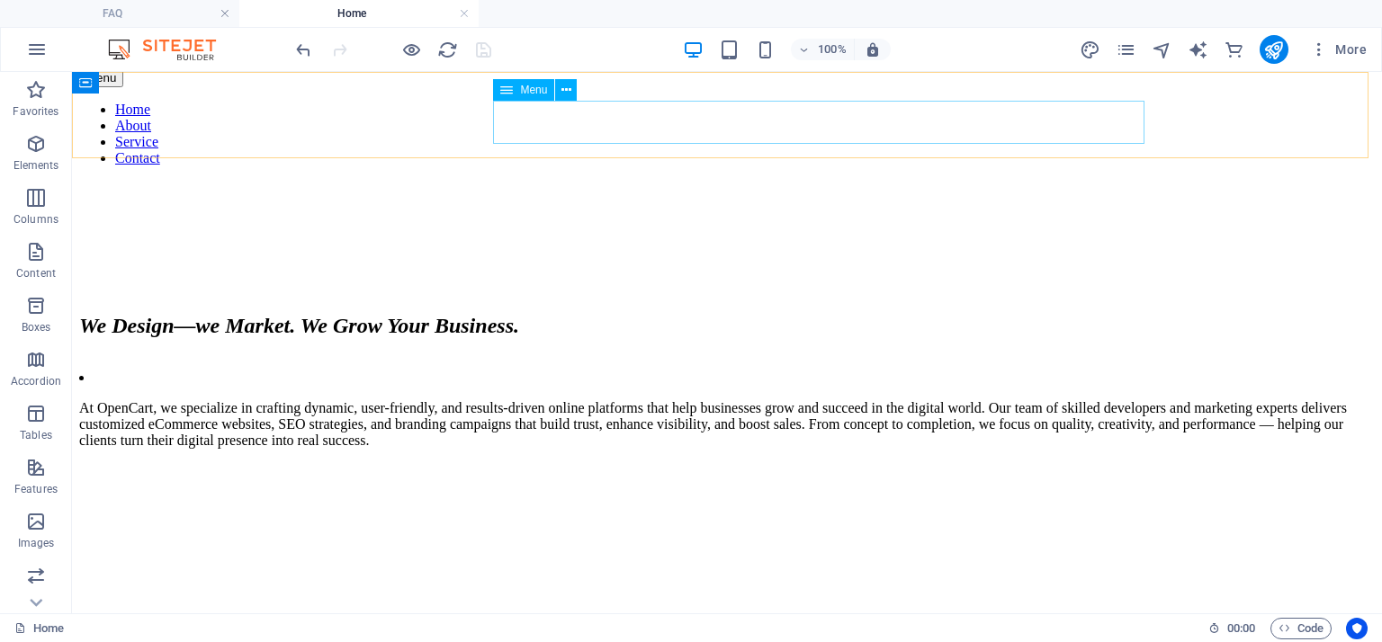
click at [676, 132] on nav "Home About Service Contact" at bounding box center [726, 134] width 1295 height 65
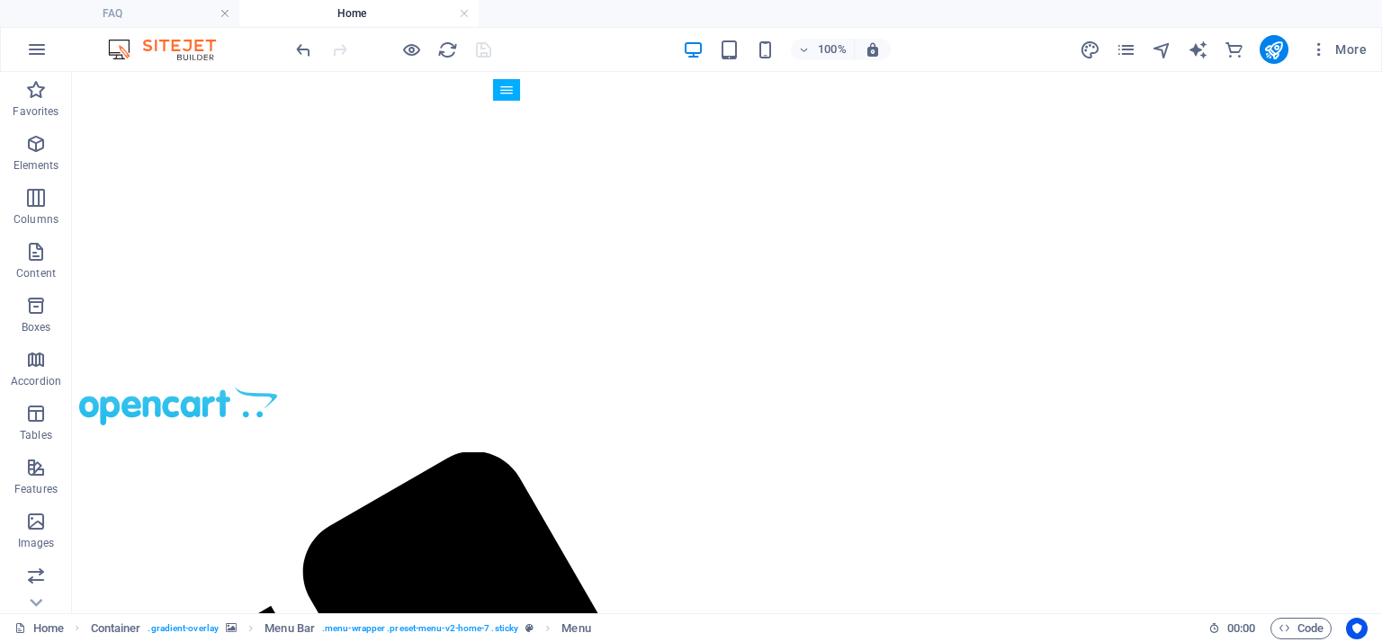
scroll to position [0, 0]
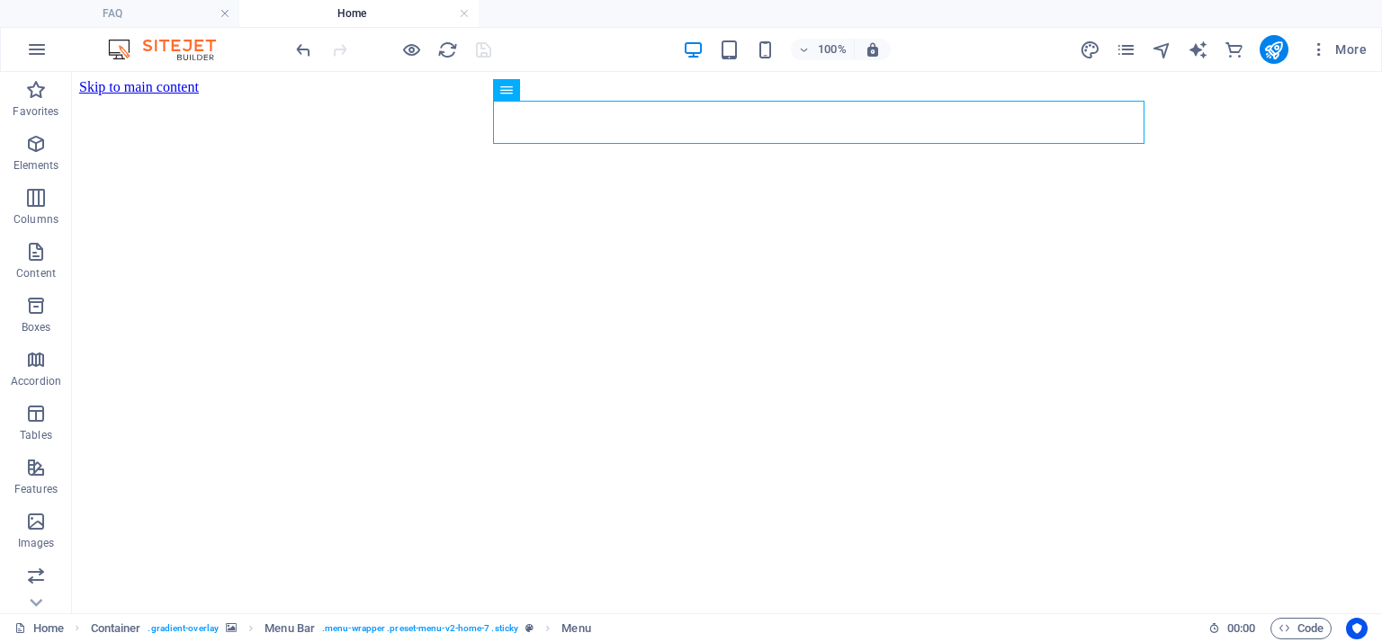
drag, startPoint x: 1375, startPoint y: 521, endPoint x: 1369, endPoint y: 127, distance: 394.1
click at [1238, 53] on icon "commerce" at bounding box center [1233, 50] width 21 height 21
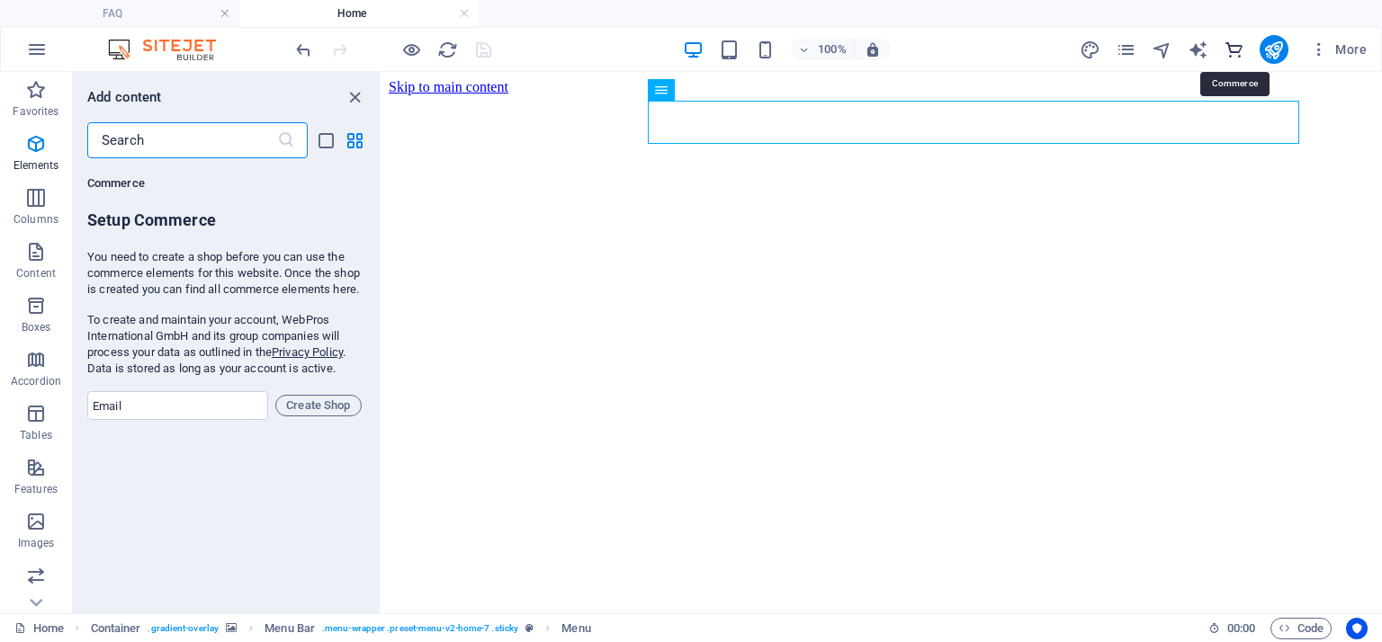
scroll to position [17336, 0]
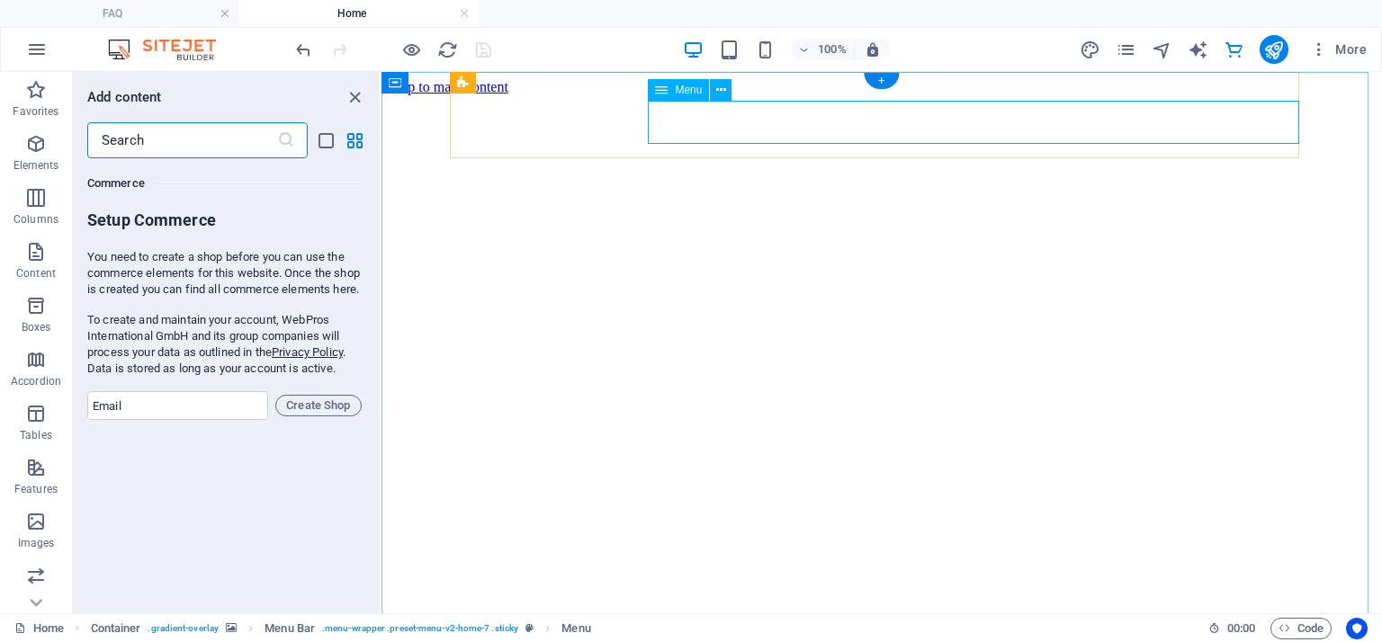
drag, startPoint x: 940, startPoint y: 125, endPoint x: 900, endPoint y: 136, distance: 41.9
click at [723, 89] on icon at bounding box center [721, 90] width 10 height 19
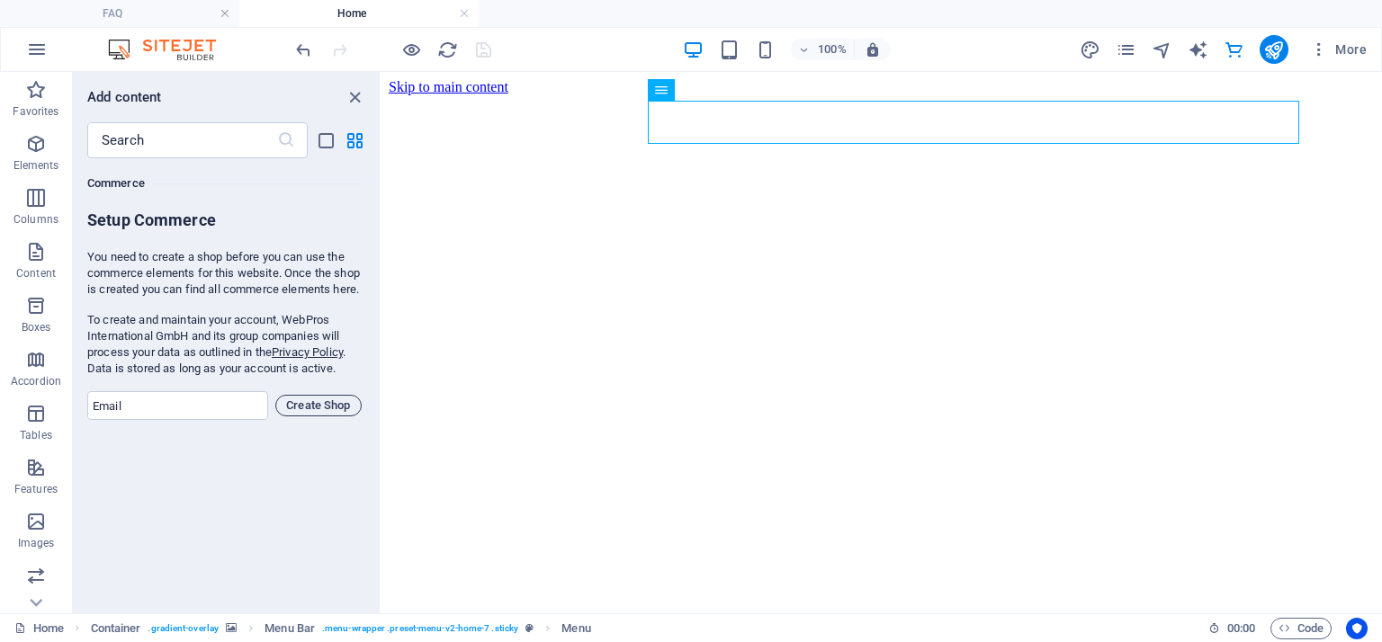
click at [302, 417] on span "Create Shop" at bounding box center [318, 406] width 70 height 22
click at [238, 418] on input "email" at bounding box center [177, 405] width 181 height 29
type input "info@opencart.com.pk"
click at [294, 417] on span "Create Shop" at bounding box center [318, 406] width 70 height 22
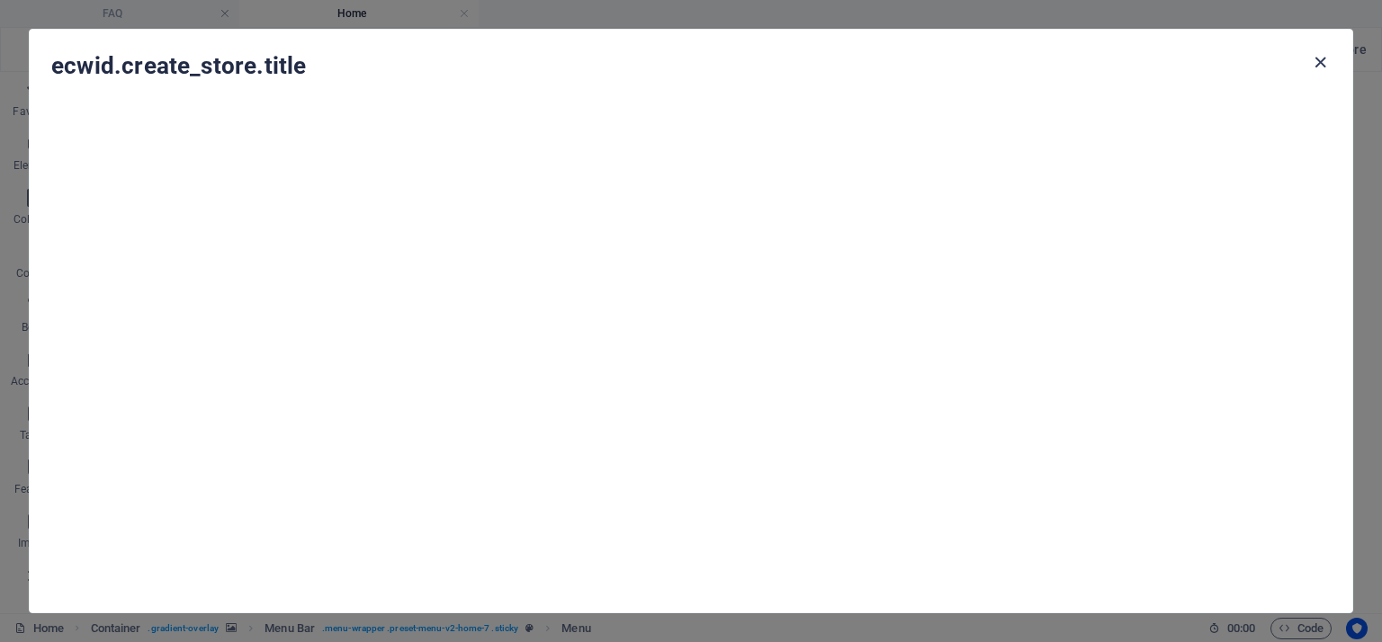
click at [1313, 57] on icon "button" at bounding box center [1320, 62] width 21 height 21
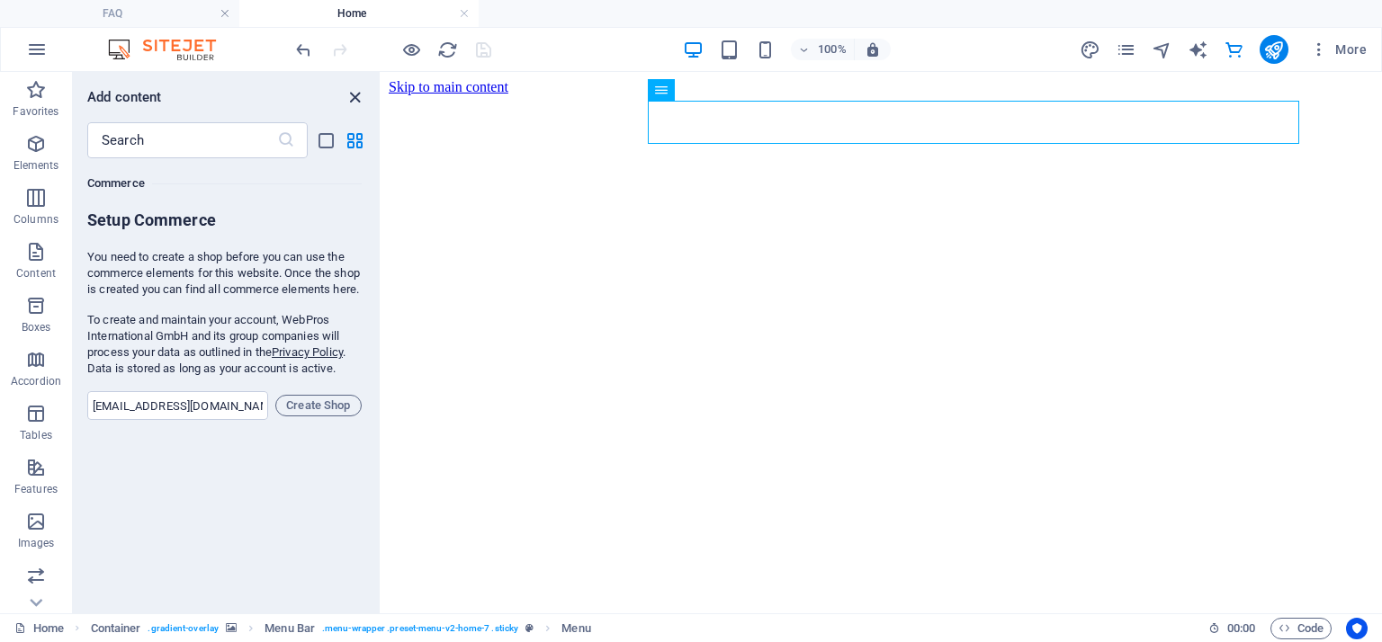
click at [358, 93] on icon "close panel" at bounding box center [355, 97] width 21 height 21
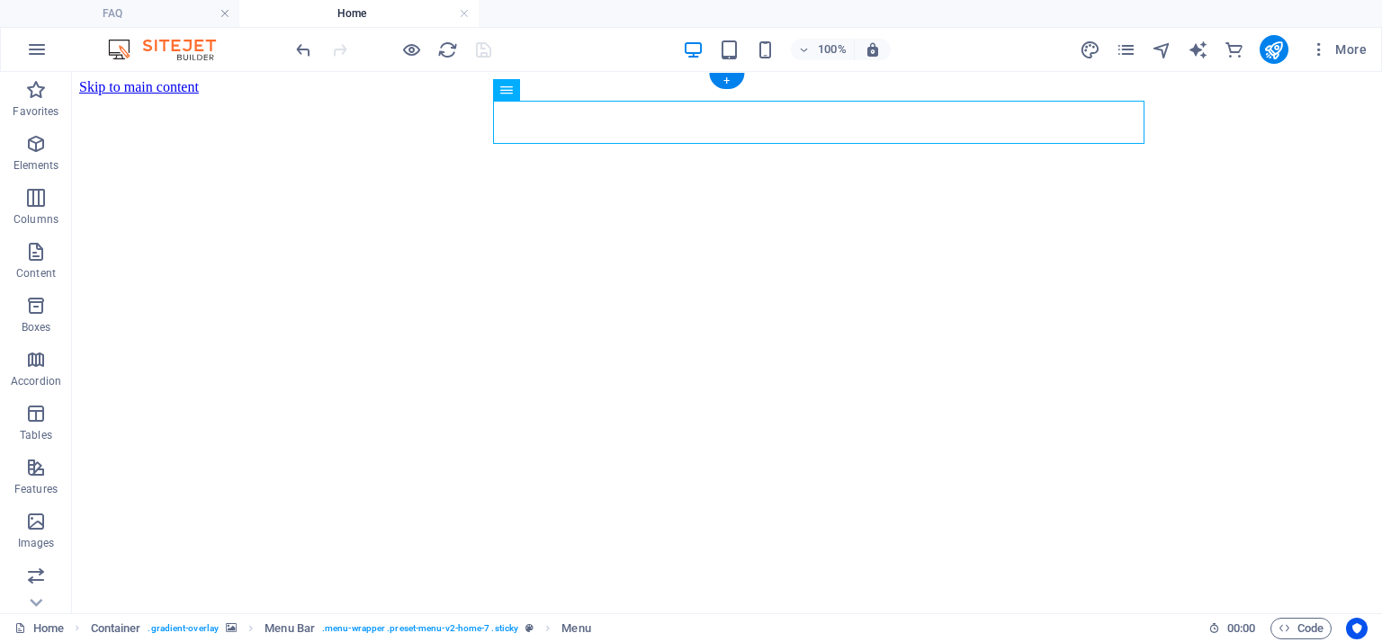
click at [197, 95] on figure at bounding box center [726, 95] width 1295 height 0
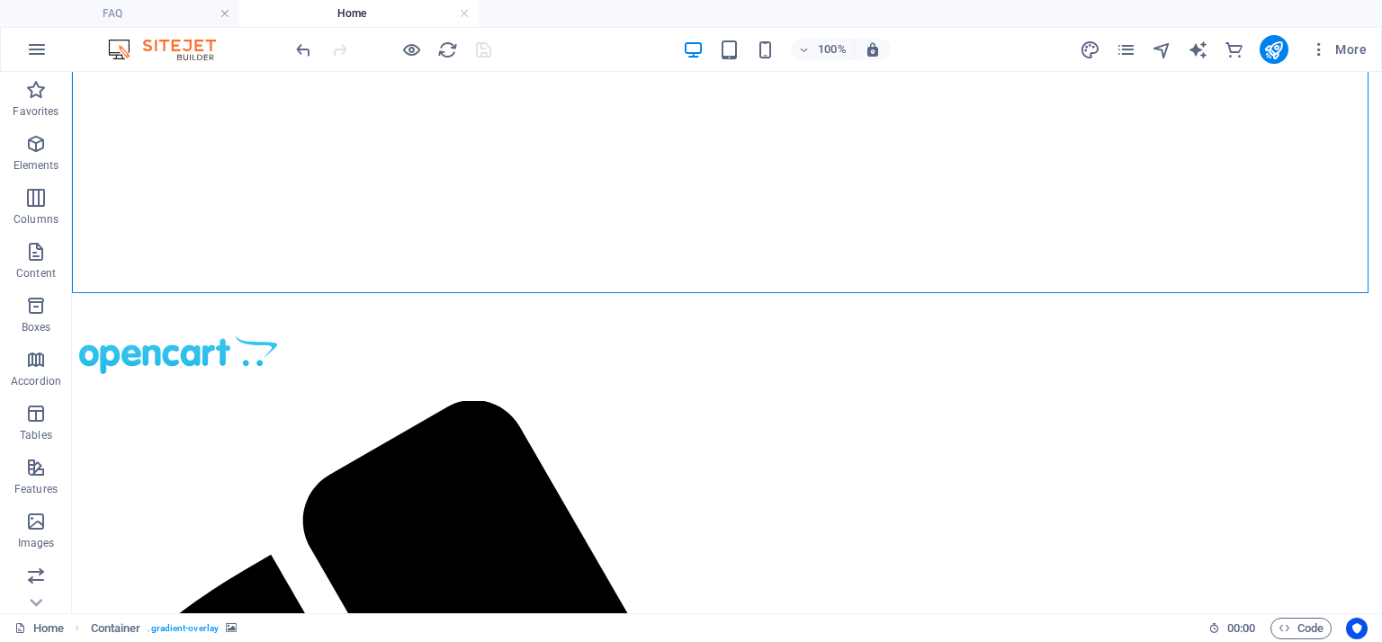
scroll to position [434, 0]
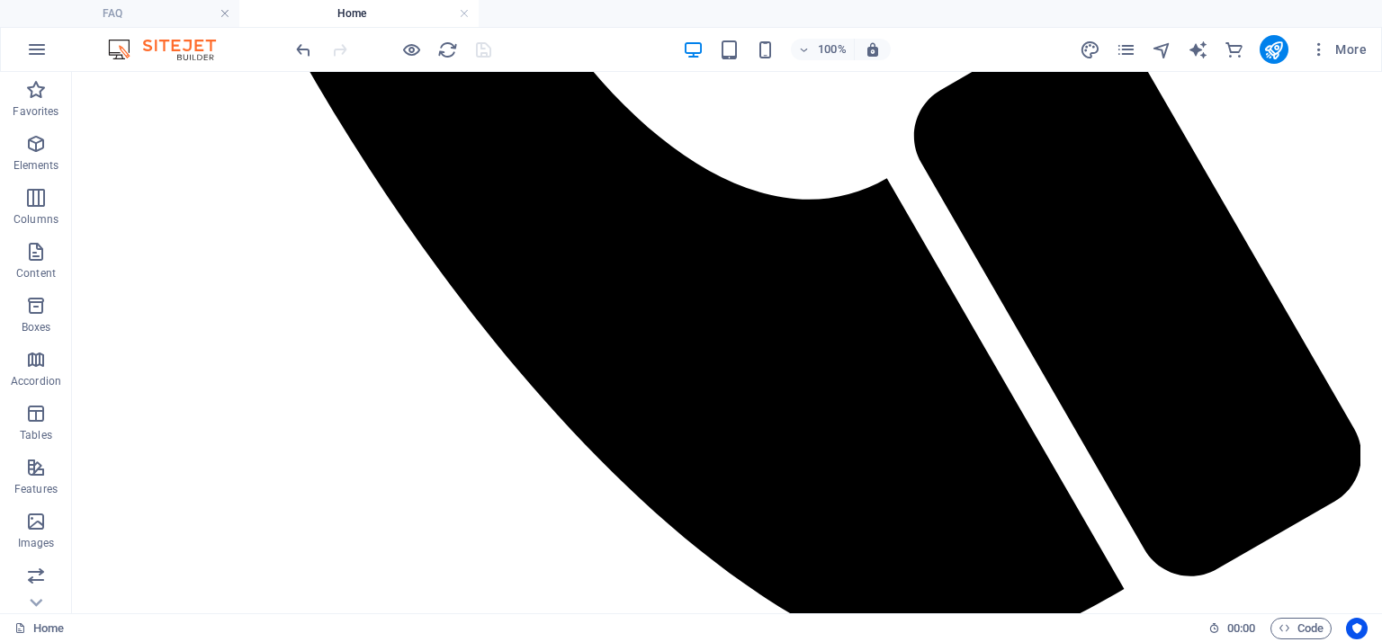
scroll to position [2452, 0]
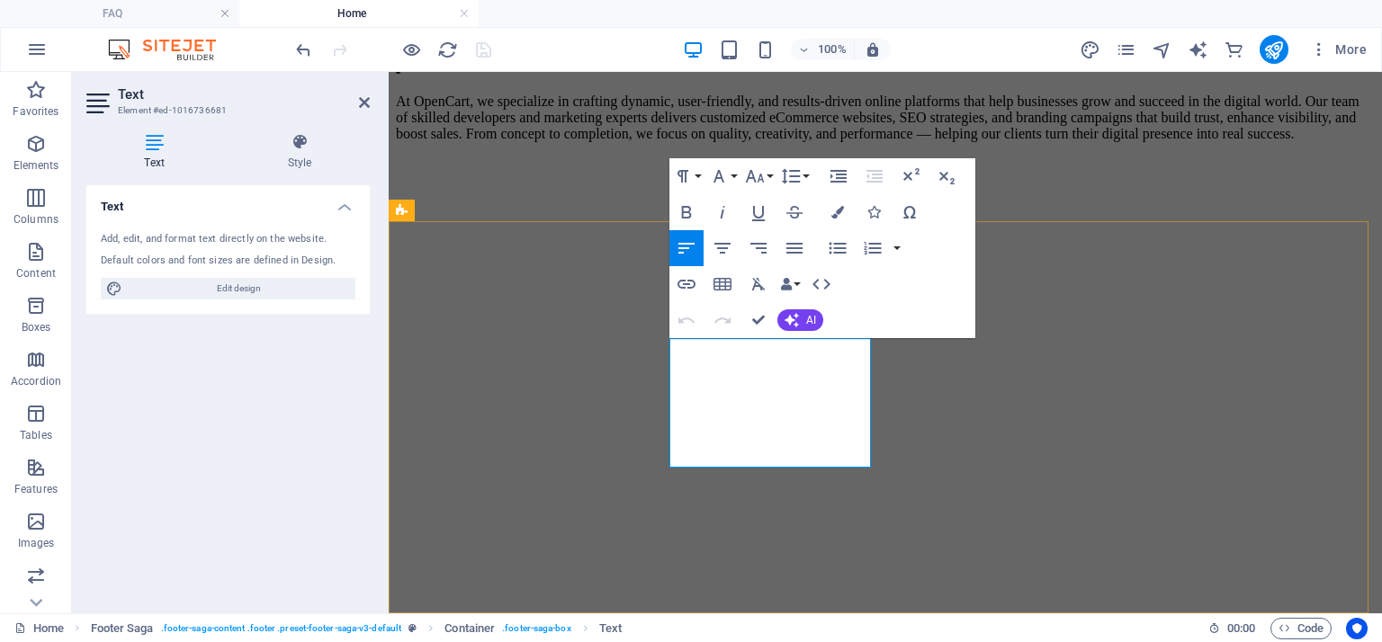
scroll to position [2998, 0]
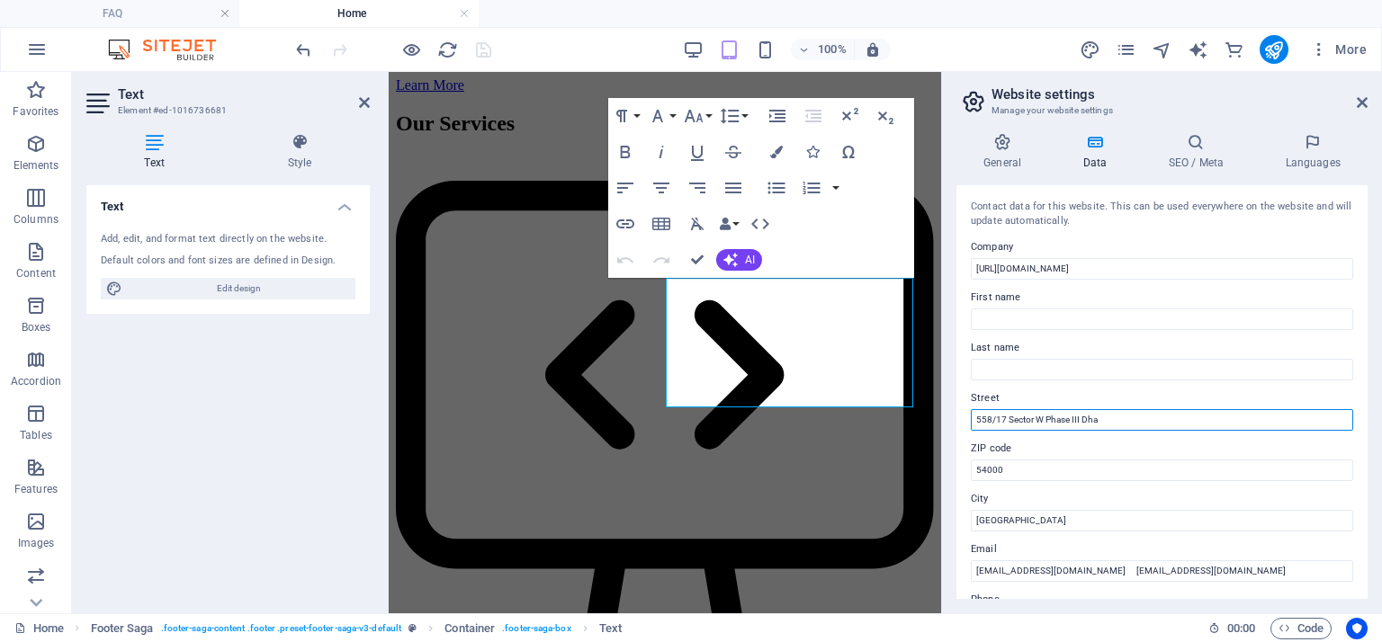
drag, startPoint x: 1129, startPoint y: 424, endPoint x: 951, endPoint y: 435, distance: 178.4
click at [951, 435] on div "General Data SEO / Meta Languages Website name opencart.com.pk Logo Drag files …" at bounding box center [1162, 366] width 440 height 495
type input "141 -B III MM ALAM ROAD GULBARGH II LAHORE"
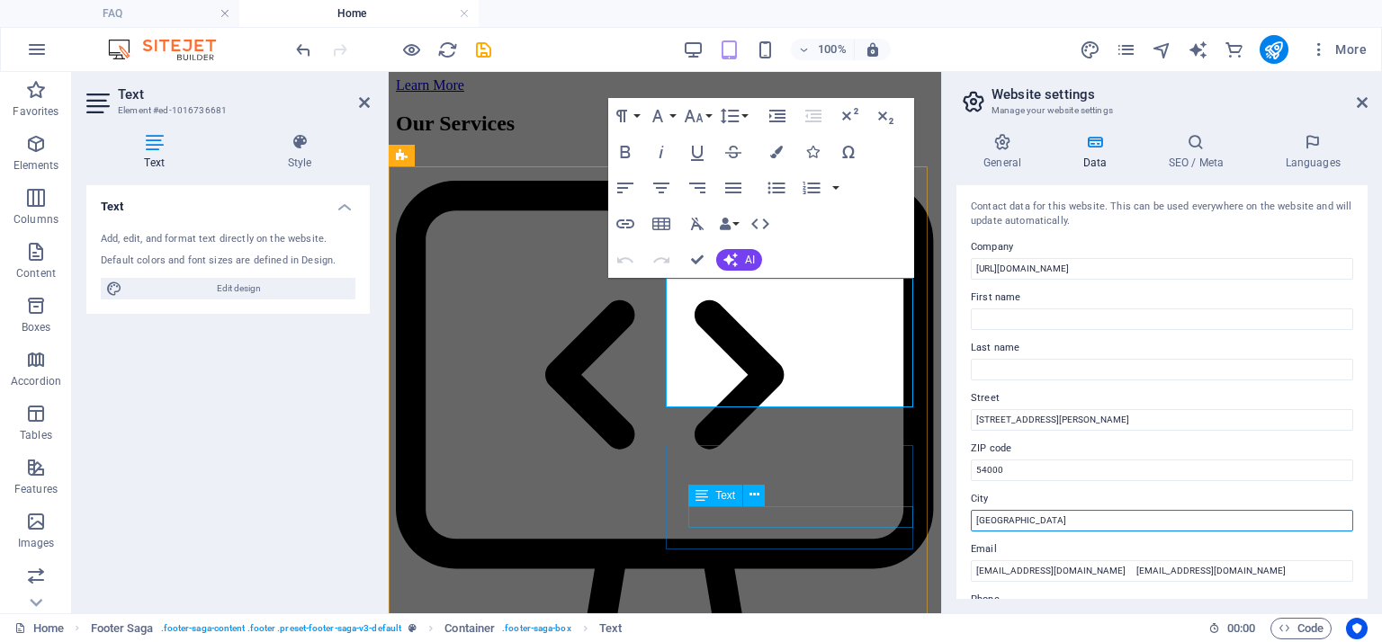
drag, startPoint x: 1409, startPoint y: 591, endPoint x: 825, endPoint y: 517, distance: 588.5
click at [1009, 514] on input "Lahore" at bounding box center [1162, 521] width 382 height 22
type input "[GEOGRAPHIC_DATA]"
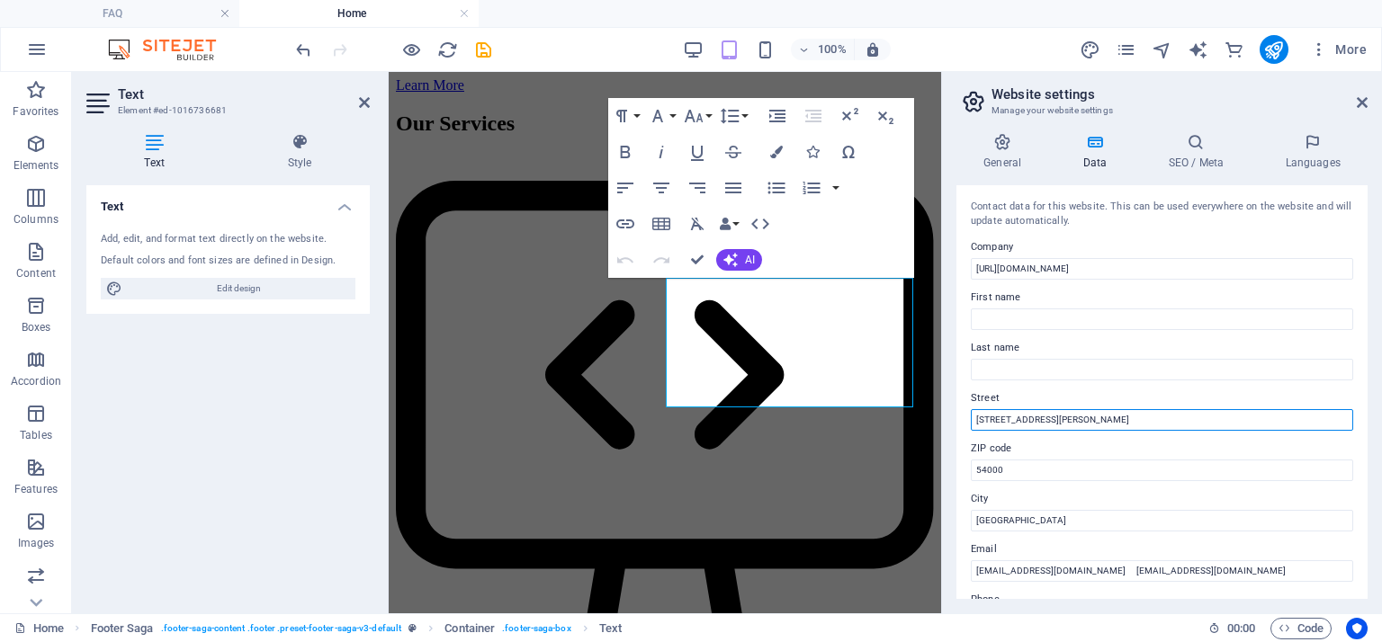
drag, startPoint x: 1191, startPoint y: 419, endPoint x: 1140, endPoint y: 413, distance: 51.7
click at [1140, 413] on input "141 -B III MM ALAM ROAD GULBARGH II LAHORE" at bounding box center [1162, 420] width 382 height 22
type input "141 -B III [PERSON_NAME] ROAD GULBARGH II"
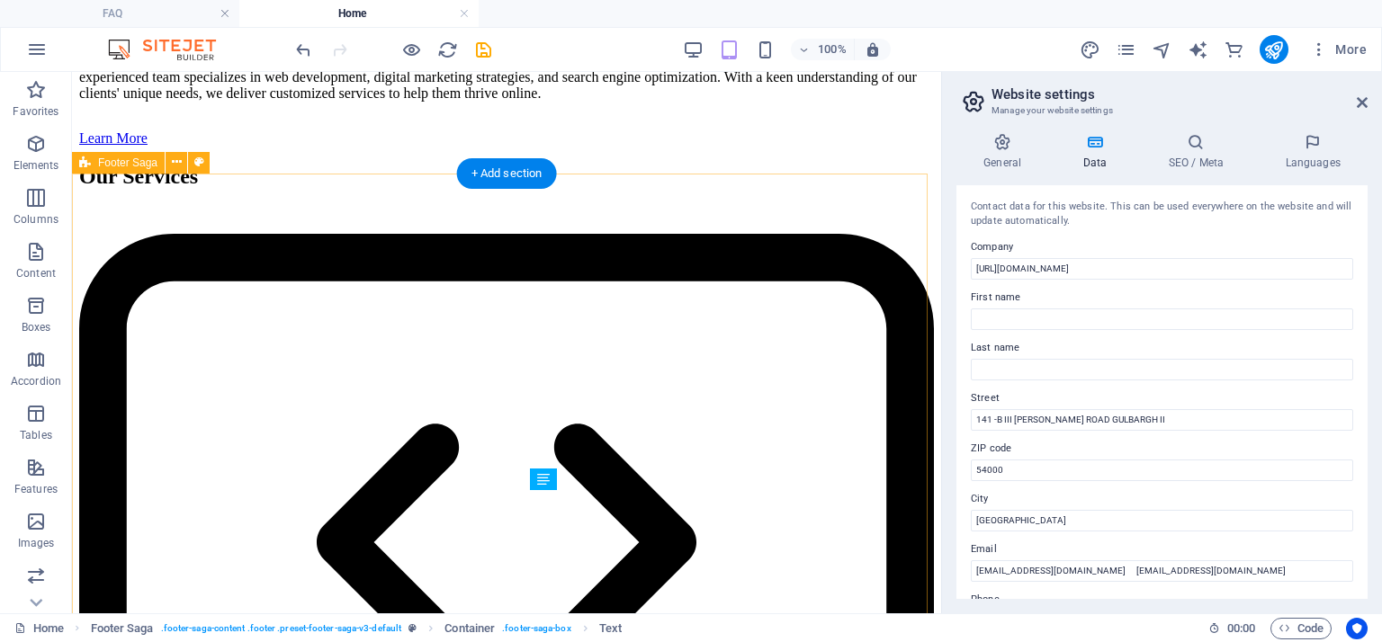
scroll to position [2459, 0]
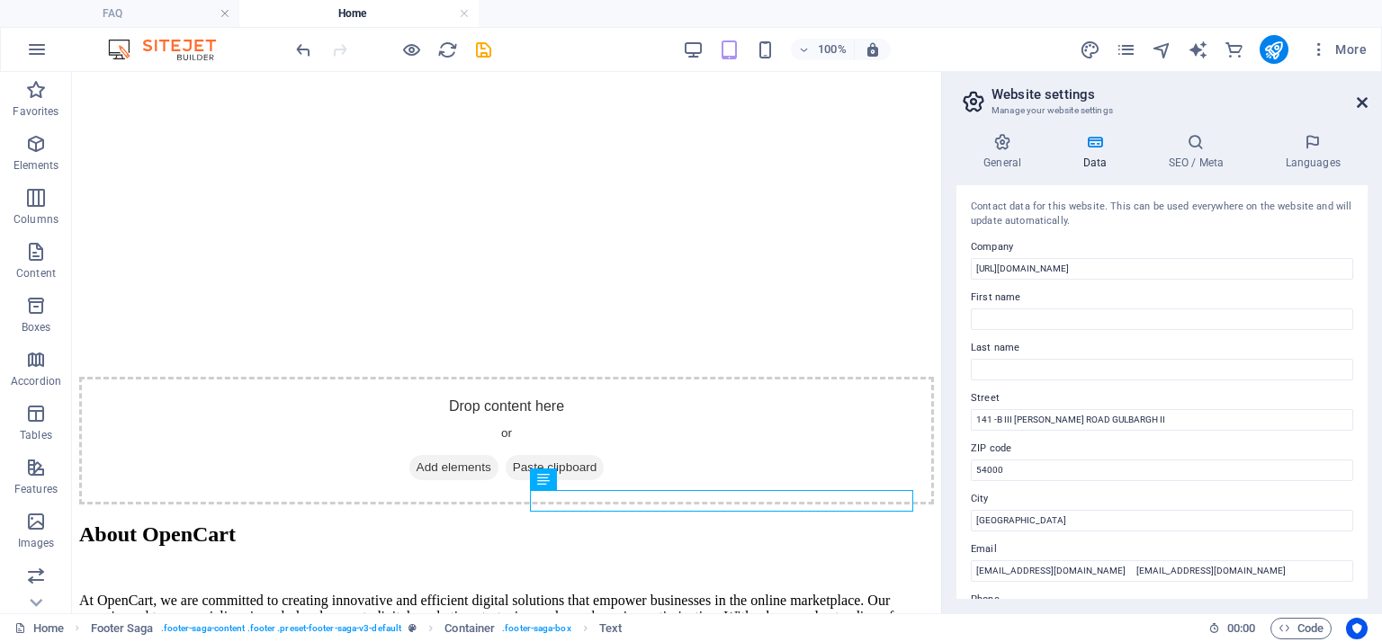
click at [1360, 103] on icon at bounding box center [1362, 102] width 11 height 14
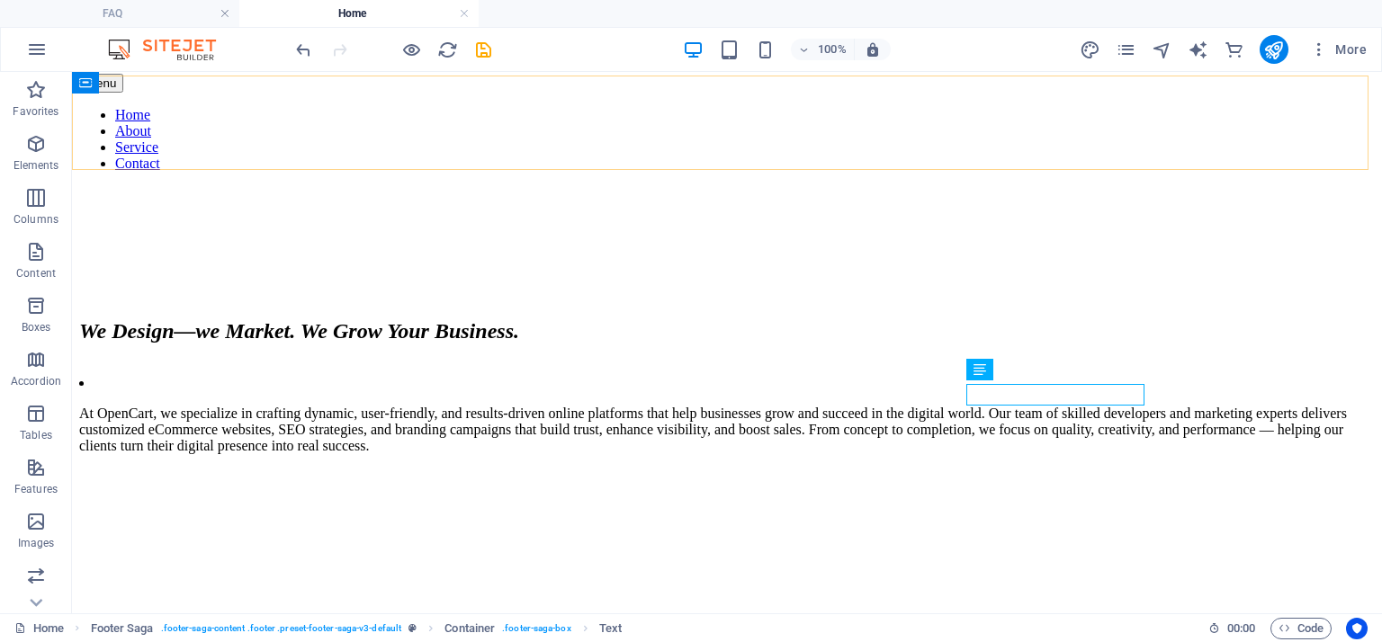
scroll to position [2452, 0]
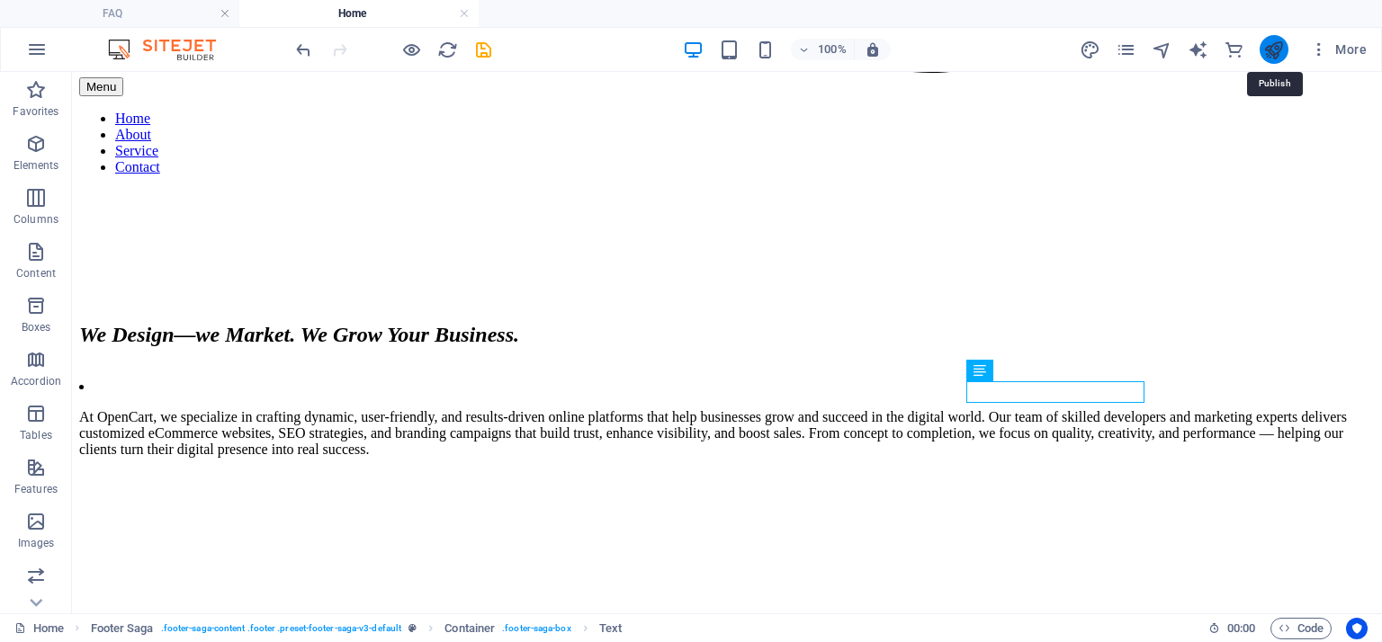
click at [1277, 54] on icon "publish" at bounding box center [1273, 50] width 21 height 21
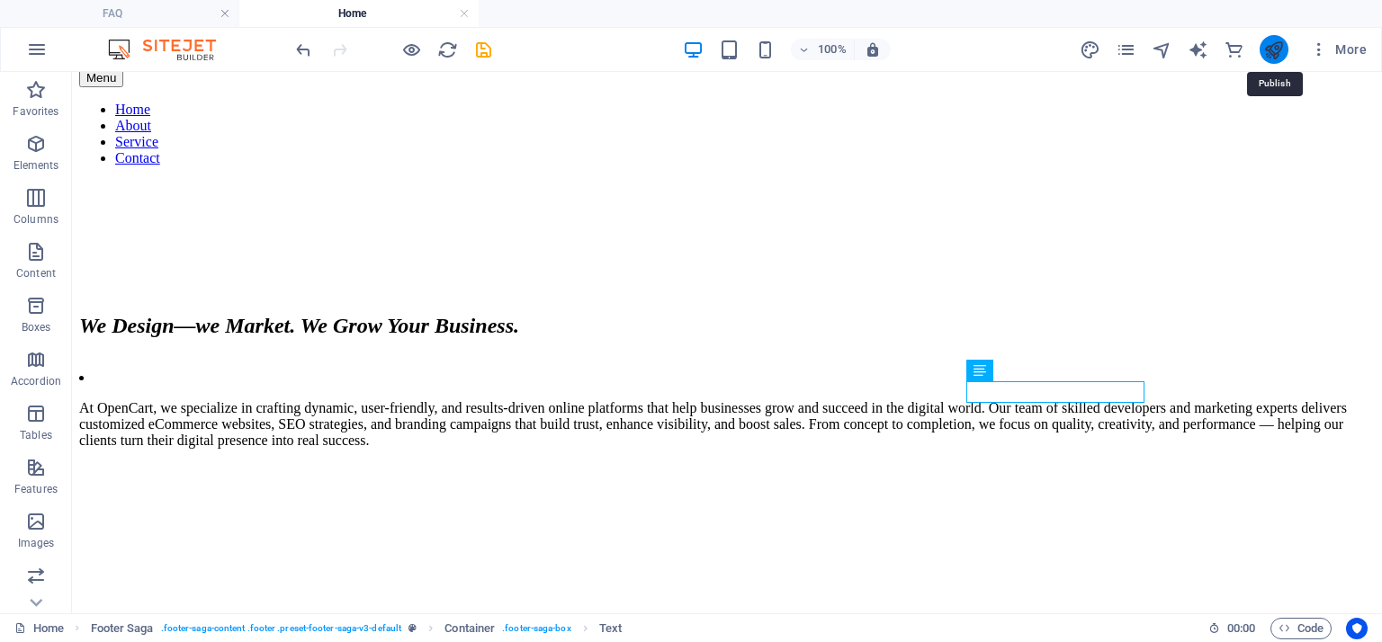
checkbox input "false"
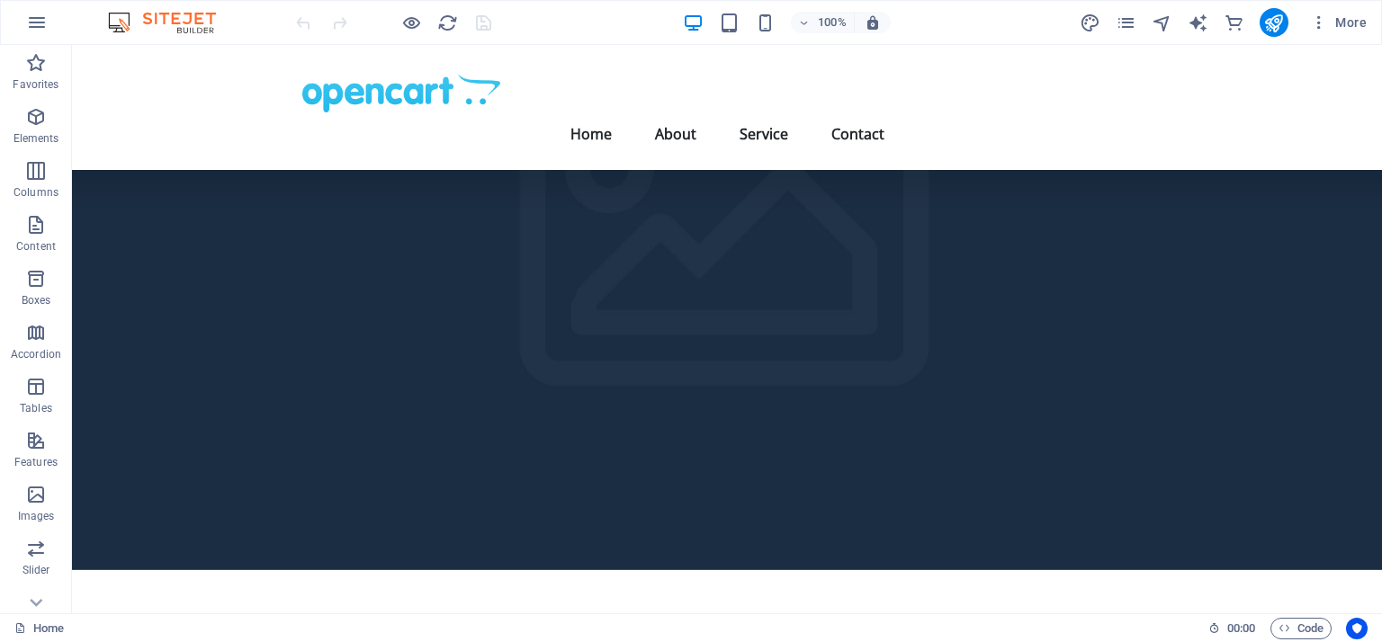
scroll to position [28, 0]
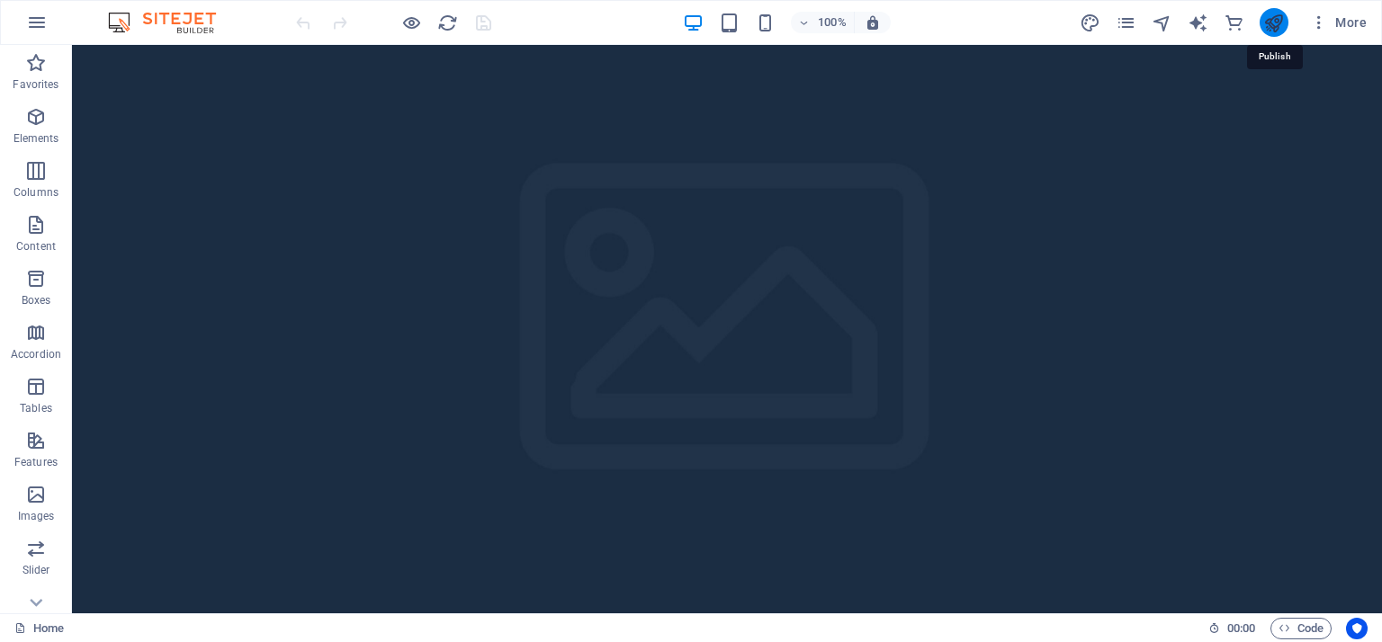
click at [1280, 22] on icon "publish" at bounding box center [1273, 23] width 21 height 21
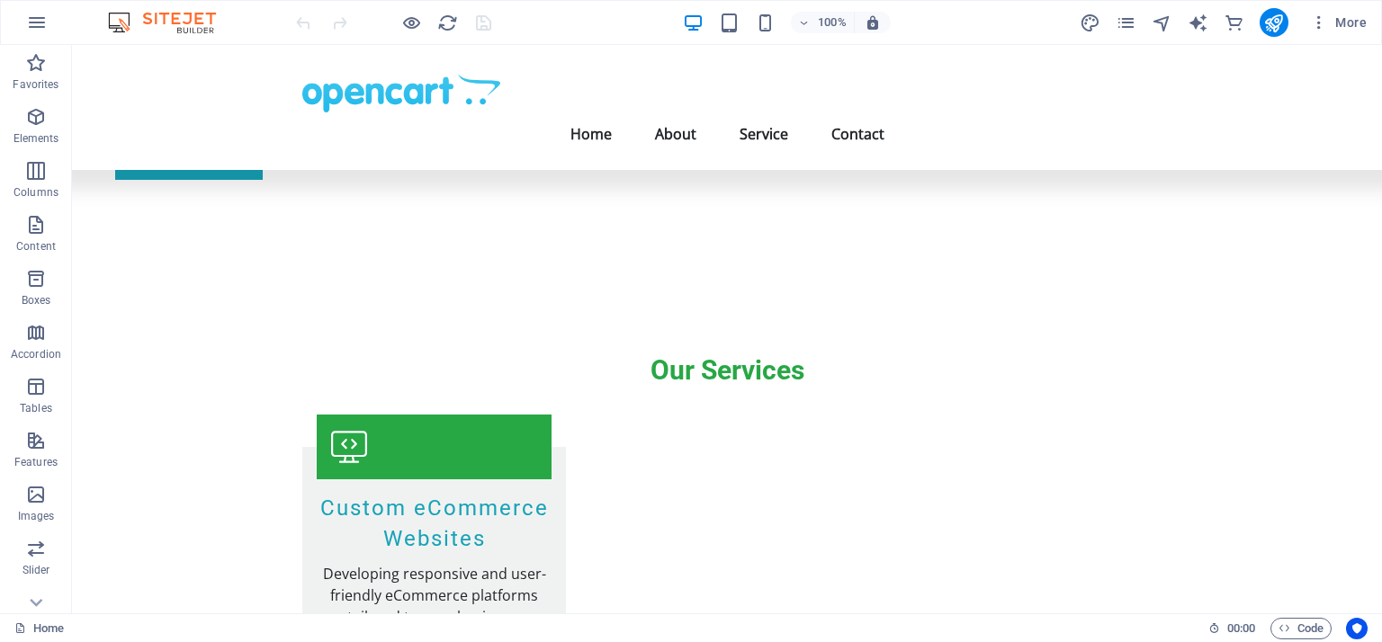
scroll to position [2425, 0]
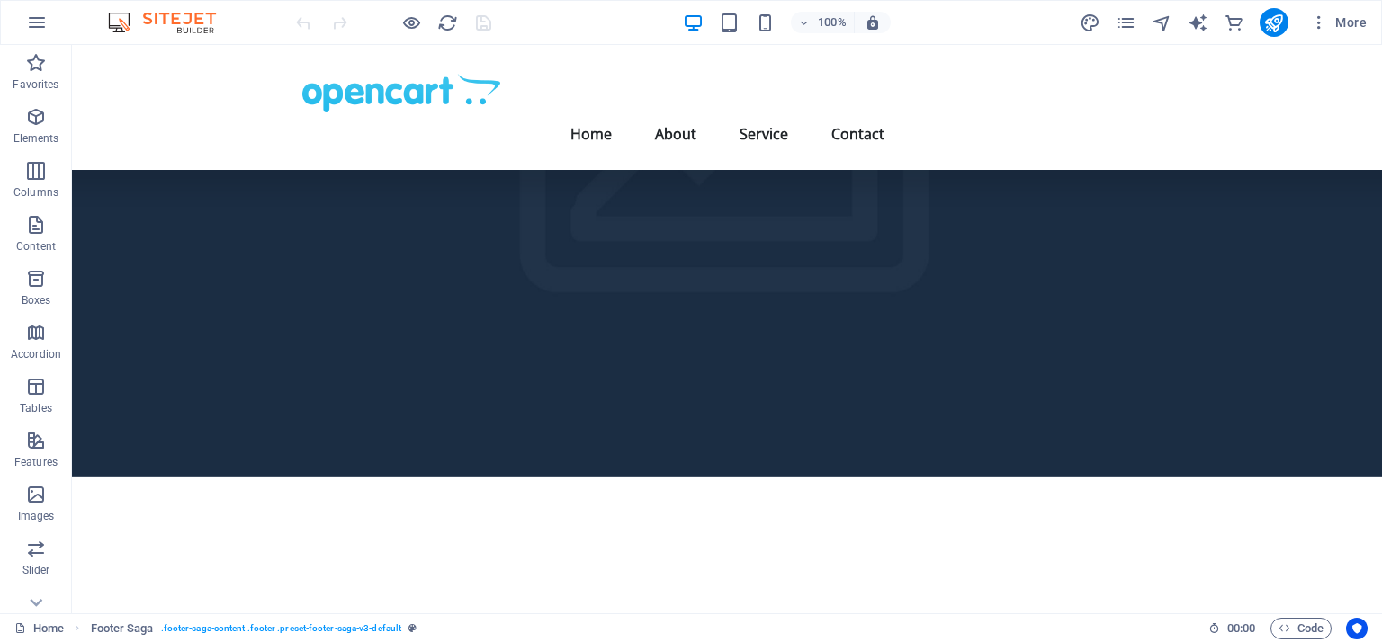
scroll to position [184, 0]
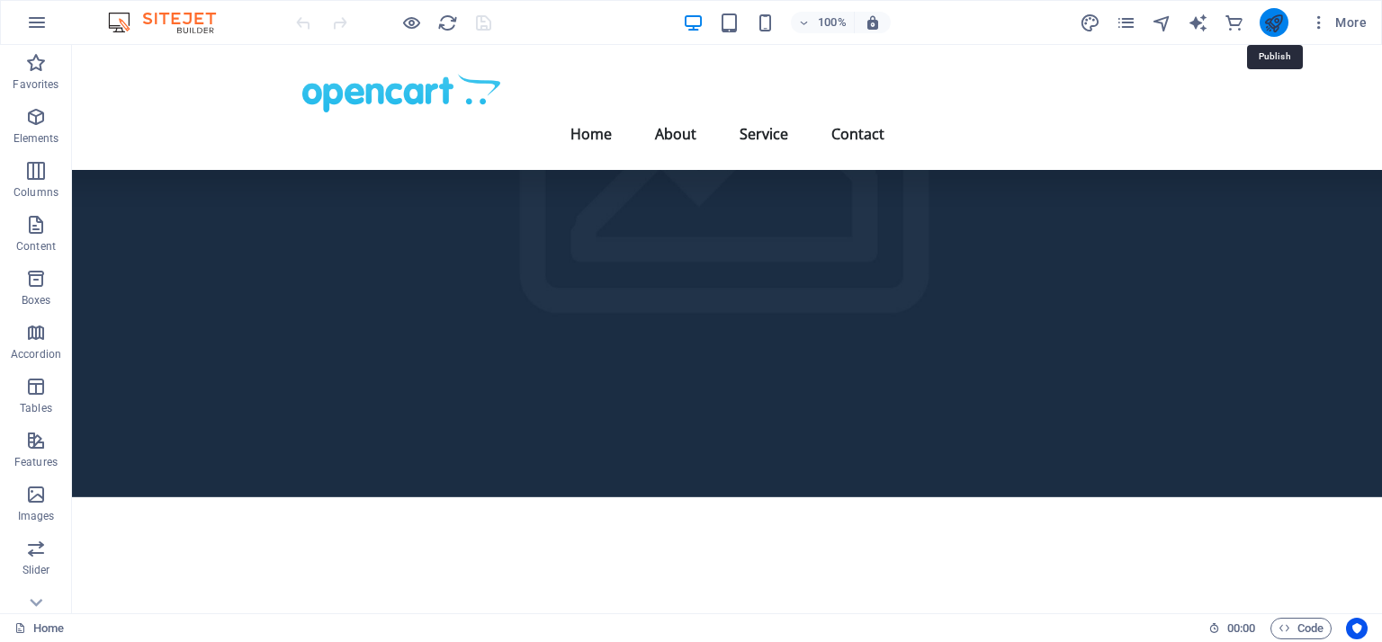
click at [1267, 28] on icon "publish" at bounding box center [1273, 23] width 21 height 21
